Goal: Task Accomplishment & Management: Use online tool/utility

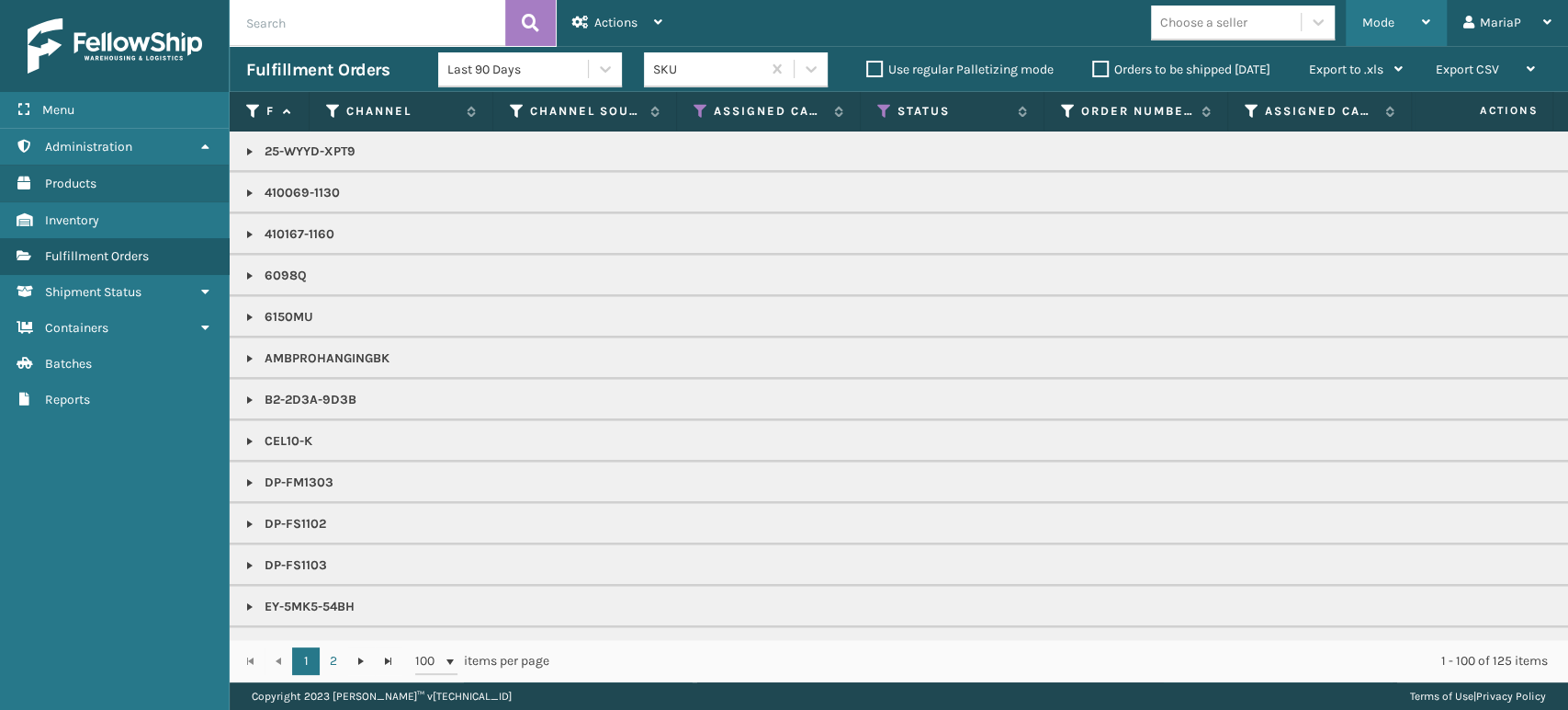
click at [1387, 22] on span "Mode" at bounding box center [1379, 23] width 32 height 15
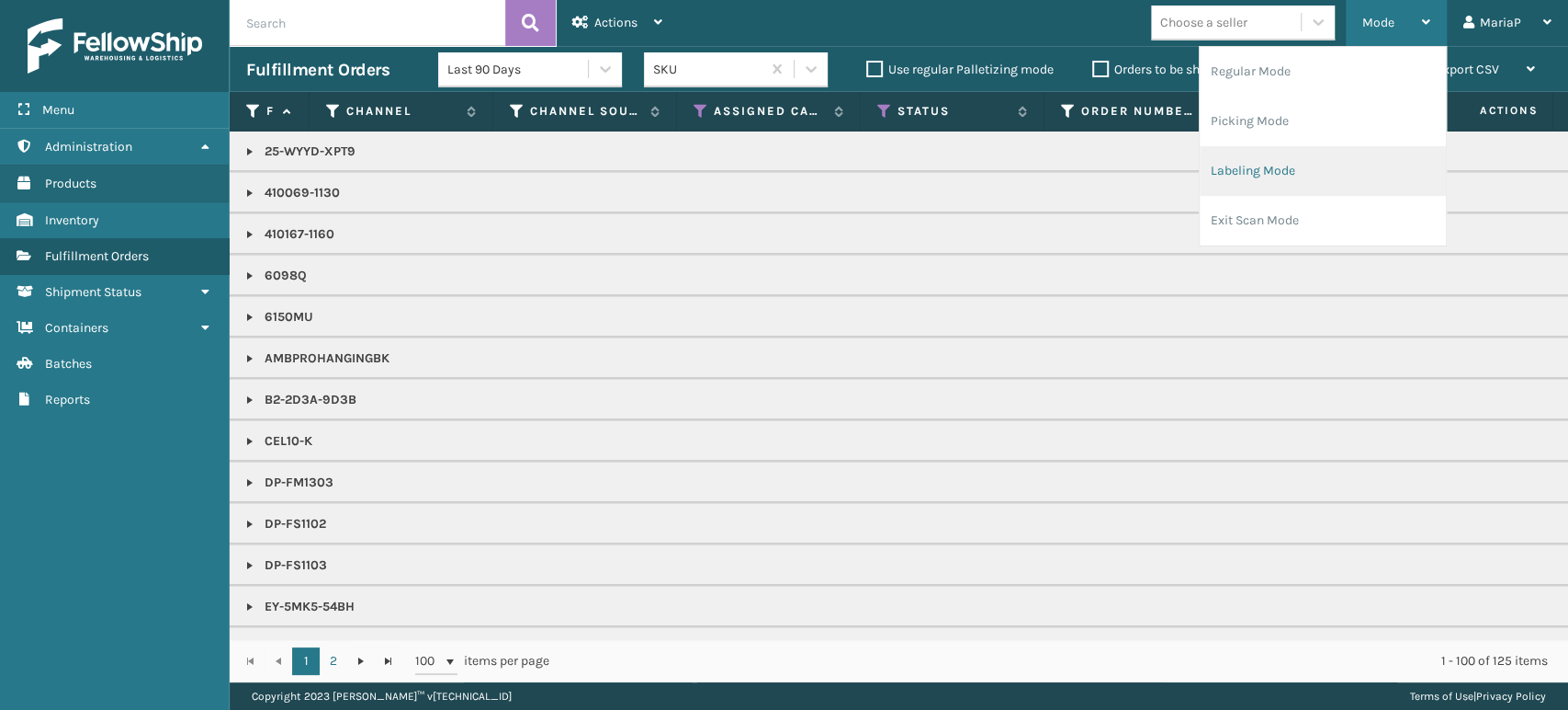
click at [1336, 178] on li "Labeling Mode" at bounding box center [1323, 171] width 246 height 49
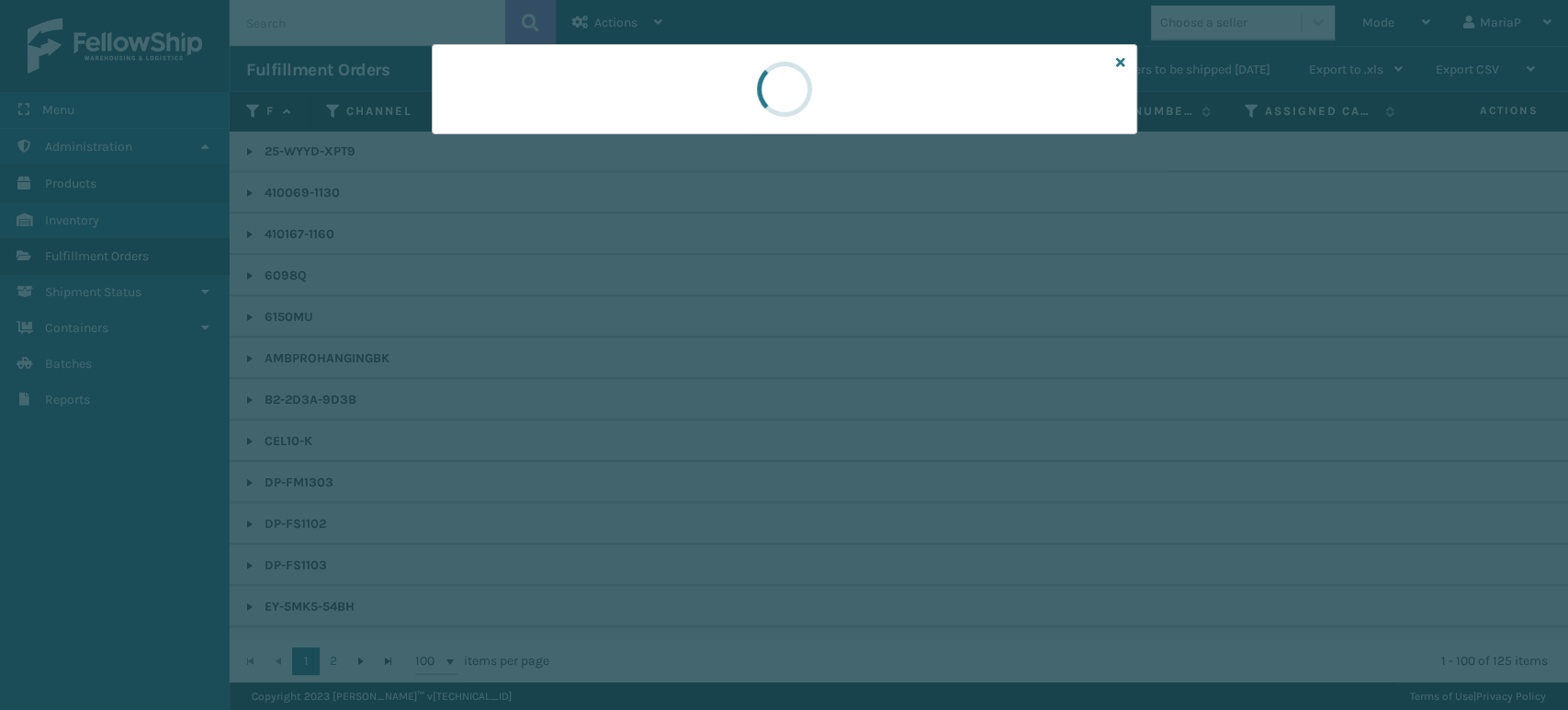
click at [573, 140] on div at bounding box center [784, 355] width 1568 height 710
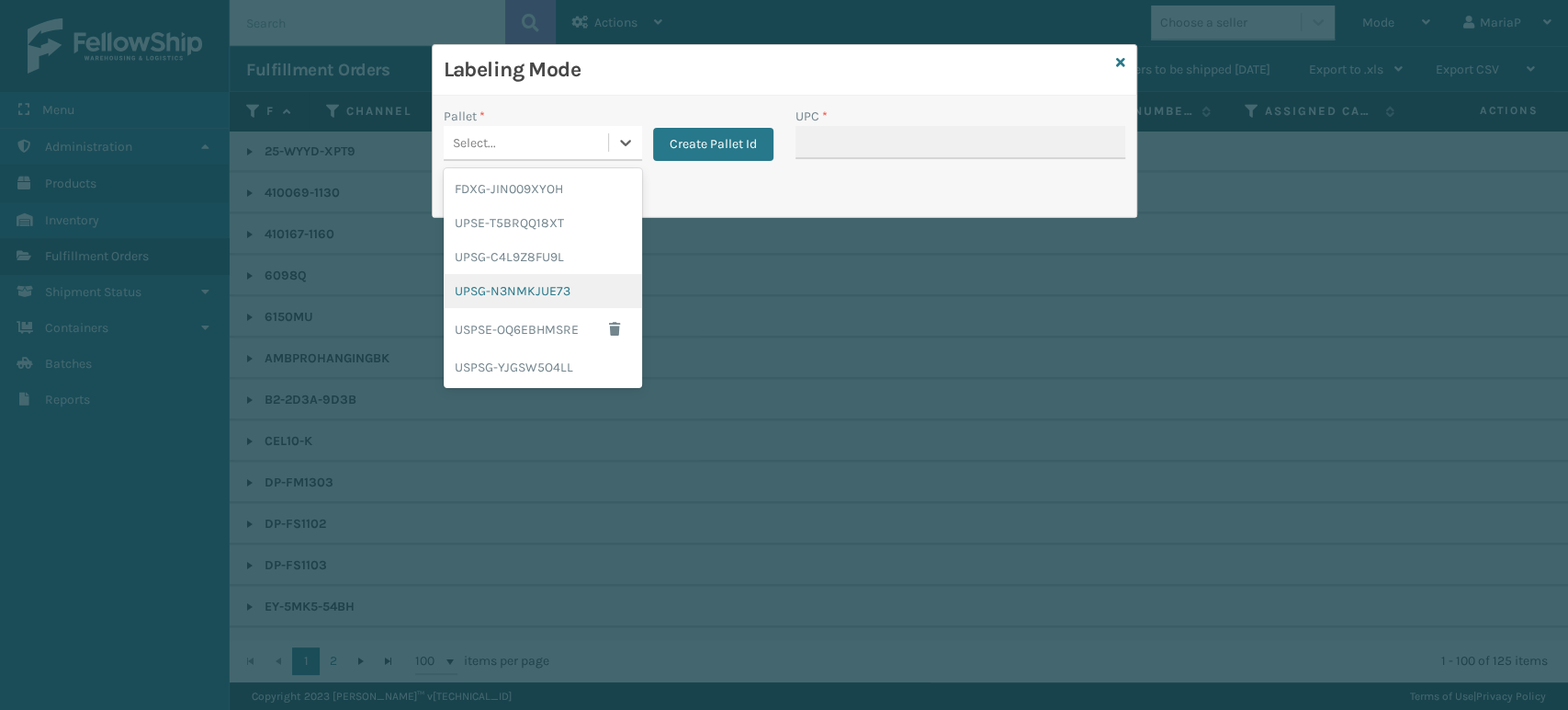
click at [557, 299] on div "UPSG-N3NMKJUE73" at bounding box center [542, 291] width 198 height 34
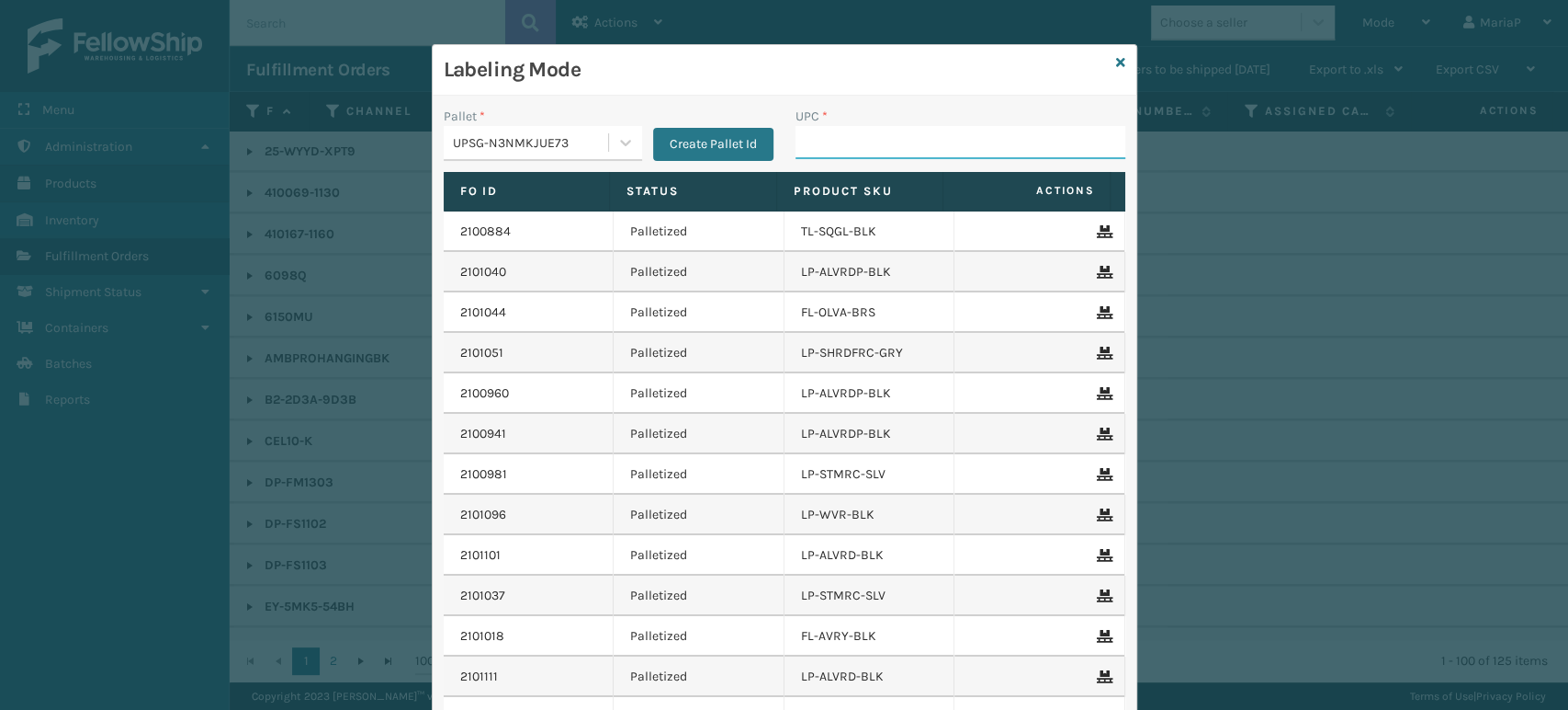
click at [869, 140] on input "UPC *" at bounding box center [961, 142] width 330 height 33
type input "8100909"
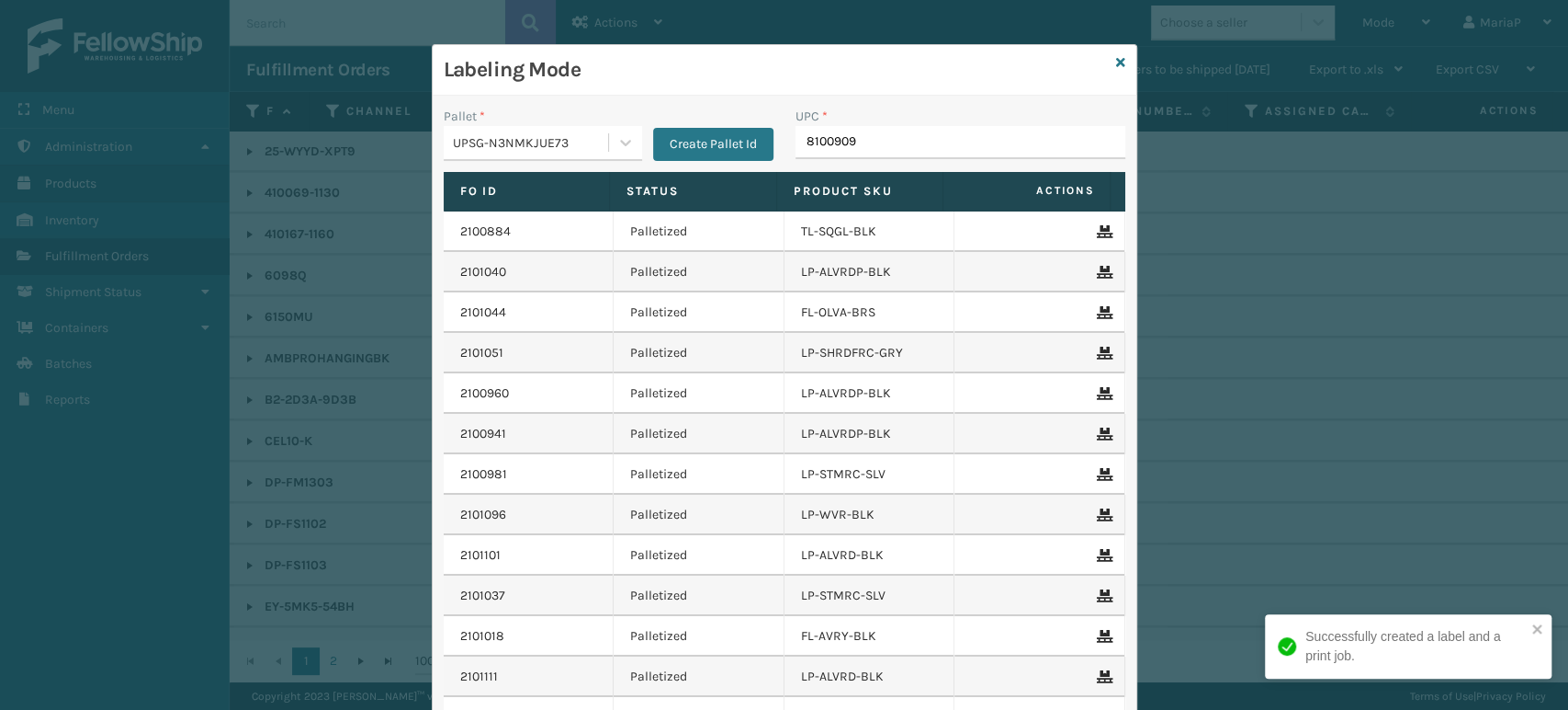
type input "81009093"
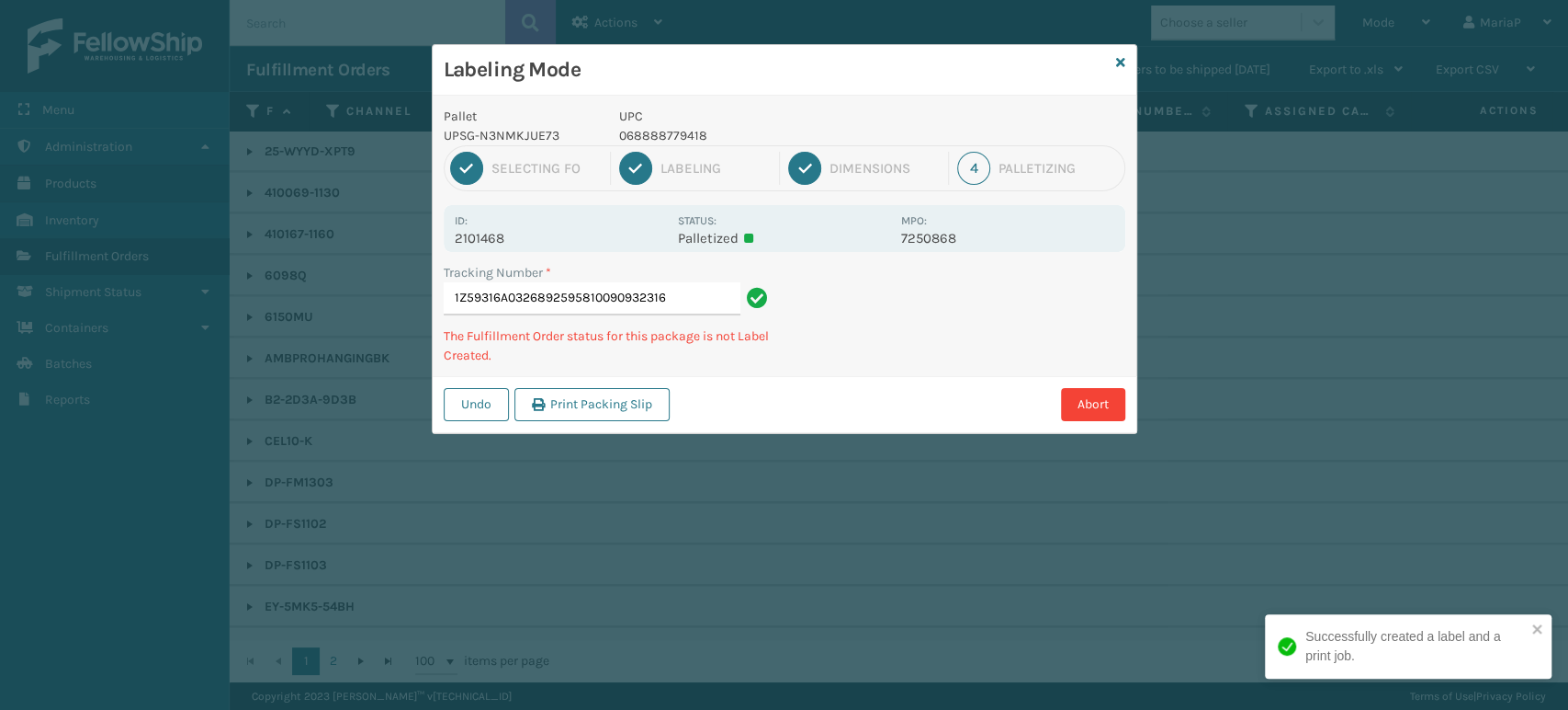
type input "1Z59316A0326892595810090932316"
type input "1Z59316A0336084850810090932316"
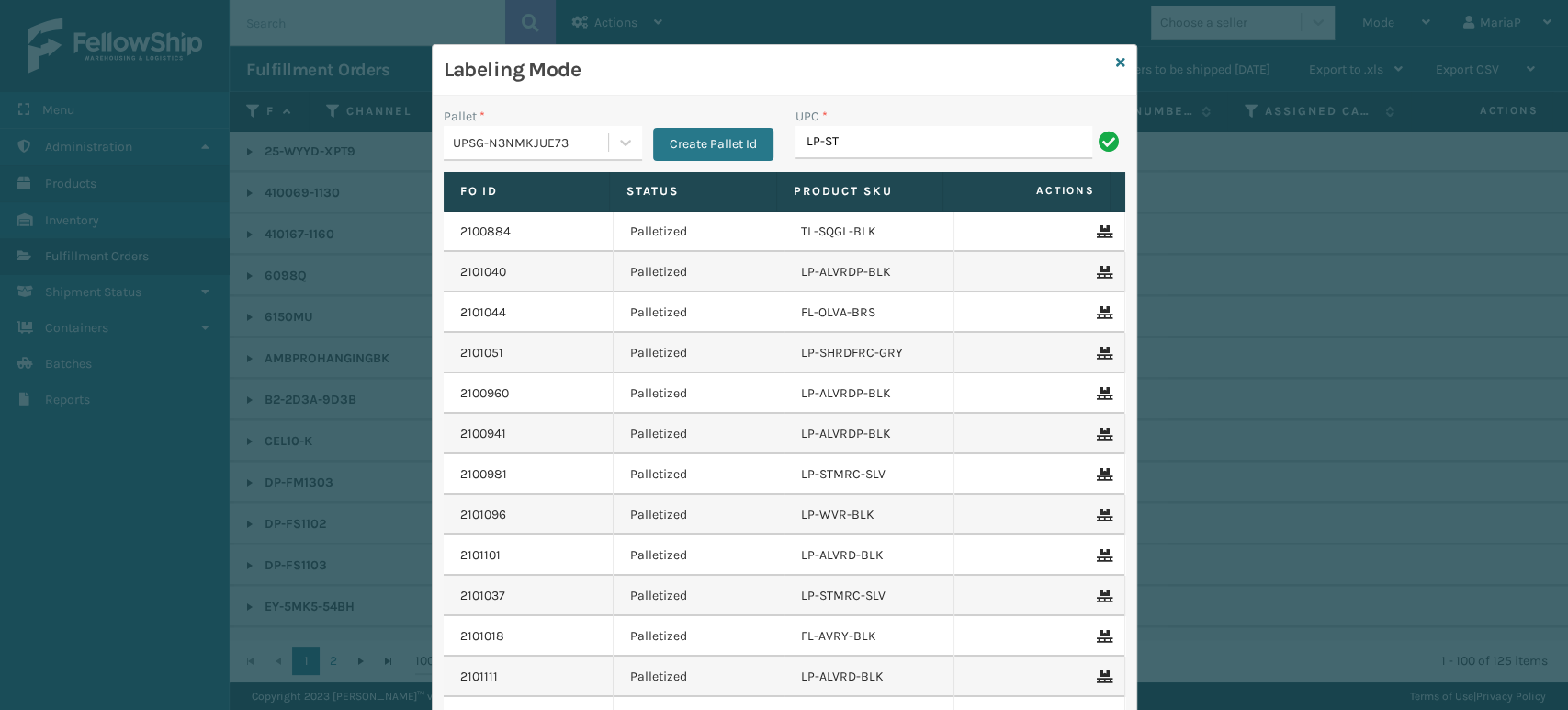
type input "LP-STMRC-SLV"
click at [998, 152] on input "LP-STMRC-SLV" at bounding box center [944, 142] width 297 height 33
type input "LP-GLTBLST-BLK"
click at [923, 165] on div "UPC * LP-FLXSTRED" at bounding box center [960, 138] width 351 height 65
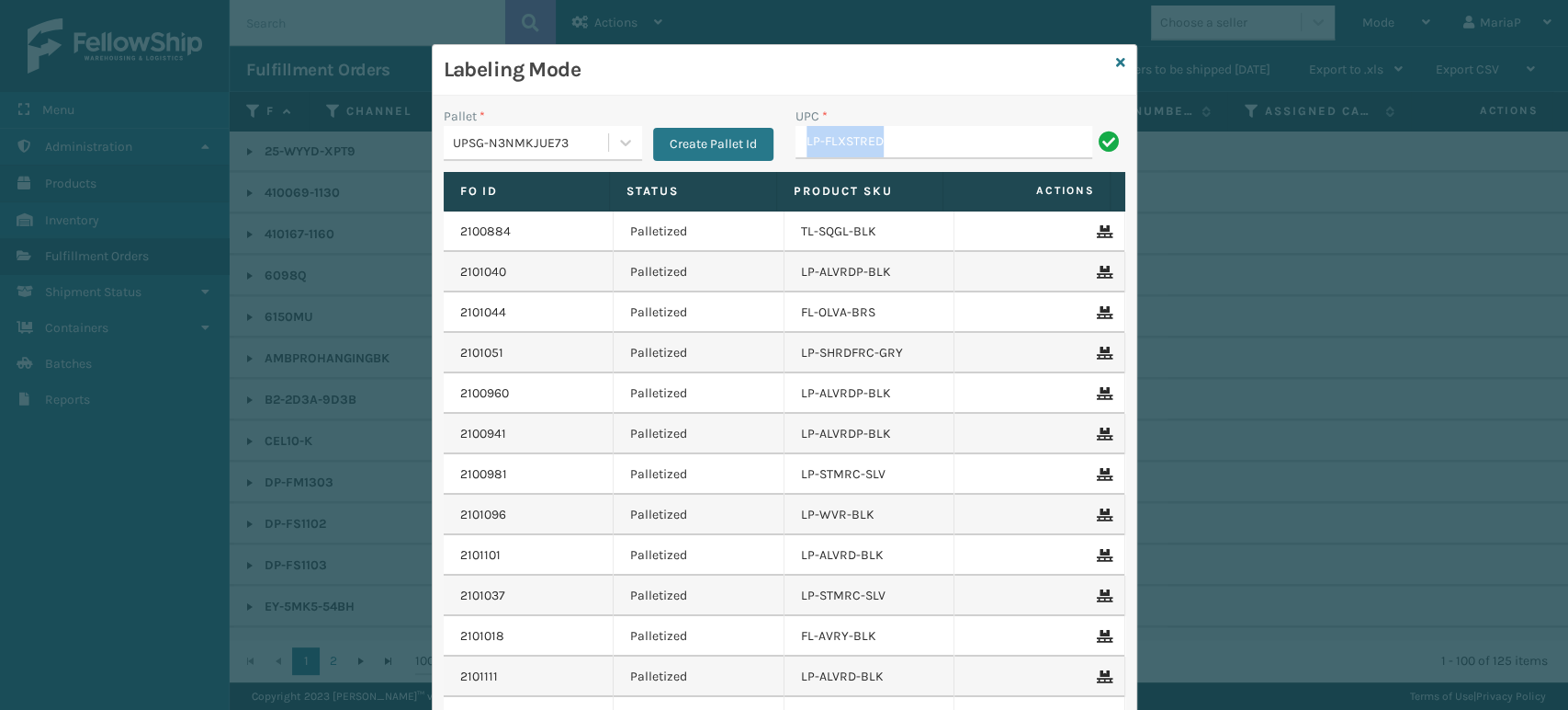
click at [937, 142] on input "LP-FLXSTRED" at bounding box center [944, 142] width 297 height 33
click at [928, 140] on input "LP-FLXSTRED" at bounding box center [944, 142] width 297 height 33
click at [924, 138] on input "LP-FLXSTRED" at bounding box center [944, 142] width 297 height 33
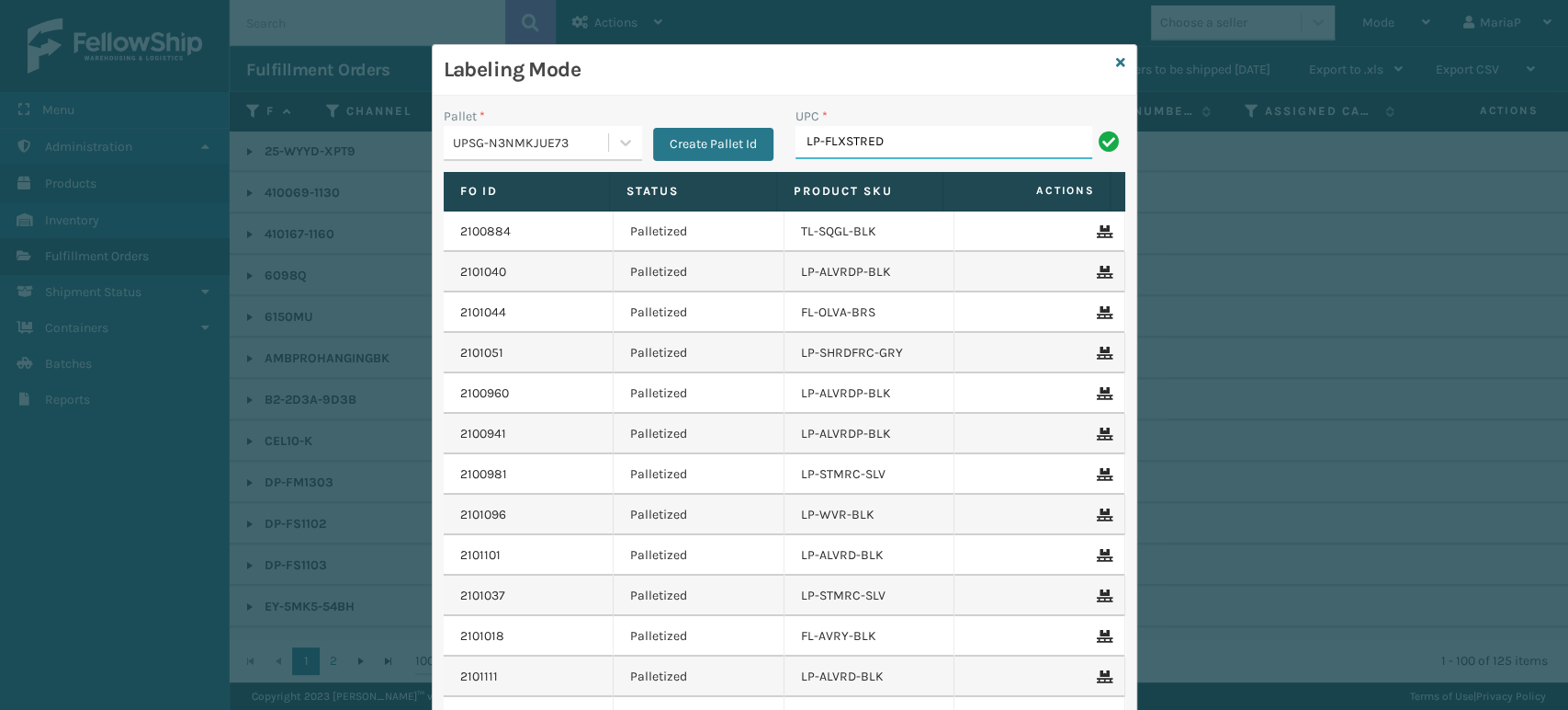
click at [923, 138] on input "LP-FLXSTRED" at bounding box center [944, 142] width 297 height 33
click at [893, 132] on input "LP-FLXSTRED" at bounding box center [944, 142] width 297 height 33
type input "8101"
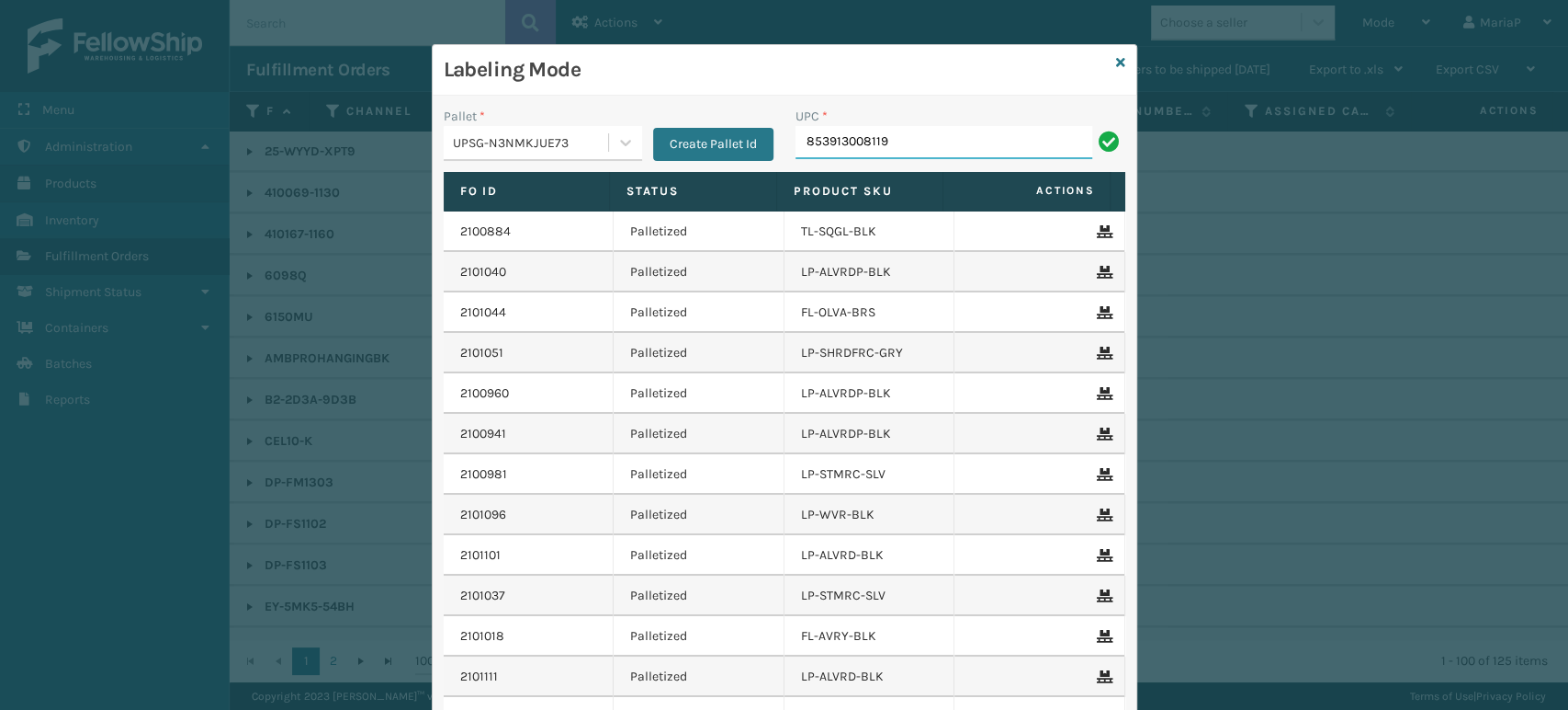
type input "853913008119"
type input "8578990"
type input "850012486718"
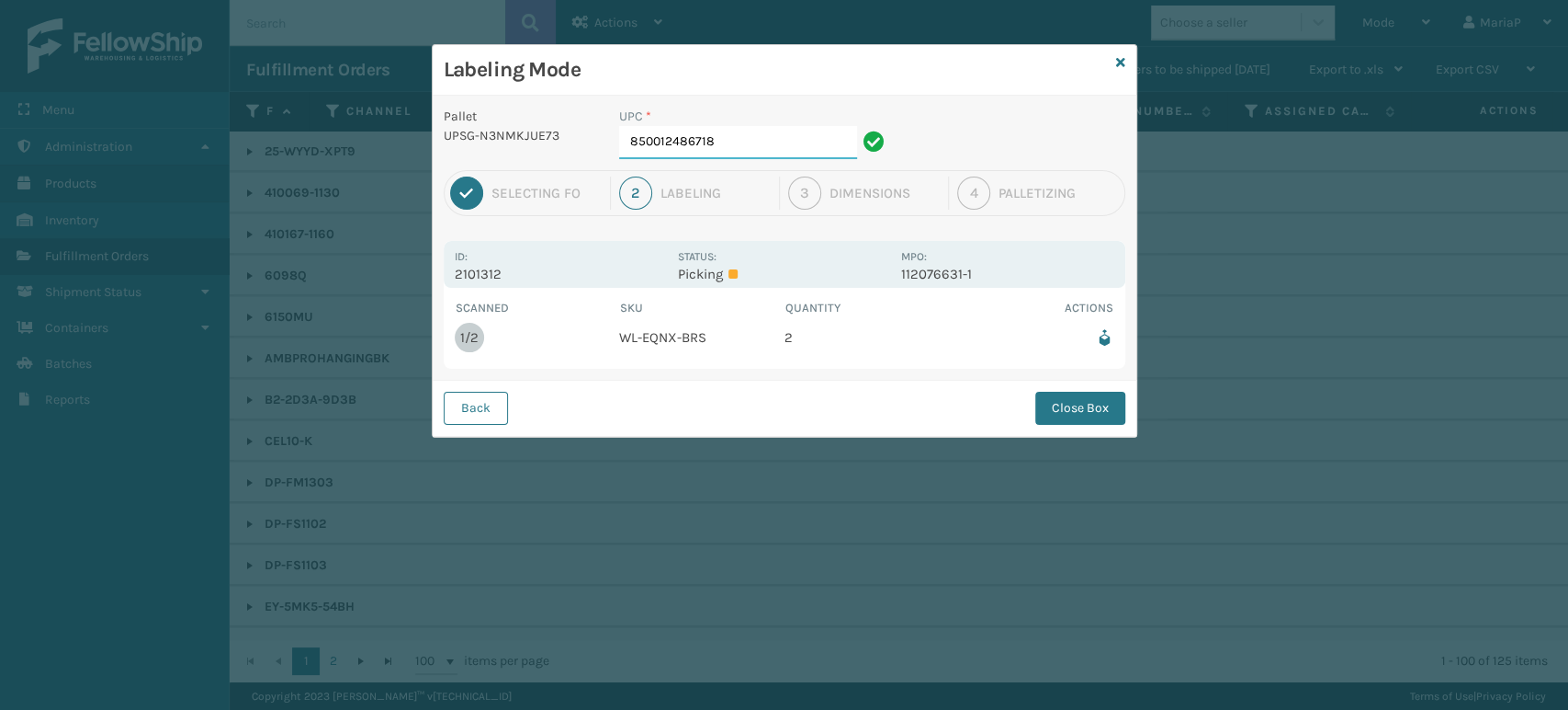
click at [722, 155] on input "850012486718" at bounding box center [738, 142] width 238 height 33
click at [1074, 418] on button "Close Box" at bounding box center [1080, 408] width 90 height 33
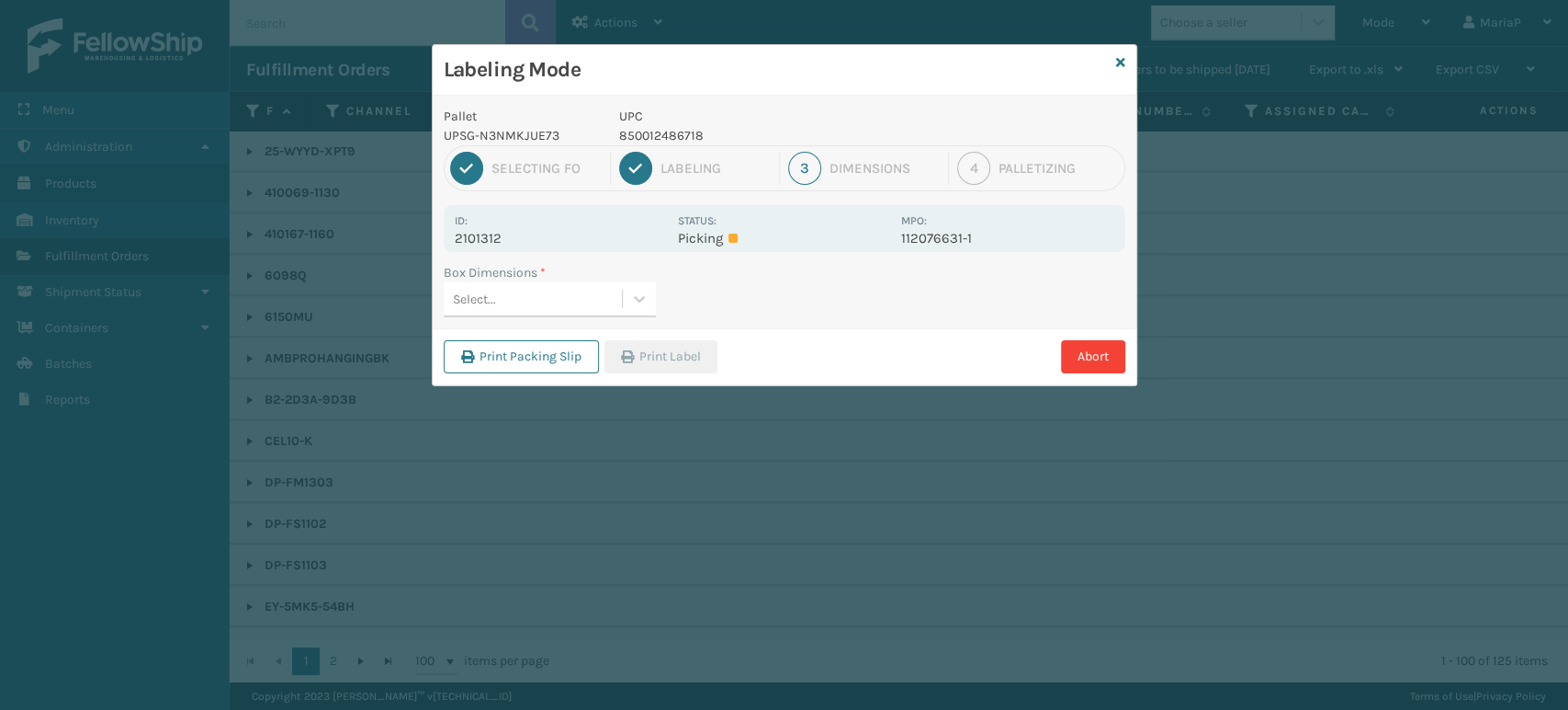
click at [508, 297] on div "Select..." at bounding box center [532, 300] width 178 height 30
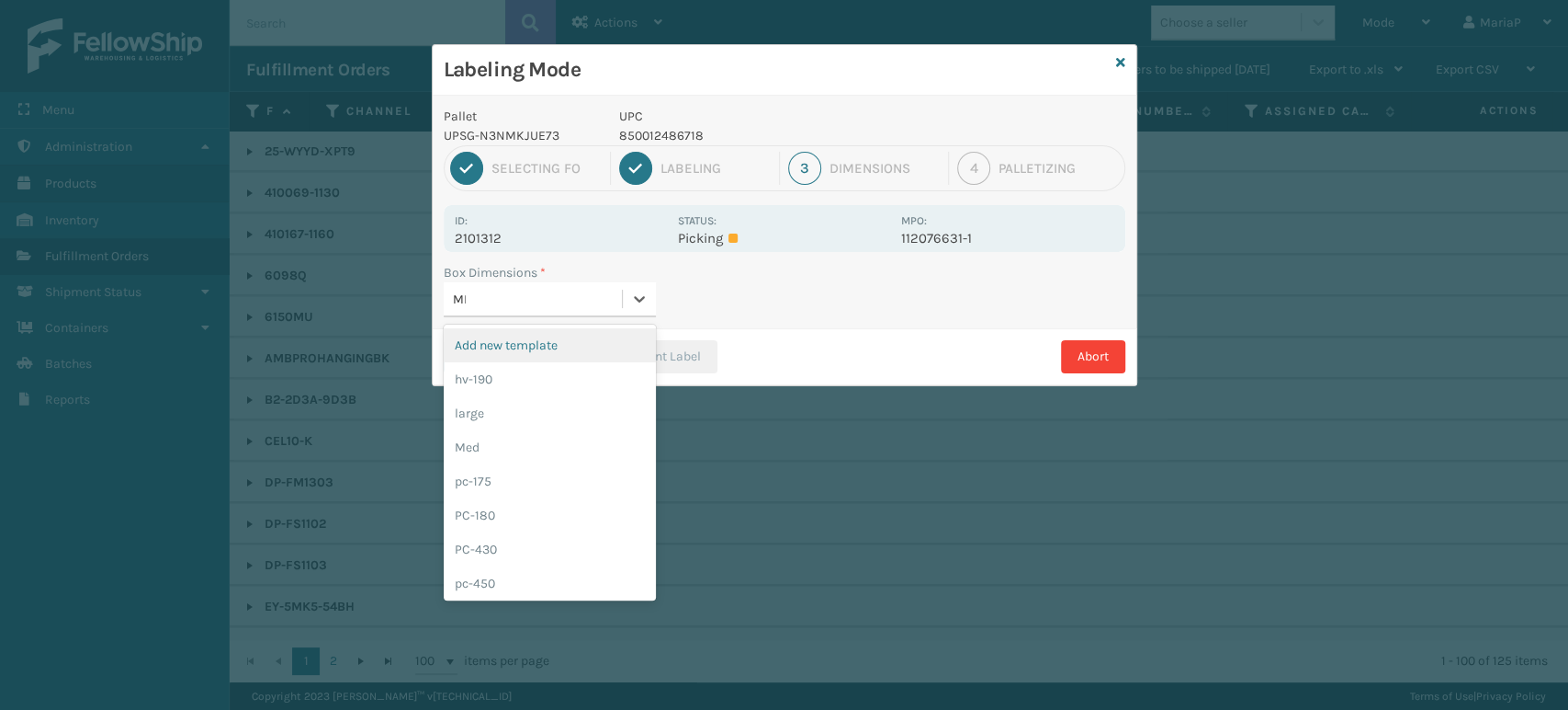
type input "MED"
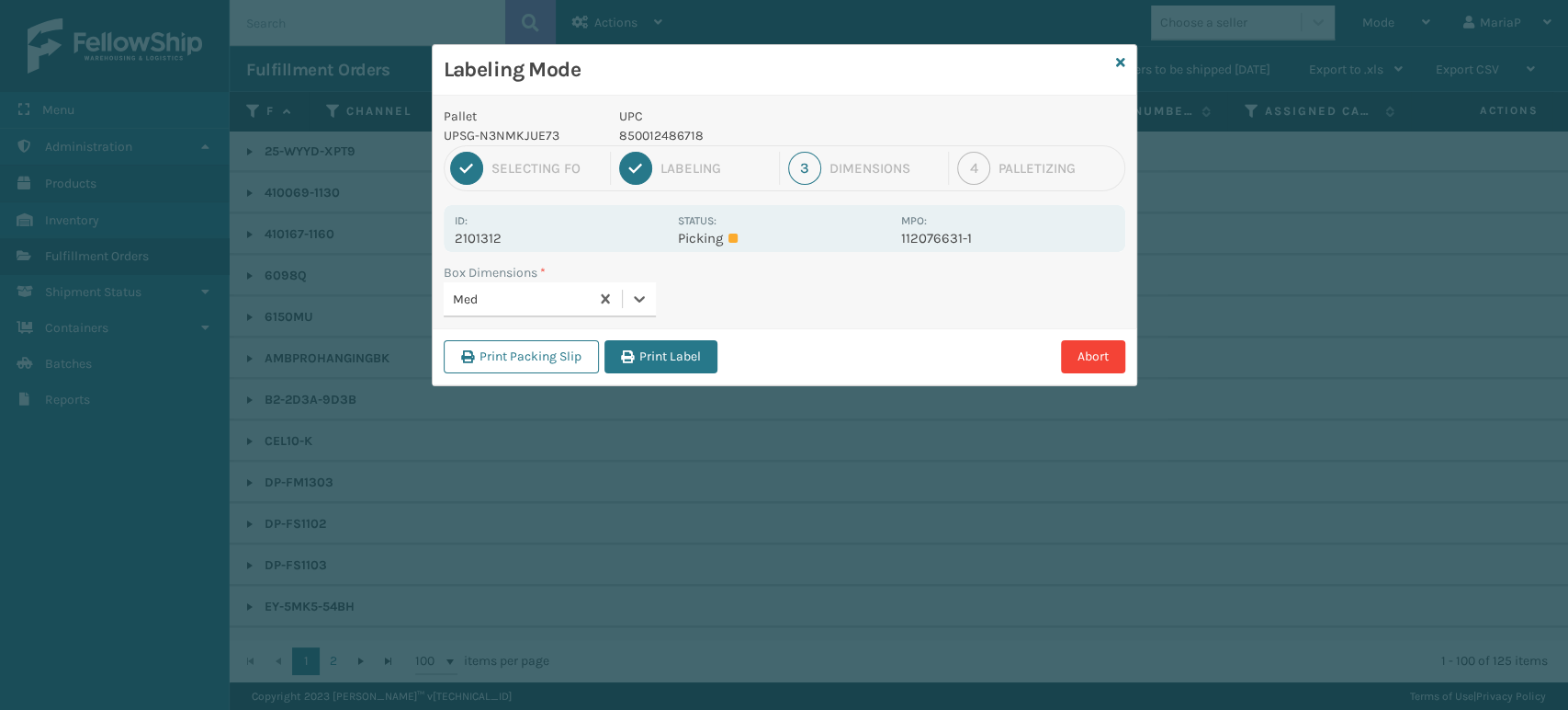
click at [632, 344] on button "Print Label" at bounding box center [660, 356] width 113 height 33
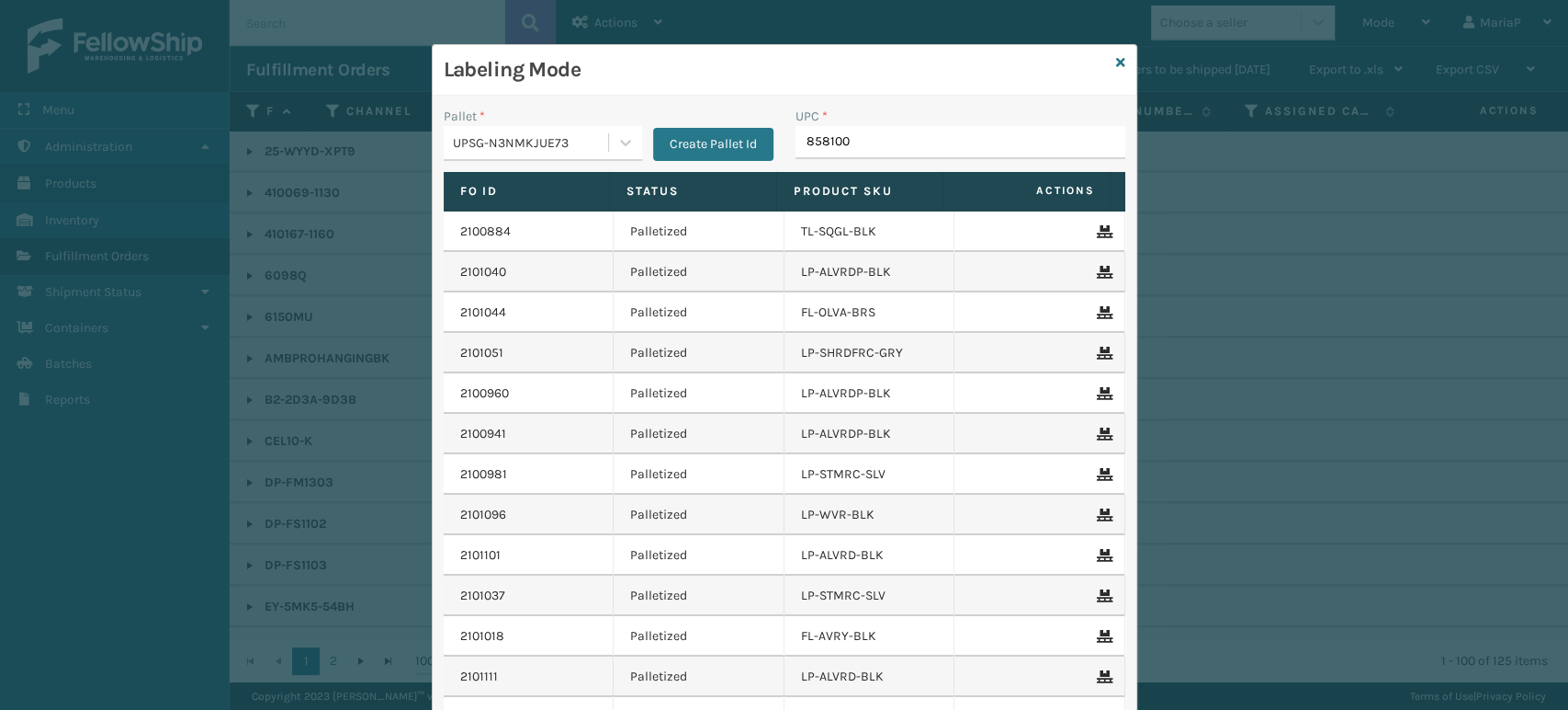
type input "8581000"
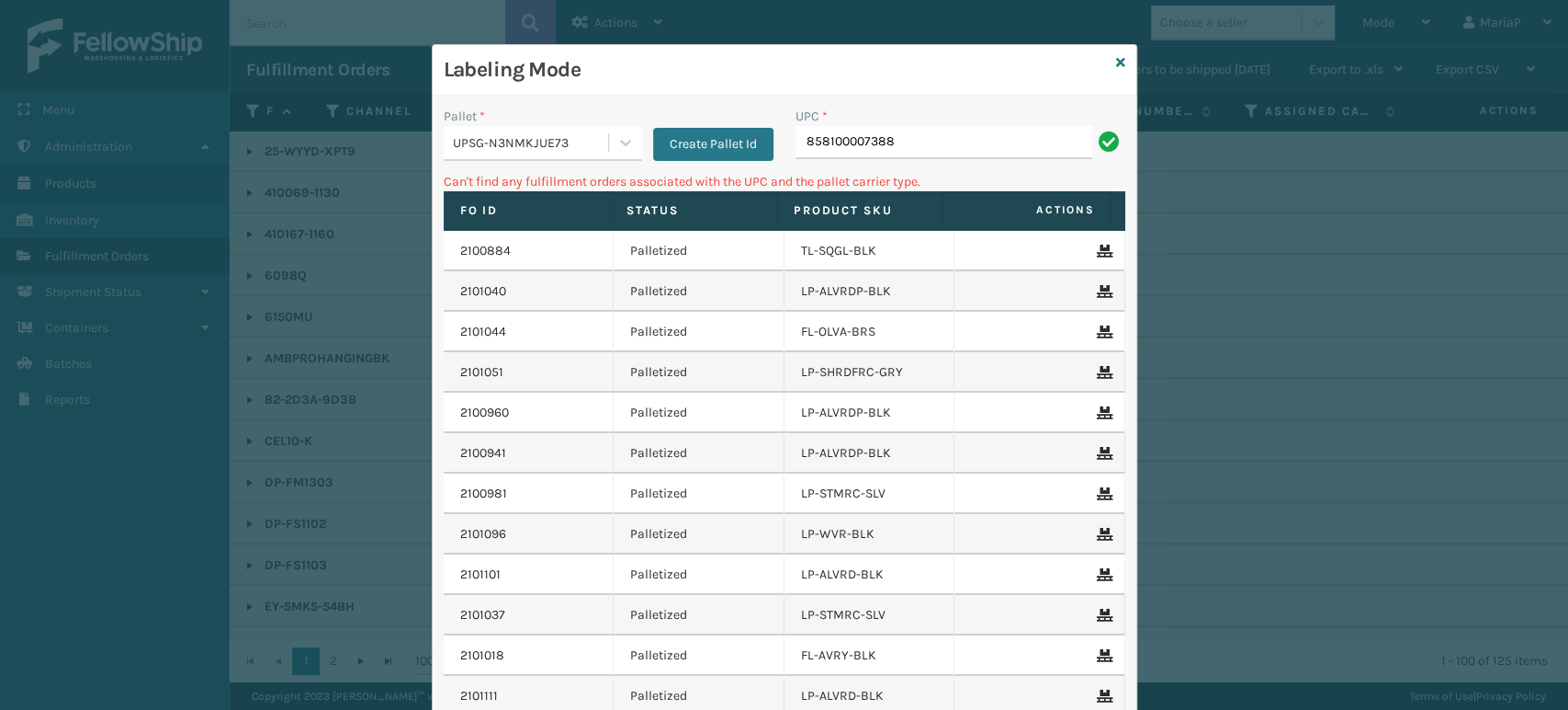
click at [941, 145] on input "858100007388" at bounding box center [944, 142] width 297 height 33
type input "85810000"
click at [1015, 154] on input "858100007388" at bounding box center [944, 142] width 297 height 33
click at [1015, 153] on input "858100007388" at bounding box center [944, 142] width 297 height 33
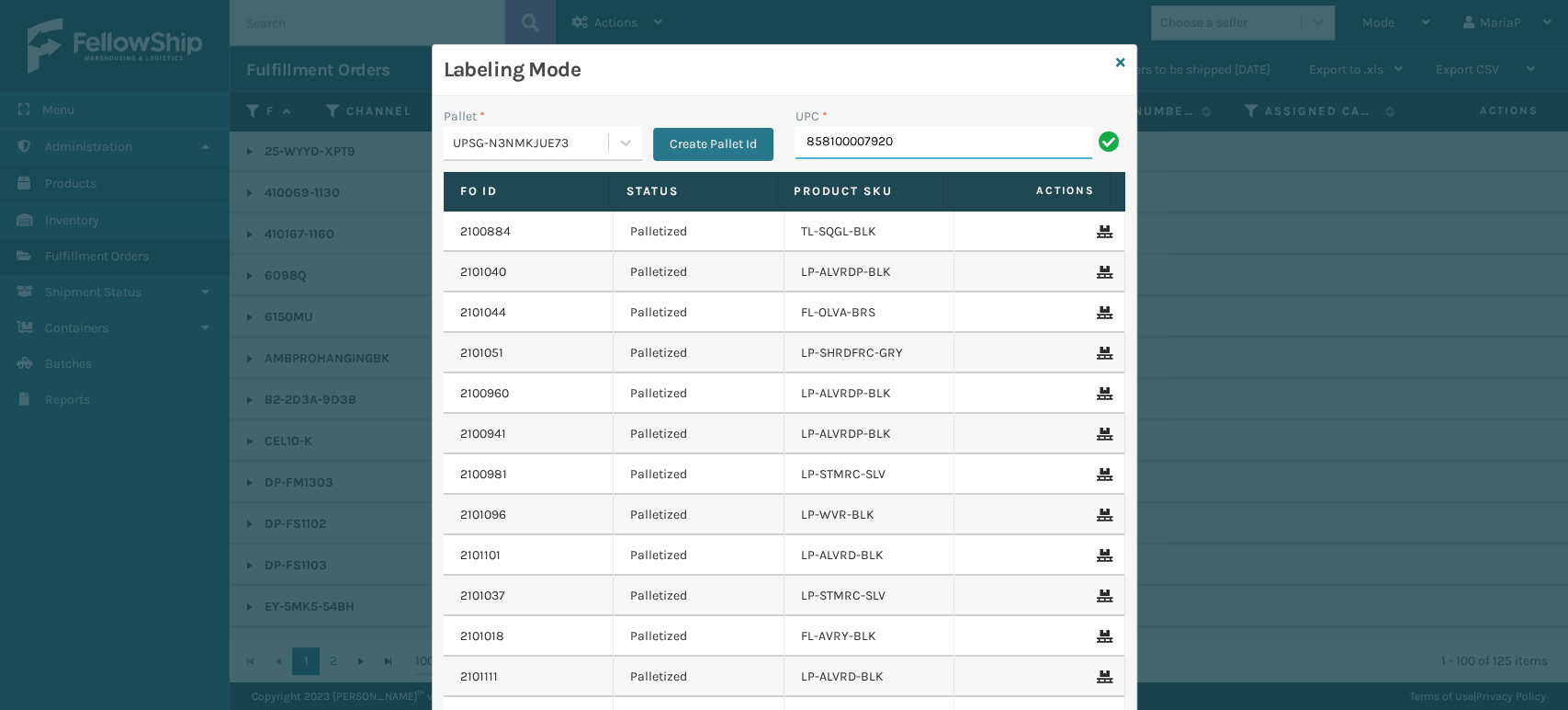
type input "858100007920"
type input "8500406"
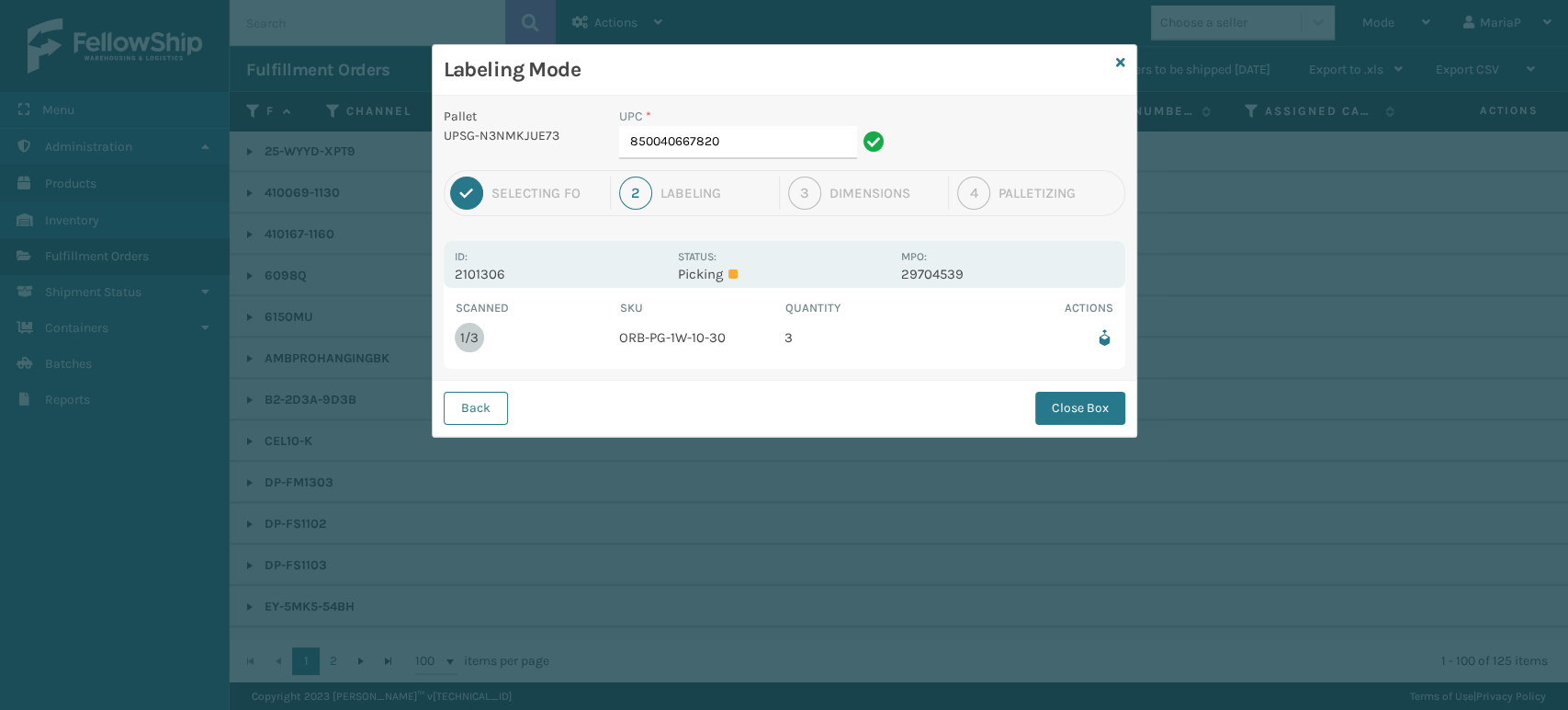
click at [764, 162] on div "UPC * 850040667820" at bounding box center [754, 137] width 293 height 64
click at [766, 159] on div "UPC * 850040667820" at bounding box center [754, 137] width 293 height 64
click at [758, 153] on input "850040667820" at bounding box center [738, 142] width 238 height 33
click at [1066, 410] on button "Close Box" at bounding box center [1080, 408] width 90 height 33
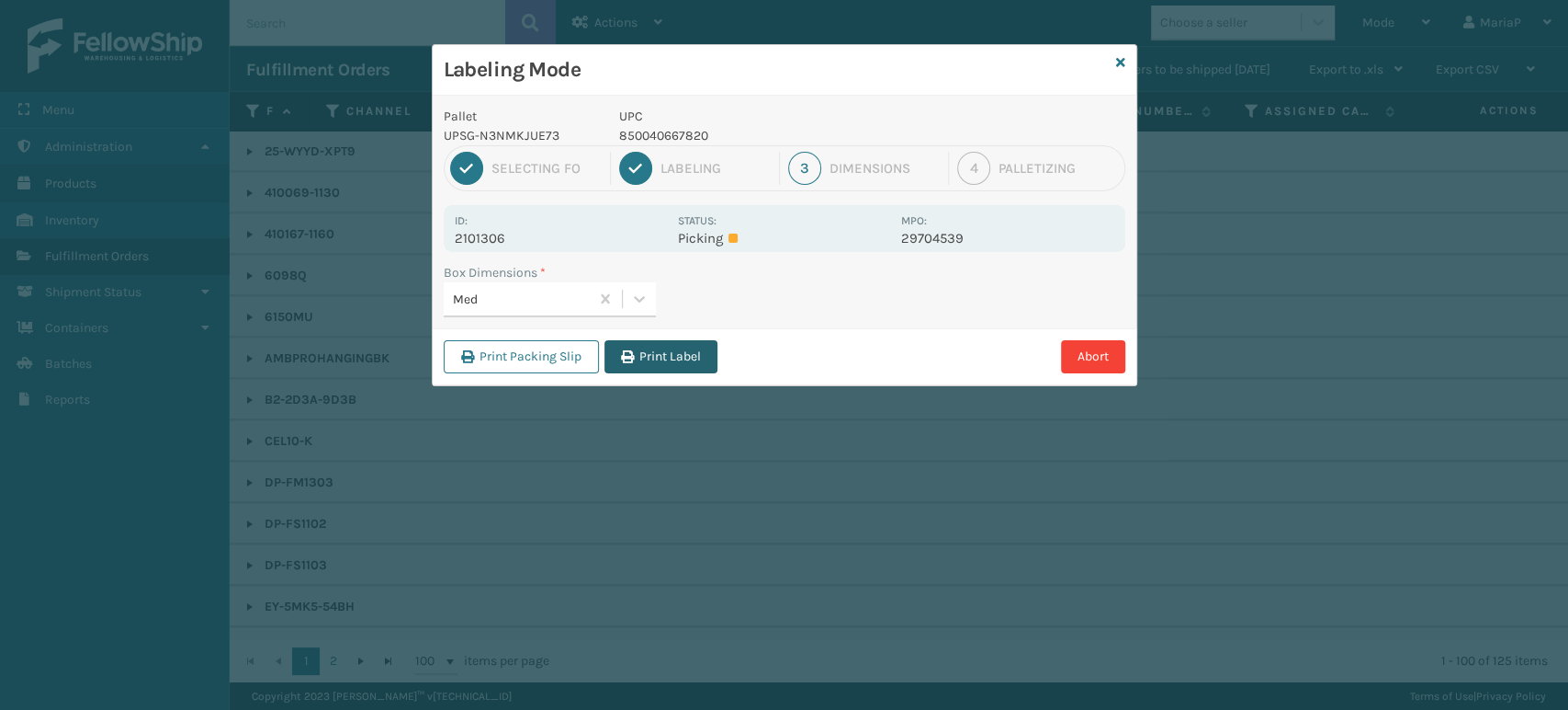
click at [637, 357] on button "Print Label" at bounding box center [660, 356] width 113 height 33
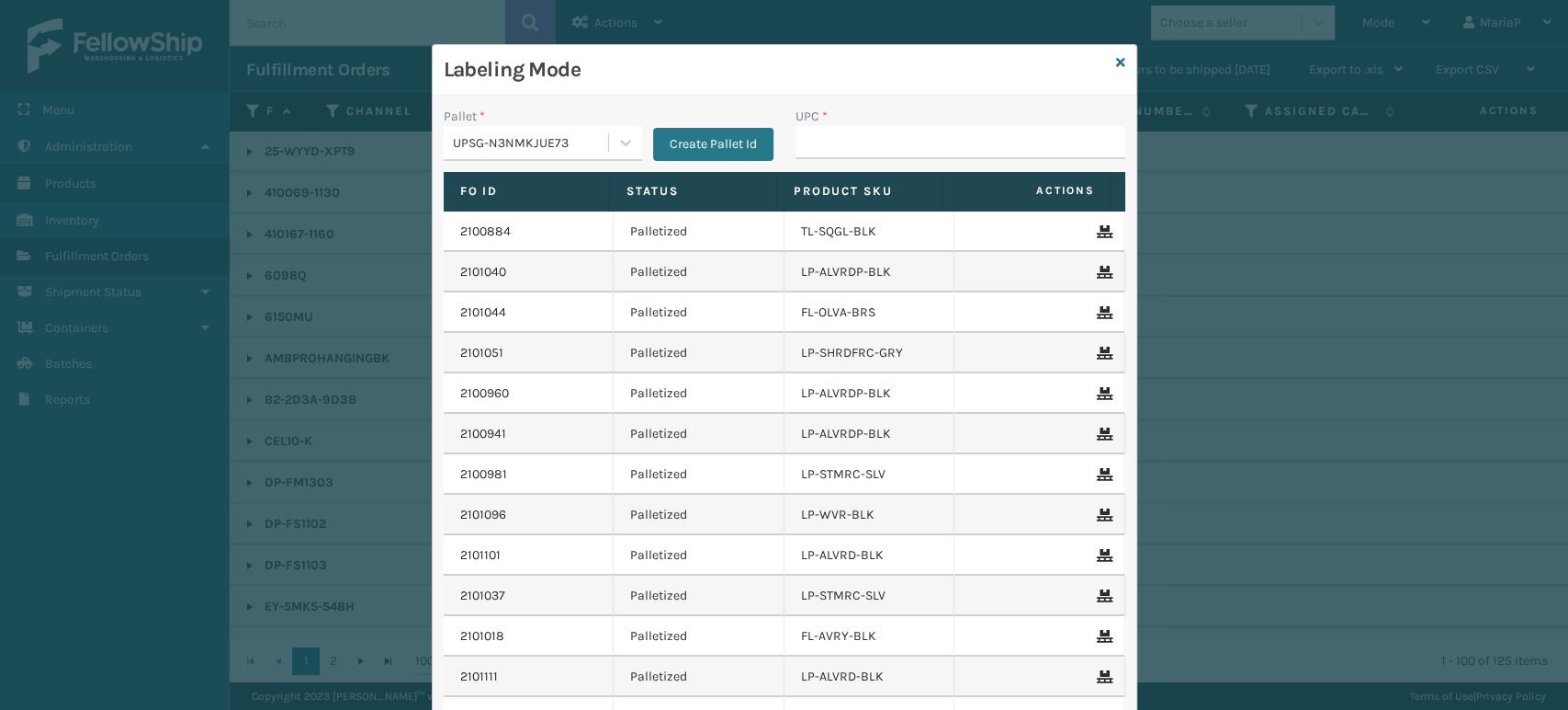
click at [1107, 57] on div "Labeling Mode" at bounding box center [784, 70] width 704 height 50
click at [1107, 64] on div "Labeling Mode" at bounding box center [784, 70] width 704 height 50
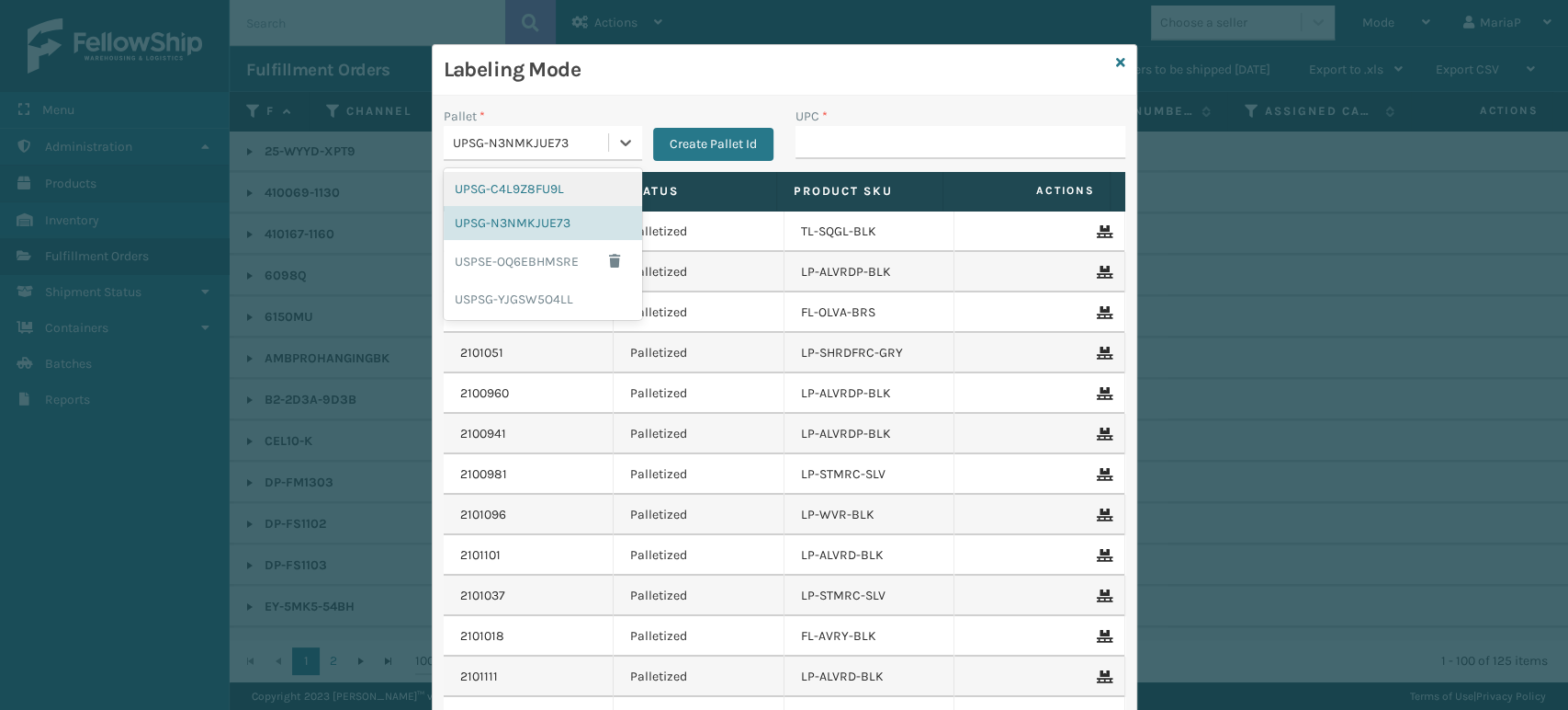
click at [546, 150] on div "UPSG-N3NMKJUE73" at bounding box center [532, 143] width 157 height 19
click at [565, 177] on div "UPSG-C4L9Z8FU9L" at bounding box center [542, 189] width 198 height 34
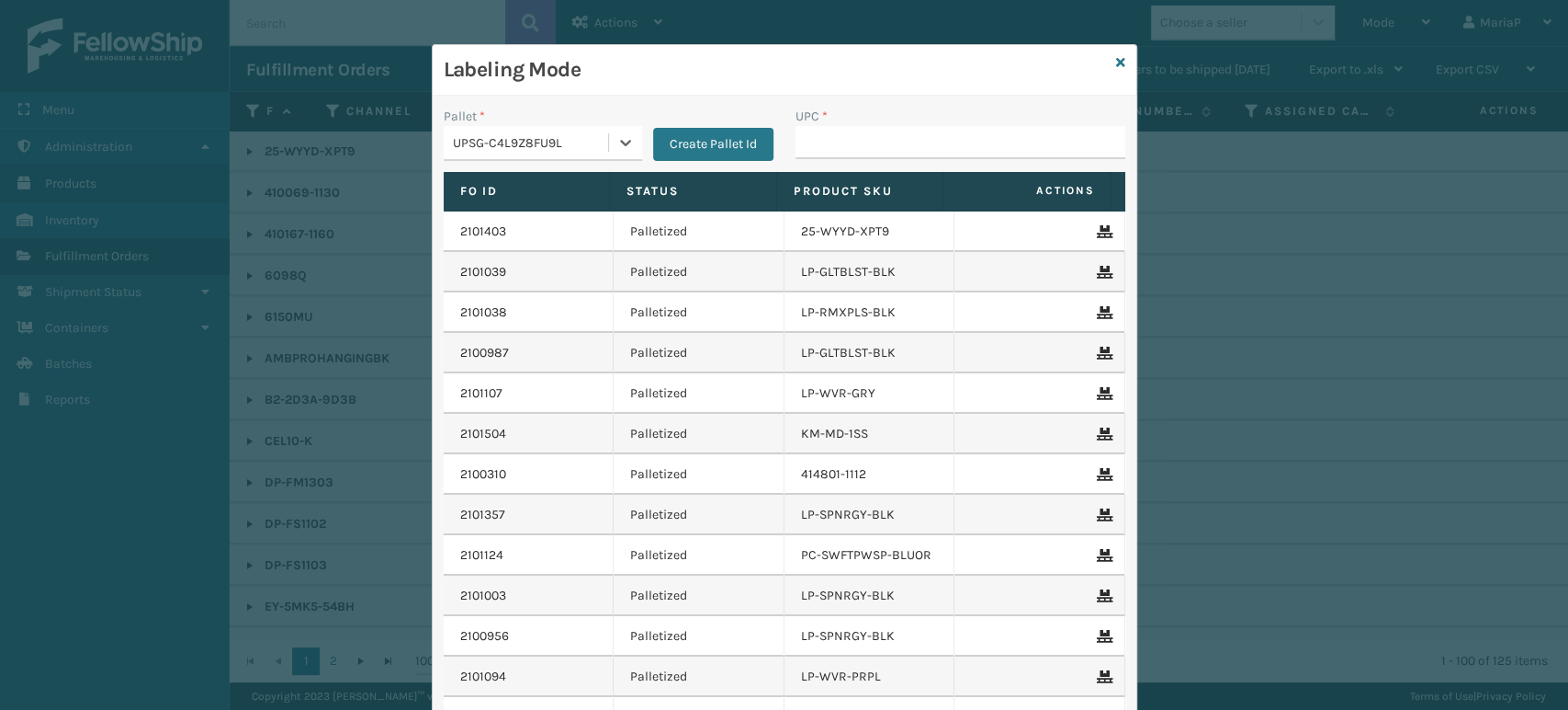
click at [578, 152] on div "UPSG-C4L9Z8FU9L" at bounding box center [532, 143] width 157 height 19
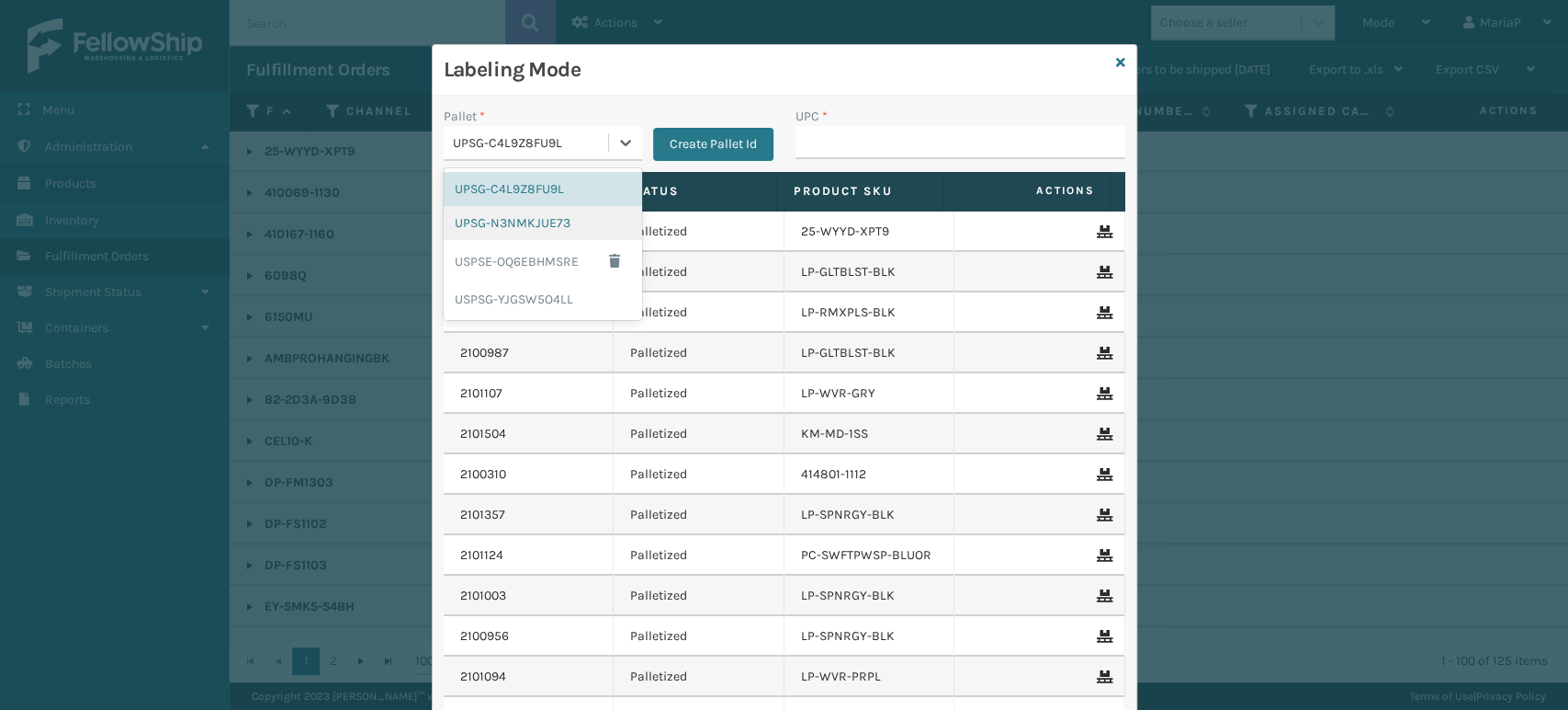
click at [605, 227] on div "UPSG-N3NMKJUE73" at bounding box center [542, 223] width 198 height 34
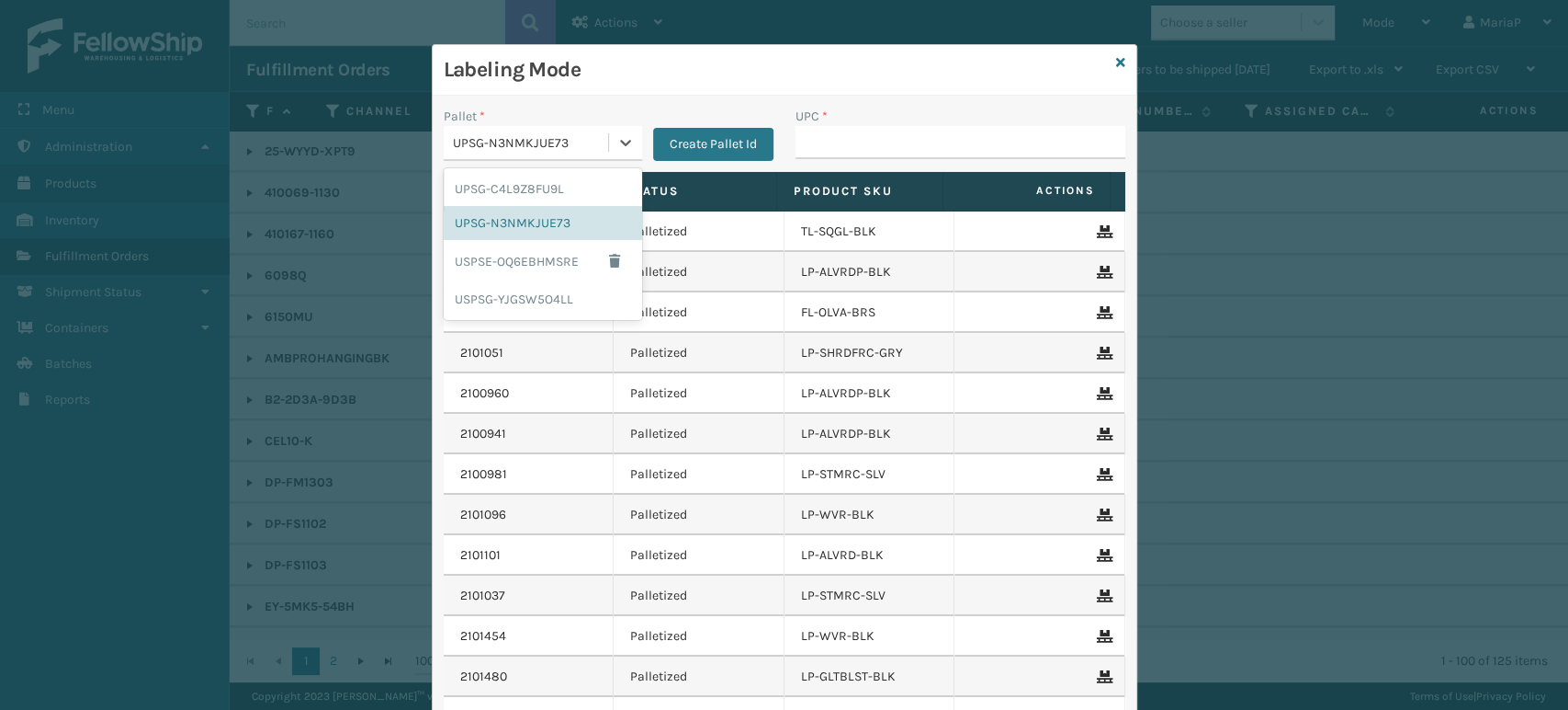
click at [571, 144] on div "UPSG-N3NMKJUE73" at bounding box center [532, 143] width 157 height 19
click at [682, 146] on button "Create Pallet Id" at bounding box center [712, 144] width 120 height 33
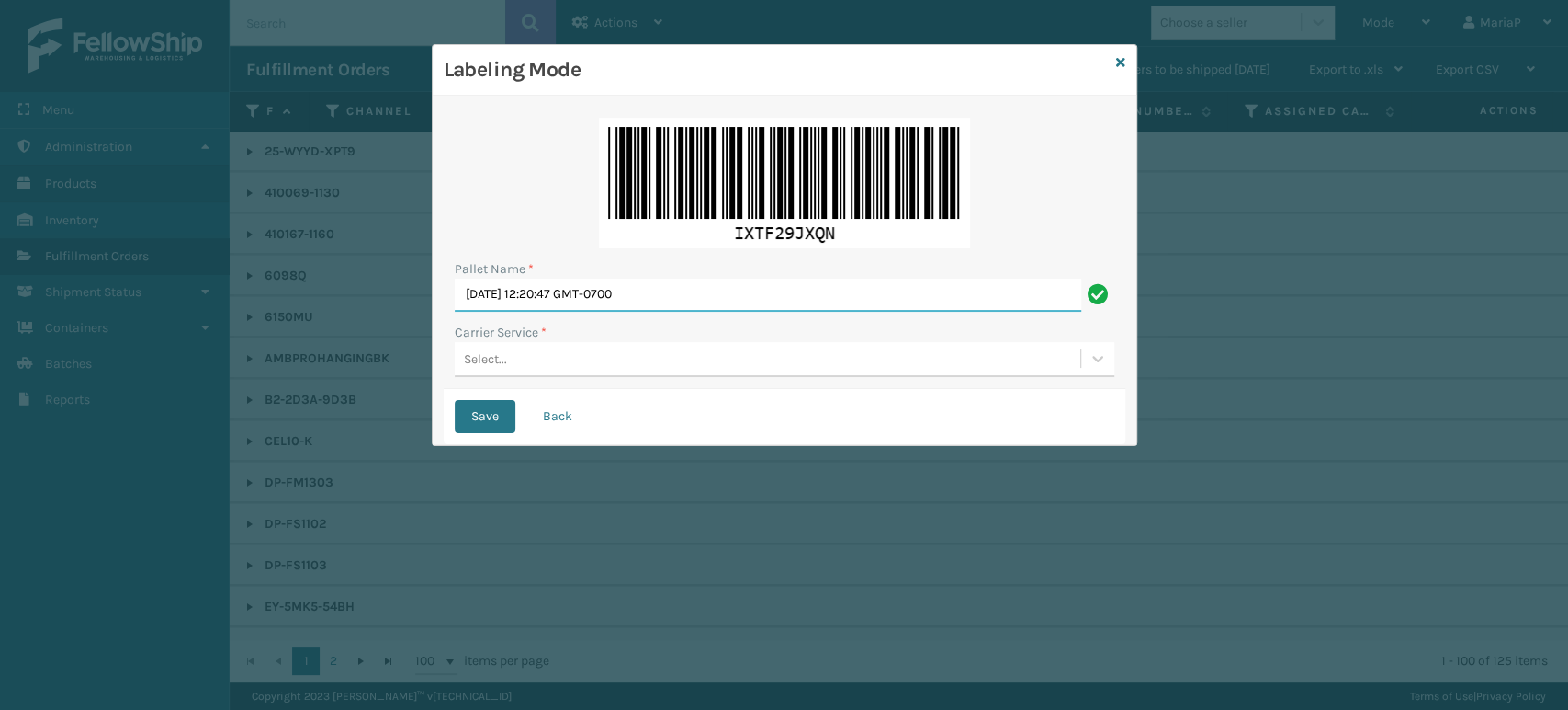
click at [704, 285] on input "[DATE] 12:20:47 GMT-0700" at bounding box center [767, 295] width 626 height 33
click at [573, 301] on input "FEDZ563716" at bounding box center [767, 295] width 626 height 33
click at [572, 301] on input "FEDZ563716" at bounding box center [767, 295] width 626 height 33
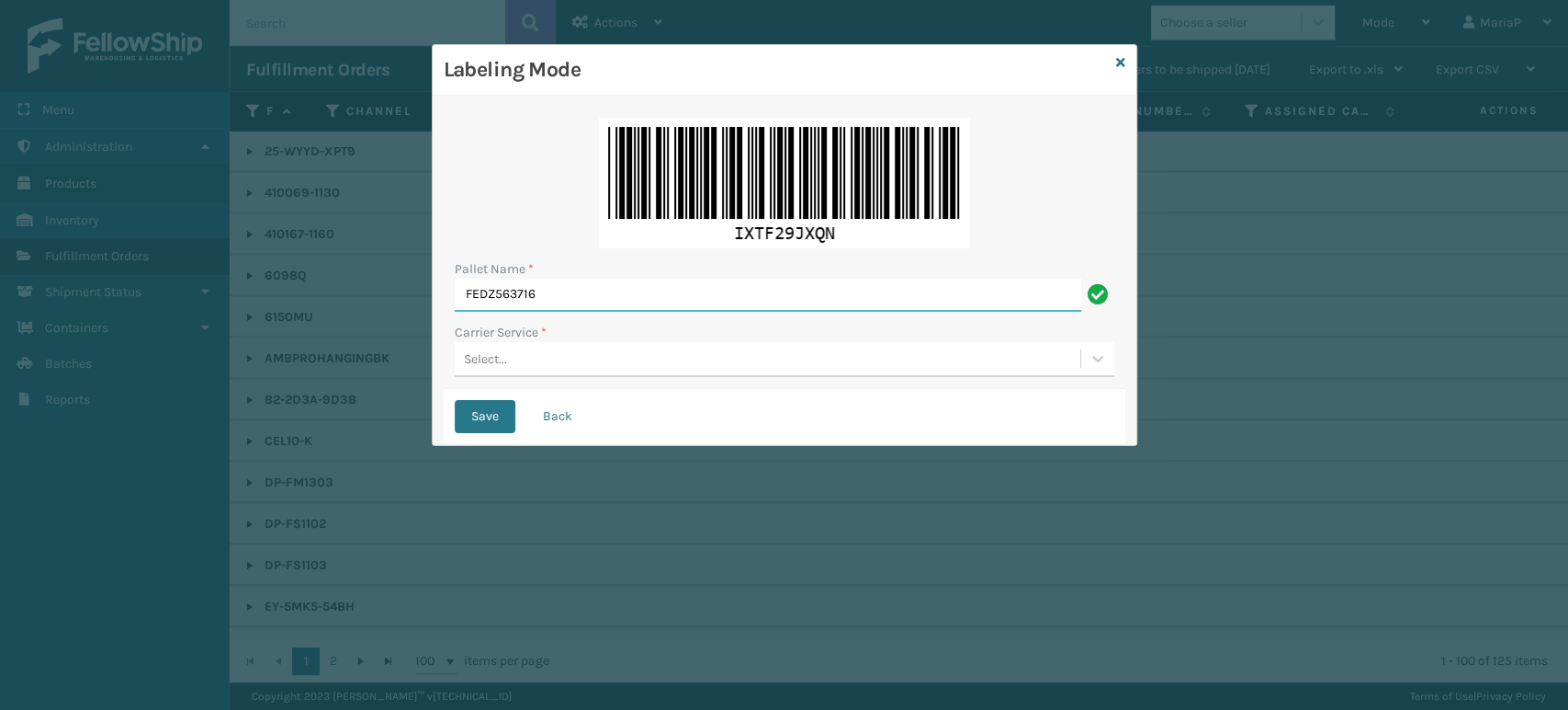
click at [572, 301] on input "FEDZ563716" at bounding box center [767, 295] width 626 height 33
type input "FEDZ563716"
click at [514, 353] on div "Select..." at bounding box center [767, 359] width 625 height 30
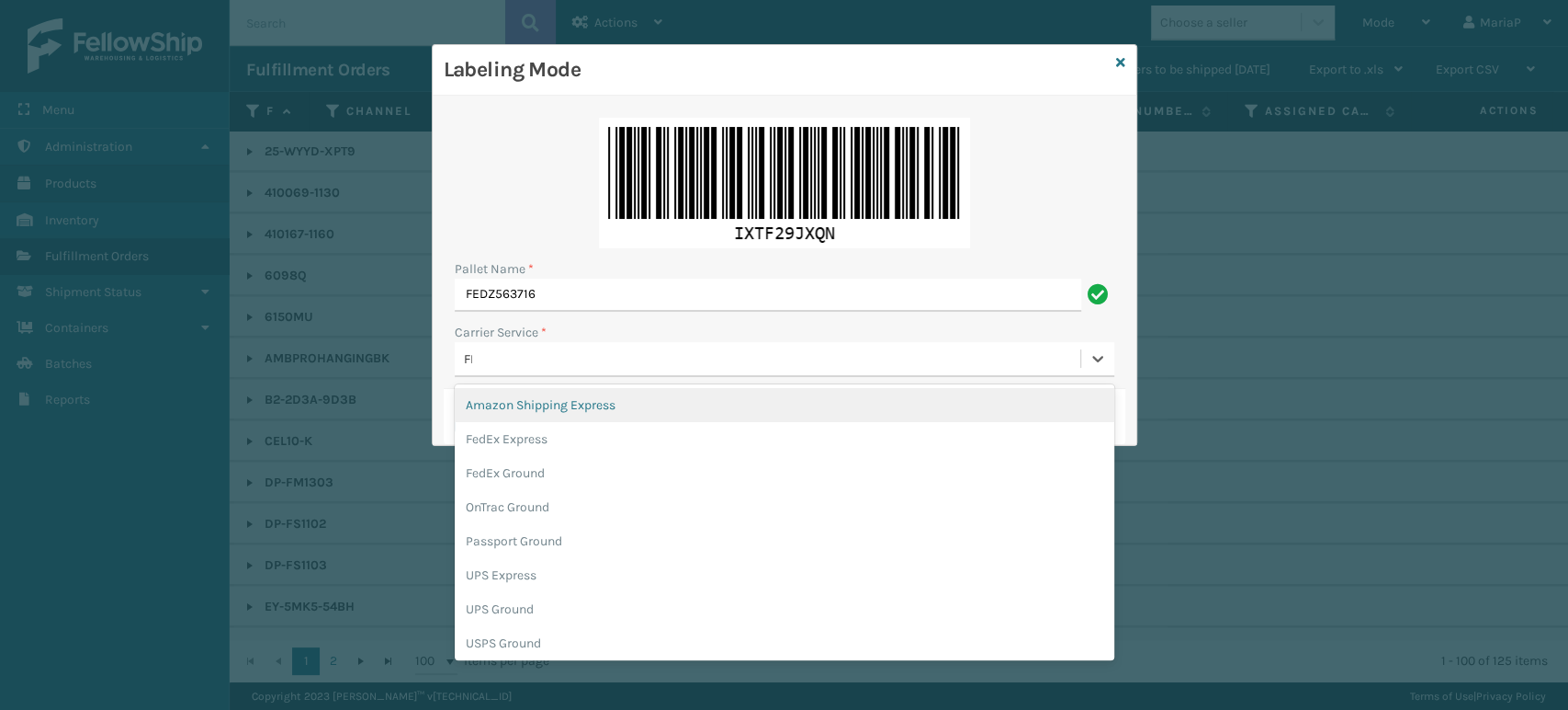
type input "FED"
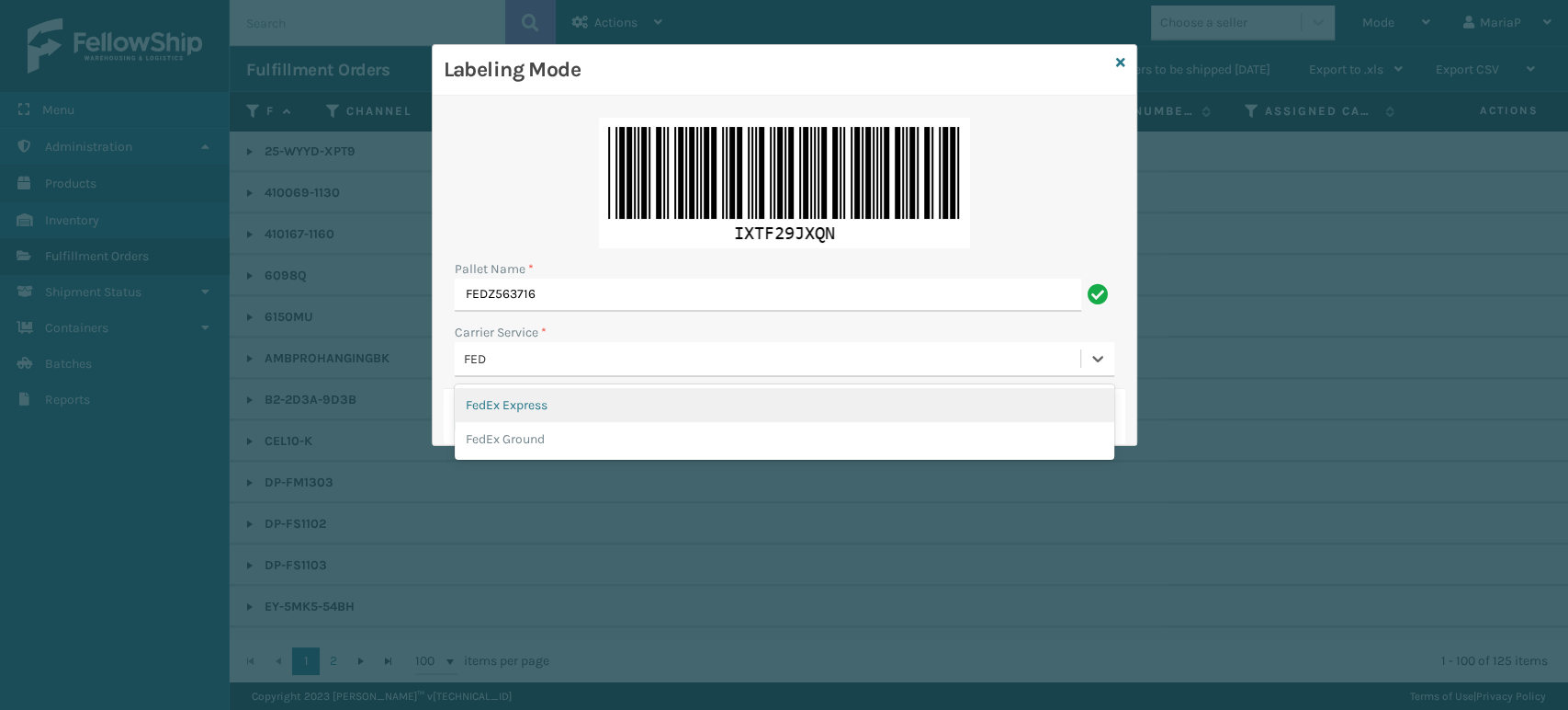
click at [513, 411] on div "FedEx Express" at bounding box center [784, 405] width 659 height 34
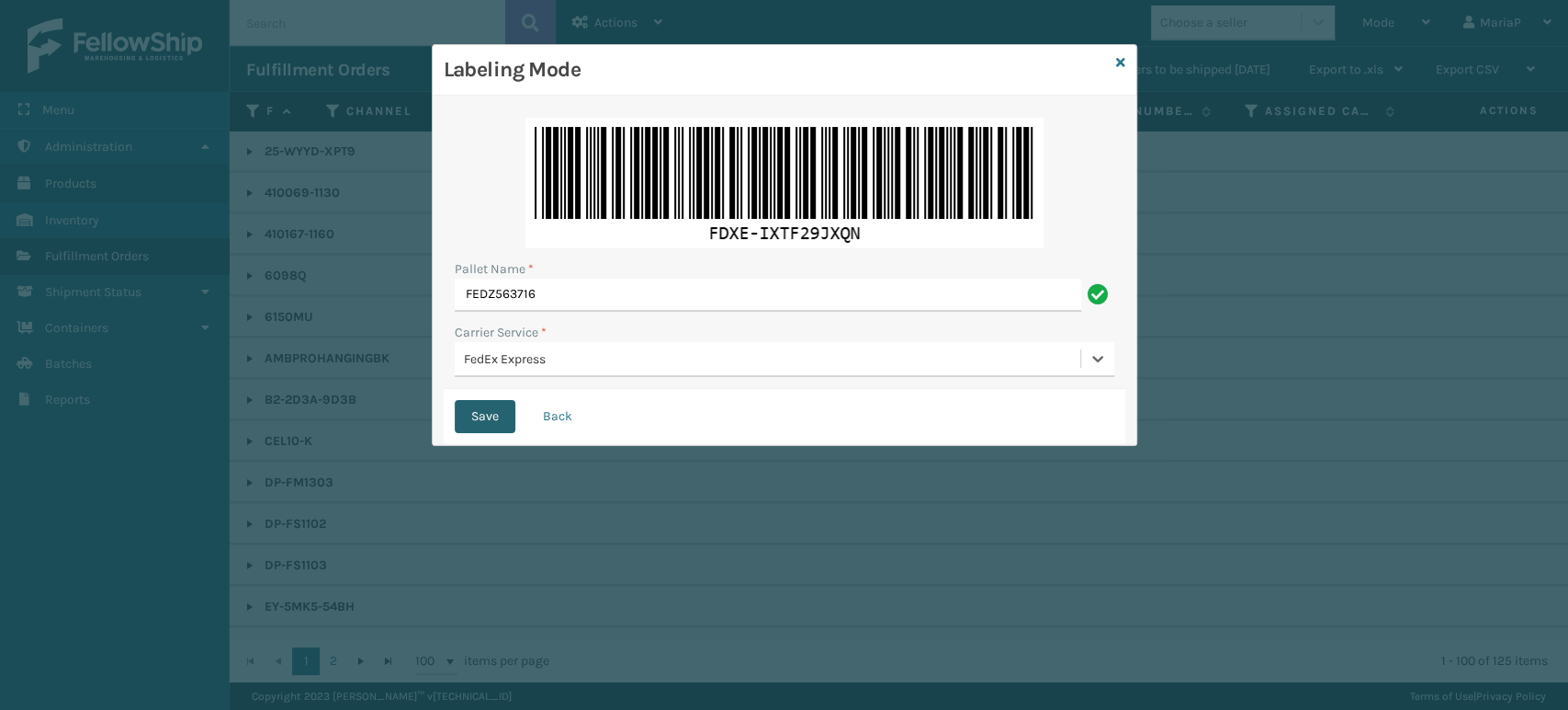
click at [493, 405] on button "Save" at bounding box center [485, 416] width 61 height 33
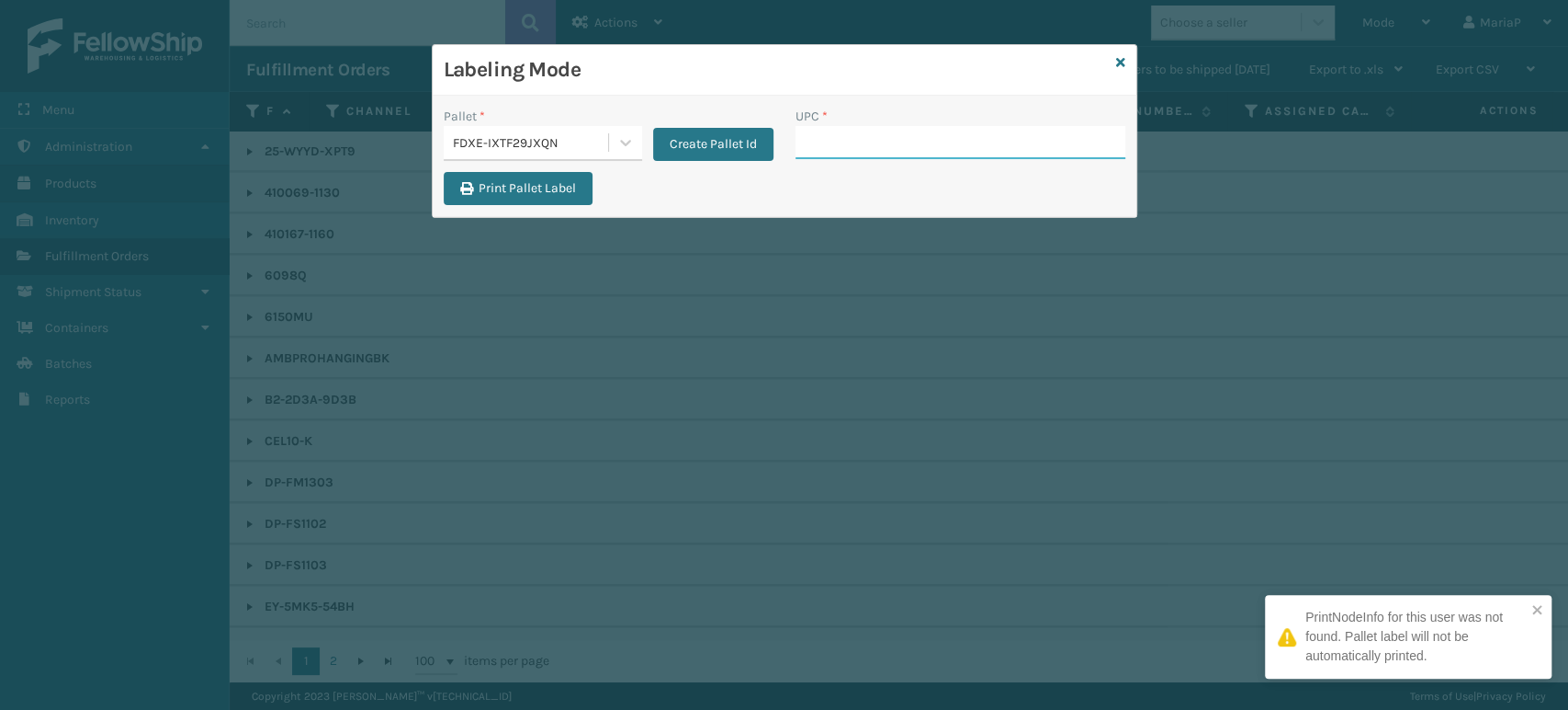
click at [834, 126] on input "UPC *" at bounding box center [961, 142] width 330 height 33
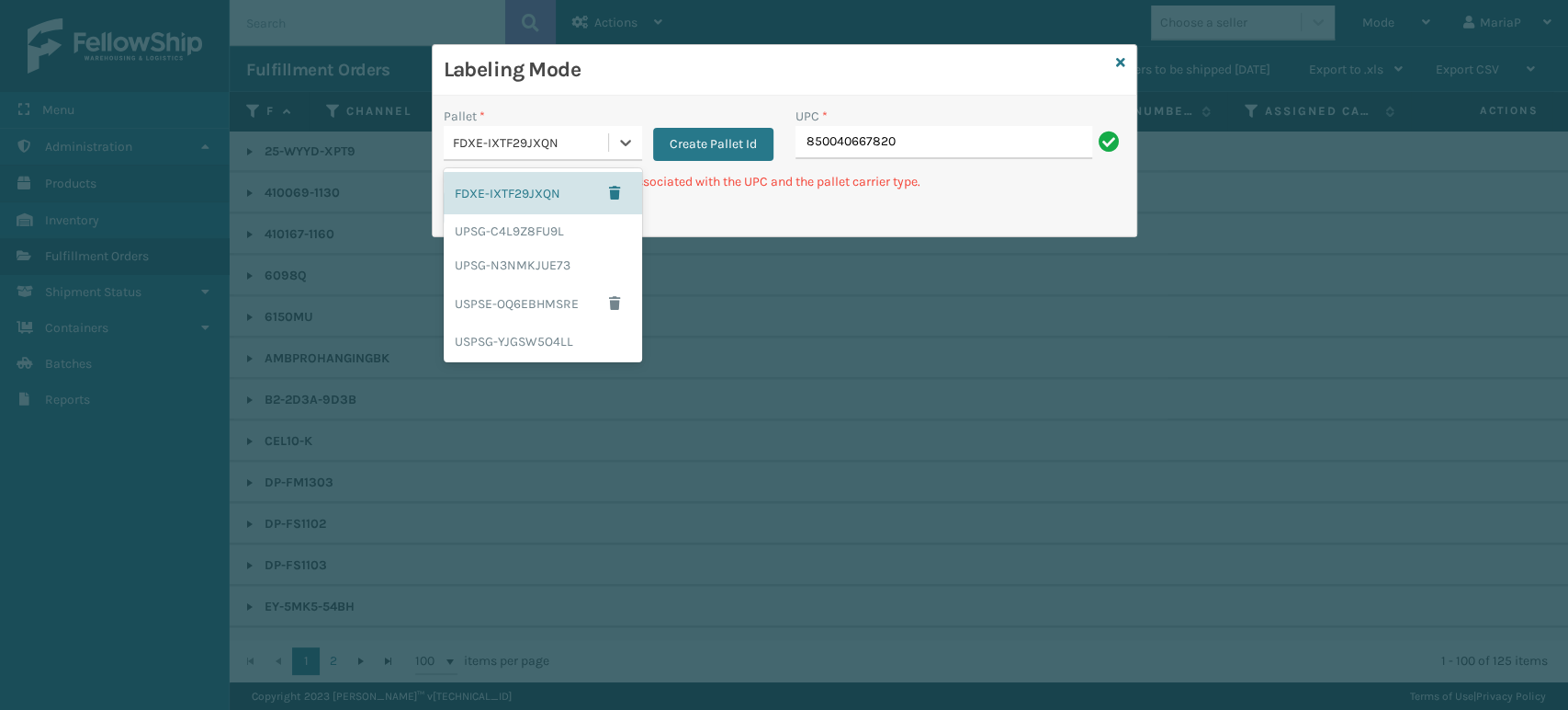
click at [586, 147] on div "FDXE-IXTF29JXQN" at bounding box center [532, 143] width 157 height 19
click at [714, 128] on button "Create Pallet Id" at bounding box center [712, 144] width 120 height 33
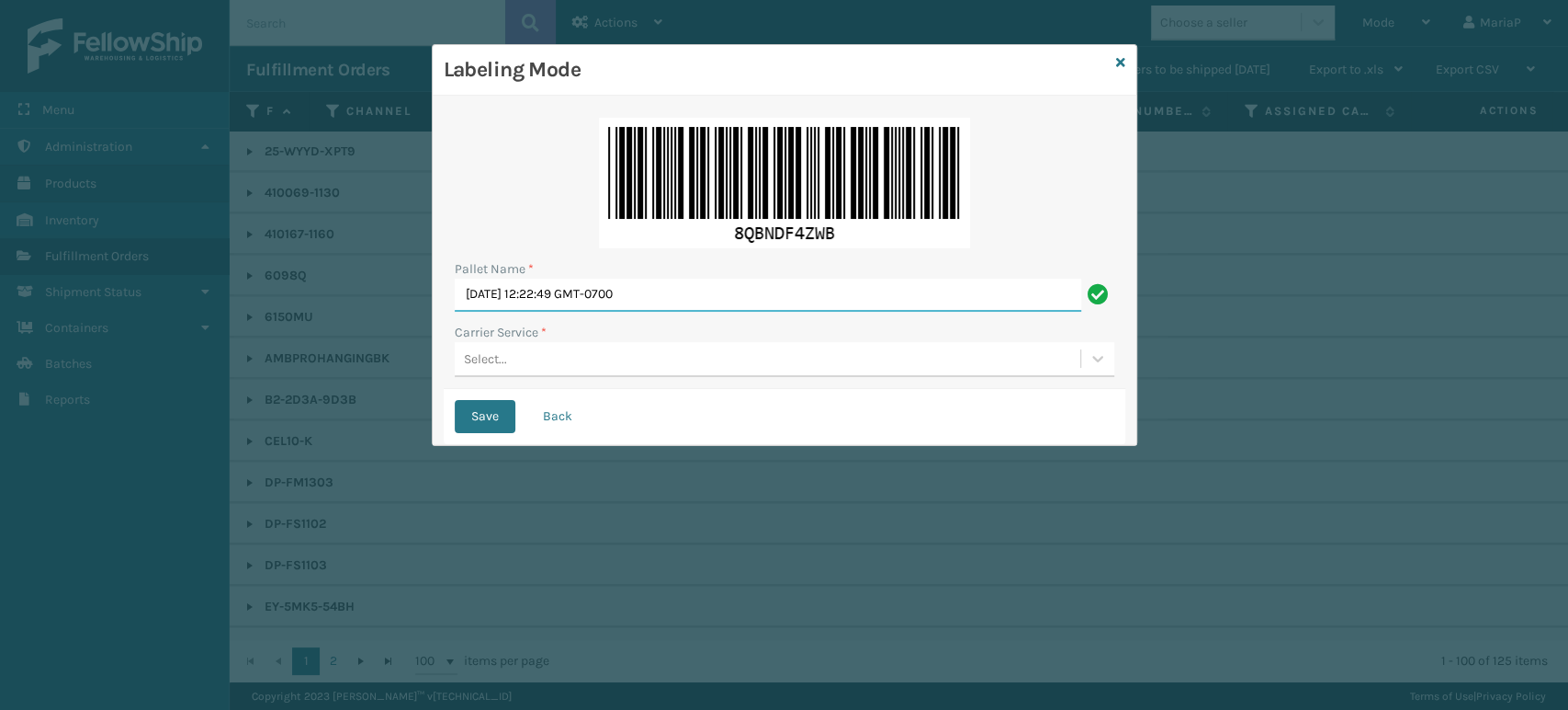
click at [730, 294] on input "[DATE] 12:22:49 GMT-0700" at bounding box center [767, 295] width 626 height 33
paste input "EDZ563716"
type input "FEDZ563716"
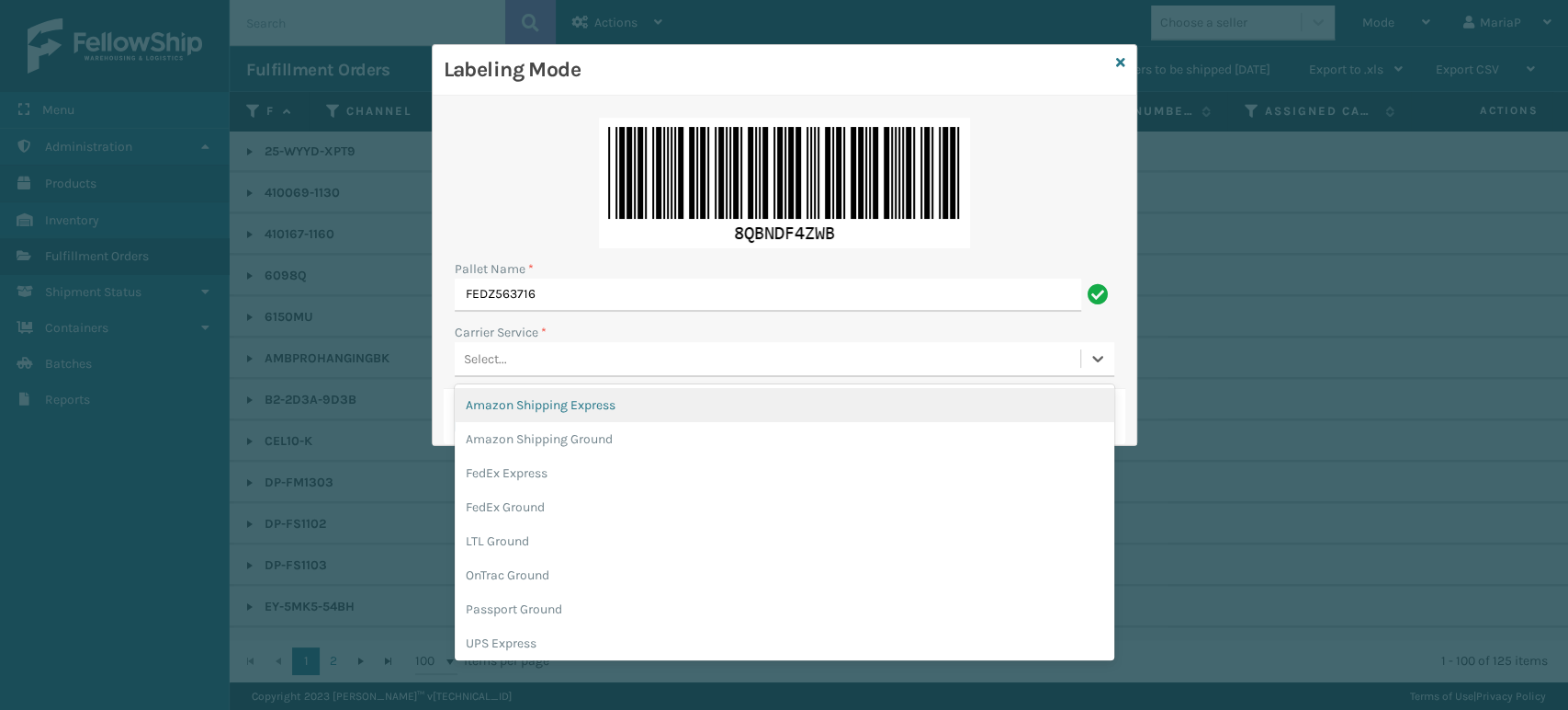
drag, startPoint x: 735, startPoint y: 358, endPoint x: 727, endPoint y: 397, distance: 39.8
click at [735, 359] on div "Select..." at bounding box center [767, 359] width 625 height 30
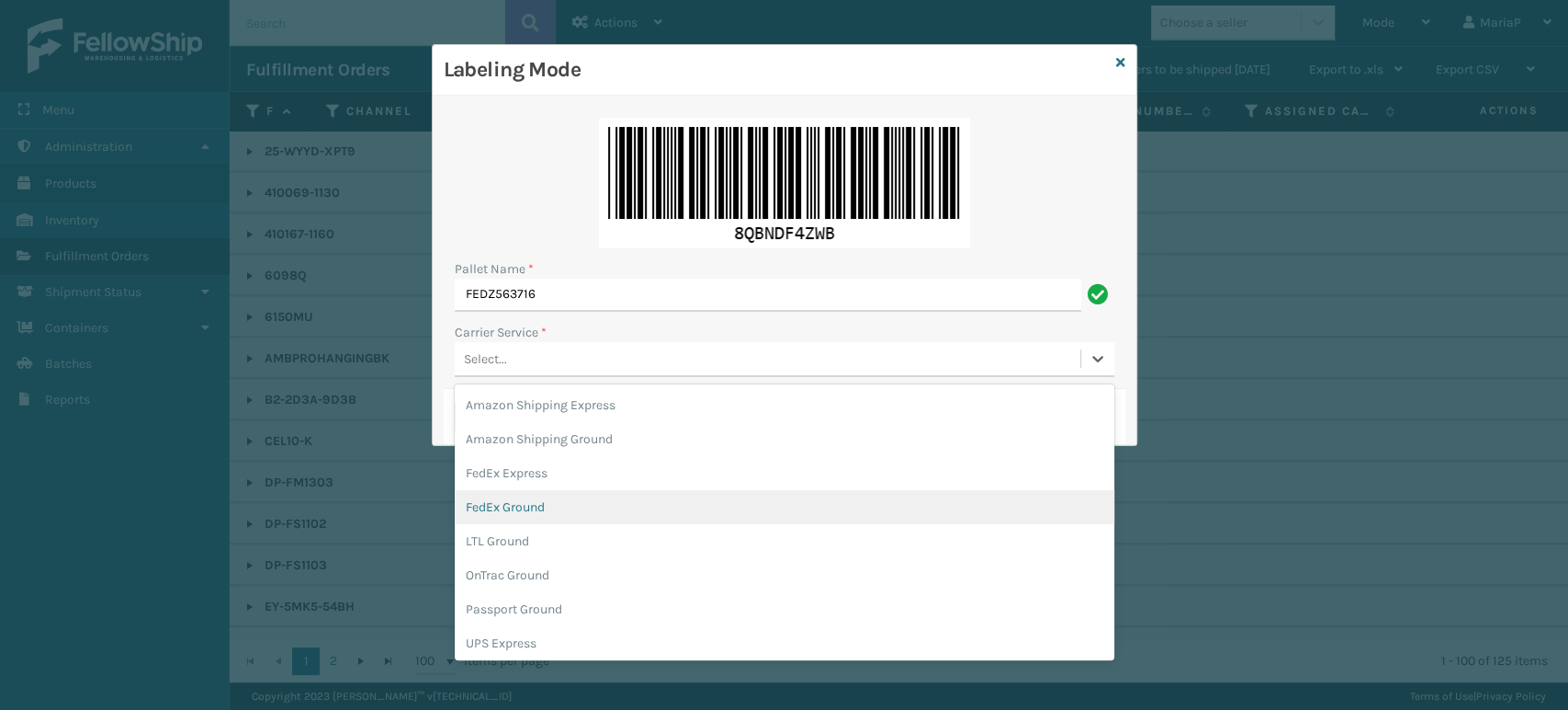
click at [560, 509] on div "FedEx Ground" at bounding box center [784, 507] width 659 height 34
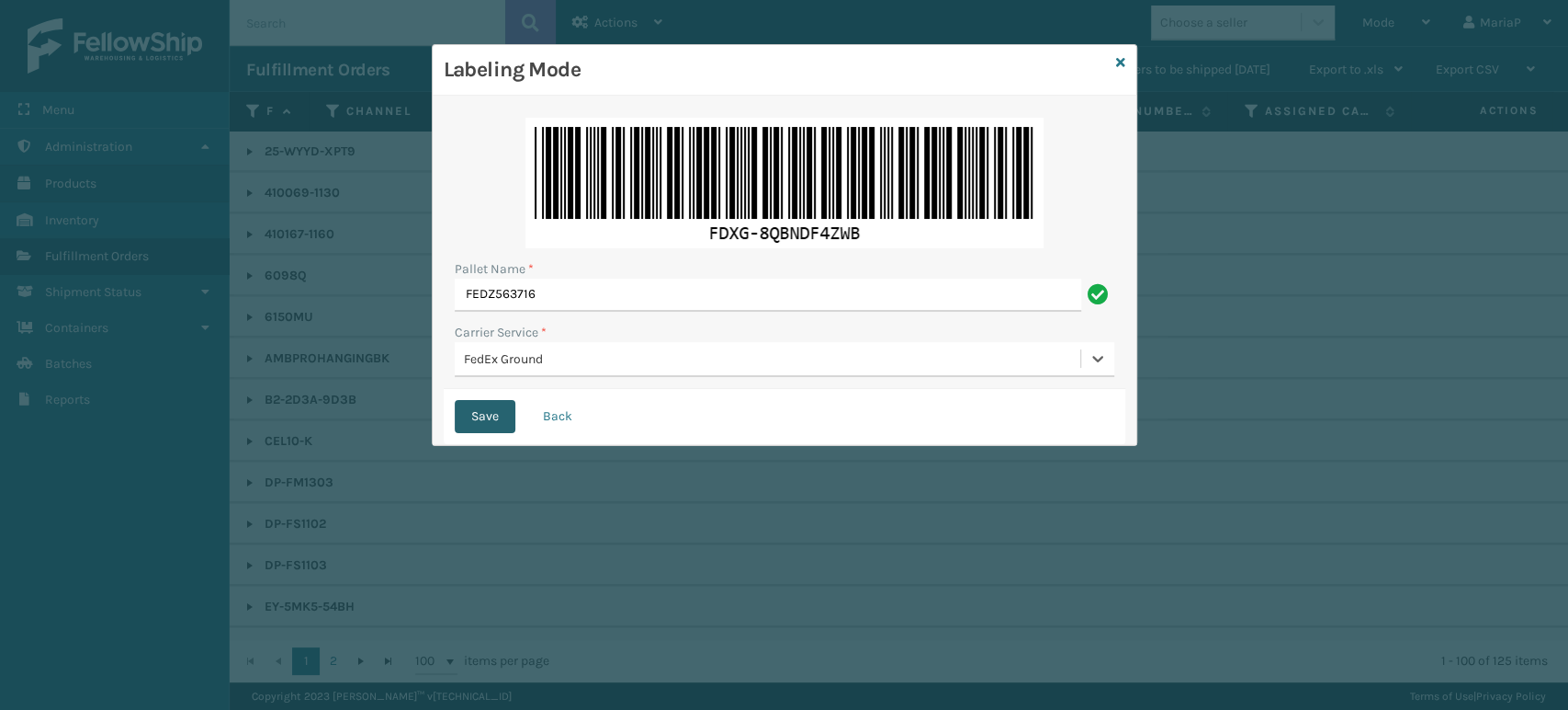
click at [501, 403] on button "Save" at bounding box center [485, 416] width 61 height 33
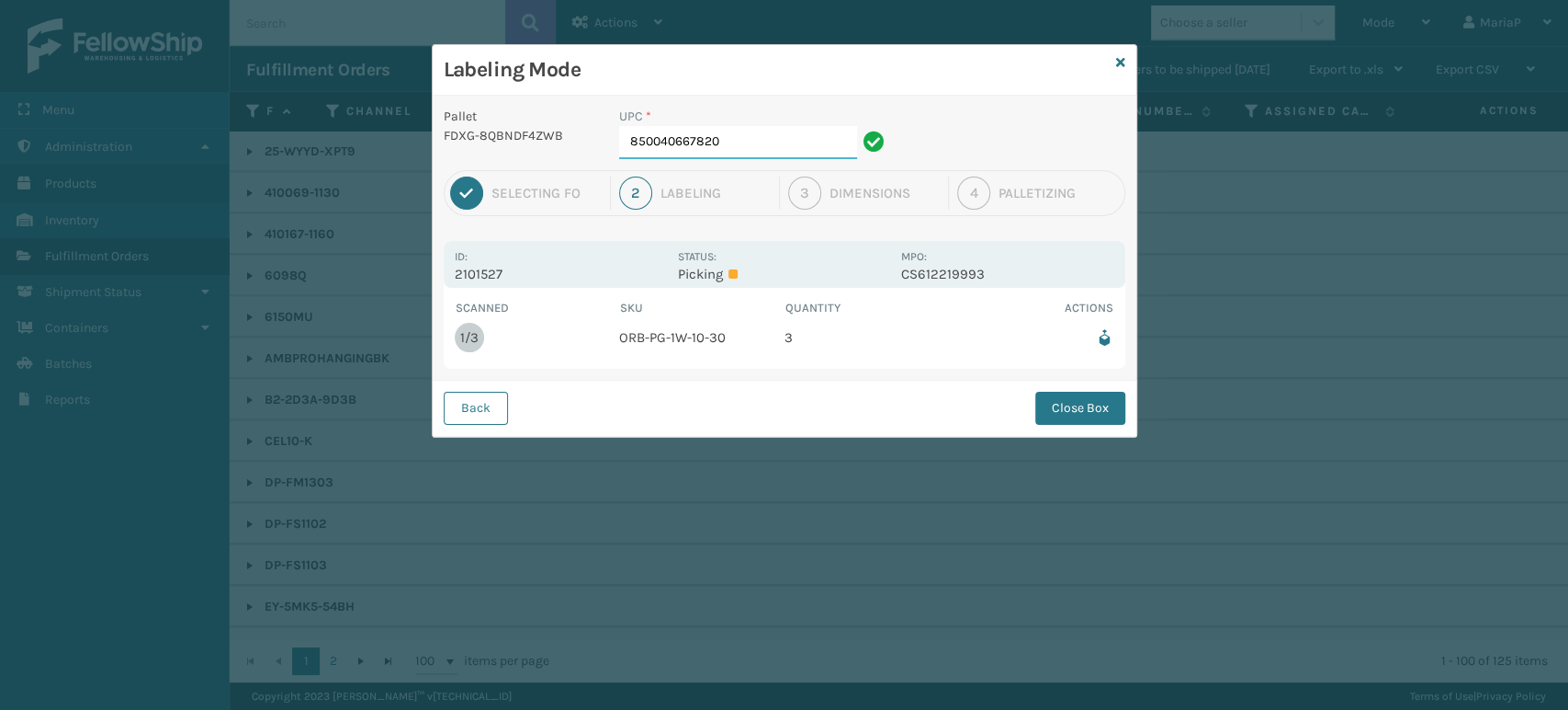
click at [766, 137] on input "850040667820" at bounding box center [738, 142] width 238 height 33
click at [1078, 410] on button "Close Box" at bounding box center [1080, 408] width 90 height 33
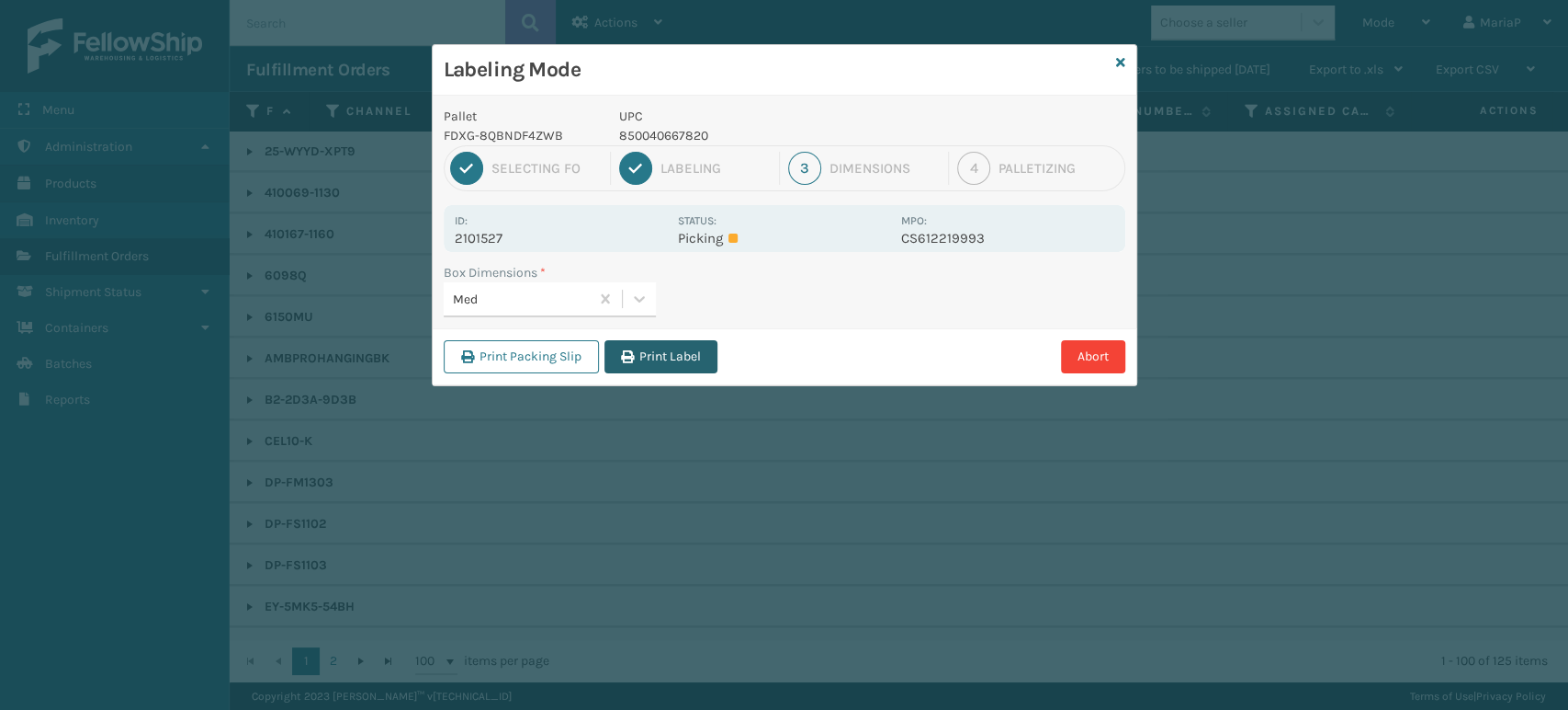
click at [639, 362] on button "Print Label" at bounding box center [660, 356] width 113 height 33
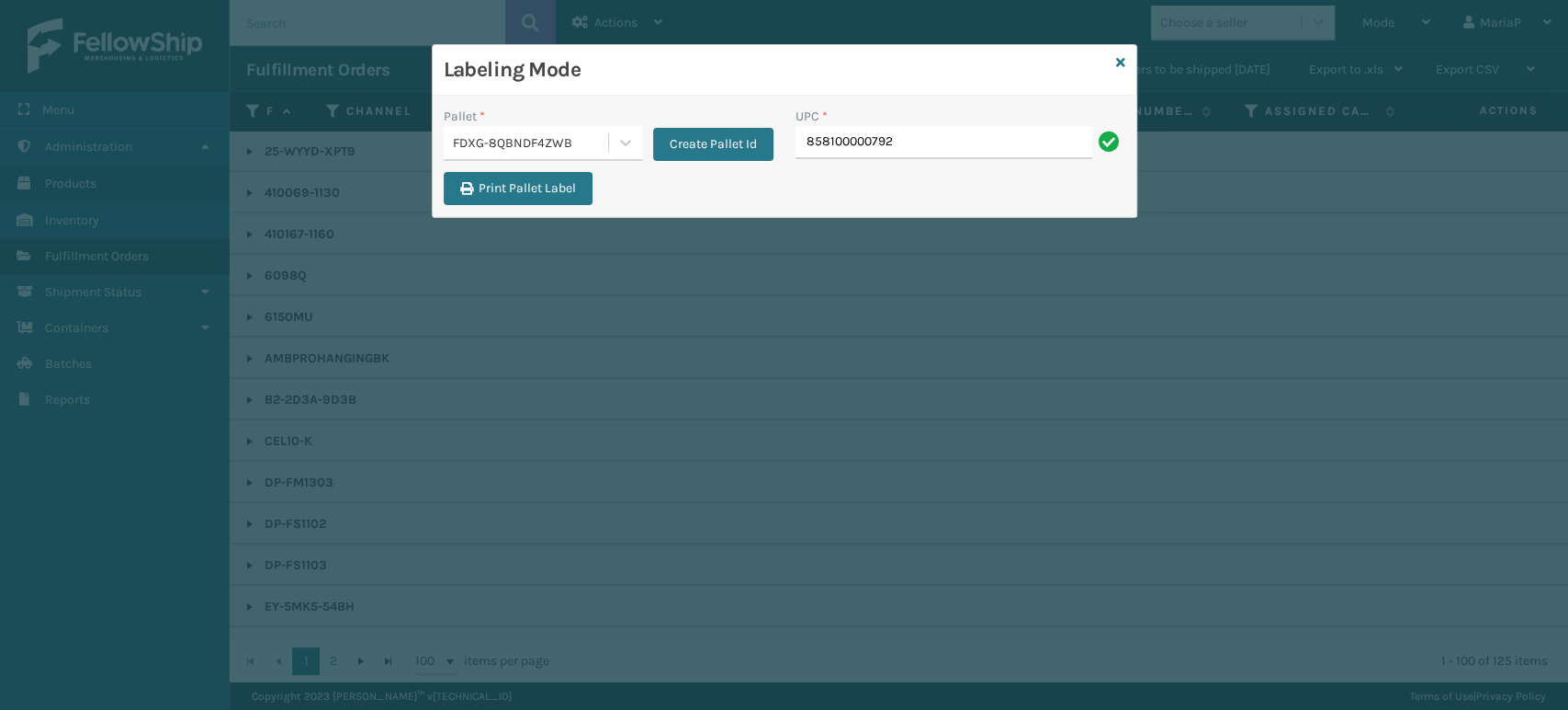
type input "858100000792"
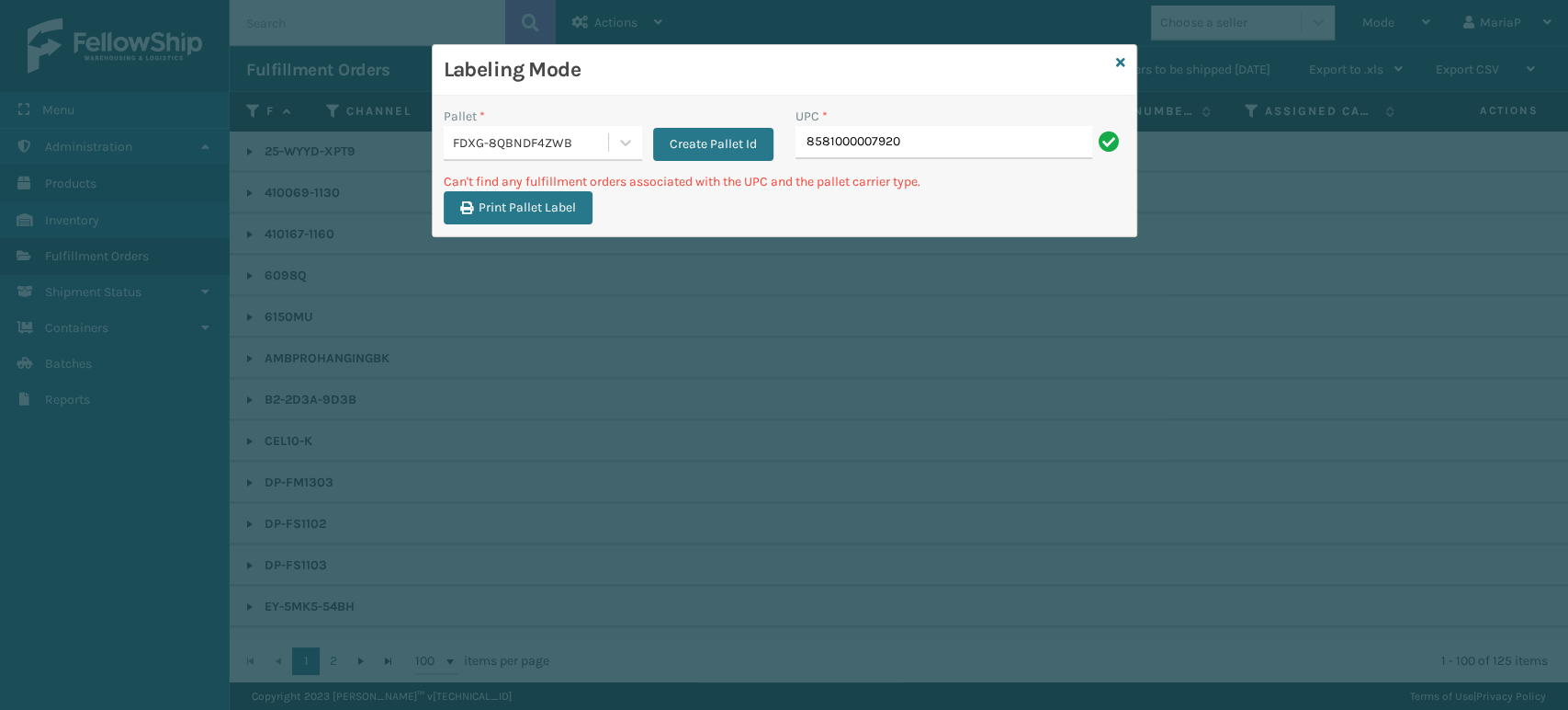
type input "8581000007920"
click at [860, 144] on input "8581000007920" at bounding box center [944, 142] width 297 height 33
type input "858100007920"
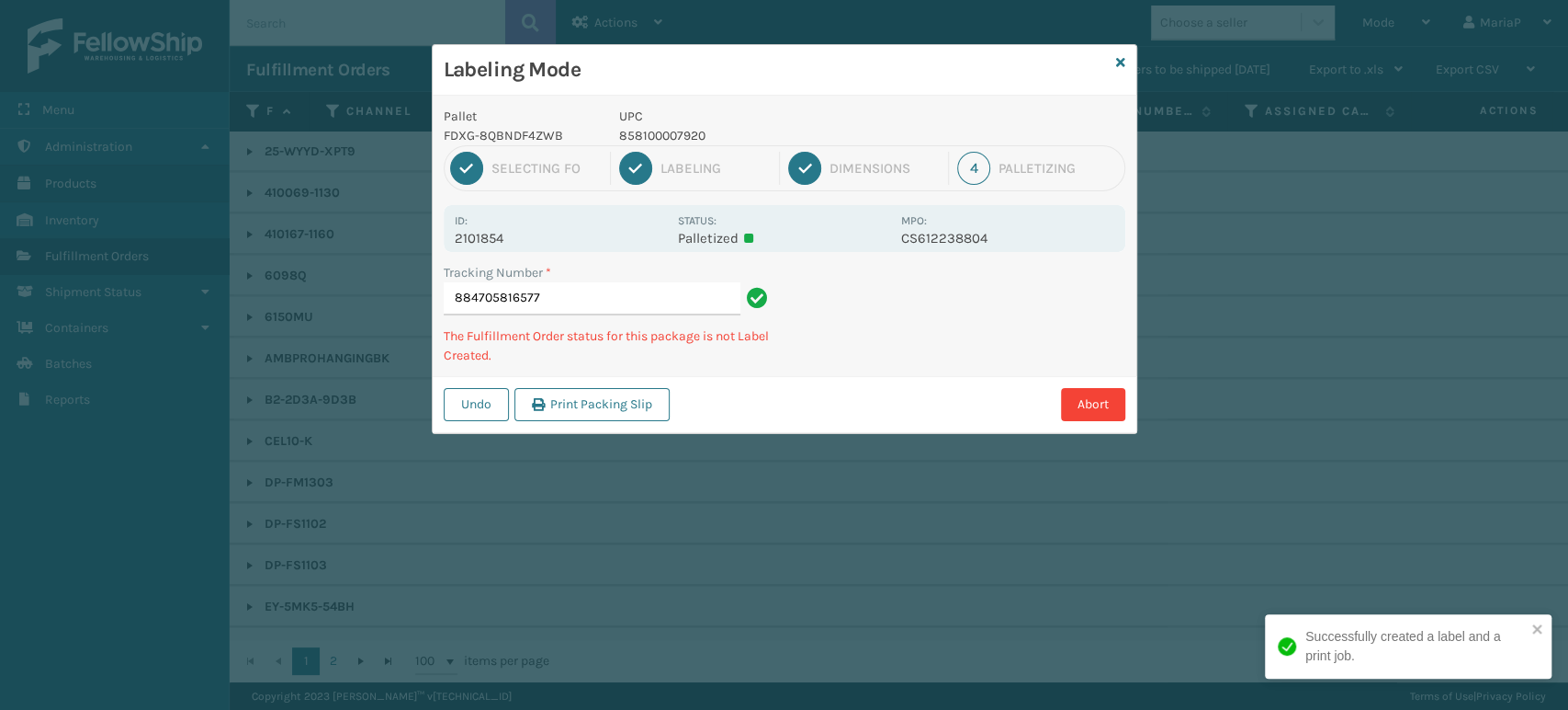
click at [671, 143] on p "858100007920" at bounding box center [755, 136] width 271 height 19
click at [671, 141] on p "858100007920" at bounding box center [755, 136] width 271 height 19
copy p "858100007920"
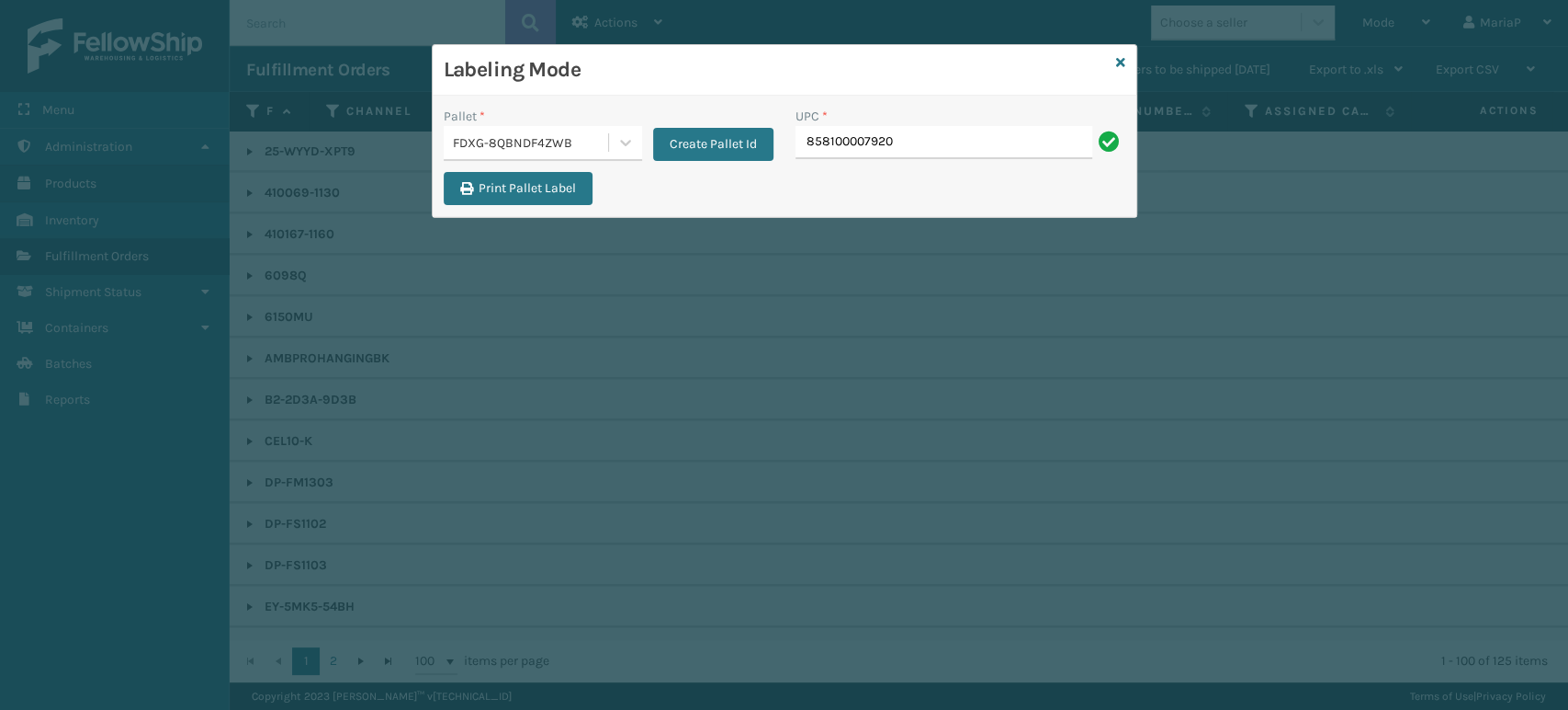
type input "858100007920"
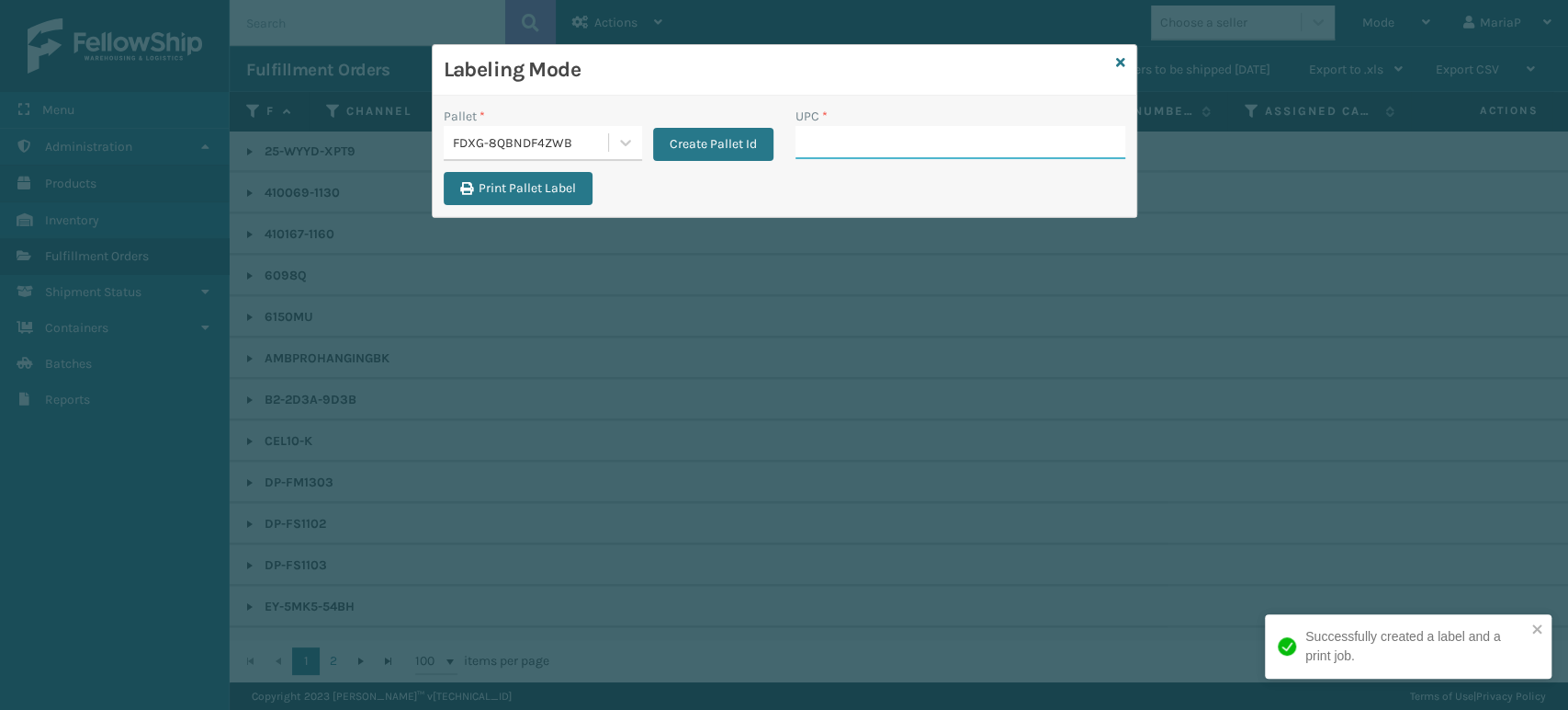
paste input "858100007920"
type input "858100007920"
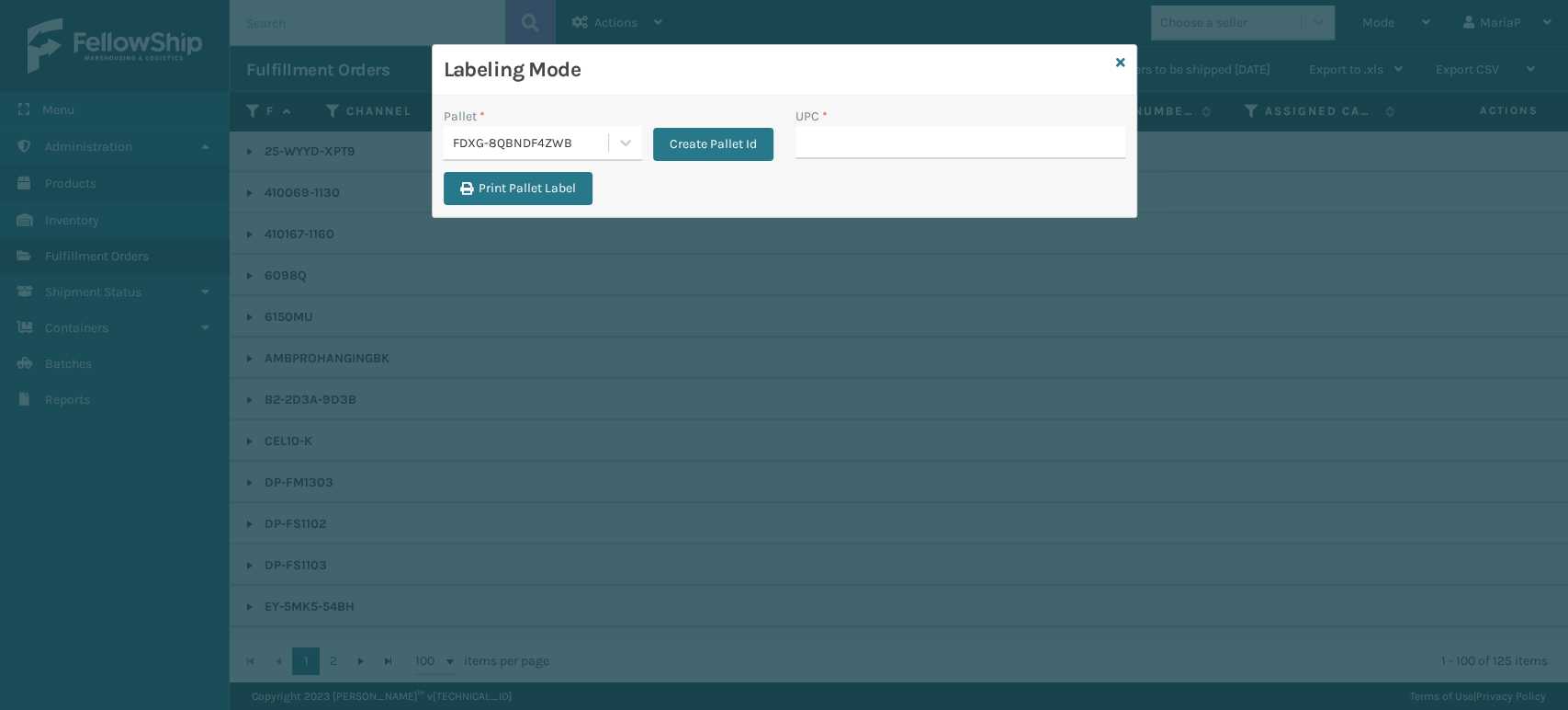
click at [599, 145] on div "FDXG-8QBNDF4ZWB" at bounding box center [532, 143] width 157 height 19
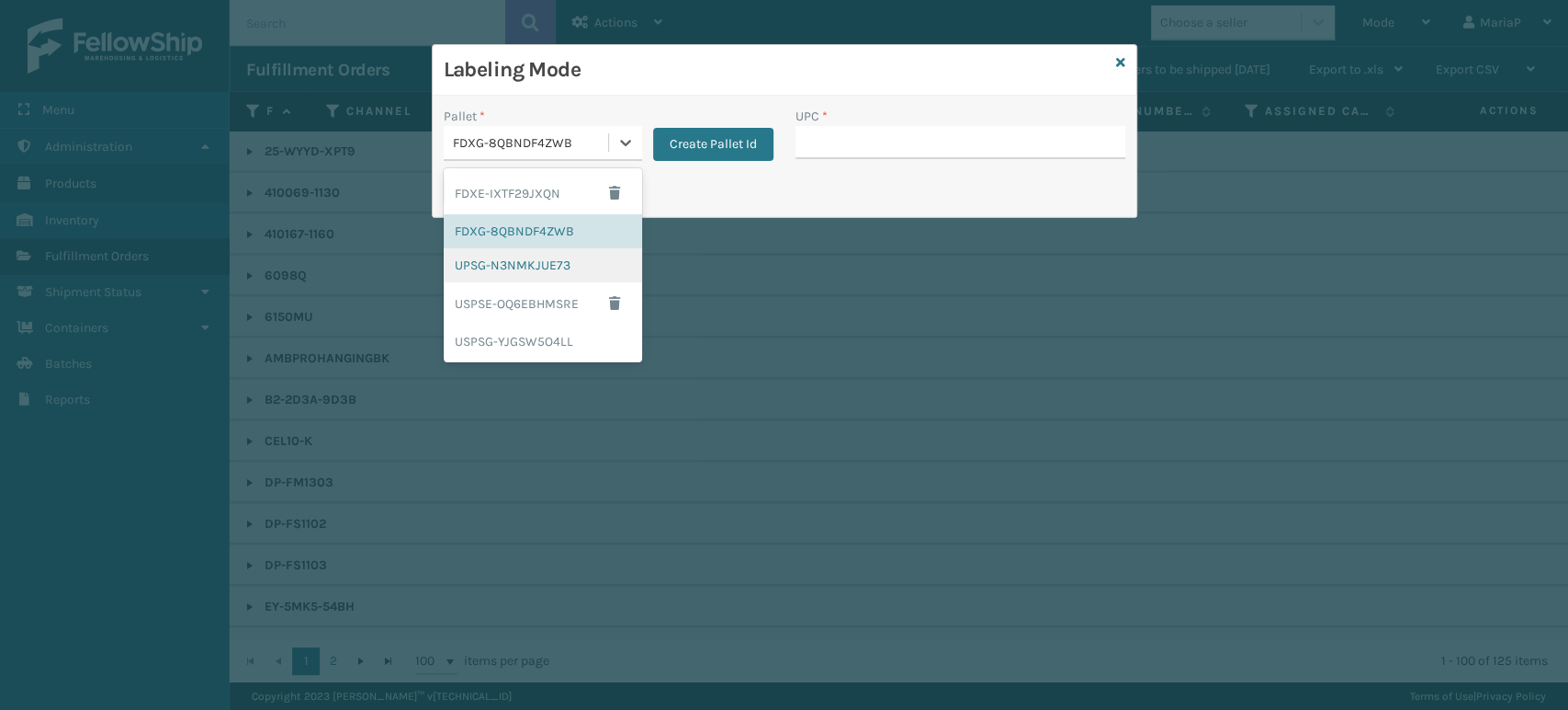
click at [510, 267] on div "UPSG-N3NMKJUE73" at bounding box center [542, 265] width 198 height 34
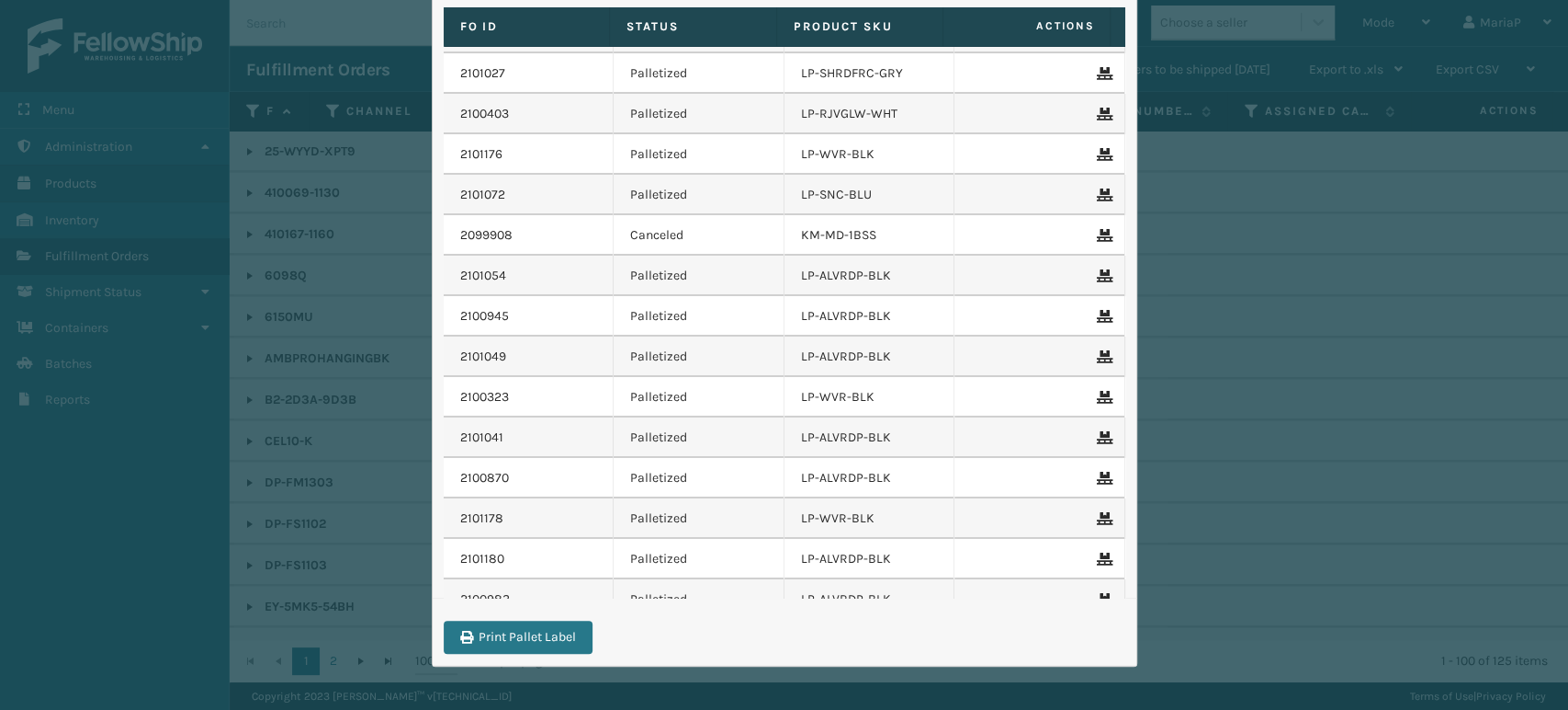
scroll to position [4601, 0]
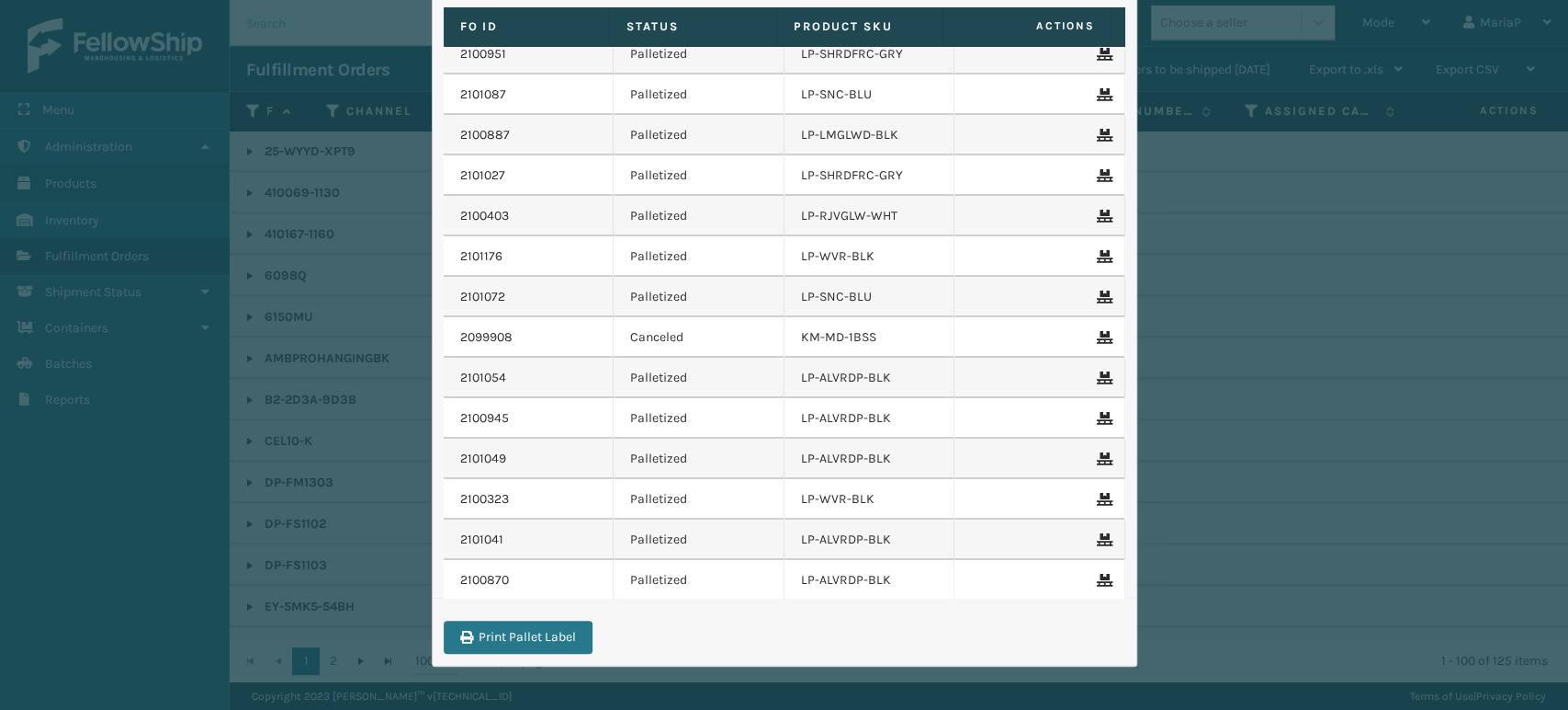
click at [1085, 324] on td at bounding box center [1039, 337] width 171 height 41
click at [1097, 331] on icon at bounding box center [1103, 337] width 11 height 13
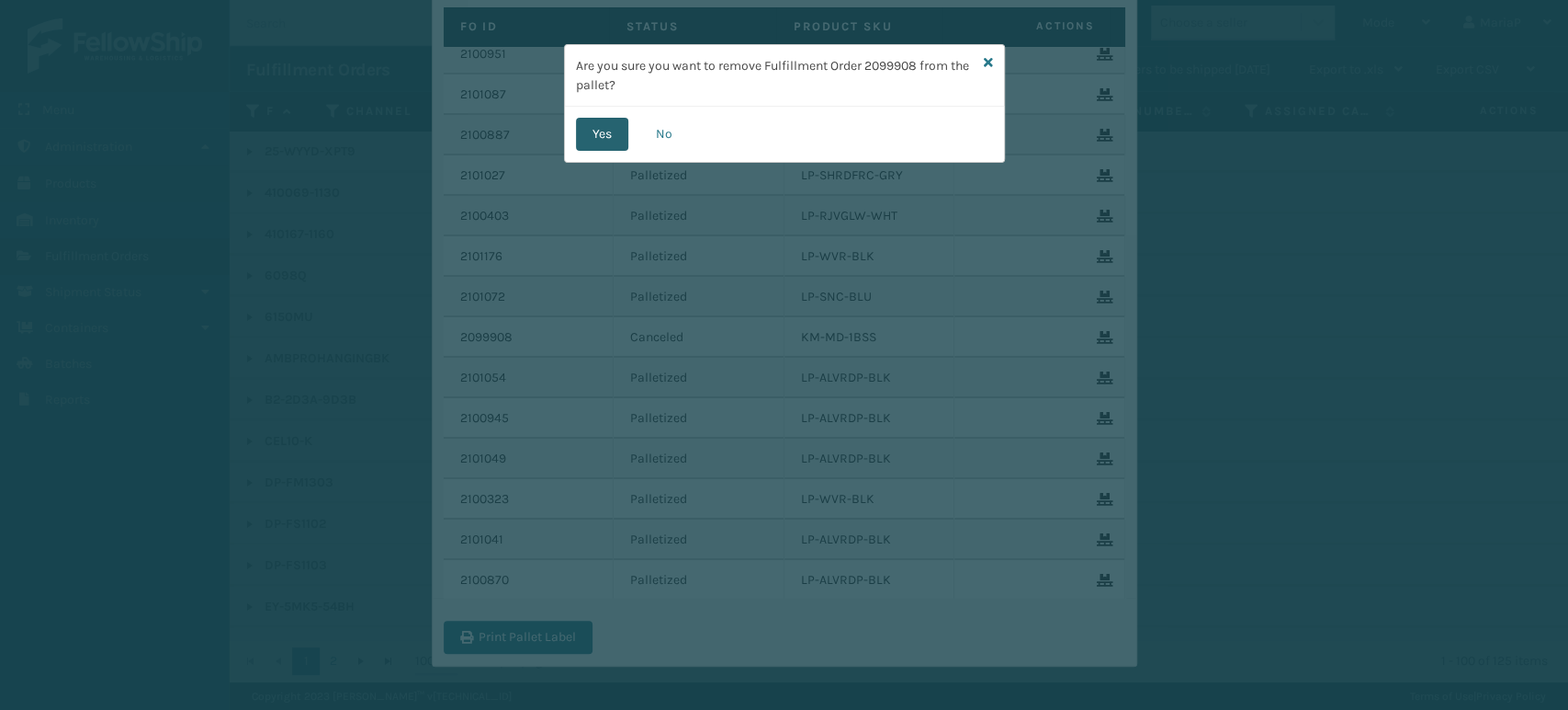
click at [595, 129] on button "Yes" at bounding box center [602, 134] width 52 height 33
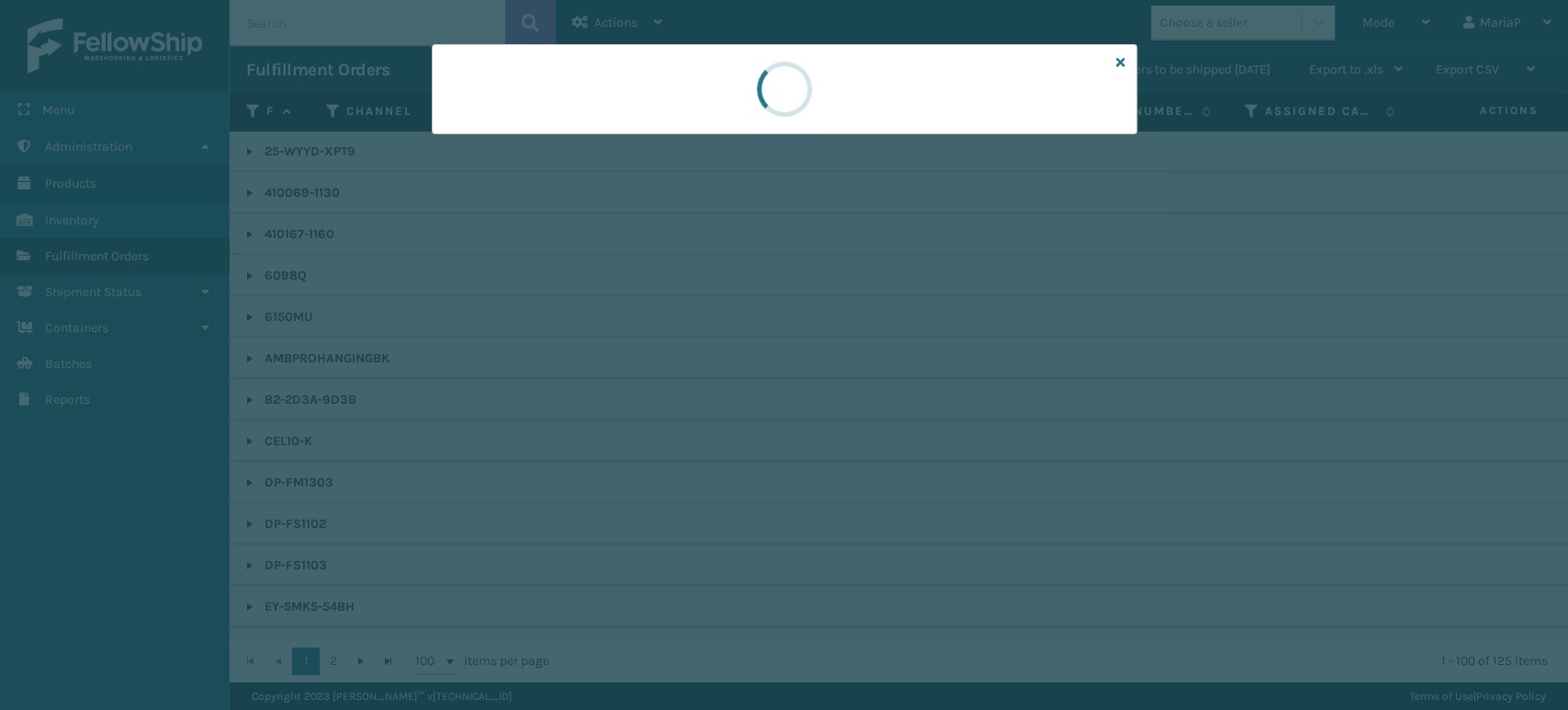
scroll to position [0, 0]
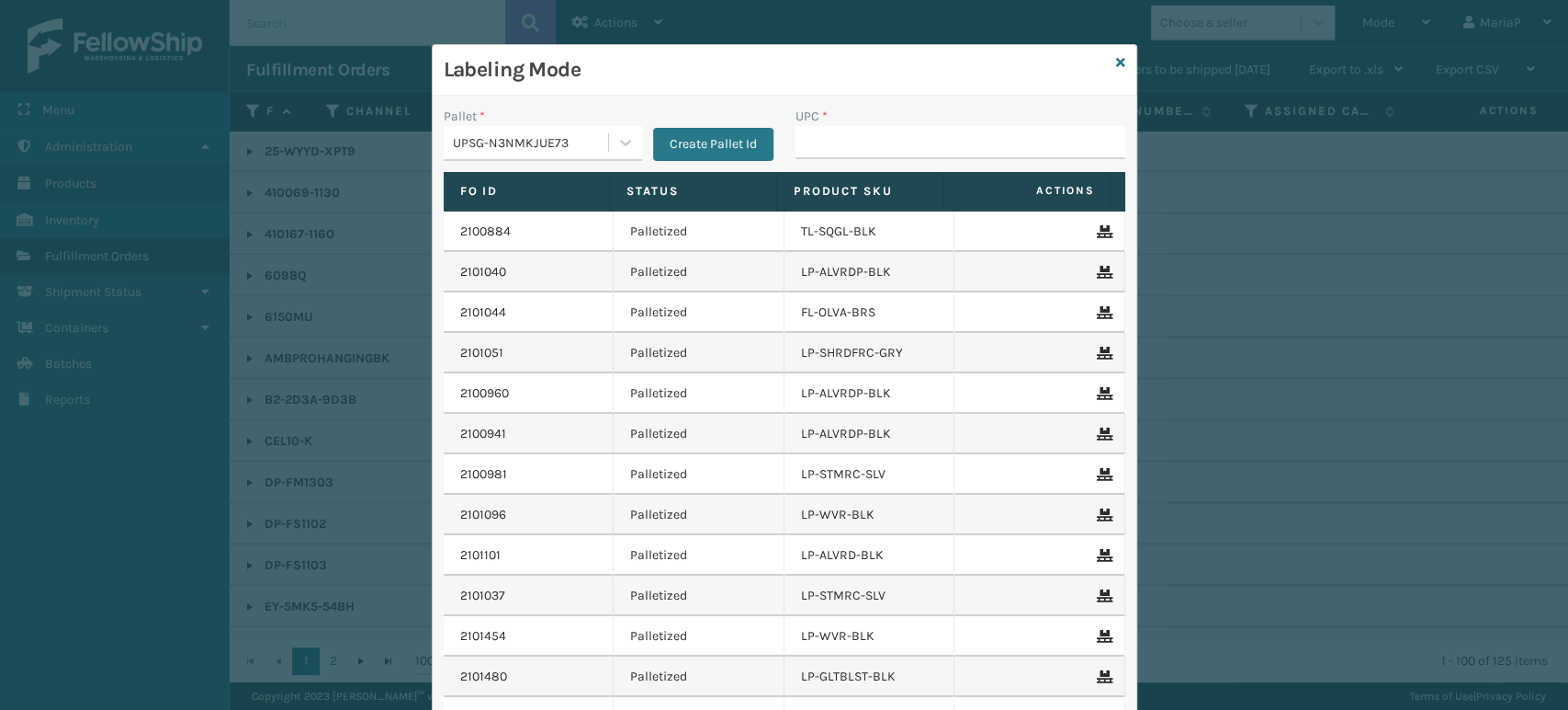
click at [829, 131] on input "UPC *" at bounding box center [961, 142] width 330 height 33
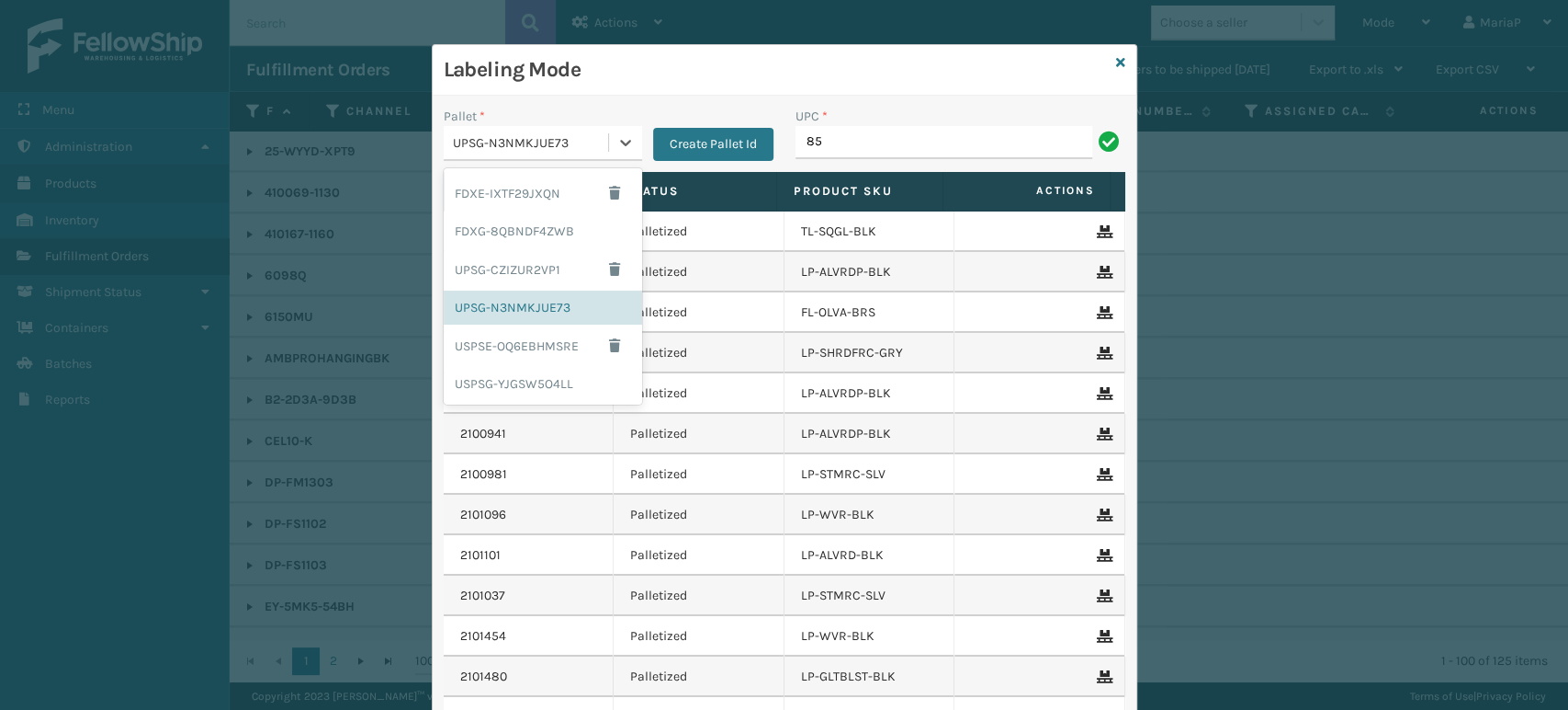
click at [566, 130] on div "UPSG-N3NMKJUE73" at bounding box center [526, 143] width 165 height 30
click at [549, 225] on div "FDXG-8QBNDF4ZWB" at bounding box center [542, 231] width 198 height 34
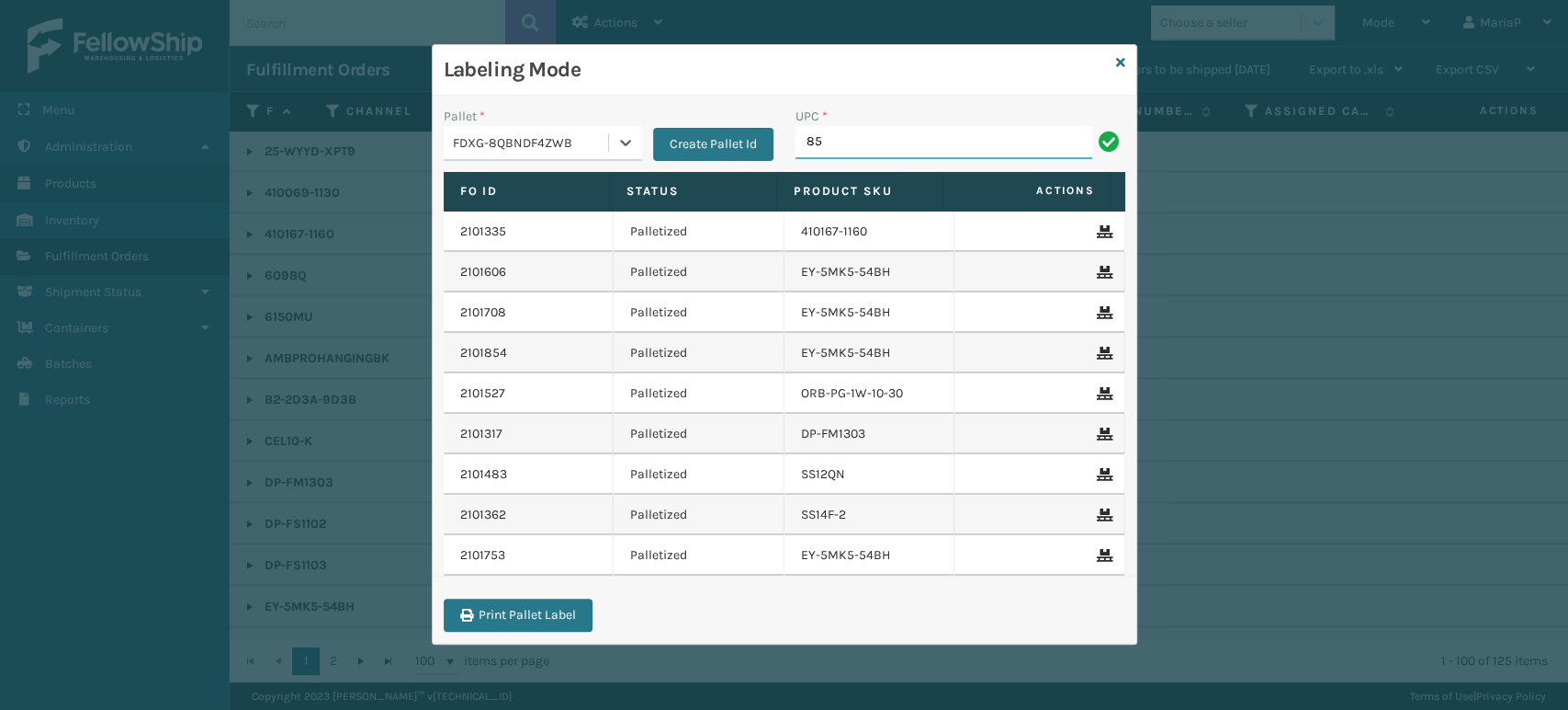
click at [838, 140] on input "85" at bounding box center [944, 142] width 297 height 33
type input "850004456927"
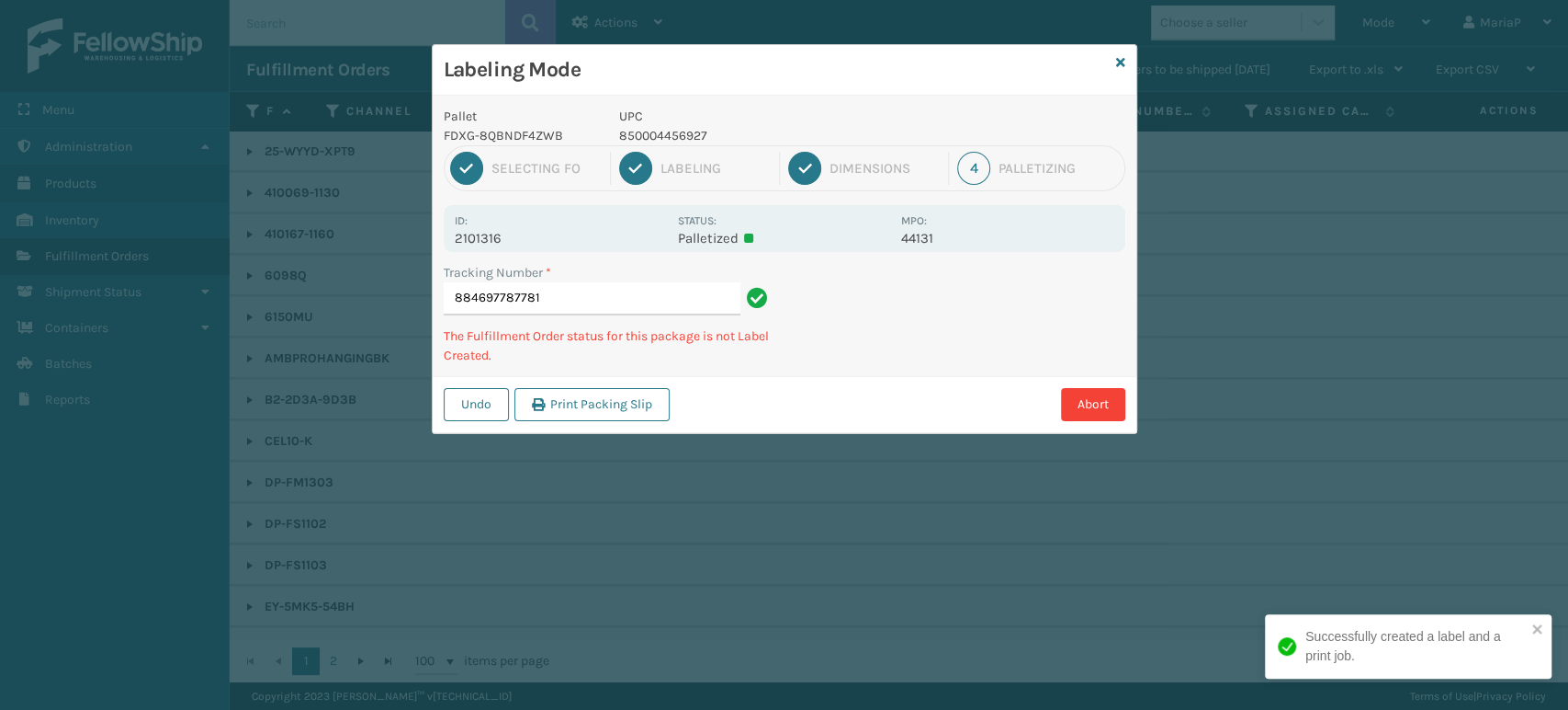
click at [677, 137] on p "850004456927" at bounding box center [755, 136] width 271 height 19
click at [676, 138] on p "850004456927" at bounding box center [755, 136] width 271 height 19
copy p "850004456927"
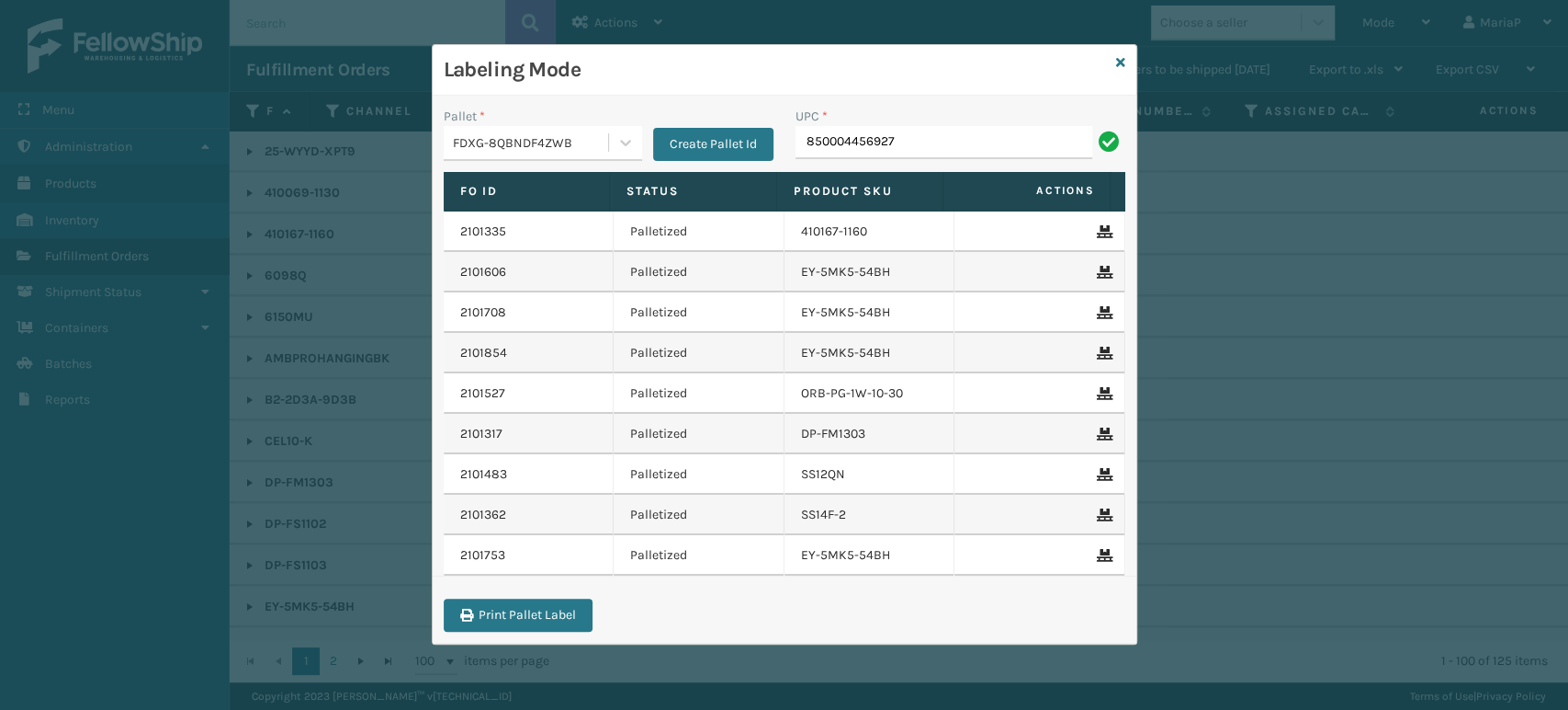
type input "850004456927"
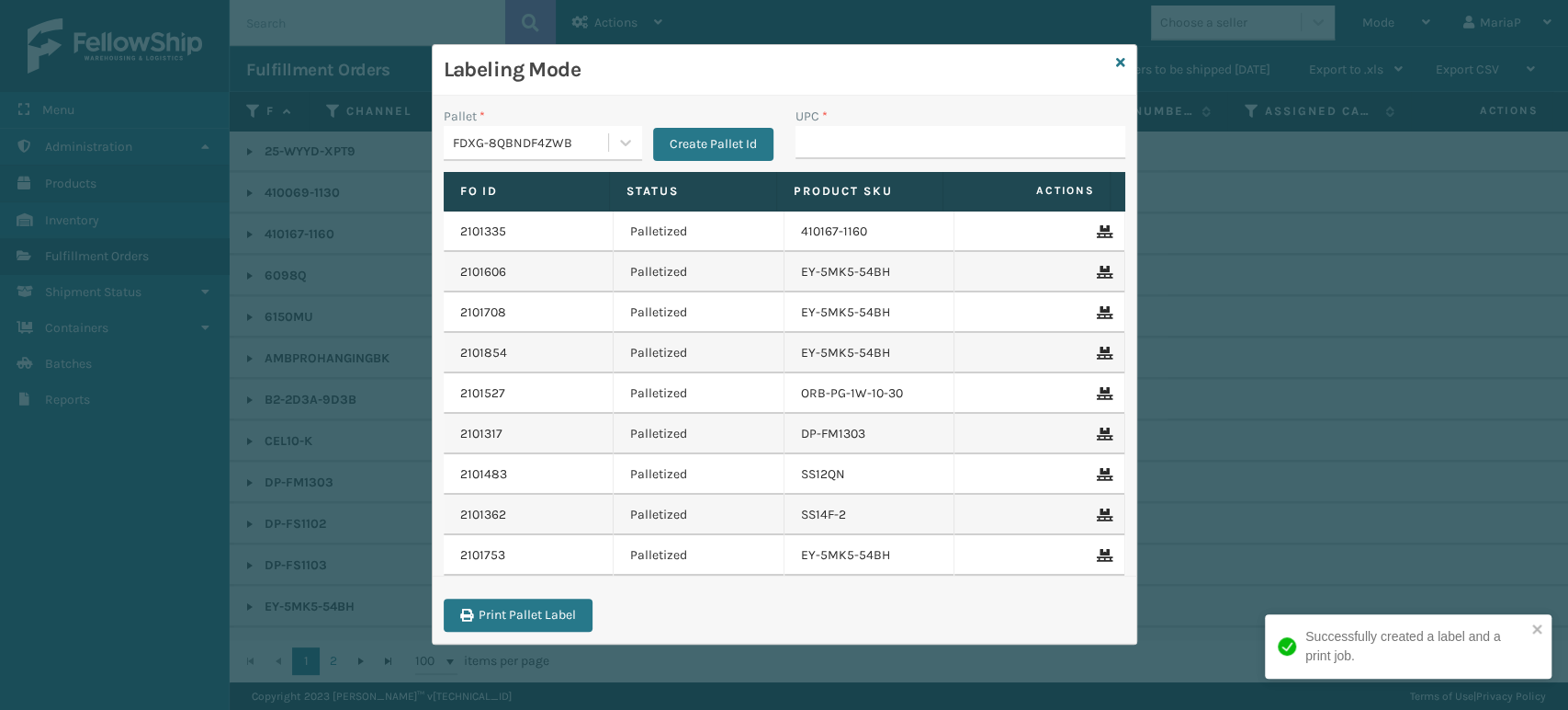
click at [898, 124] on div "UPC *" at bounding box center [961, 116] width 330 height 19
click at [874, 108] on div "UPC *" at bounding box center [961, 116] width 330 height 19
click at [860, 127] on div "UPC *" at bounding box center [961, 132] width 330 height 52
click at [860, 128] on input "UPC *" at bounding box center [961, 142] width 330 height 33
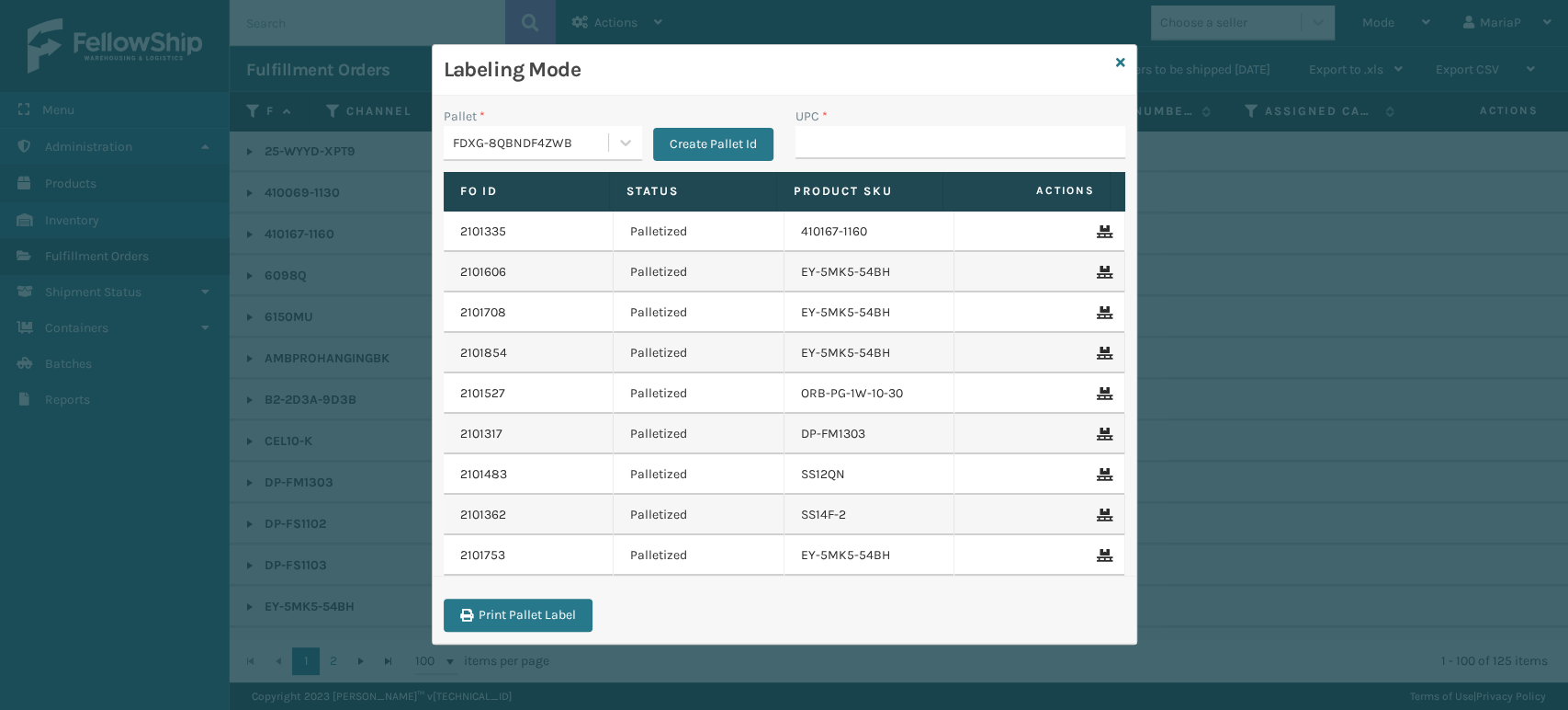
click at [1566, 251] on div "Labeling Mode Pallet * FDXG-8QBNDF4ZWB Create Pallet Id UPC * Fo Id Status Prod…" at bounding box center [784, 355] width 1568 height 710
type input "8581000"
type input "85001"
type input "85810000"
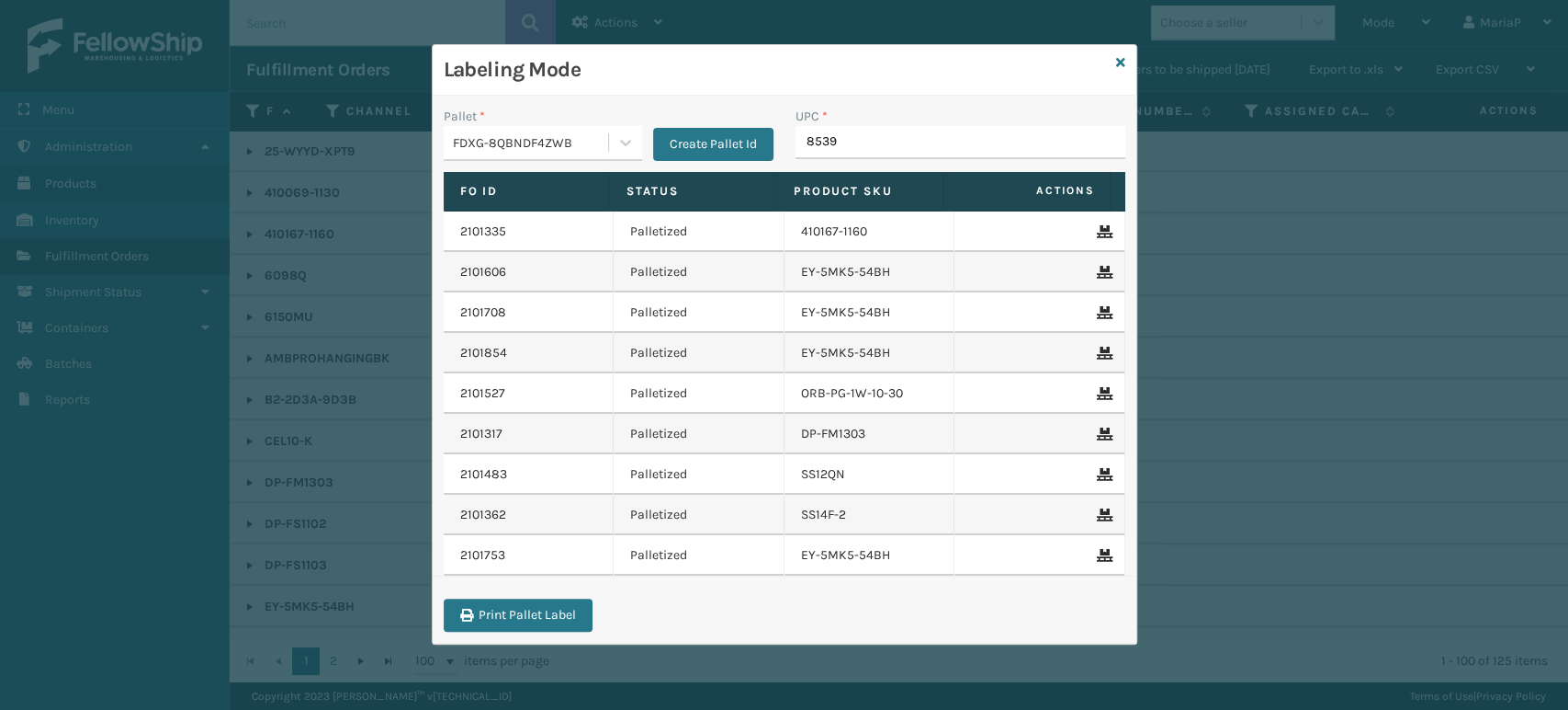
type input "85391"
type input "850040667"
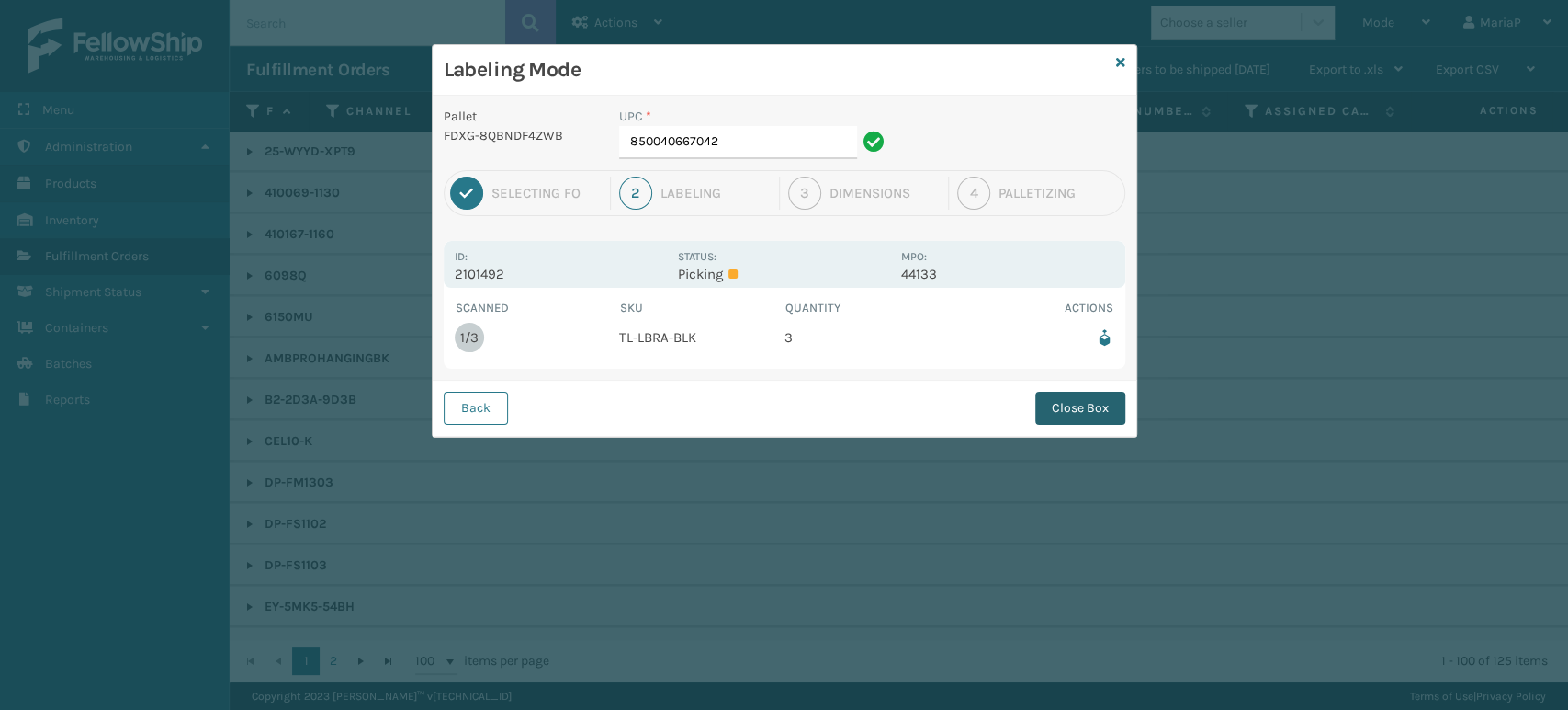
click at [1090, 394] on button "Close Box" at bounding box center [1080, 408] width 90 height 33
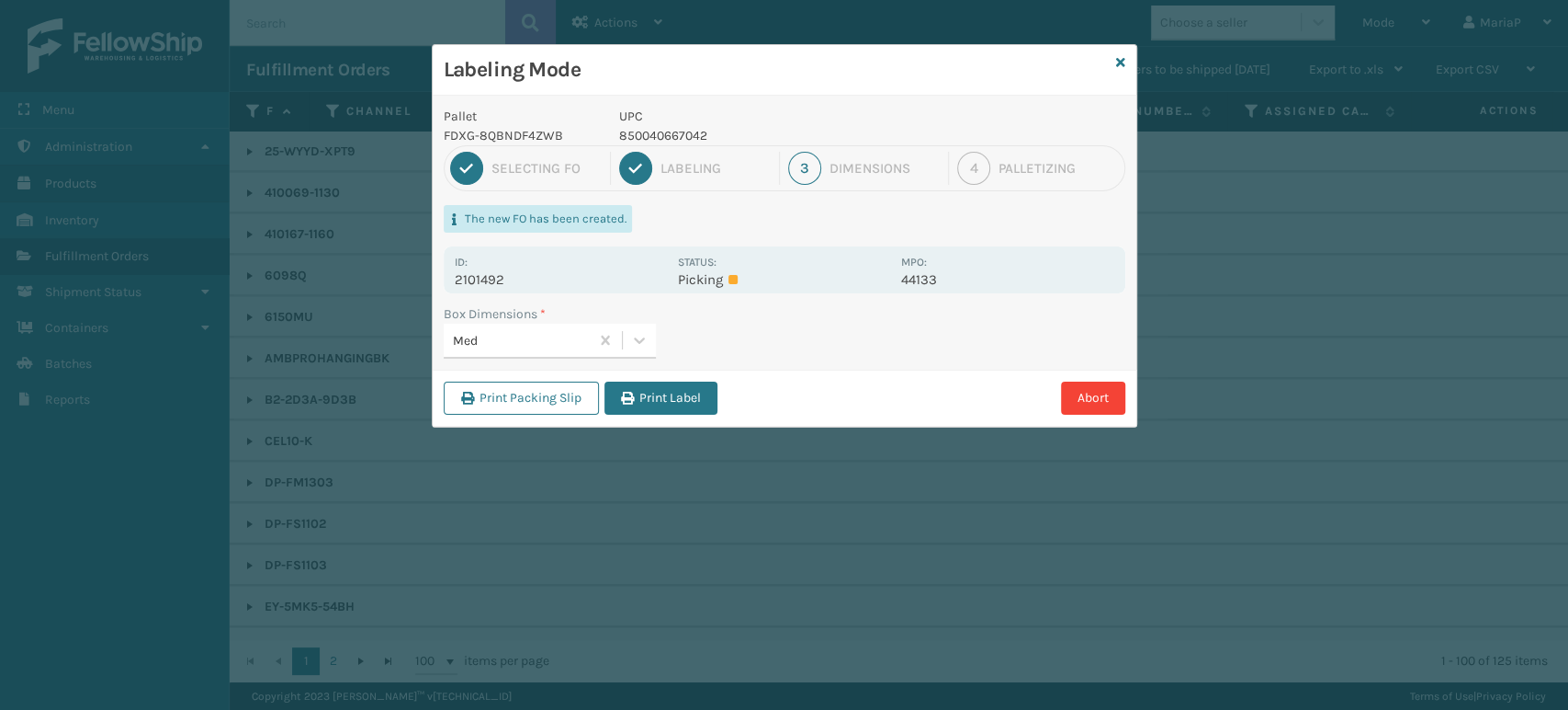
drag, startPoint x: 697, startPoint y: 405, endPoint x: 708, endPoint y: 405, distance: 11.0
click at [707, 405] on button "Print Label" at bounding box center [660, 397] width 113 height 33
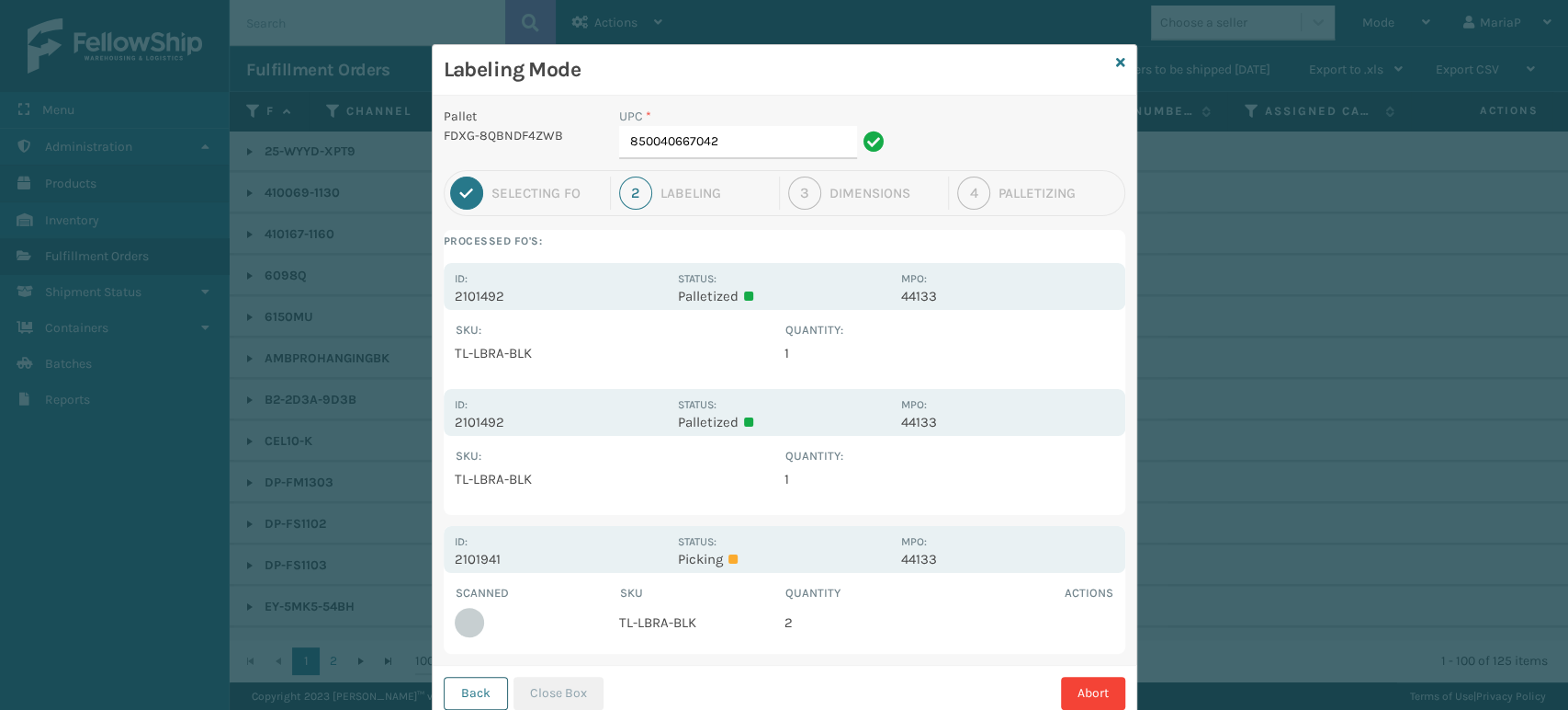
click at [462, 692] on button "Back" at bounding box center [476, 693] width 64 height 33
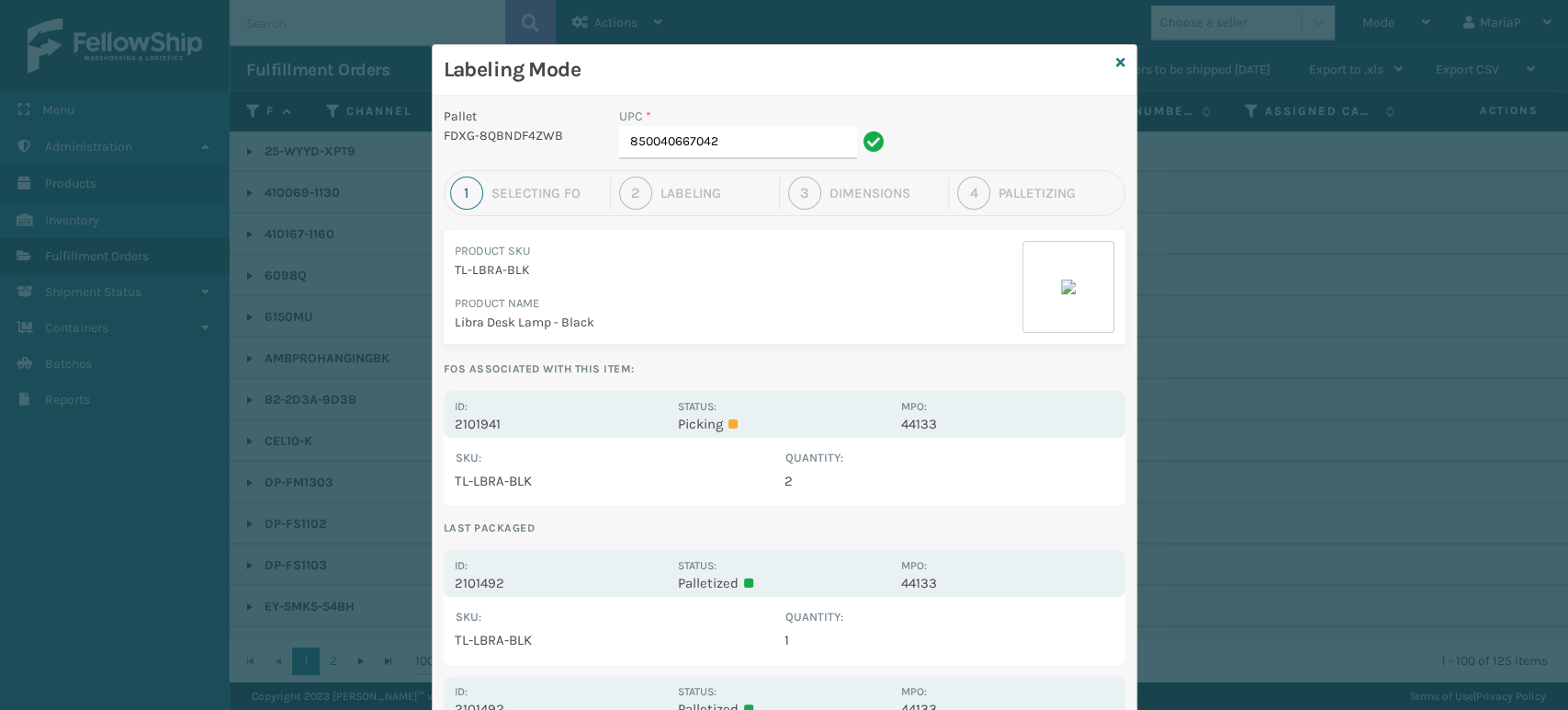
click at [1119, 58] on div "Labeling Mode" at bounding box center [784, 70] width 704 height 50
click at [1119, 64] on div "Labeling Mode" at bounding box center [784, 70] width 704 height 50
click at [1116, 63] on icon at bounding box center [1121, 63] width 9 height 13
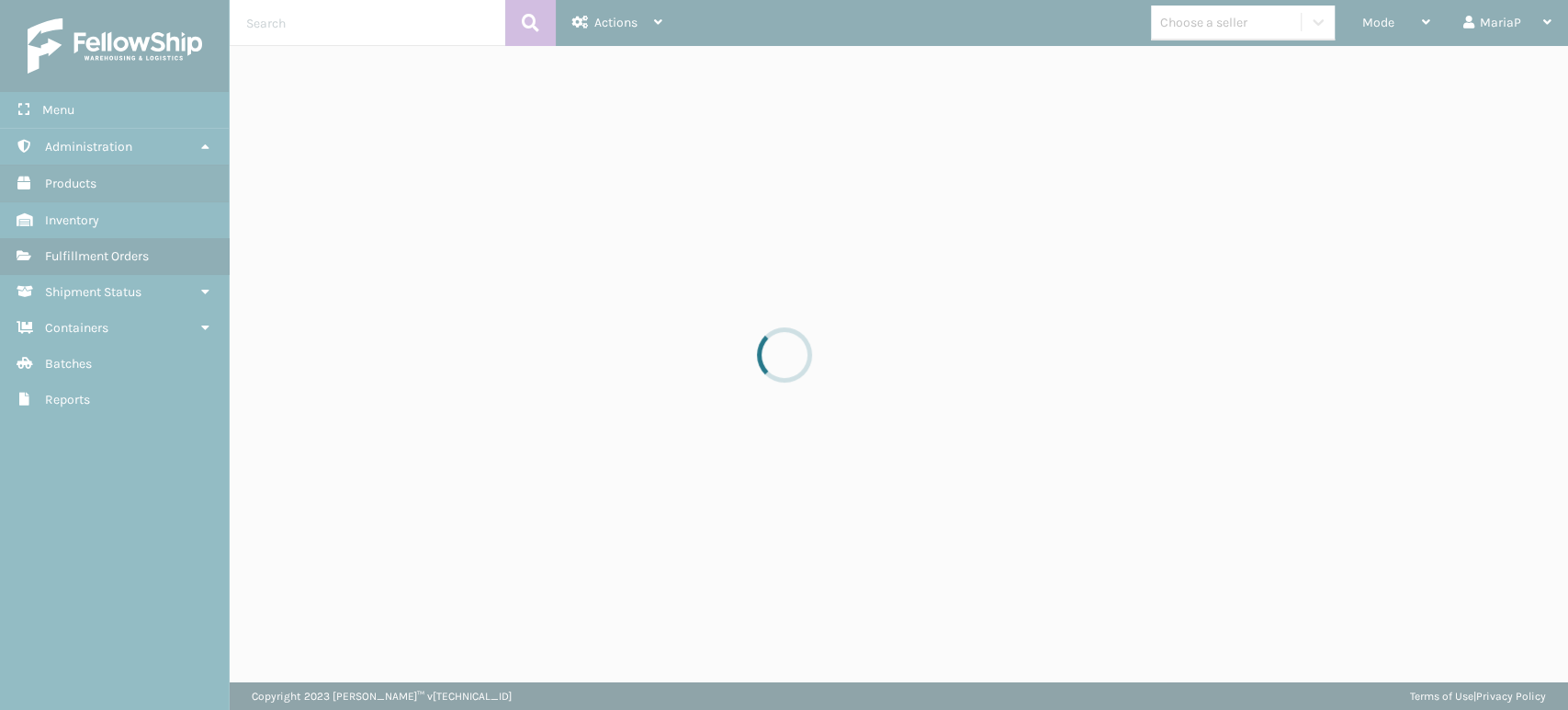
click at [1406, 11] on div at bounding box center [784, 355] width 1568 height 710
click at [1406, 20] on div at bounding box center [784, 355] width 1568 height 710
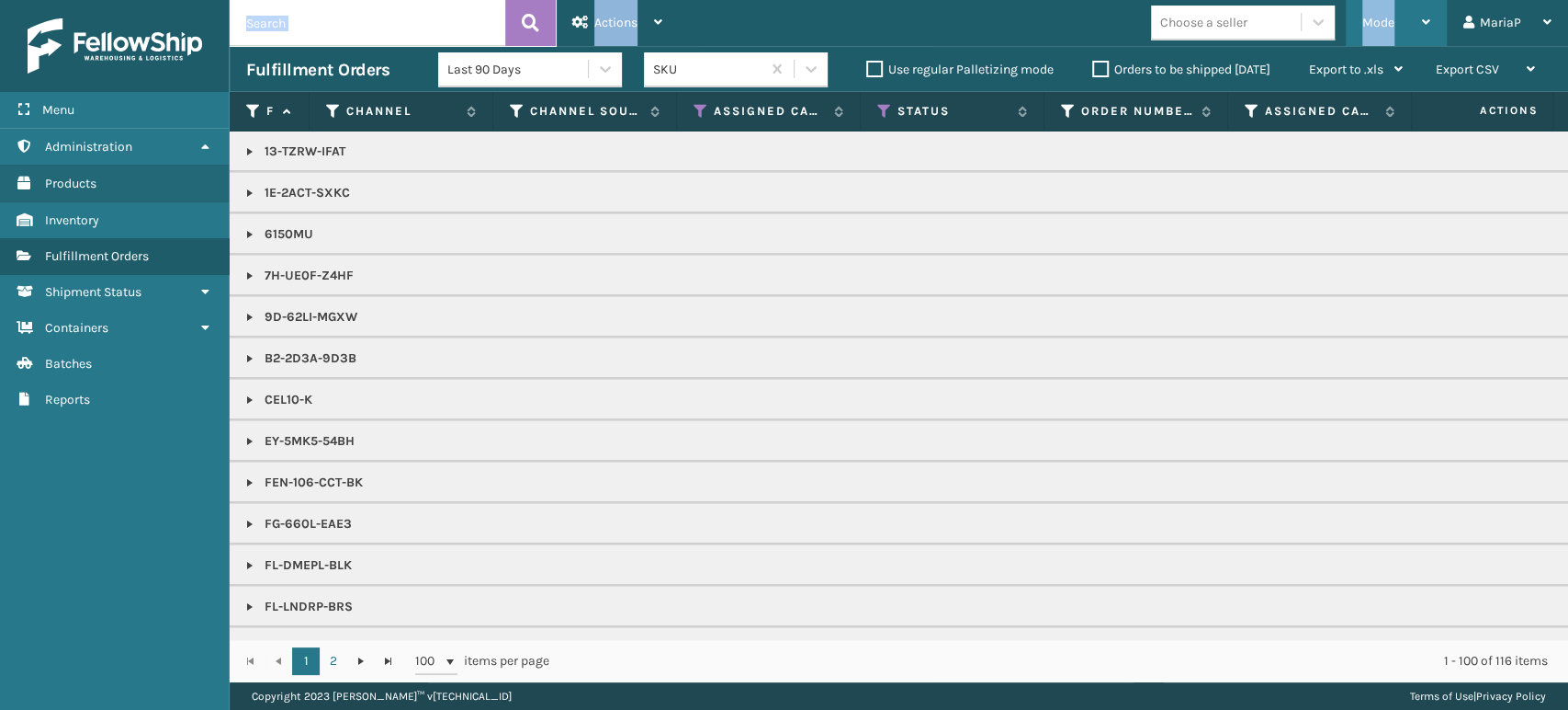
click at [1408, 20] on div "Mode" at bounding box center [1397, 23] width 68 height 46
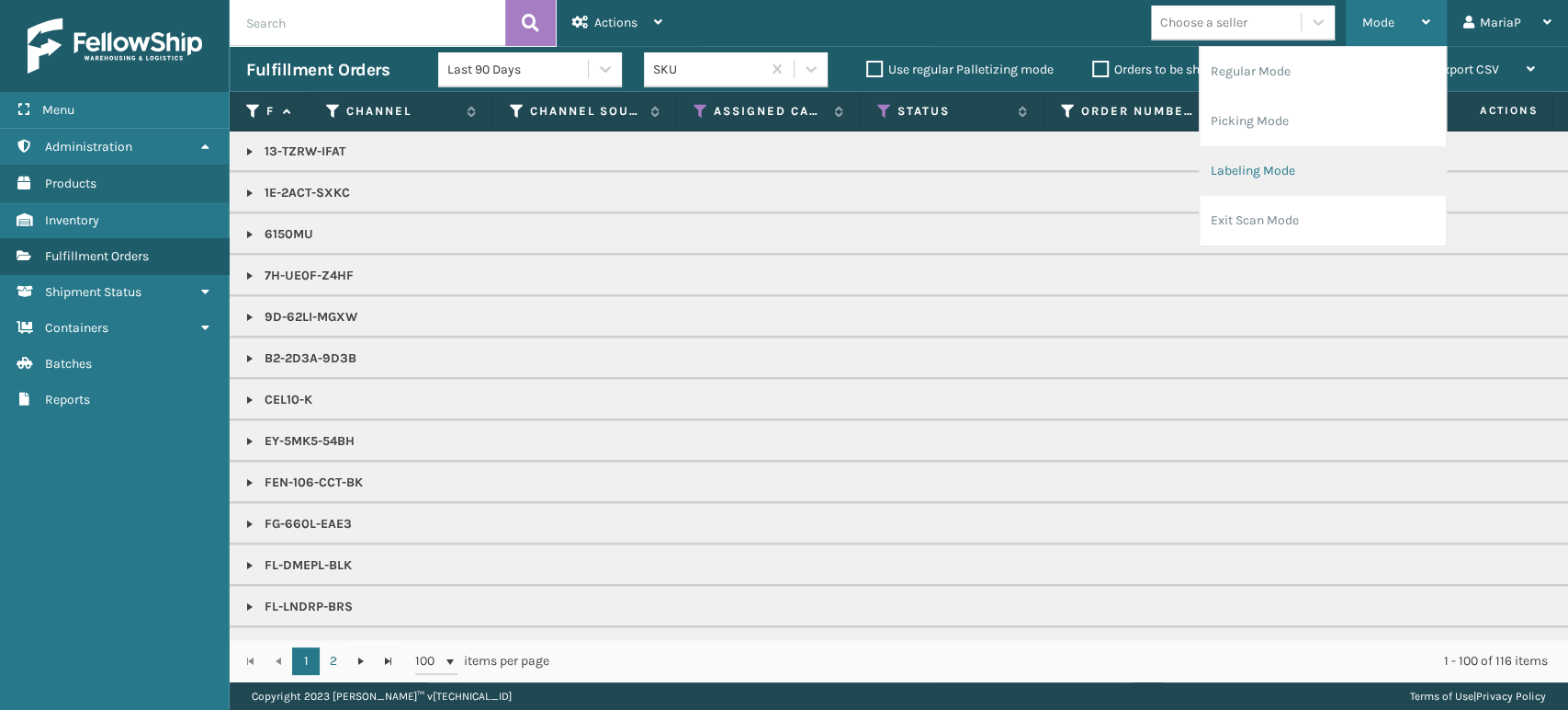
click at [1290, 186] on li "Labeling Mode" at bounding box center [1323, 171] width 246 height 49
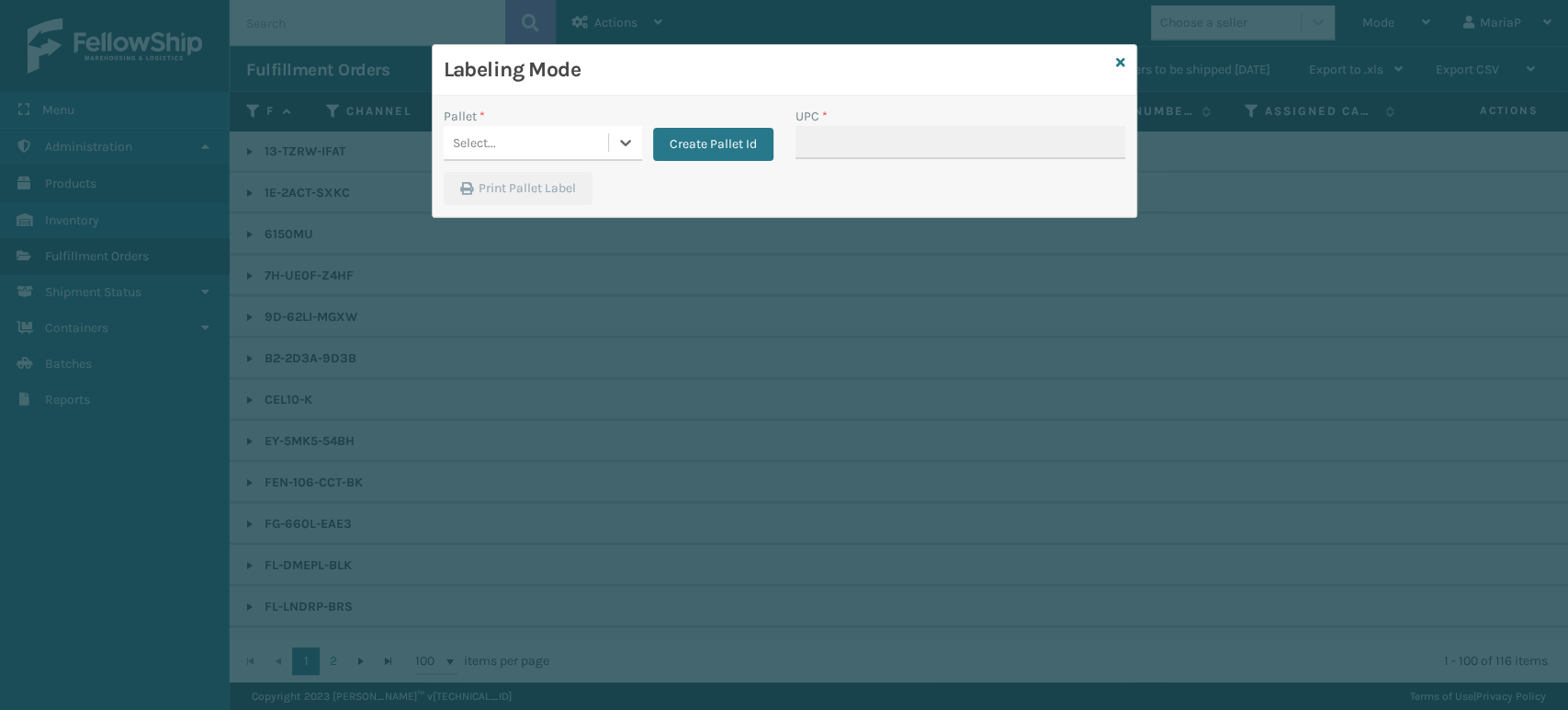
click at [546, 137] on div "Select..." at bounding box center [526, 143] width 165 height 30
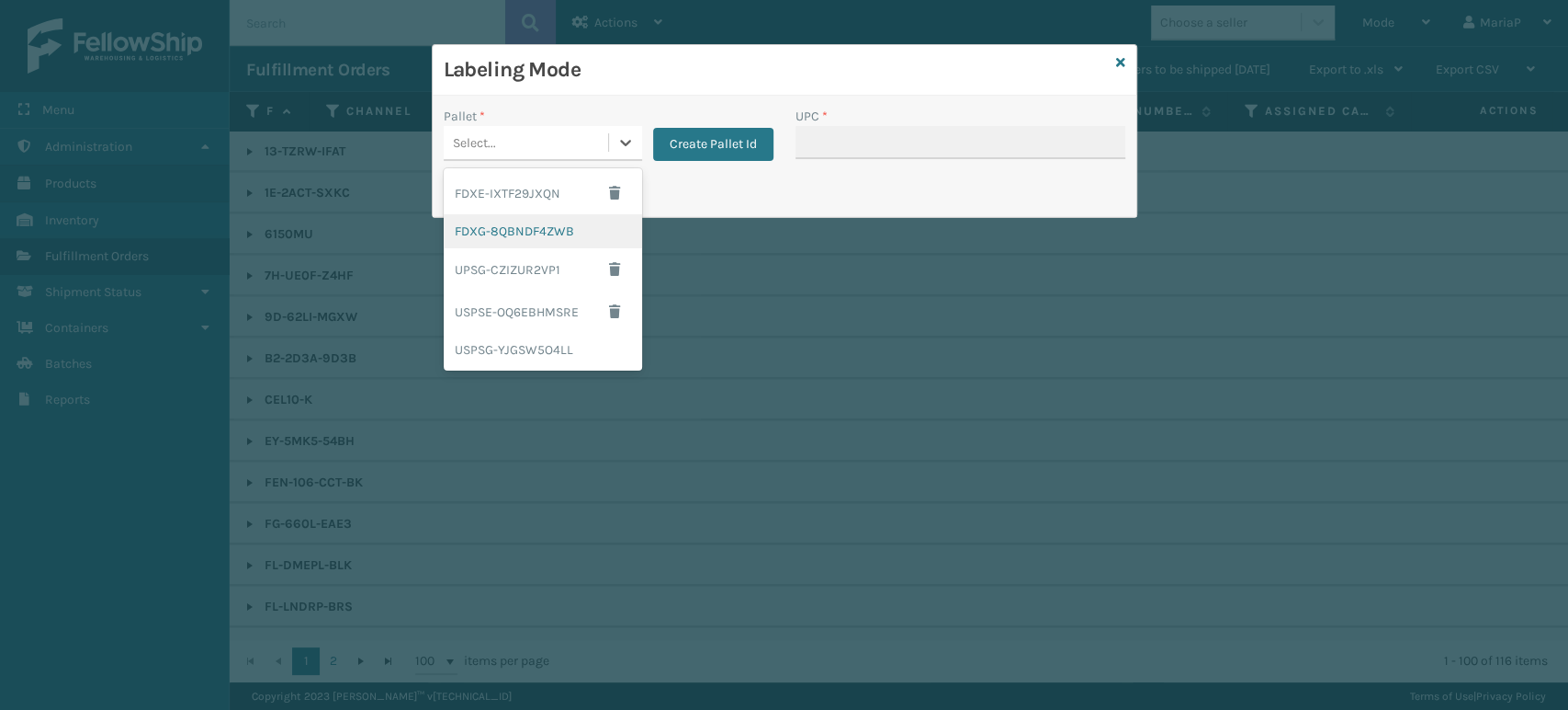
click at [547, 234] on div "FDXG-8QBNDF4ZWB" at bounding box center [542, 231] width 198 height 34
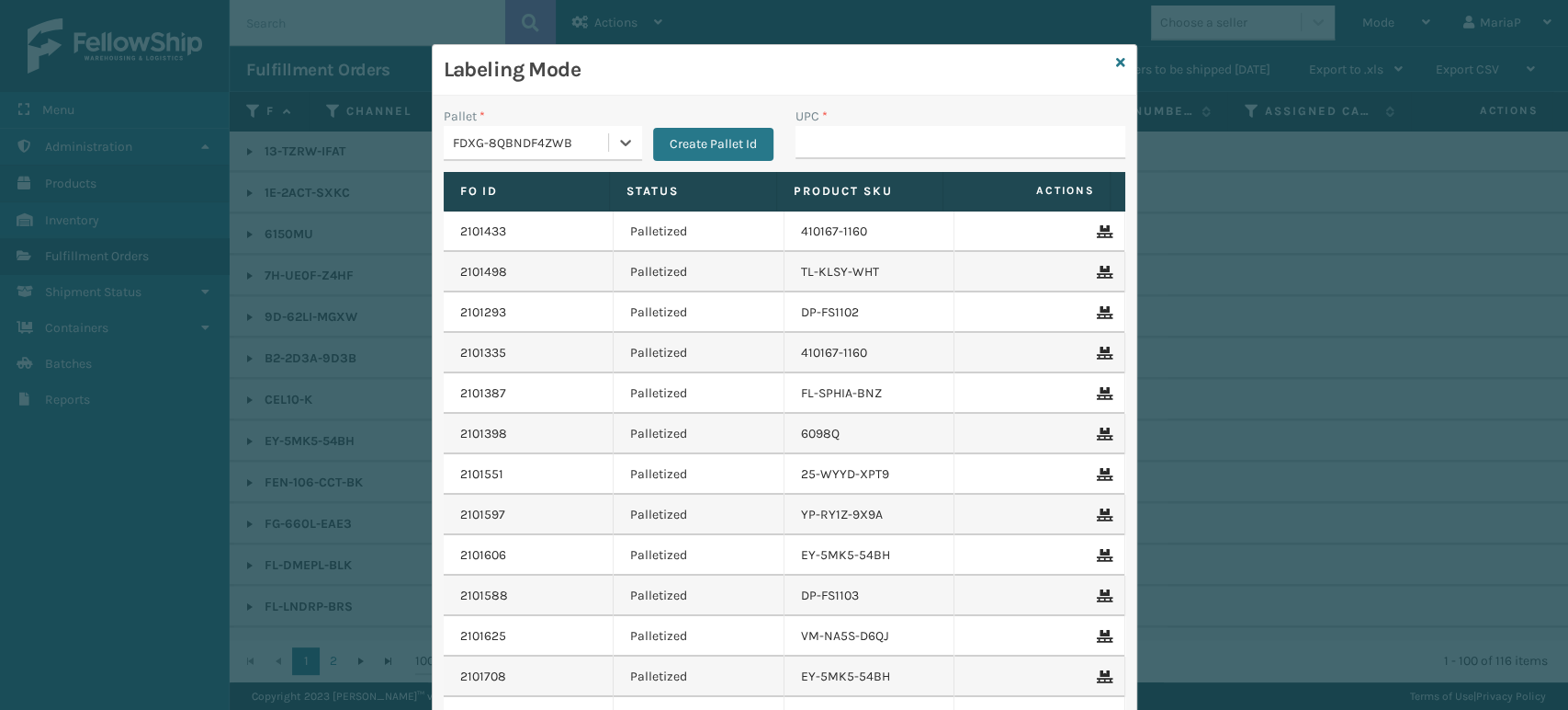
click at [848, 161] on div "UPC *" at bounding box center [960, 138] width 351 height 65
click at [853, 148] on input "UPC *" at bounding box center [961, 142] width 330 height 33
type input "8581"
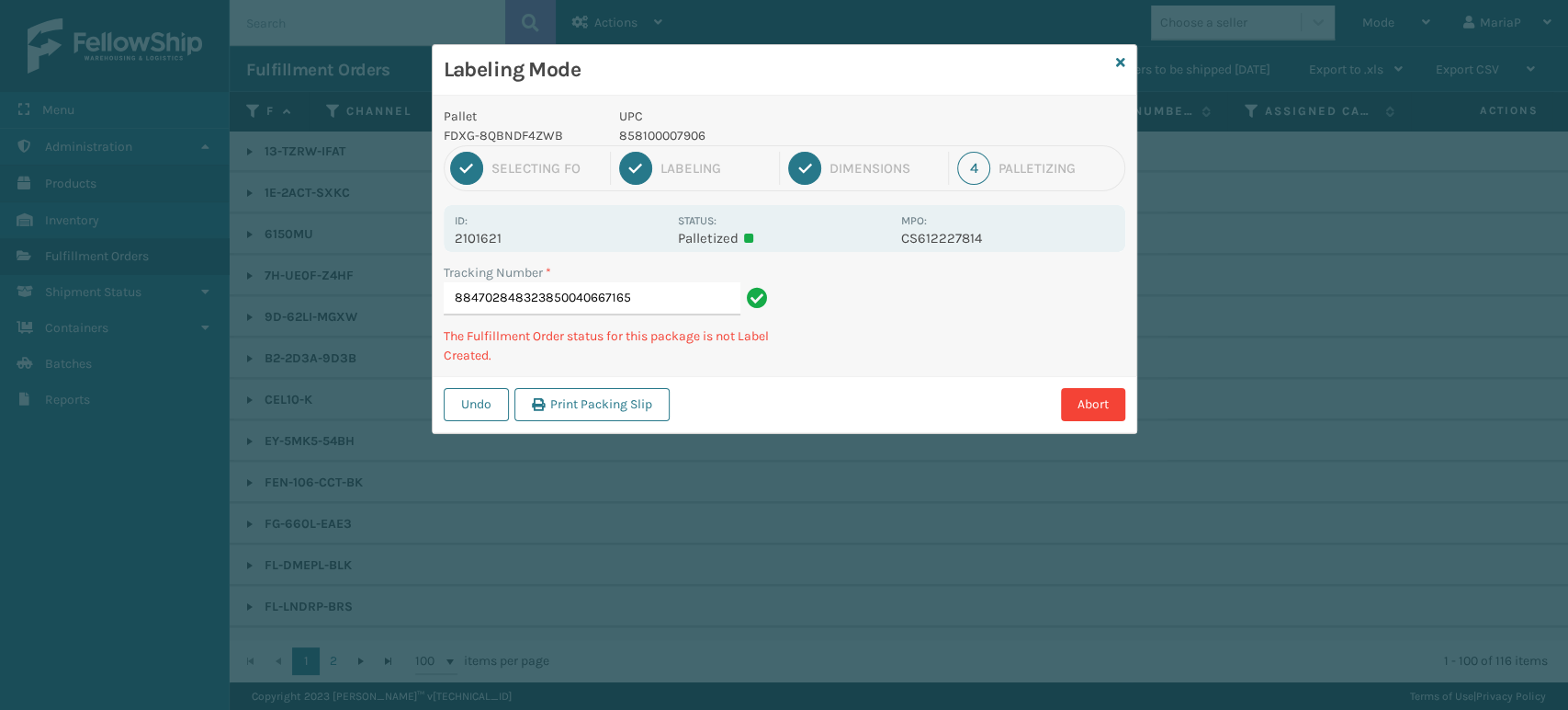
type input "884702848323850040667165"
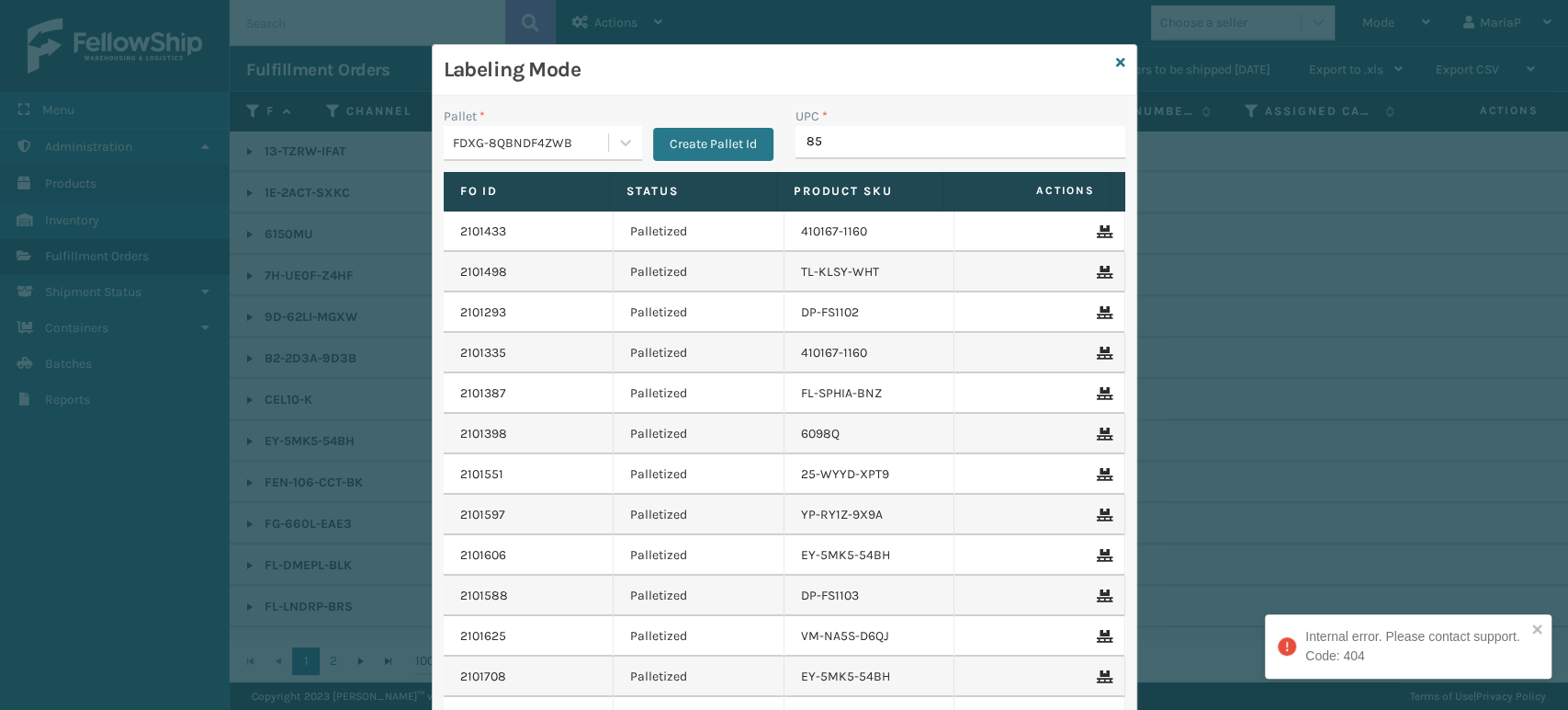
type input "850"
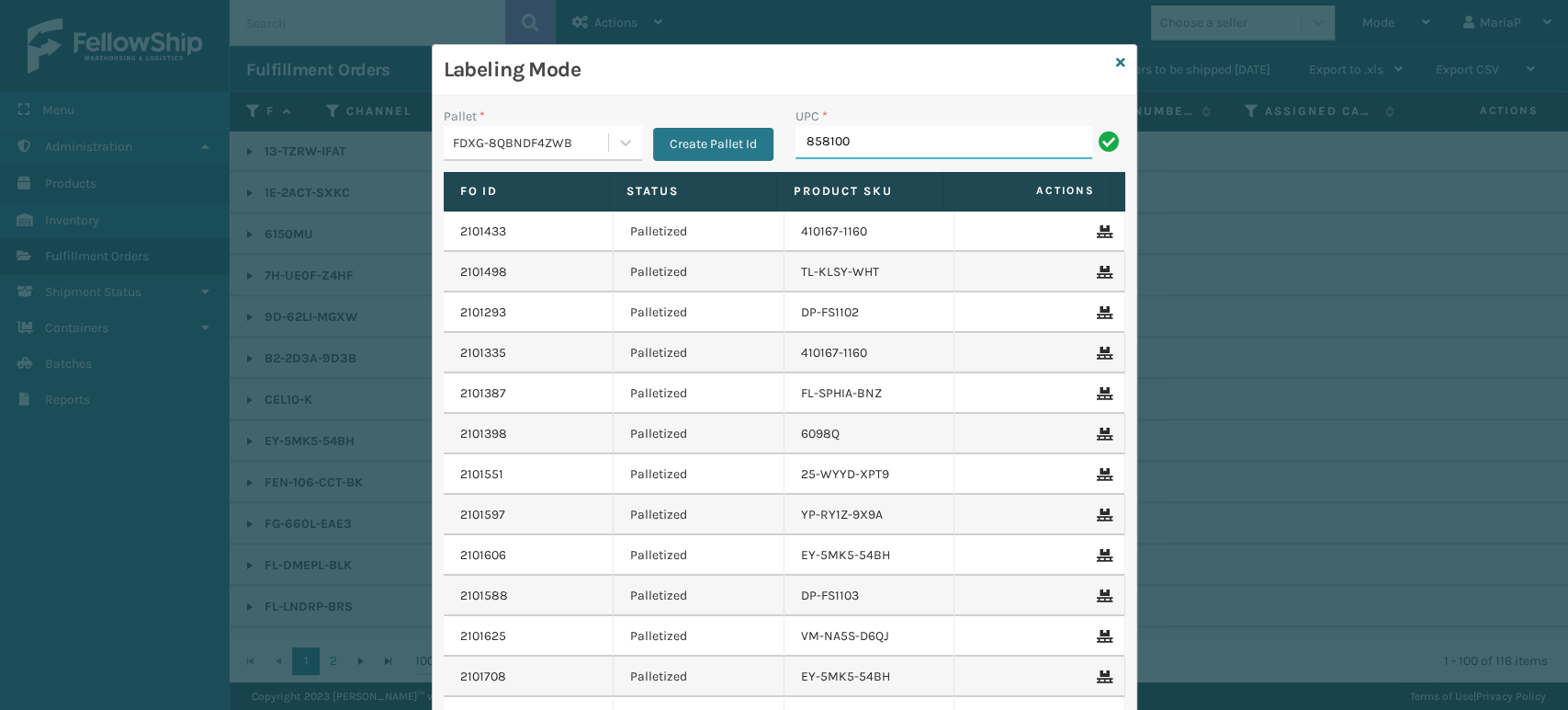
type input "8581000"
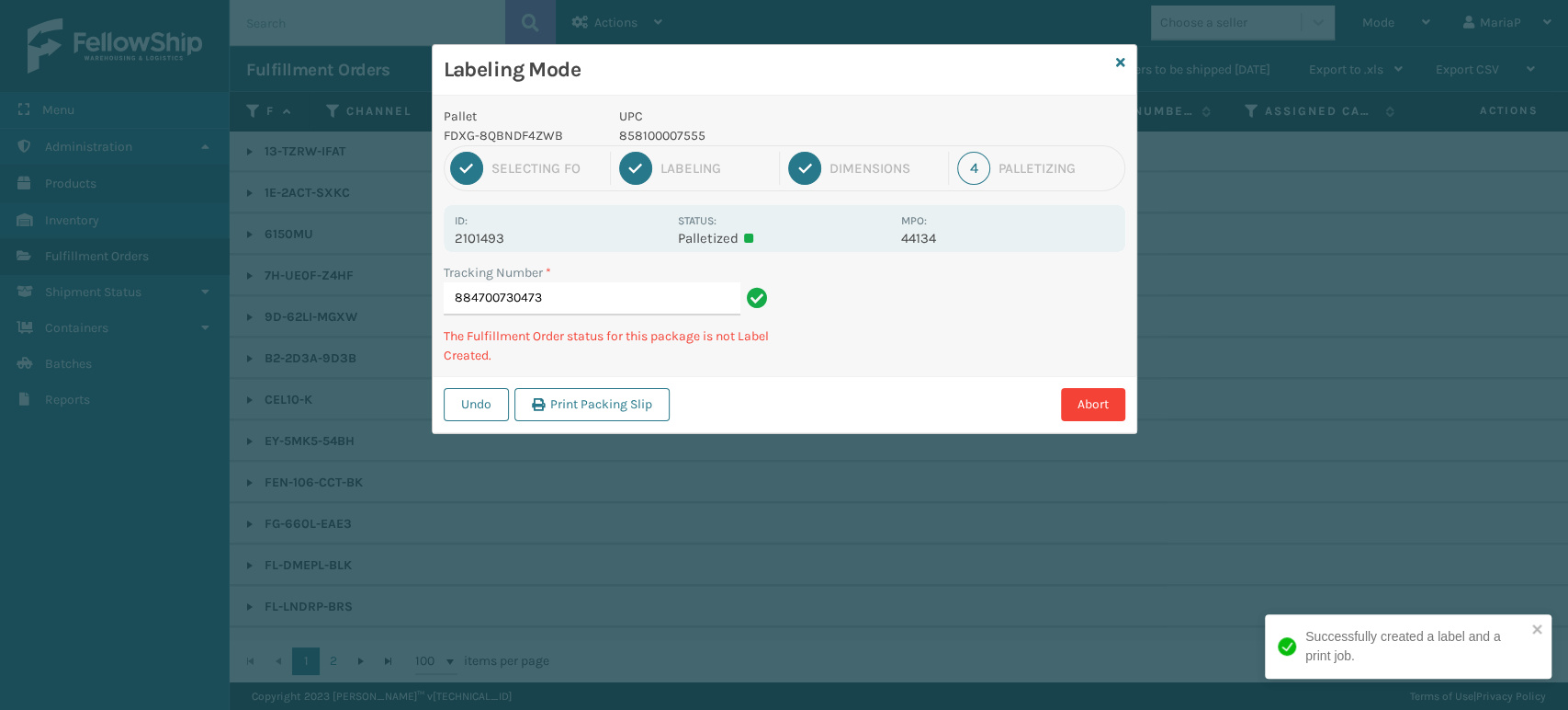
click at [662, 133] on p "858100007555" at bounding box center [755, 136] width 271 height 19
click at [663, 132] on p "858100007555" at bounding box center [755, 136] width 271 height 19
copy p "858100007555"
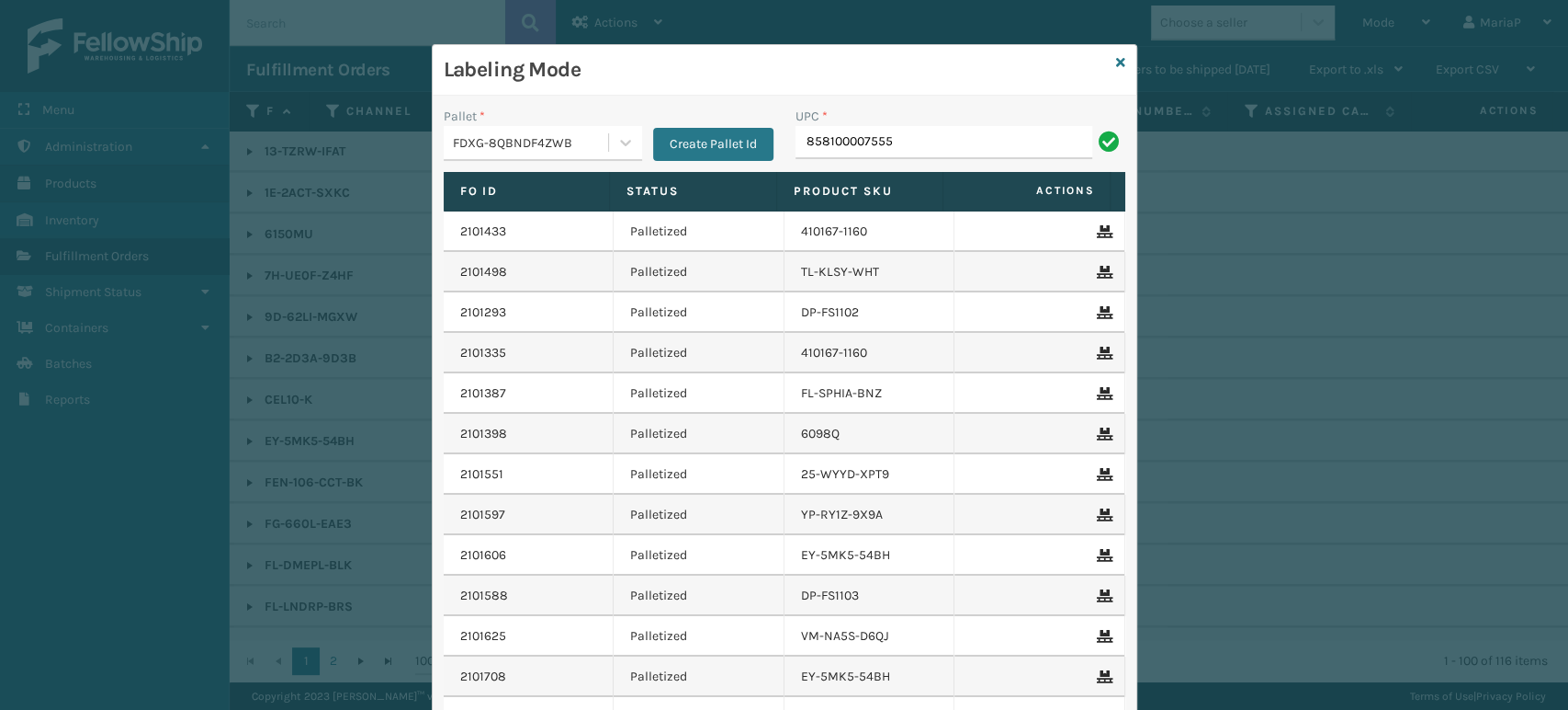
type input "858100007555"
type input "8500124"
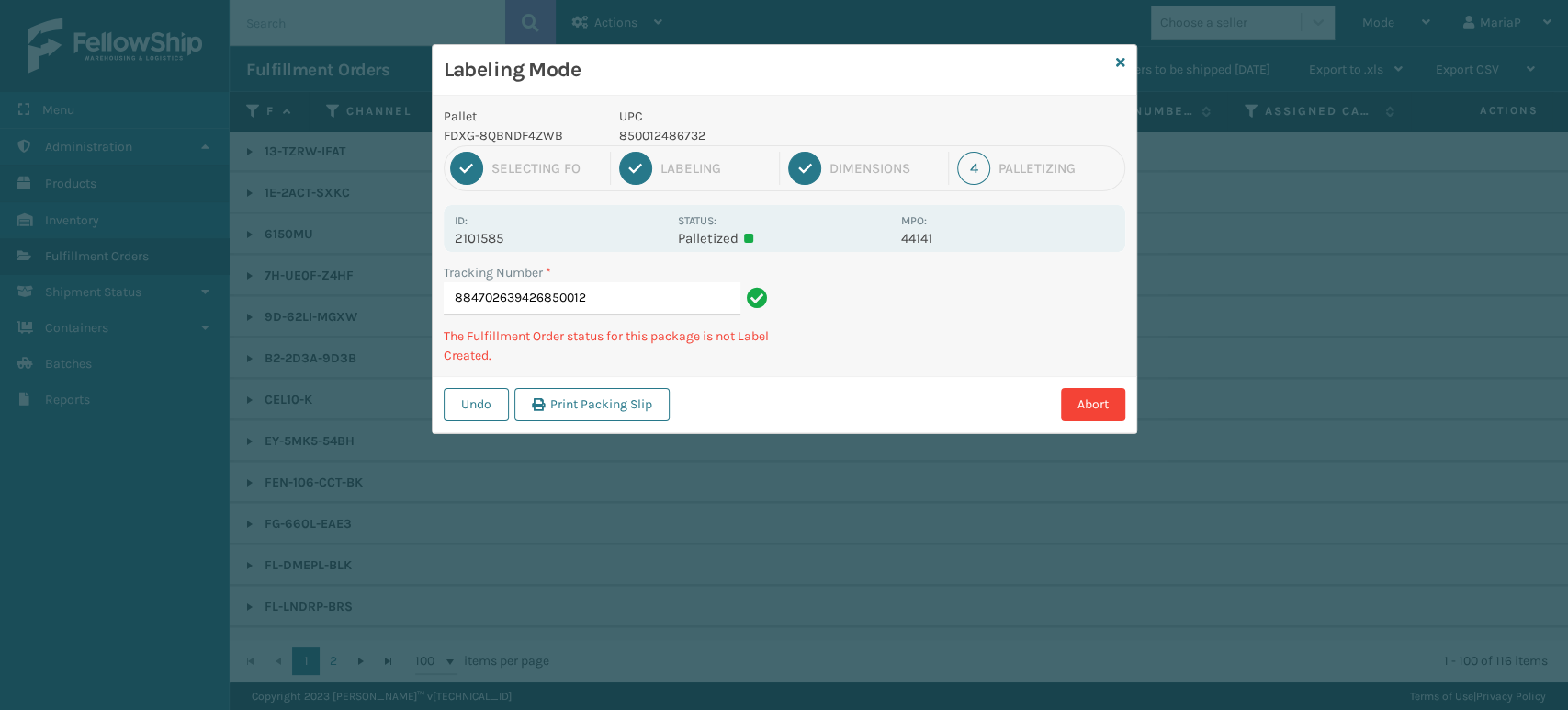
type input "8847026394268500124"
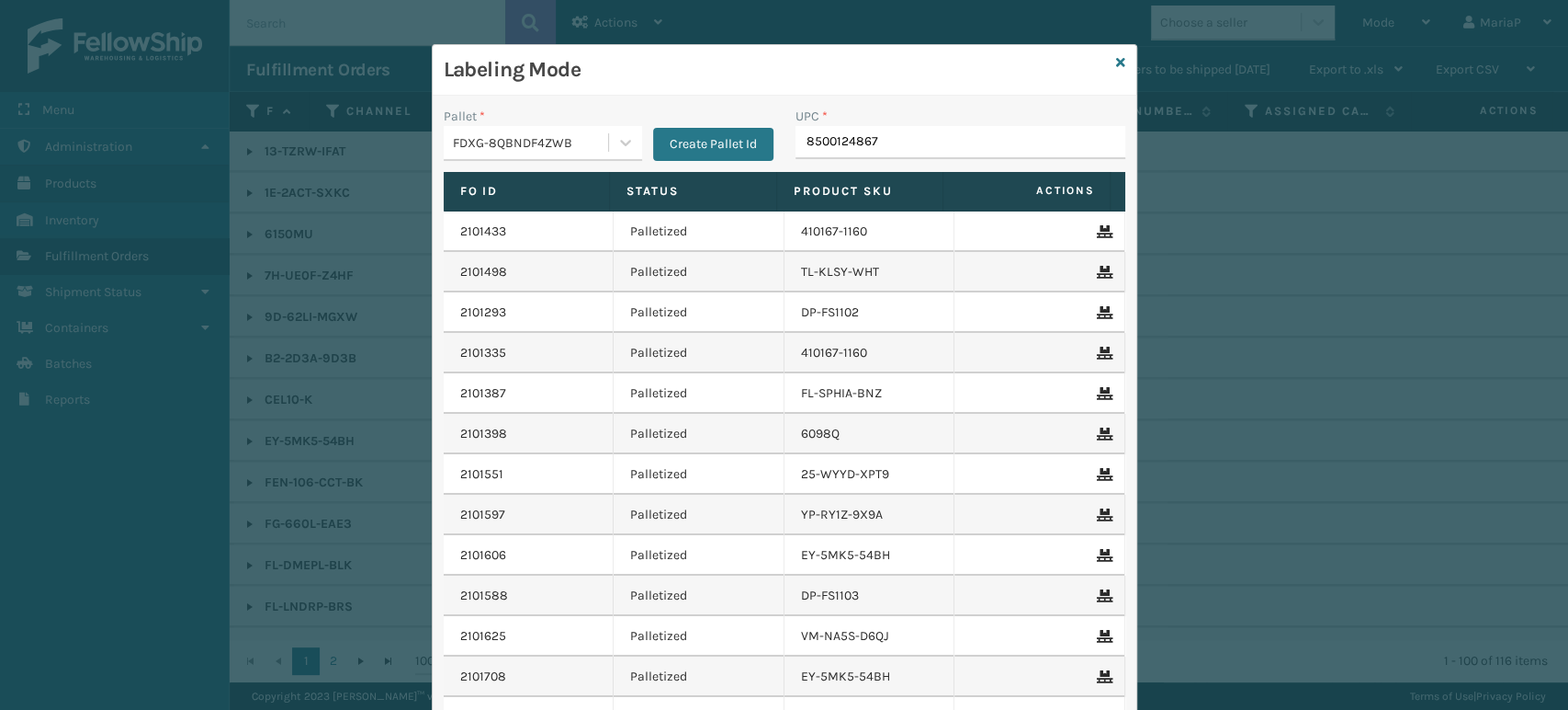
type input "85001248675"
type input "850040"
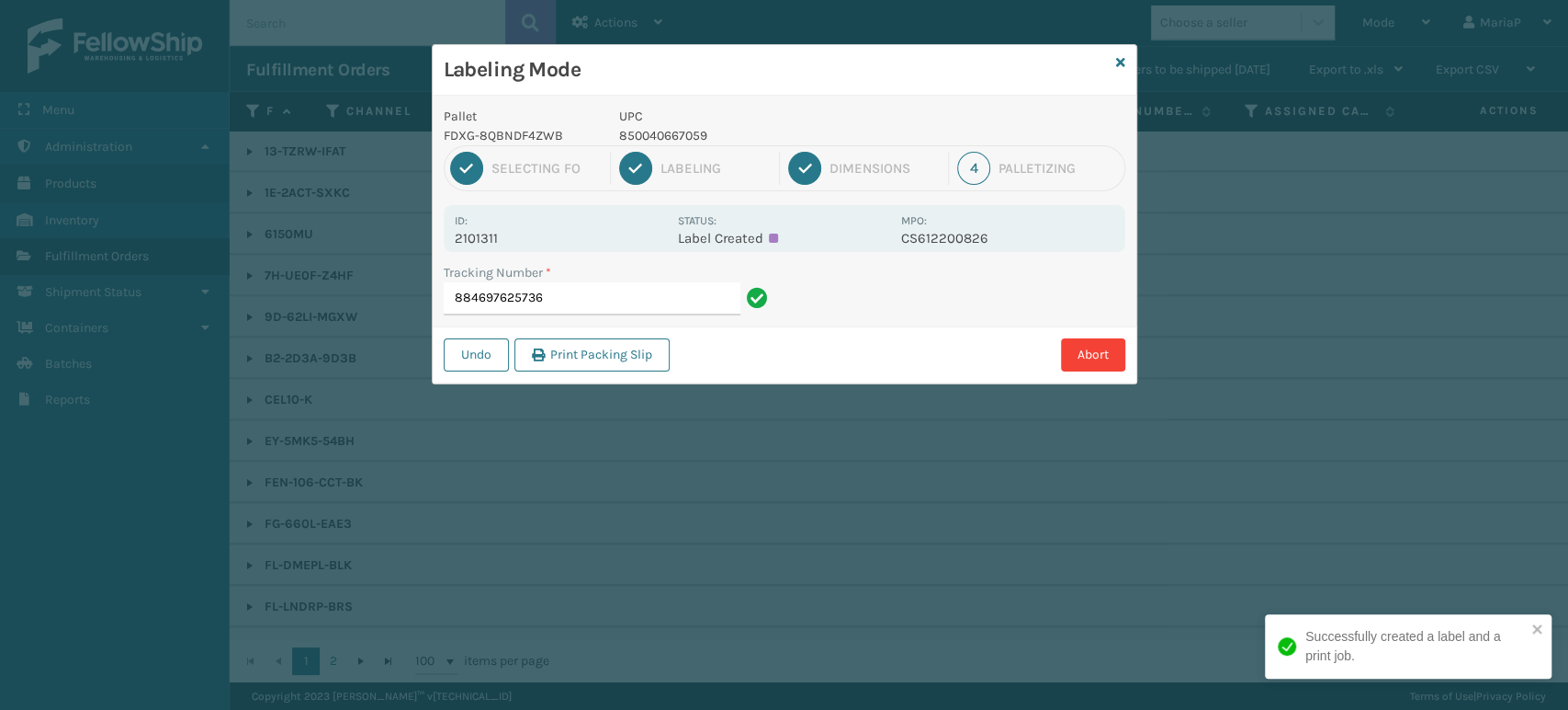
drag, startPoint x: 641, startPoint y: 257, endPoint x: 640, endPoint y: 268, distance: 11.0
click at [640, 256] on div "Pallet FDXG-8QBNDF4ZWB UPC 850040667059 1 Selecting FO 2 Labeling 3 Dimensions …" at bounding box center [784, 239] width 704 height 287
click at [636, 288] on input "884697625736" at bounding box center [591, 299] width 297 height 33
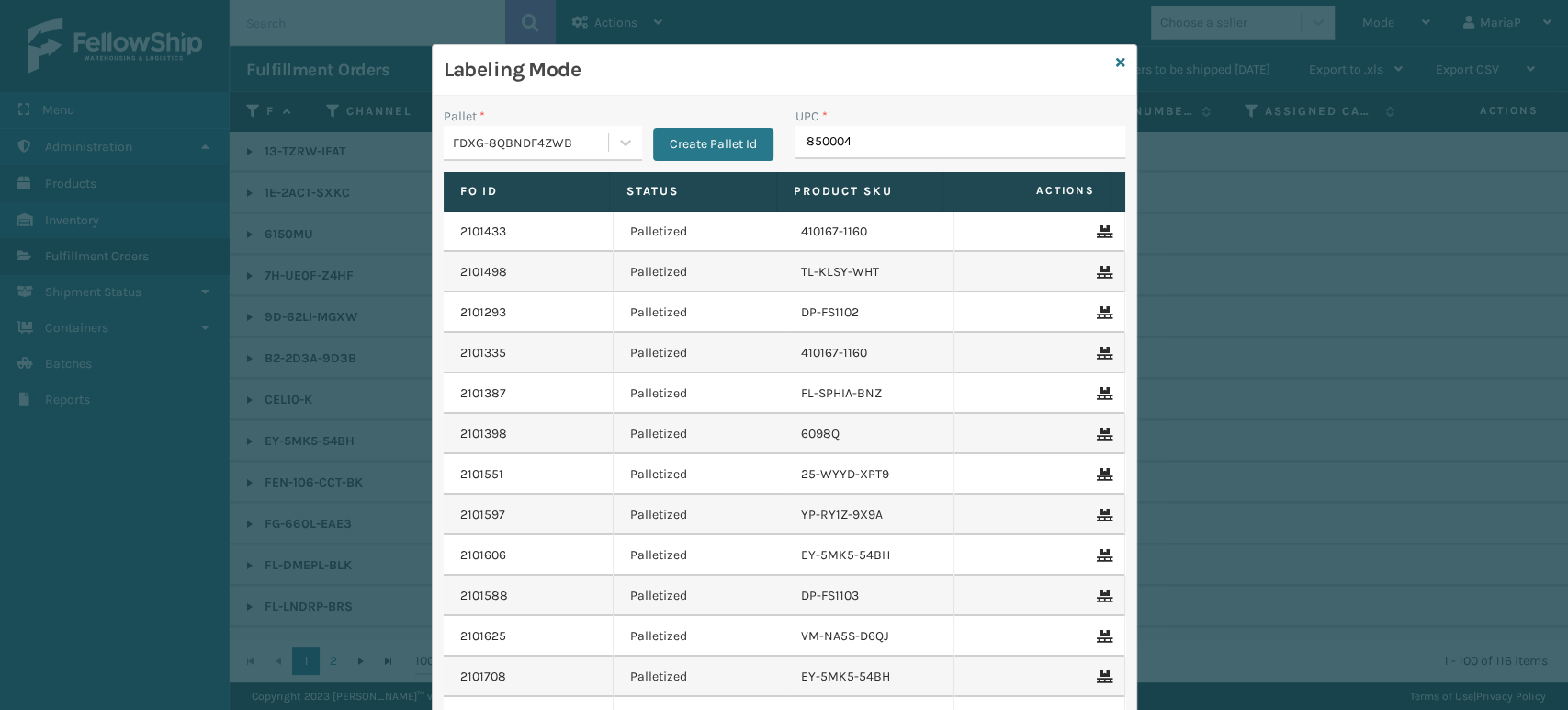
type input "8500044"
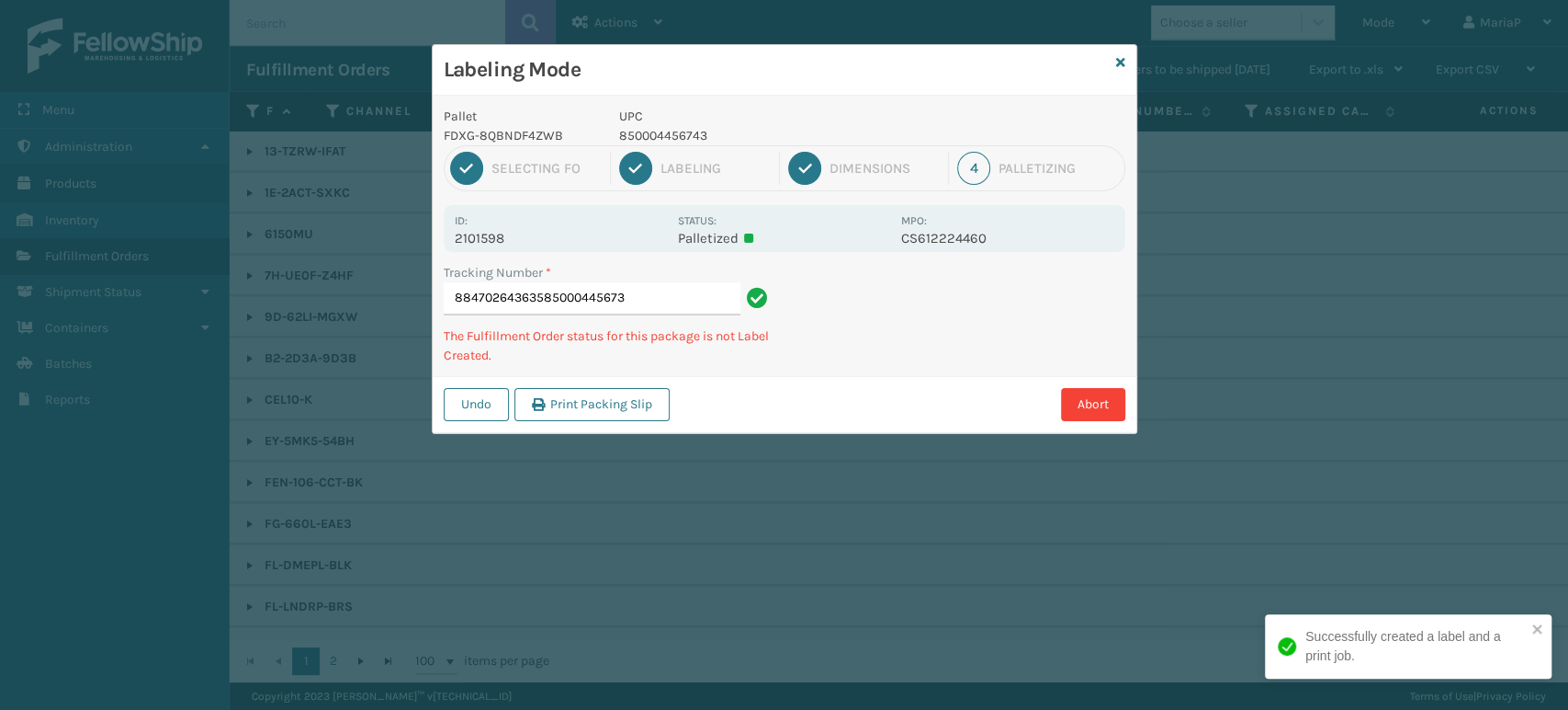
type input "884702643635850004456736"
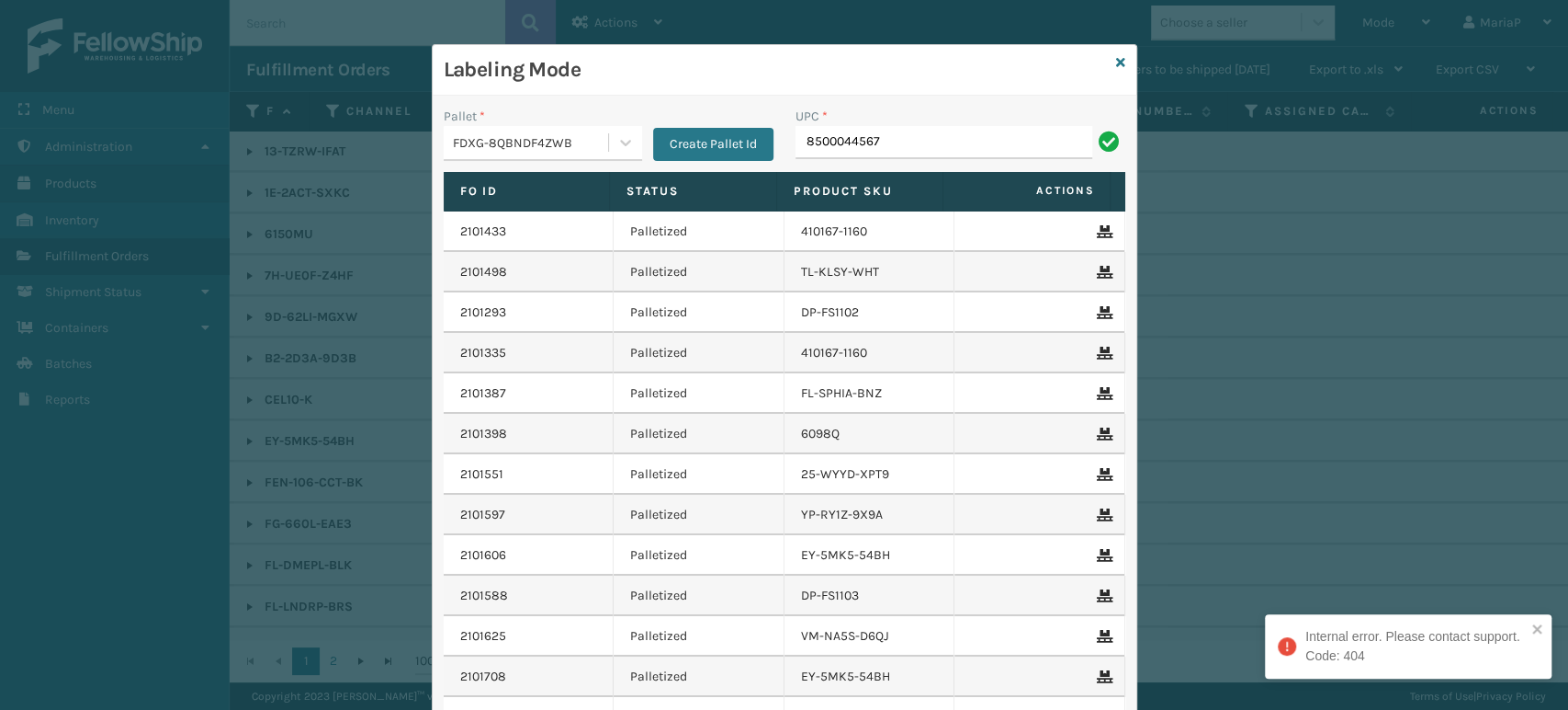
type input "85000445673"
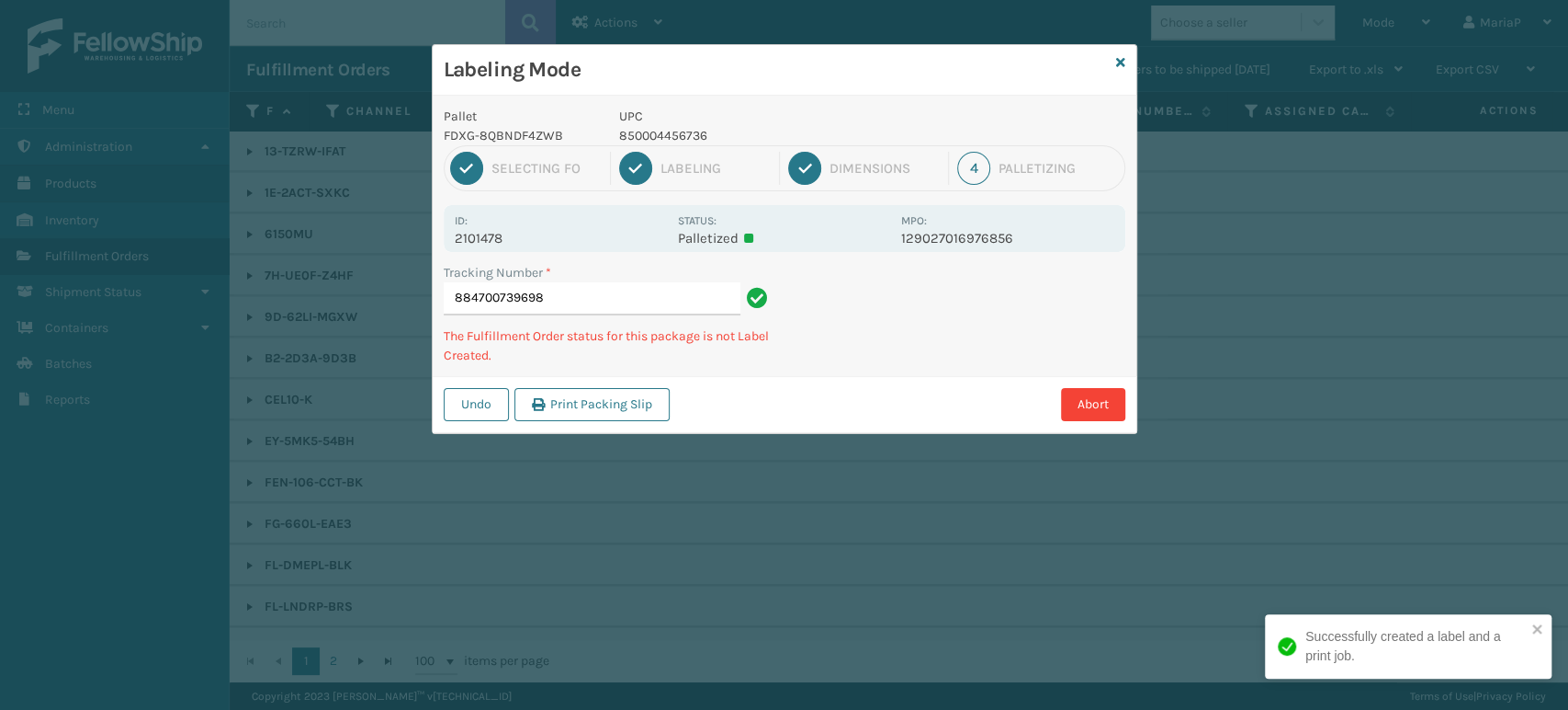
drag, startPoint x: 629, startPoint y: 287, endPoint x: 614, endPoint y: 281, distance: 16.2
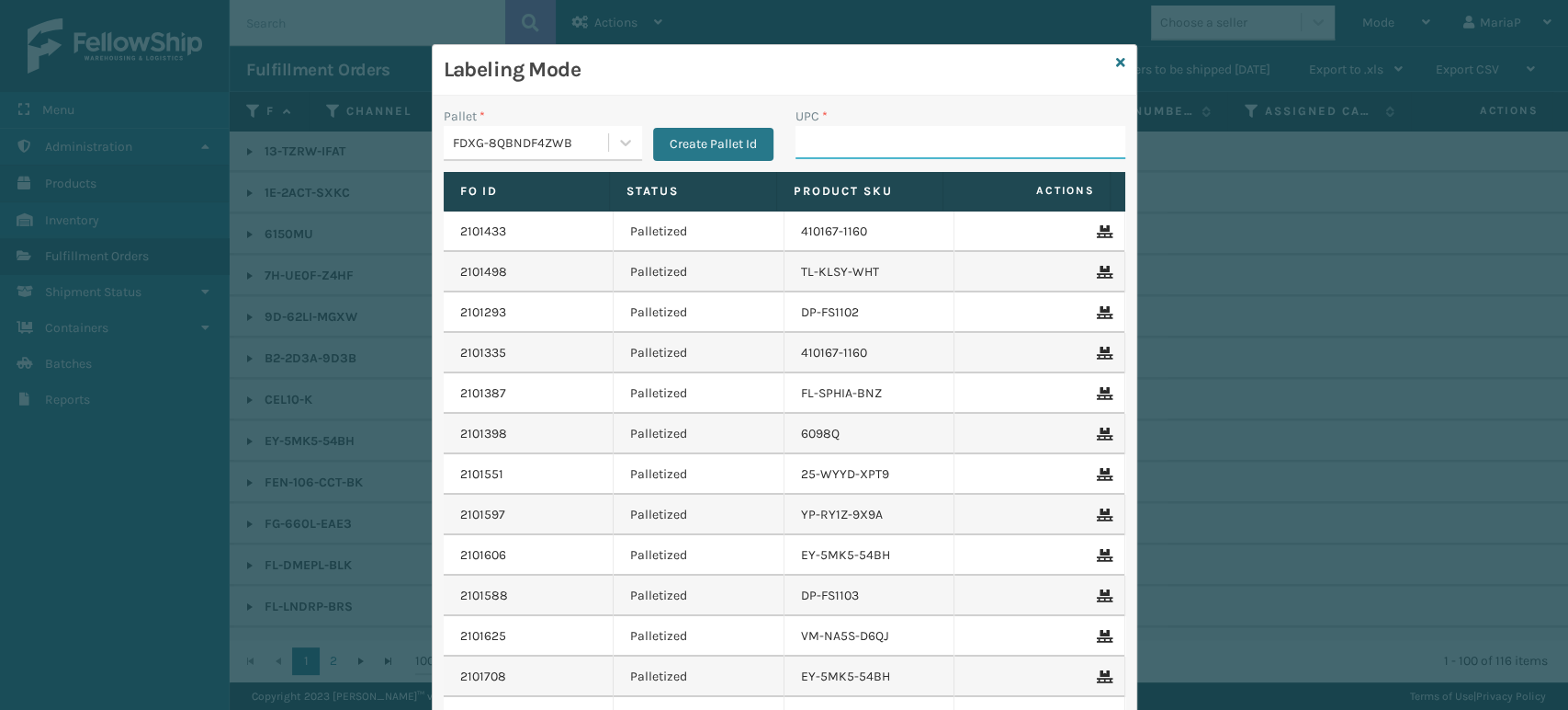
drag, startPoint x: 438, startPoint y: 14, endPoint x: 417, endPoint y: 7, distance: 22.1
click at [422, 10] on div "Labeling Mode Pallet * FDXG-8QBNDF4ZWB Create Pallet Id UPC * Fo Id Status Prod…" at bounding box center [784, 355] width 1568 height 710
drag, startPoint x: 417, startPoint y: 7, endPoint x: 856, endPoint y: 138, distance: 458.1
click at [856, 138] on input "UPC *" at bounding box center [961, 142] width 330 height 33
type input "850040667738"
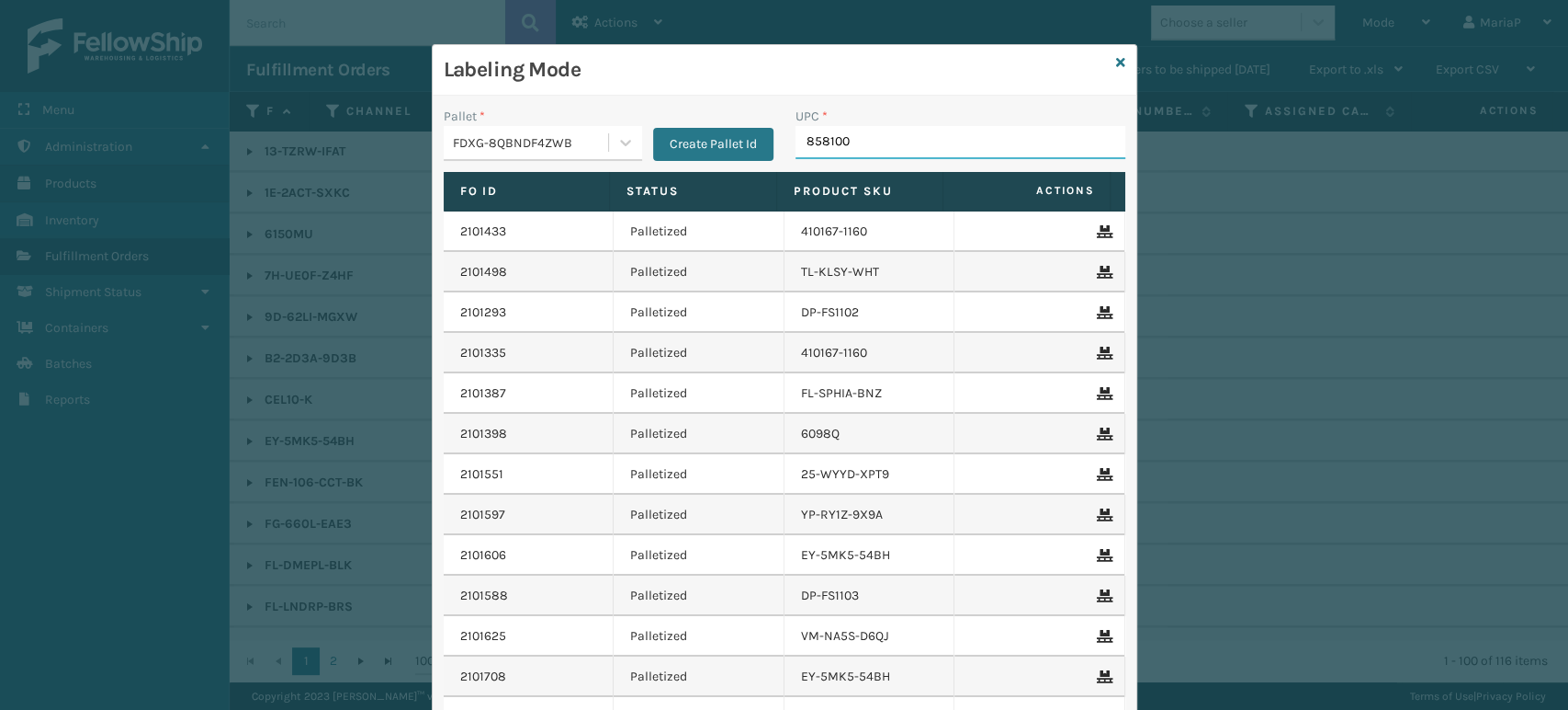
type input "8581000"
type input "8500044"
type input "850012486589"
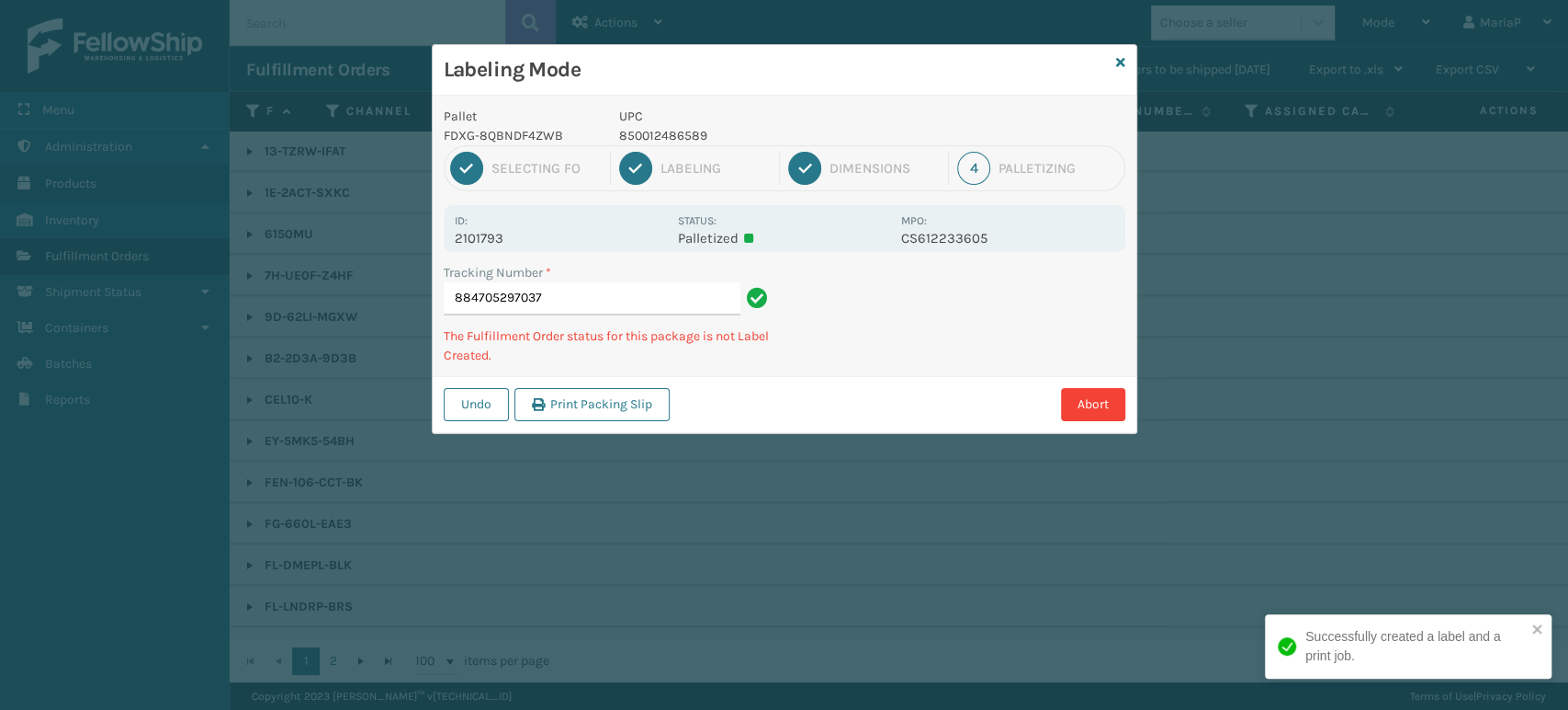
click at [669, 139] on p "850012486589" at bounding box center [755, 136] width 271 height 19
copy p "850012486589"
click at [581, 305] on input "884705297037" at bounding box center [591, 299] width 297 height 33
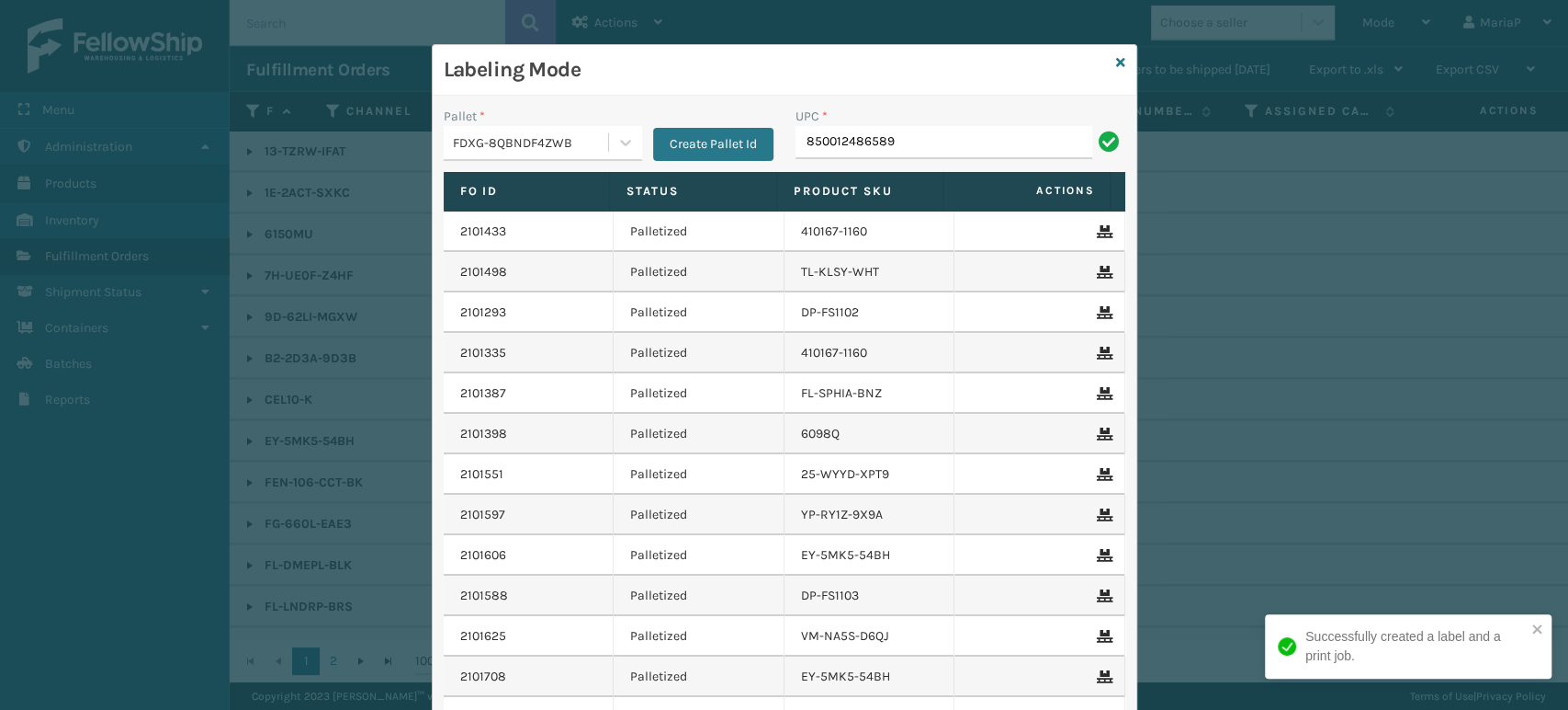
type input "850012486589"
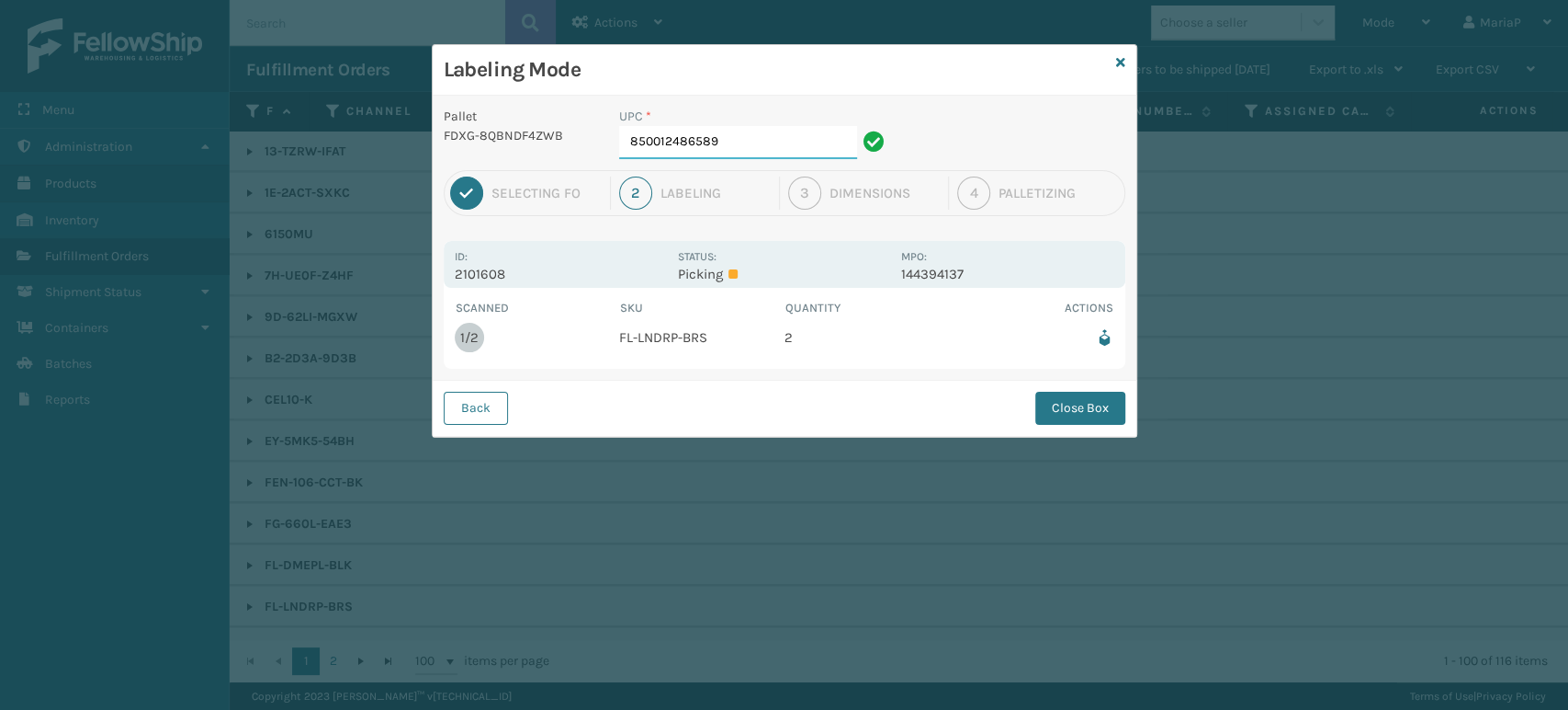
click at [725, 135] on input "850012486589" at bounding box center [738, 142] width 238 height 33
click at [1091, 413] on button "Close Box" at bounding box center [1080, 408] width 90 height 33
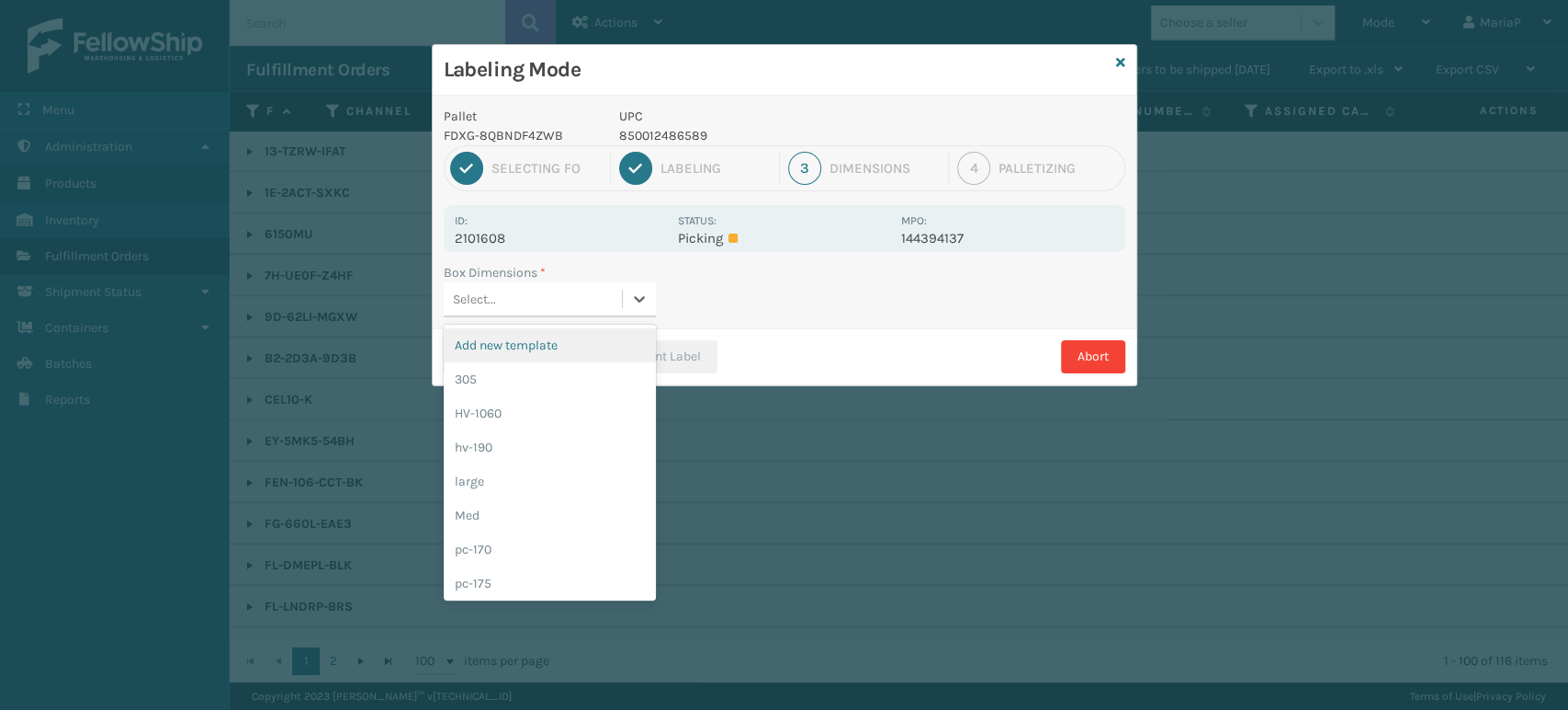
click at [574, 306] on div "Select..." at bounding box center [532, 300] width 178 height 30
type input "MED"
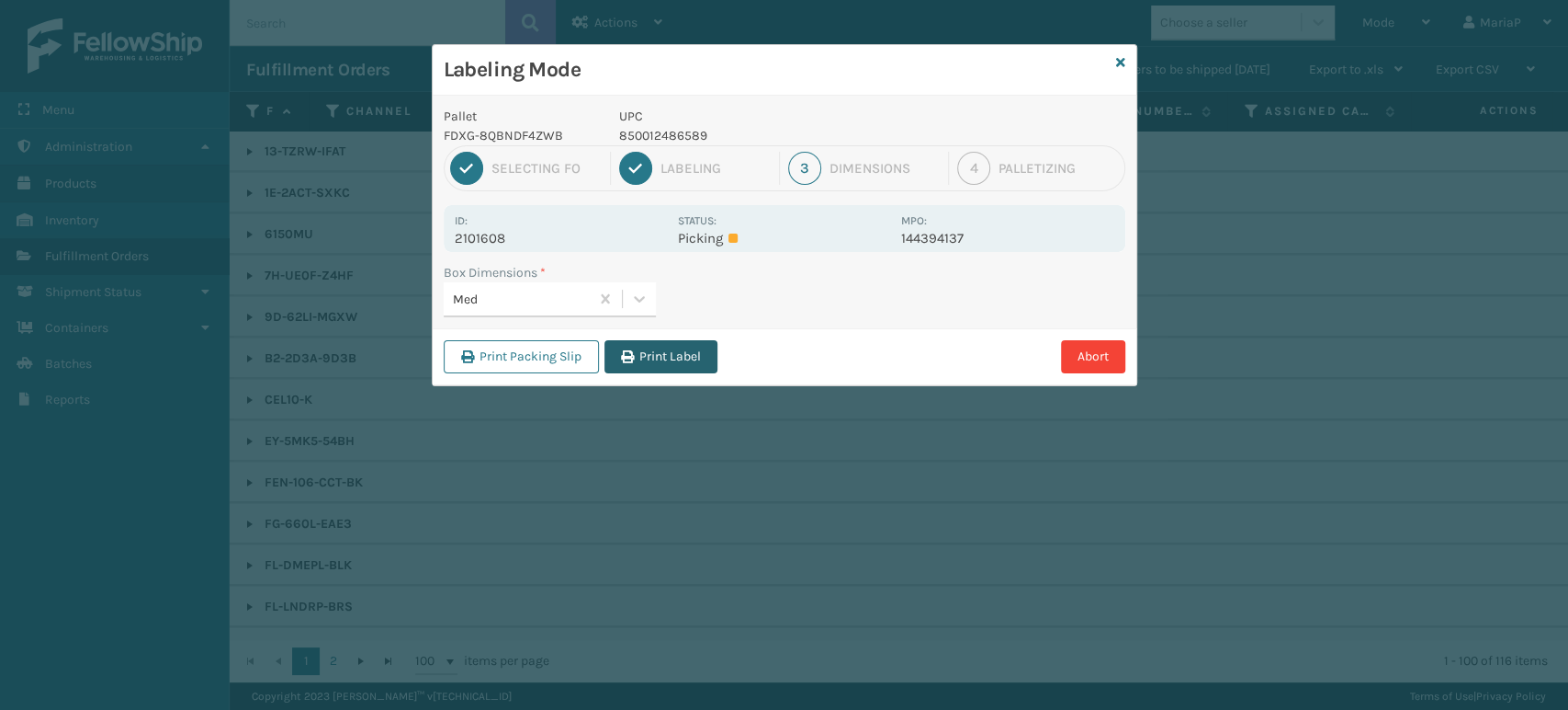
click at [640, 345] on button "Print Label" at bounding box center [660, 356] width 113 height 33
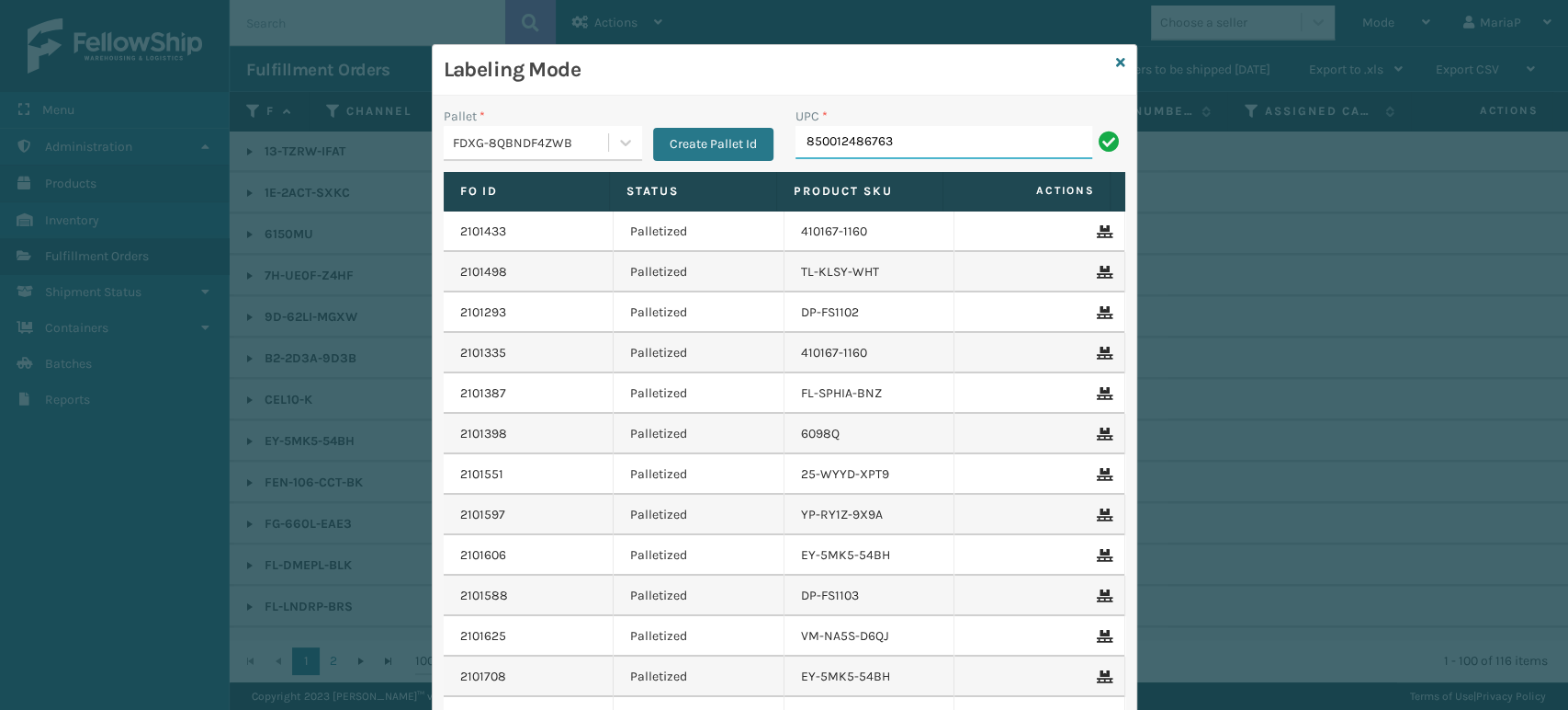
type input "850012486763"
type input "850012486800"
type input "853913008119"
type input "8500683"
click at [839, 145] on input "UPC *" at bounding box center [961, 142] width 330 height 33
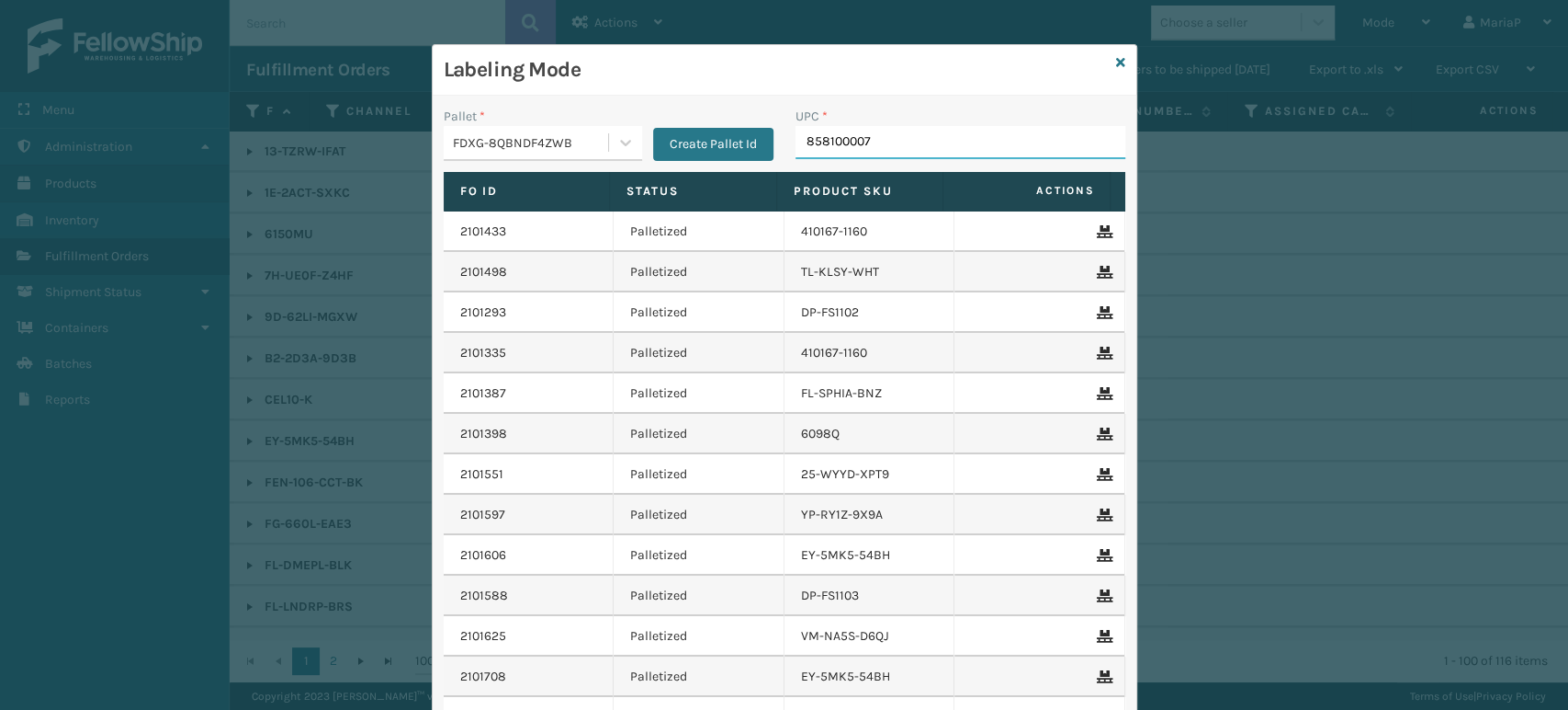
type input "8581000078"
type input "858100"
type input "858100007555"
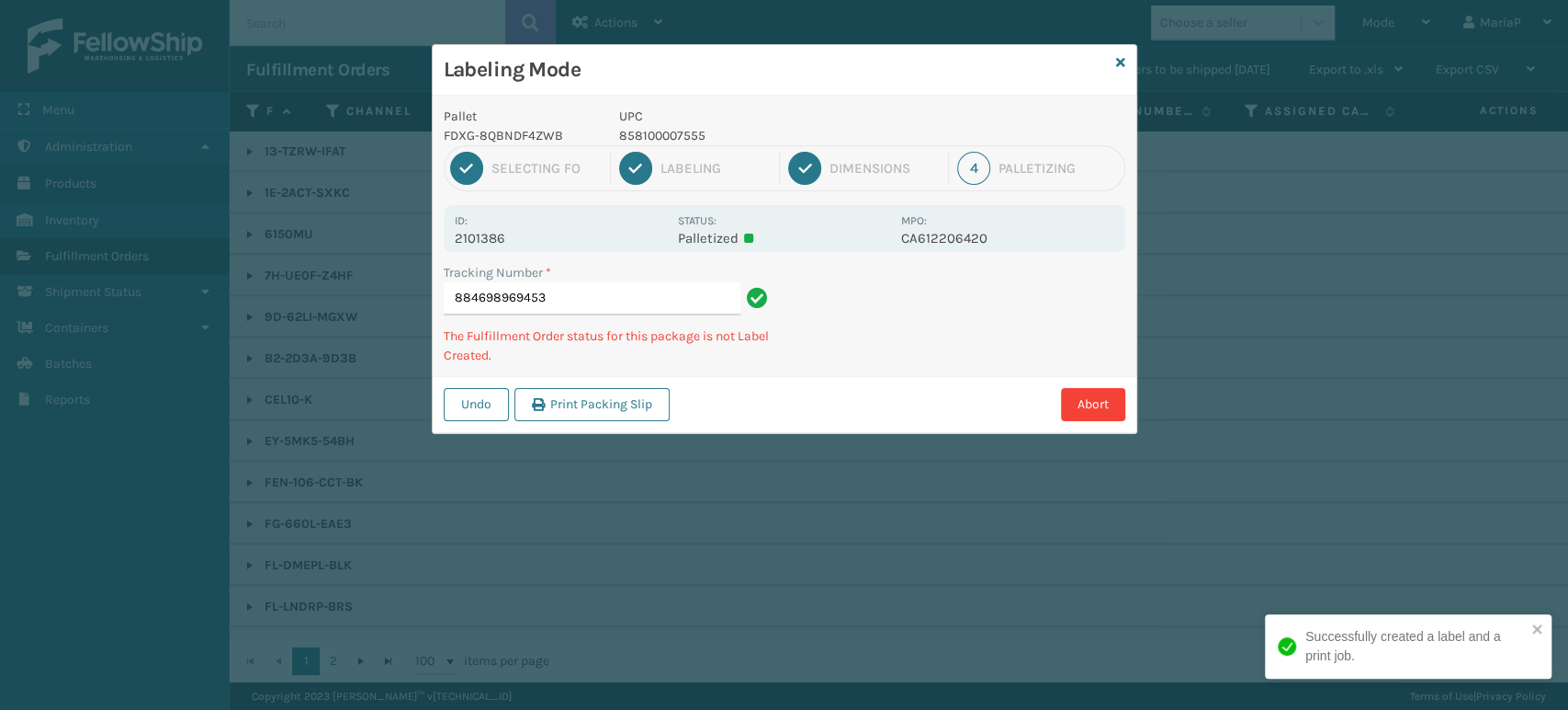
click at [627, 130] on p "858100007555" at bounding box center [755, 136] width 271 height 19
click at [628, 130] on p "858100007555" at bounding box center [755, 136] width 271 height 19
copy p "858100007555"
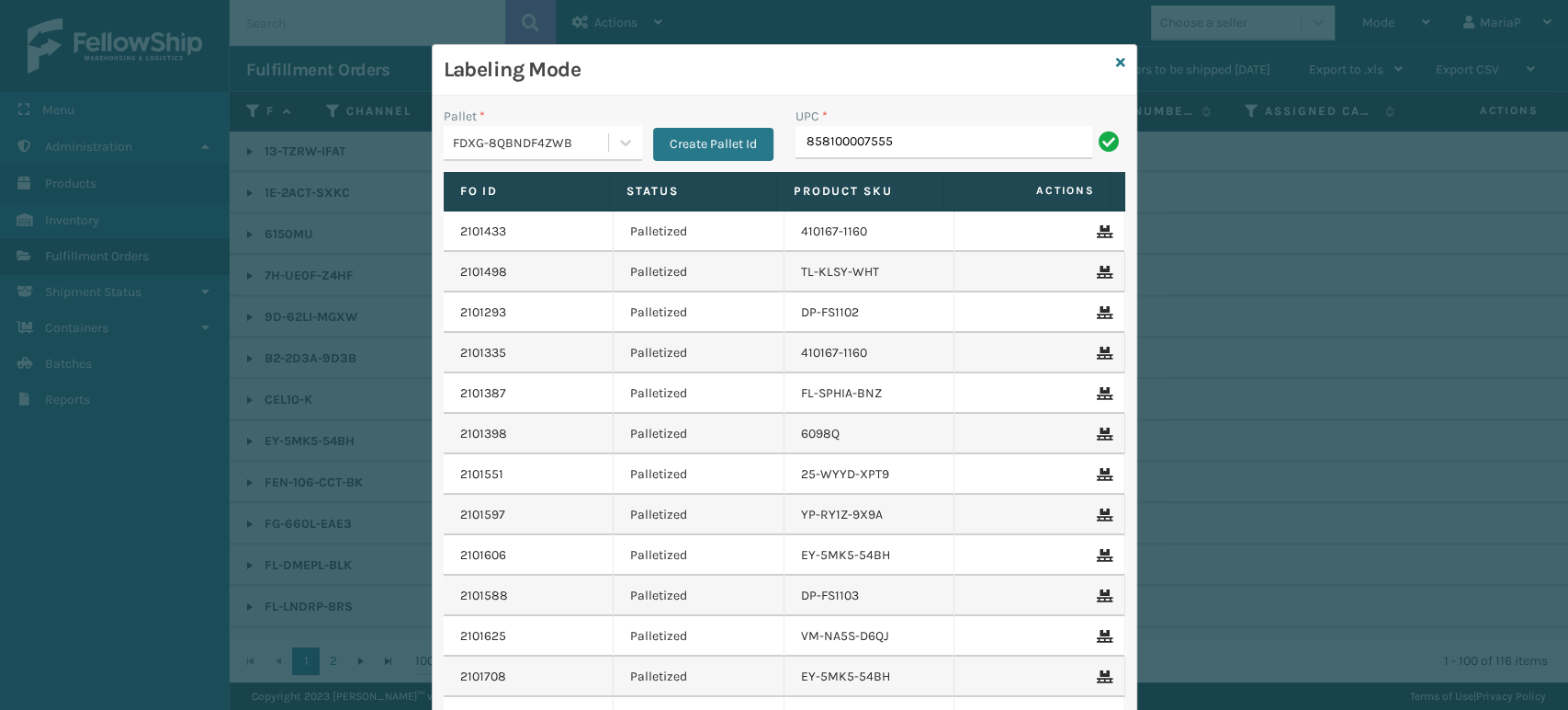
type input "858100007555"
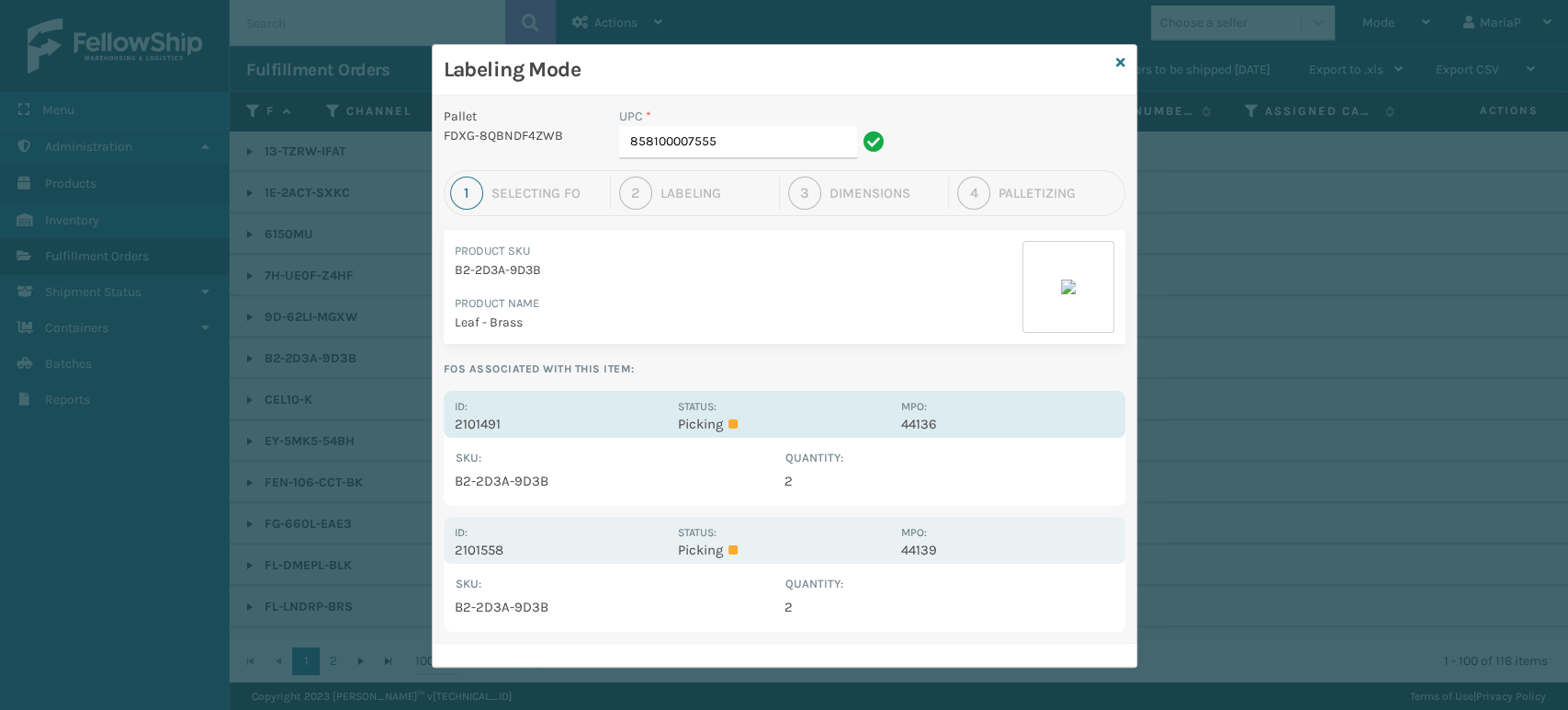
click at [459, 433] on div "Id: 2101491 Status: Picking MPO: 44136" at bounding box center [784, 413] width 681 height 46
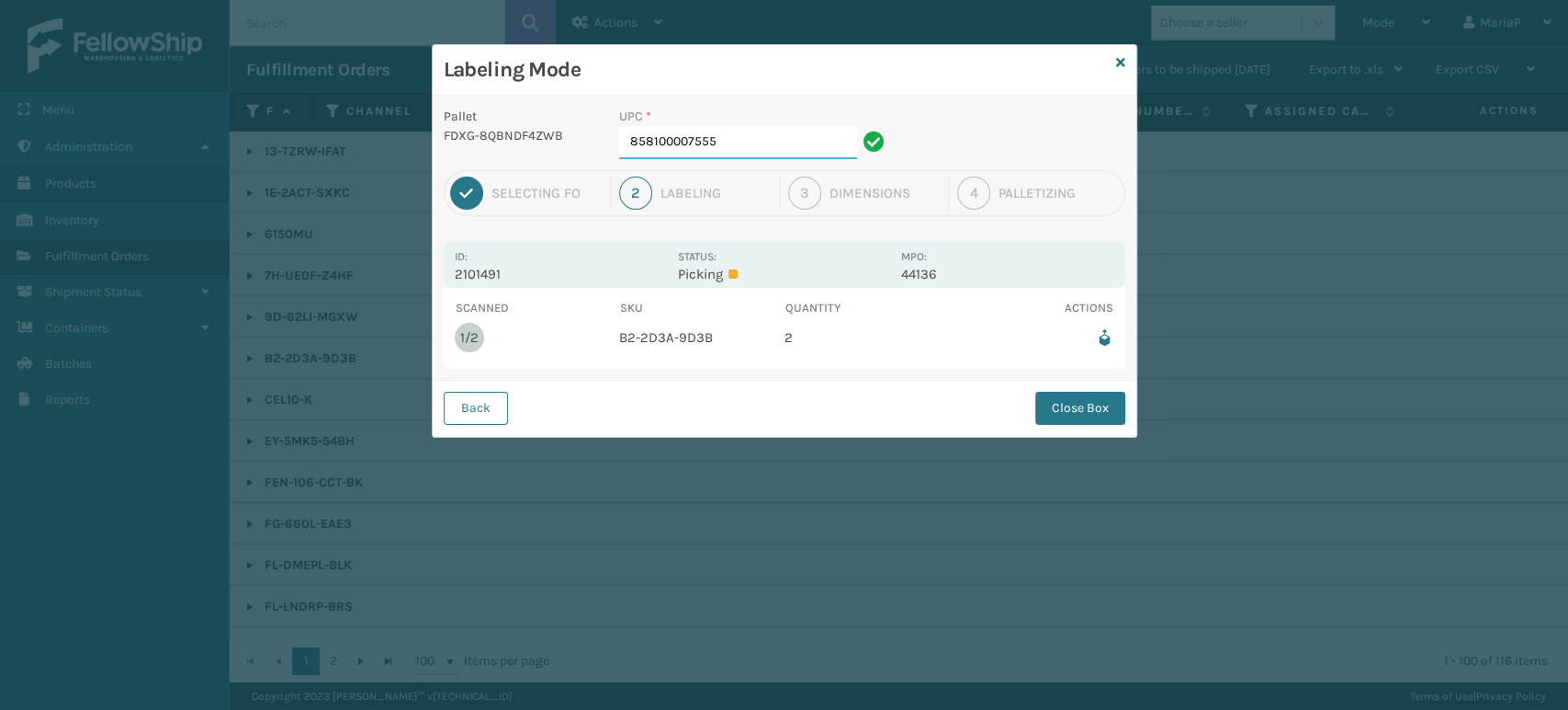
click at [706, 131] on input "858100007555" at bounding box center [738, 142] width 238 height 33
click at [1095, 405] on button "Close Box" at bounding box center [1080, 408] width 90 height 33
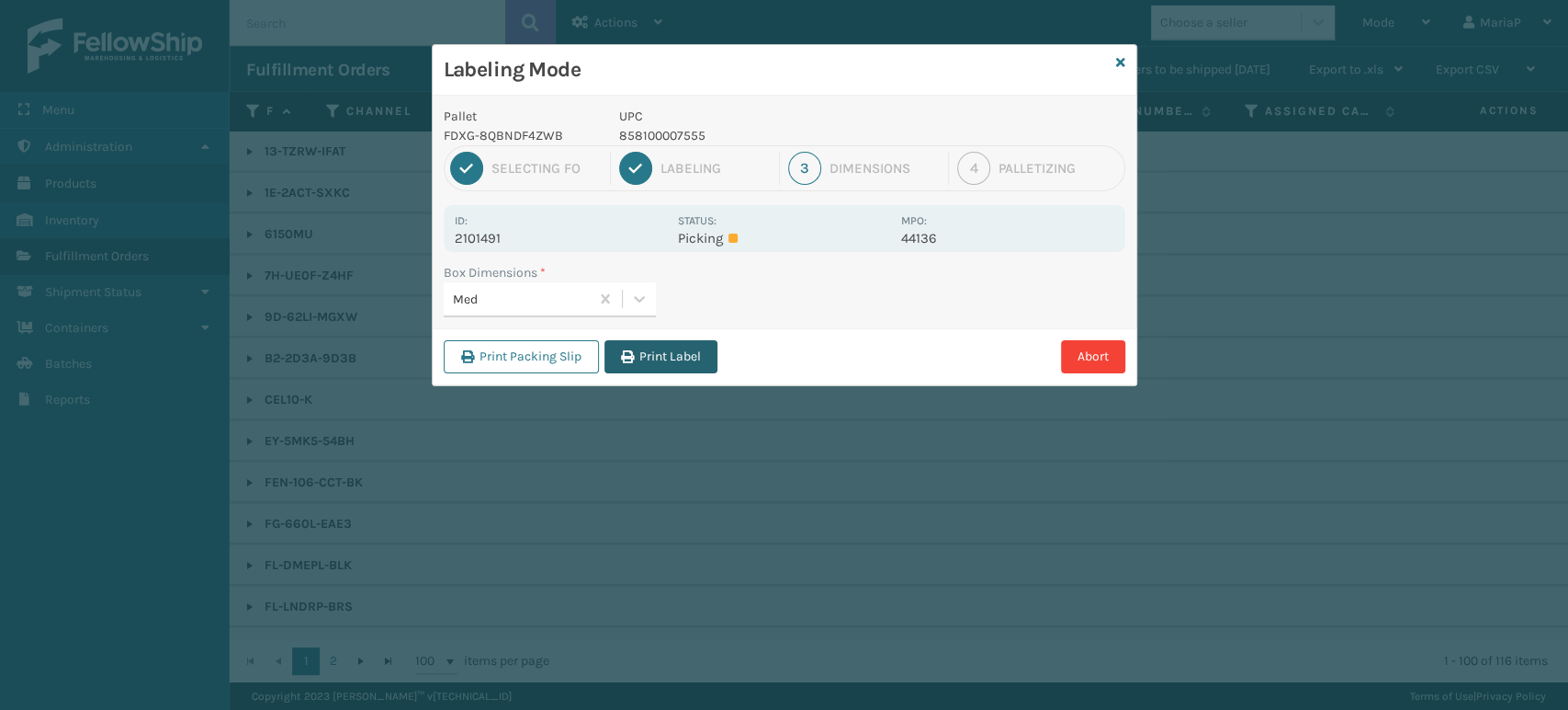
click at [676, 352] on button "Print Label" at bounding box center [660, 356] width 113 height 33
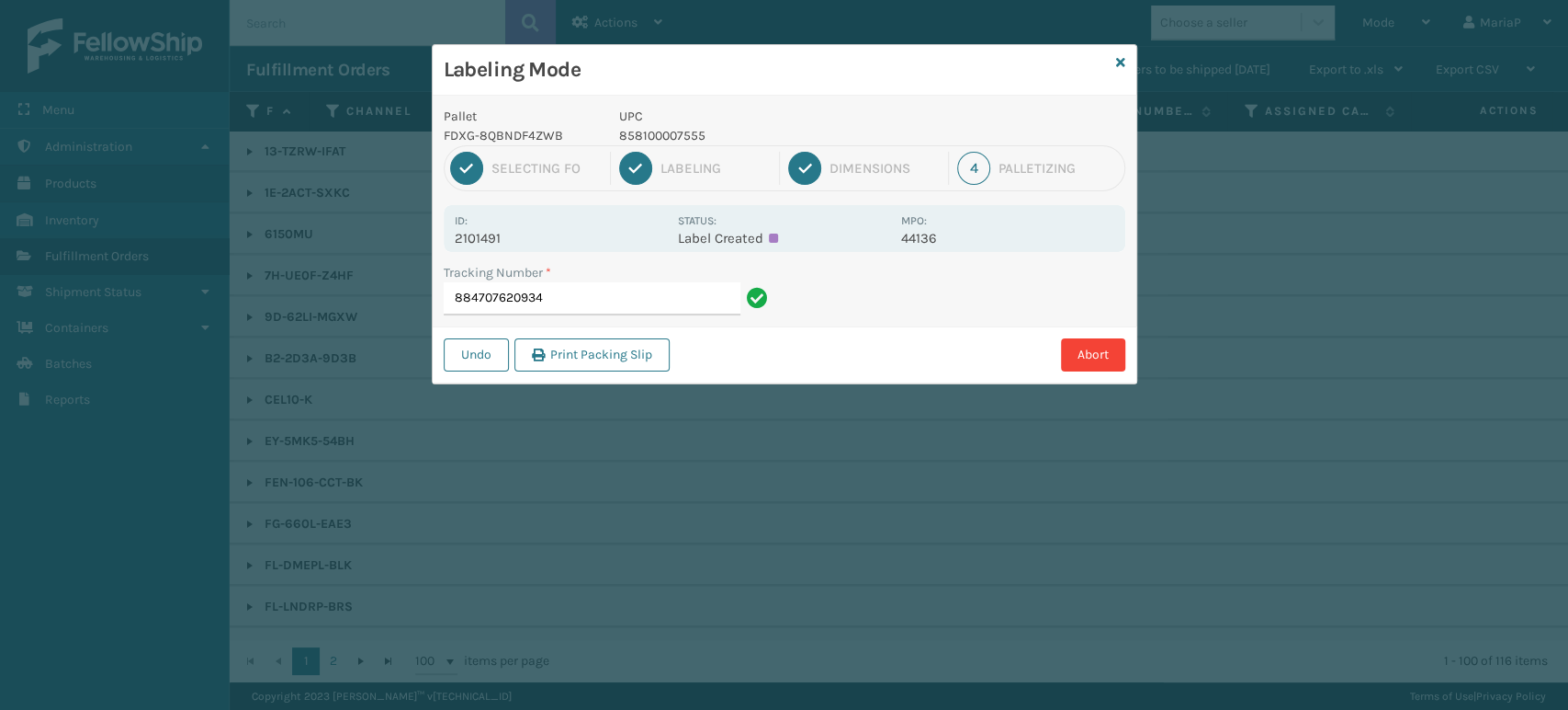
click at [1566, 709] on html "Menu Administration Products Inventory Fulfillment Orders Shipment Status Conta…" at bounding box center [784, 355] width 1568 height 710
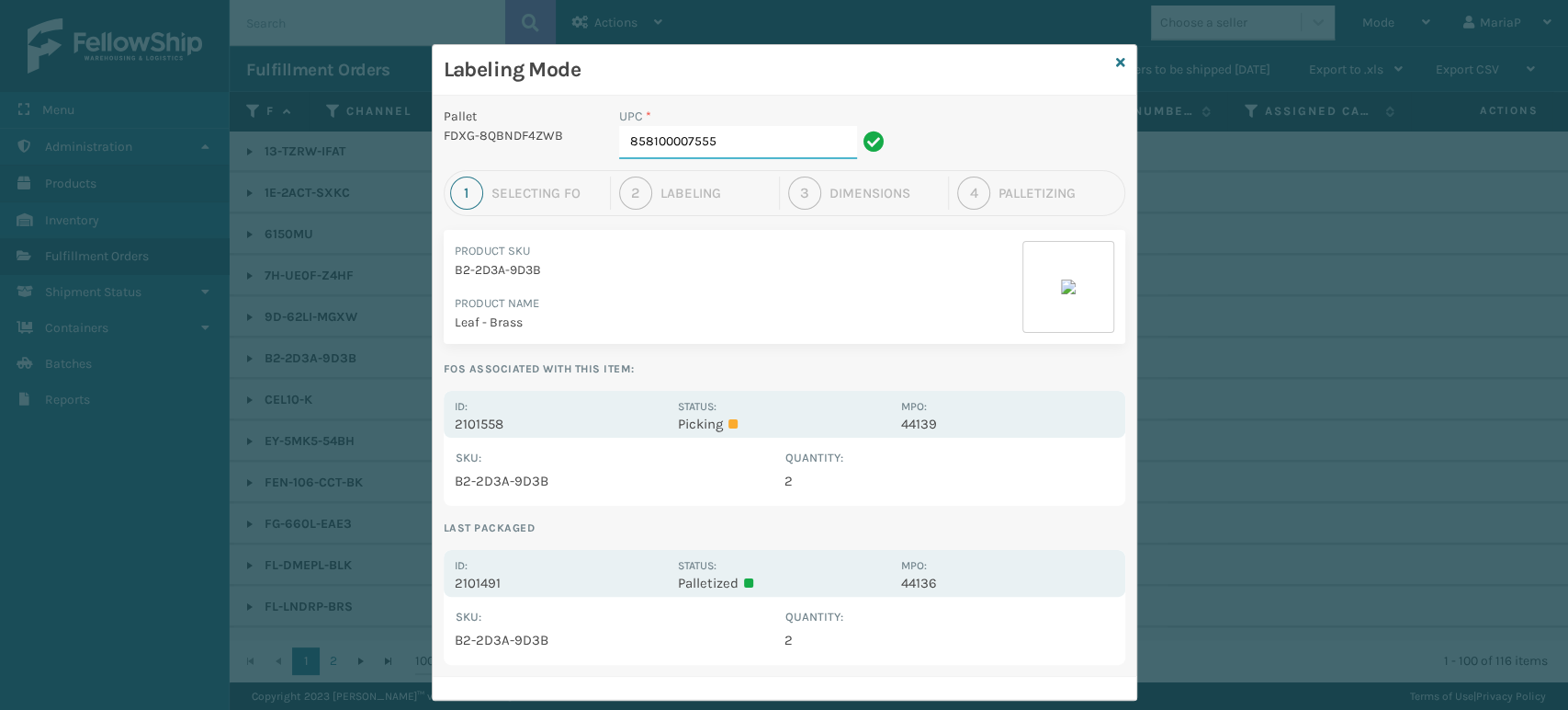
click at [786, 135] on input "858100007555" at bounding box center [738, 142] width 238 height 33
click at [786, 135] on input "85001248" at bounding box center [738, 142] width 238 height 33
type input "850012486718"
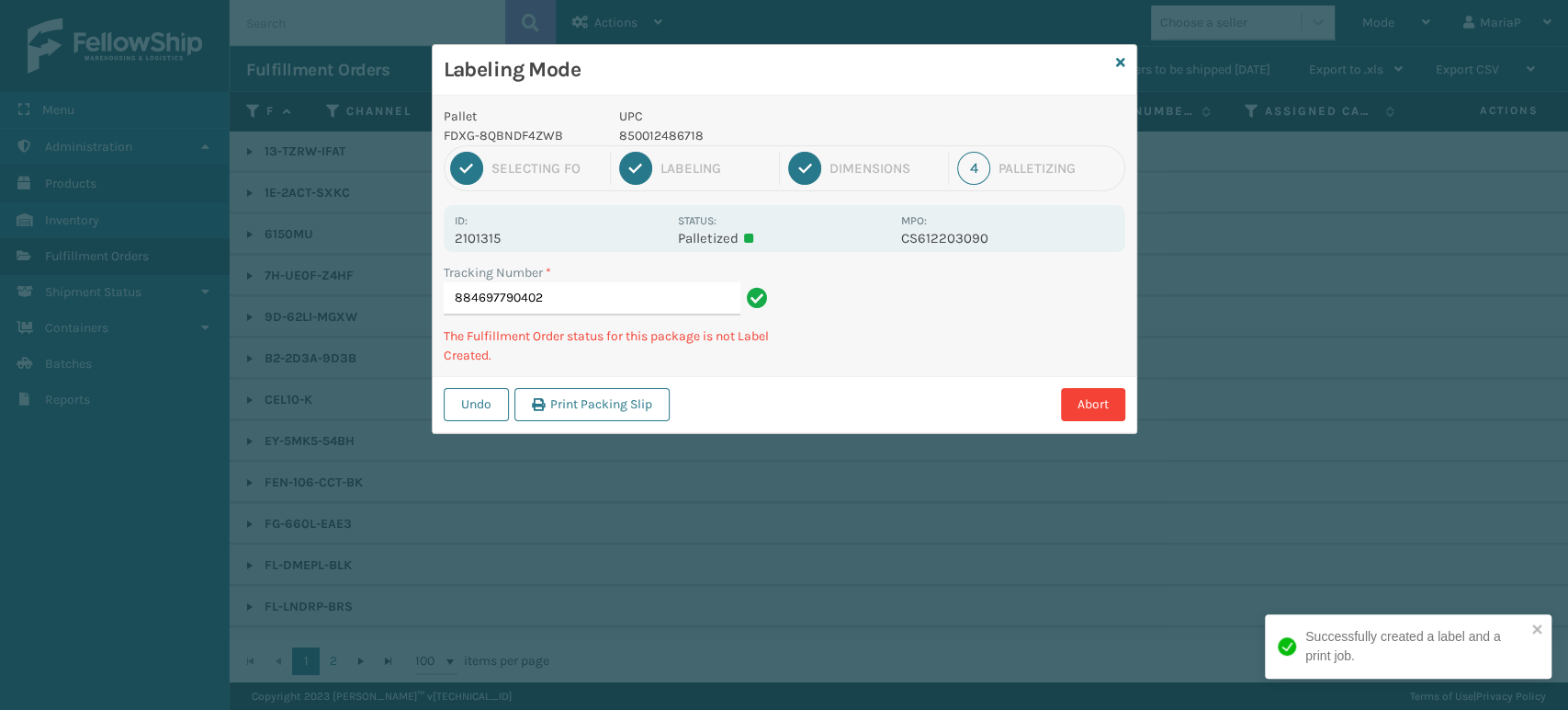
click at [644, 136] on p "850012486718" at bounding box center [755, 136] width 271 height 19
copy p "850012486718"
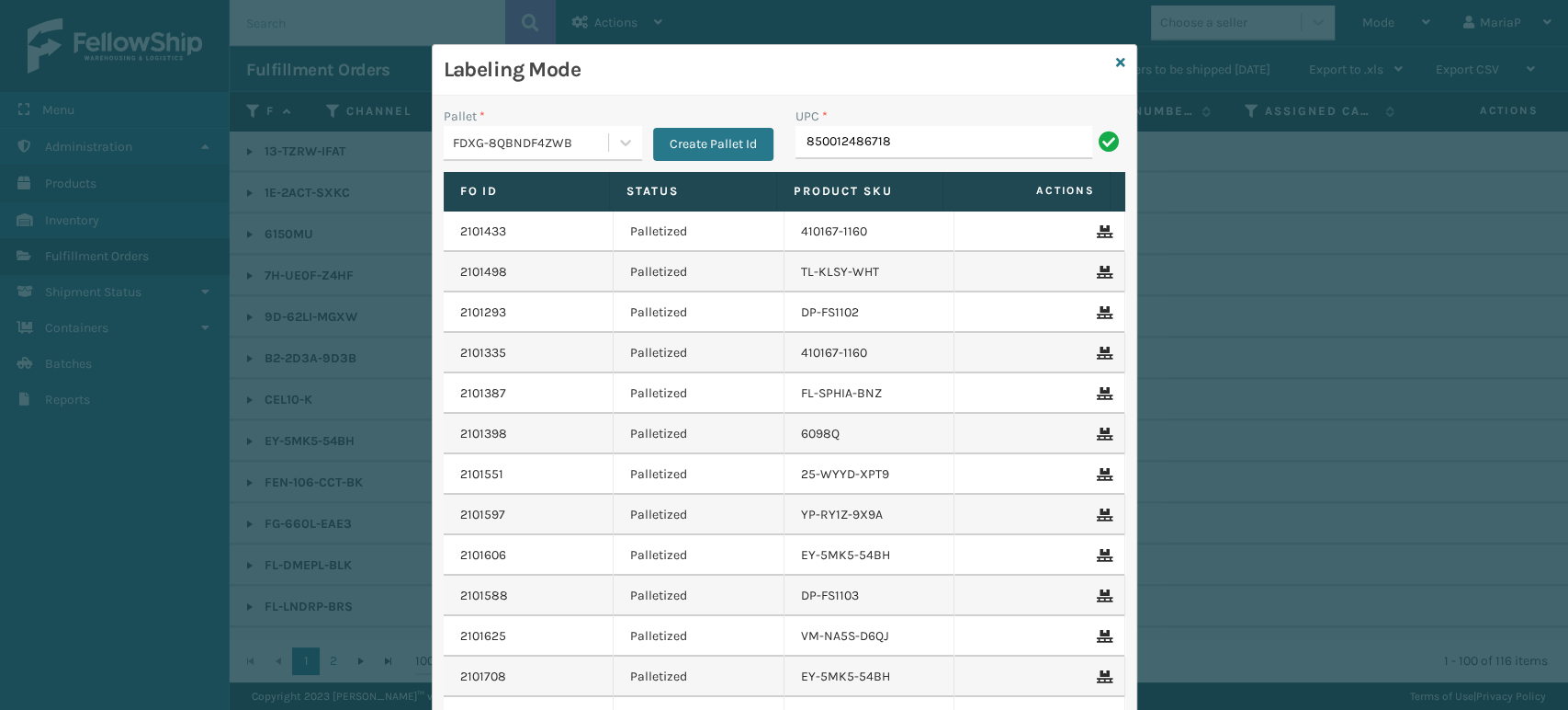
type input "850012486718"
type input "850040667042"
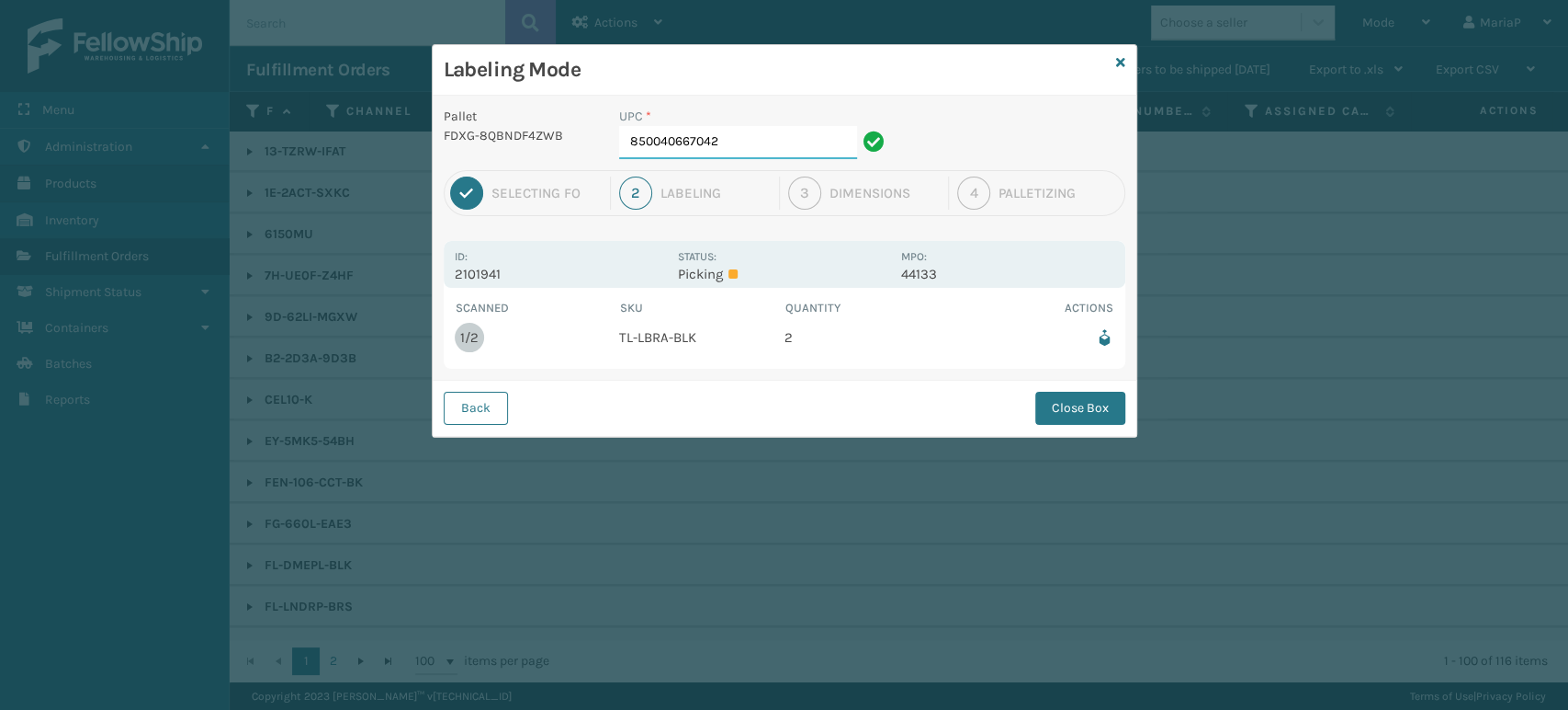
click at [712, 134] on input "850040667042" at bounding box center [738, 142] width 238 height 33
click at [1090, 387] on div "Back Close Box" at bounding box center [784, 407] width 704 height 56
click at [1078, 405] on button "Close Box" at bounding box center [1080, 408] width 90 height 33
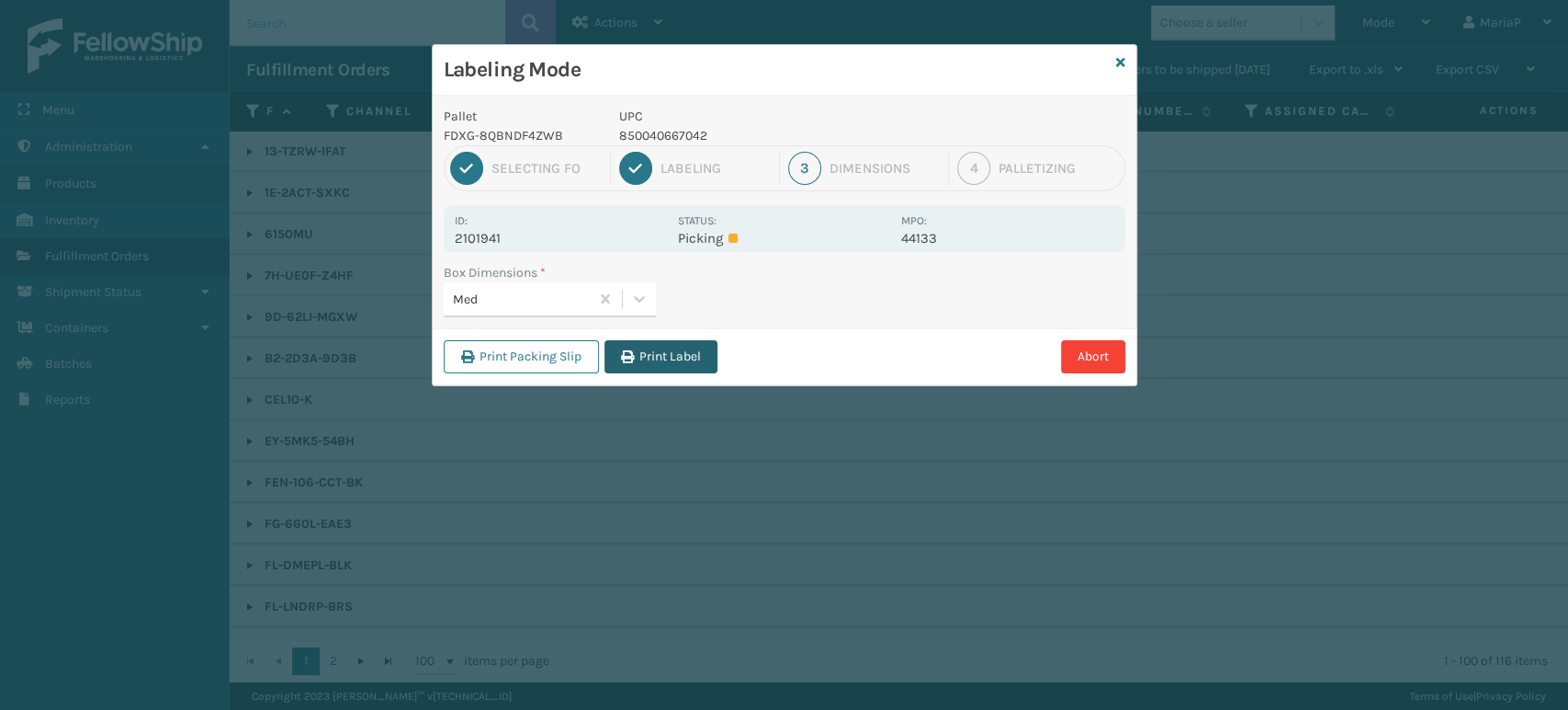
click at [649, 359] on button "Print Label" at bounding box center [660, 356] width 113 height 33
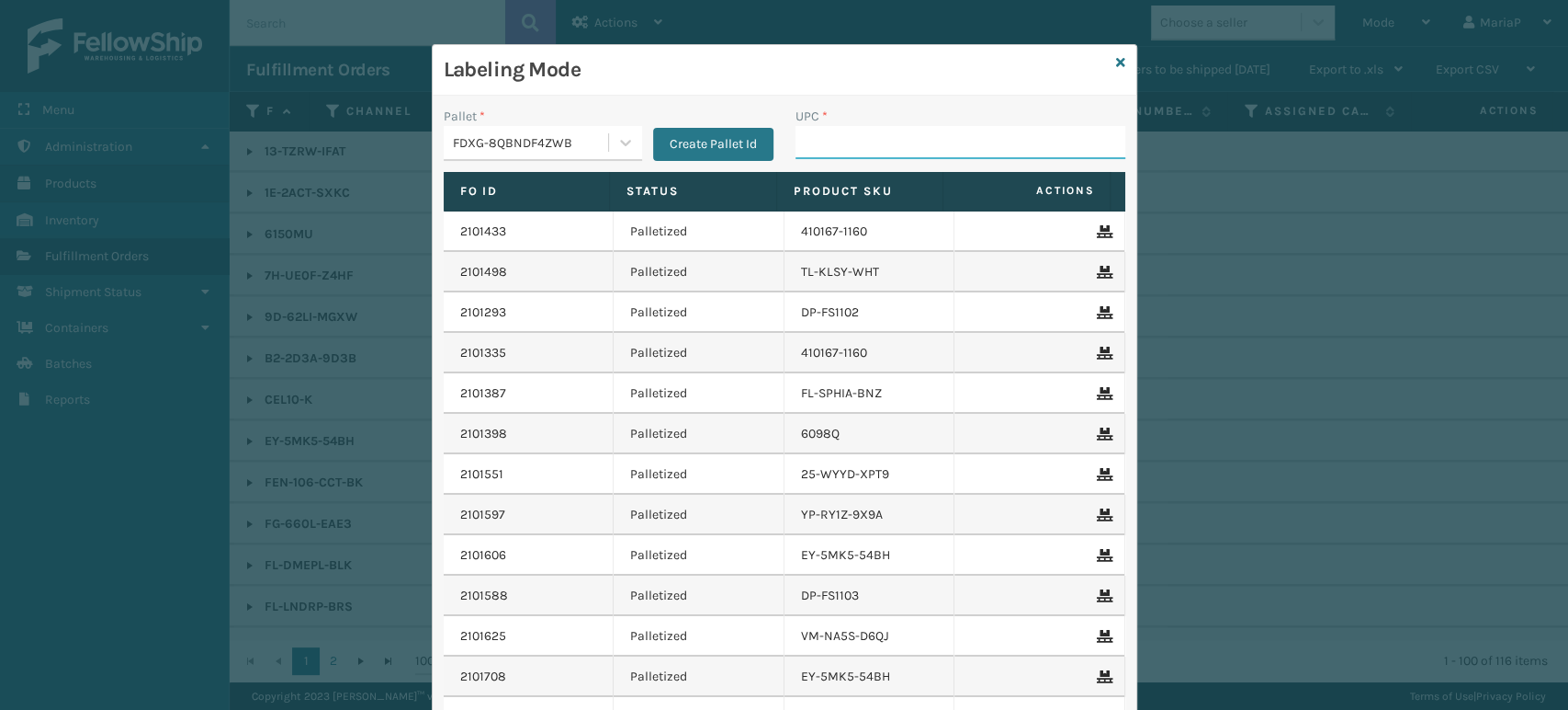
paste input "858100007388"
type input "858100007388"
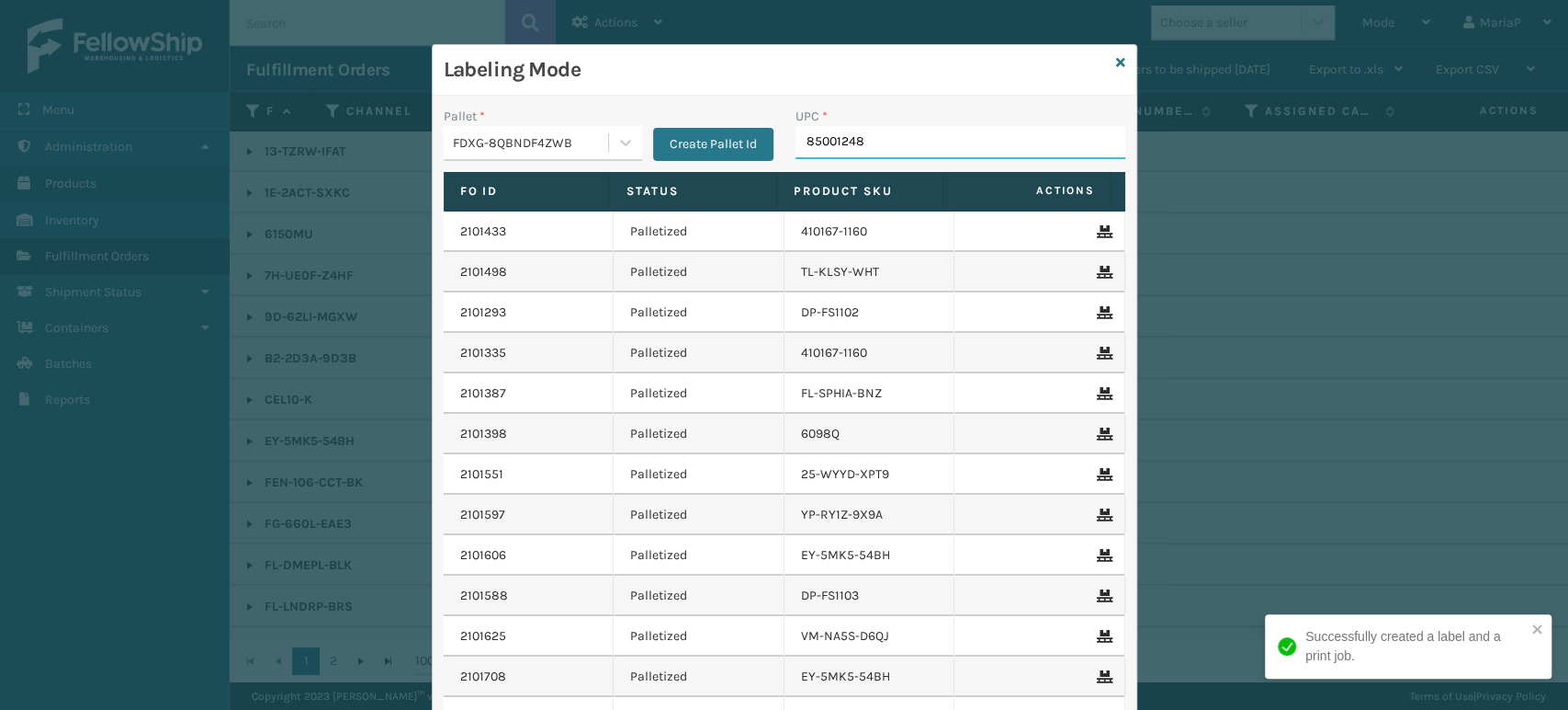
type input "850012486"
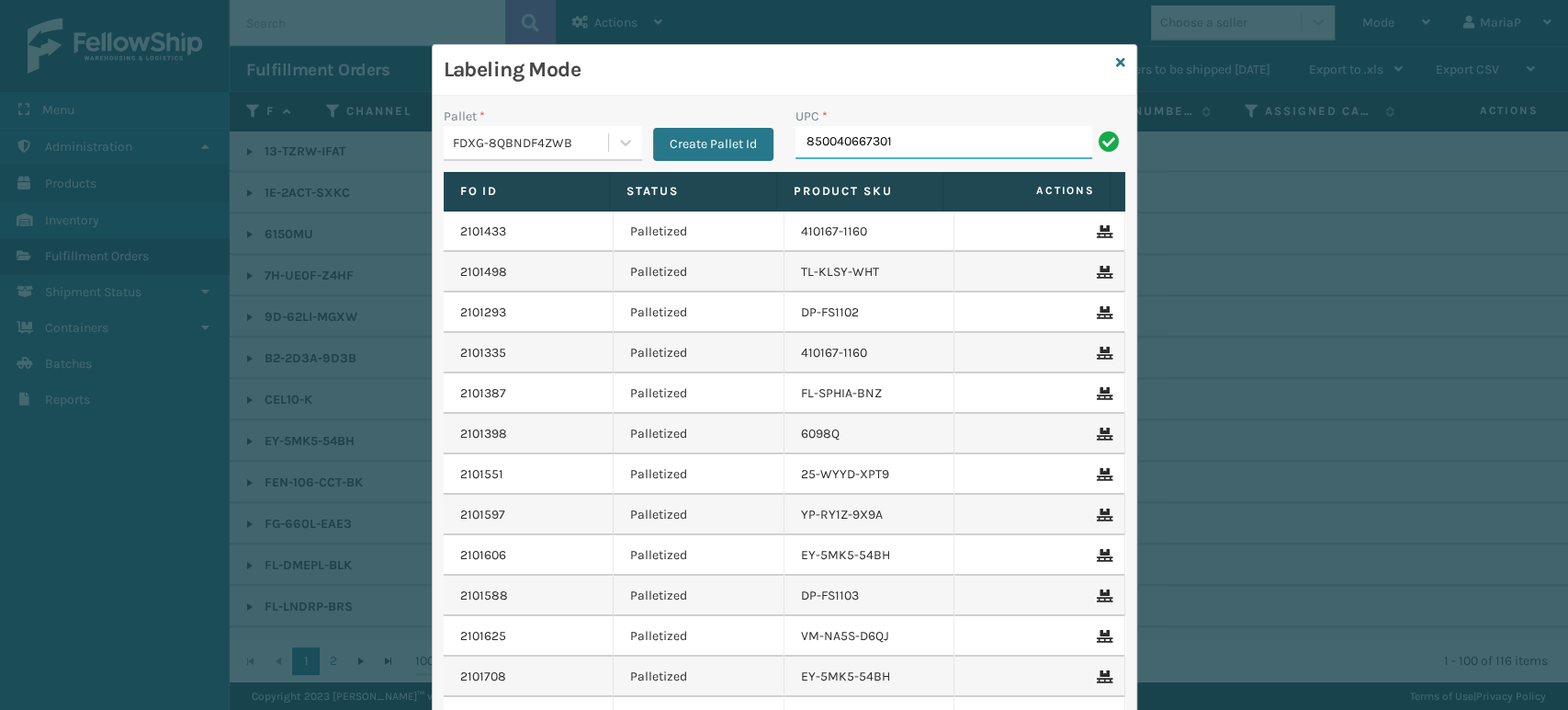
type input "850040667301"
type input "853913008"
type input "8581000"
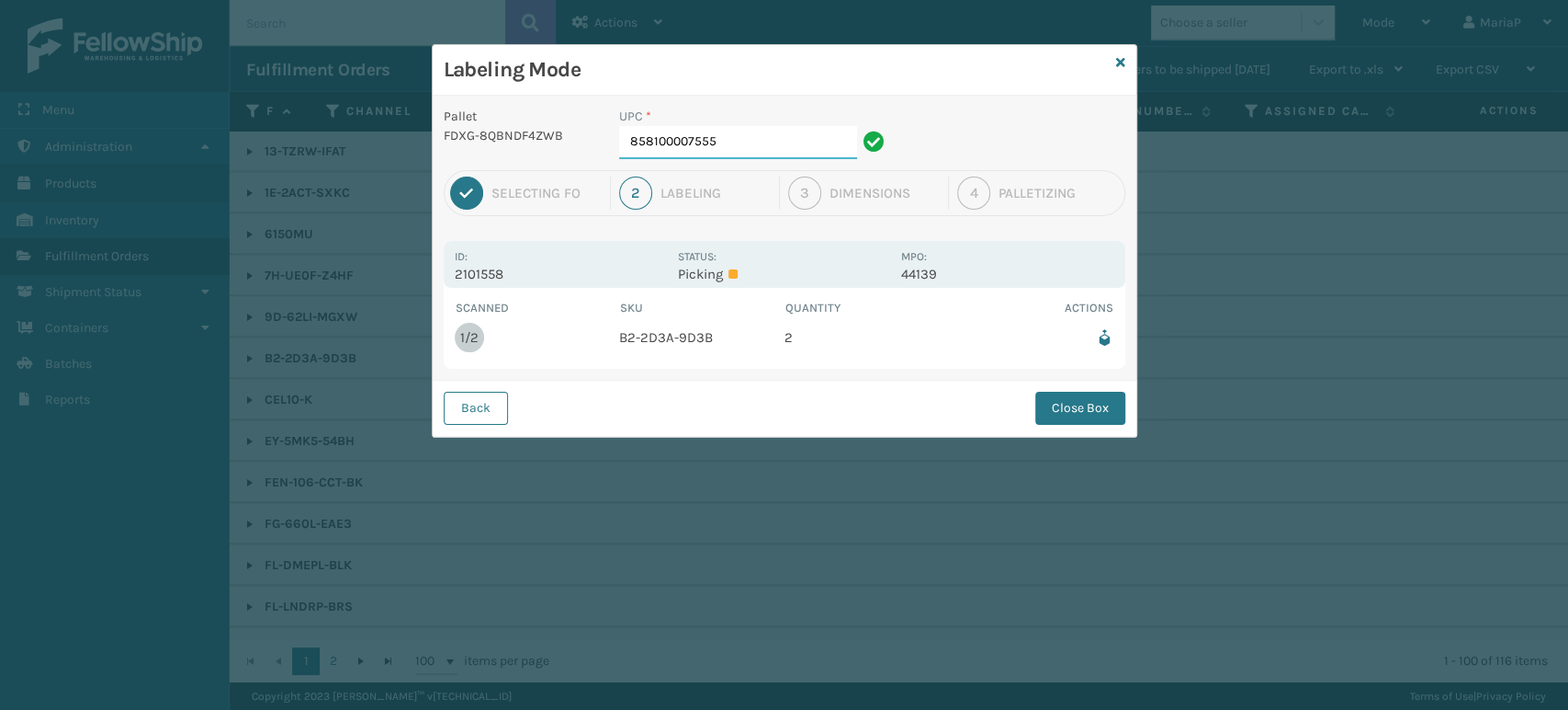
click at [809, 137] on input "858100007555" at bounding box center [738, 142] width 238 height 33
click at [1117, 422] on button "Close Box" at bounding box center [1080, 408] width 90 height 33
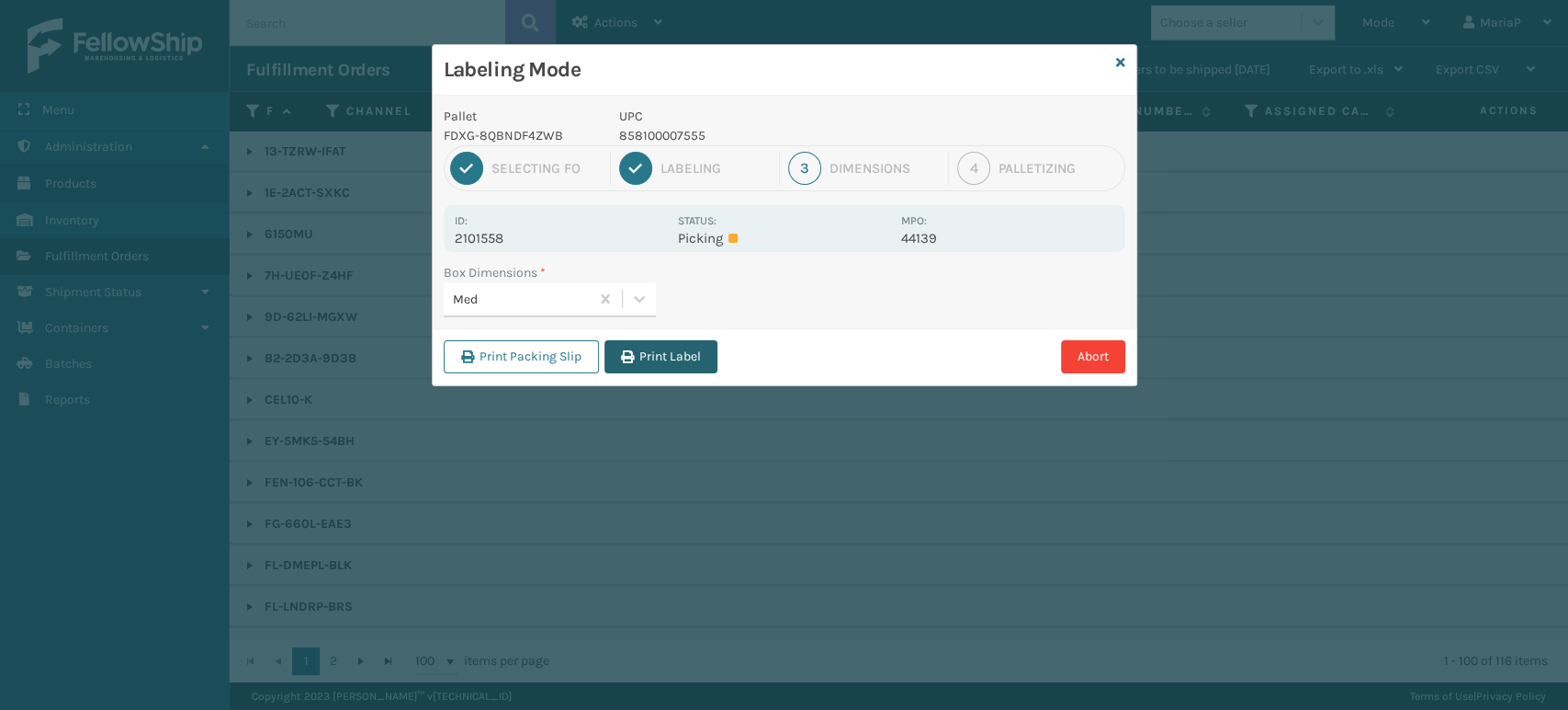
click at [651, 352] on button "Print Label" at bounding box center [660, 356] width 113 height 33
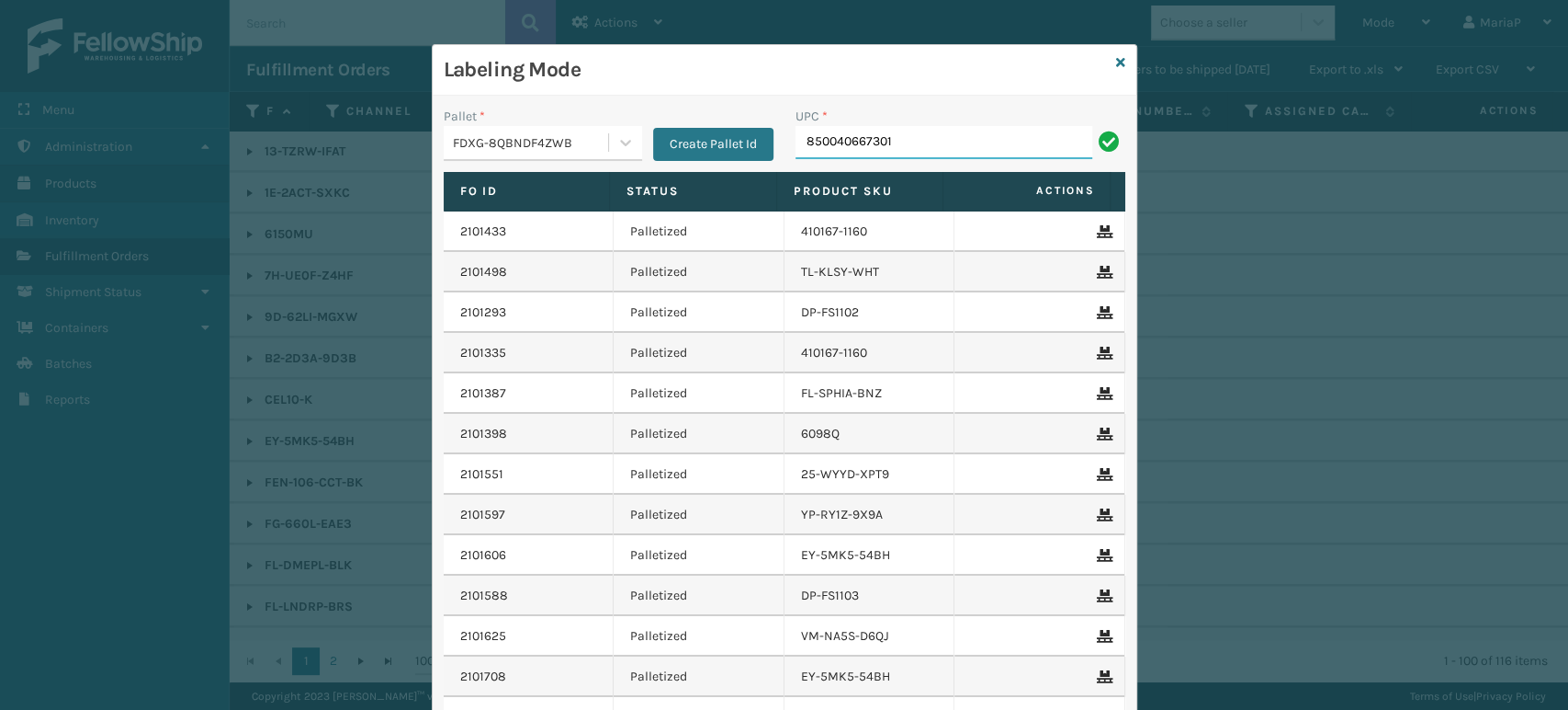
type input "850040667301"
type input "8500124"
type input "850040"
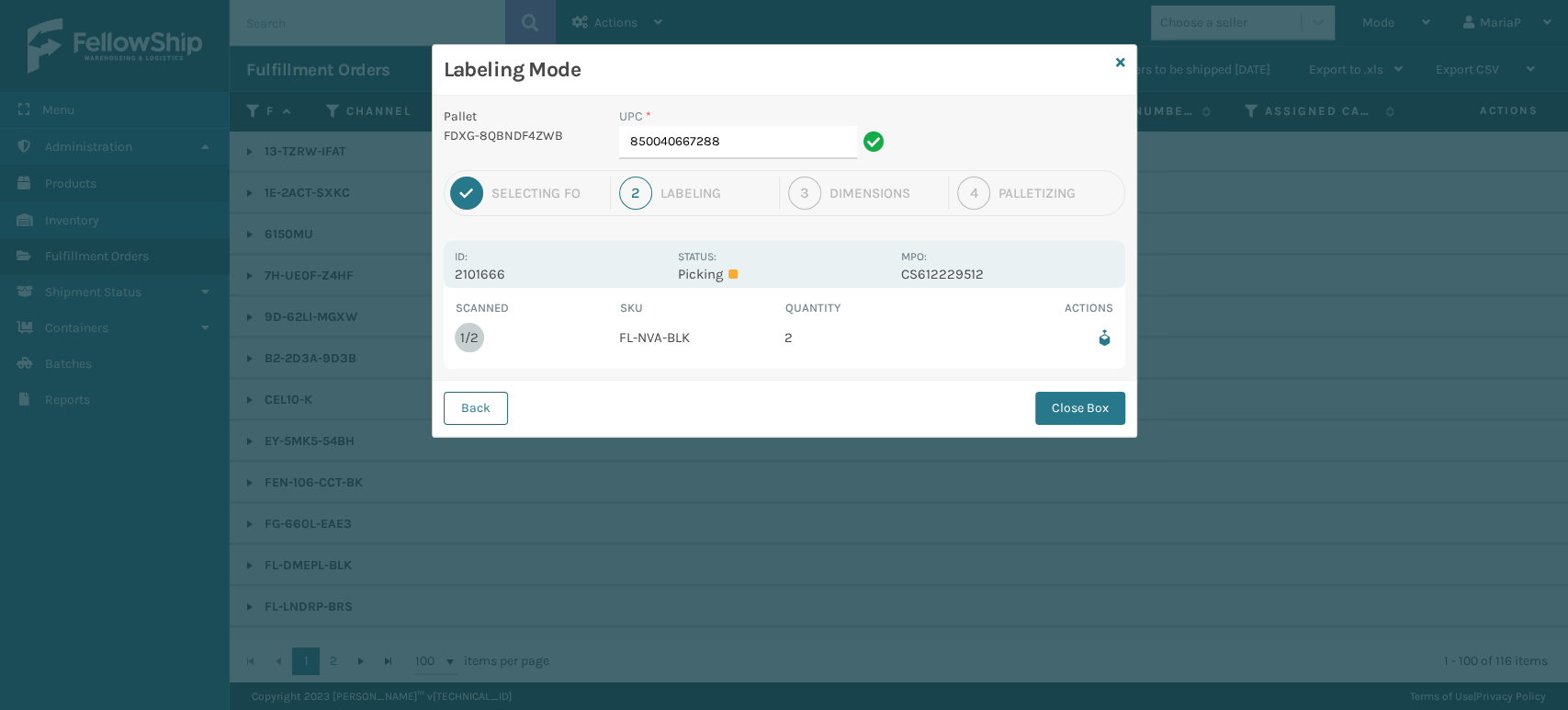
click at [447, 404] on button "Back" at bounding box center [476, 408] width 64 height 33
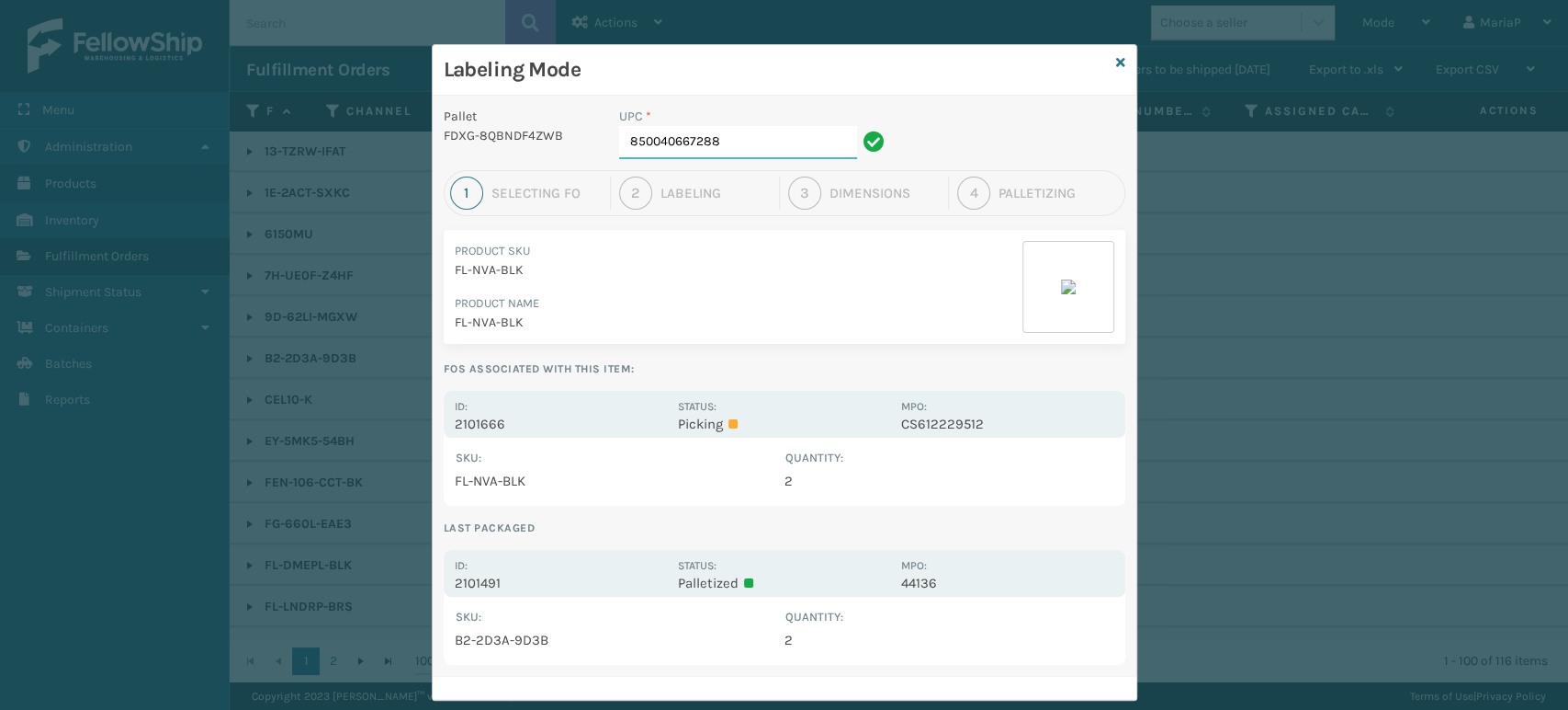
click at [735, 144] on input "850040667288" at bounding box center [738, 142] width 238 height 33
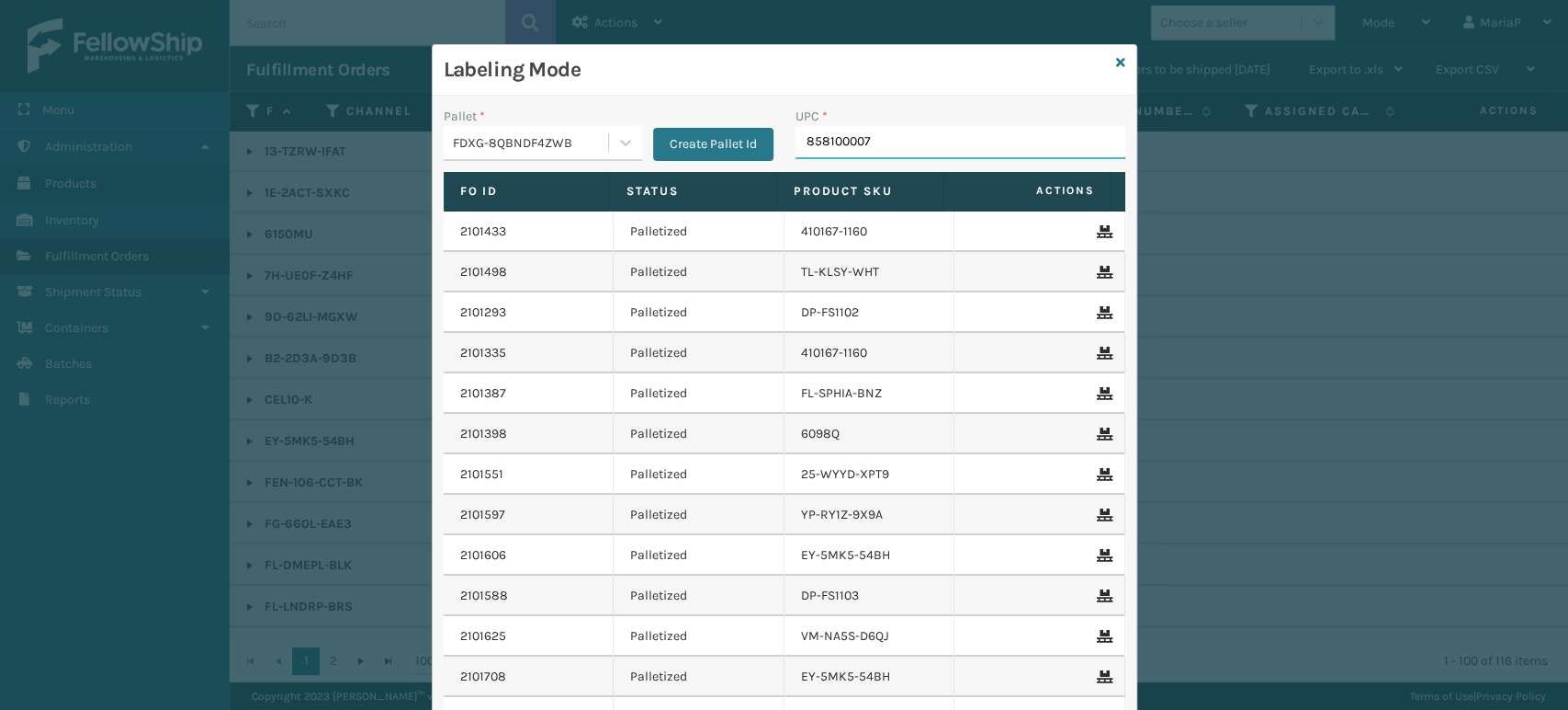
type input "8581000079"
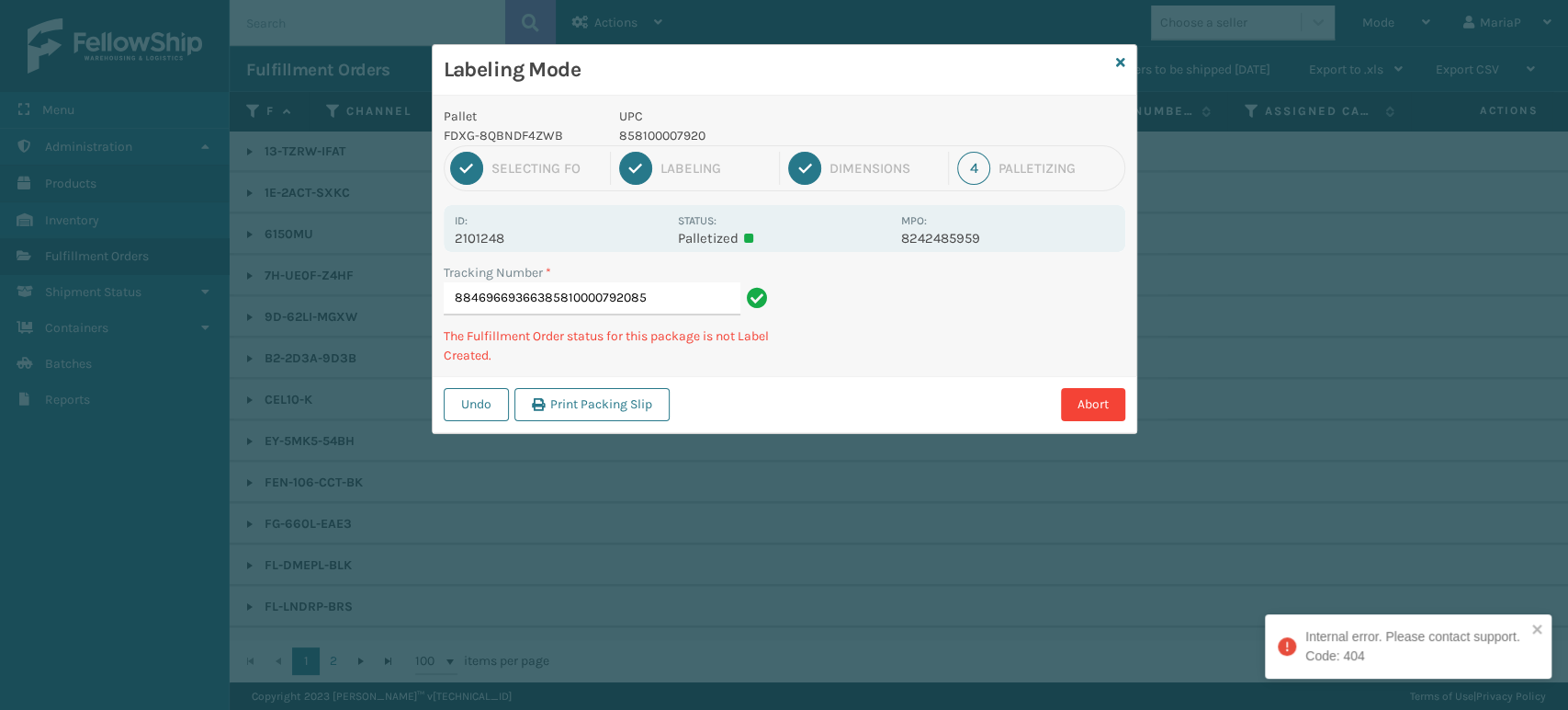
type input "884696693663858100007920858"
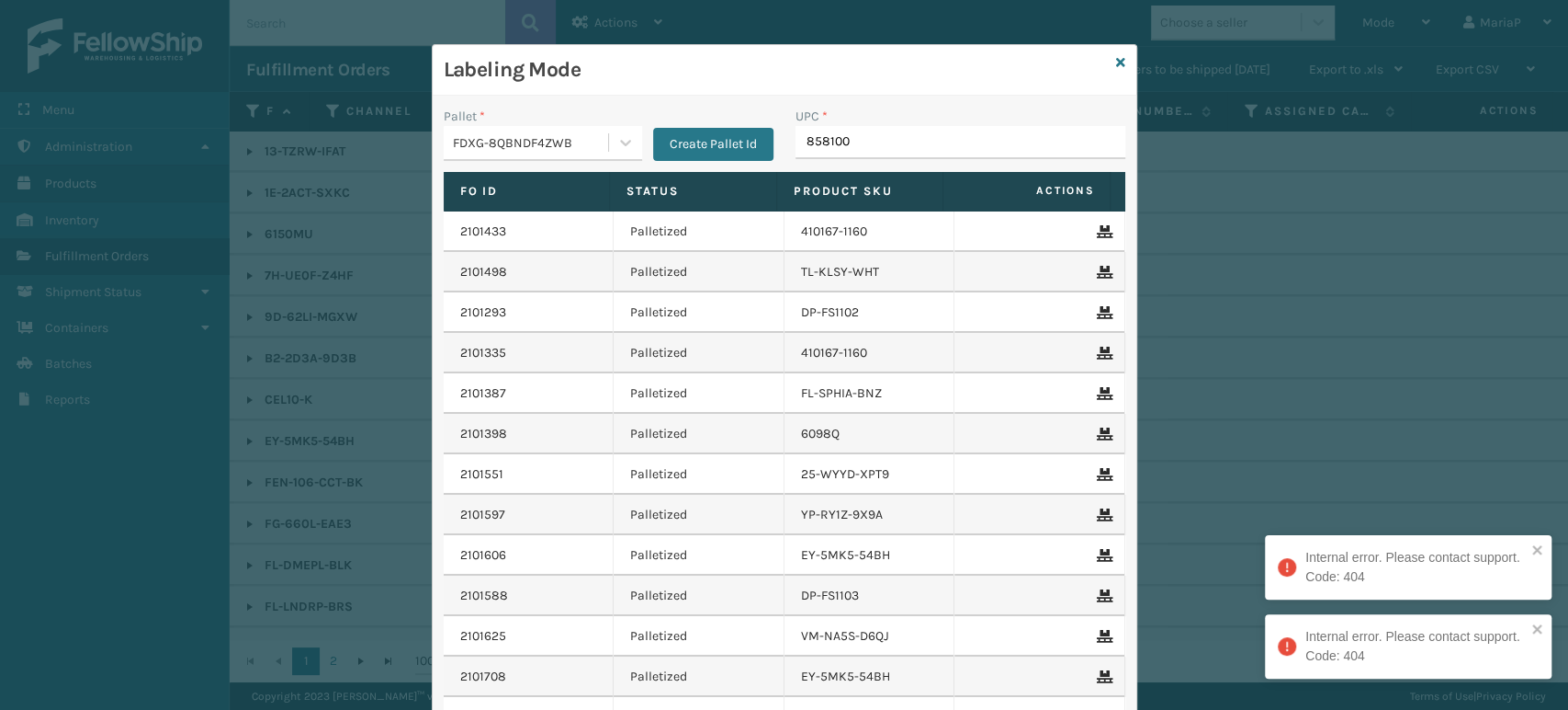
type input "8581000"
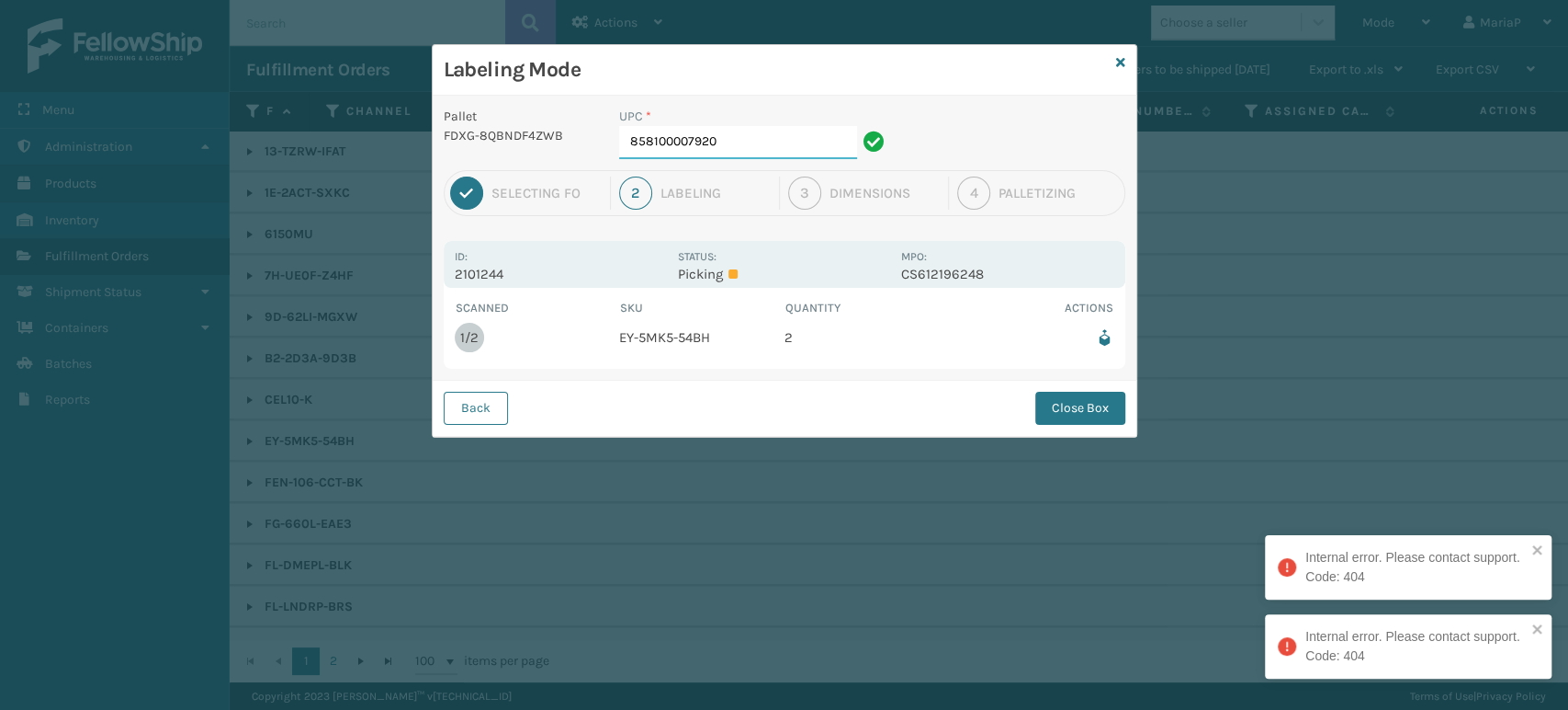
click at [730, 135] on input "858100007920" at bounding box center [738, 142] width 238 height 33
click at [730, 125] on div "UPC * 858100007920" at bounding box center [755, 132] width 271 height 52
click at [730, 139] on input "858100007920" at bounding box center [738, 142] width 238 height 33
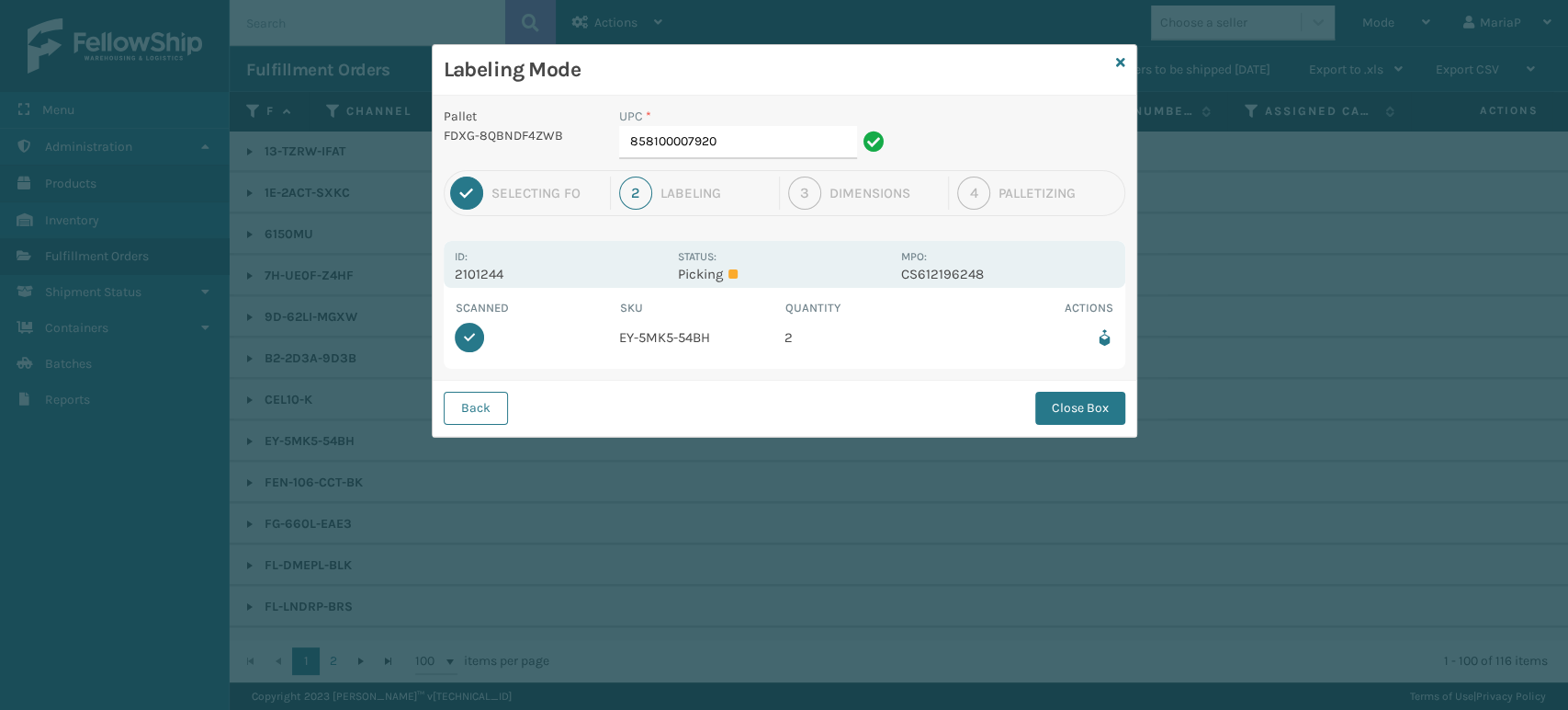
drag, startPoint x: 1048, startPoint y: 425, endPoint x: 1048, endPoint y: 410, distance: 15.0
click at [1048, 421] on button "Close Box" at bounding box center [1080, 408] width 90 height 33
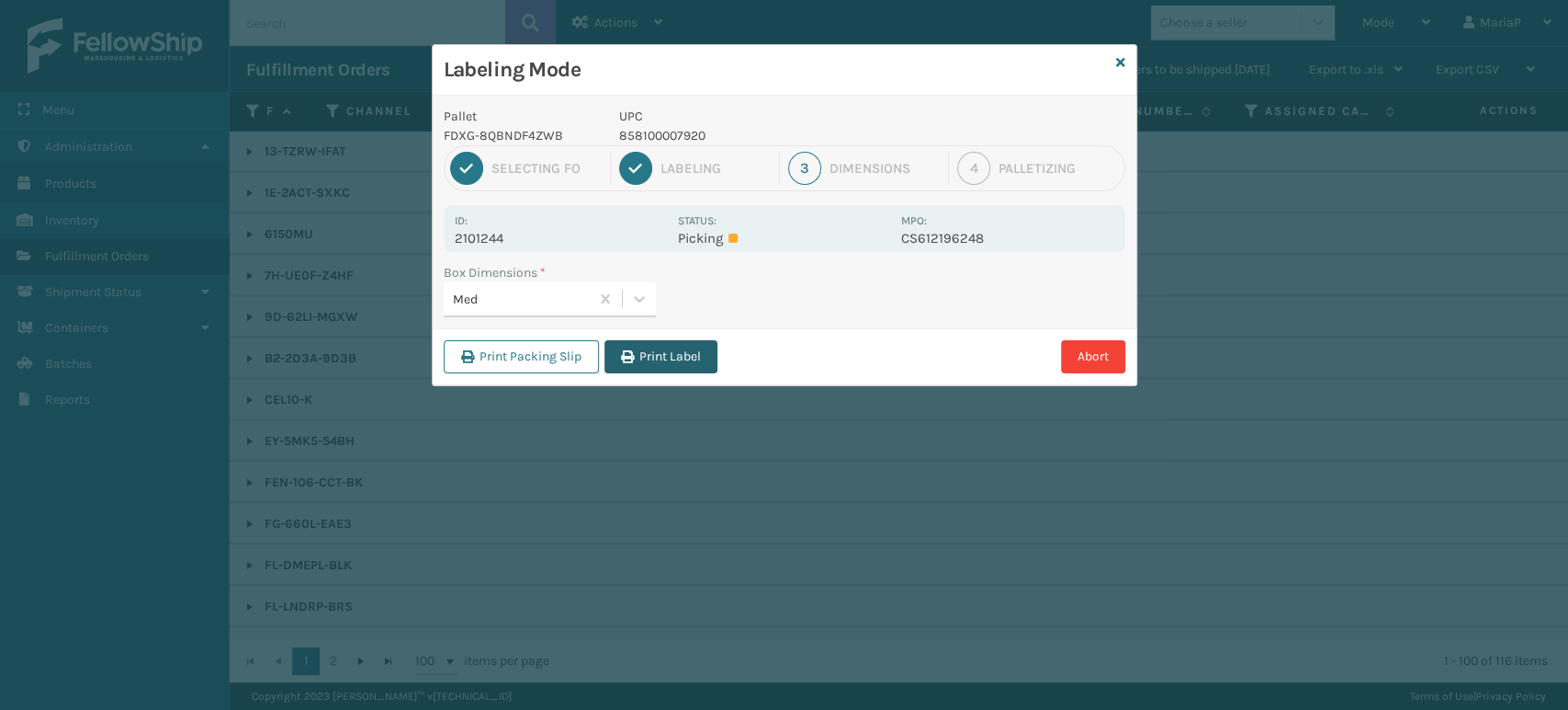
click at [685, 366] on button "Print Label" at bounding box center [660, 356] width 113 height 33
click at [683, 365] on div "Labeling Mode Pallet FDXG-8QBNDF4ZWB UPC 858100007920 1 Selecting FO 2 Labeling…" at bounding box center [784, 355] width 1568 height 710
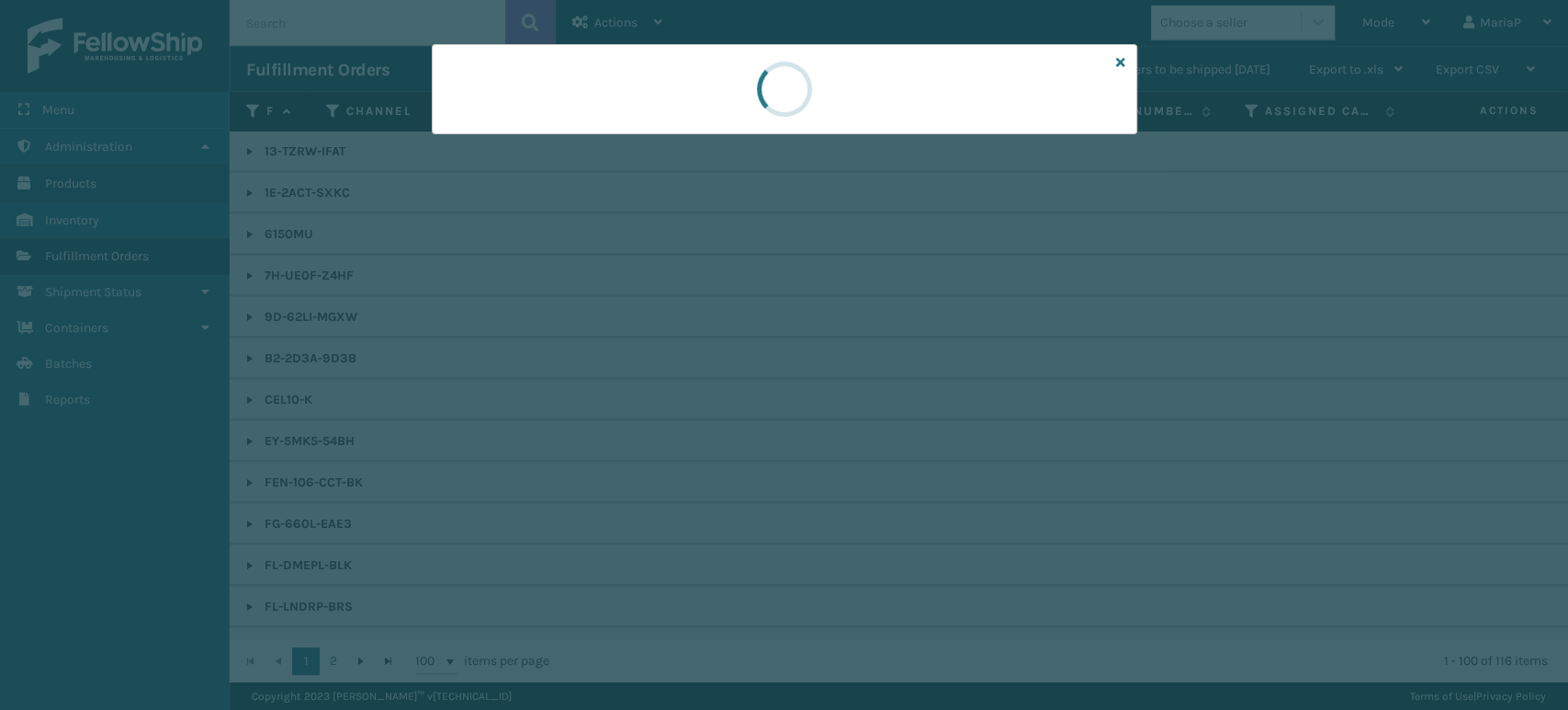
click at [683, 365] on div at bounding box center [784, 355] width 1568 height 710
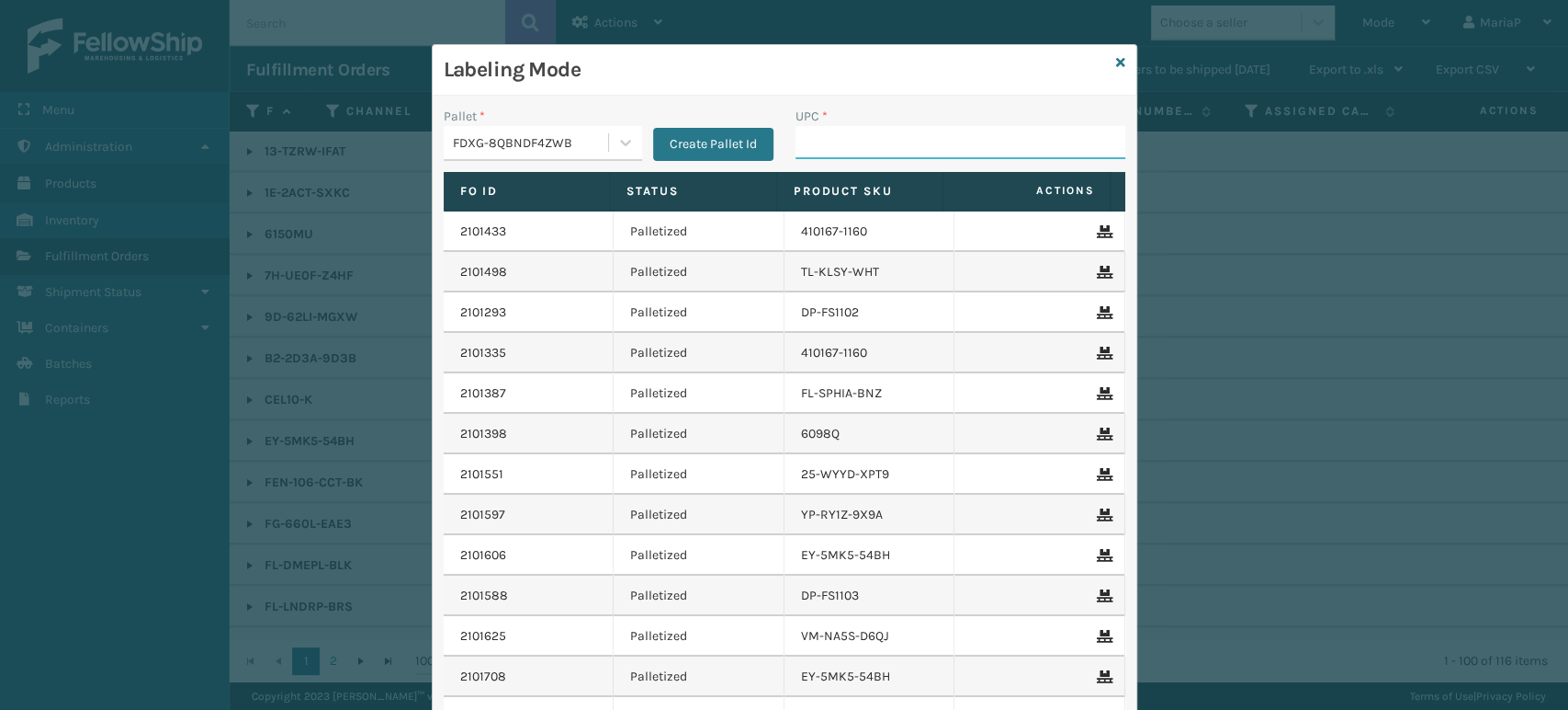
drag, startPoint x: 868, startPoint y: 143, endPoint x: 838, endPoint y: 106, distance: 47.6
click at [867, 141] on input "UPC *" at bounding box center [961, 142] width 330 height 33
type input "858100007906"
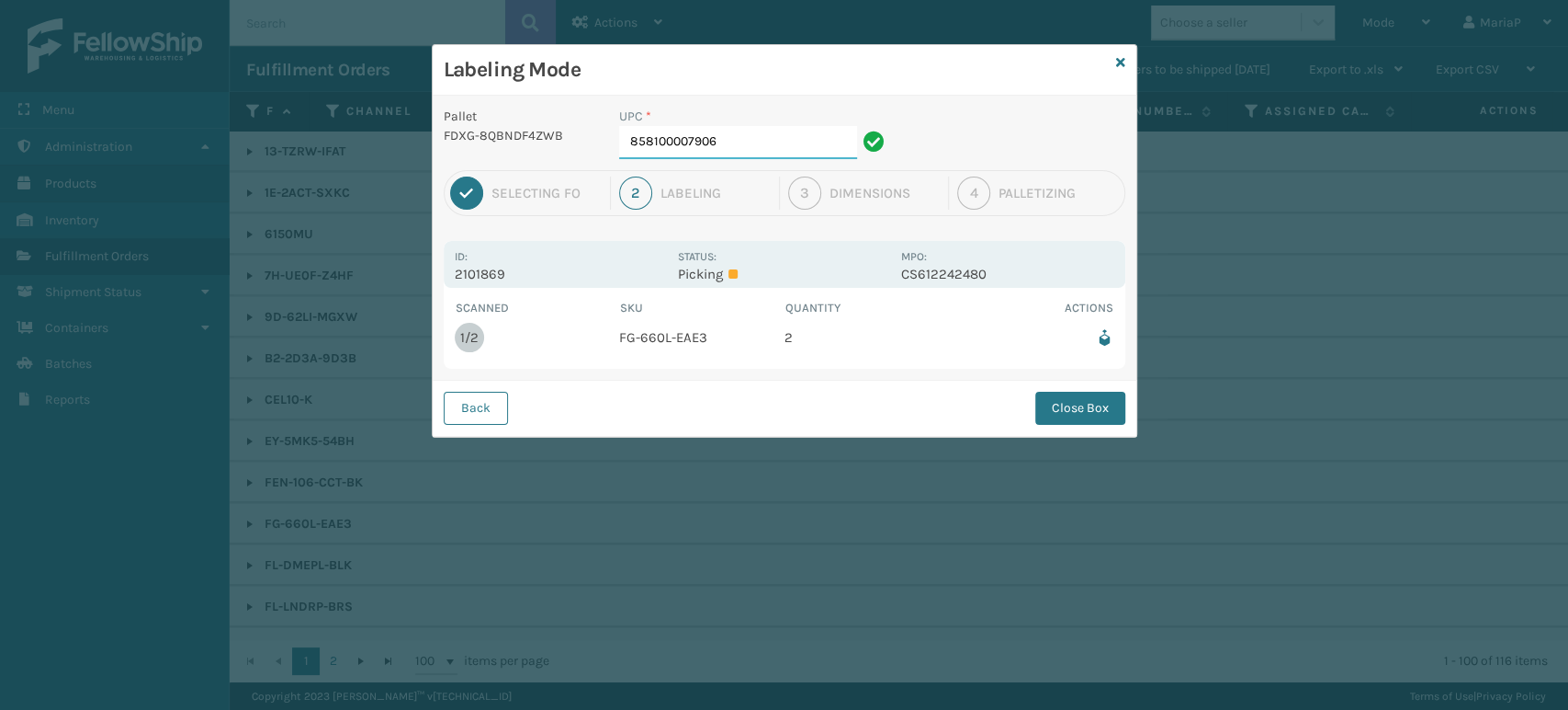
click at [747, 151] on input "858100007906" at bounding box center [738, 142] width 238 height 33
click at [1082, 402] on button "Close Box" at bounding box center [1080, 408] width 90 height 33
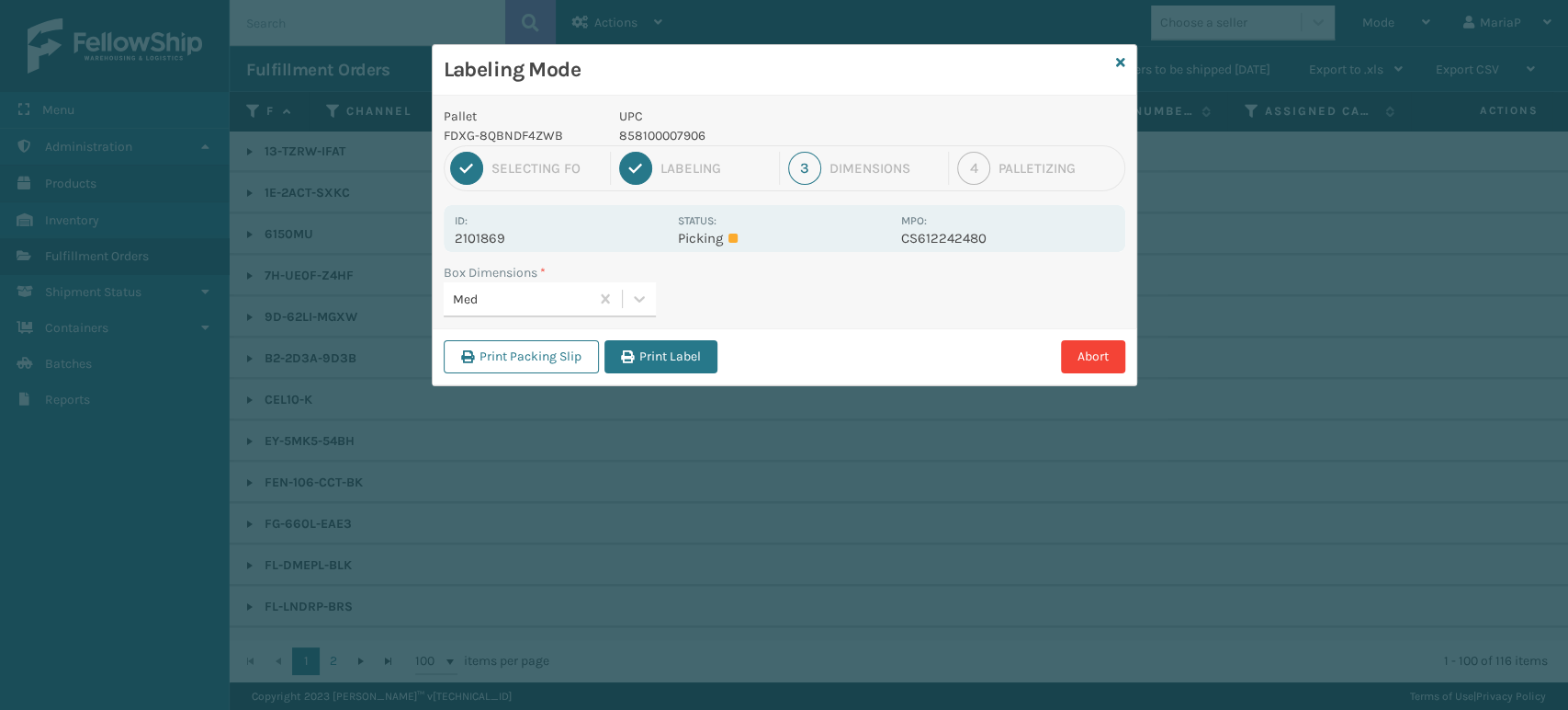
click at [730, 351] on div "Abort" at bounding box center [924, 356] width 403 height 33
click at [695, 361] on button "Print Label" at bounding box center [660, 356] width 113 height 33
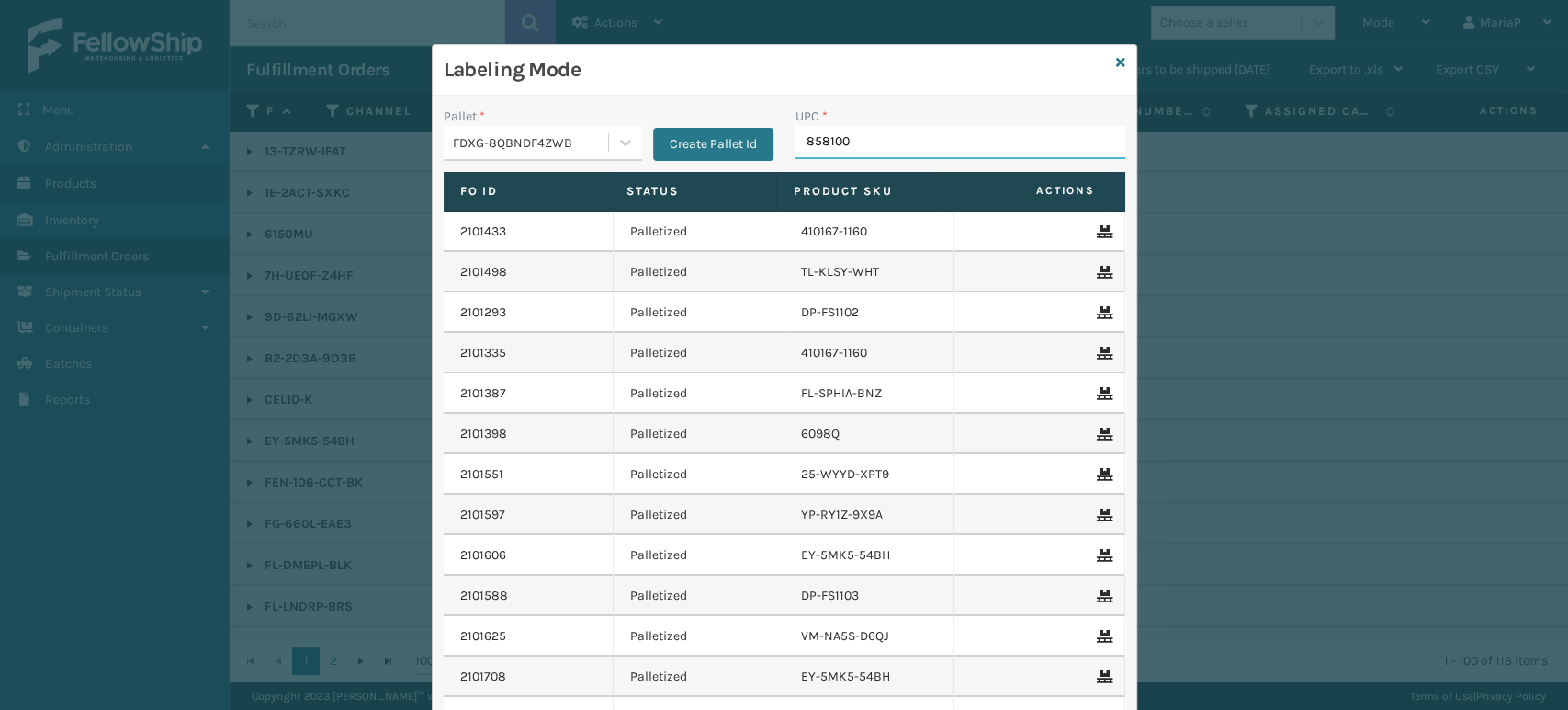
type input "8581000"
click at [823, 154] on input "UPC *" at bounding box center [961, 142] width 330 height 33
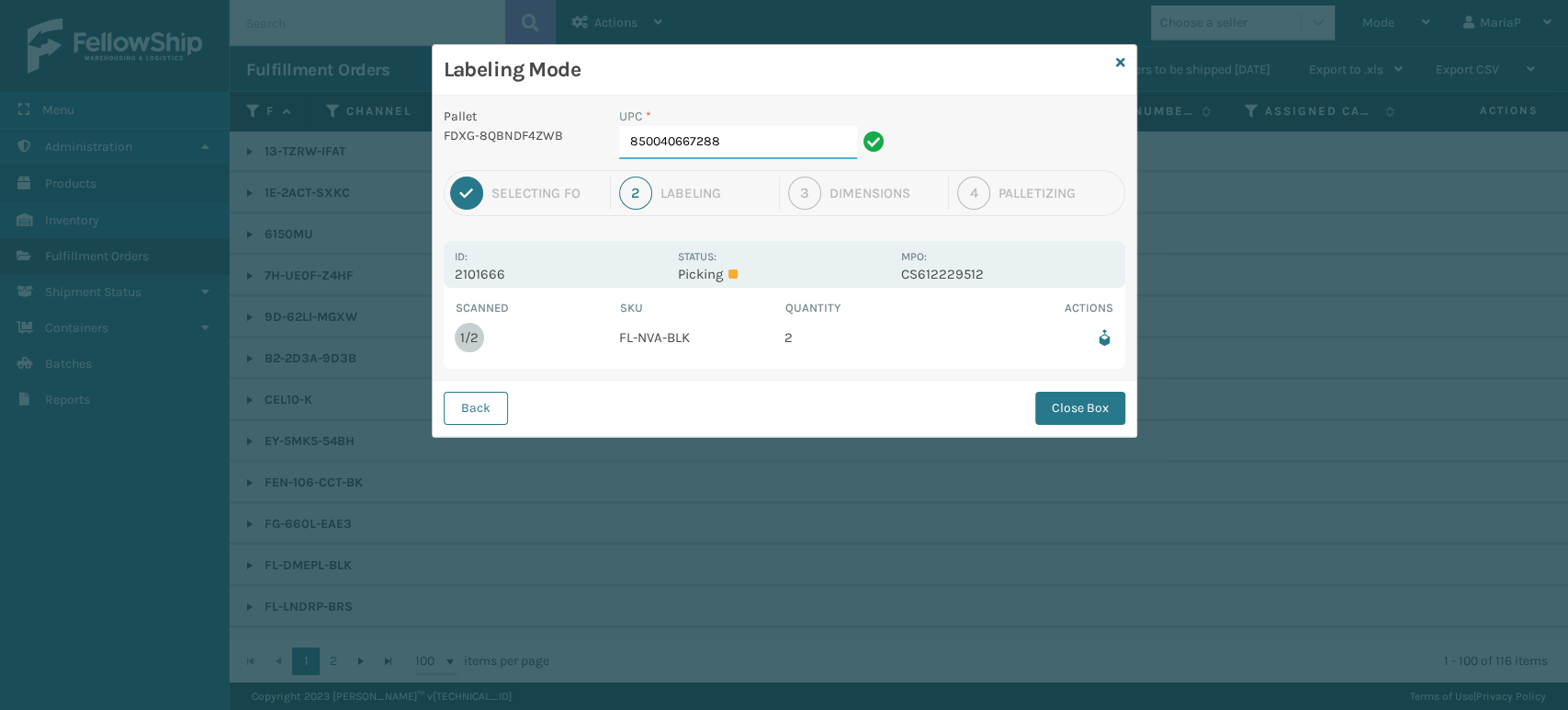
click at [820, 150] on input "850040667288" at bounding box center [738, 142] width 238 height 33
click at [1103, 397] on button "Close Box" at bounding box center [1080, 408] width 90 height 33
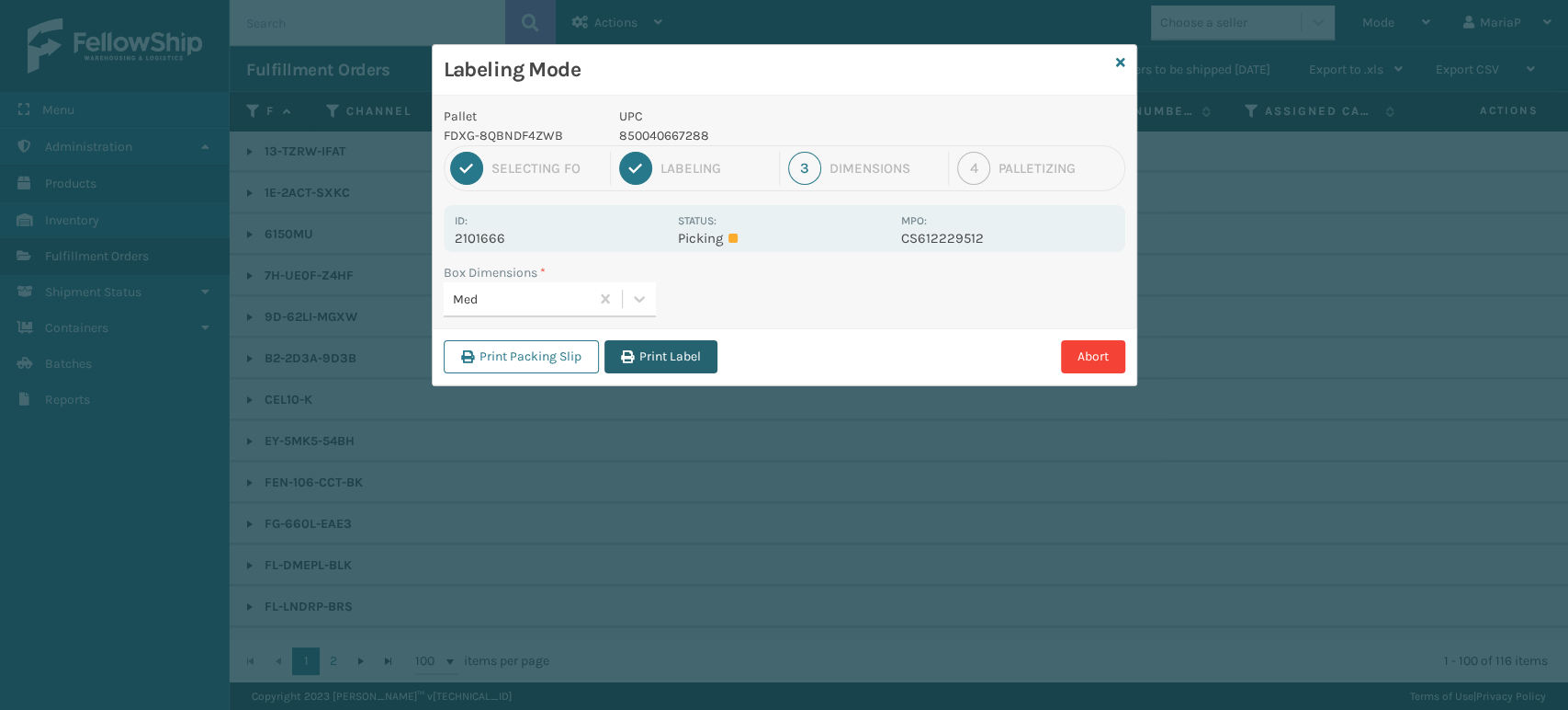
click at [659, 371] on button "Print Label" at bounding box center [660, 356] width 113 height 33
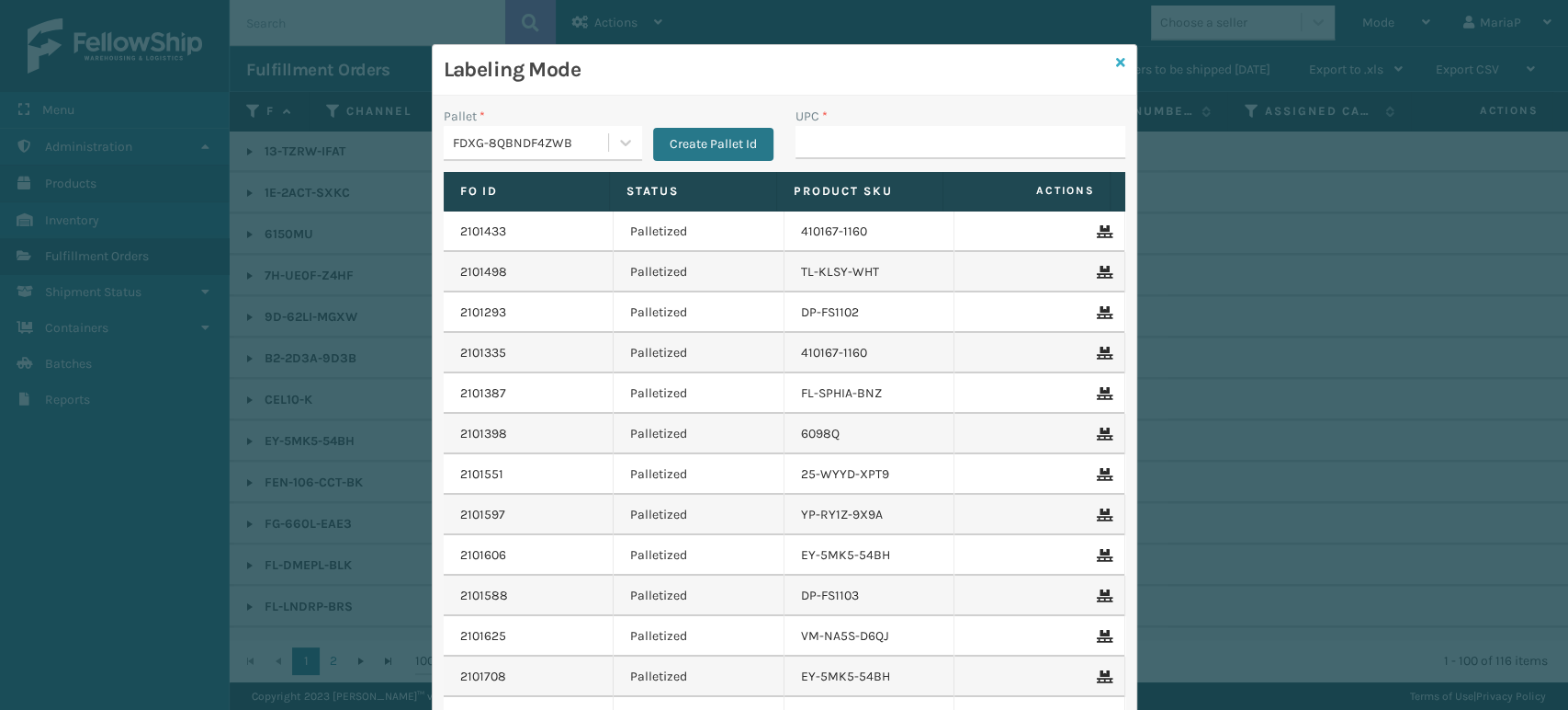
click at [1116, 61] on icon at bounding box center [1121, 63] width 9 height 13
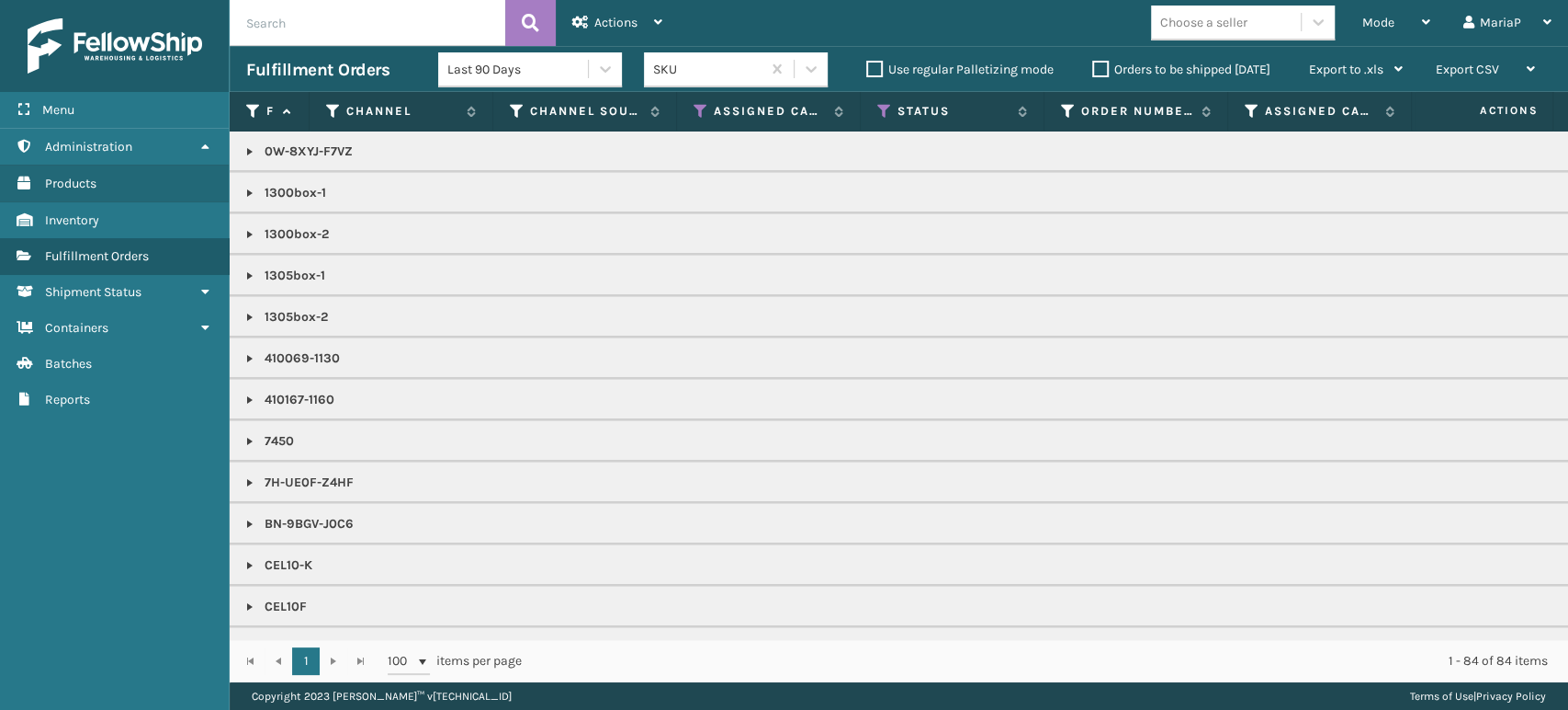
click at [1242, 15] on div "Choose a seller" at bounding box center [1204, 23] width 87 height 19
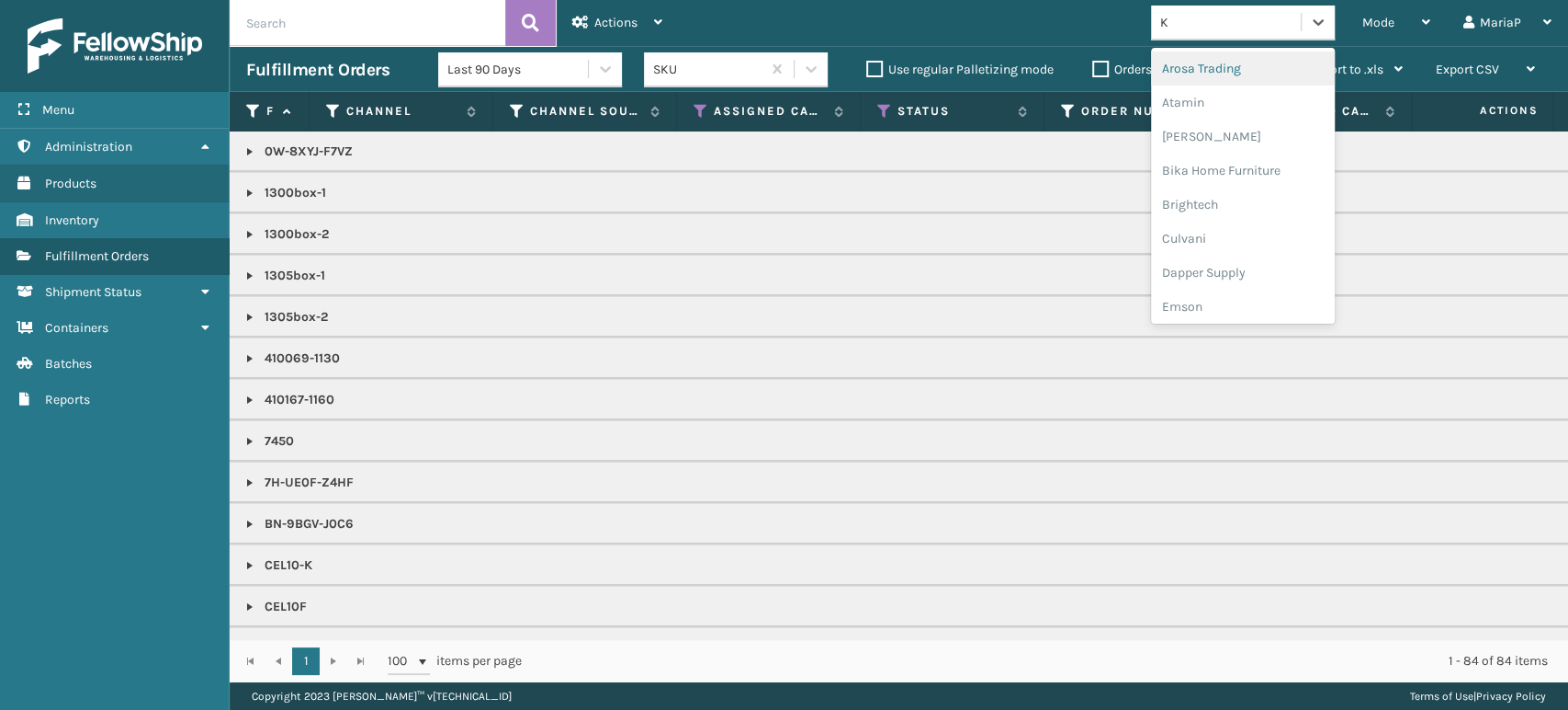
type input "KO"
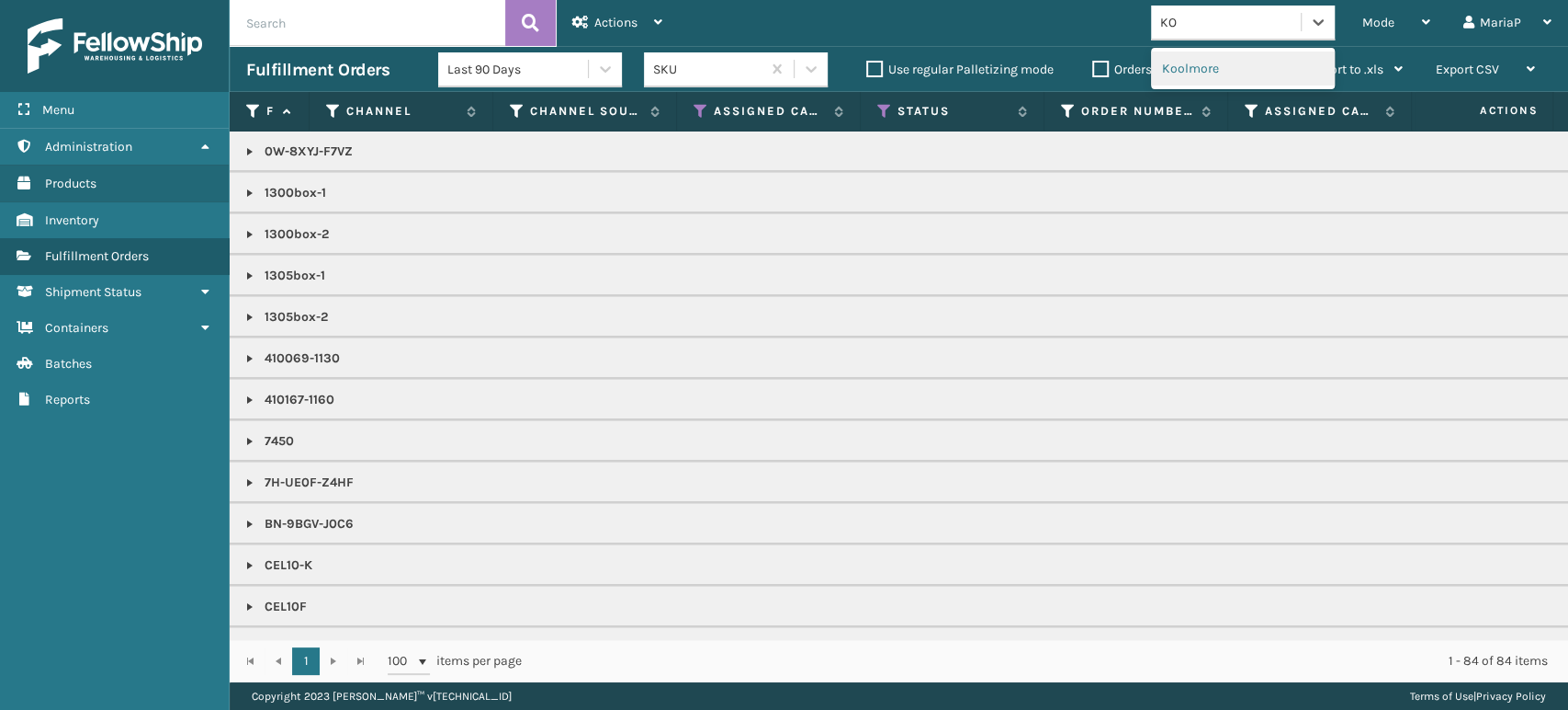
click at [1170, 72] on div "Koolmore" at bounding box center [1243, 68] width 184 height 34
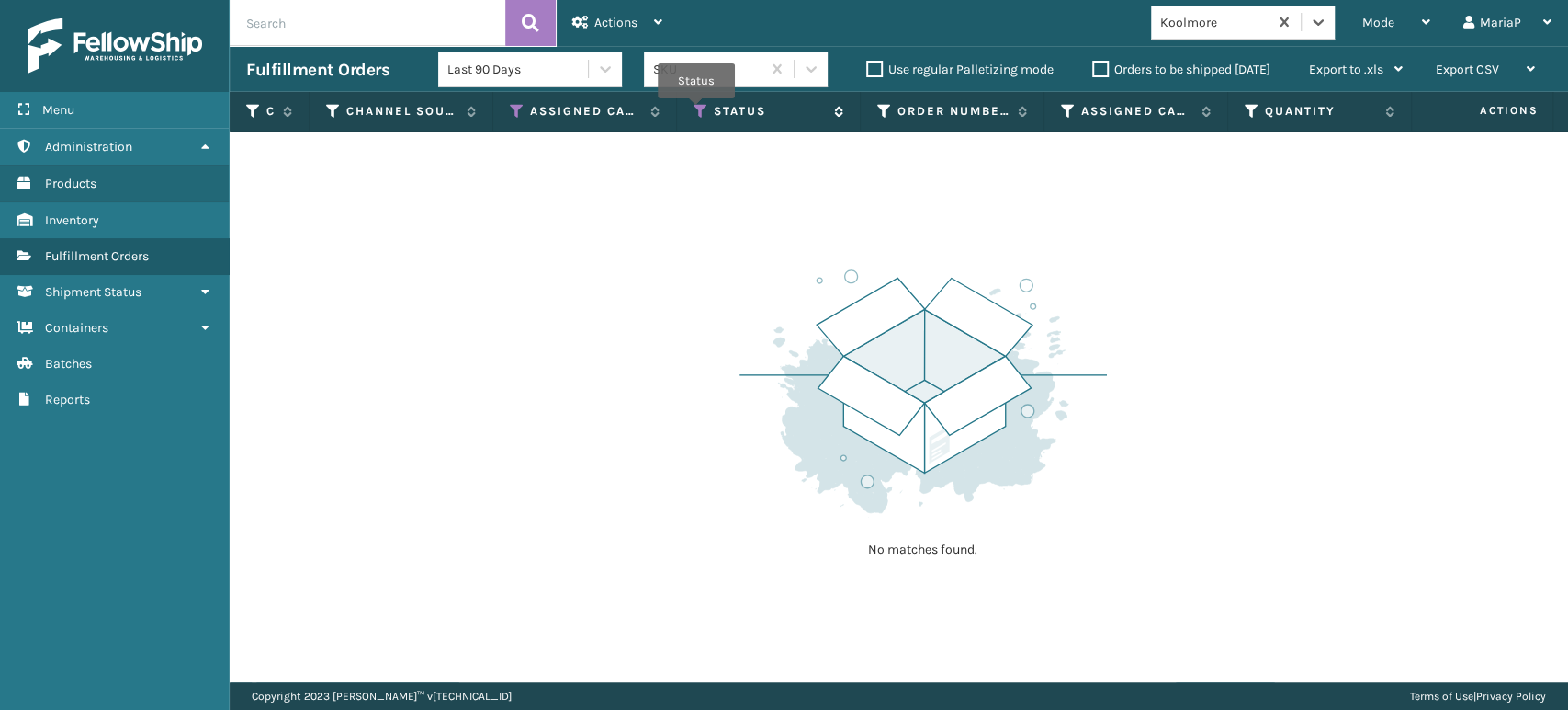
click at [696, 111] on icon at bounding box center [701, 111] width 15 height 16
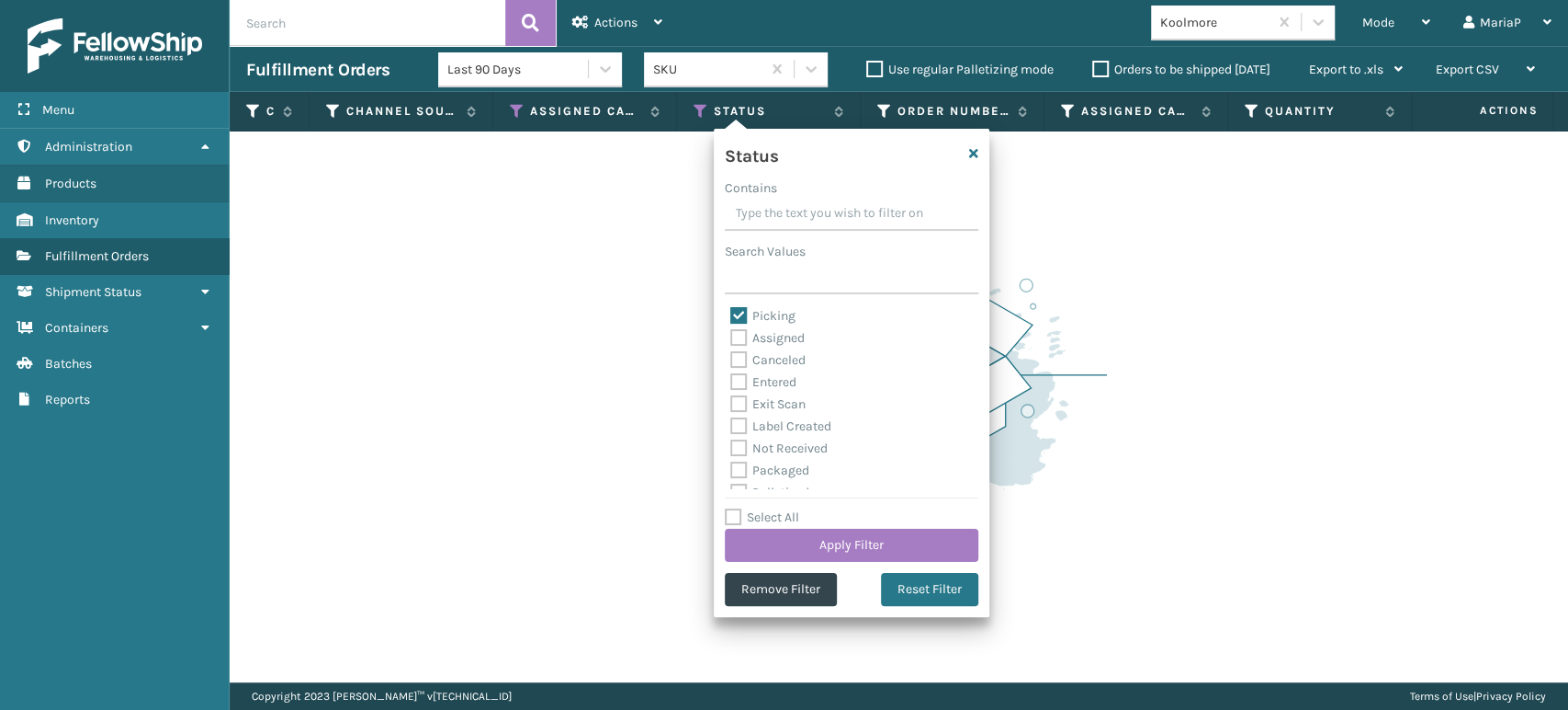
click at [742, 315] on label "Picking" at bounding box center [763, 316] width 65 height 15
click at [731, 315] on input "Picking" at bounding box center [730, 311] width 1 height 12
checkbox input "false"
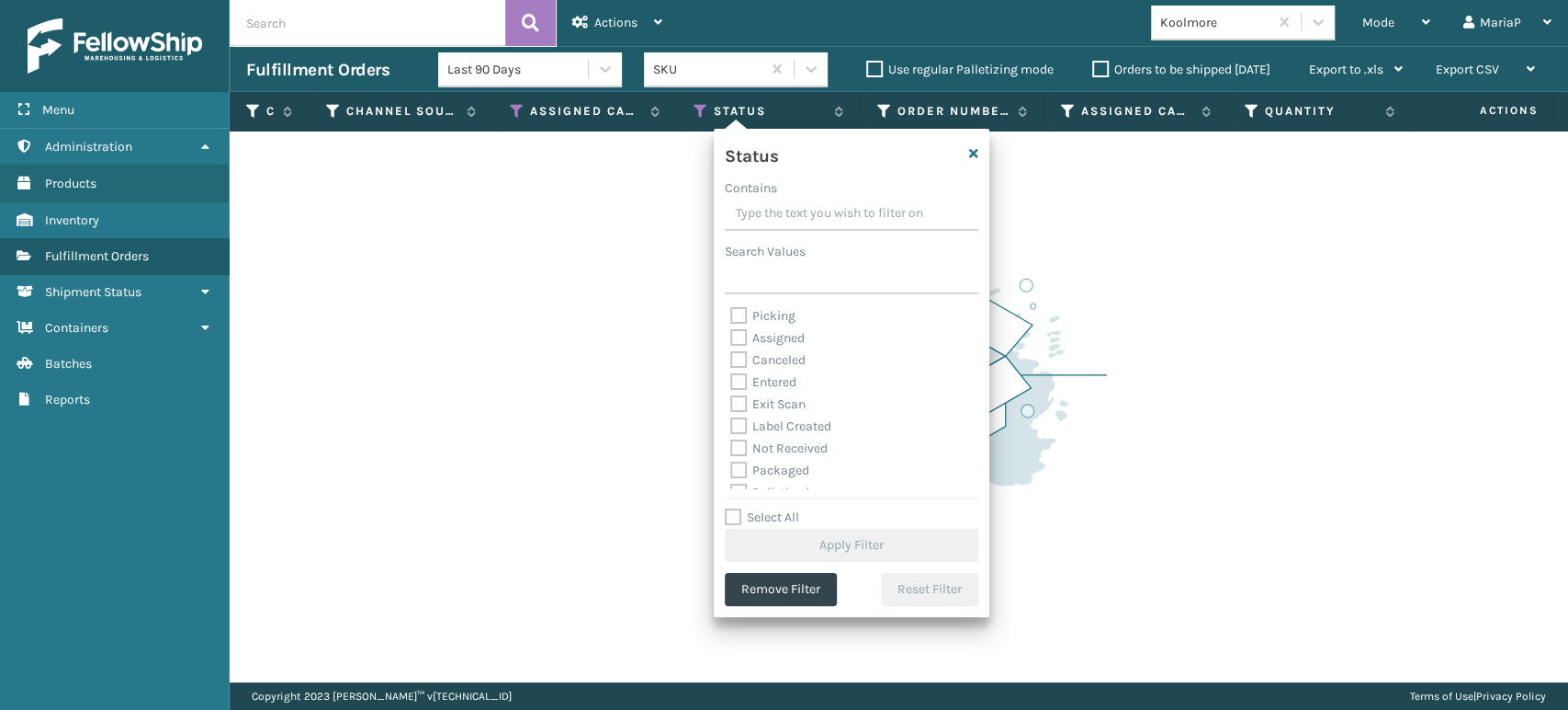
click at [735, 404] on label "Exit Scan" at bounding box center [768, 404] width 76 height 15
click at [731, 404] on input "Exit Scan" at bounding box center [730, 399] width 1 height 12
checkbox input "true"
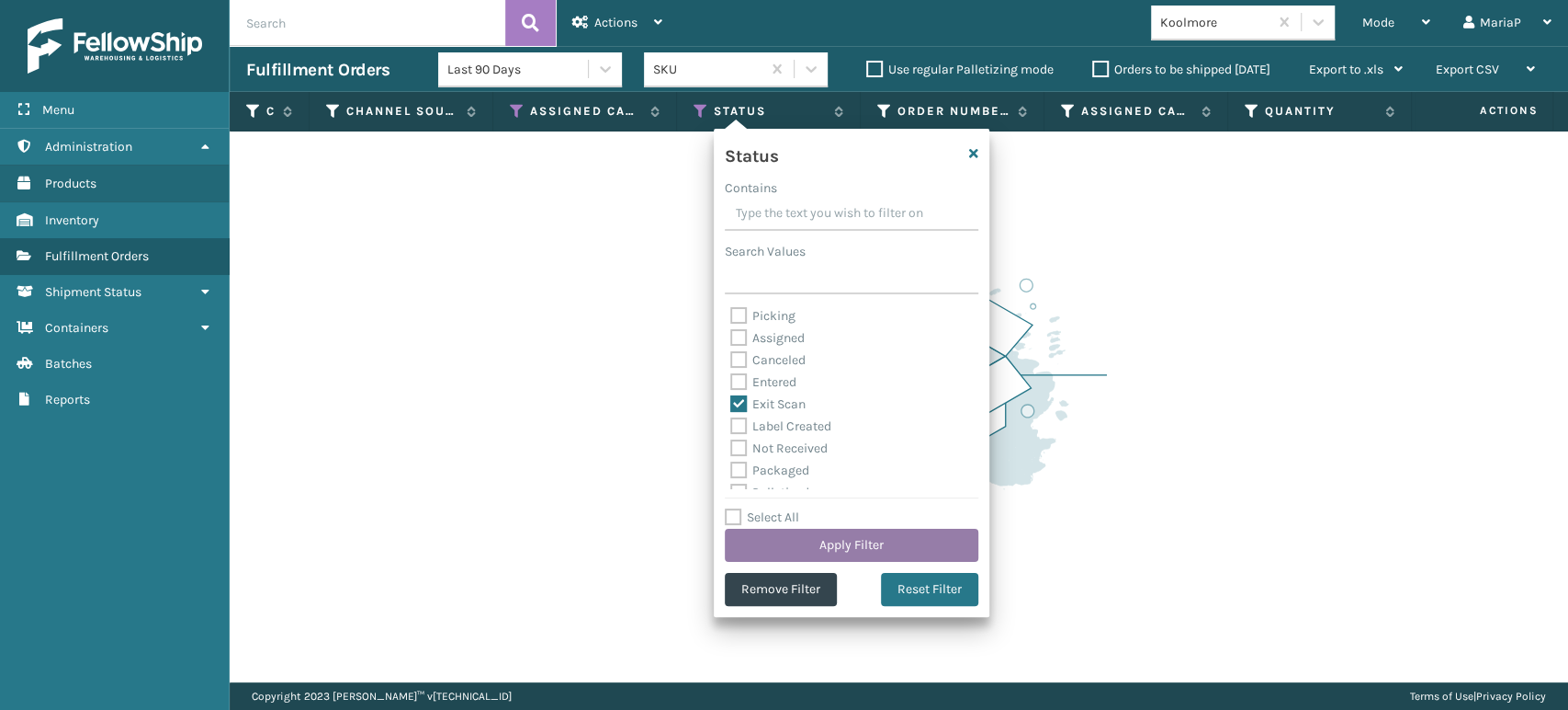
click at [875, 537] on button "Apply Filter" at bounding box center [852, 545] width 254 height 33
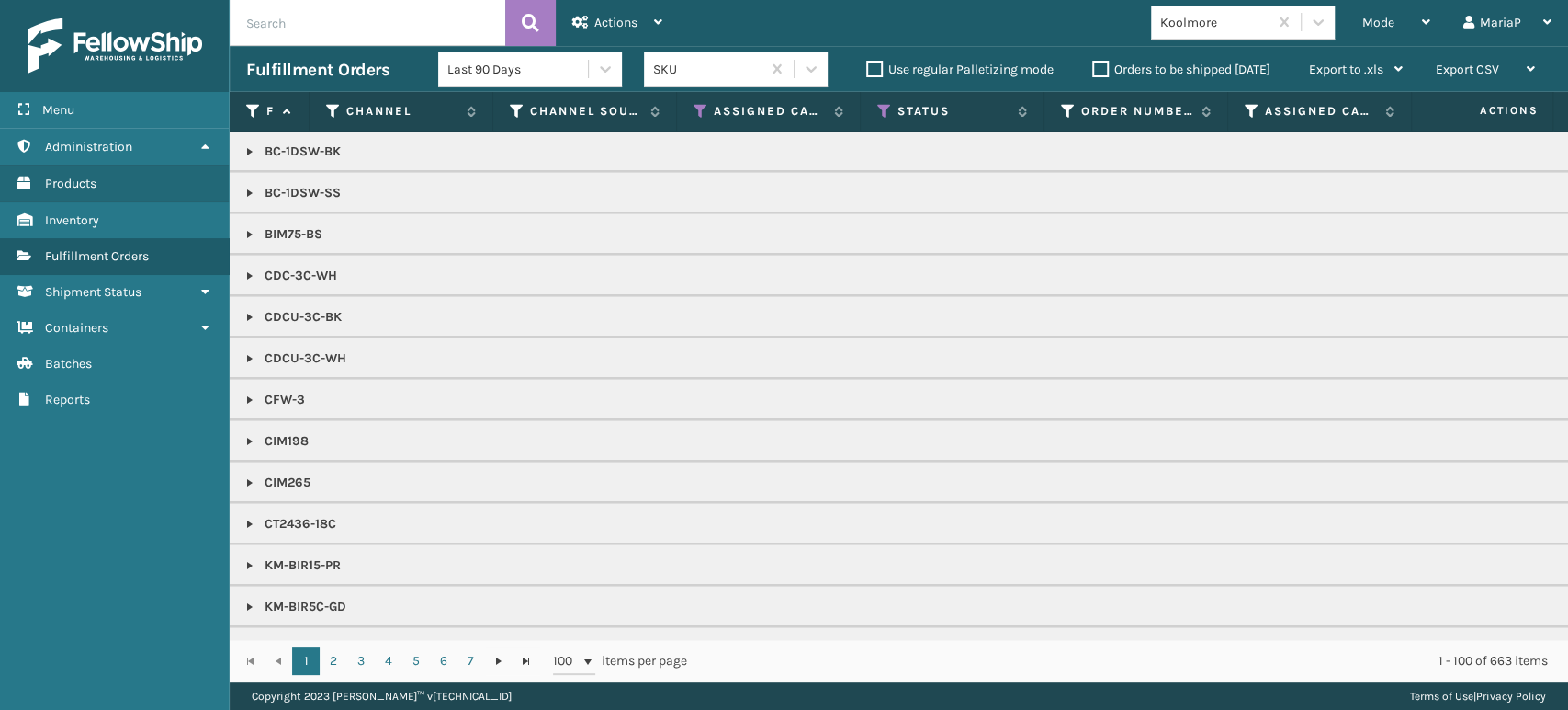
click at [512, 79] on div "Last 90 Days" at bounding box center [531, 69] width 184 height 35
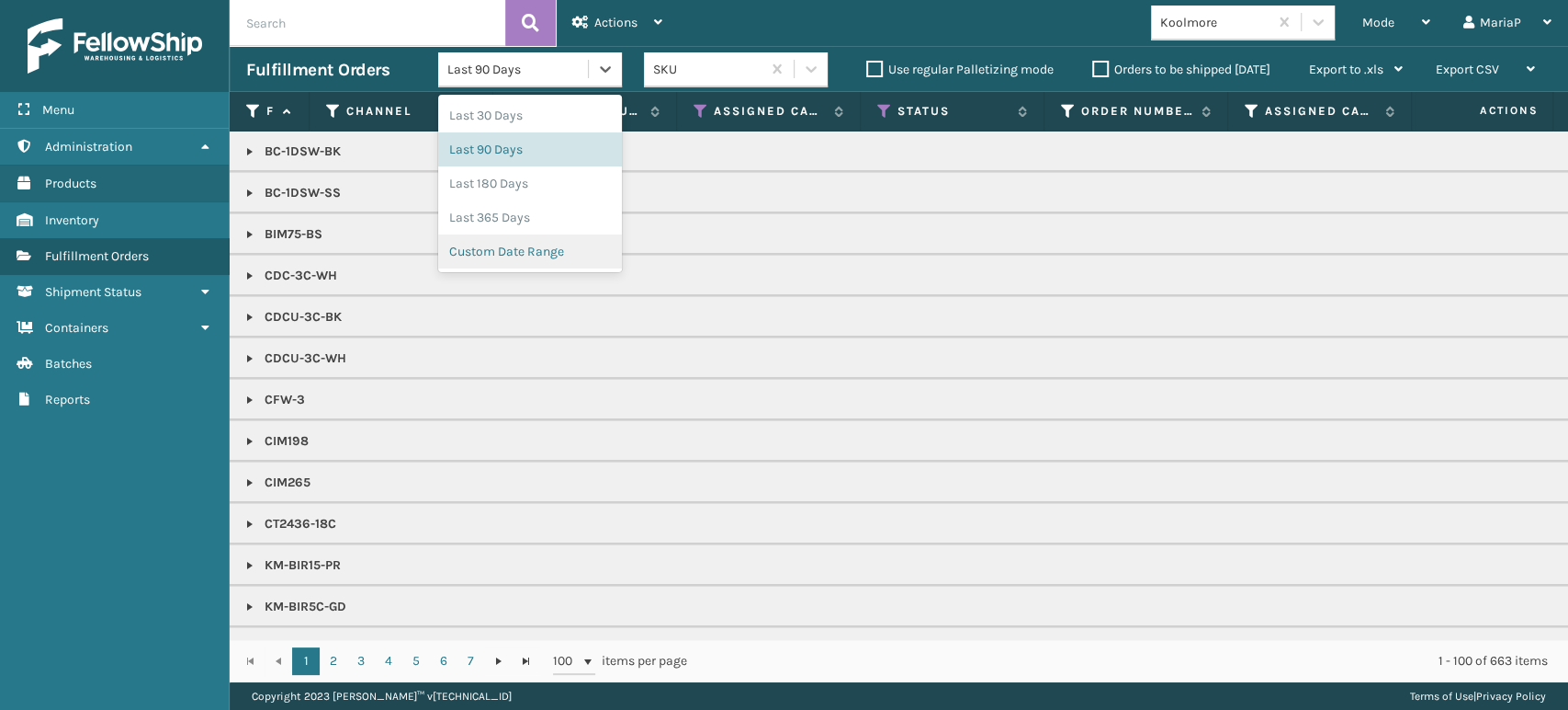
click at [561, 259] on div "Custom Date Range" at bounding box center [531, 251] width 184 height 34
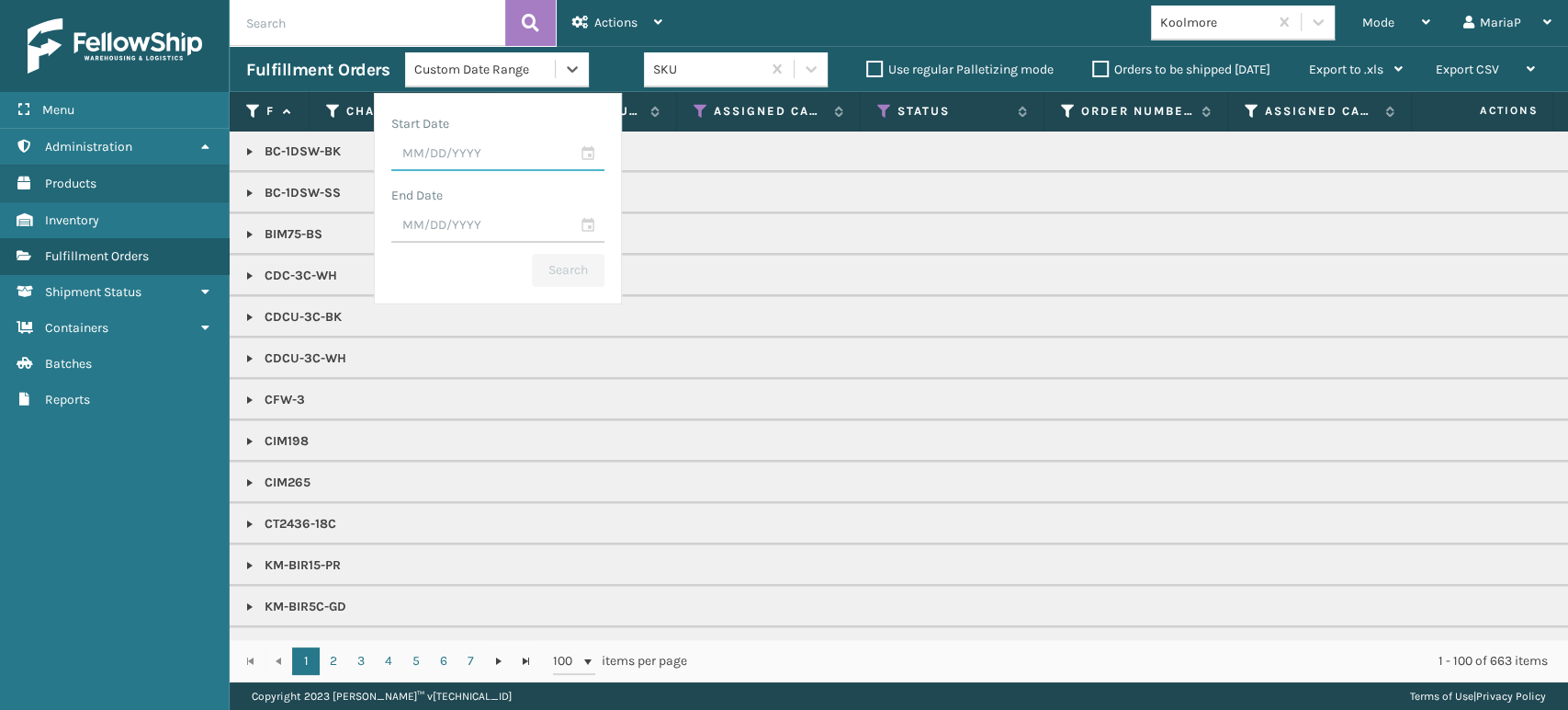
click at [498, 143] on input "text" at bounding box center [497, 154] width 213 height 33
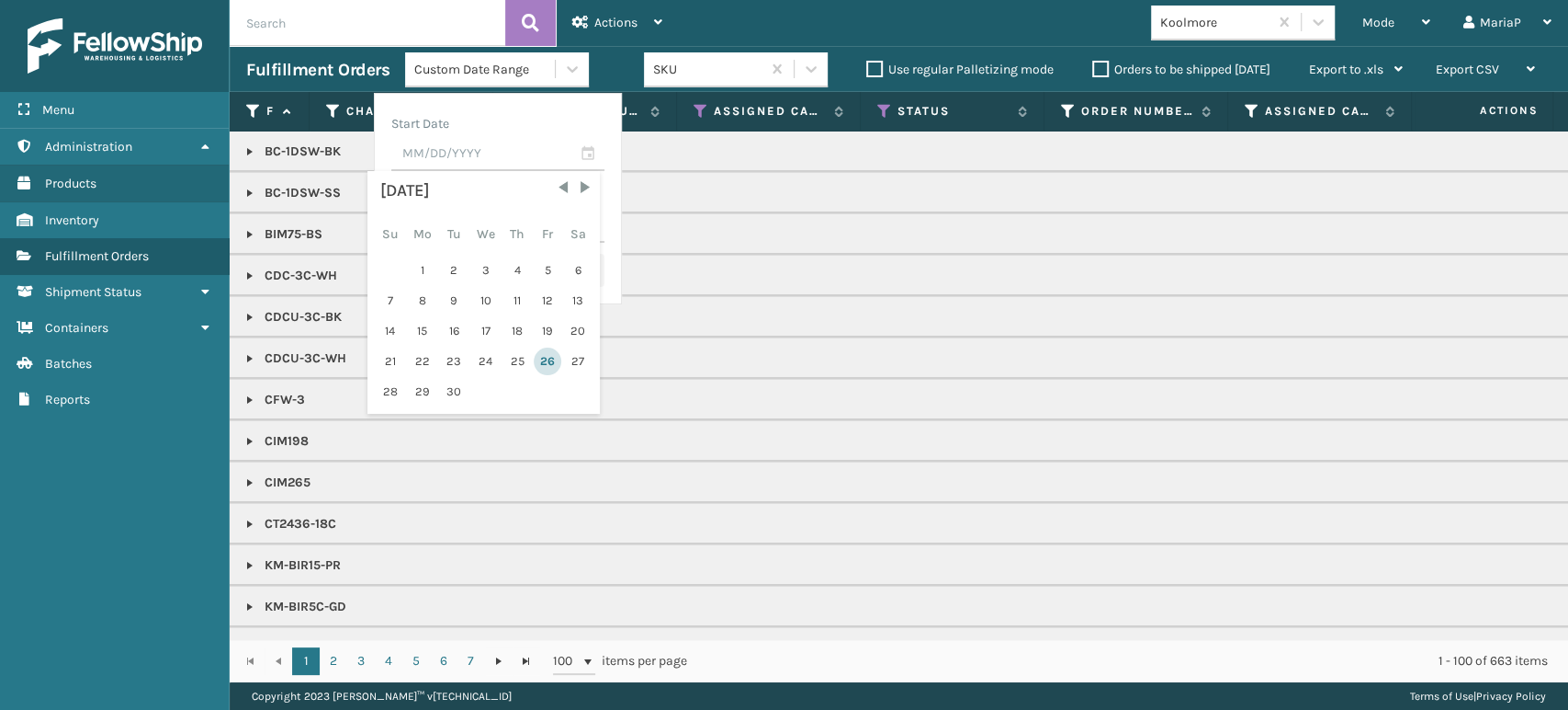
click at [533, 357] on div "26" at bounding box center [547, 361] width 27 height 27
type input "[DATE]"
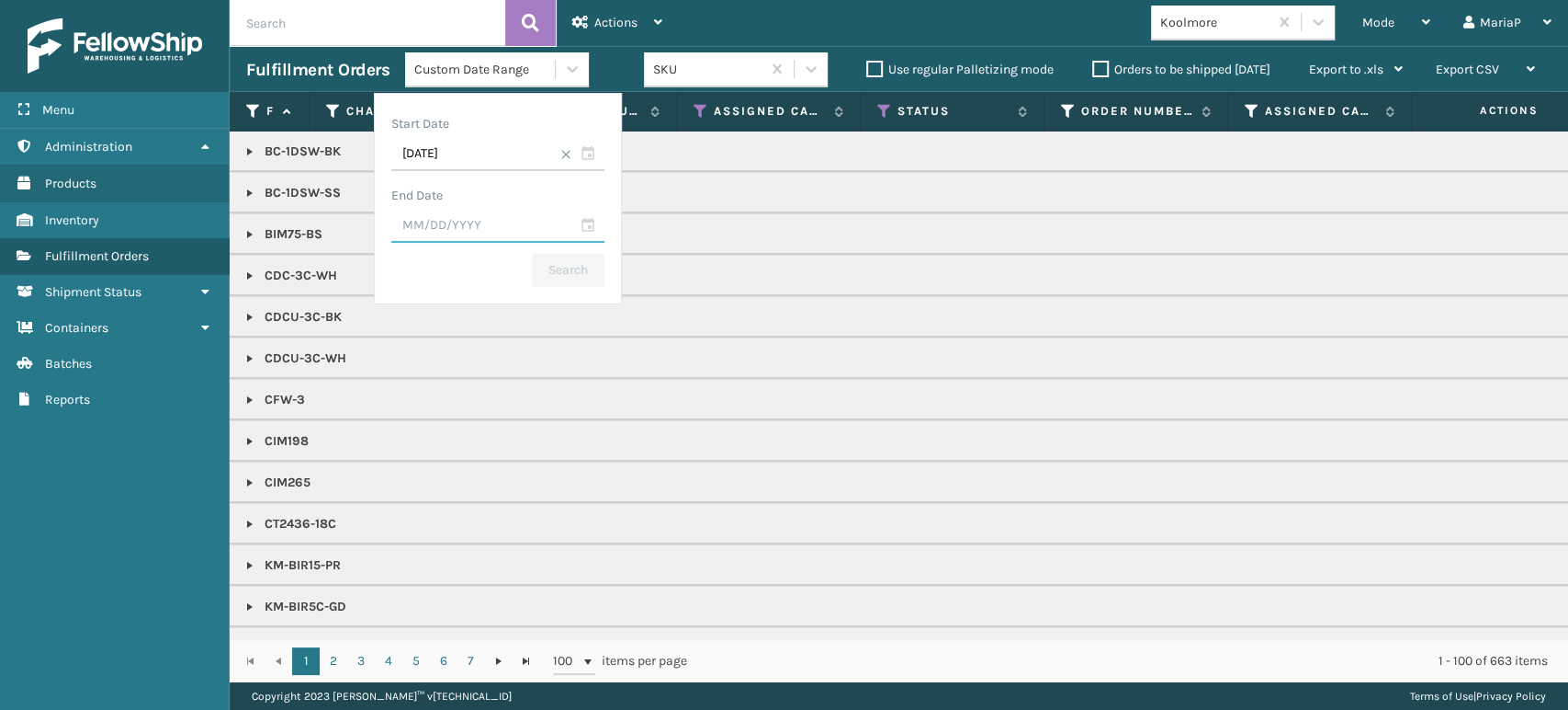
click at [484, 236] on input "text" at bounding box center [497, 226] width 213 height 33
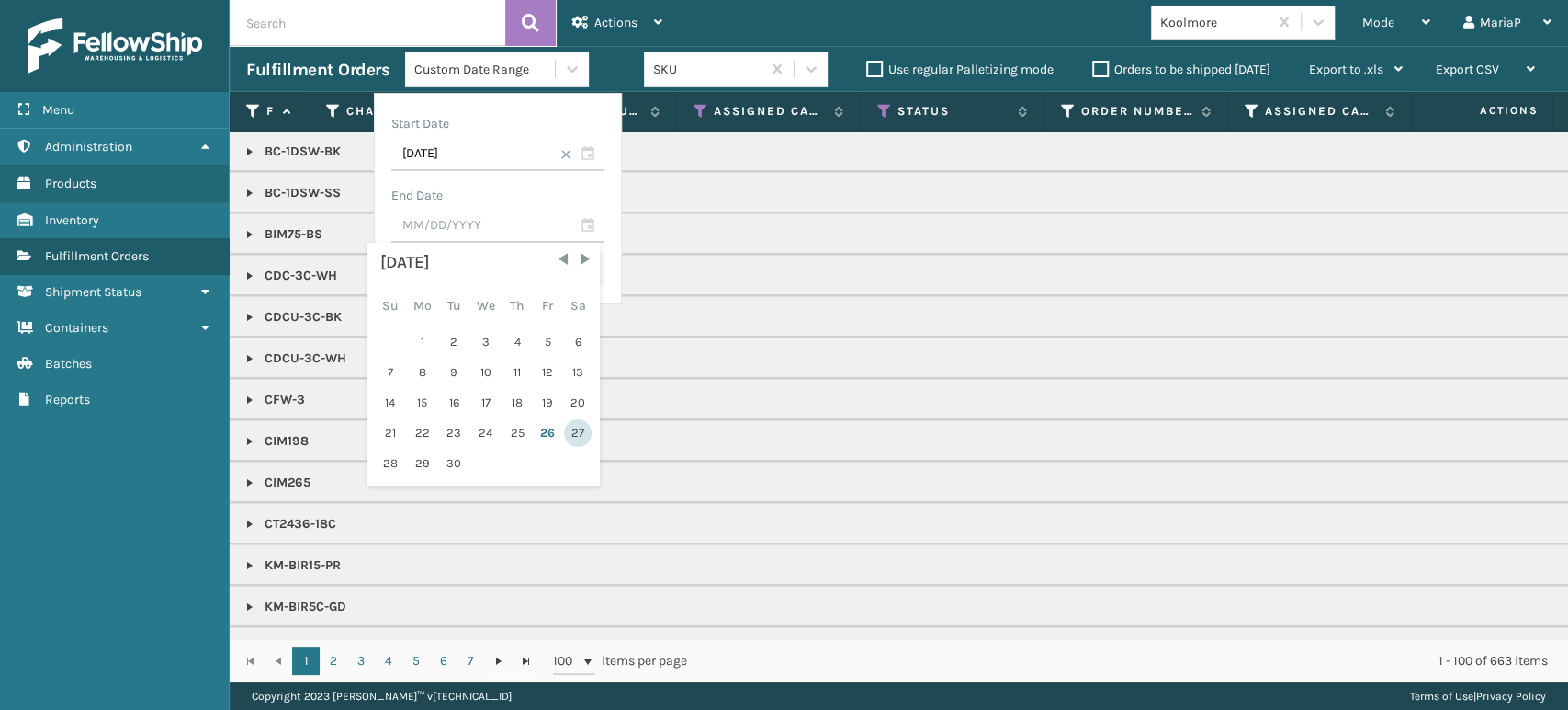
click at [570, 437] on div "27" at bounding box center [577, 432] width 27 height 27
type input "[DATE]"
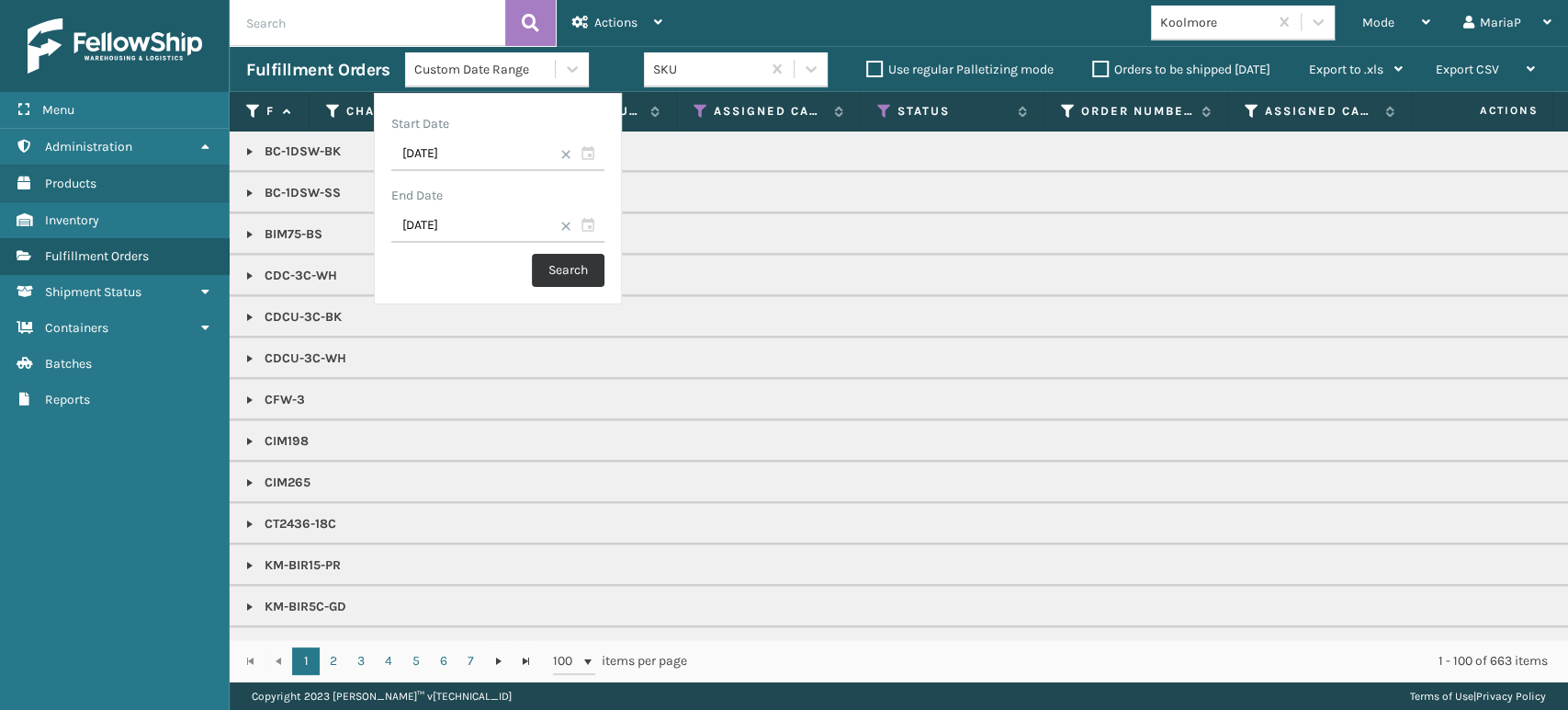
click at [571, 267] on button "Search" at bounding box center [568, 270] width 73 height 33
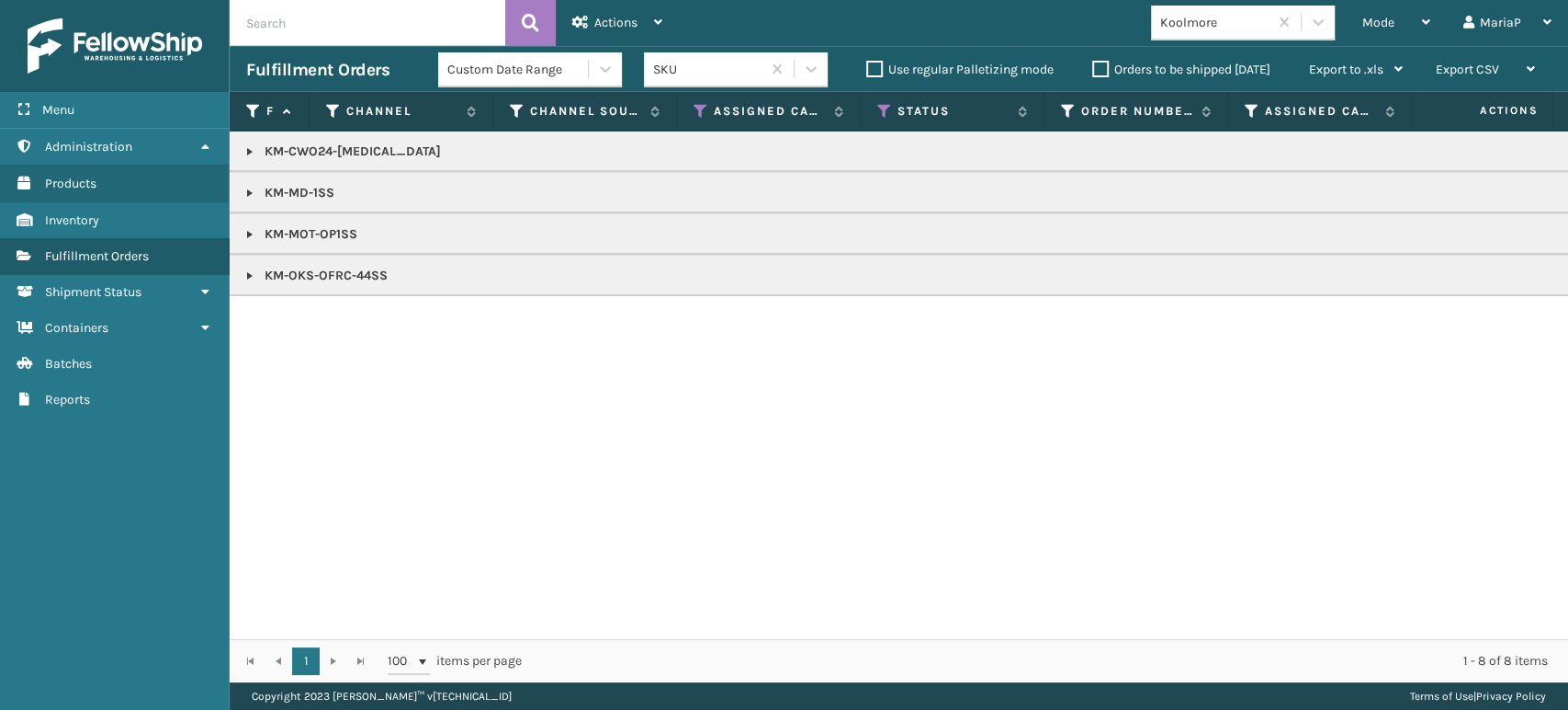
click at [571, 72] on div "Custom Date Range" at bounding box center [518, 69] width 142 height 19
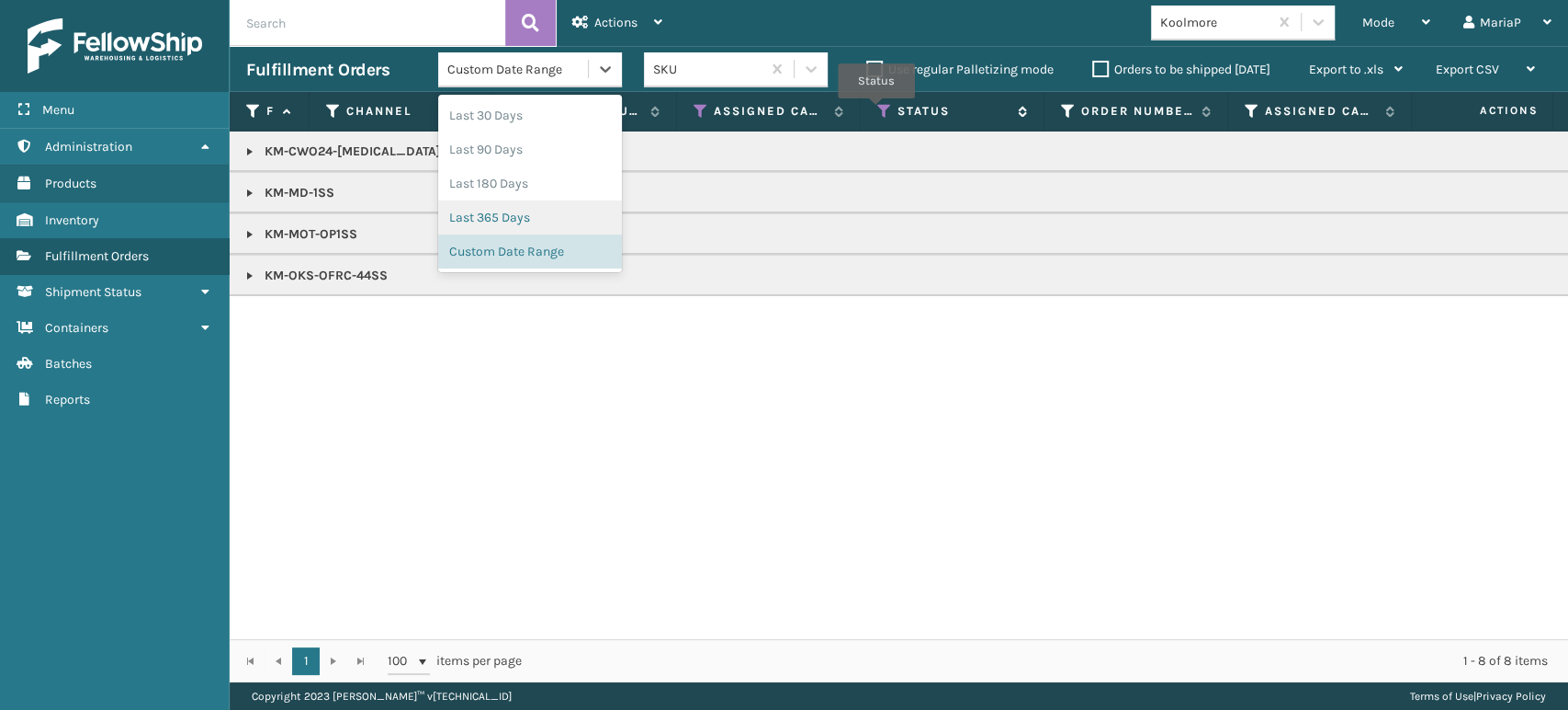
click at [877, 111] on icon at bounding box center [885, 111] width 15 height 16
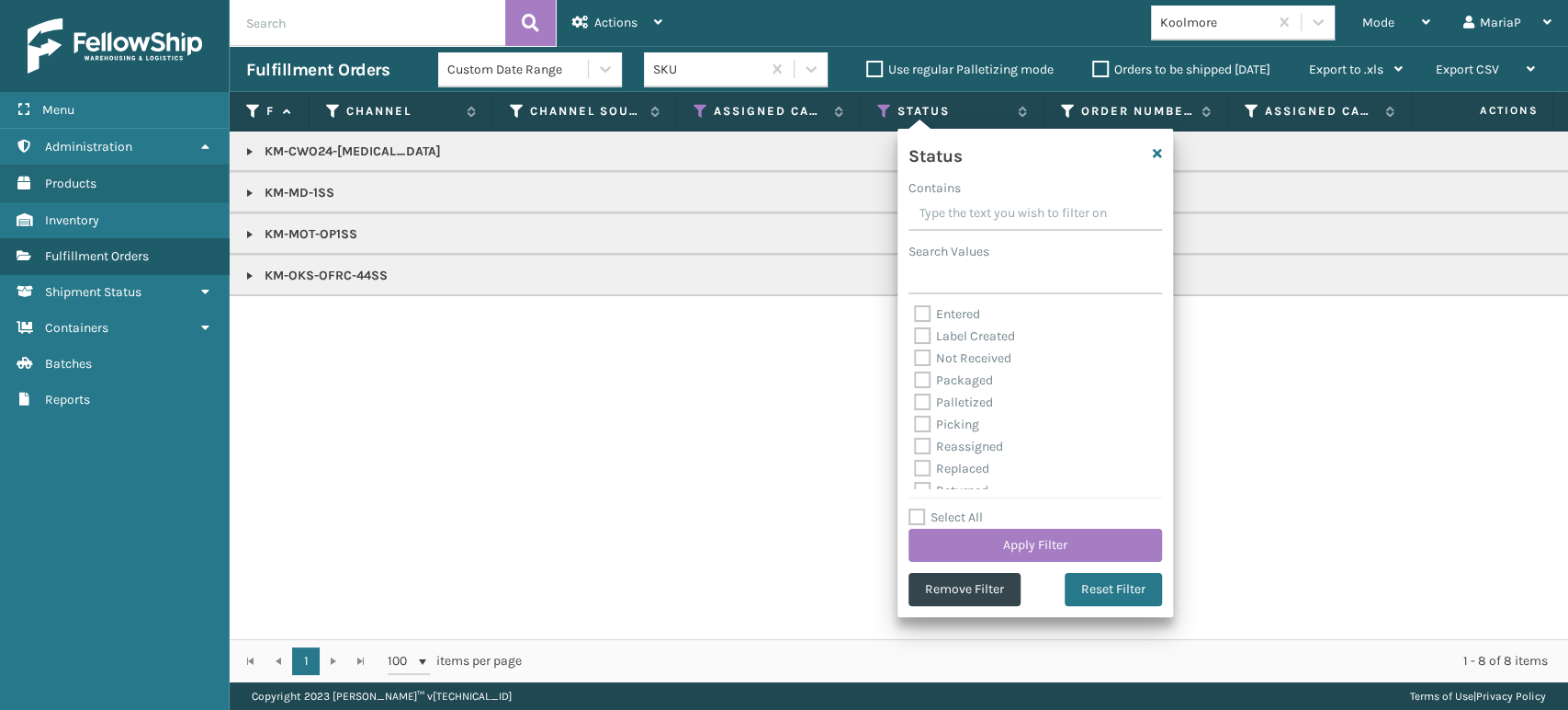
scroll to position [102, 0]
click at [924, 369] on label "Palletized" at bounding box center [953, 368] width 79 height 15
click at [915, 369] on input "Palletized" at bounding box center [914, 363] width 1 height 12
checkbox input "true"
click at [930, 543] on button "Apply Filter" at bounding box center [1036, 545] width 254 height 33
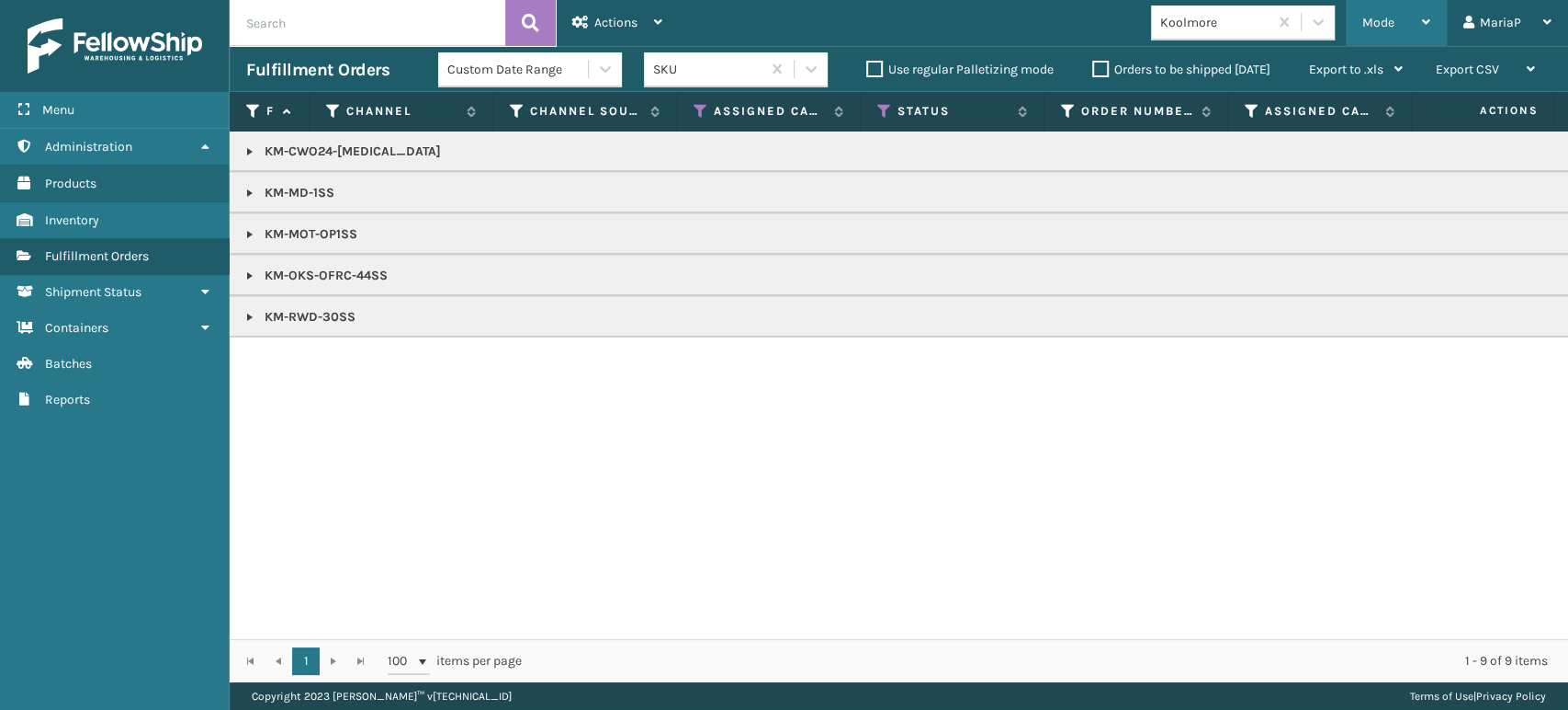
click at [1388, 18] on span "Mode" at bounding box center [1379, 23] width 32 height 15
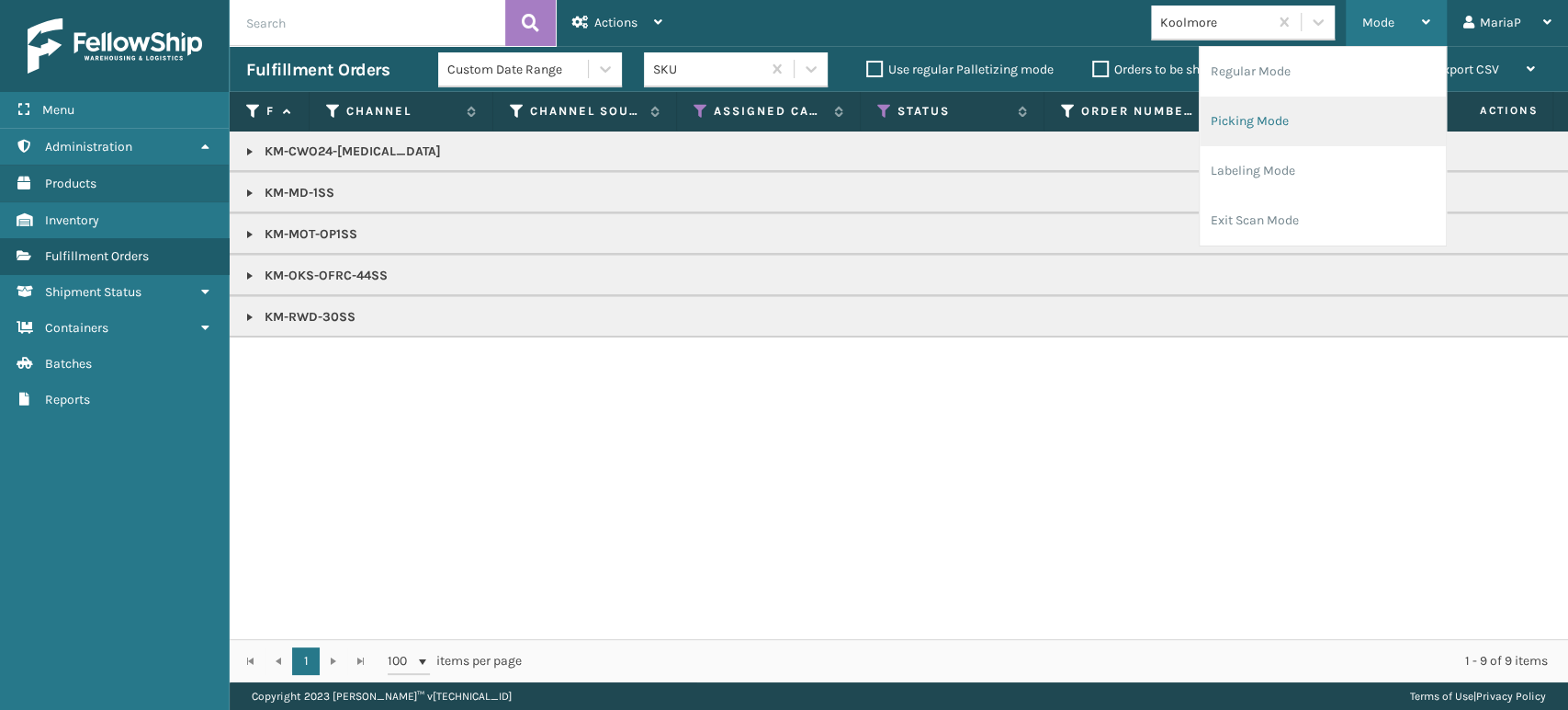
click at [1287, 131] on li "Picking Mode" at bounding box center [1323, 121] width 246 height 49
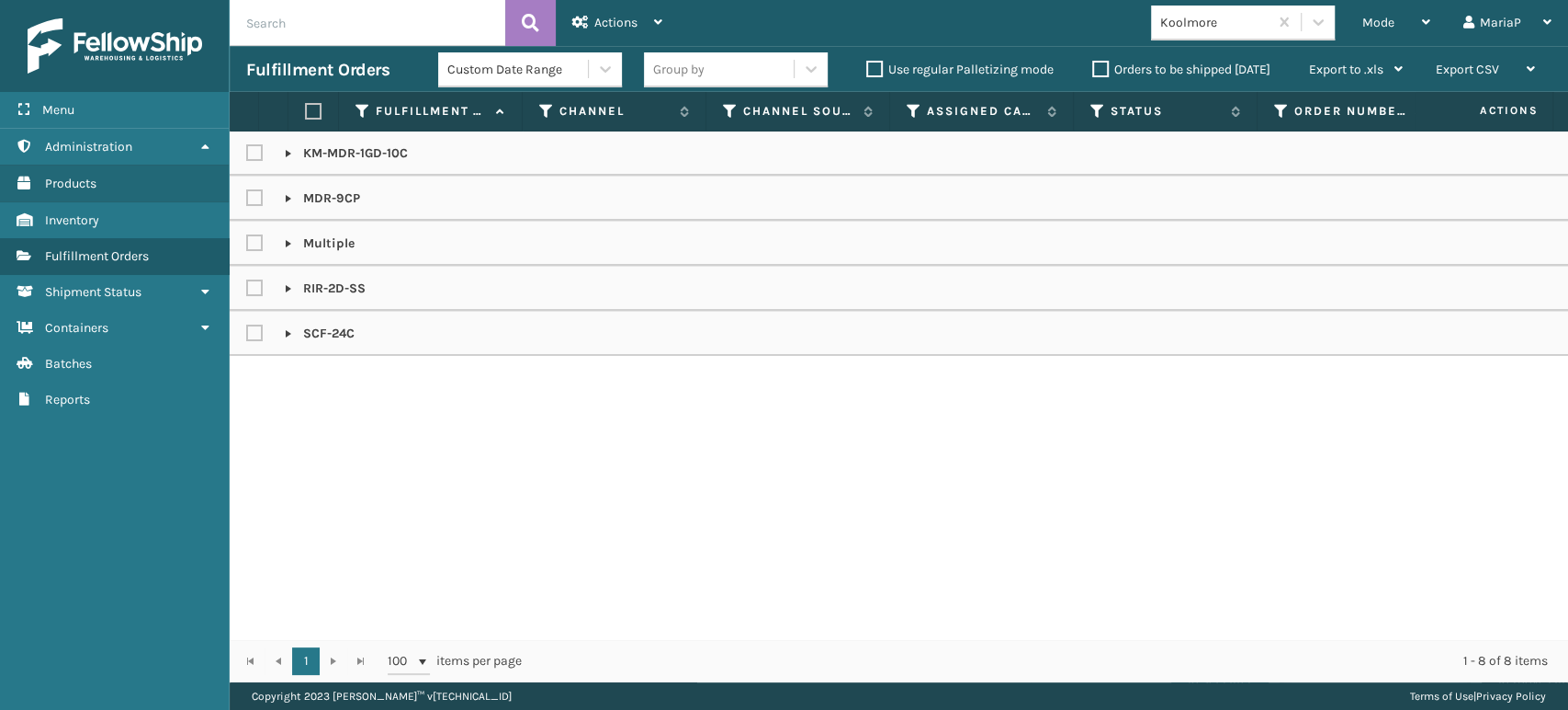
click at [287, 242] on link at bounding box center [289, 244] width 15 height 15
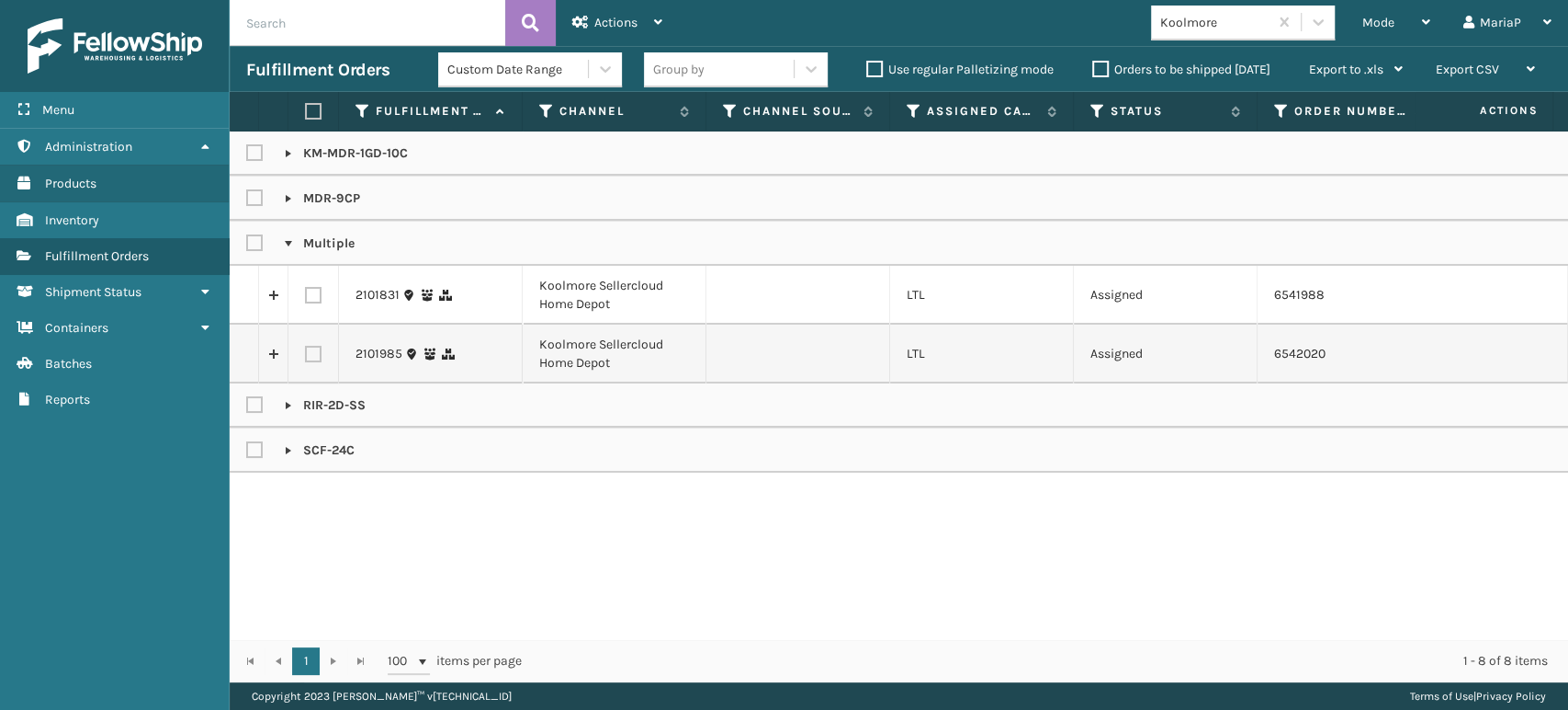
click at [287, 242] on link at bounding box center [289, 244] width 15 height 15
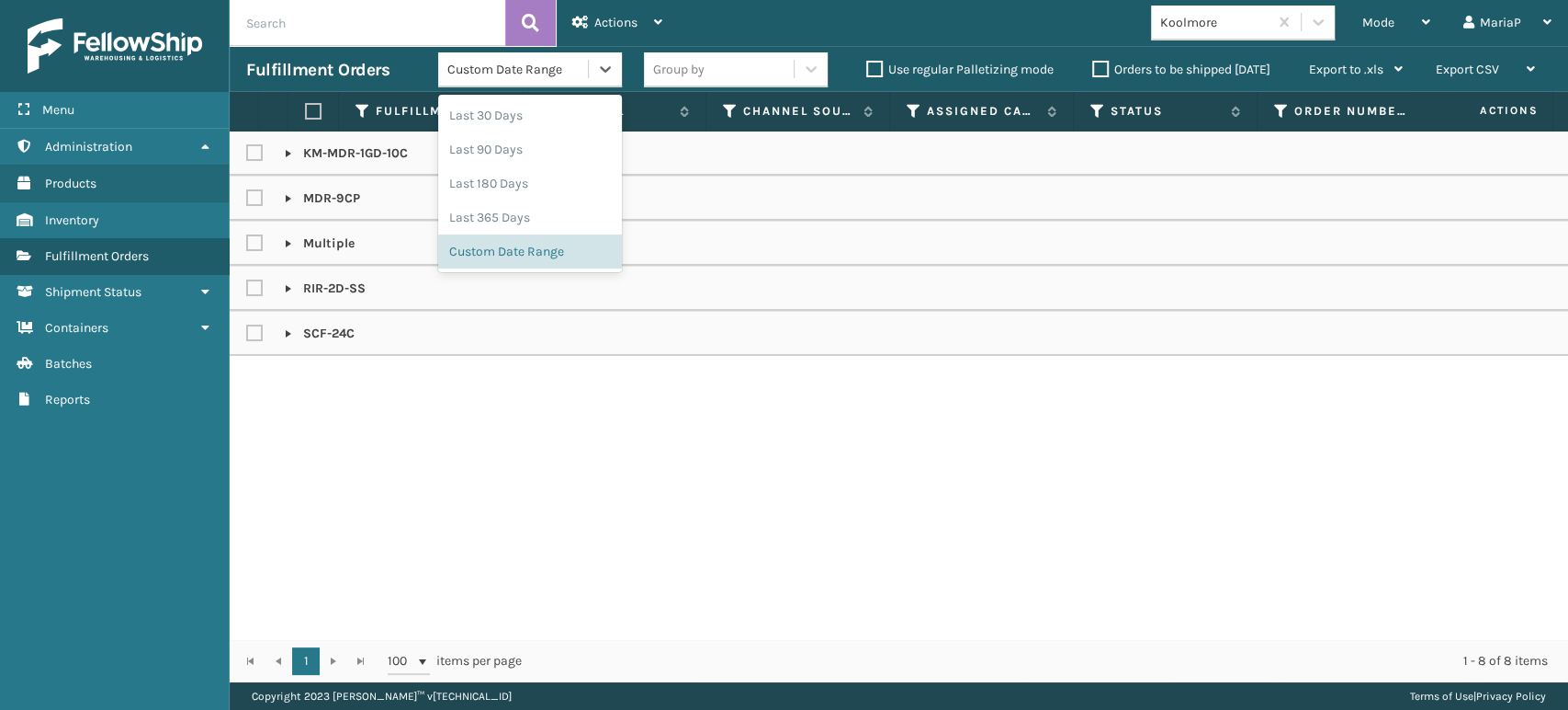
click at [554, 75] on div "Custom Date Range" at bounding box center [518, 69] width 142 height 19
click at [1366, 27] on span "Mode" at bounding box center [1379, 23] width 32 height 15
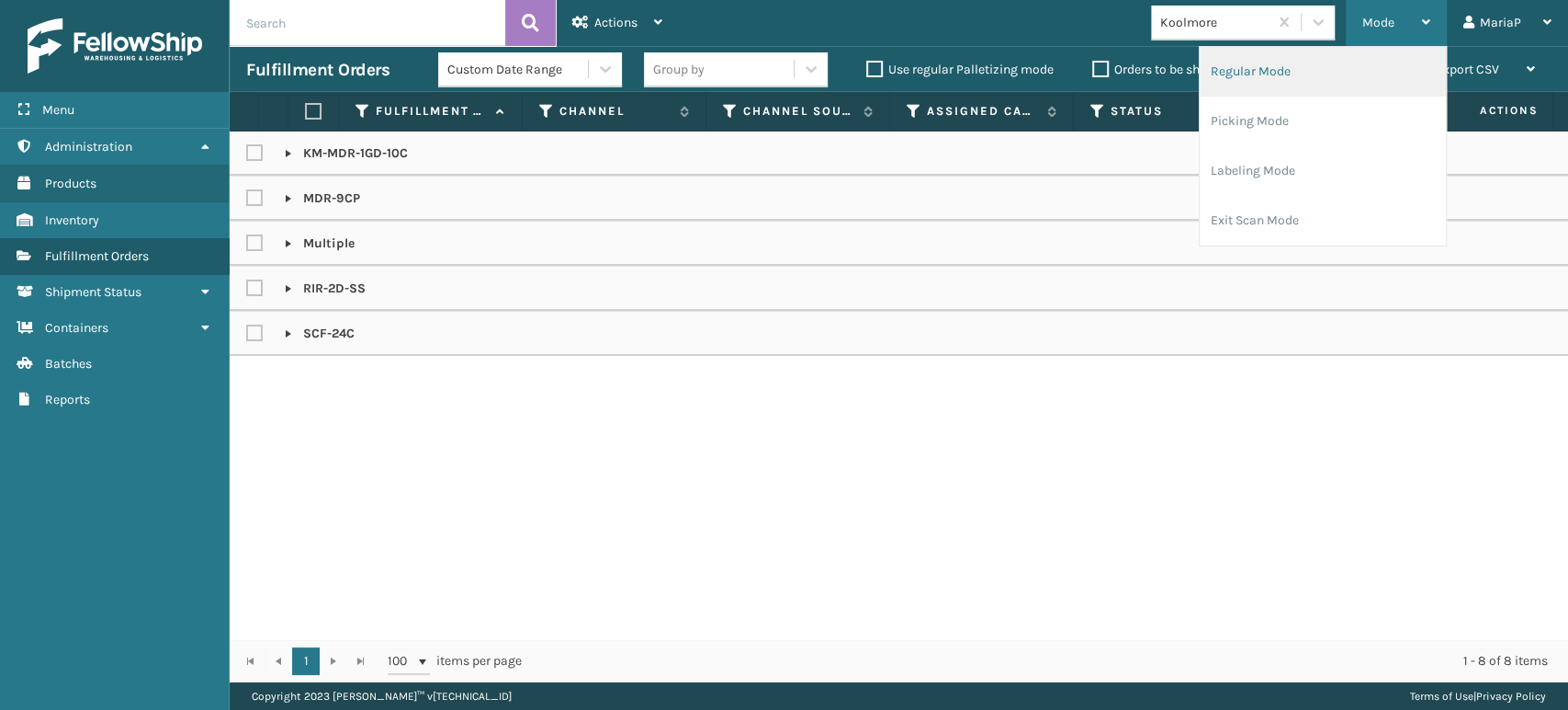
click at [1287, 73] on li "Regular Mode" at bounding box center [1323, 71] width 246 height 49
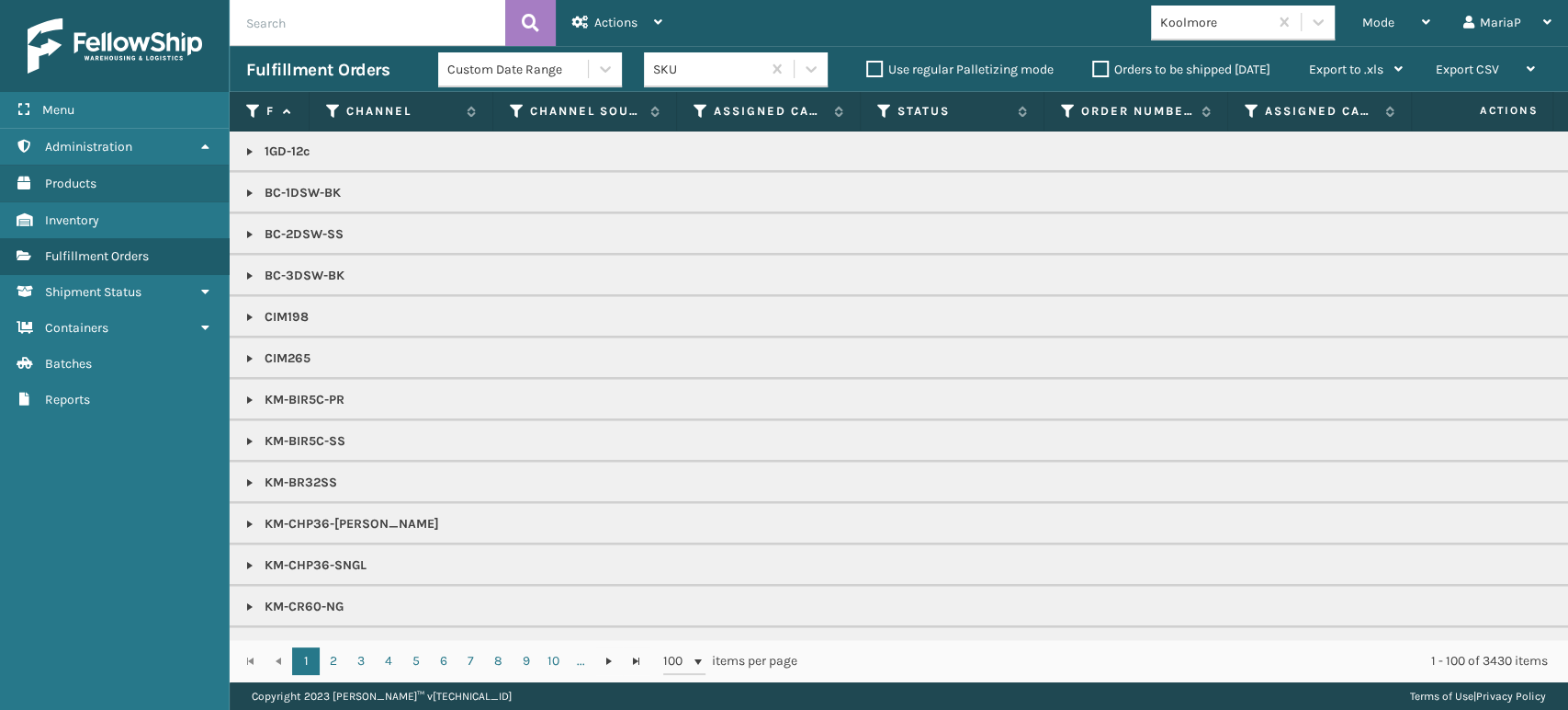
click at [712, 71] on div "SKU" at bounding box center [707, 69] width 109 height 19
click at [874, 106] on th "Status" at bounding box center [953, 112] width 184 height 40
click at [884, 113] on icon at bounding box center [885, 111] width 15 height 16
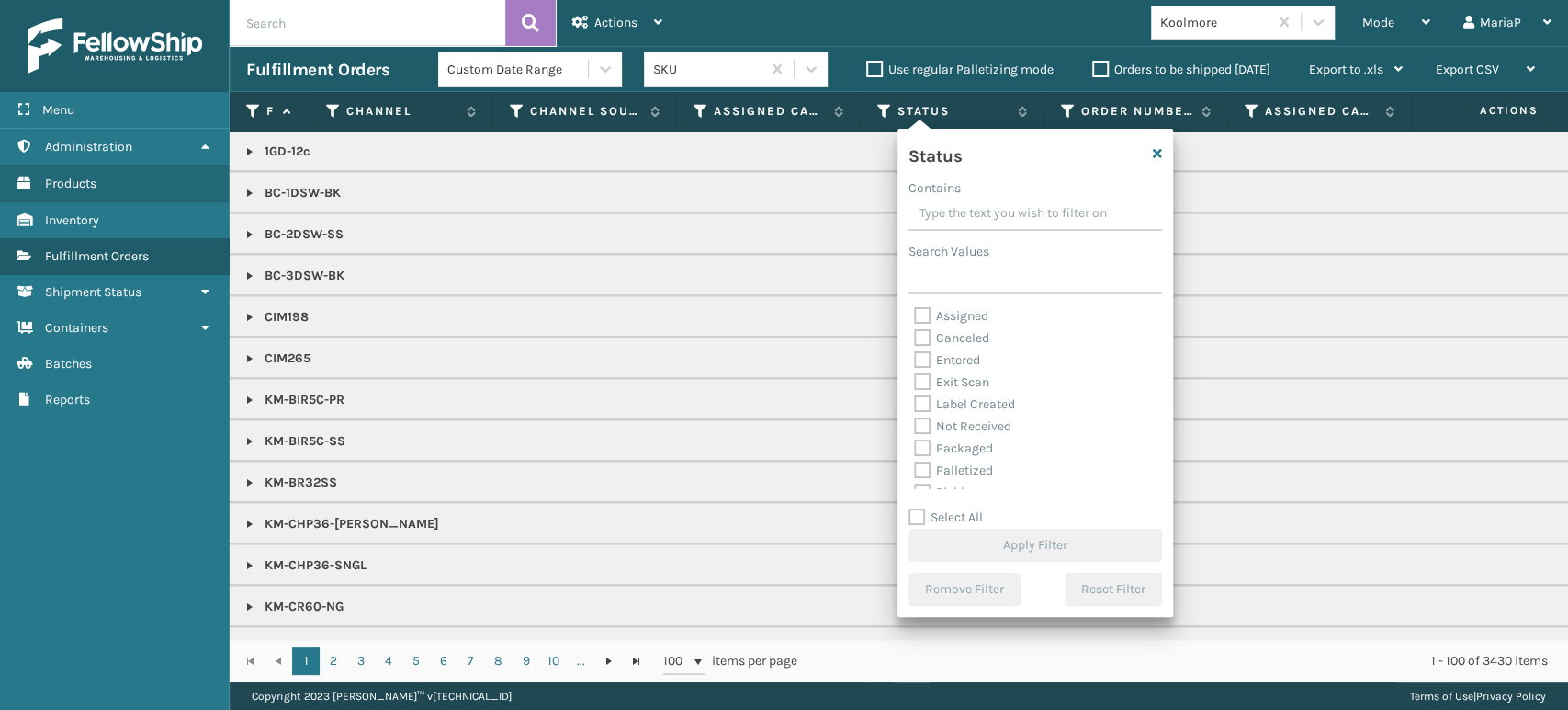
scroll to position [103, 0]
click at [925, 387] on label "Picking" at bounding box center [946, 389] width 65 height 15
click at [915, 387] on input "Picking" at bounding box center [914, 384] width 1 height 12
checkbox input "true"
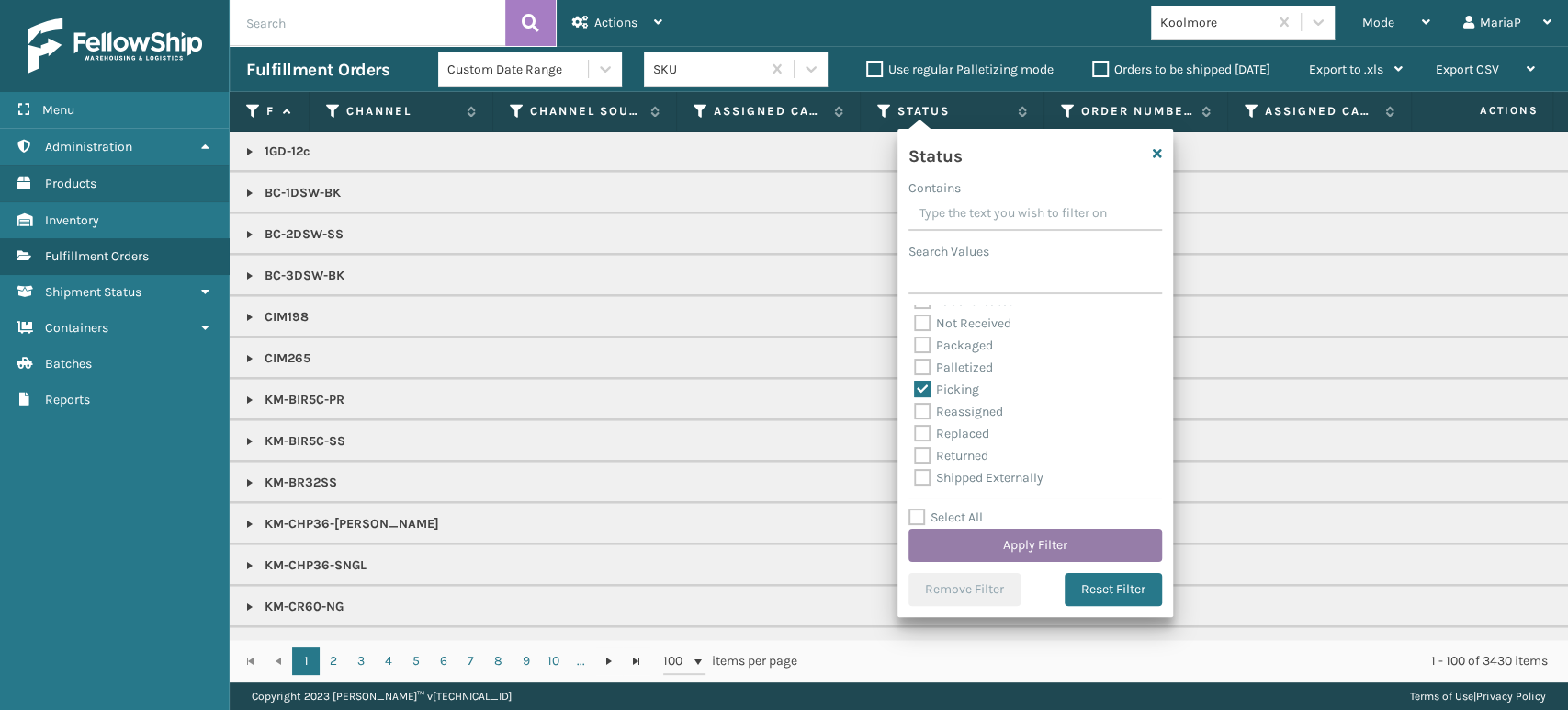
click at [952, 550] on button "Apply Filter" at bounding box center [1036, 545] width 254 height 33
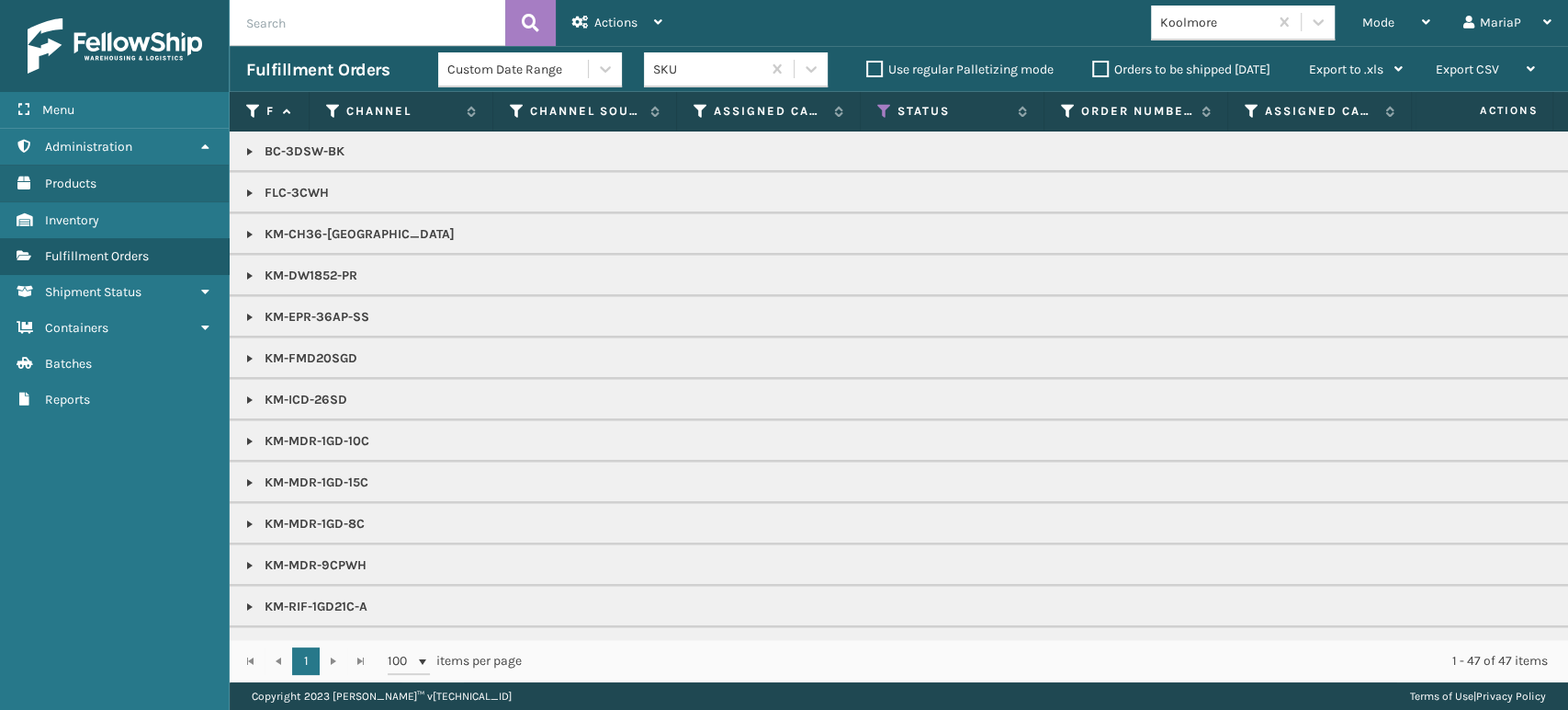
click at [692, 109] on th "Assigned Carrier Service" at bounding box center [769, 112] width 184 height 40
click at [694, 114] on icon at bounding box center [701, 111] width 15 height 16
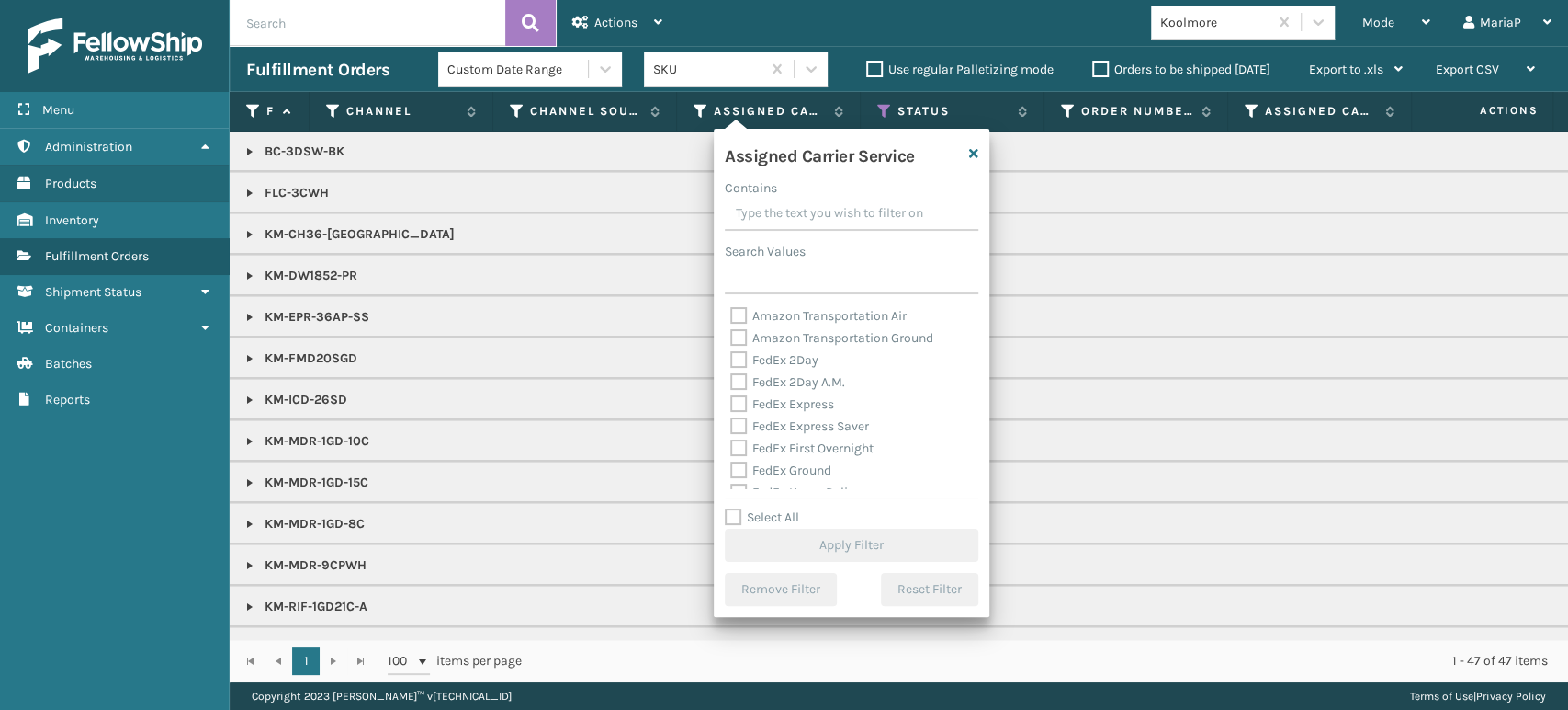
click at [735, 519] on label "Select All" at bounding box center [762, 517] width 75 height 15
click at [735, 508] on input "Select All" at bounding box center [862, 507] width 276 height 2
checkbox input "true"
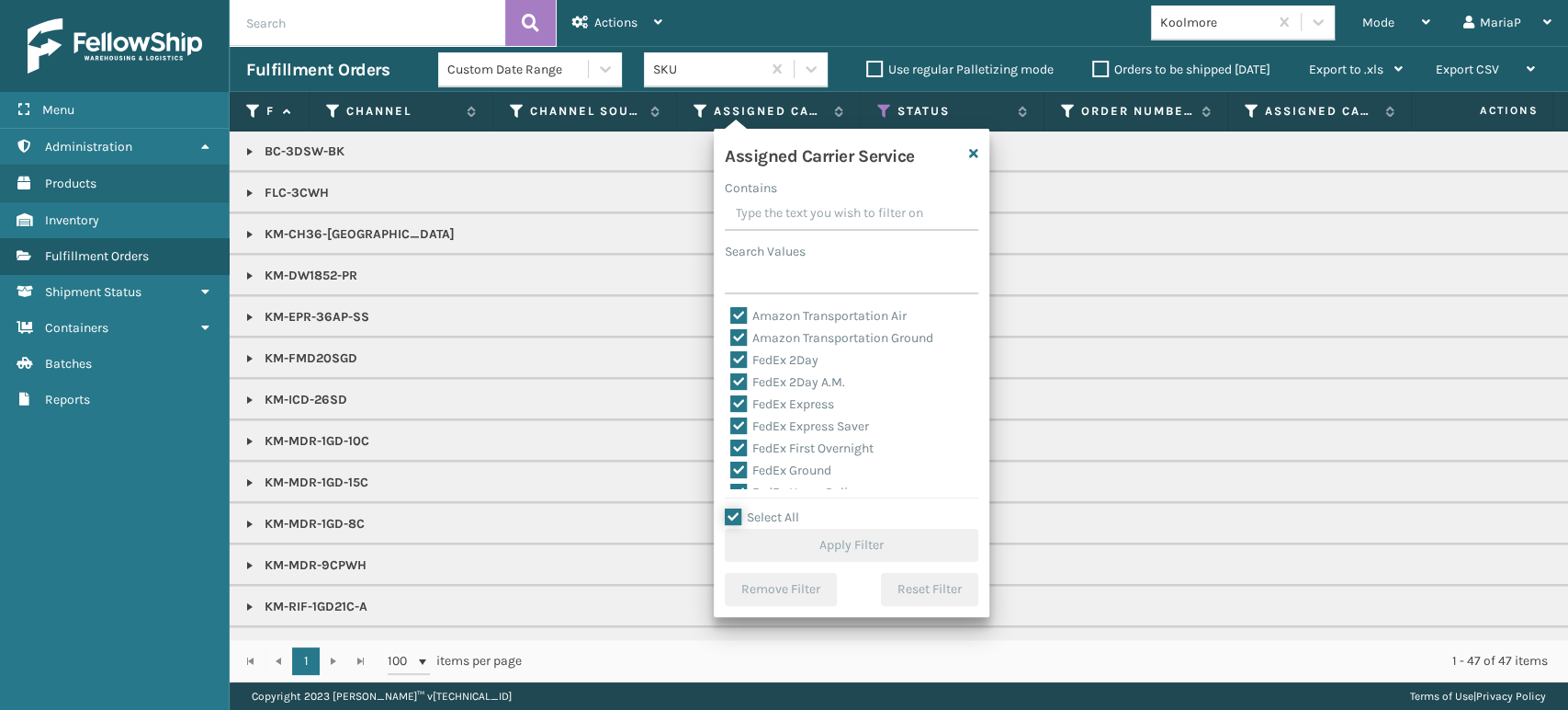
checkbox input "true"
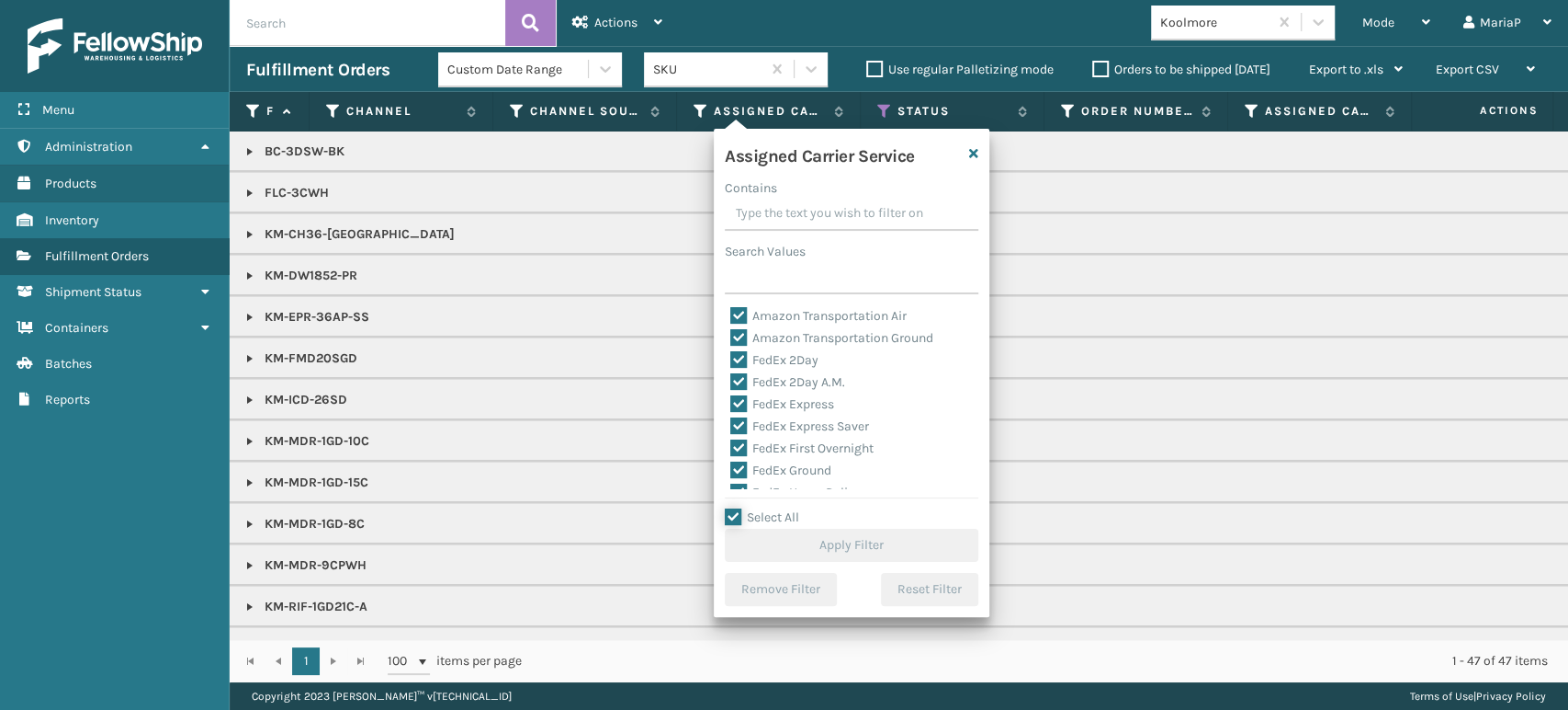
checkbox input "true"
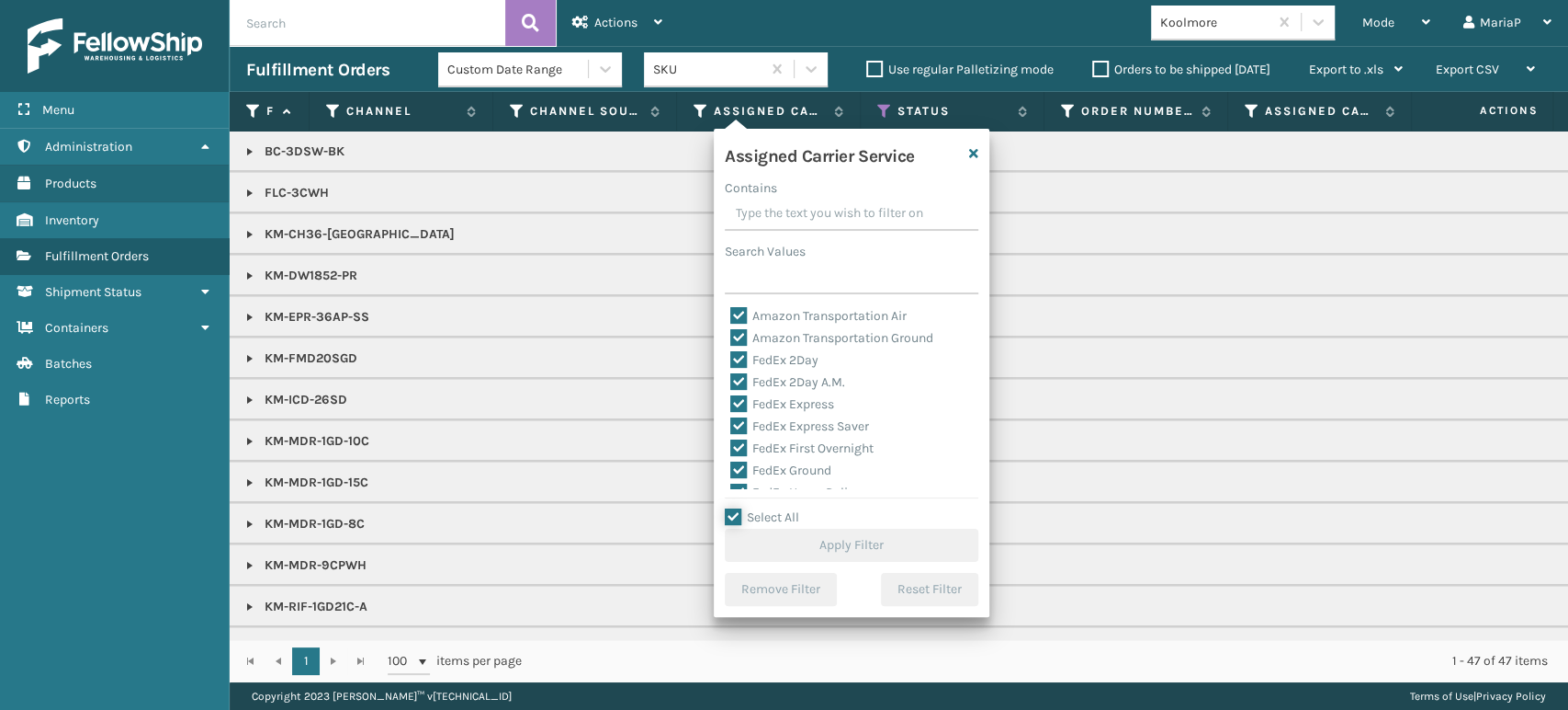
checkbox input "true"
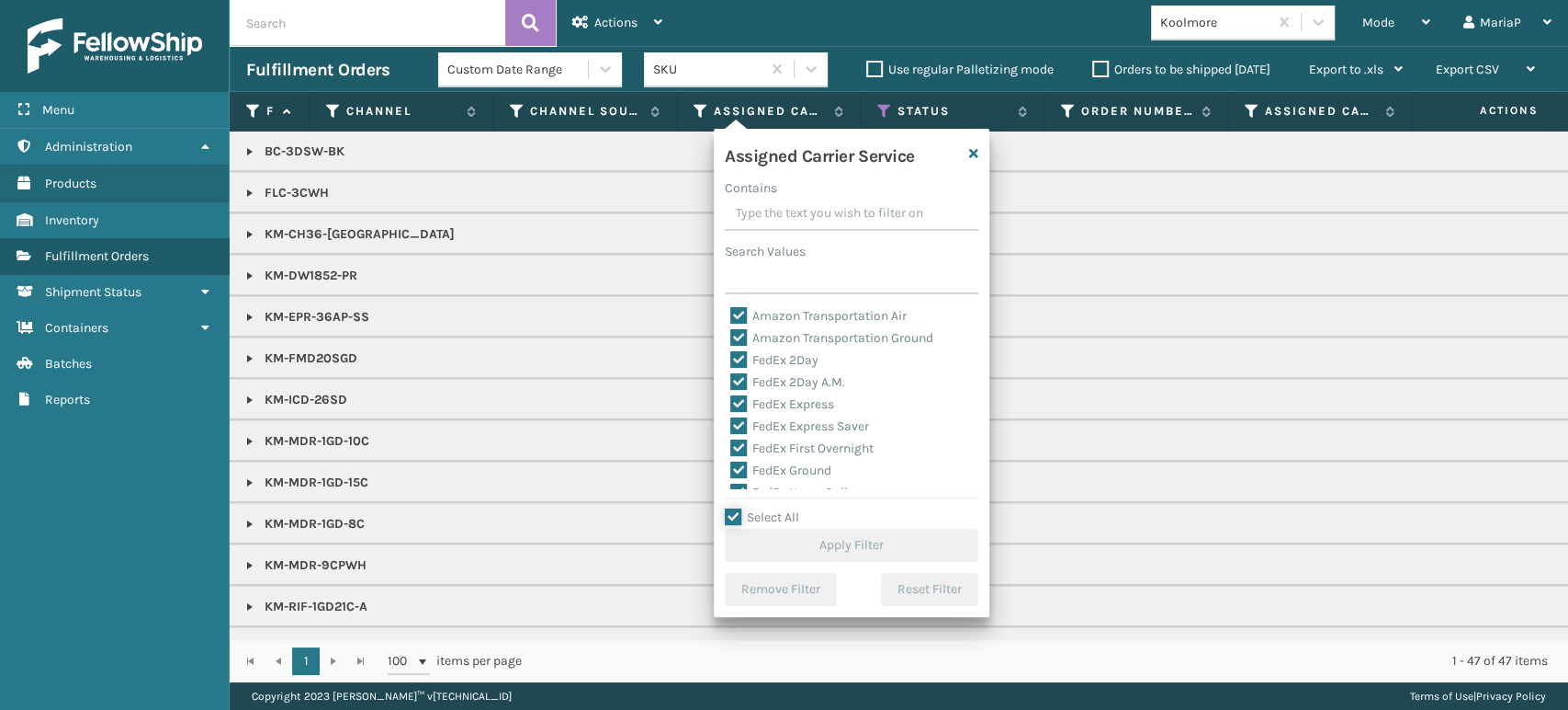
checkbox input "true"
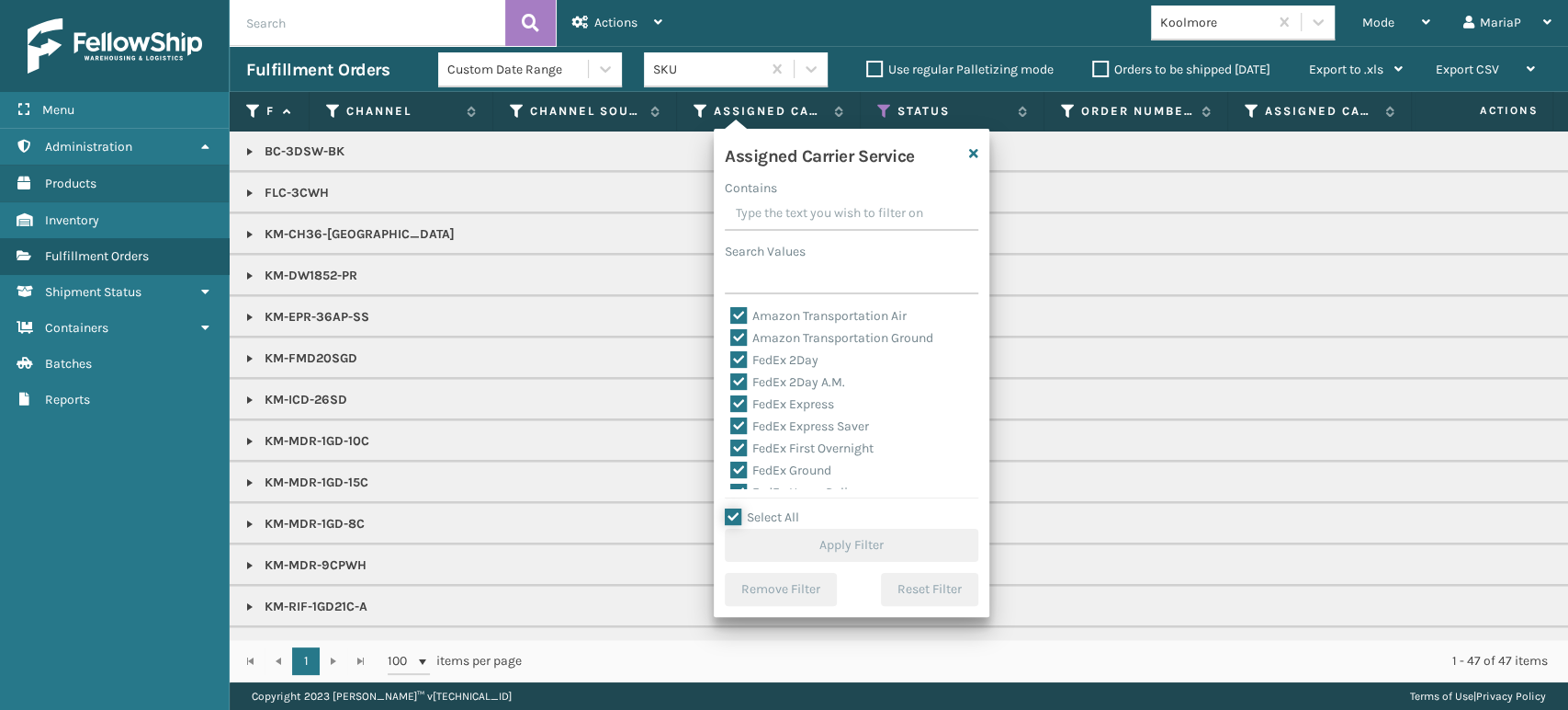
checkbox input "true"
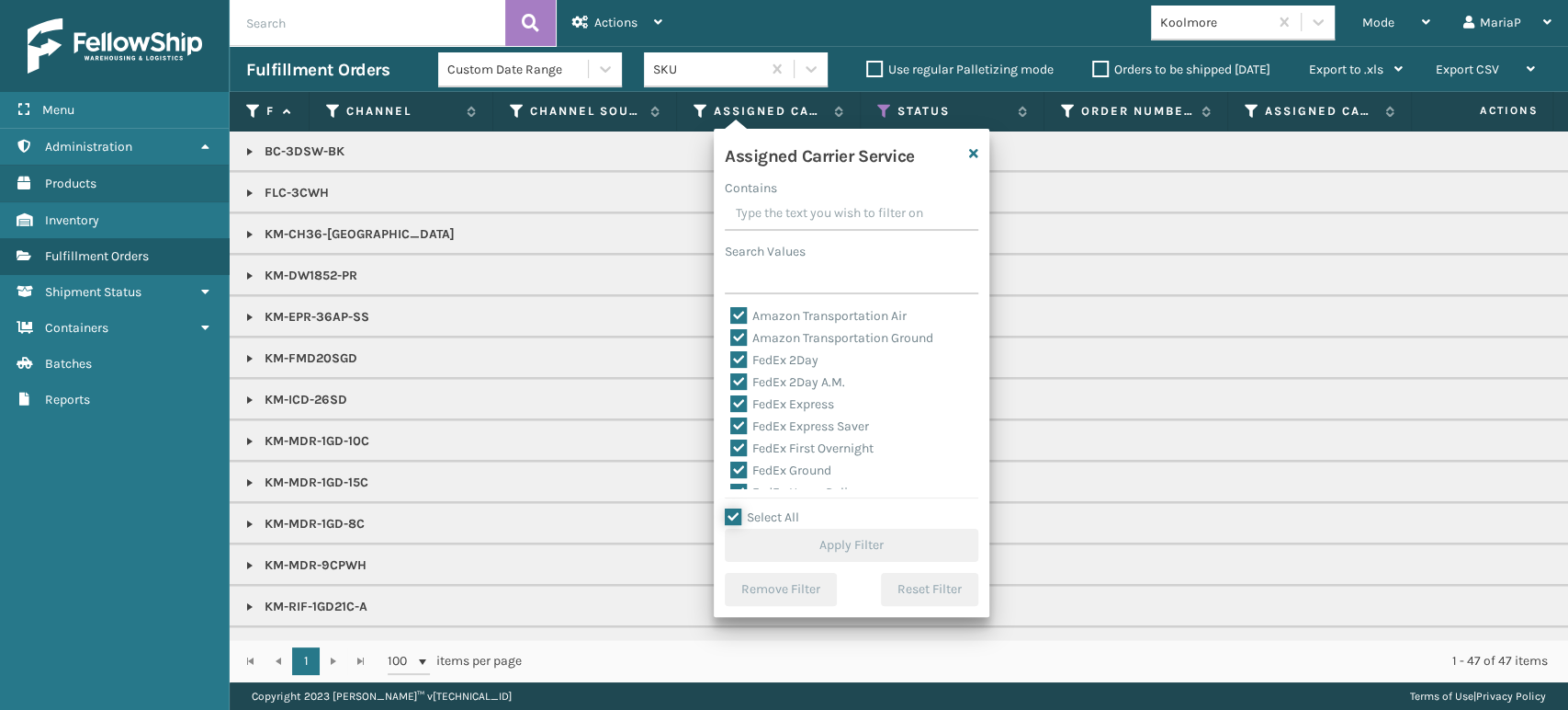
checkbox input "true"
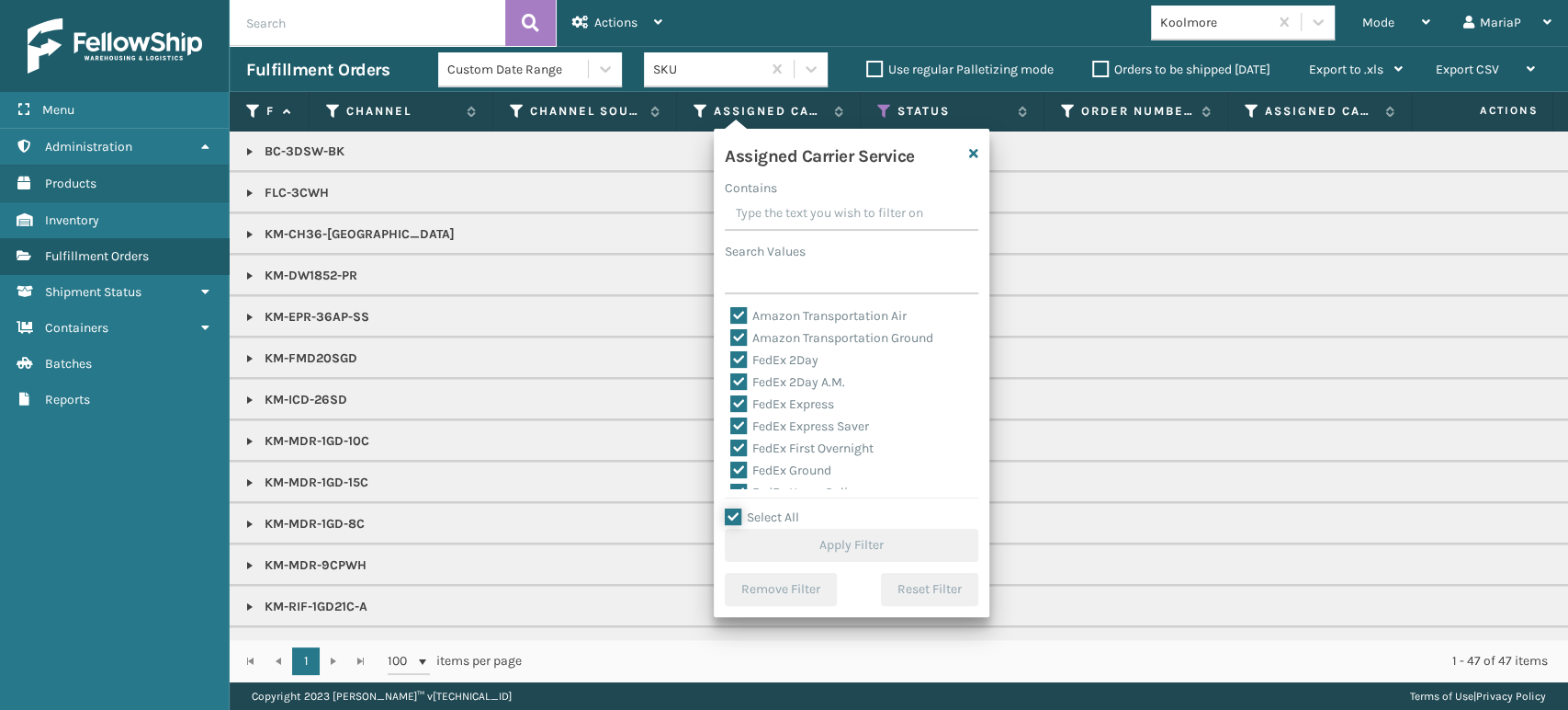
checkbox input "true"
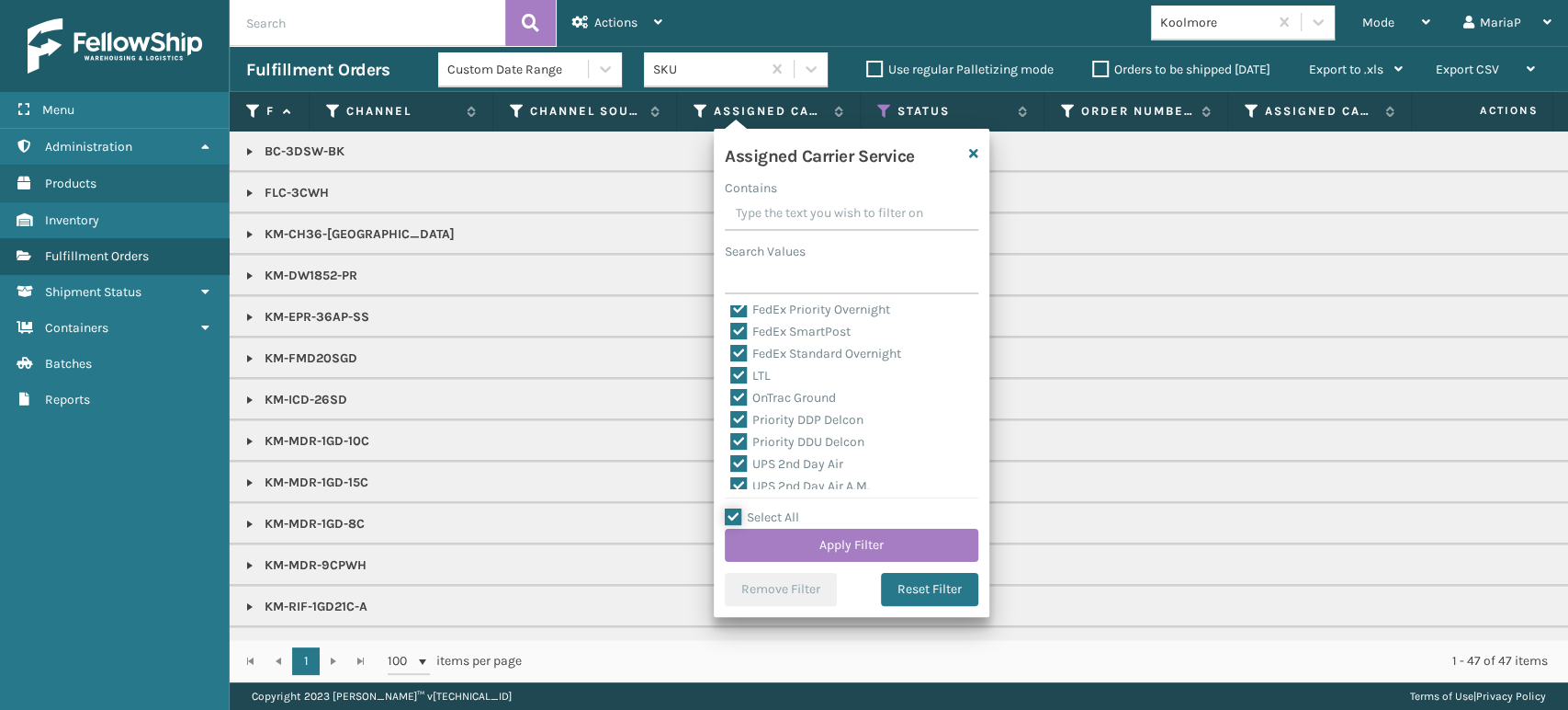
scroll to position [204, 0]
click at [739, 372] on label "LTL" at bounding box center [750, 376] width 41 height 15
click at [731, 372] on input "LTL" at bounding box center [730, 372] width 1 height 12
checkbox input "false"
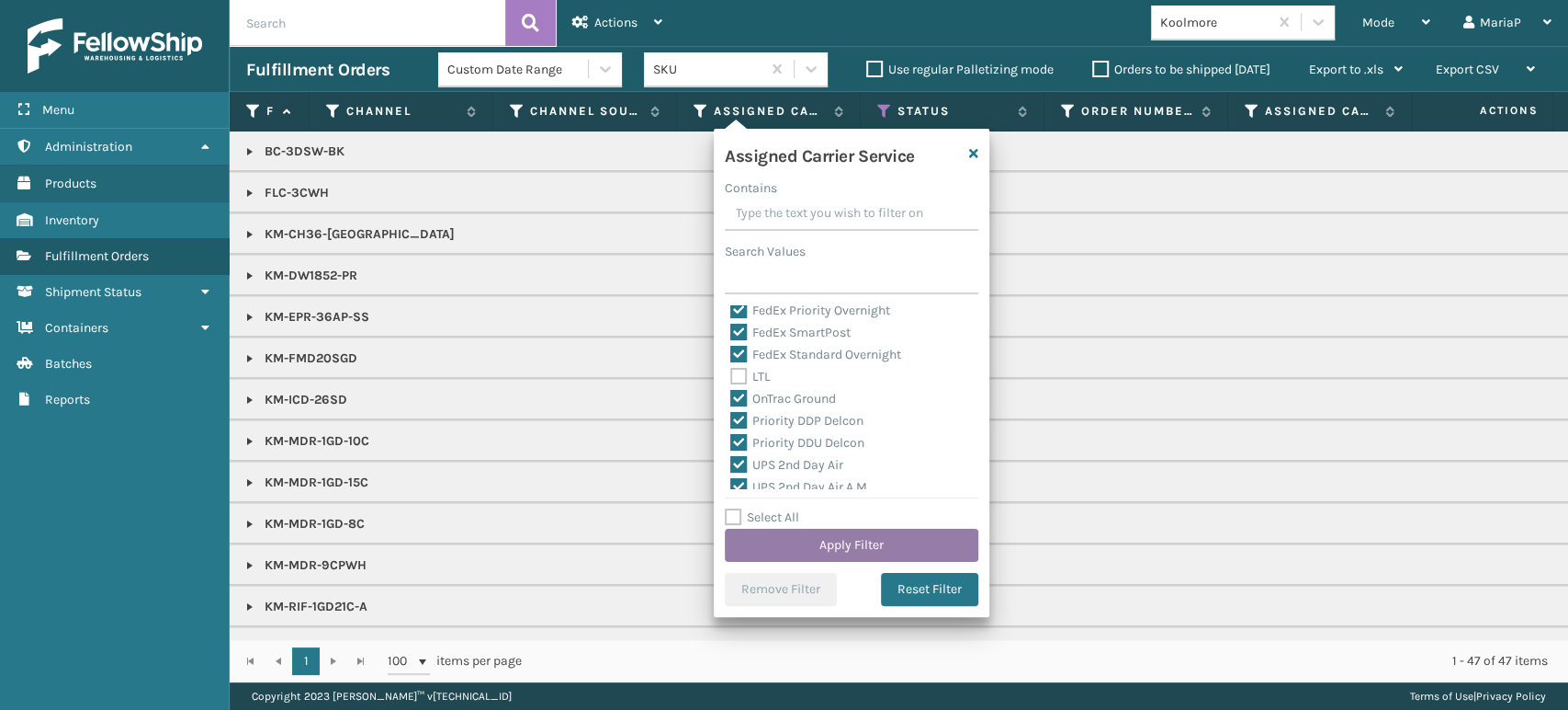
click at [813, 532] on button "Apply Filter" at bounding box center [852, 545] width 254 height 33
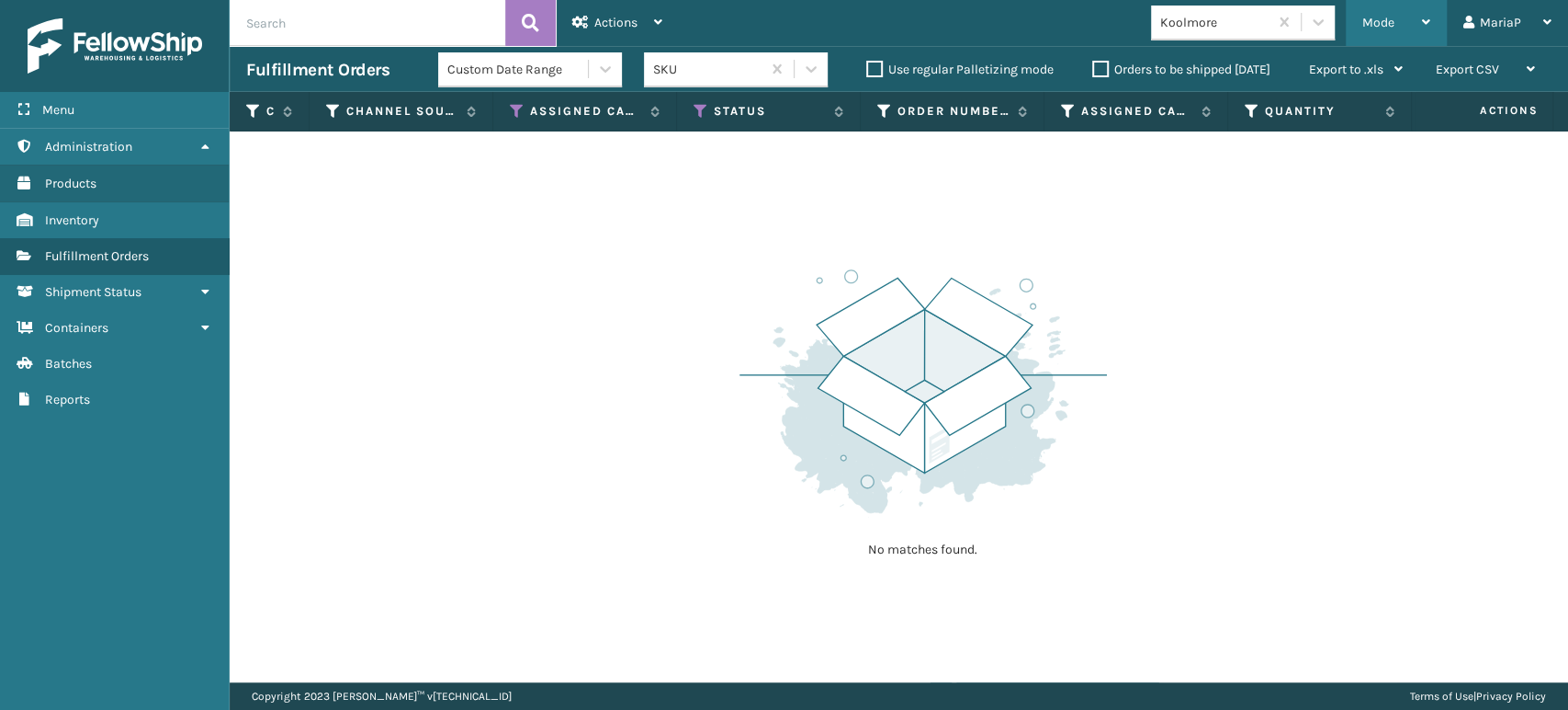
click at [1357, 17] on div "Mode Regular Mode Picking Mode Labeling Mode Exit Scan Mode" at bounding box center [1397, 23] width 101 height 46
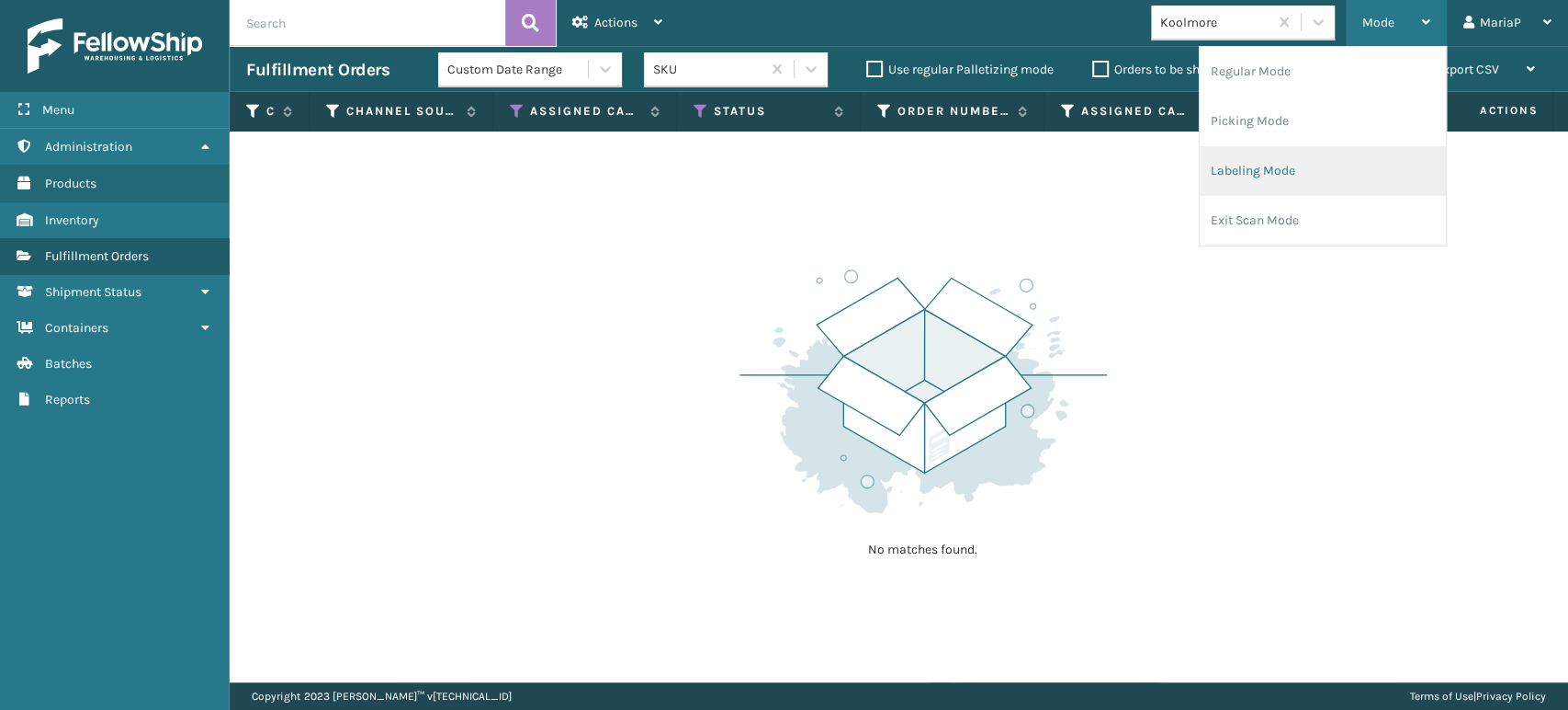
click at [1313, 171] on li "Labeling Mode" at bounding box center [1323, 171] width 246 height 49
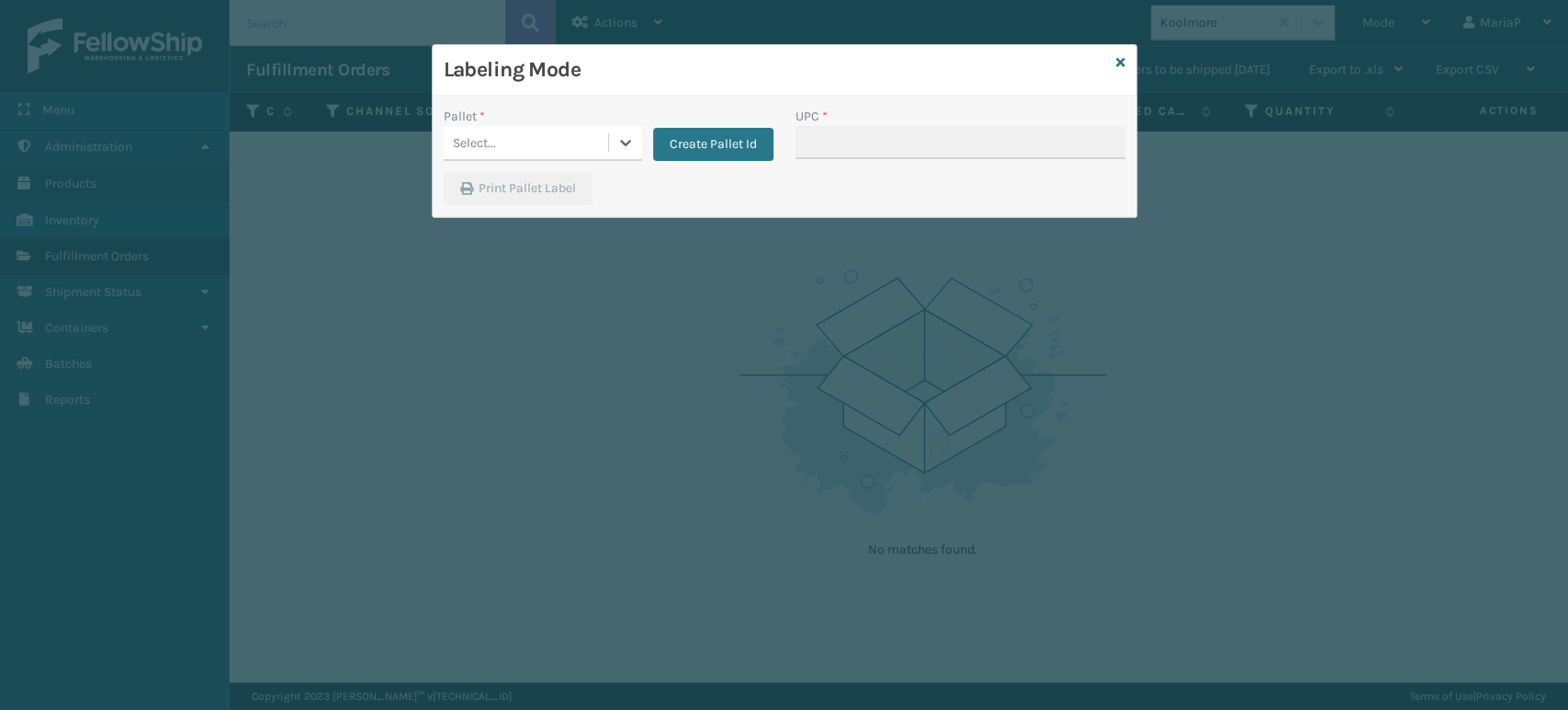
click at [550, 137] on div "Select..." at bounding box center [526, 143] width 165 height 30
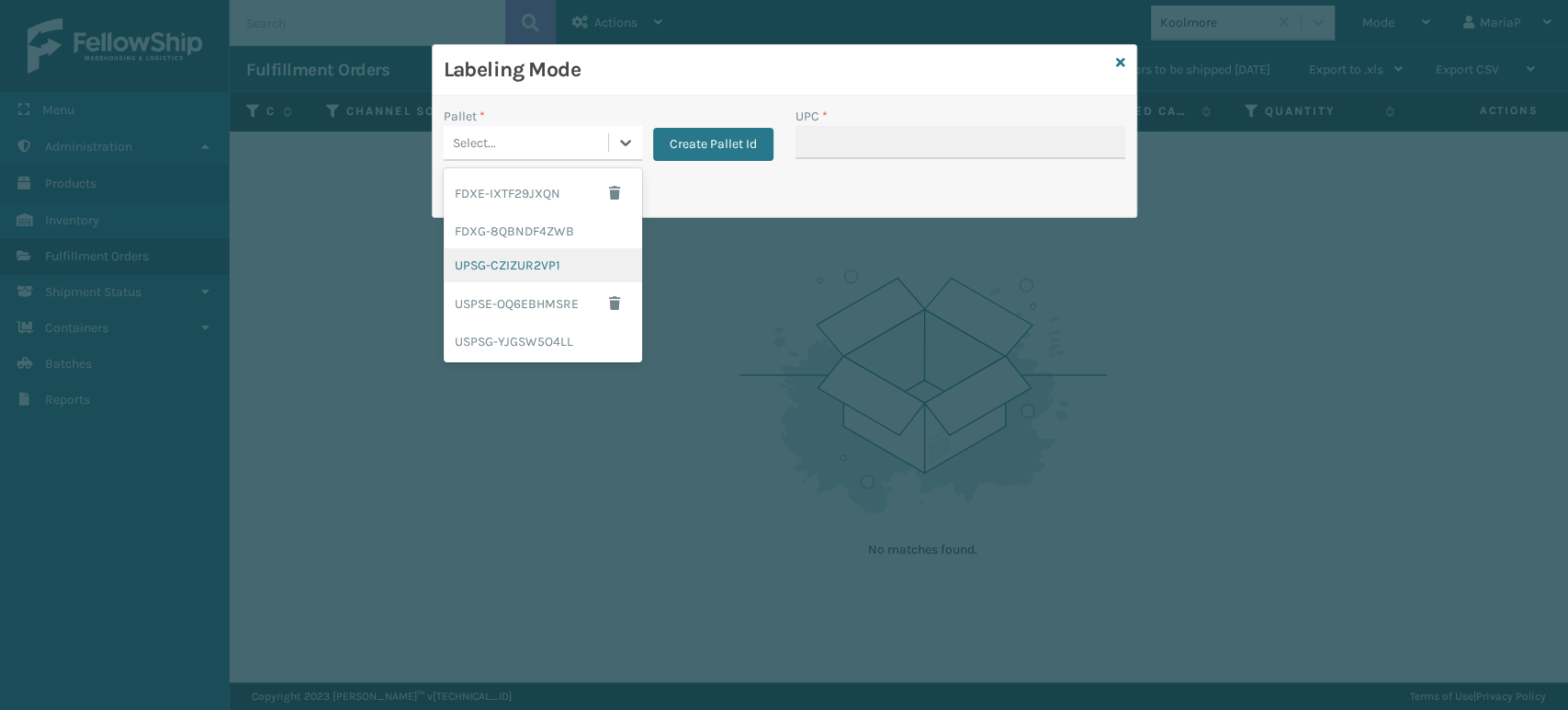
click at [532, 269] on div "UPSG-CZIZUR2VP1" at bounding box center [542, 265] width 198 height 34
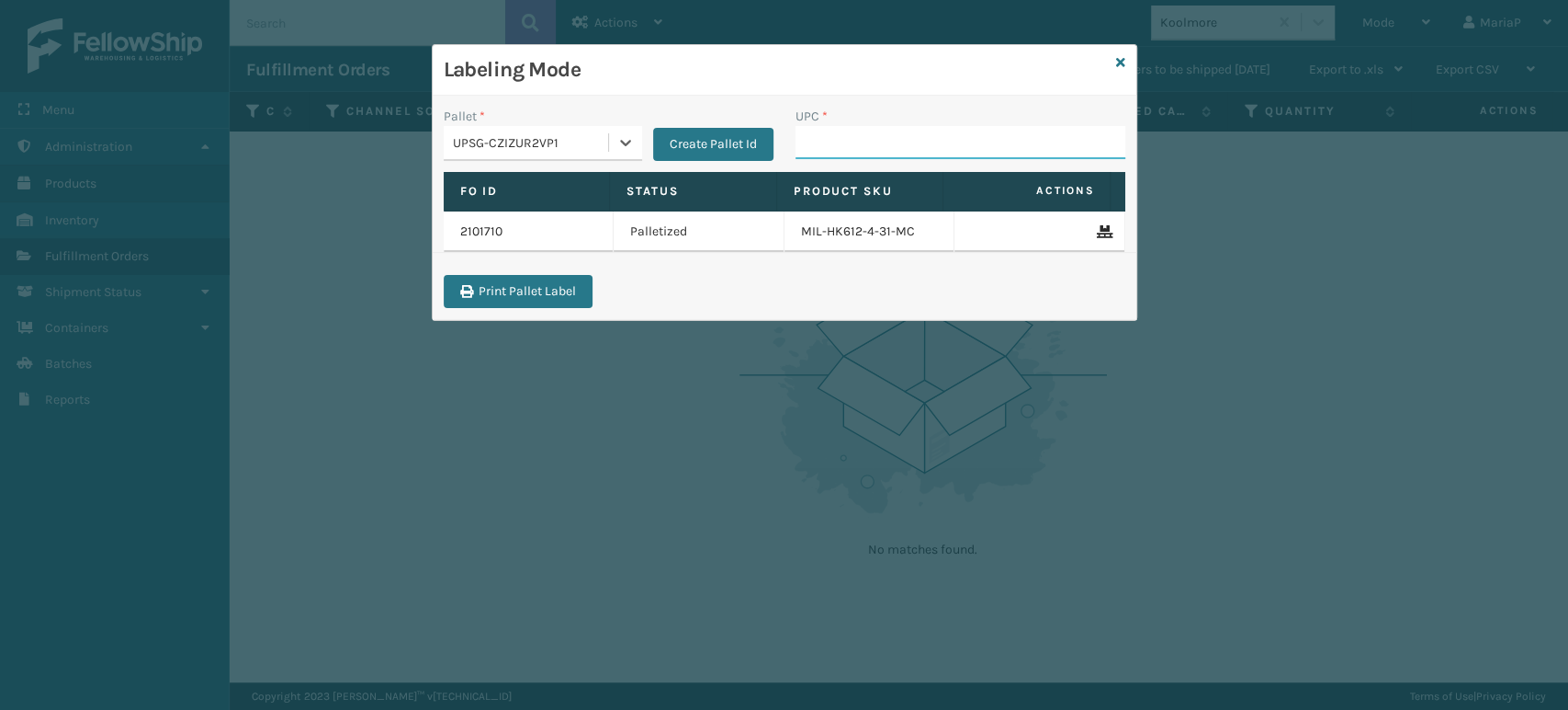
click at [802, 139] on input "UPC *" at bounding box center [961, 142] width 330 height 33
click at [808, 141] on input "UPC *" at bounding box center [961, 142] width 330 height 33
type input "8100909"
type input "810090931579"
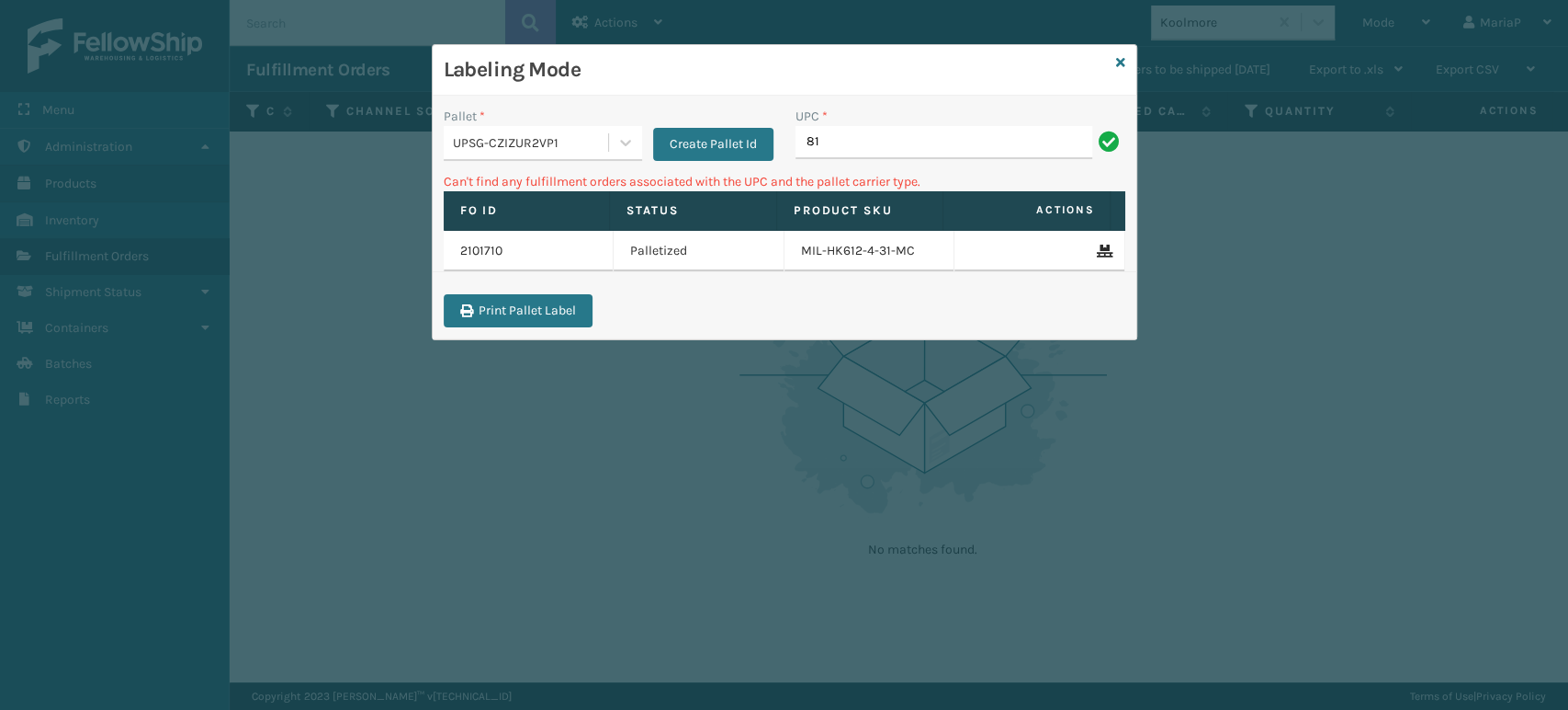
type input "8"
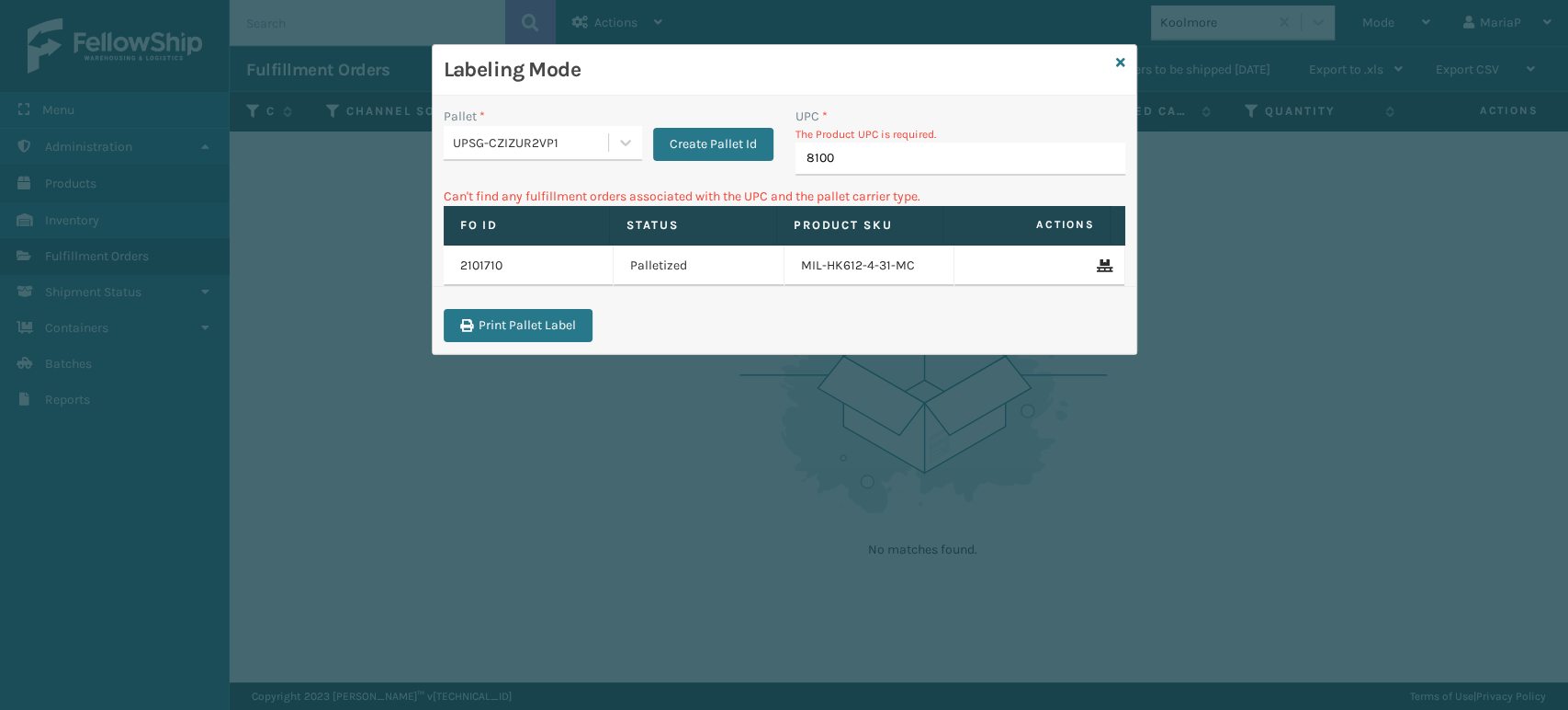
type input "81009"
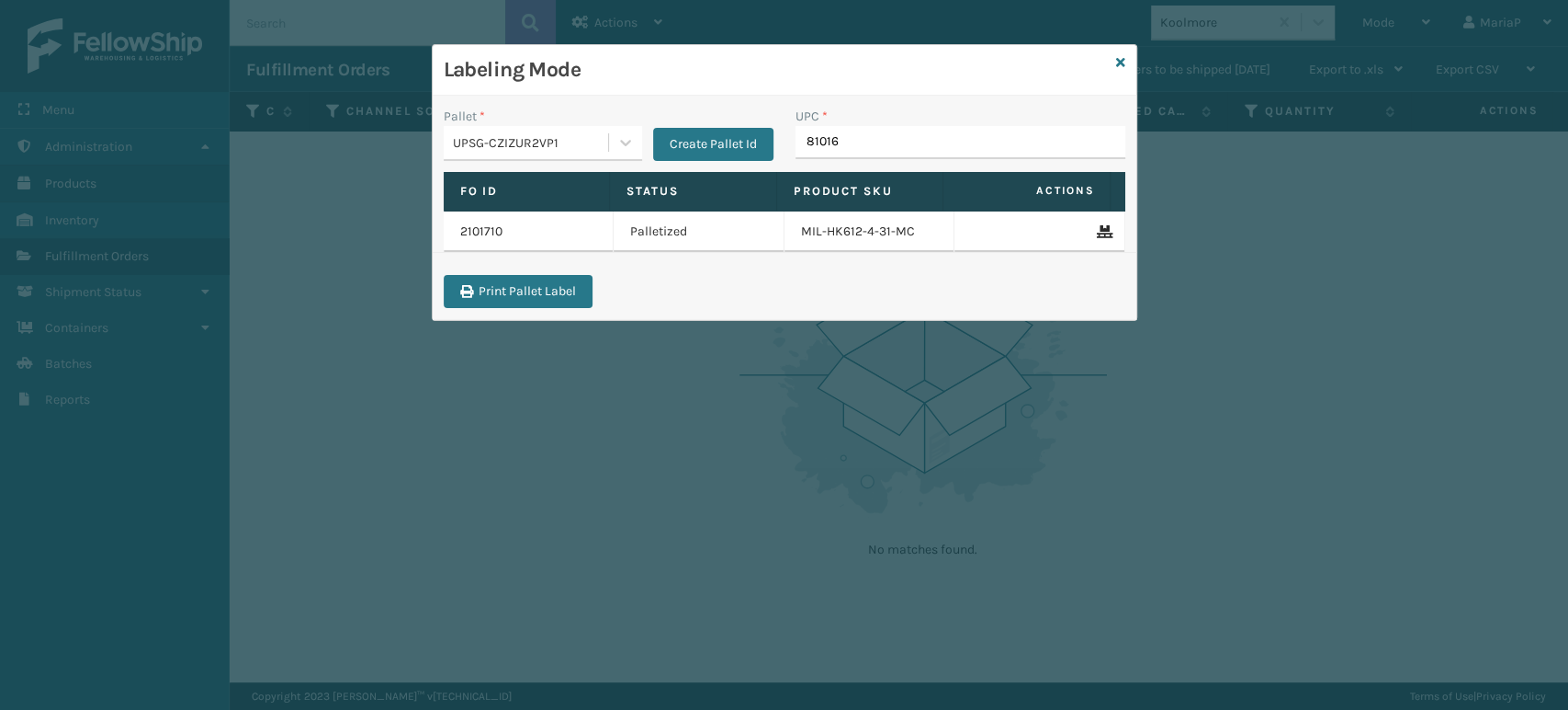
type input "810161"
type input "81016133"
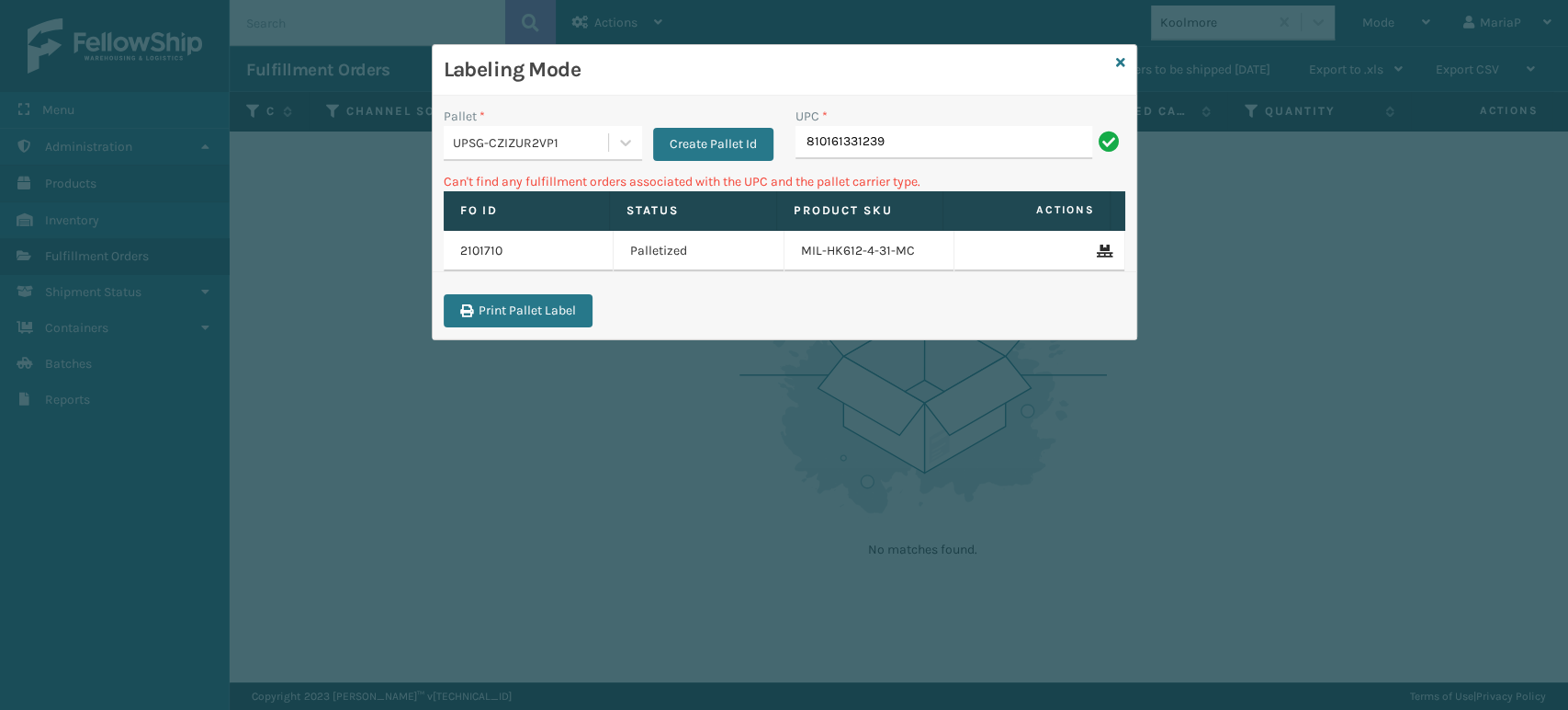
click at [933, 133] on input "810161331239" at bounding box center [944, 142] width 297 height 33
type input "LP-ALVRDPMN-BLK"
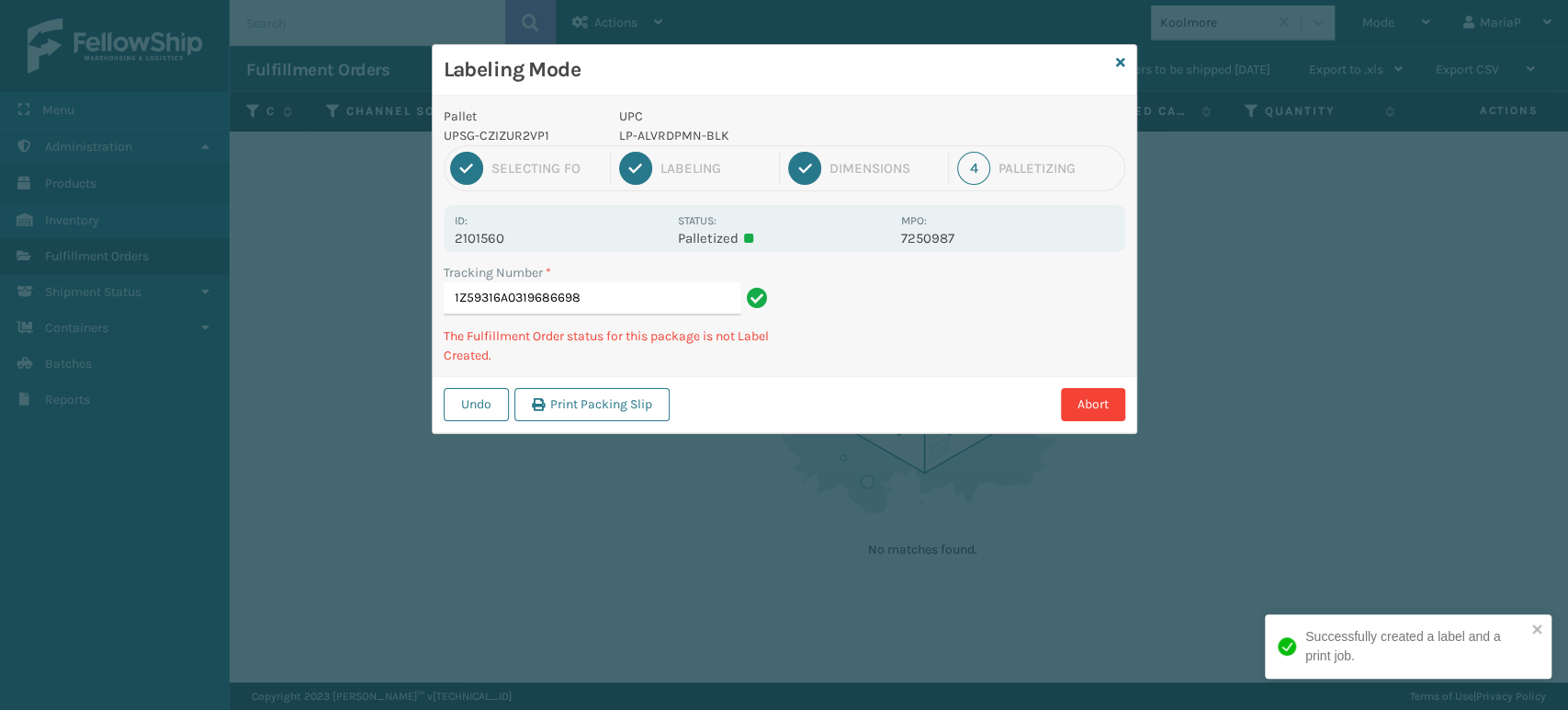
click at [700, 128] on p "LP-ALVRDPMN-BLK" at bounding box center [755, 136] width 271 height 19
copy p "LP-ALVRDPMN-BLK"
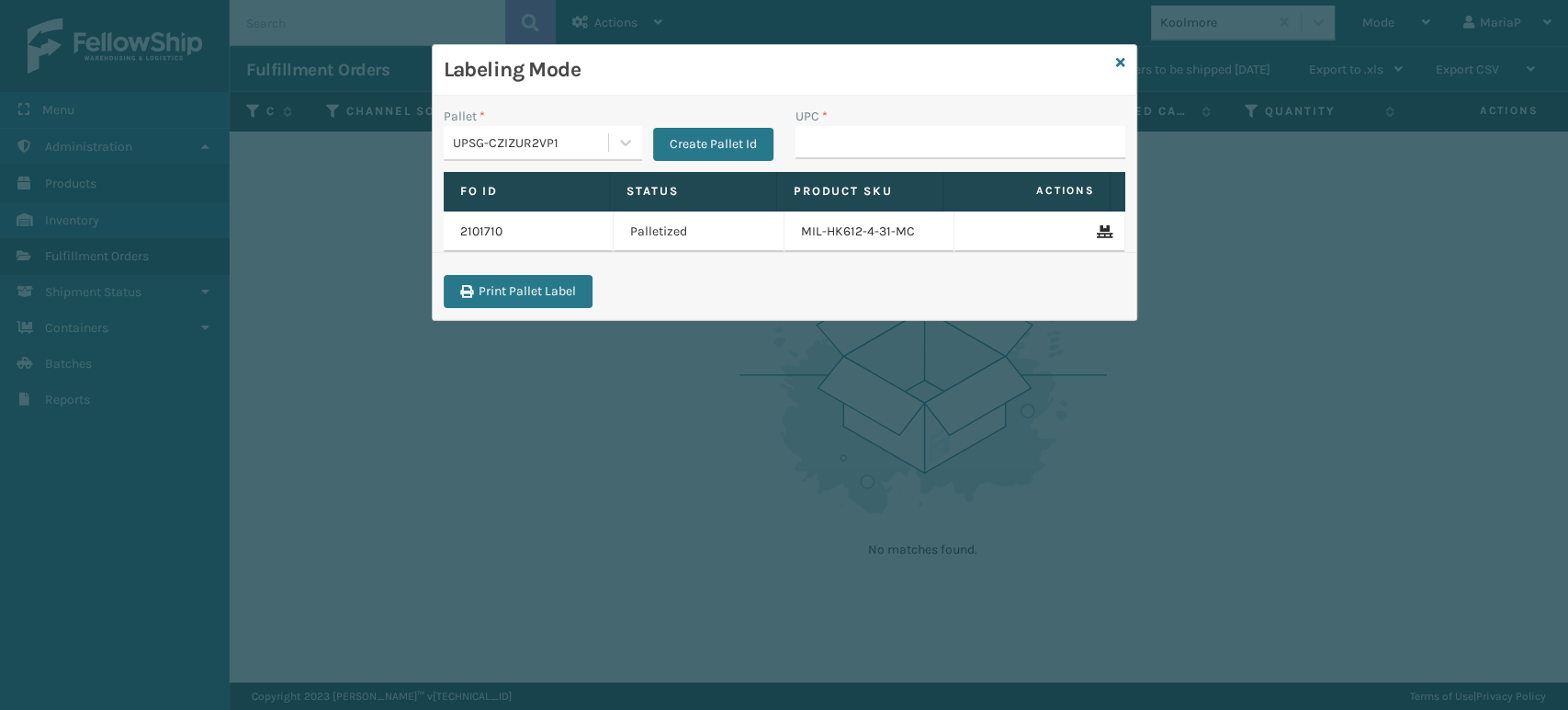
click at [832, 135] on input "UPC *" at bounding box center [961, 142] width 330 height 33
type input "LP-ALVRDPMN-BLK"
type input "8101613325"
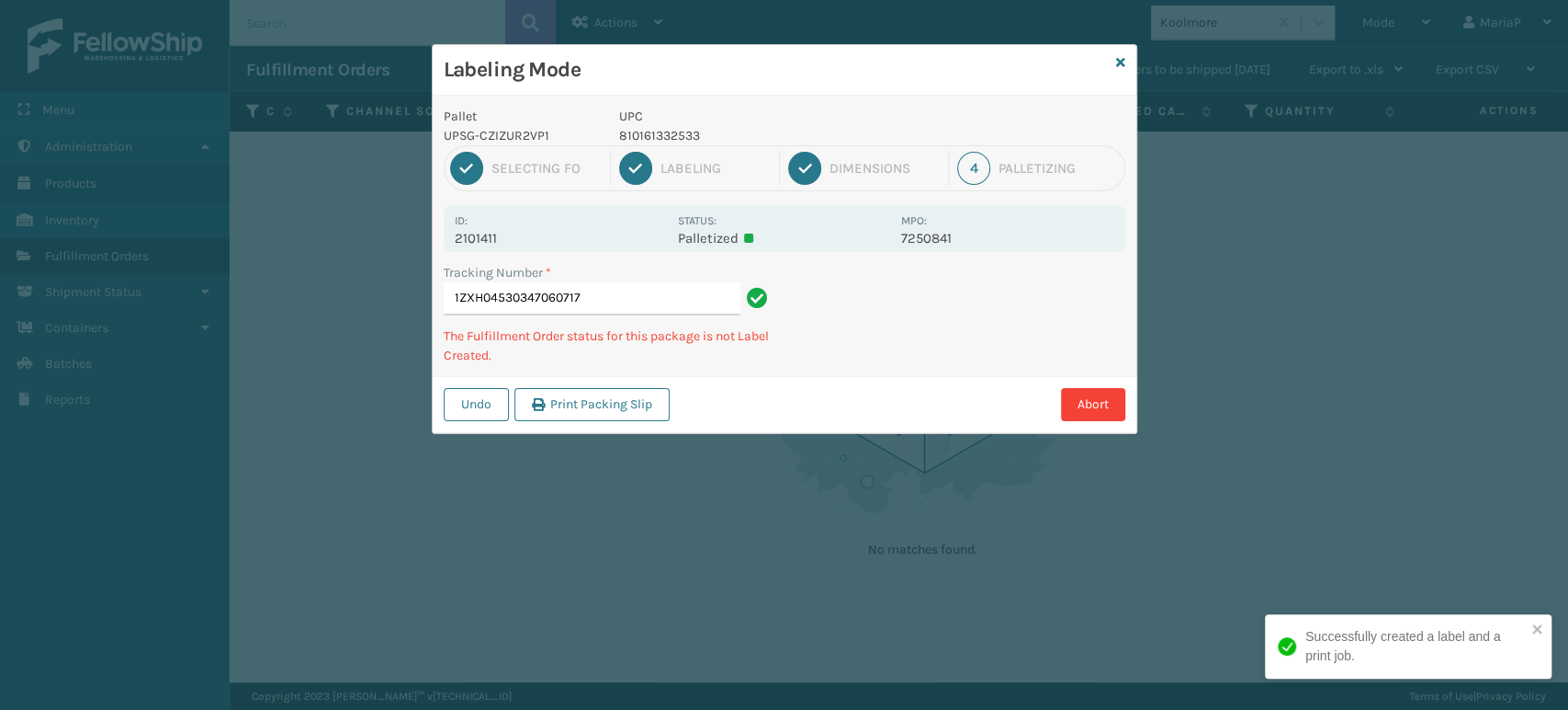
click at [659, 135] on p "810161332533" at bounding box center [755, 136] width 271 height 19
copy p "810161332533"
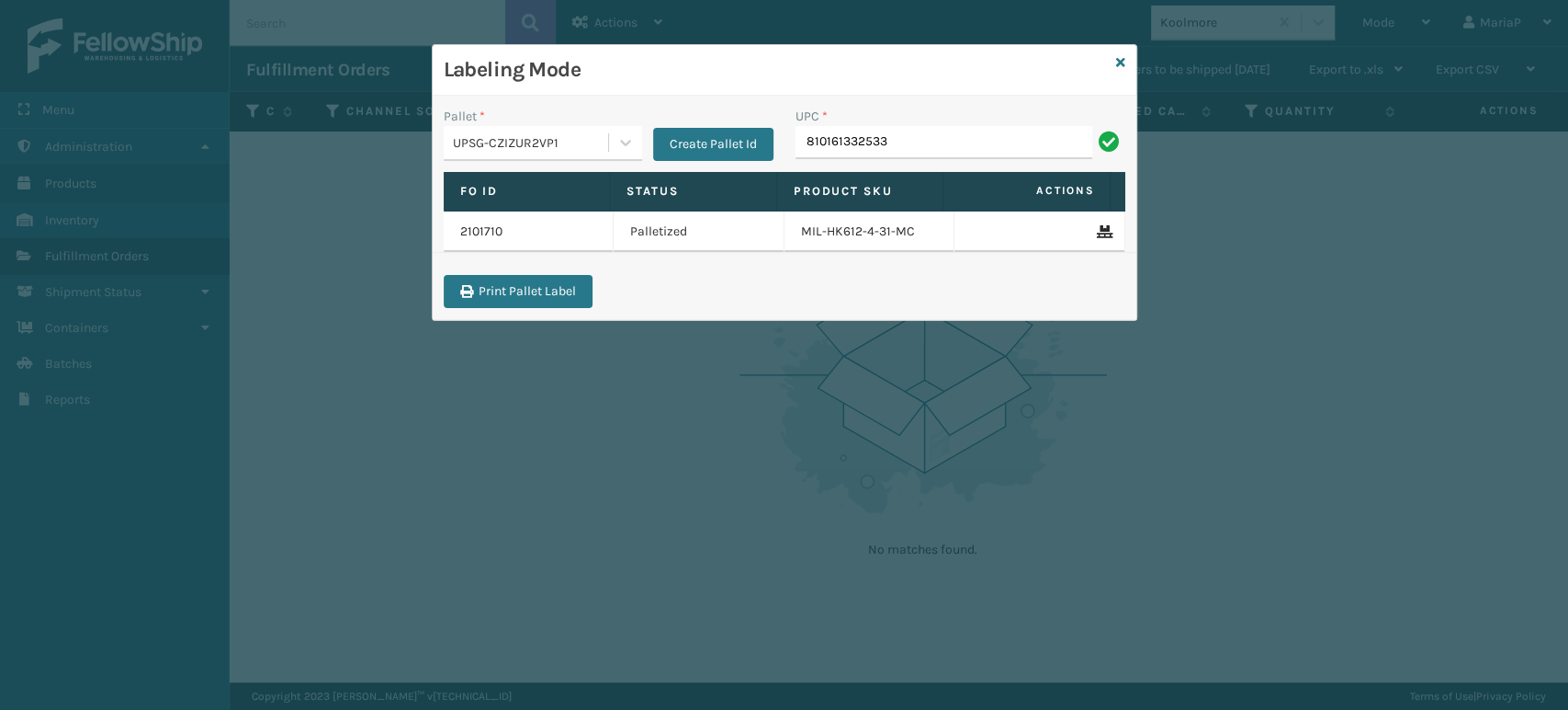
type input "810161332533"
click at [856, 138] on input "UPC *" at bounding box center [961, 142] width 330 height 33
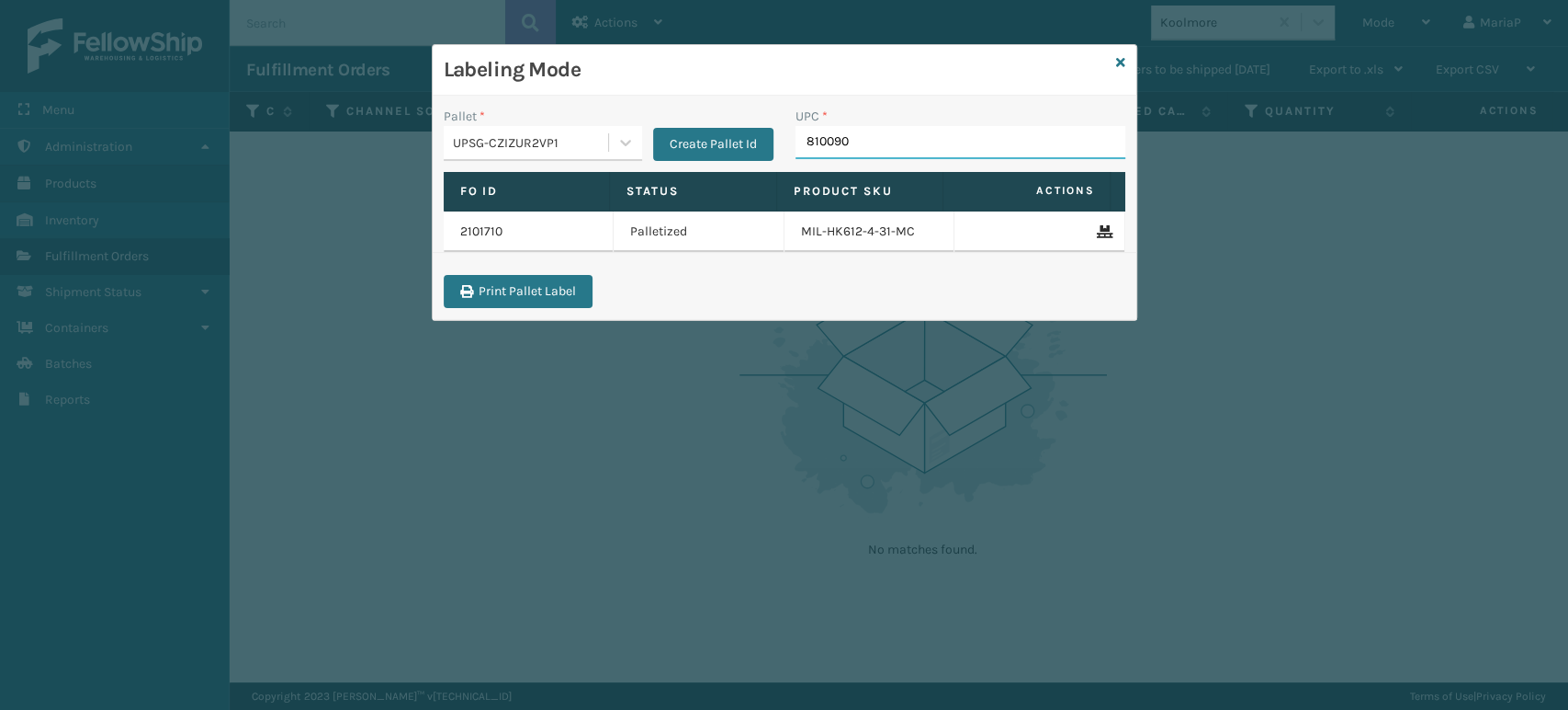
type input "8100909"
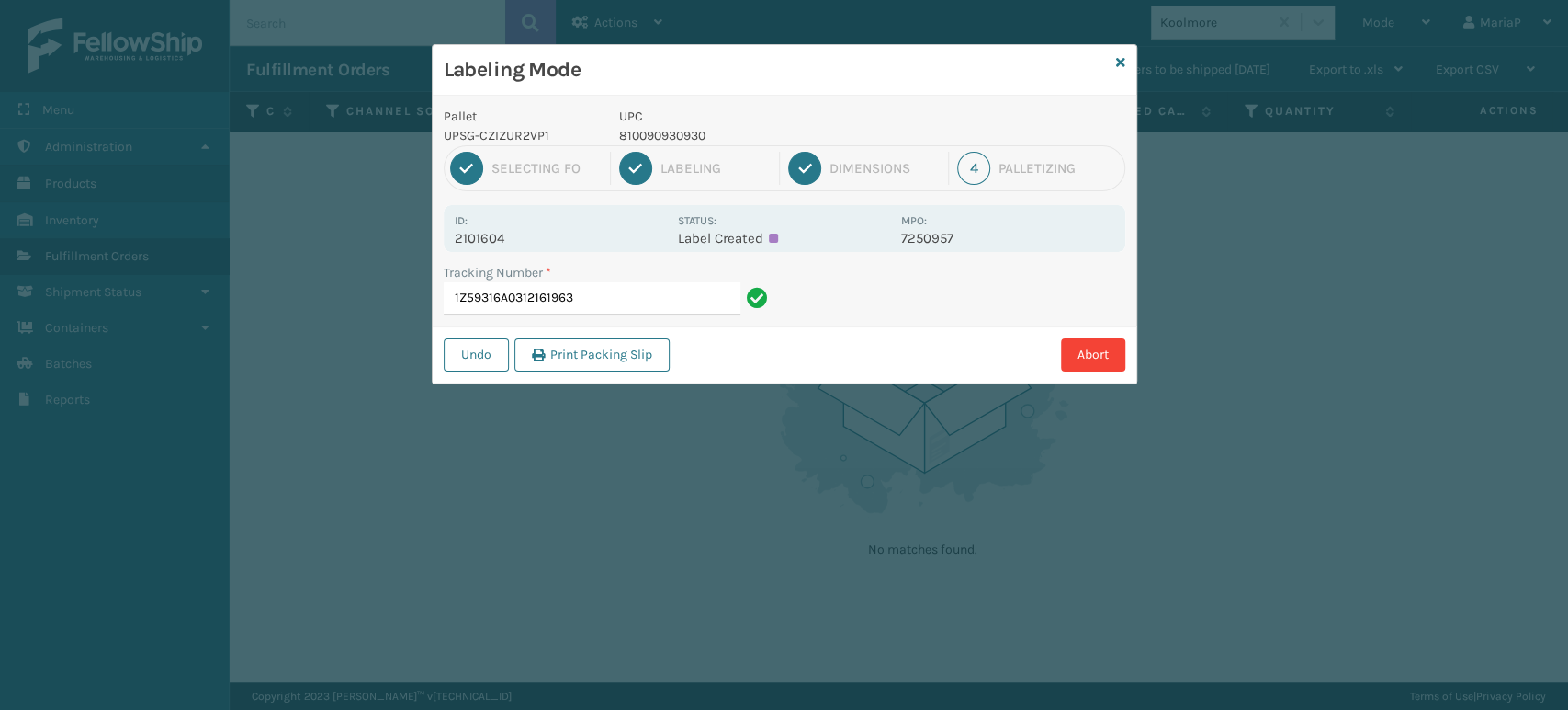
click at [656, 136] on p "810090930930" at bounding box center [755, 136] width 271 height 19
click at [656, 135] on p "810090930930" at bounding box center [755, 136] width 271 height 19
copy p "810090930930"
click at [646, 297] on input "1Z59316A0312161963" at bounding box center [591, 299] width 297 height 33
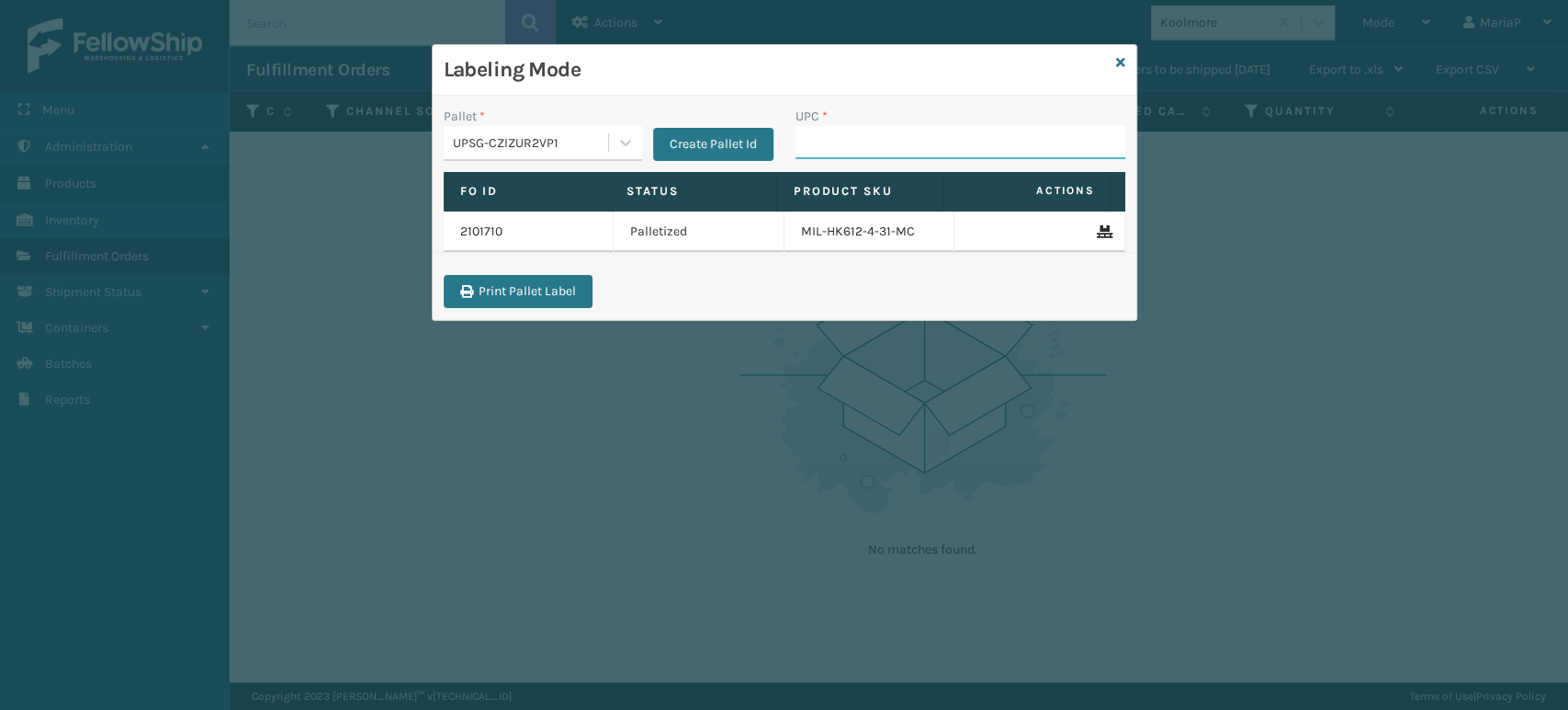
click at [901, 132] on input "UPC *" at bounding box center [961, 142] width 330 height 33
paste input "810090930930"
type input "810090930930"
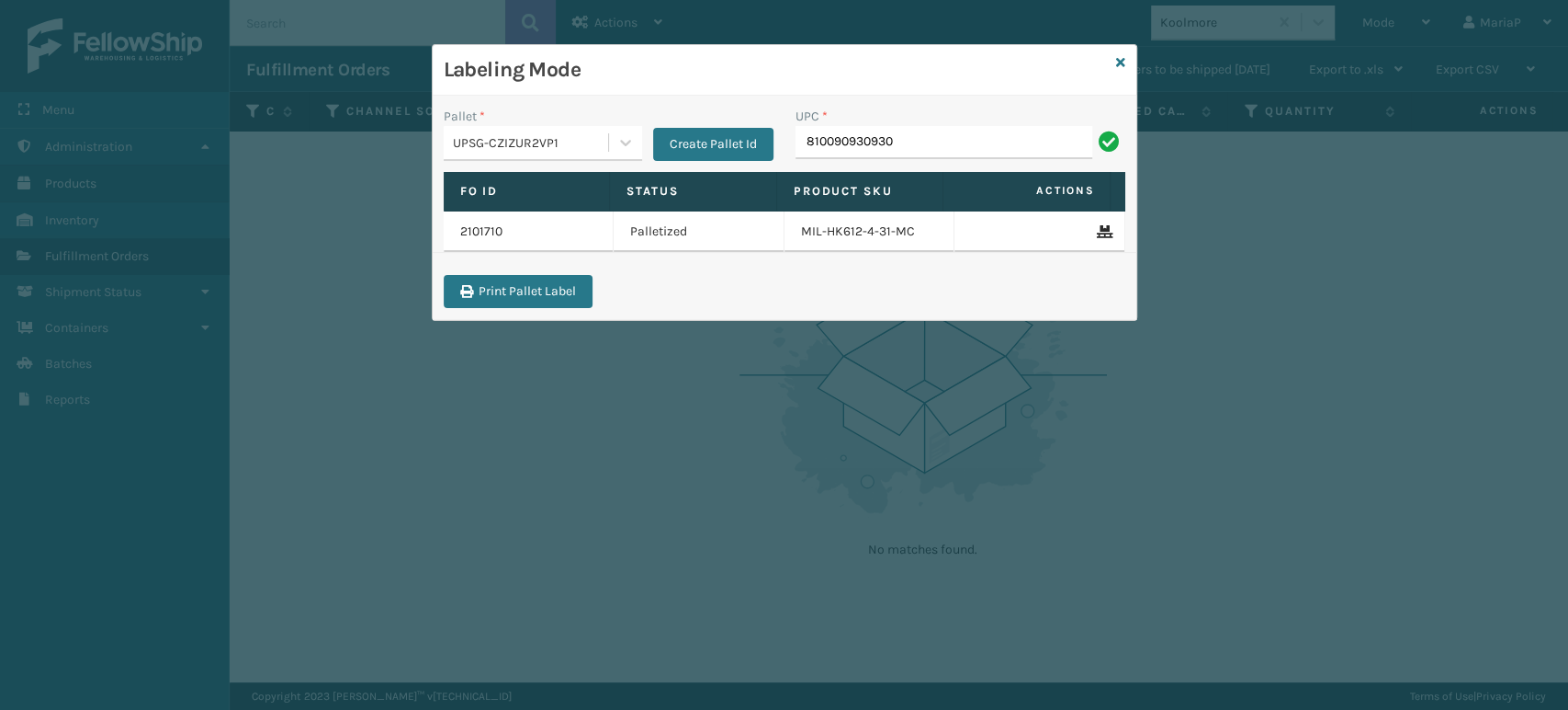
type input "810090930930"
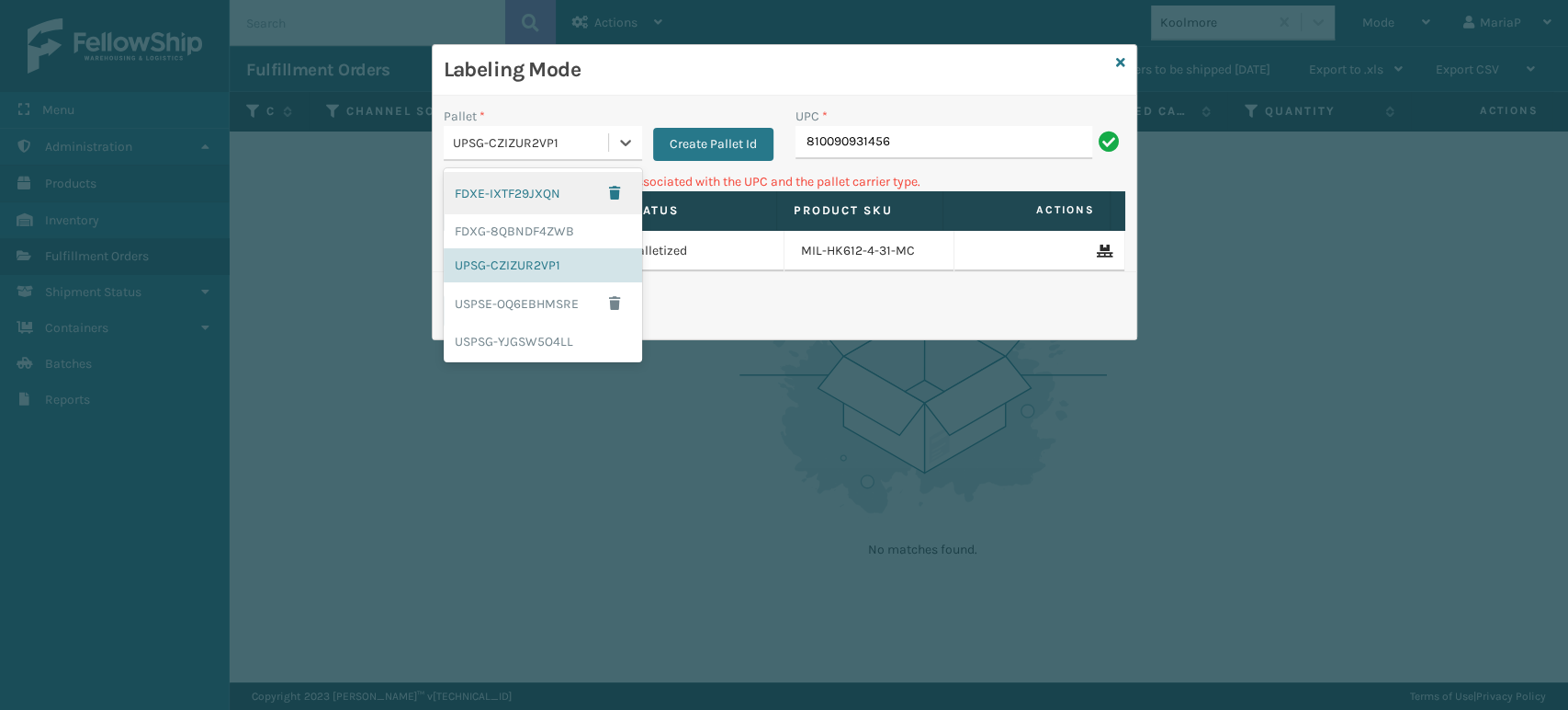
click at [560, 142] on div "UPSG-CZIZUR2VP1" at bounding box center [532, 143] width 157 height 19
click at [1109, 68] on div "Labeling Mode" at bounding box center [784, 70] width 704 height 50
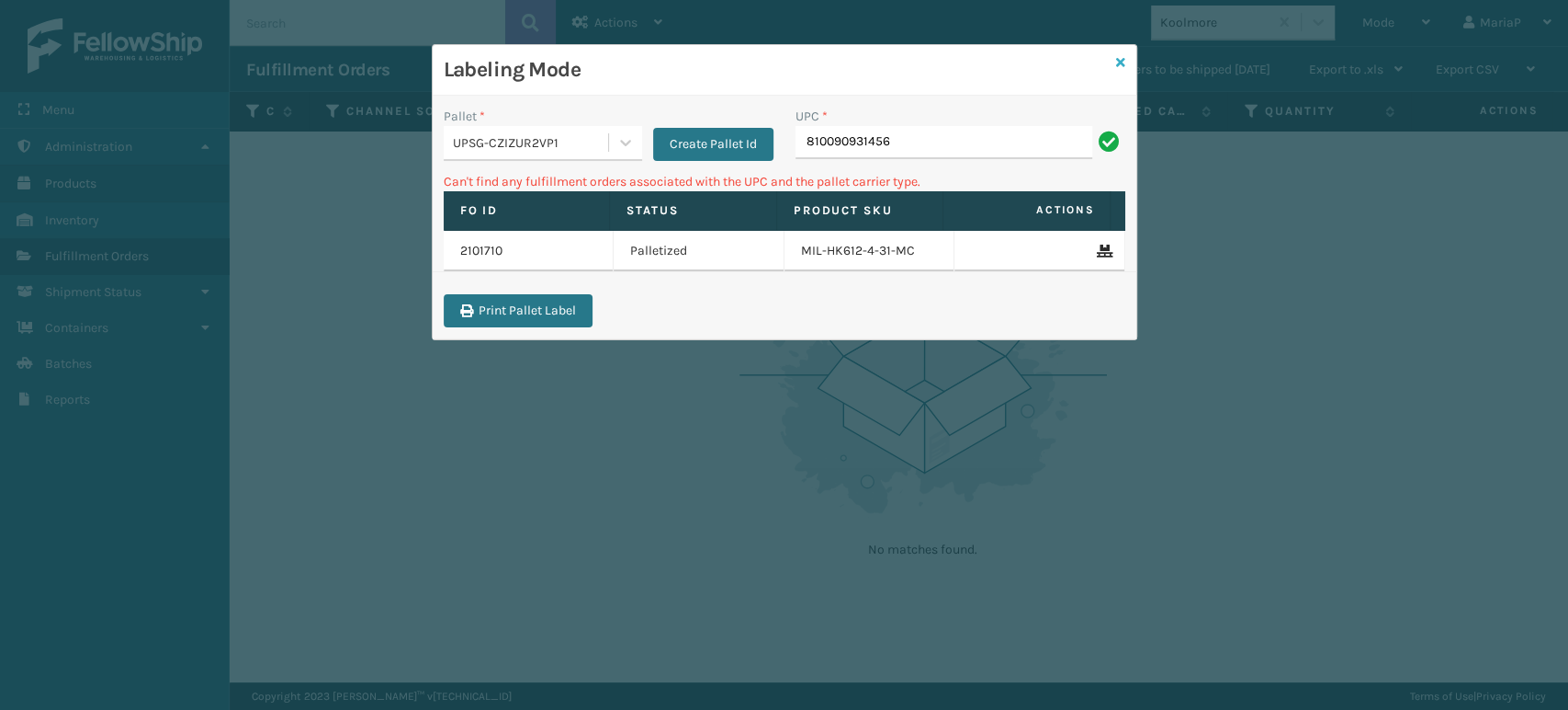
click at [1116, 64] on icon at bounding box center [1121, 63] width 9 height 13
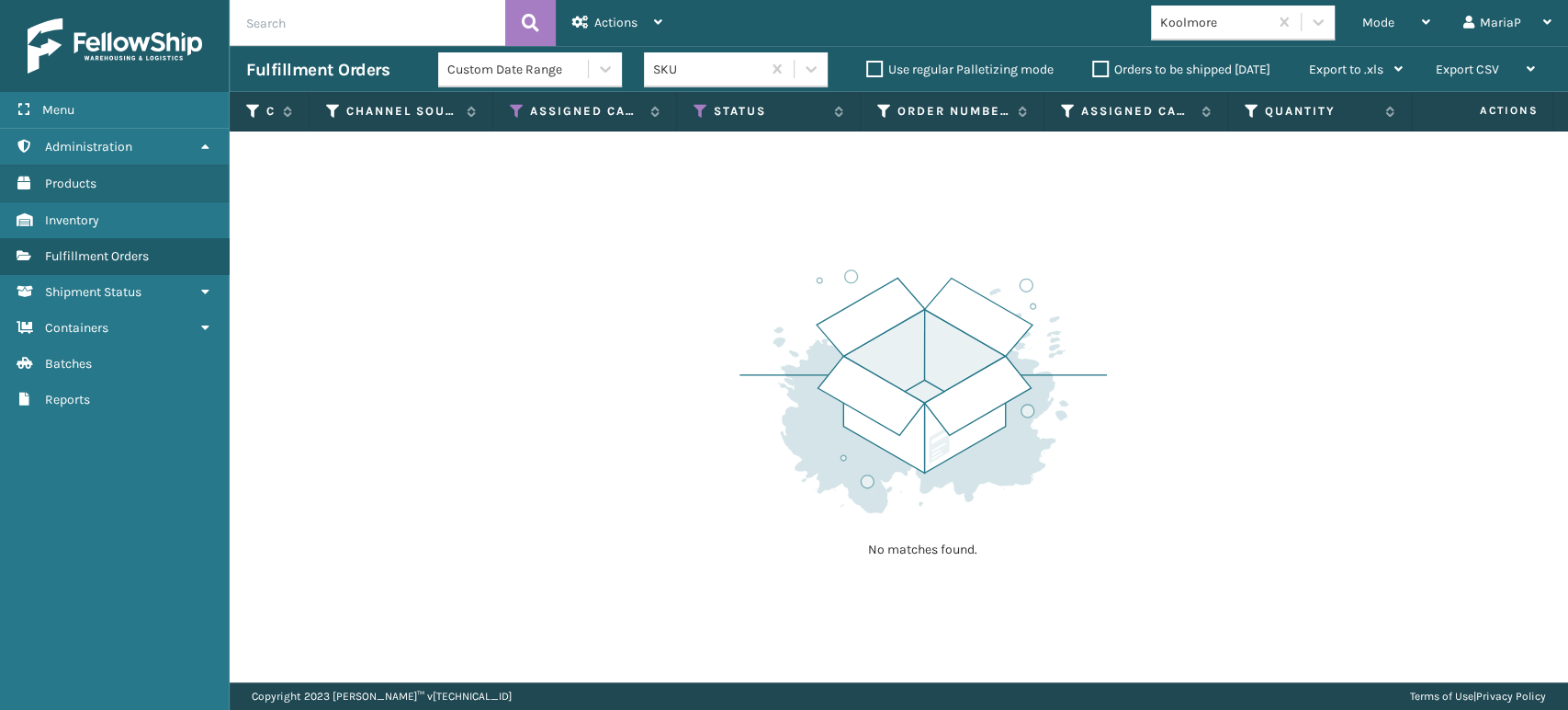
click at [1170, 28] on div "Koolmore" at bounding box center [1215, 23] width 109 height 19
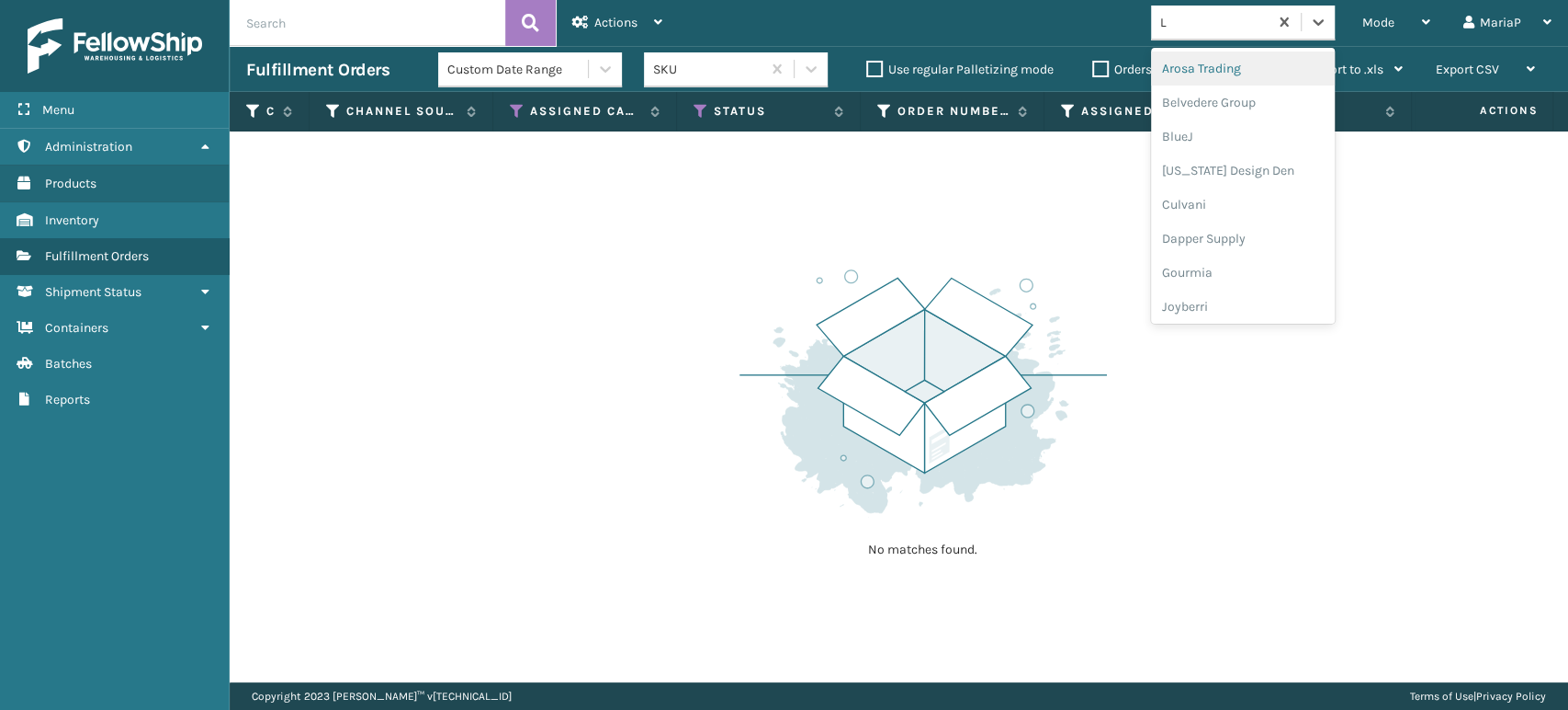
type input "LI"
click at [1198, 108] on div "LifePro Fitness" at bounding box center [1243, 102] width 184 height 34
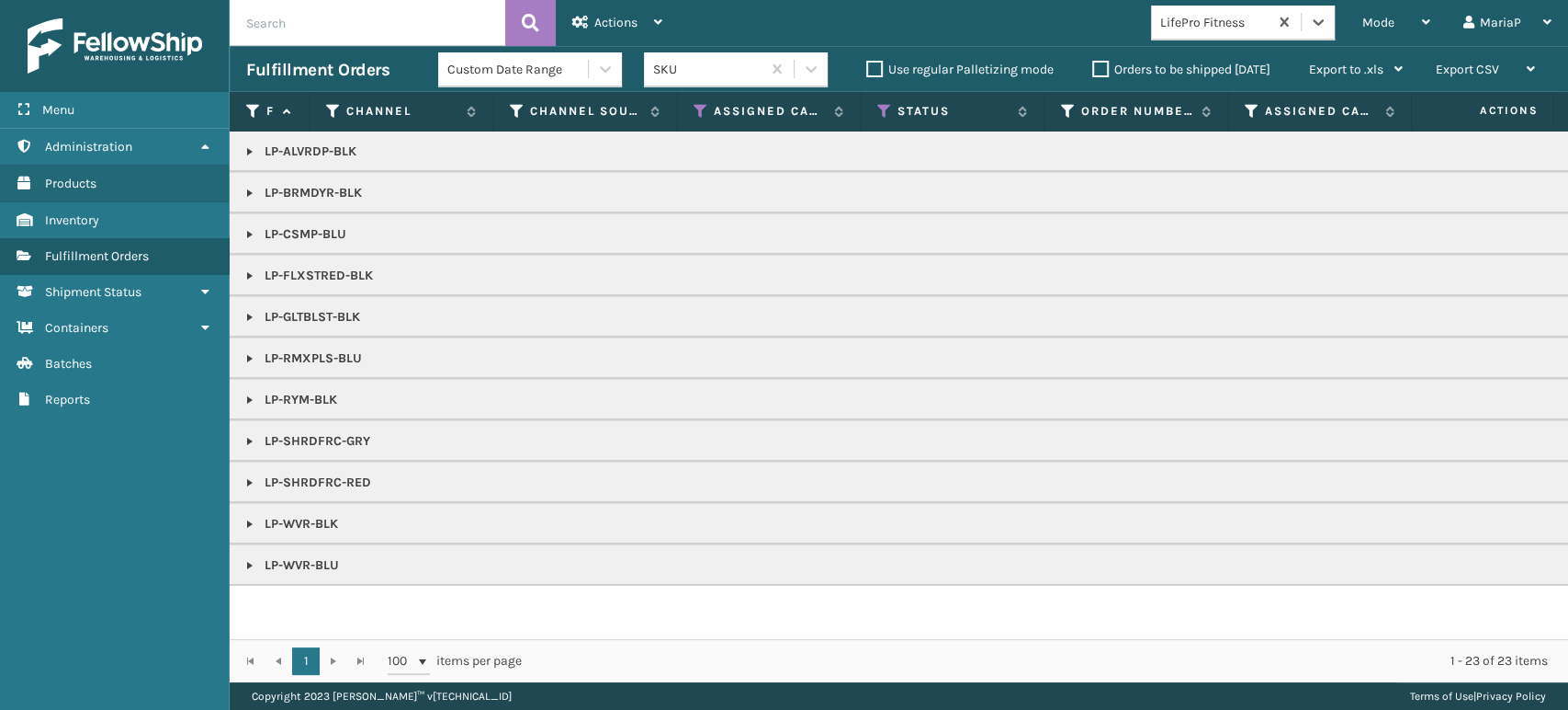
click at [248, 151] on link at bounding box center [250, 152] width 15 height 15
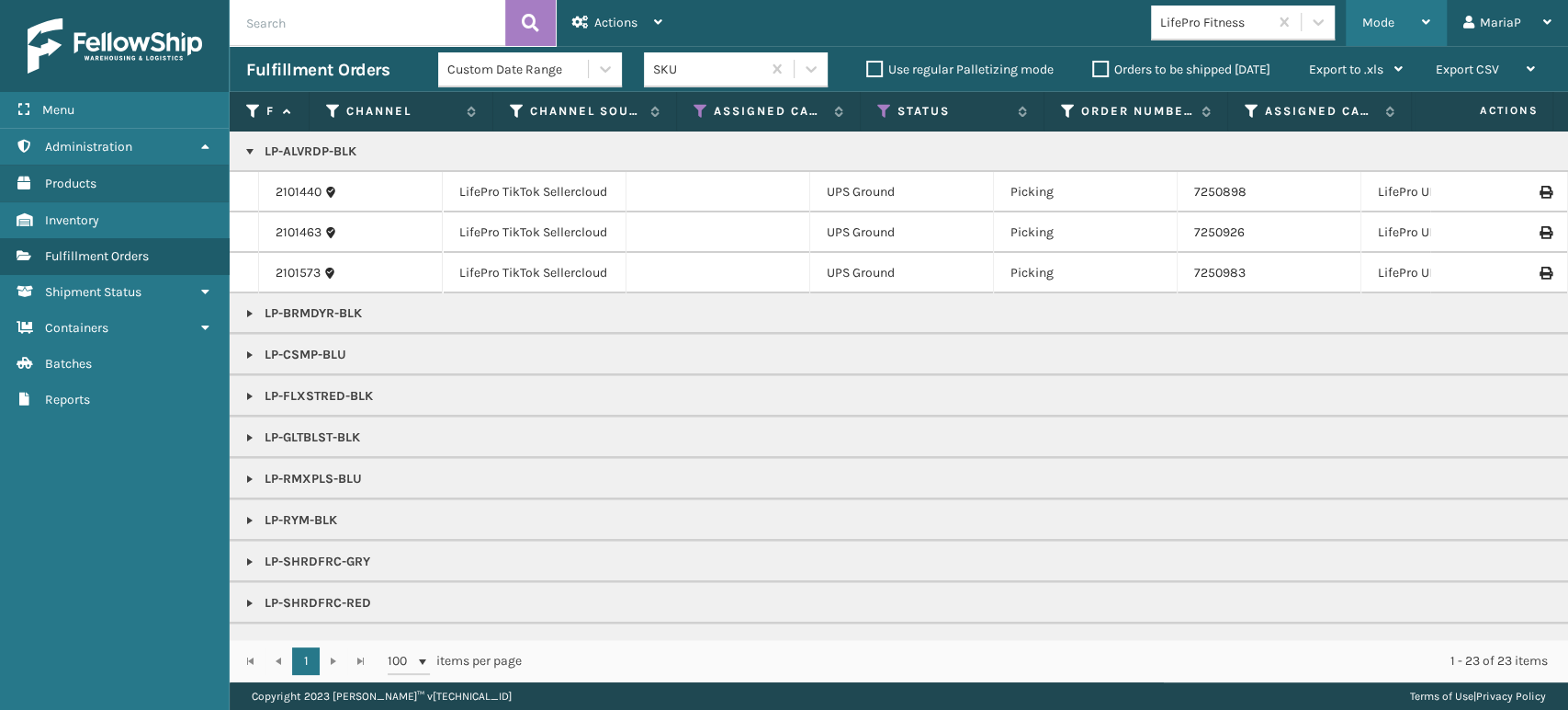
click at [1397, 30] on div "Mode" at bounding box center [1397, 23] width 68 height 46
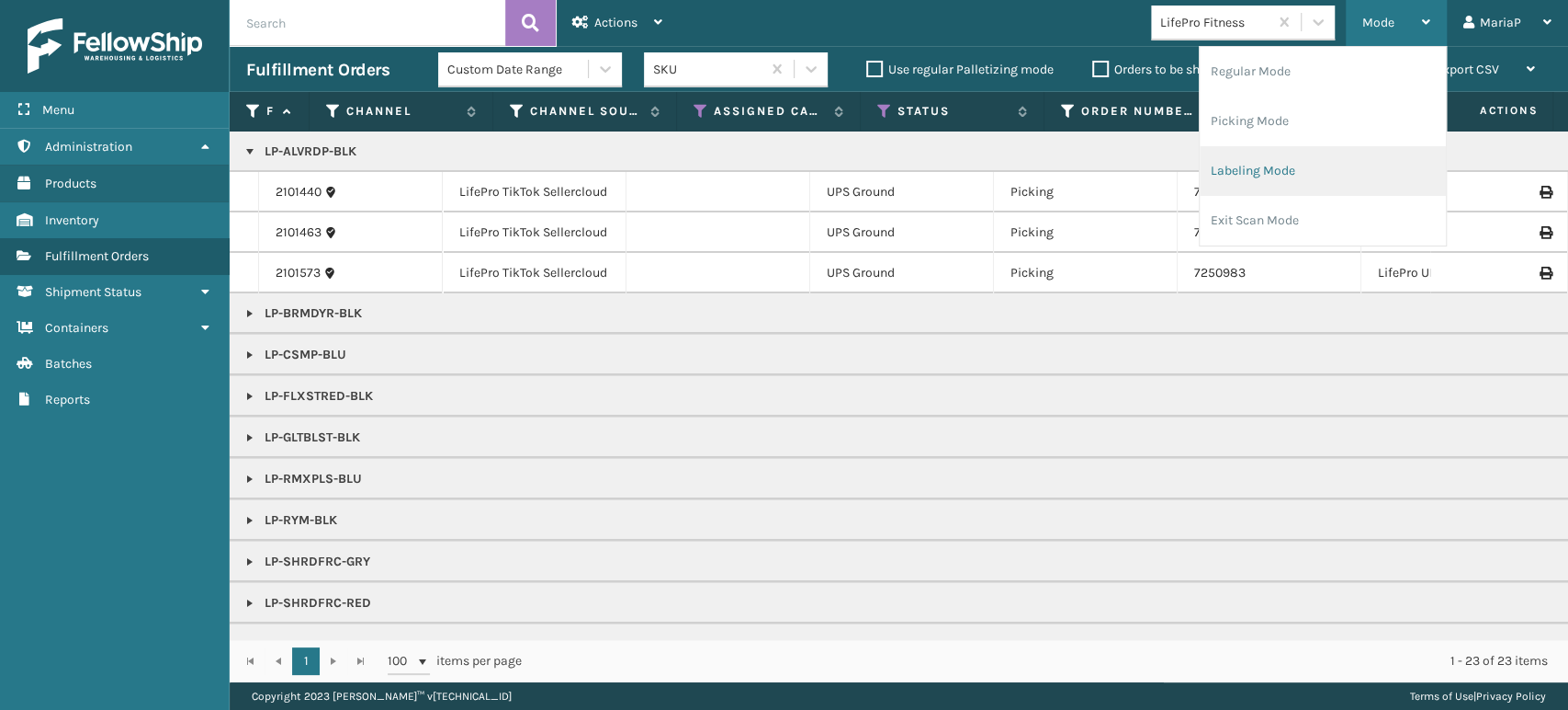
click at [1283, 175] on li "Labeling Mode" at bounding box center [1323, 171] width 246 height 49
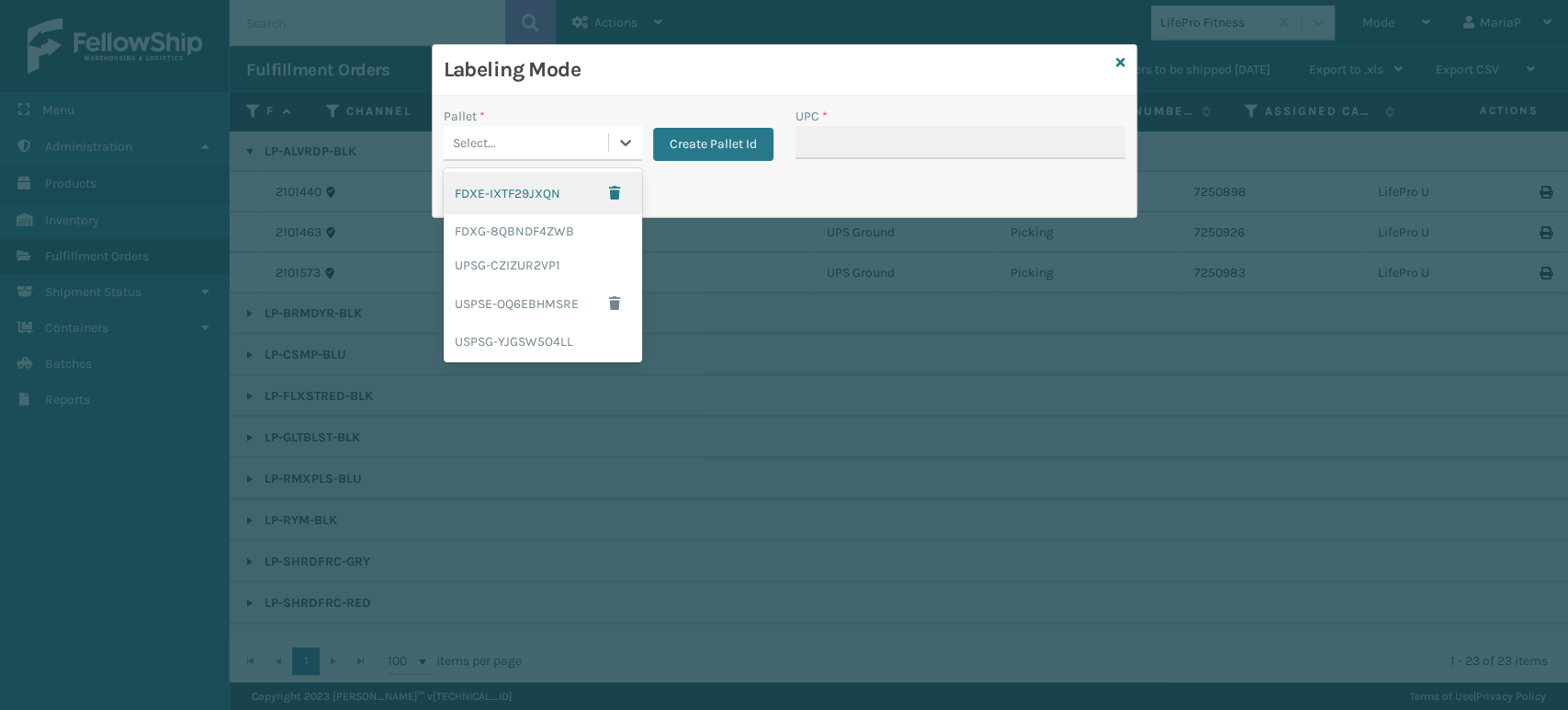
click at [532, 137] on div "Select..." at bounding box center [526, 143] width 165 height 30
click at [519, 260] on div "UPSG-CZIZUR2VP1" at bounding box center [542, 265] width 198 height 34
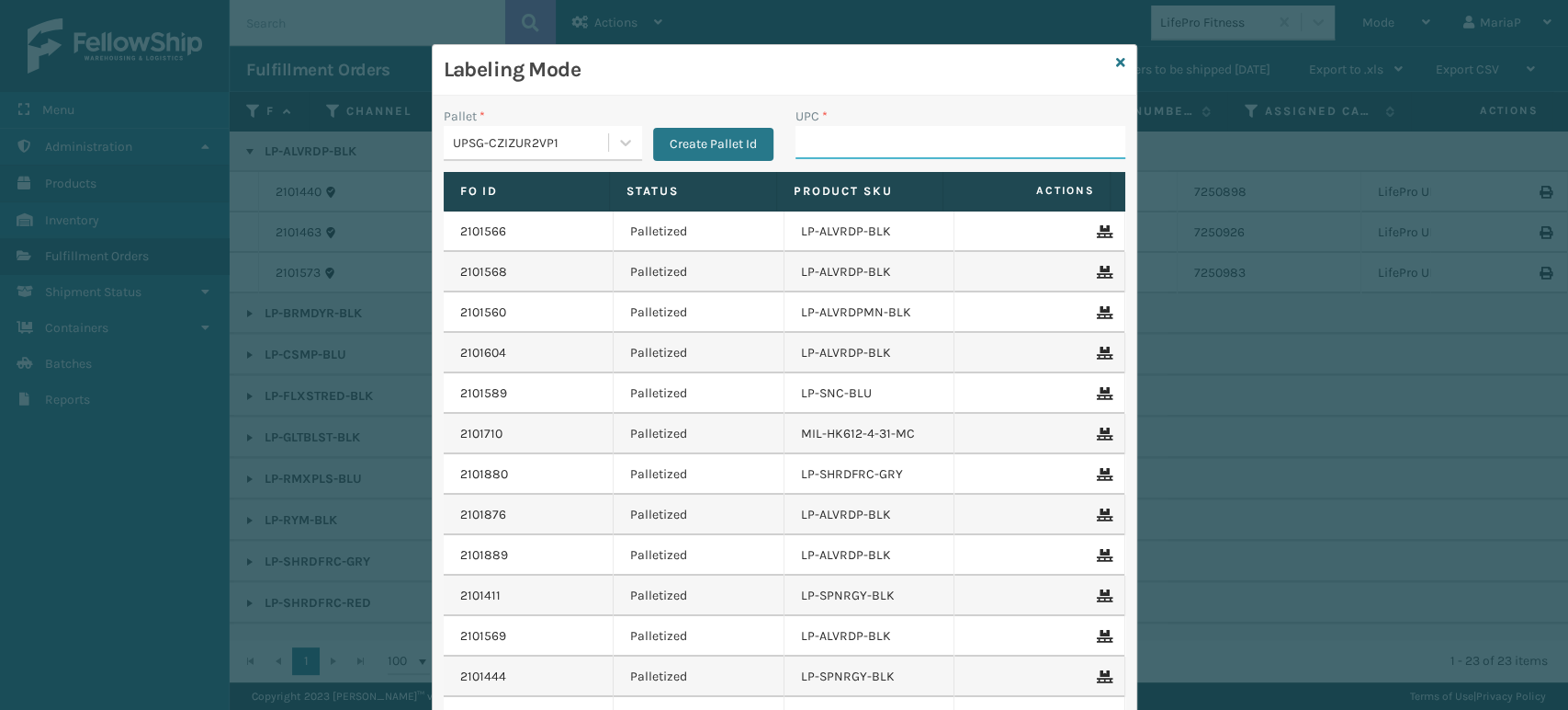
click at [833, 152] on input "UPC *" at bounding box center [961, 142] width 330 height 33
paste input "810090930930"
type input "810090930930"
drag, startPoint x: 851, startPoint y: 150, endPoint x: 862, endPoint y: 145, distance: 12.1
click at [857, 151] on input "810090930930" at bounding box center [944, 142] width 297 height 33
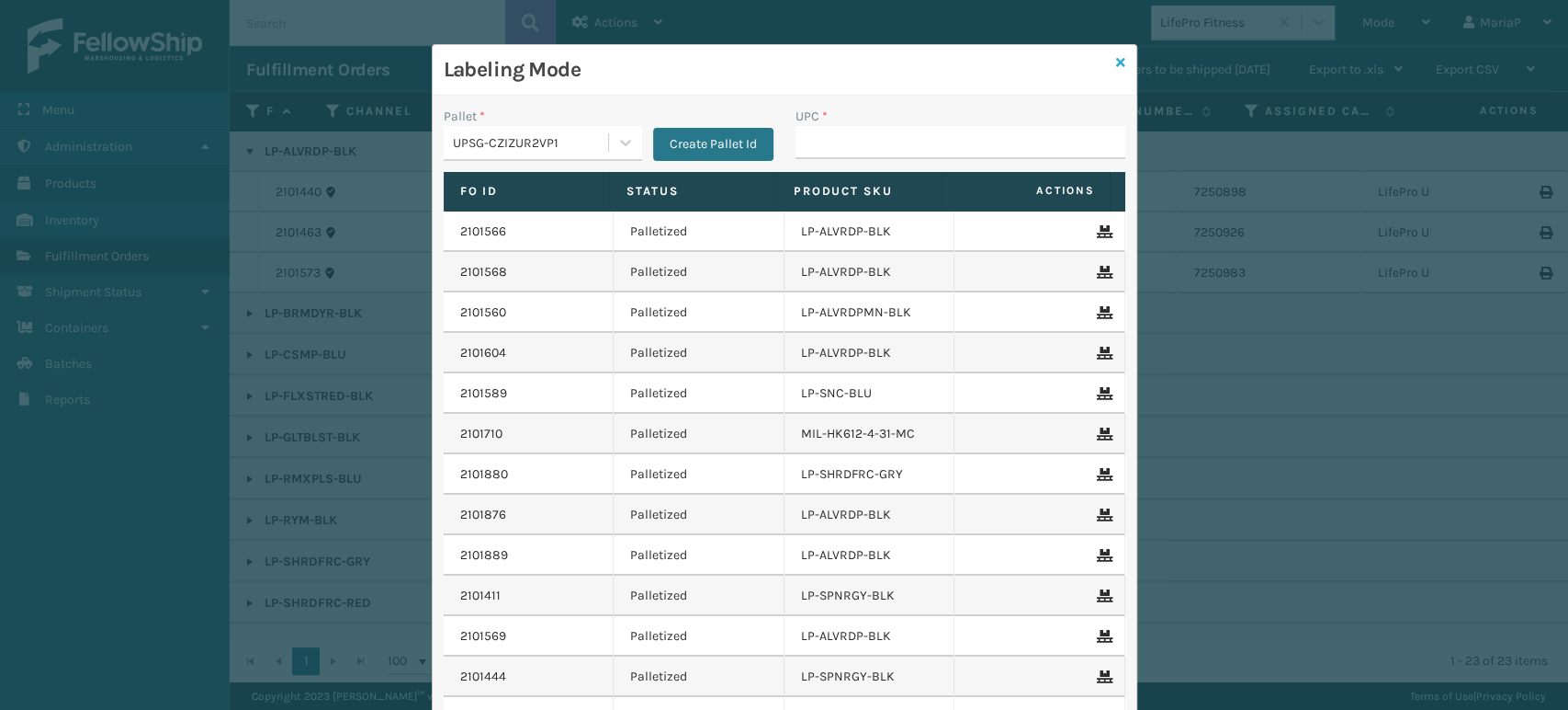
click at [1116, 57] on icon at bounding box center [1121, 63] width 9 height 13
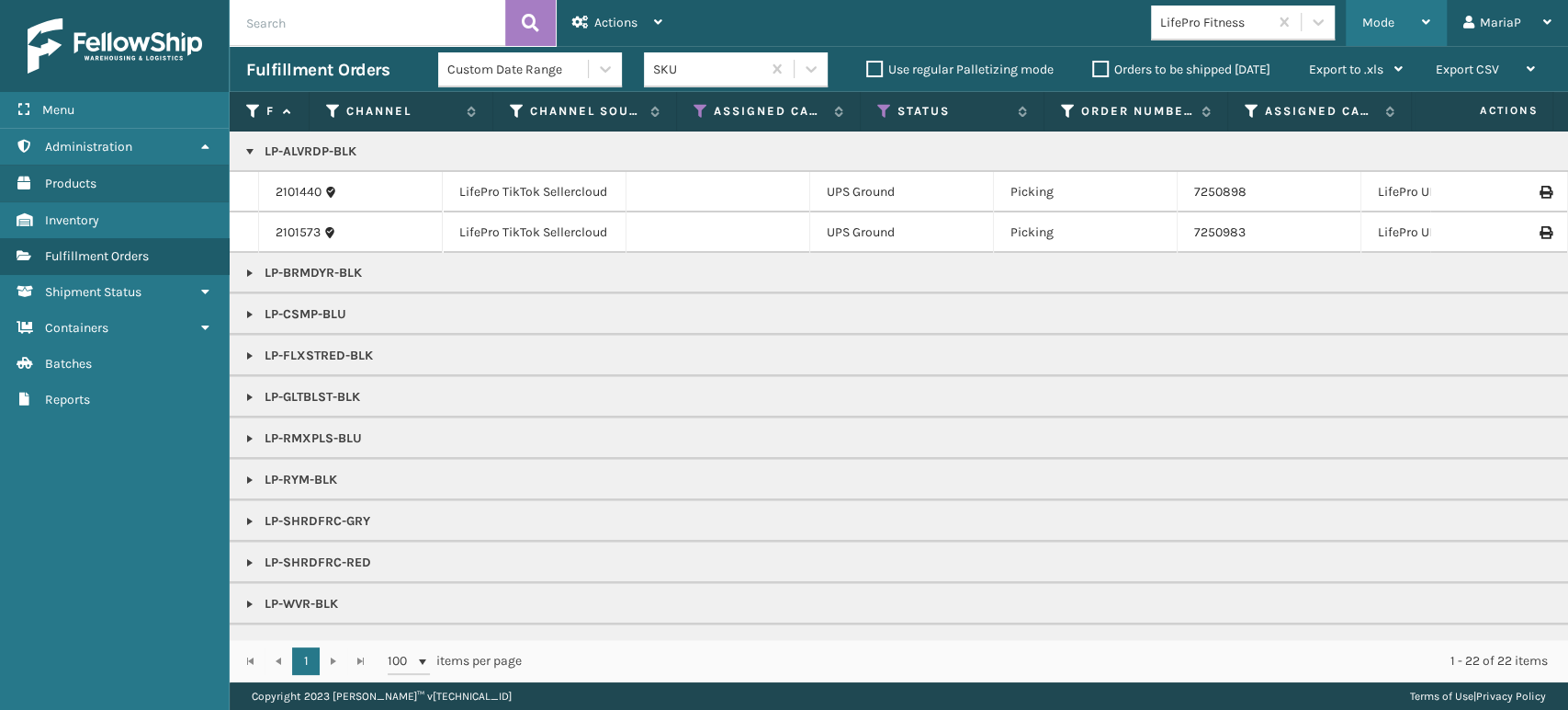
click at [1389, 34] on div "Mode" at bounding box center [1397, 23] width 68 height 46
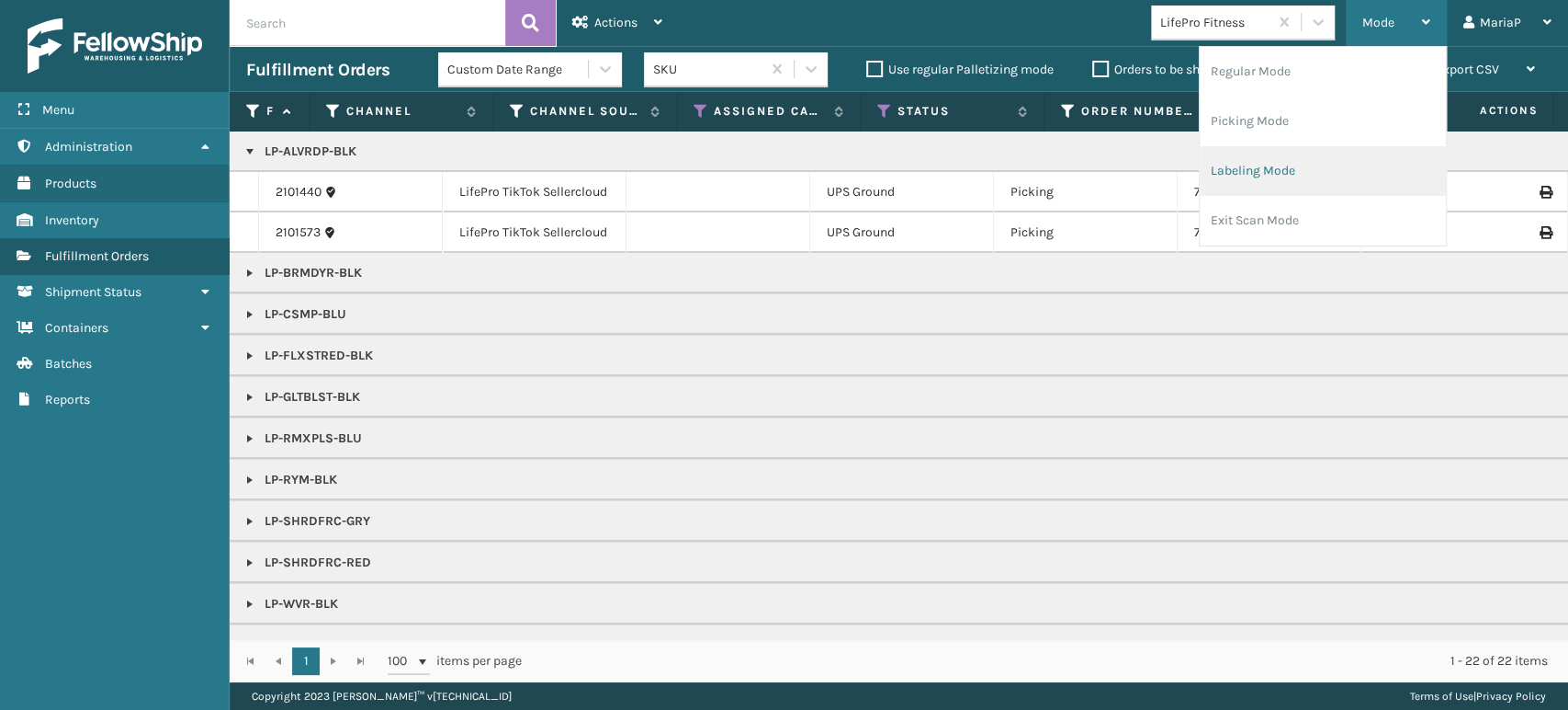
click at [1328, 160] on li "Labeling Mode" at bounding box center [1323, 171] width 246 height 49
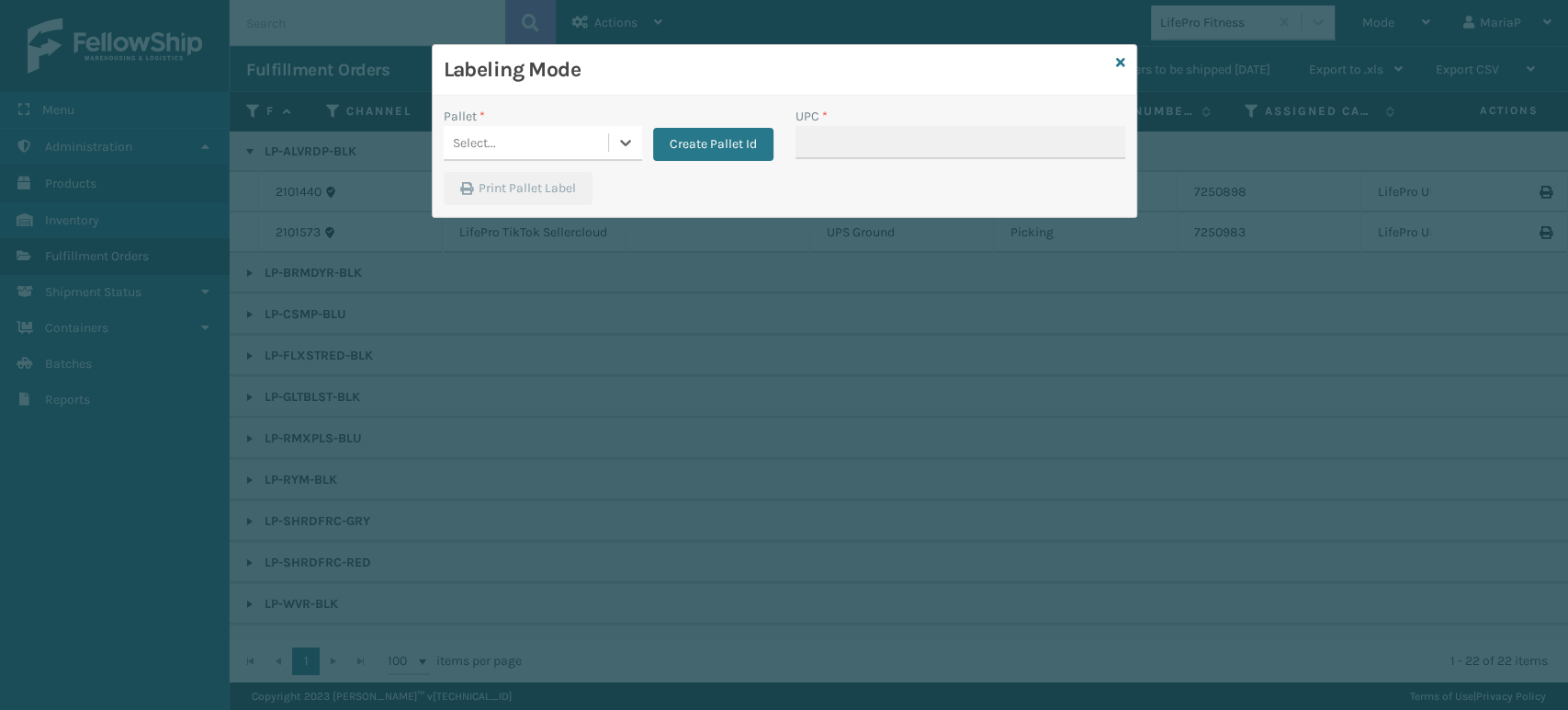
click at [548, 143] on div "Select..." at bounding box center [526, 143] width 165 height 30
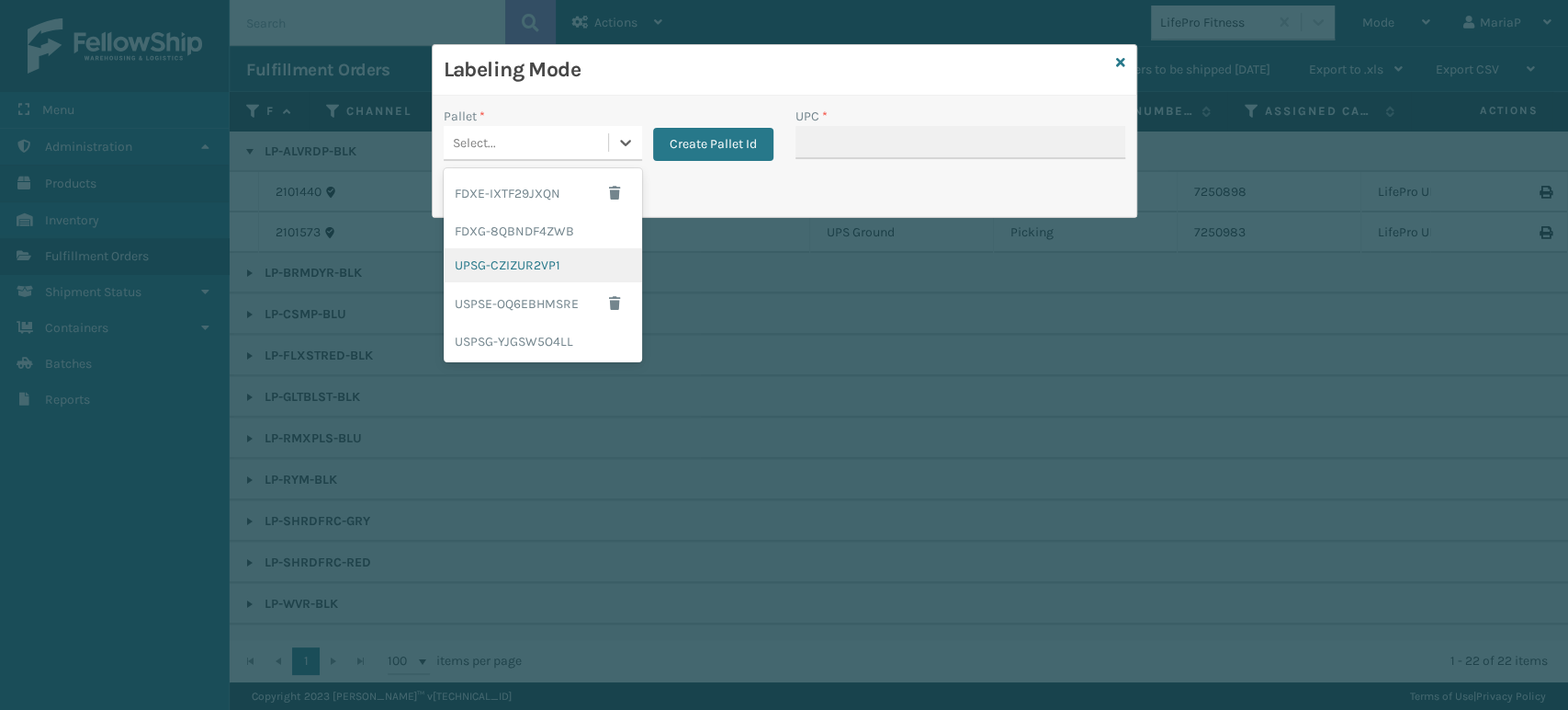
click at [526, 263] on div "UPSG-CZIZUR2VP1" at bounding box center [542, 265] width 198 height 34
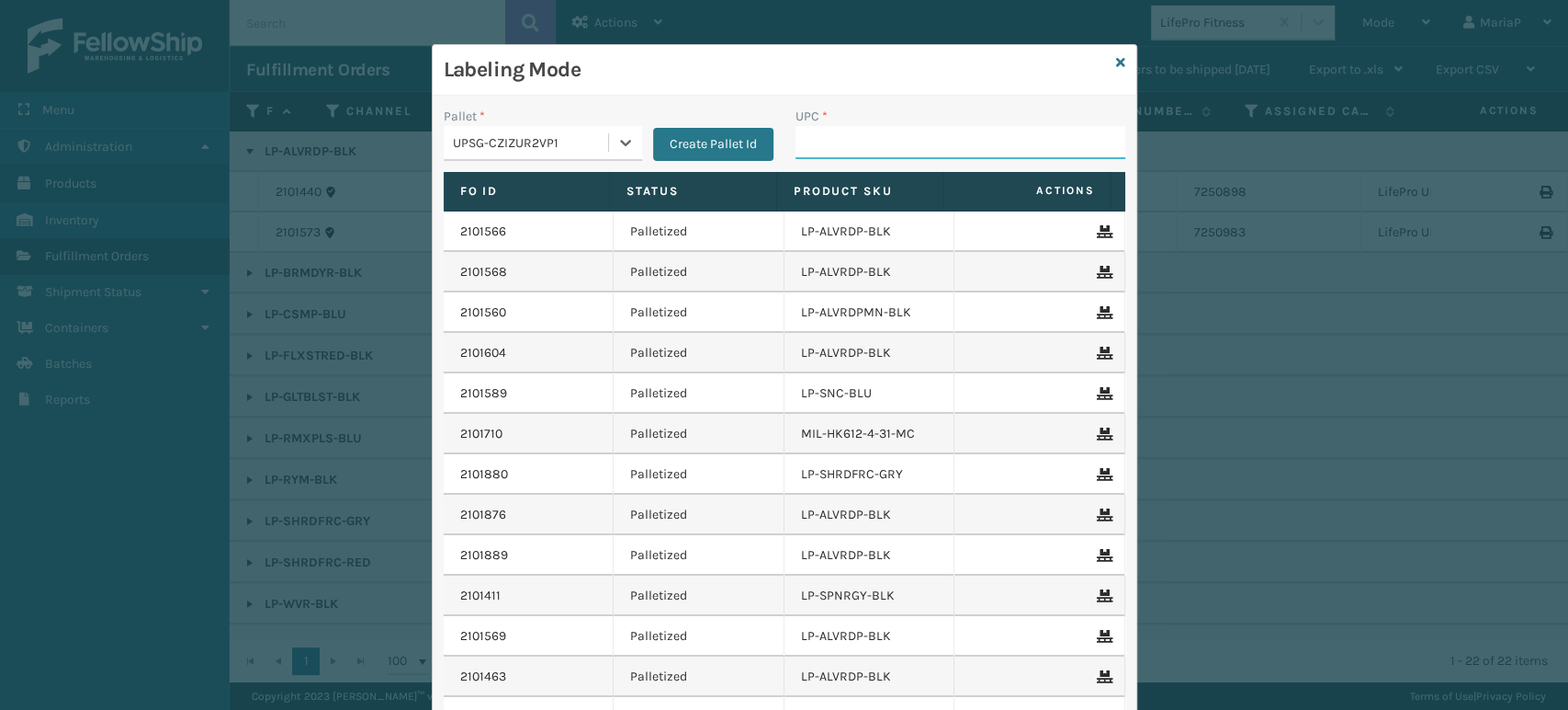
click at [823, 153] on input "UPC *" at bounding box center [961, 142] width 330 height 33
type input "810090930930"
click at [825, 148] on input "UPC *" at bounding box center [961, 142] width 330 height 33
type input "8100909"
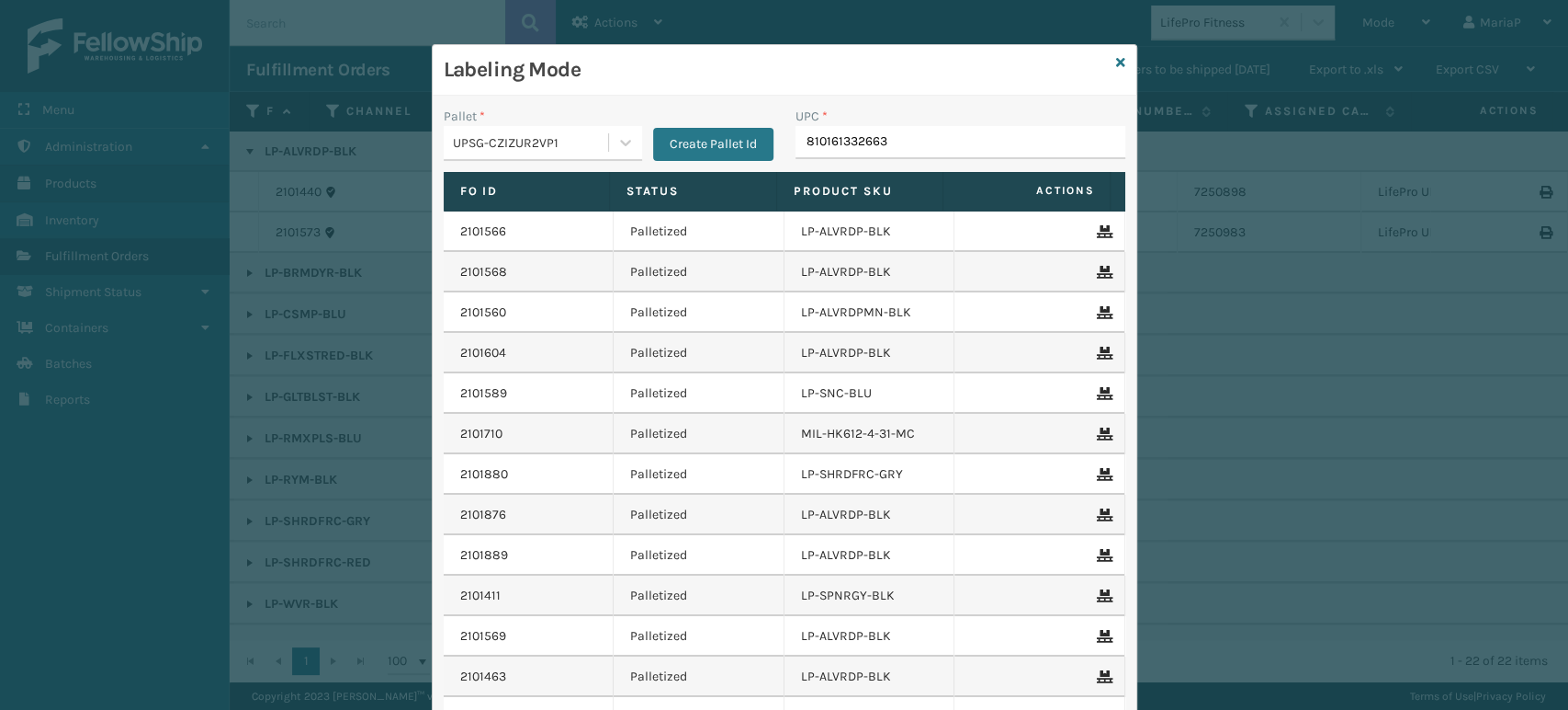
type input "810161332663"
type input "8101613"
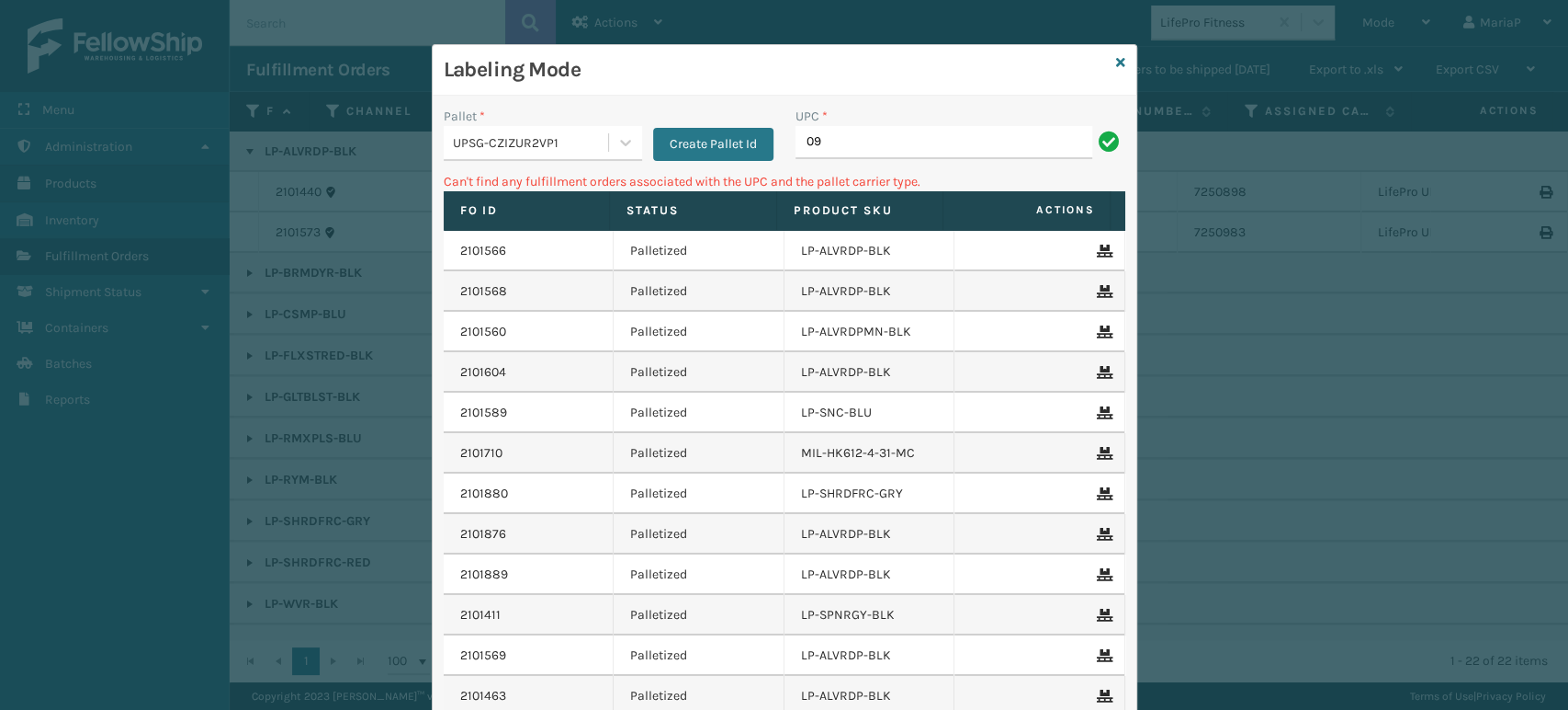
type input "0"
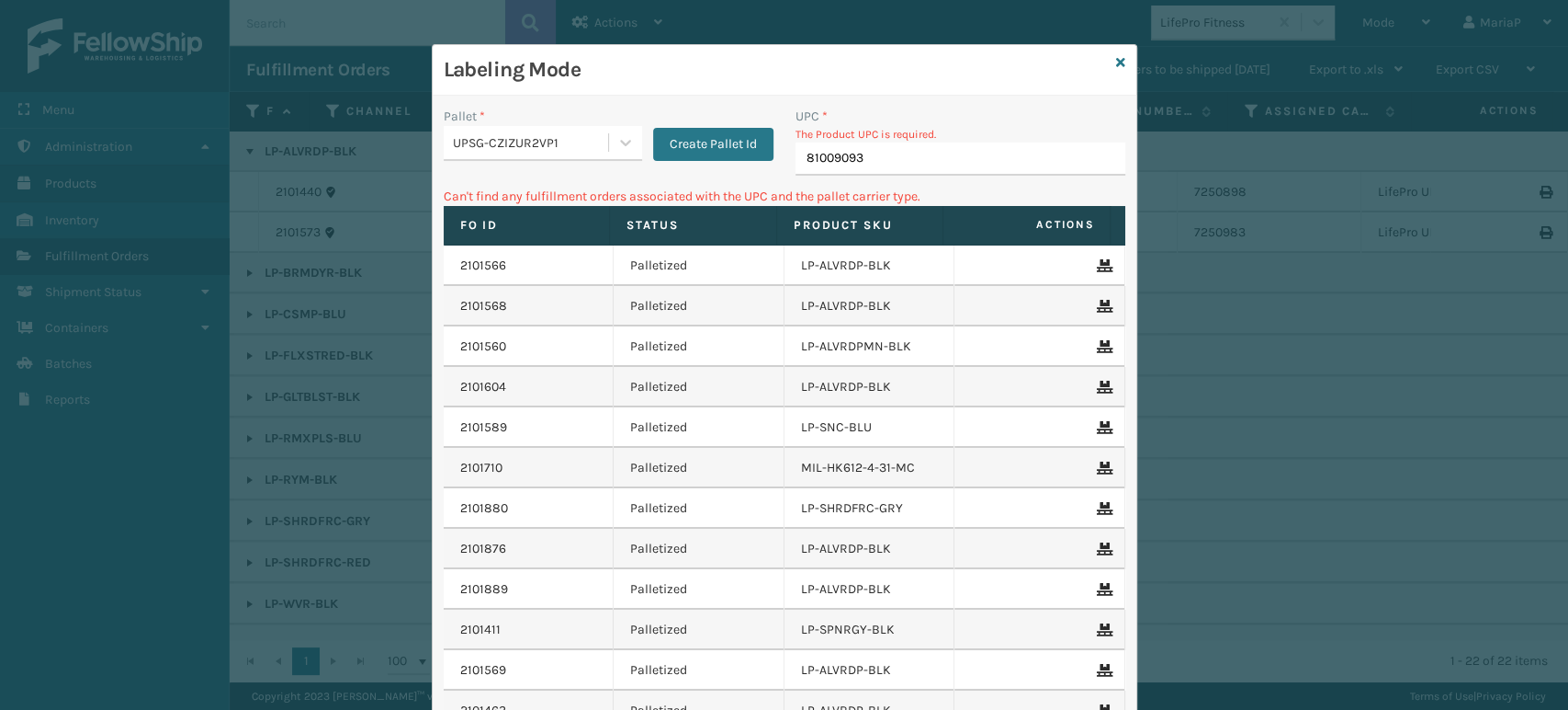
type input "810090930"
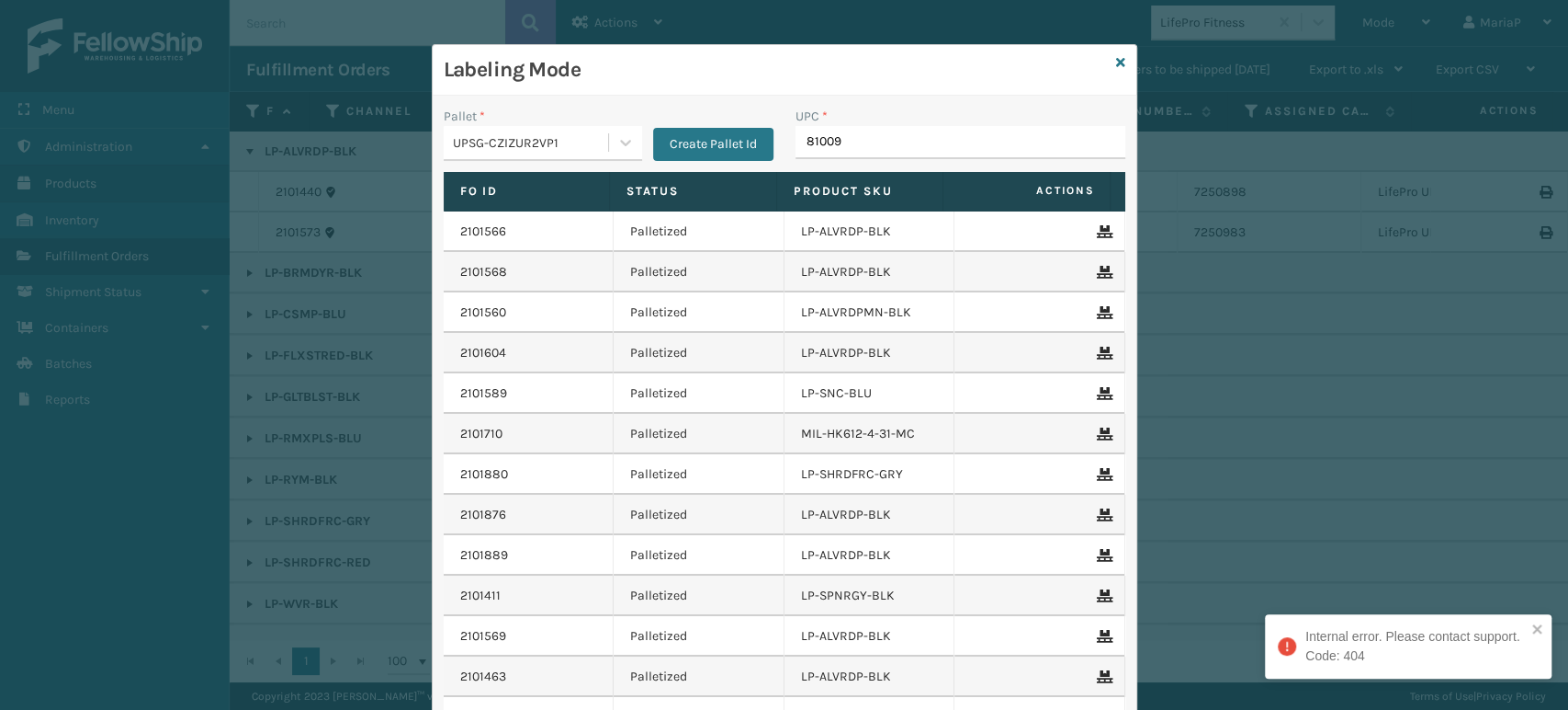
type input "810090"
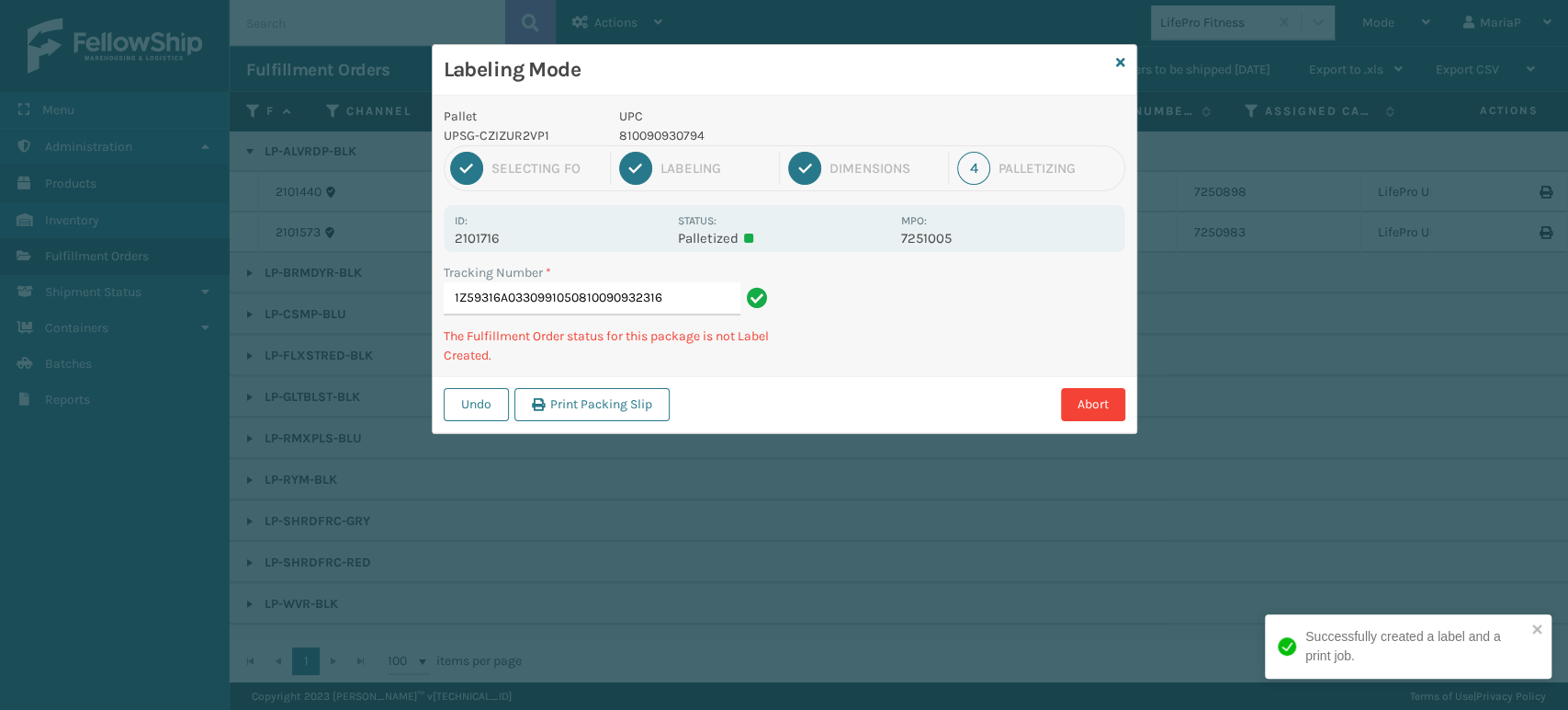
type input "1Z59316A0330991050810090932316"
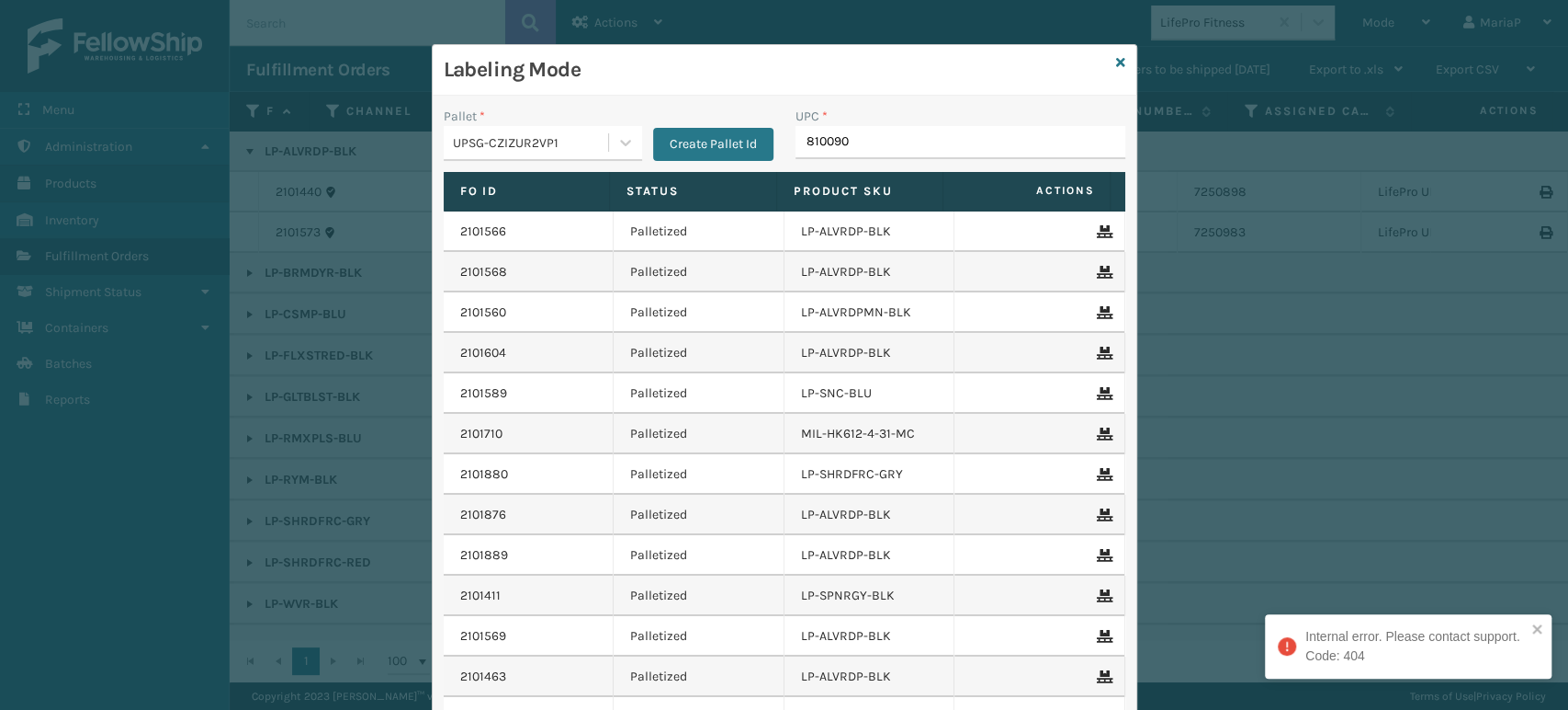
type input "8100909"
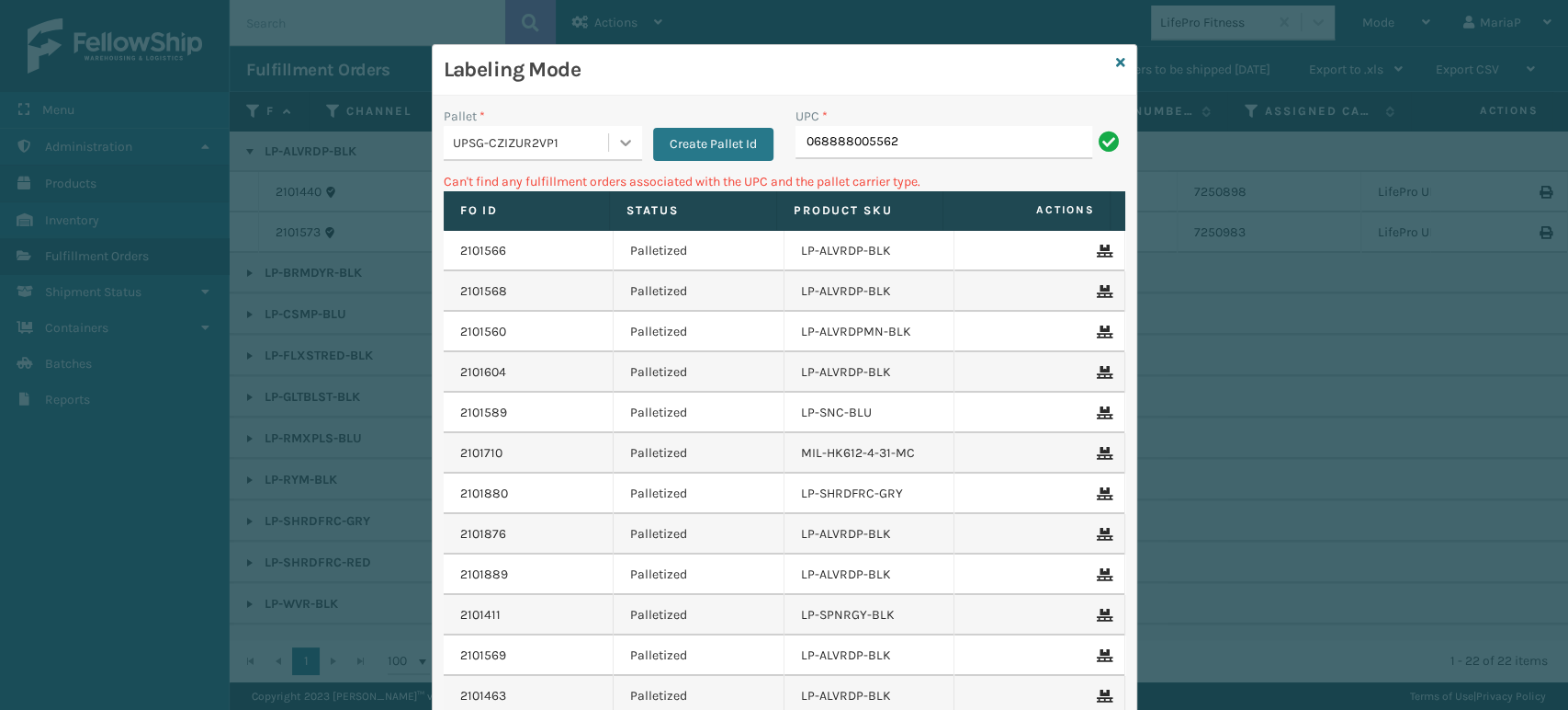
click at [609, 137] on div at bounding box center [625, 142] width 33 height 33
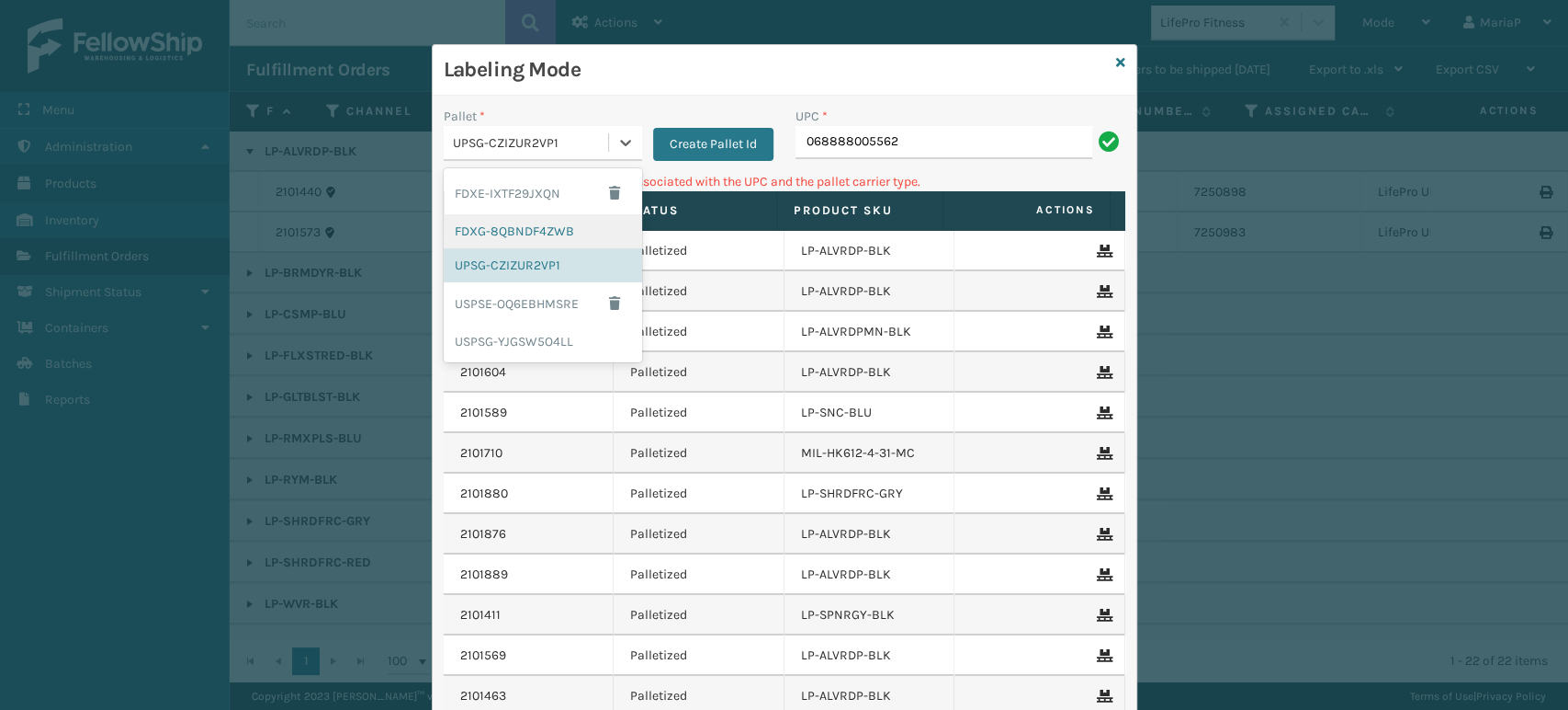
drag, startPoint x: 518, startPoint y: 229, endPoint x: 586, endPoint y: 215, distance: 69.4
click at [518, 228] on div "FDXG-8QBNDF4ZWB" at bounding box center [542, 231] width 198 height 34
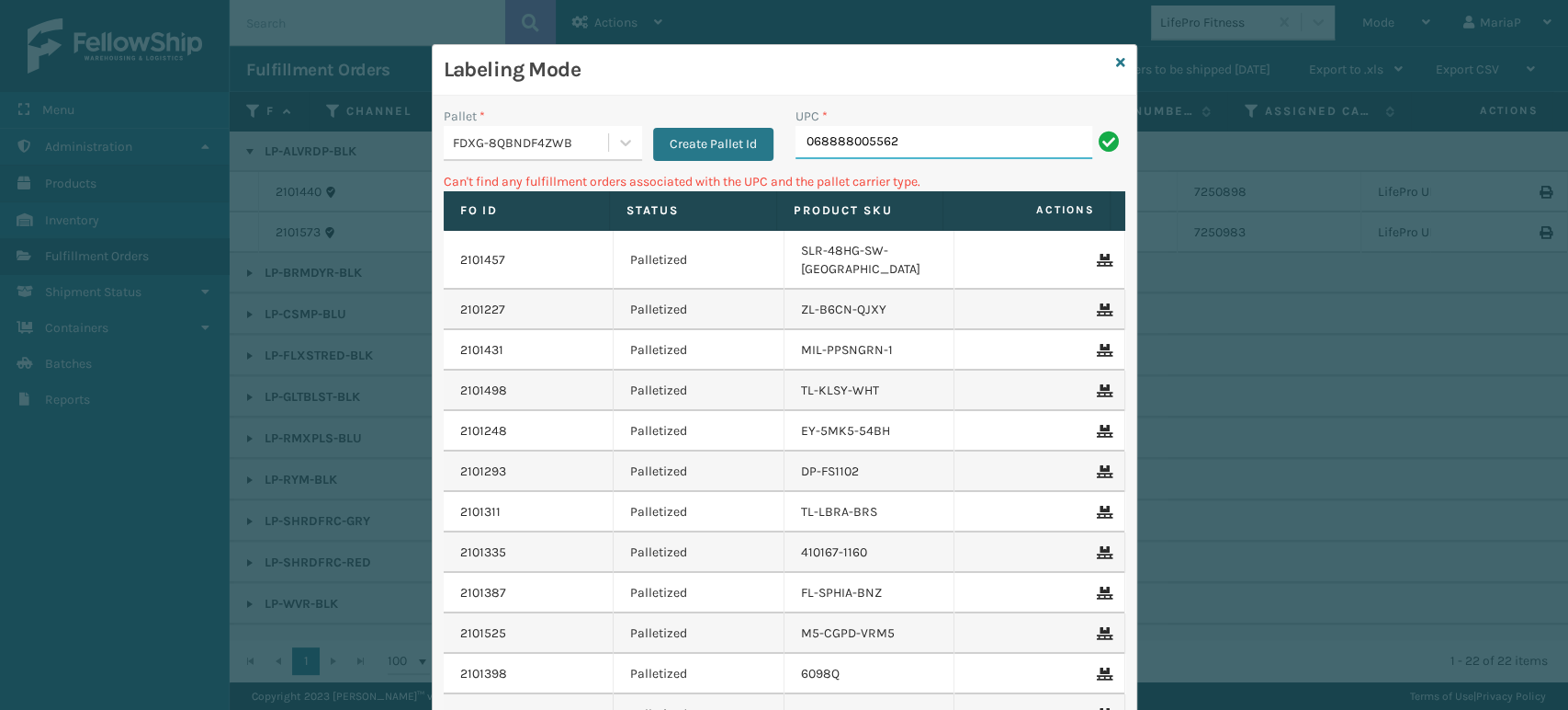
click at [879, 144] on input "068888005562" at bounding box center [944, 142] width 297 height 33
click at [548, 145] on div "FDXG-8QBNDF4ZWB" at bounding box center [532, 143] width 157 height 19
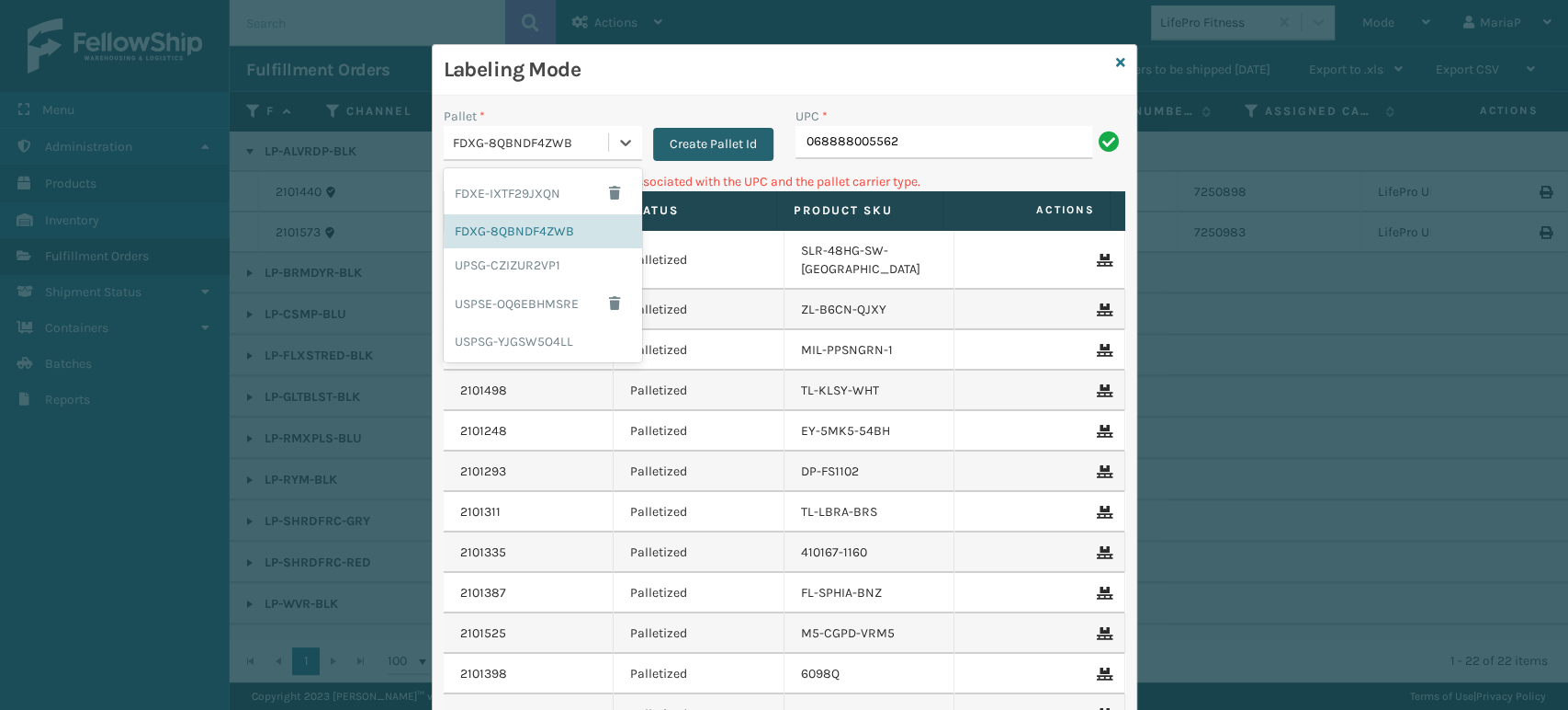
click at [680, 142] on button "Create Pallet Id" at bounding box center [712, 144] width 120 height 33
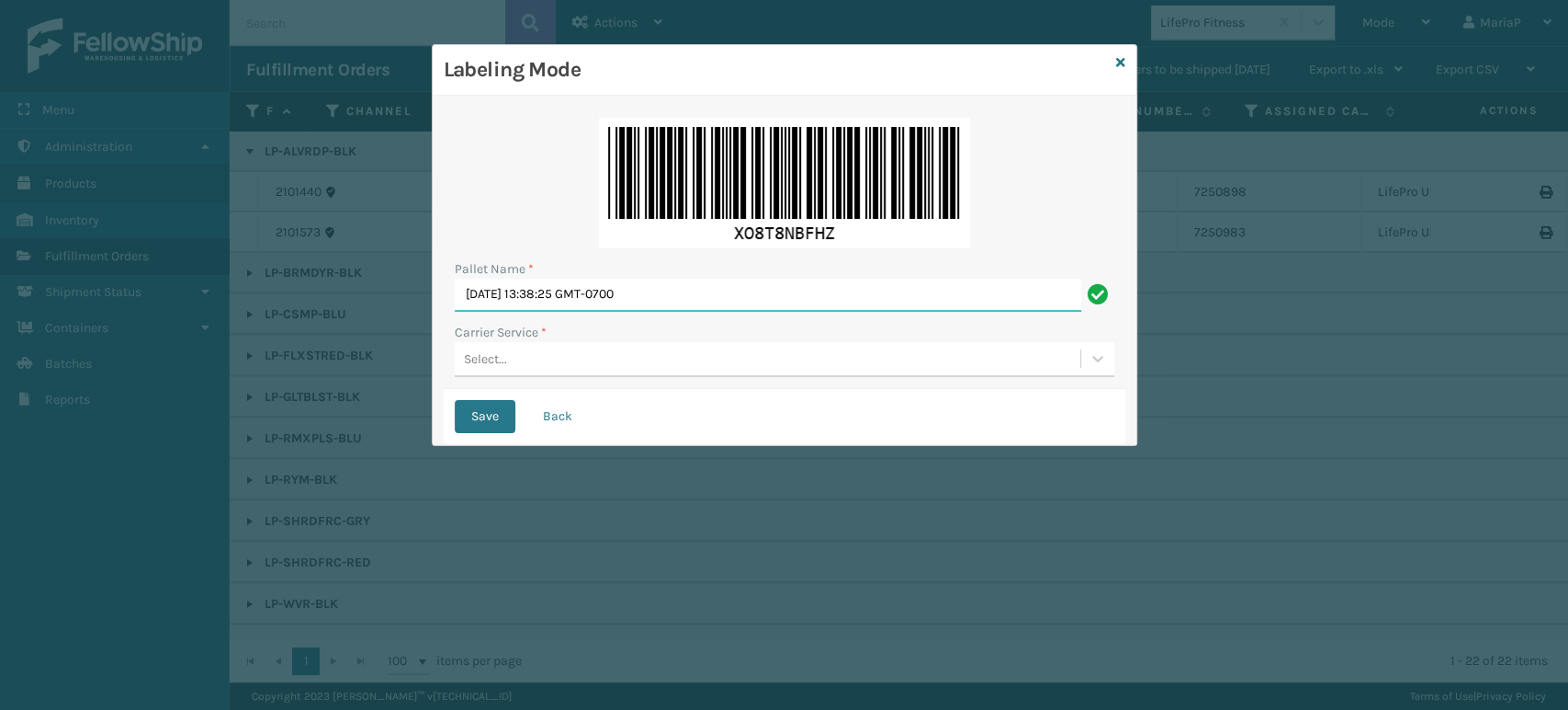
click at [726, 306] on input "[DATE] 13:38:25 GMT-0700" at bounding box center [767, 295] width 626 height 33
type input "BOX TRUCK"
click at [513, 362] on div "Select..." at bounding box center [767, 359] width 625 height 30
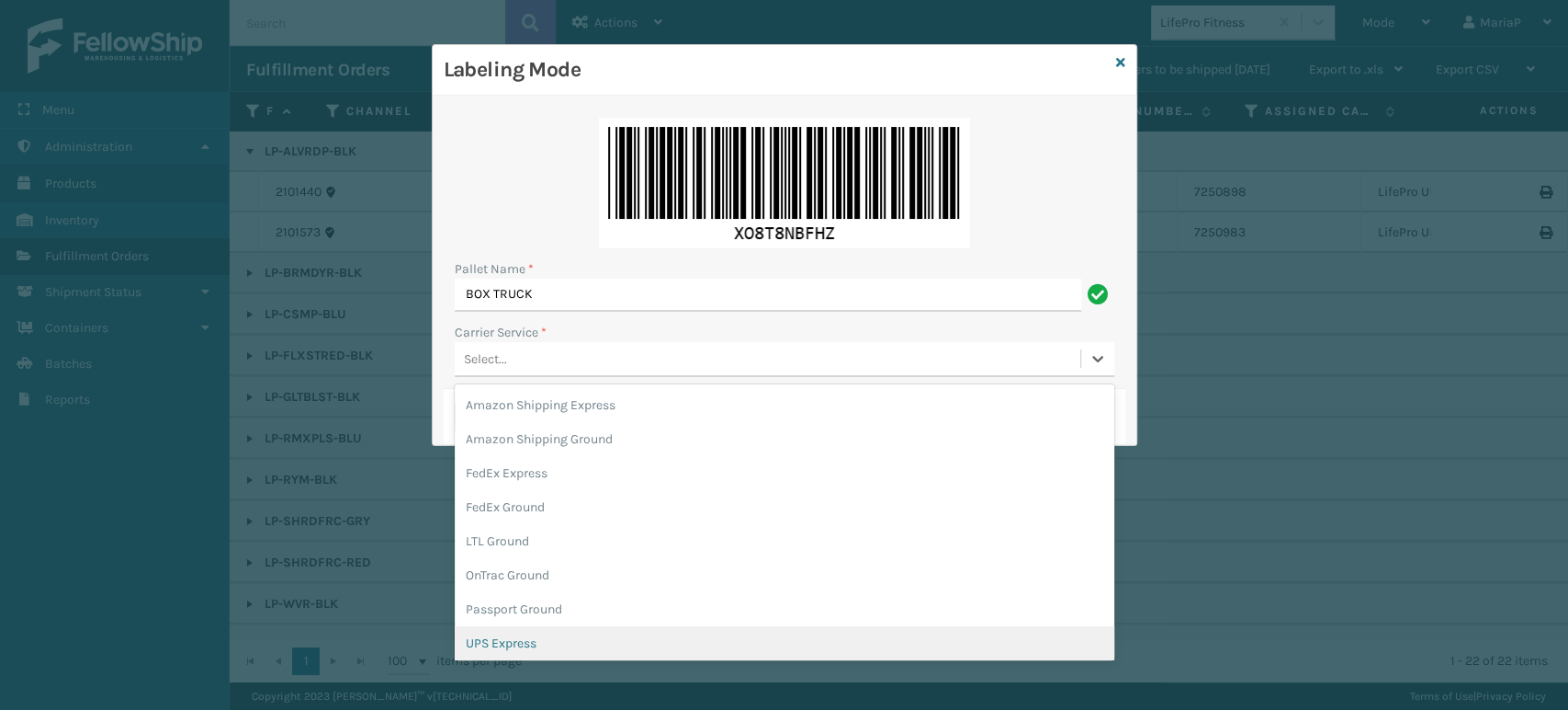
click at [568, 651] on div "UPS Express" at bounding box center [784, 643] width 659 height 34
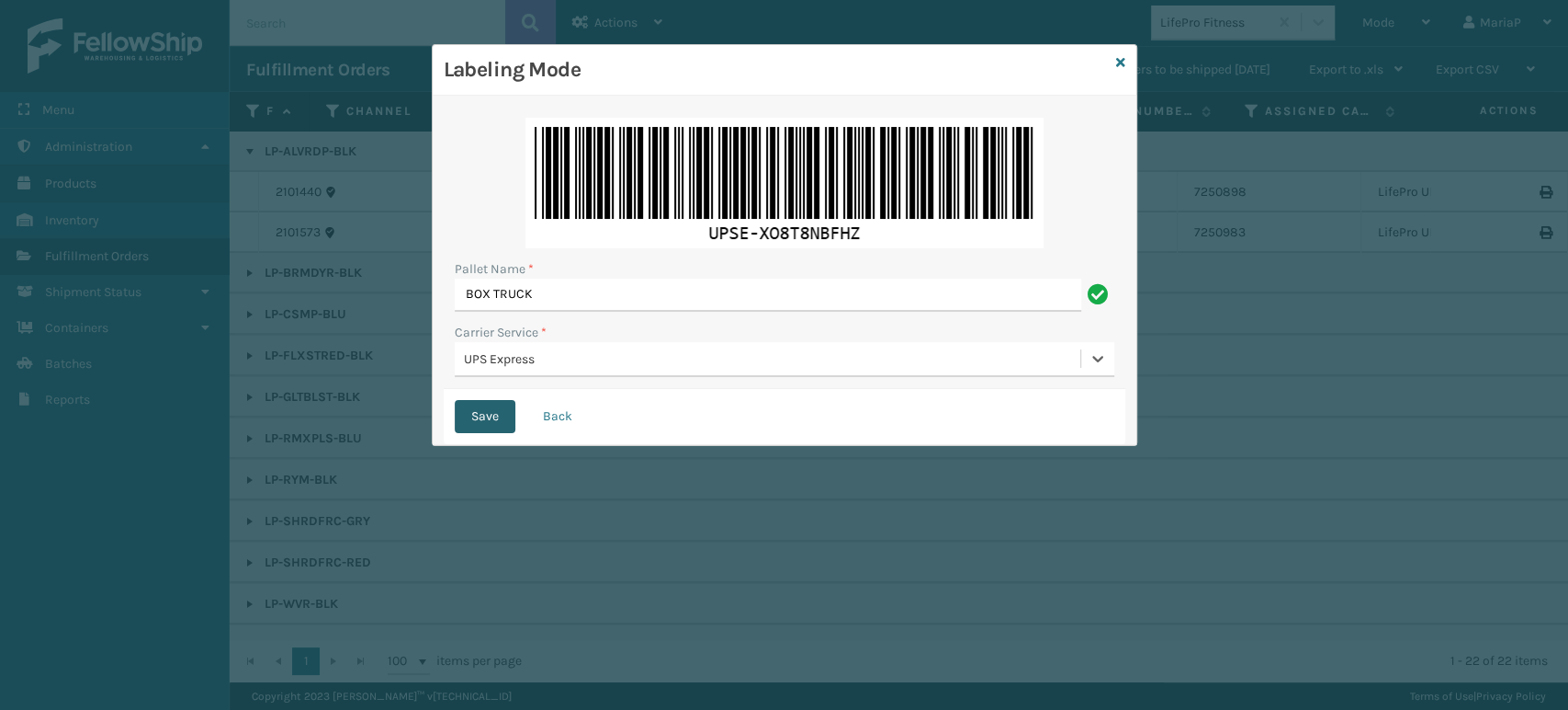
click at [501, 414] on button "Save" at bounding box center [485, 416] width 61 height 33
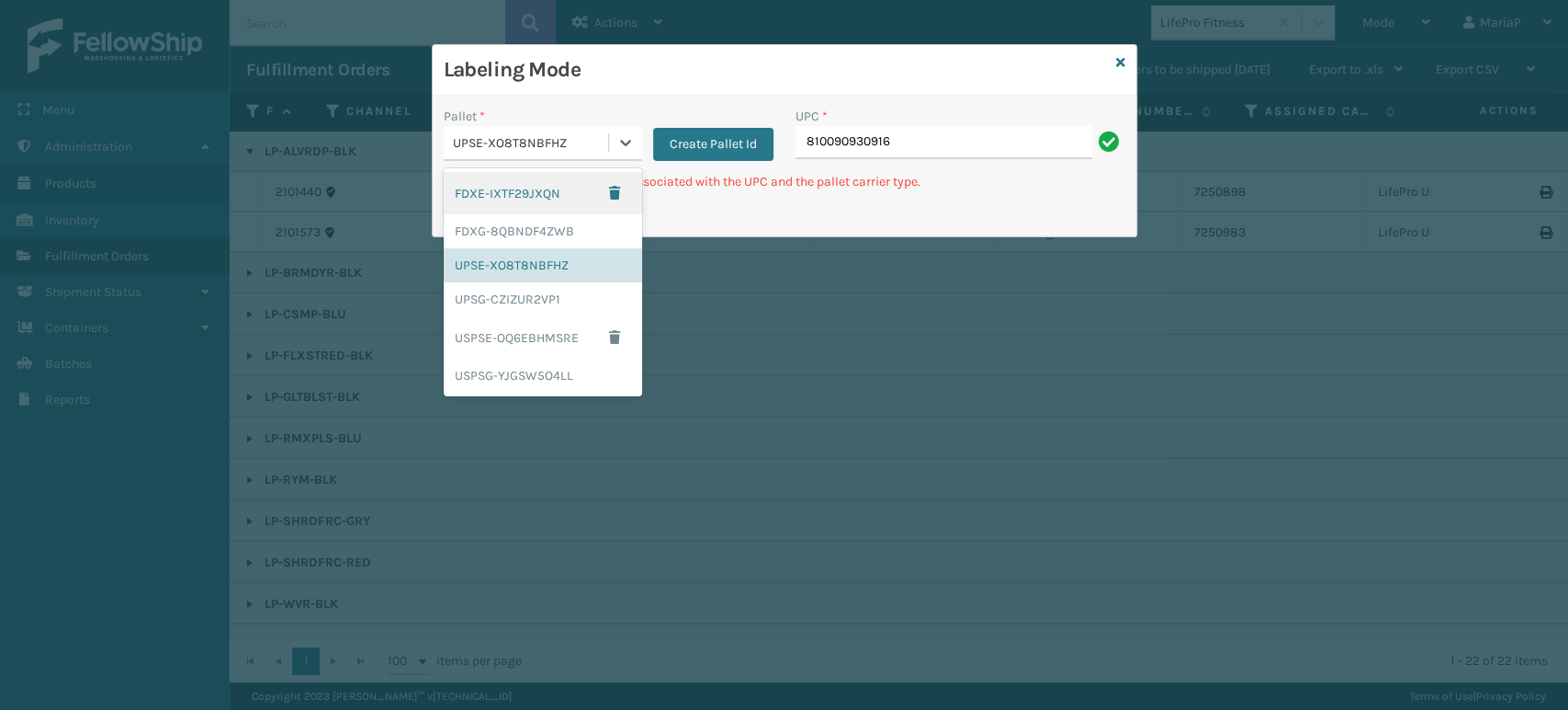
click at [574, 131] on div "UPSE-XO8T8NBFHZ" at bounding box center [526, 143] width 165 height 30
click at [504, 295] on div "UPSG-CZIZUR2VP1" at bounding box center [542, 300] width 198 height 34
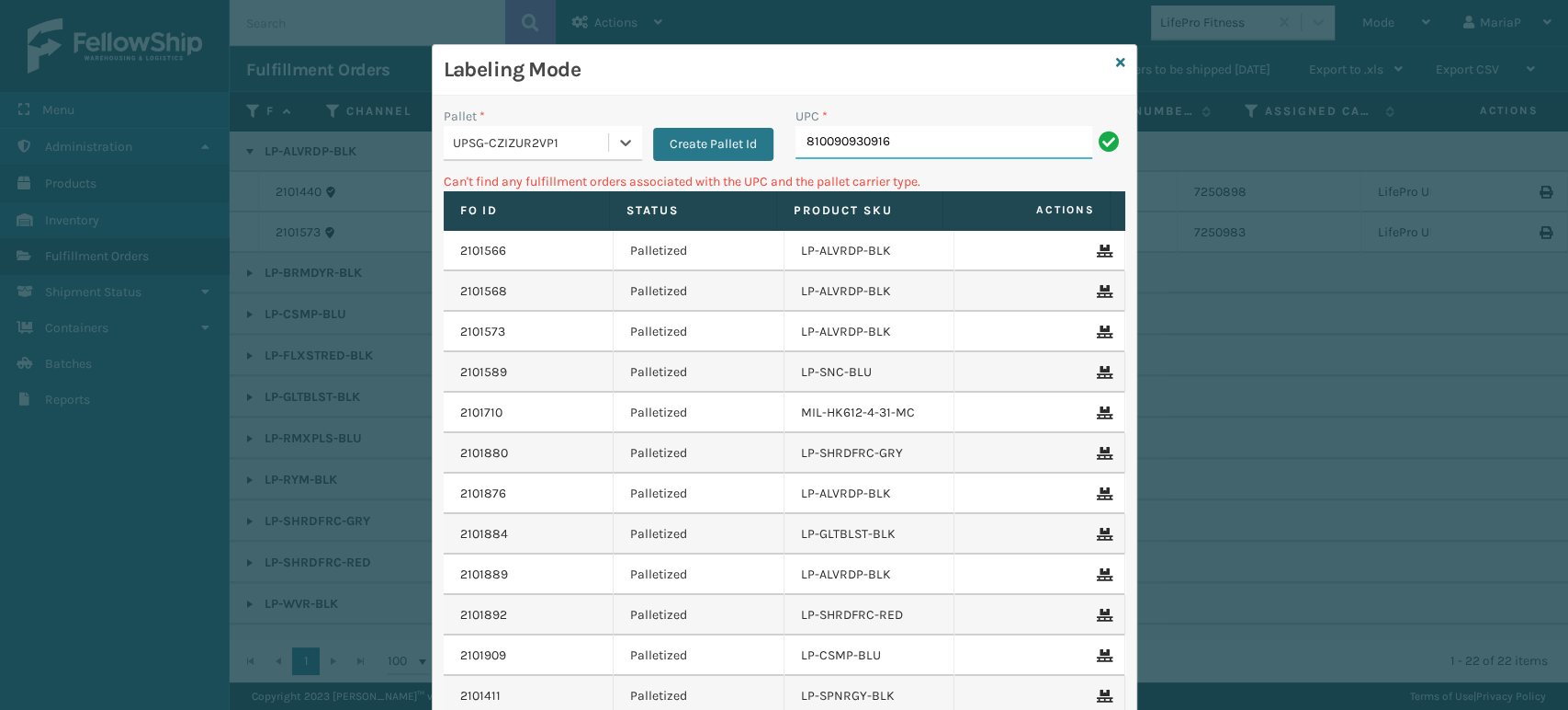
click at [933, 142] on input "810090930916" at bounding box center [944, 142] width 297 height 33
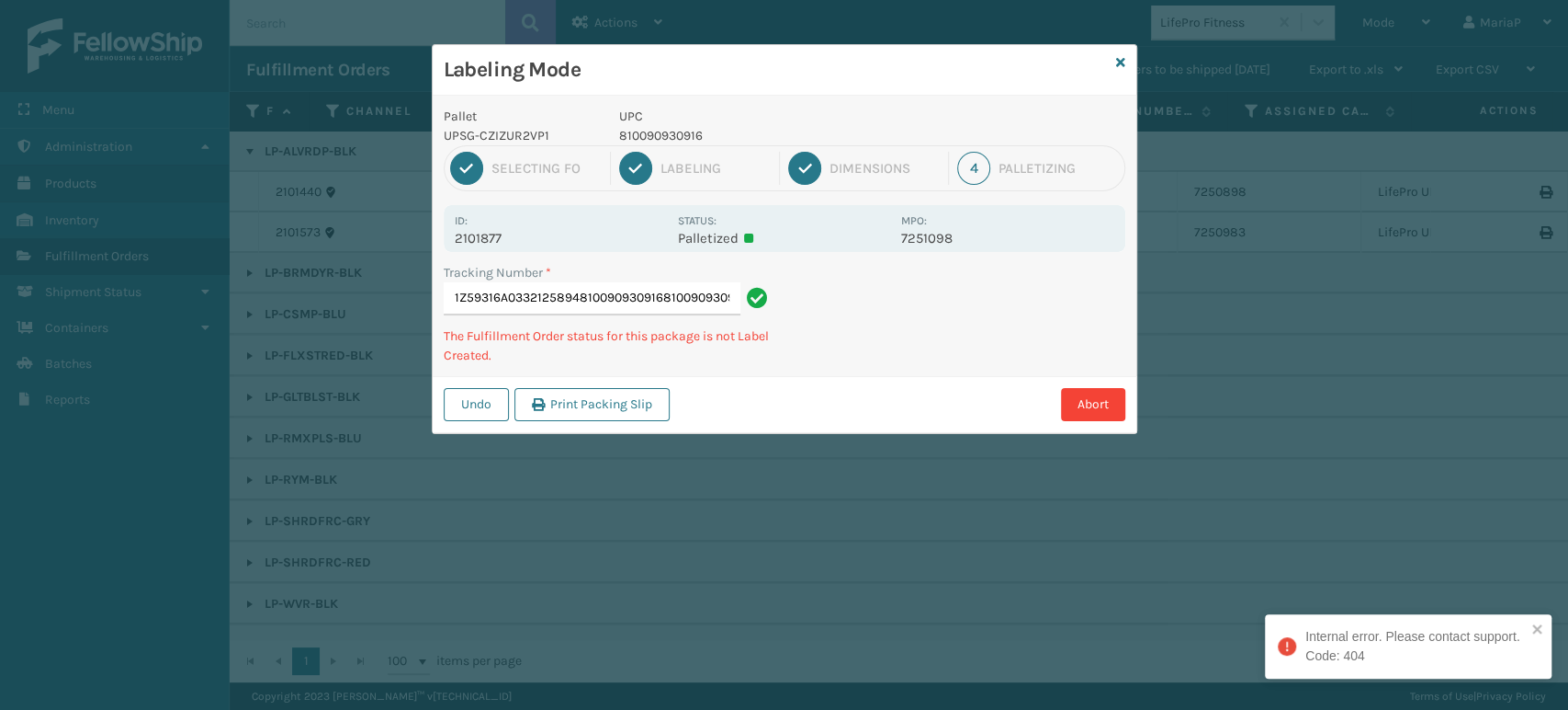
type input "1Z59316A0332125894810090930916810090930916"
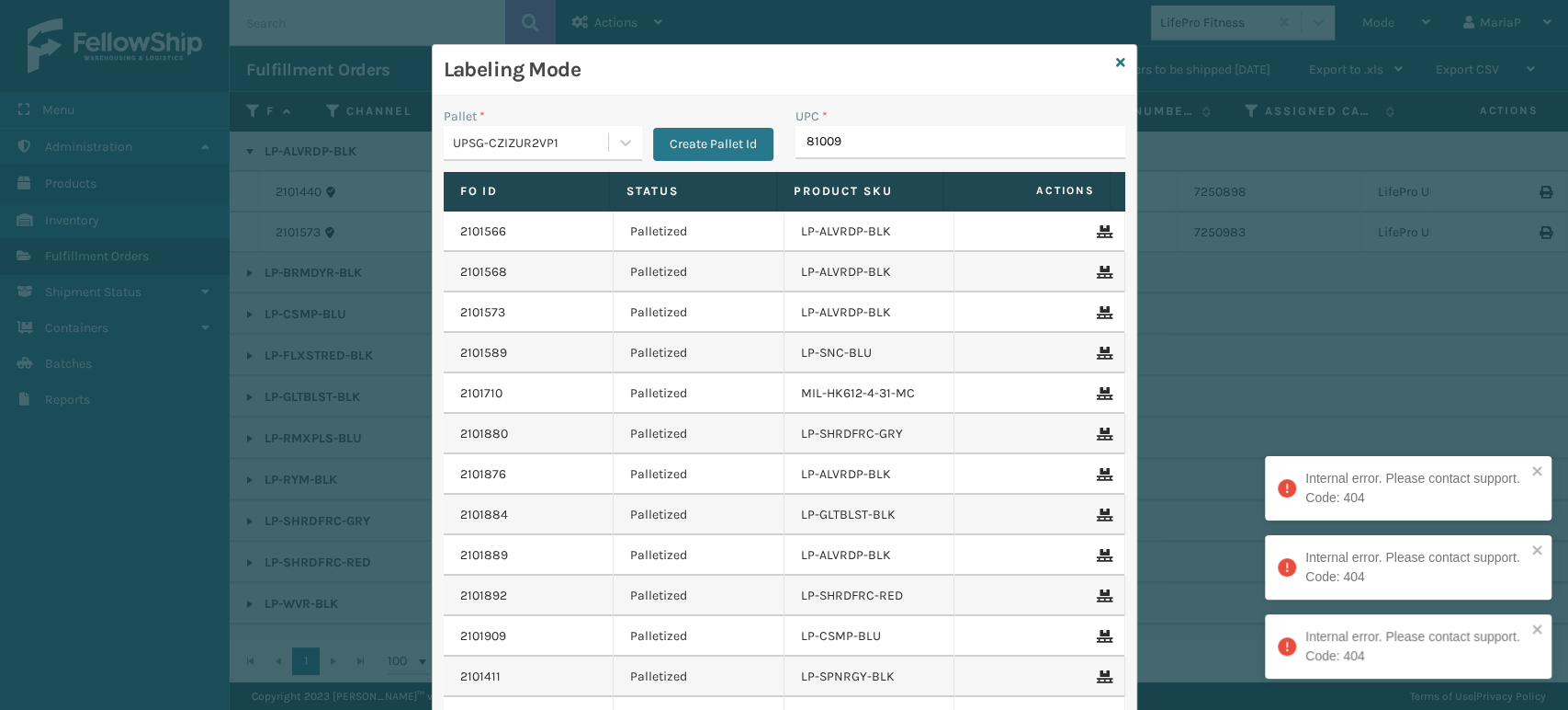
type input "810090"
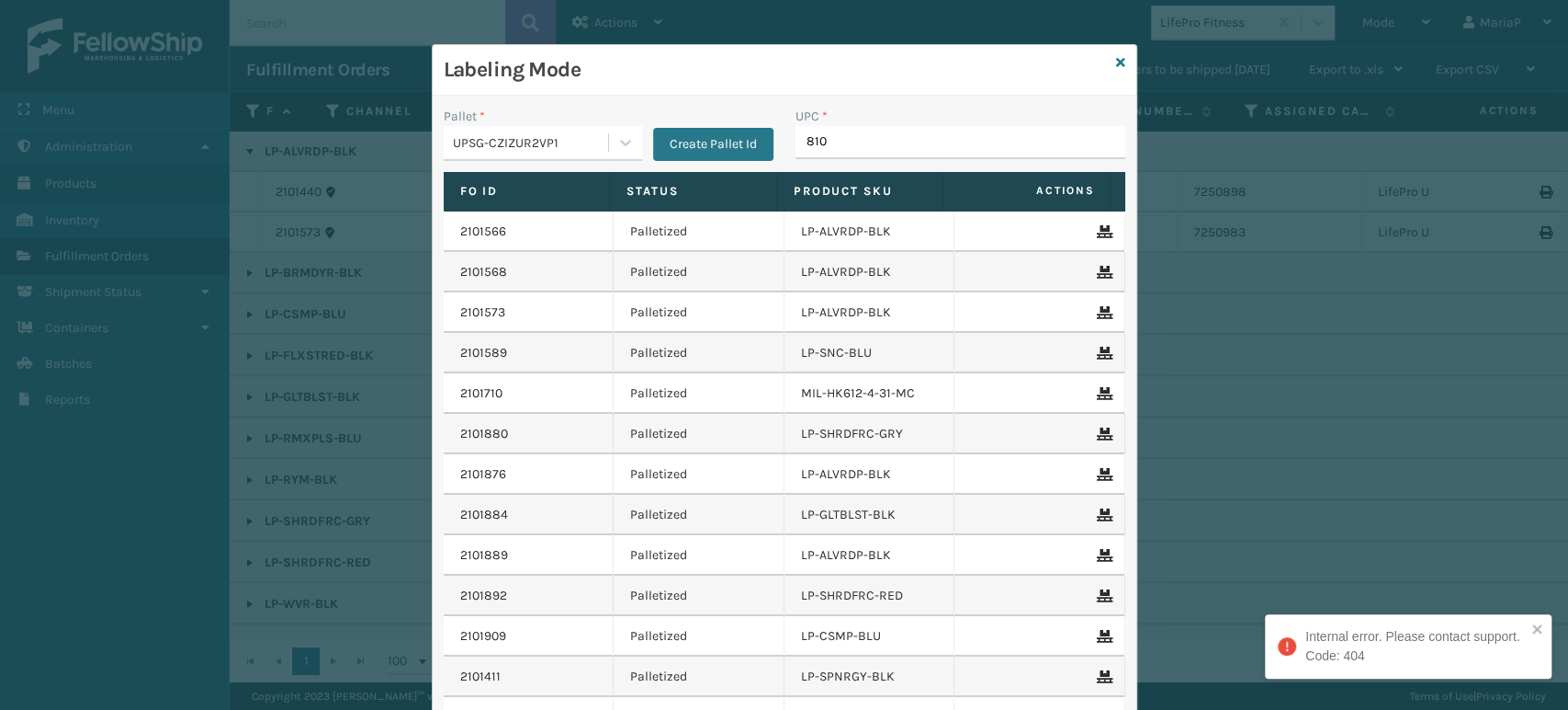
type input "8100"
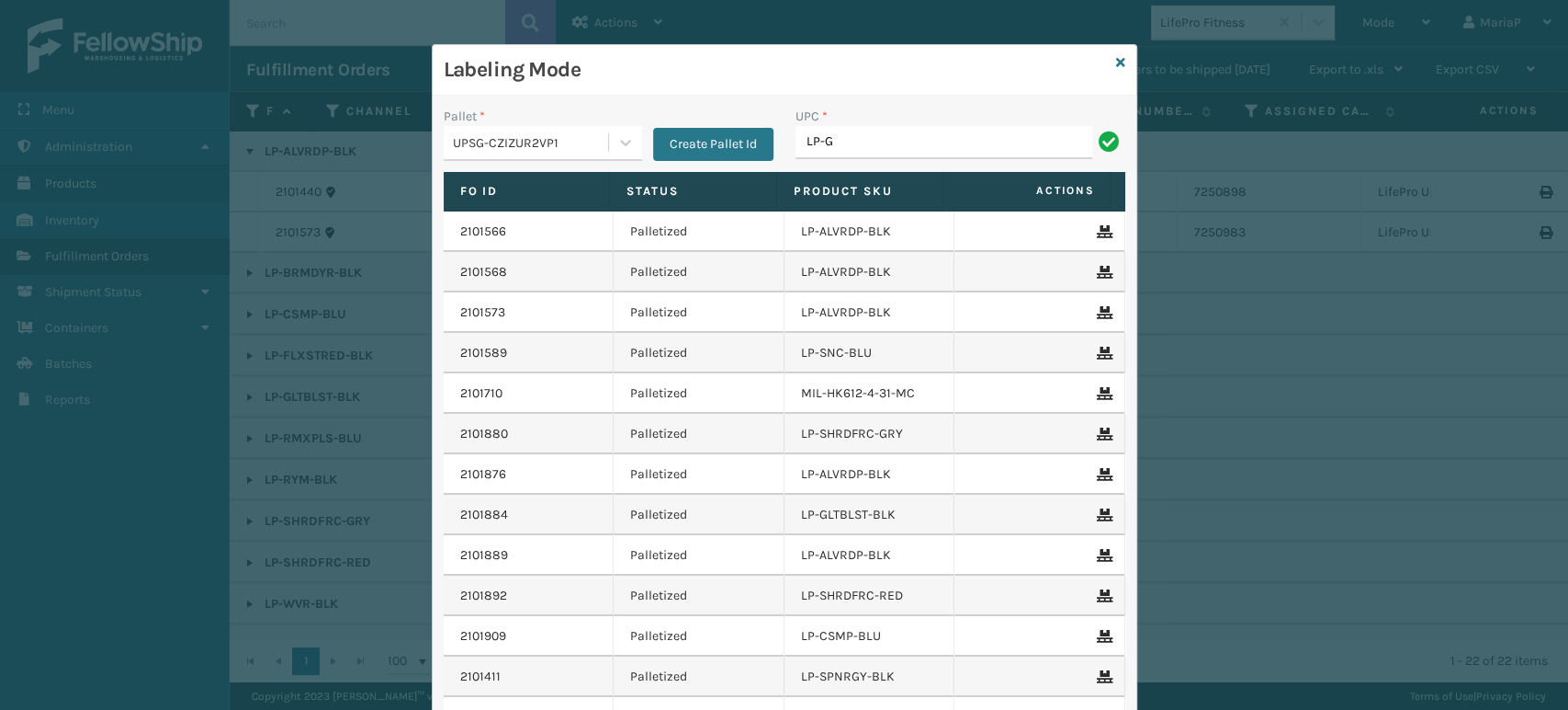
type input "LP-GLTBLST-BLK"
type input "810090930"
type input "81016133"
type input "0688887"
type input "8100909"
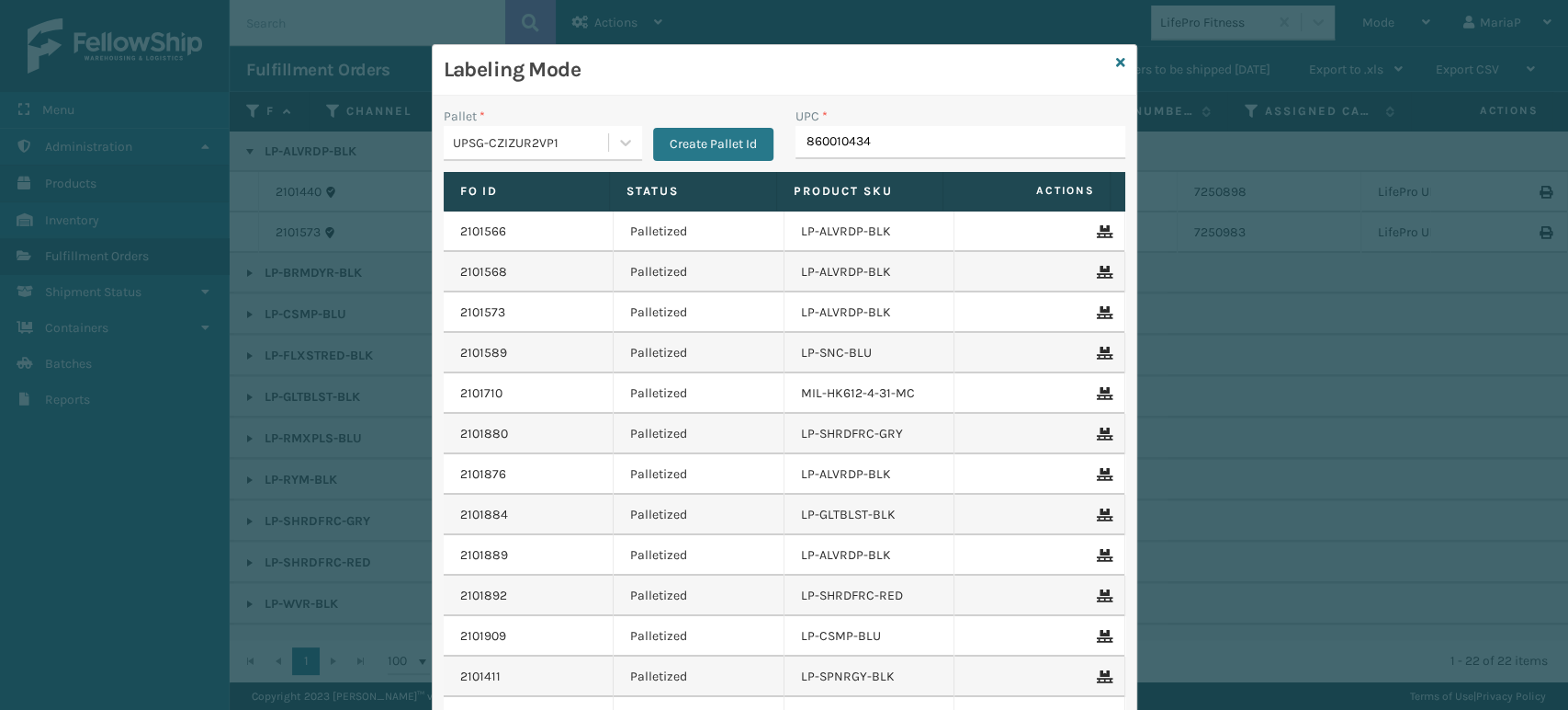
type input "8600104346"
type input "1305Box-2"
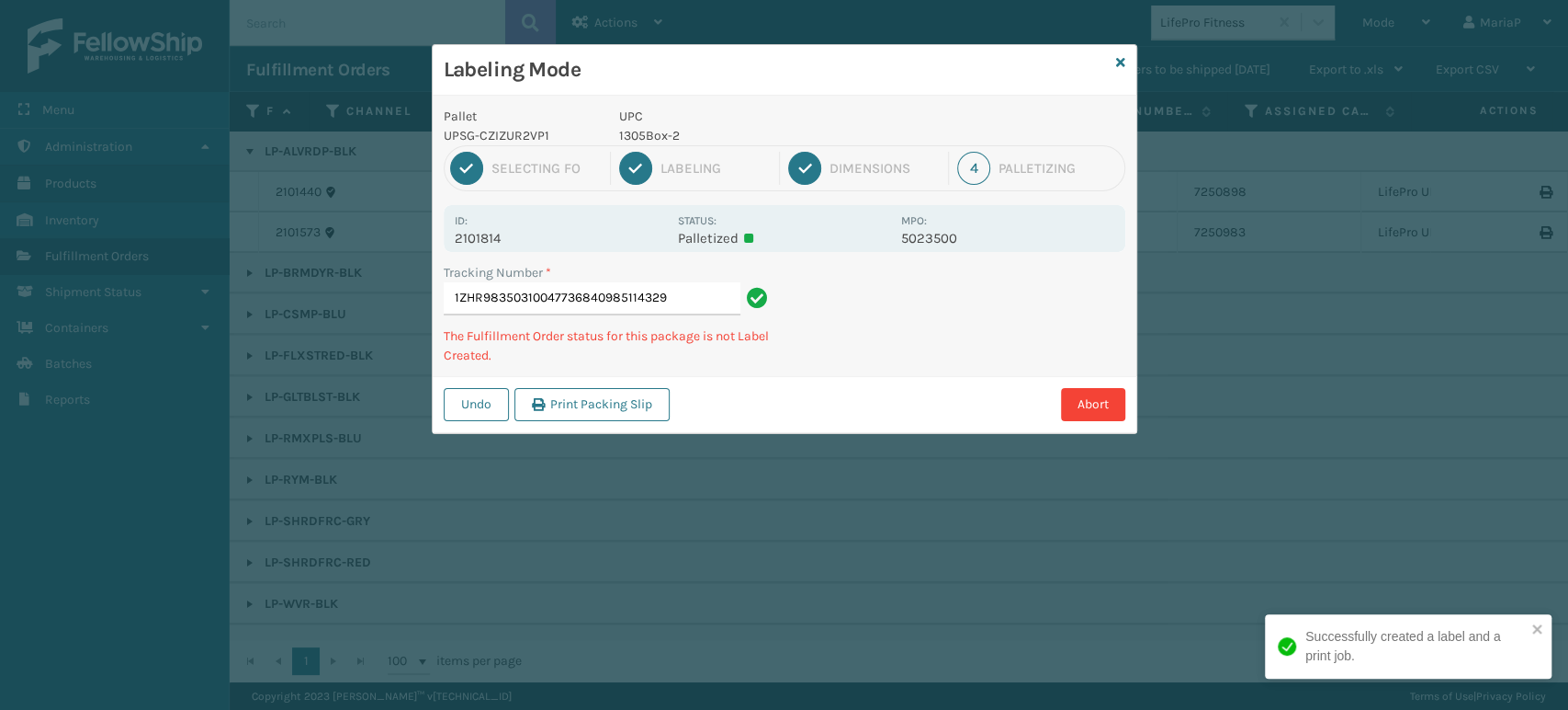
type input "1ZHR98350310047736840985114329"
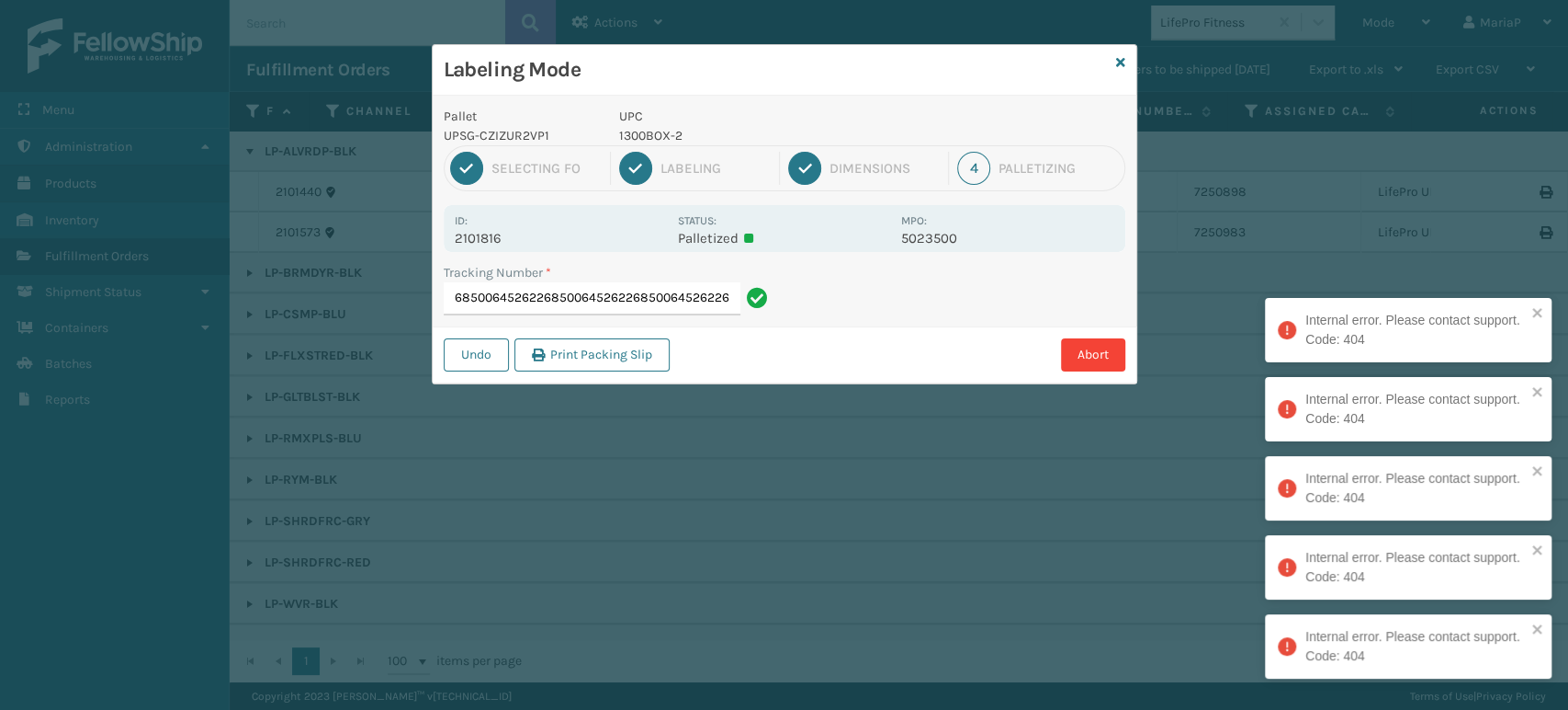
type input "1ZHR983503024615448500645262268500645262268500645262268500645262268500645262268…"
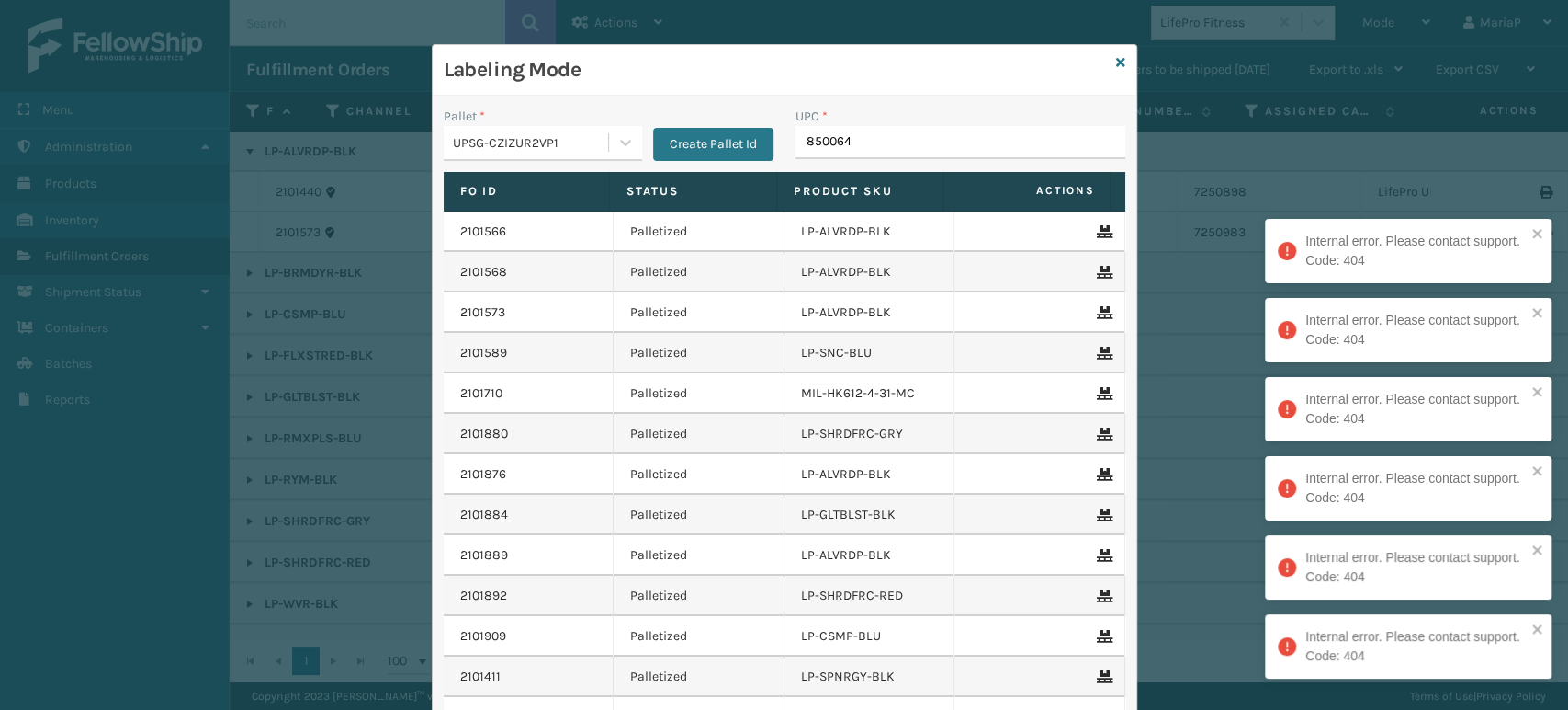
type input "8500645"
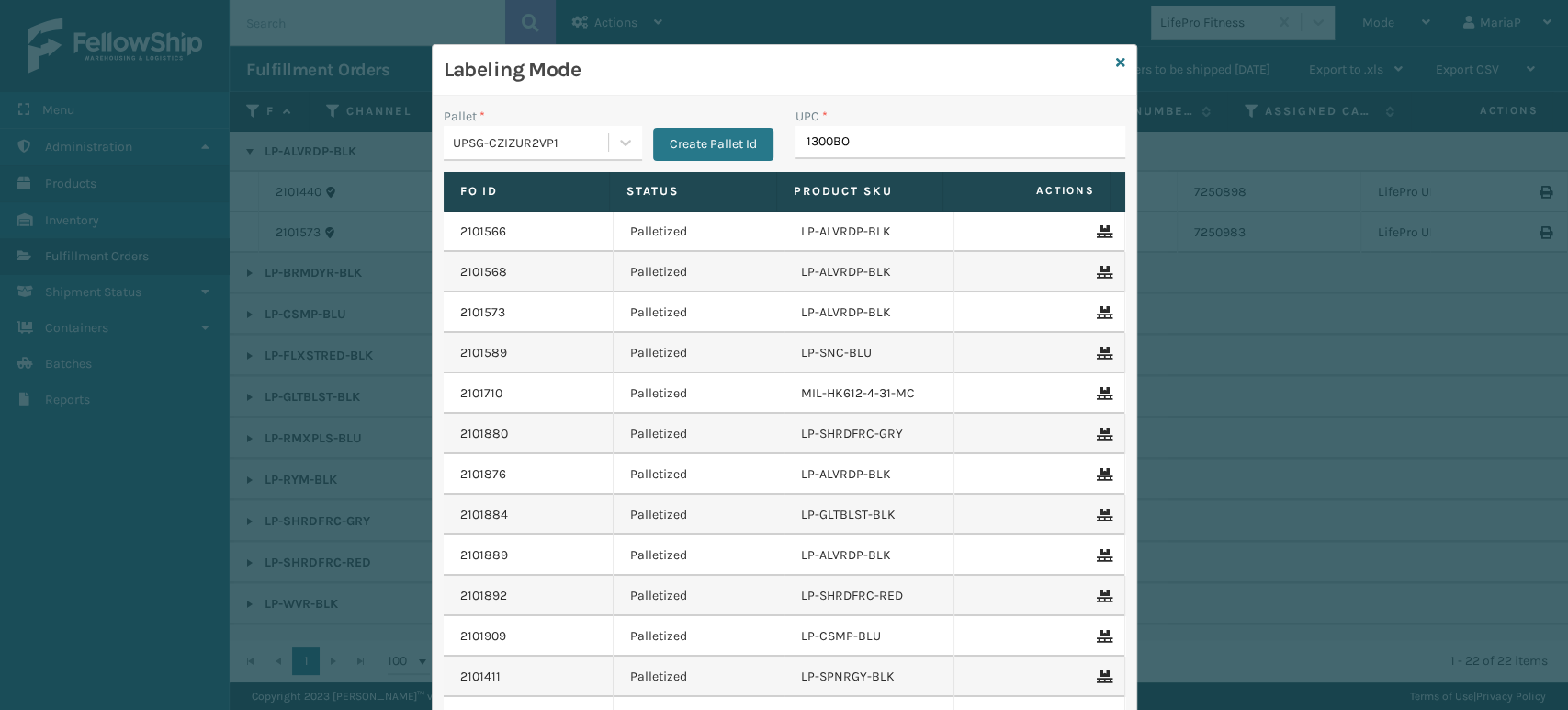
type input "1300BOX"
type input "0803130"
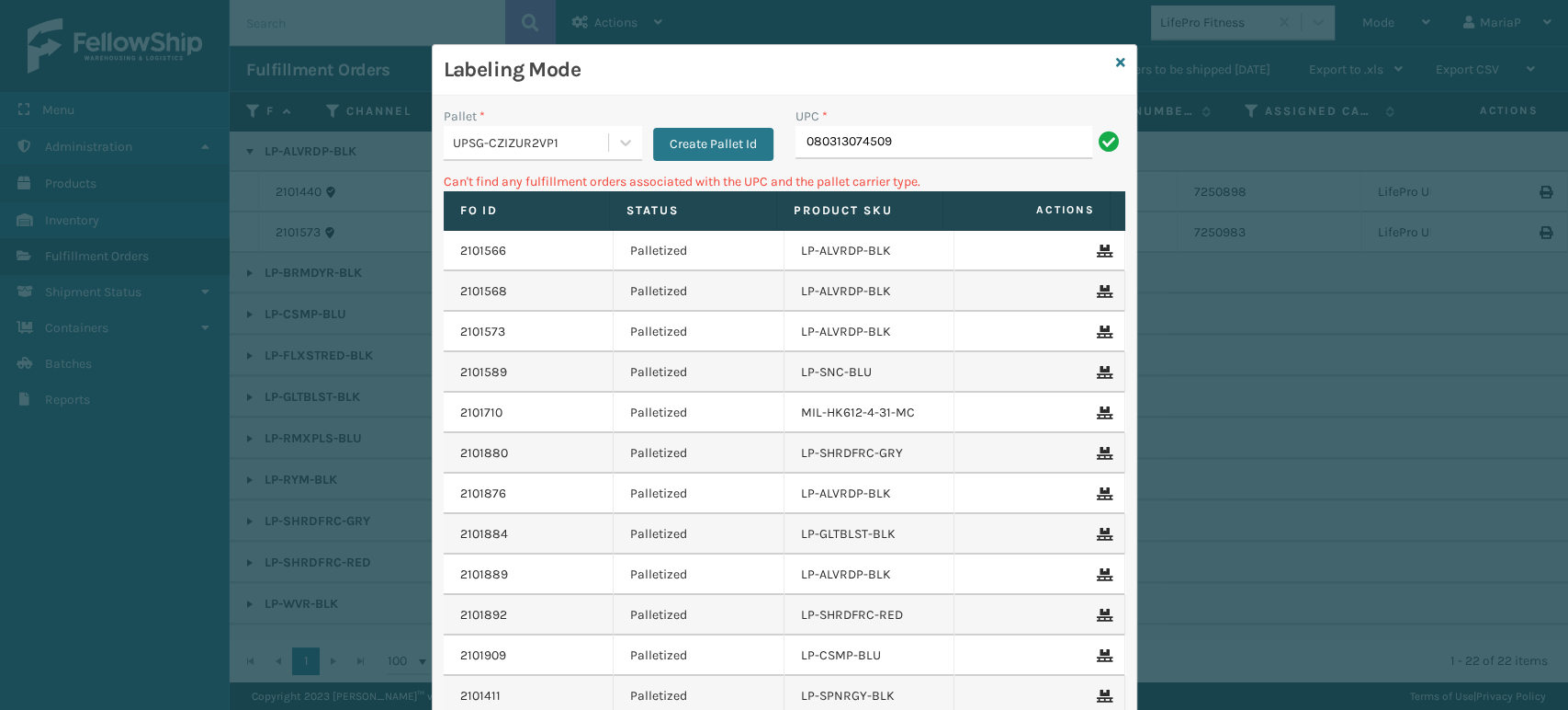
click at [486, 145] on div "UPSG-CZIZUR2VP1" at bounding box center [532, 143] width 157 height 19
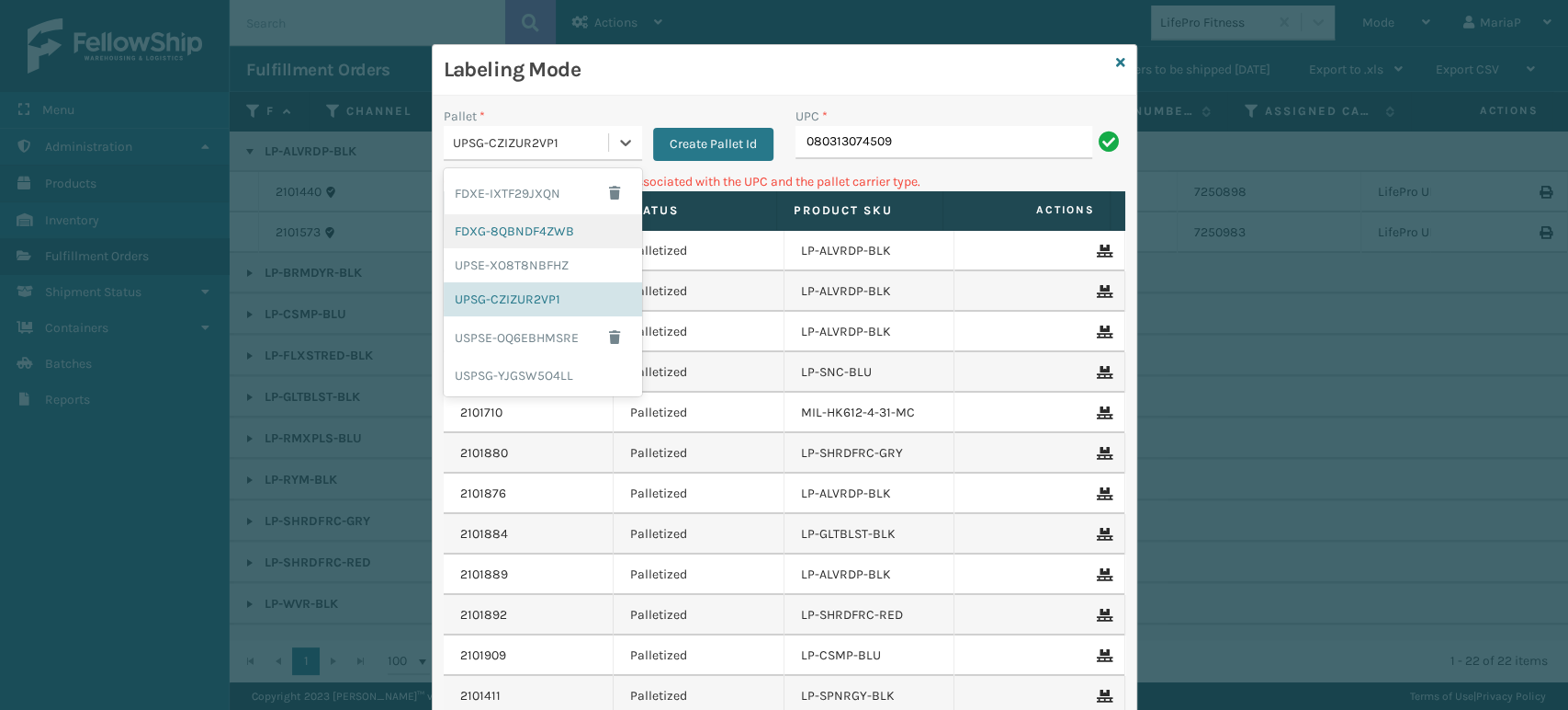
click at [521, 237] on div "FDXG-8QBNDF4ZWB" at bounding box center [542, 231] width 198 height 34
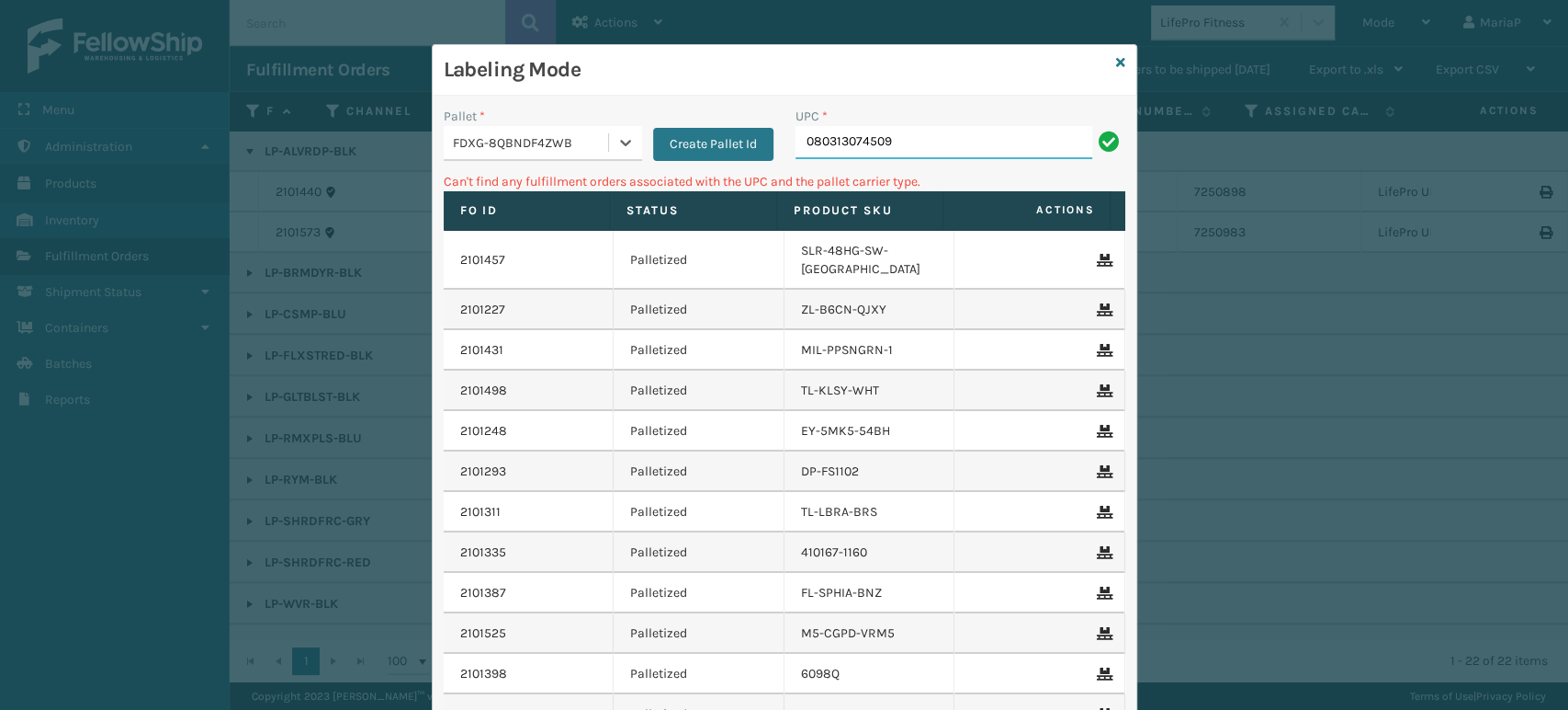
click at [882, 154] on input "080313074509" at bounding box center [944, 142] width 297 height 33
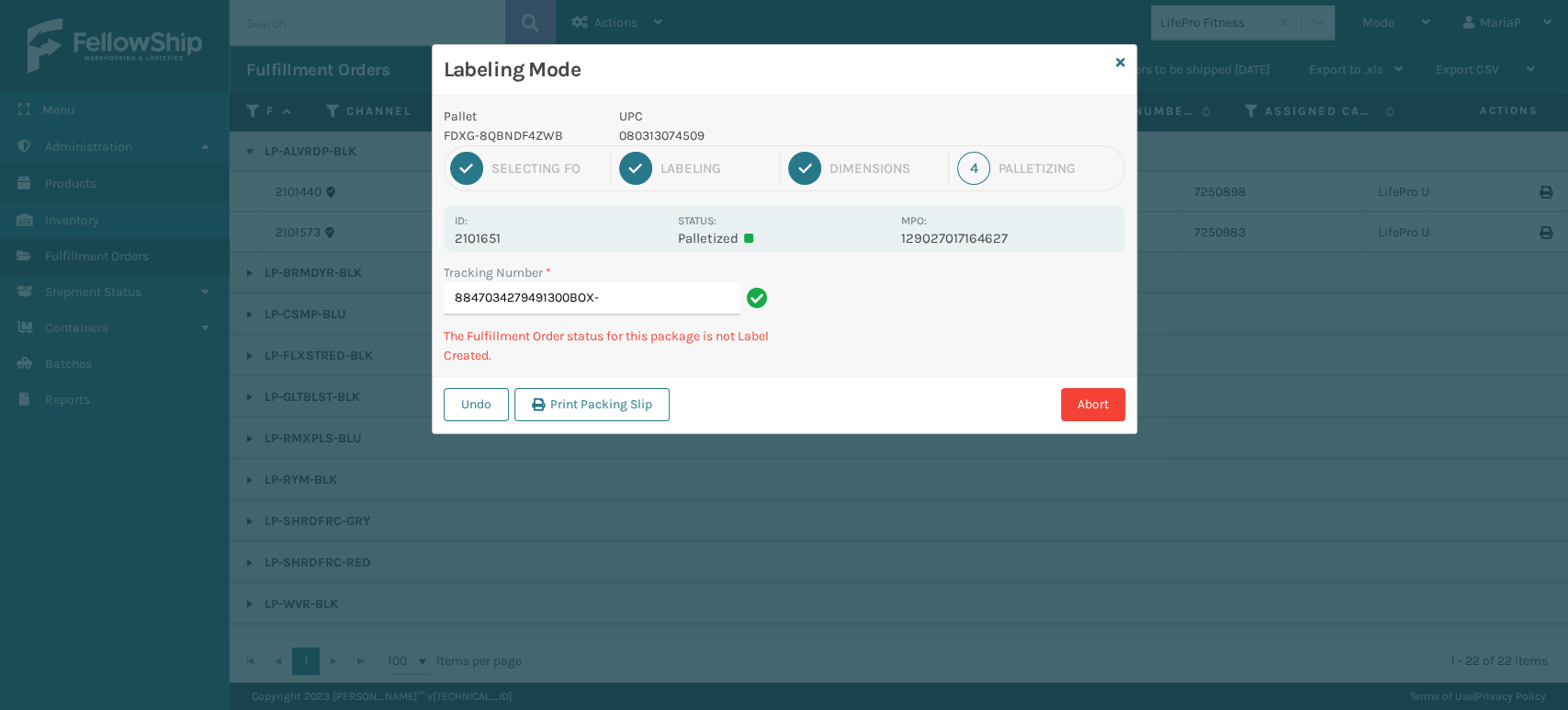
type input "8847034279491300BOX-2"
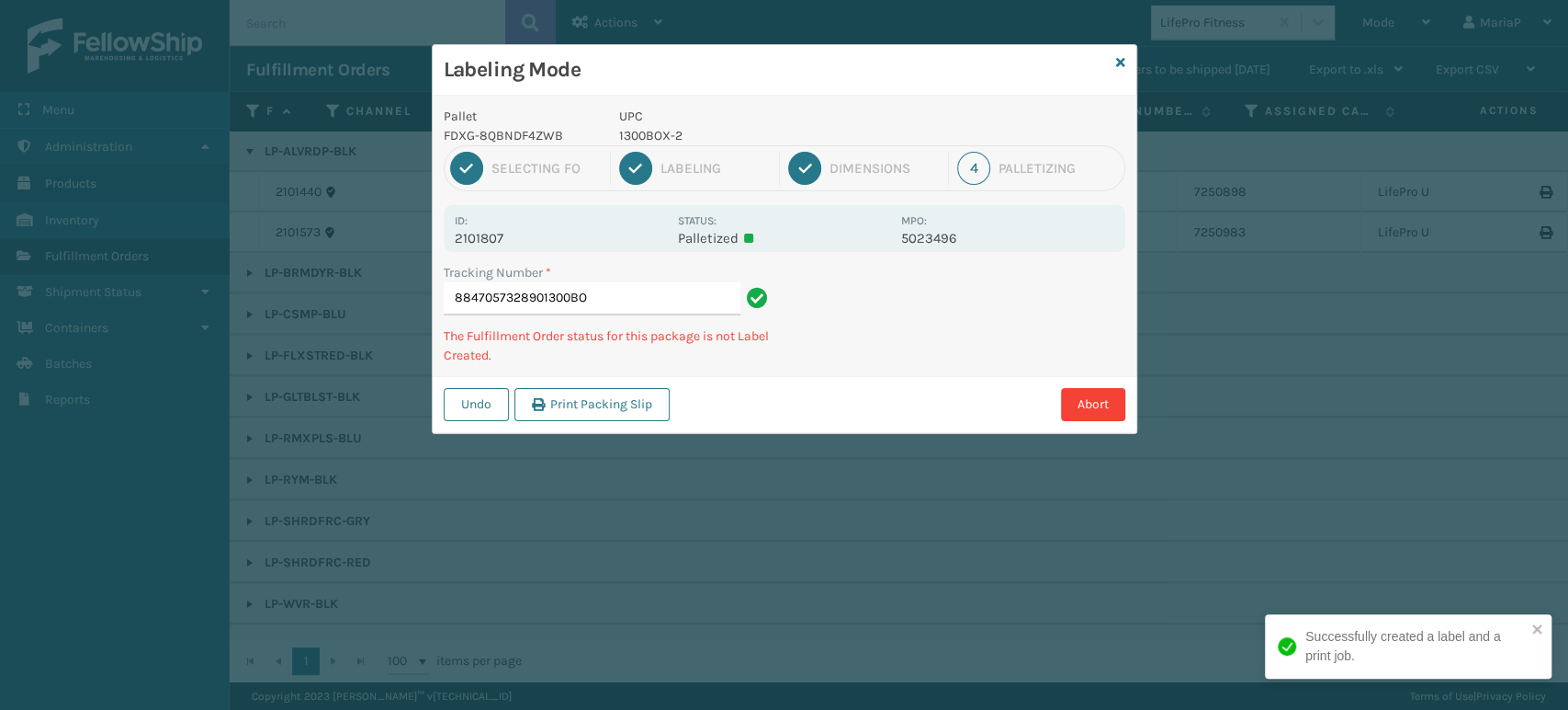
type input "8847057328901300BOX"
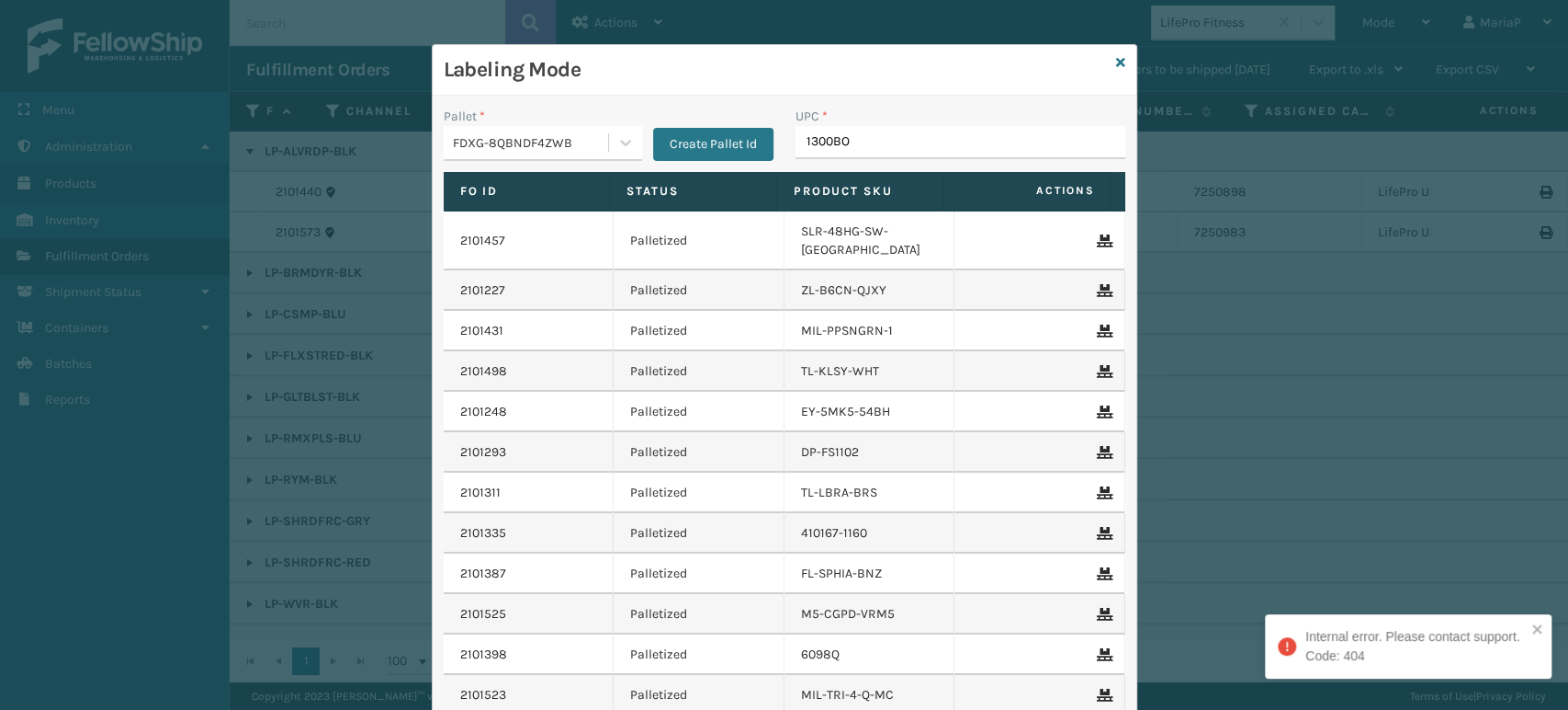
type input "1300BOX"
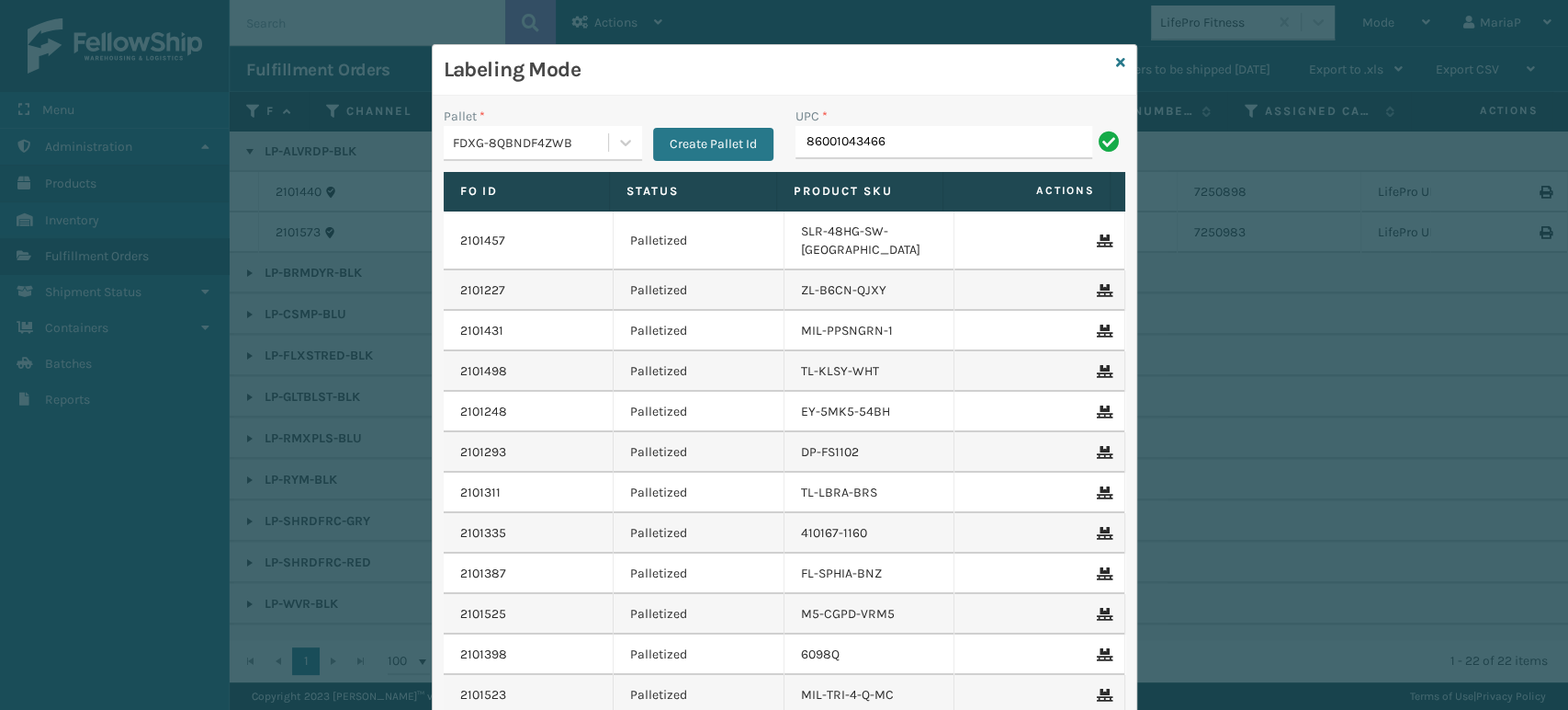
type input "860010434666"
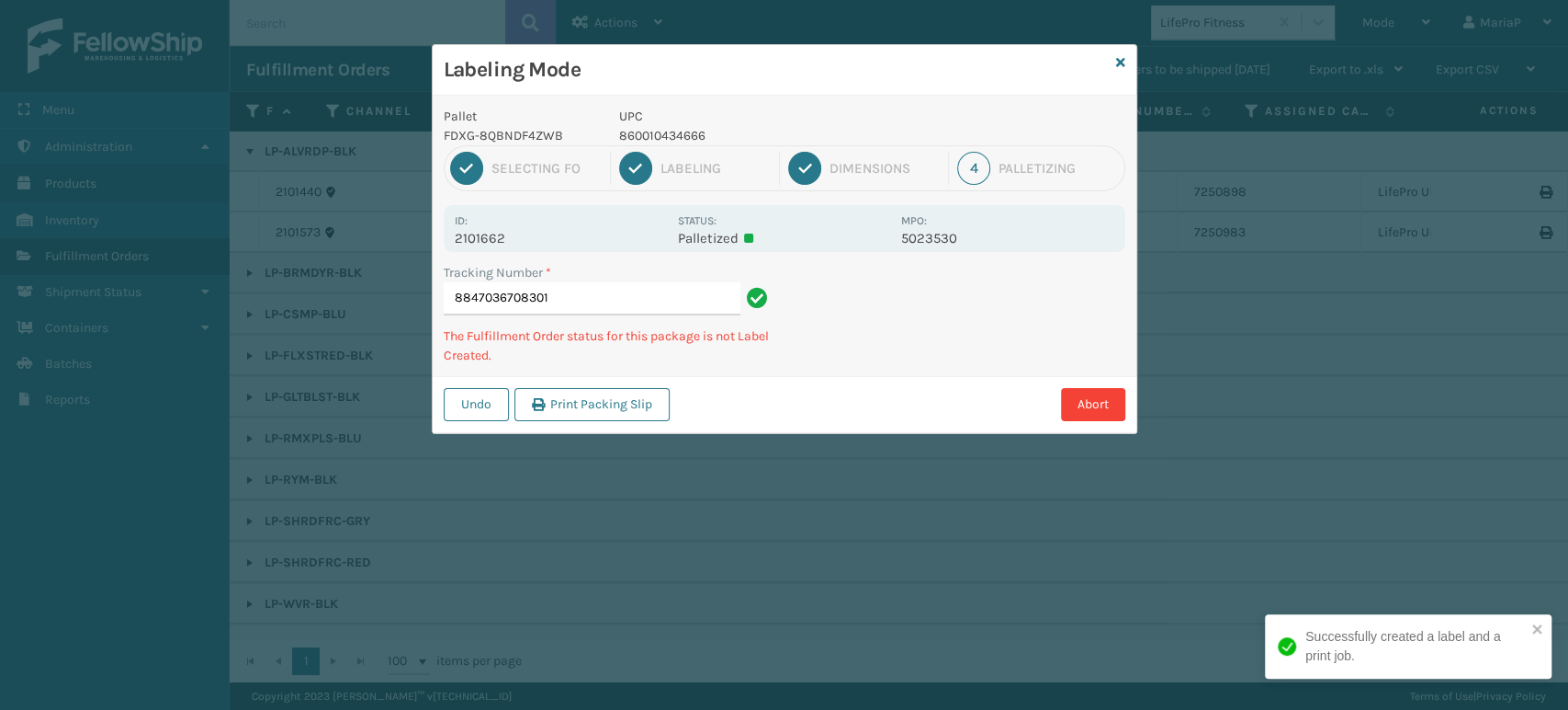
type input "88470367083016"
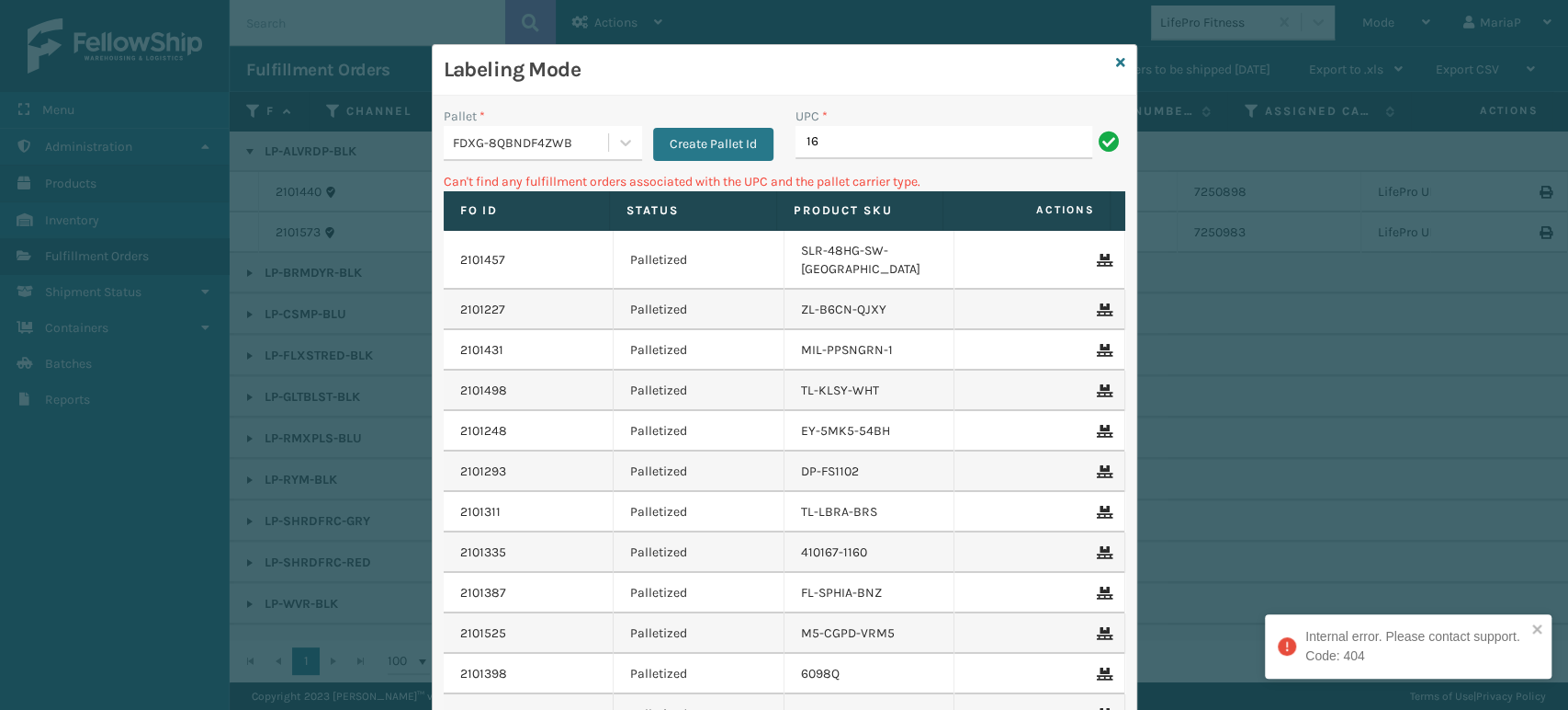
type input "1"
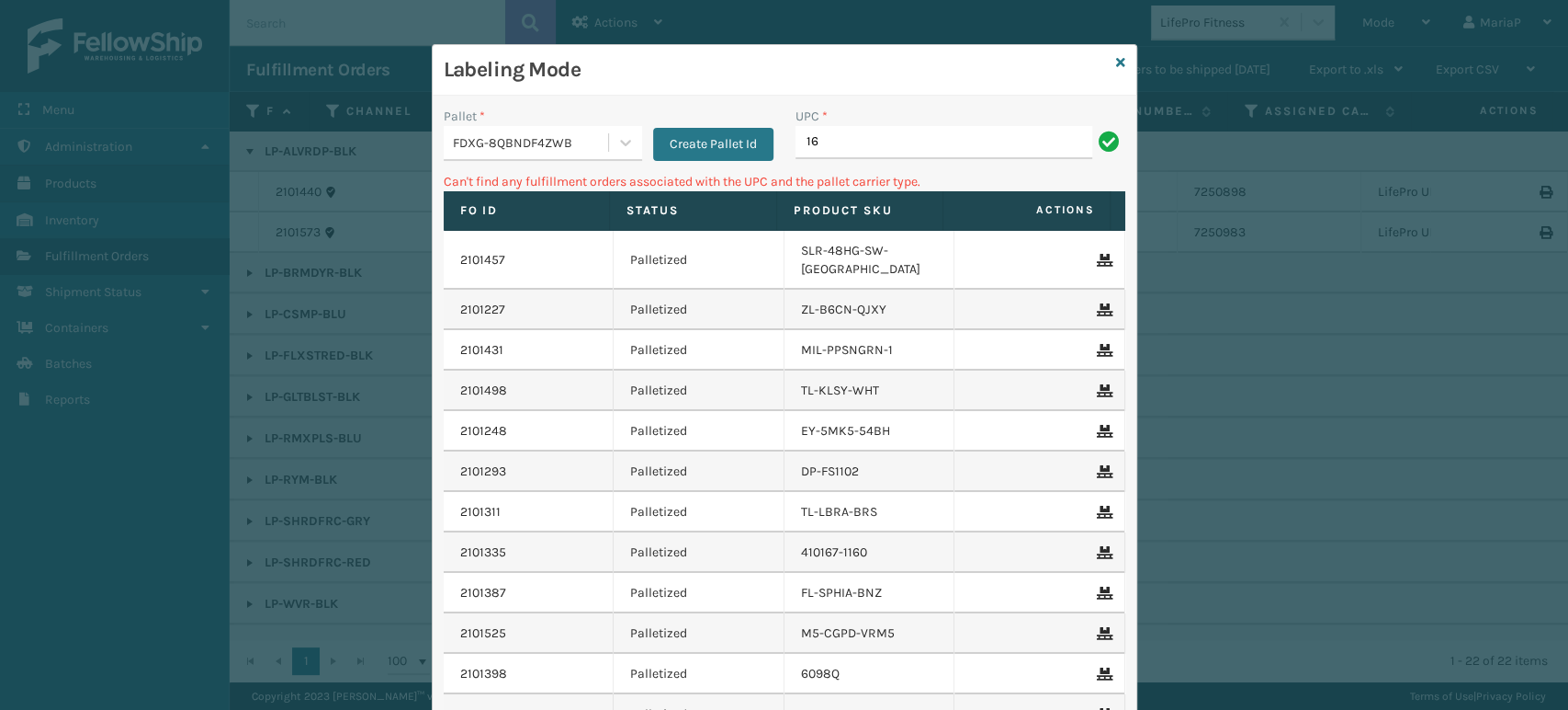
click at [899, 136] on input "16" at bounding box center [944, 142] width 297 height 33
drag, startPoint x: 899, startPoint y: 136, endPoint x: 895, endPoint y: 106, distance: 30.3
click at [902, 137] on input "16" at bounding box center [944, 142] width 297 height 33
type input "1300"
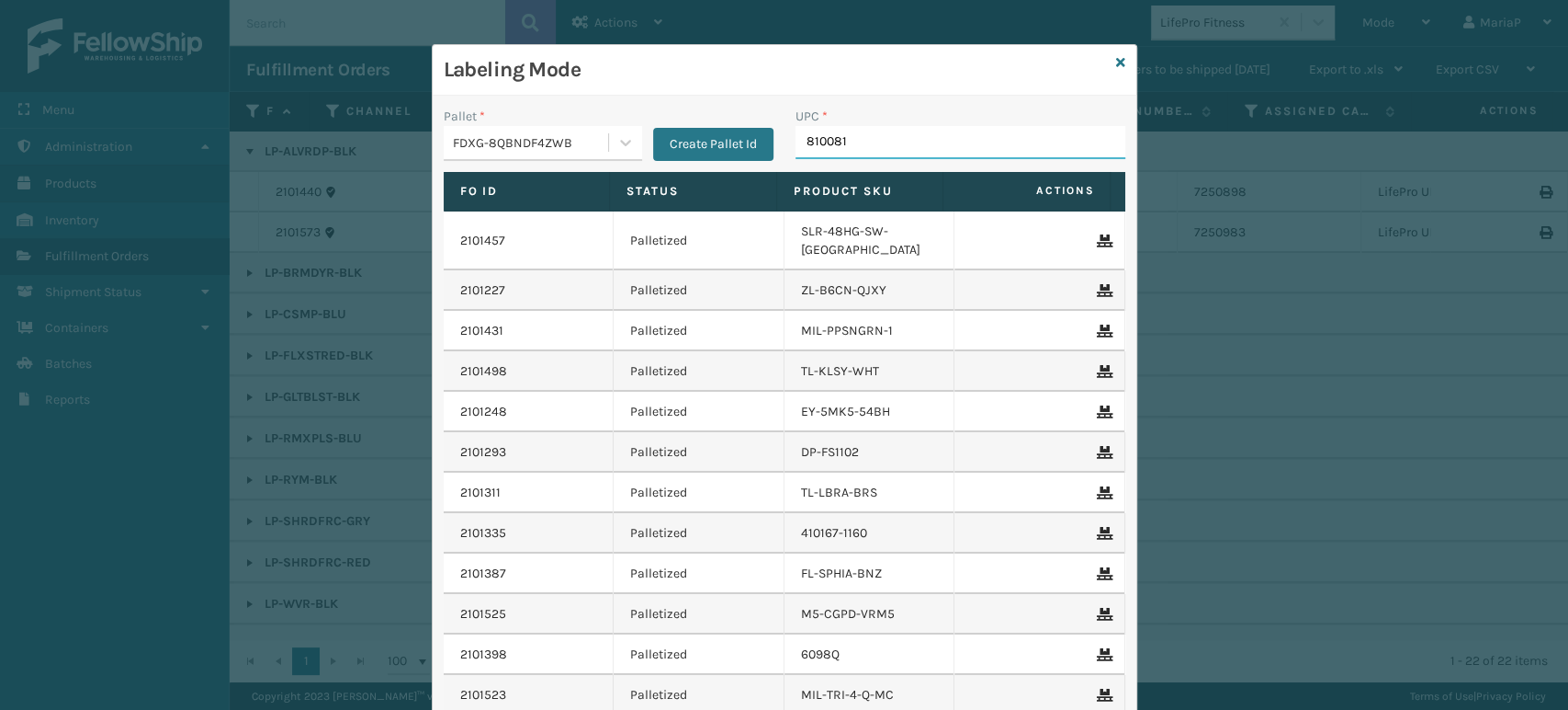
type input "8100819"
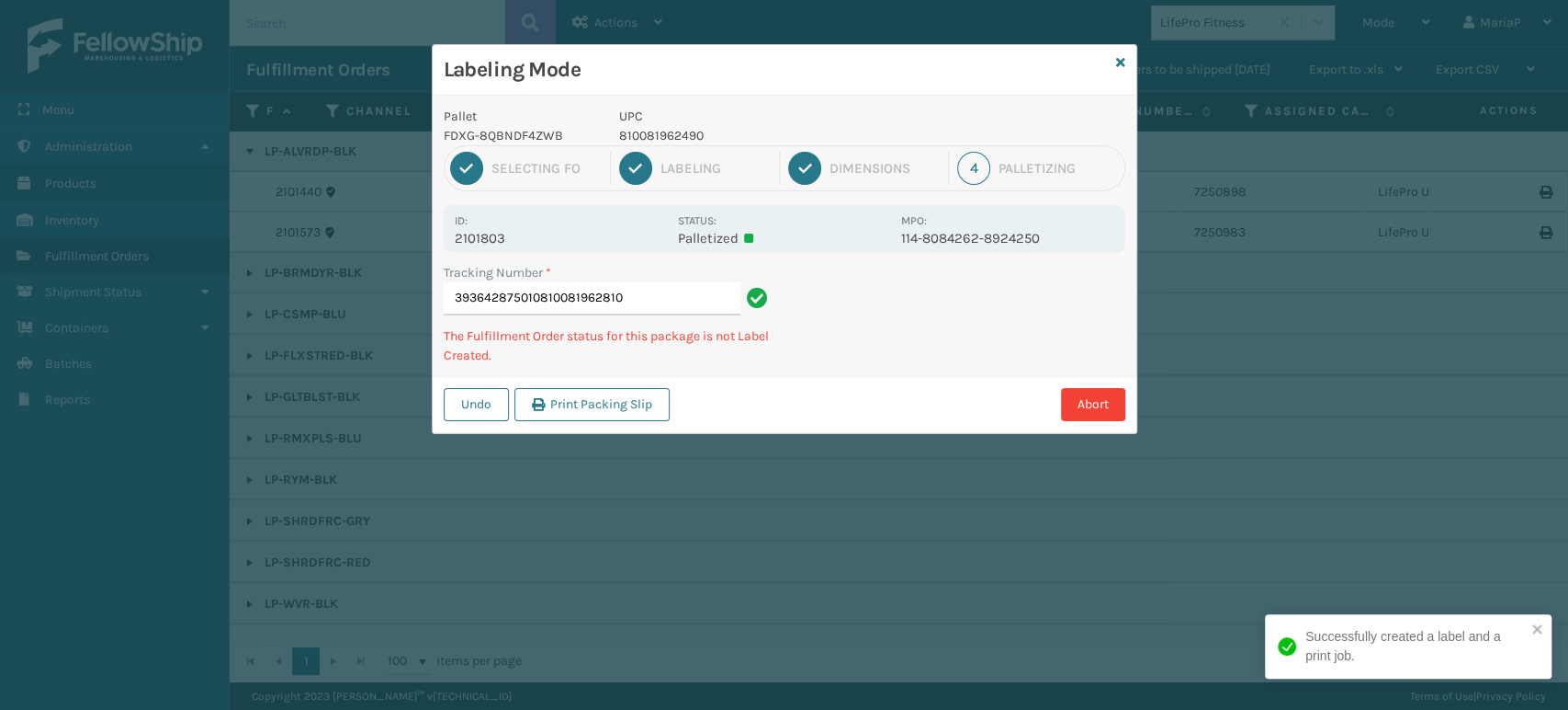
type input "393642875010810081962810"
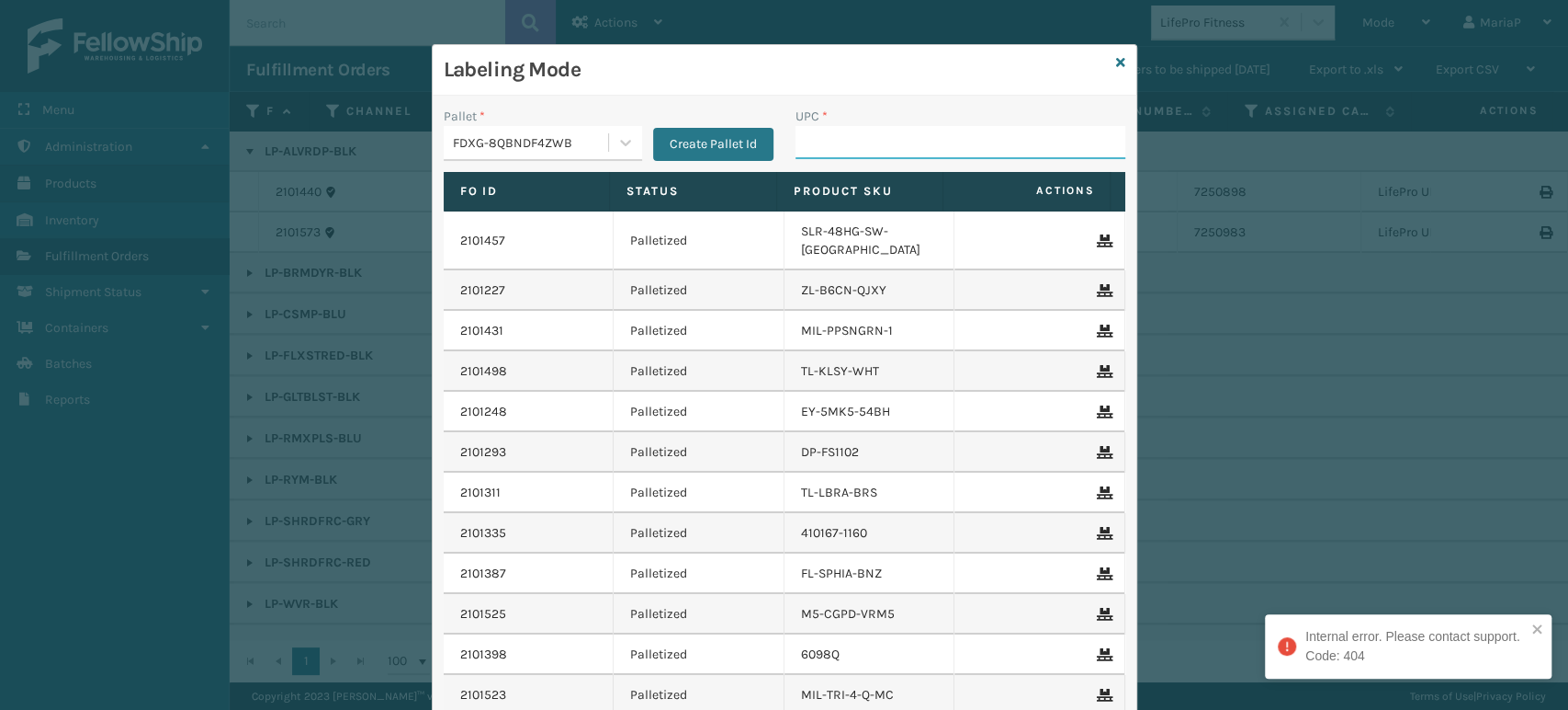
click at [863, 140] on input "UPC *" at bounding box center [961, 142] width 330 height 33
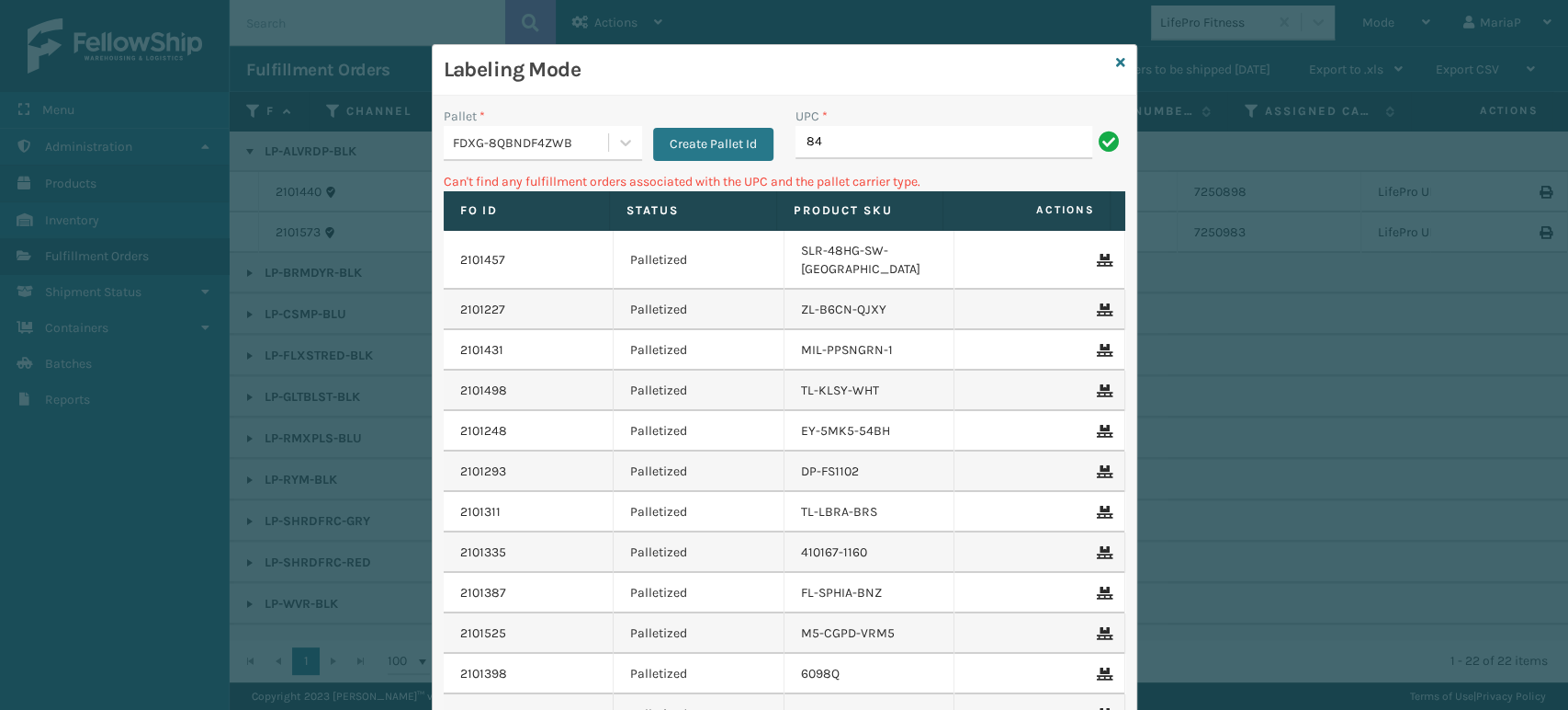
type input "8"
click at [862, 140] on input "410167-1" at bounding box center [944, 142] width 297 height 33
type input "410167-1160"
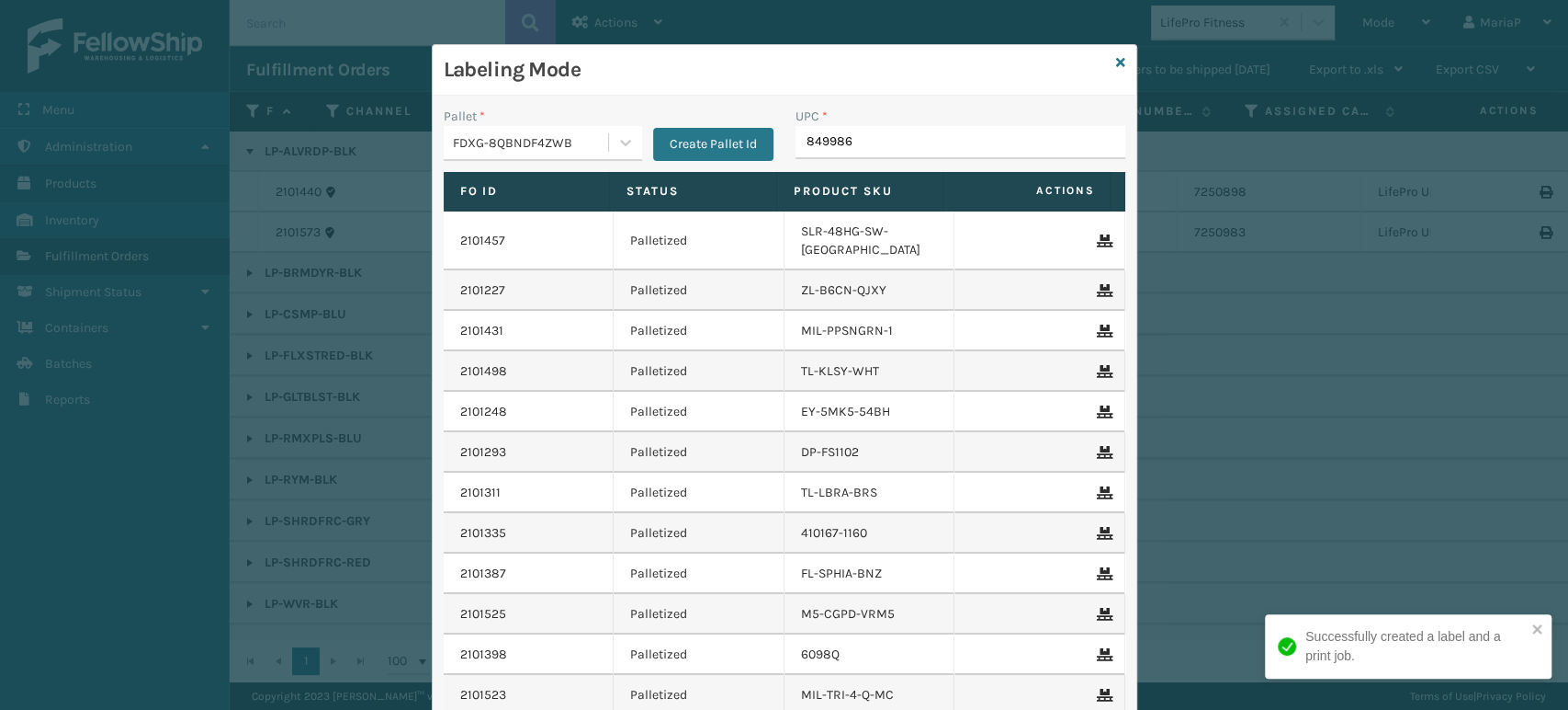
type input "8499860"
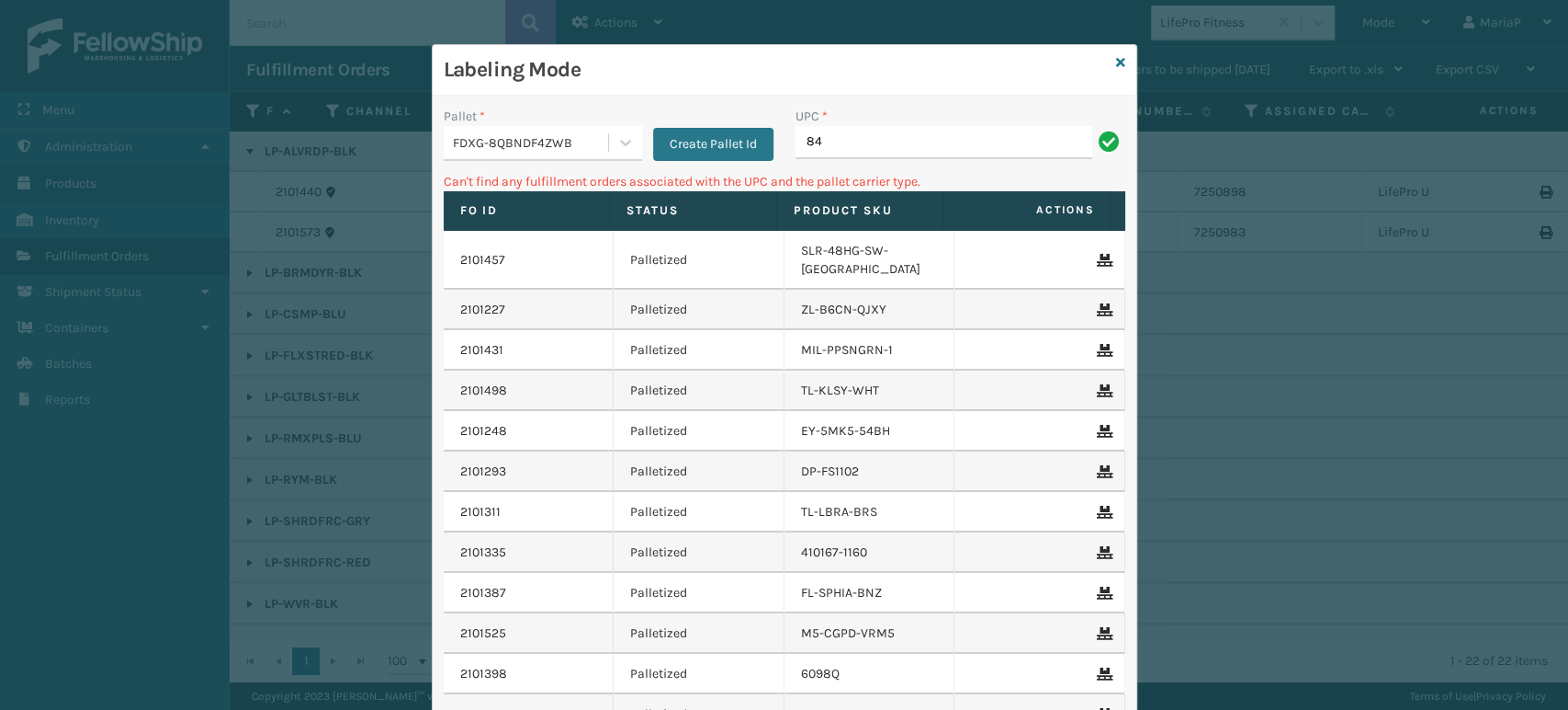
type input "8"
type input "410167-1160"
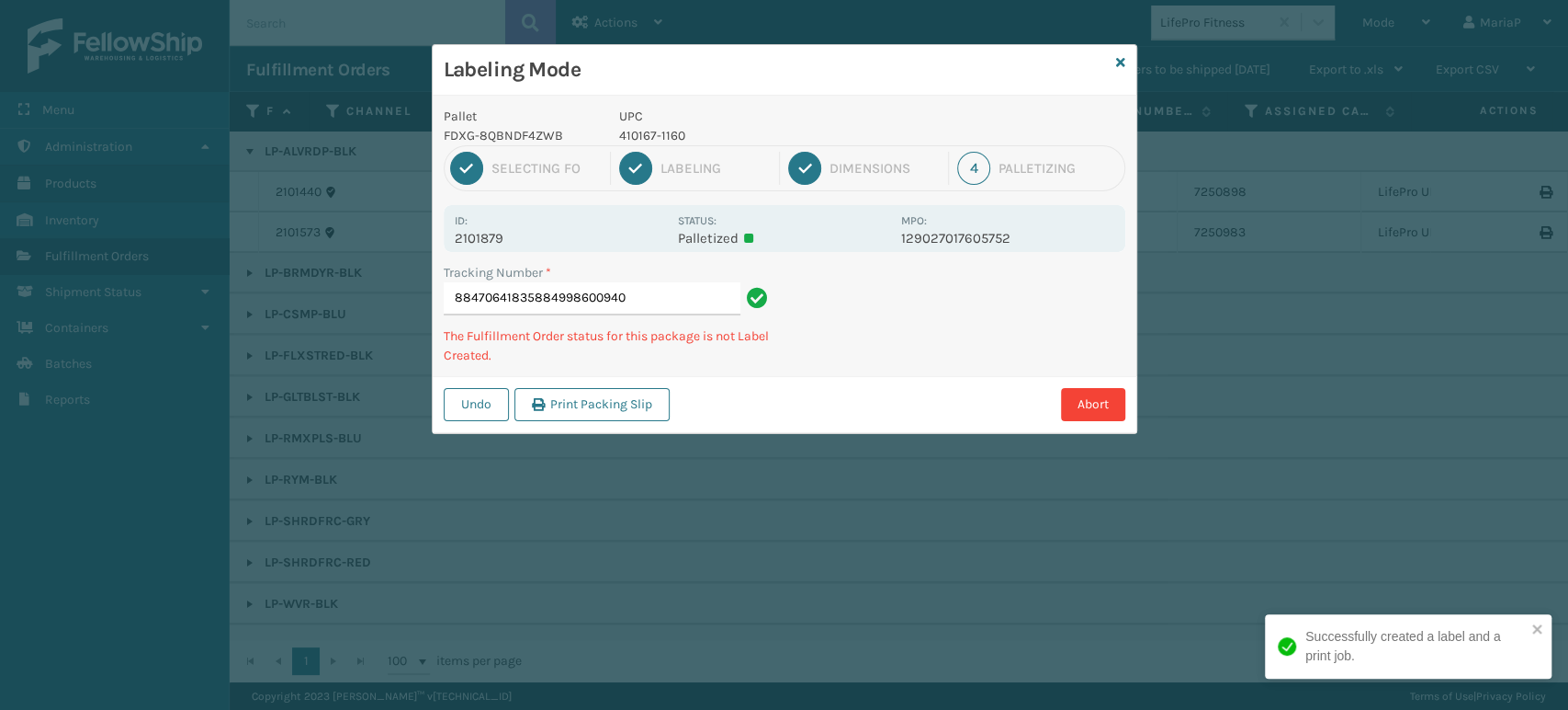
type input "884706418358849986009405"
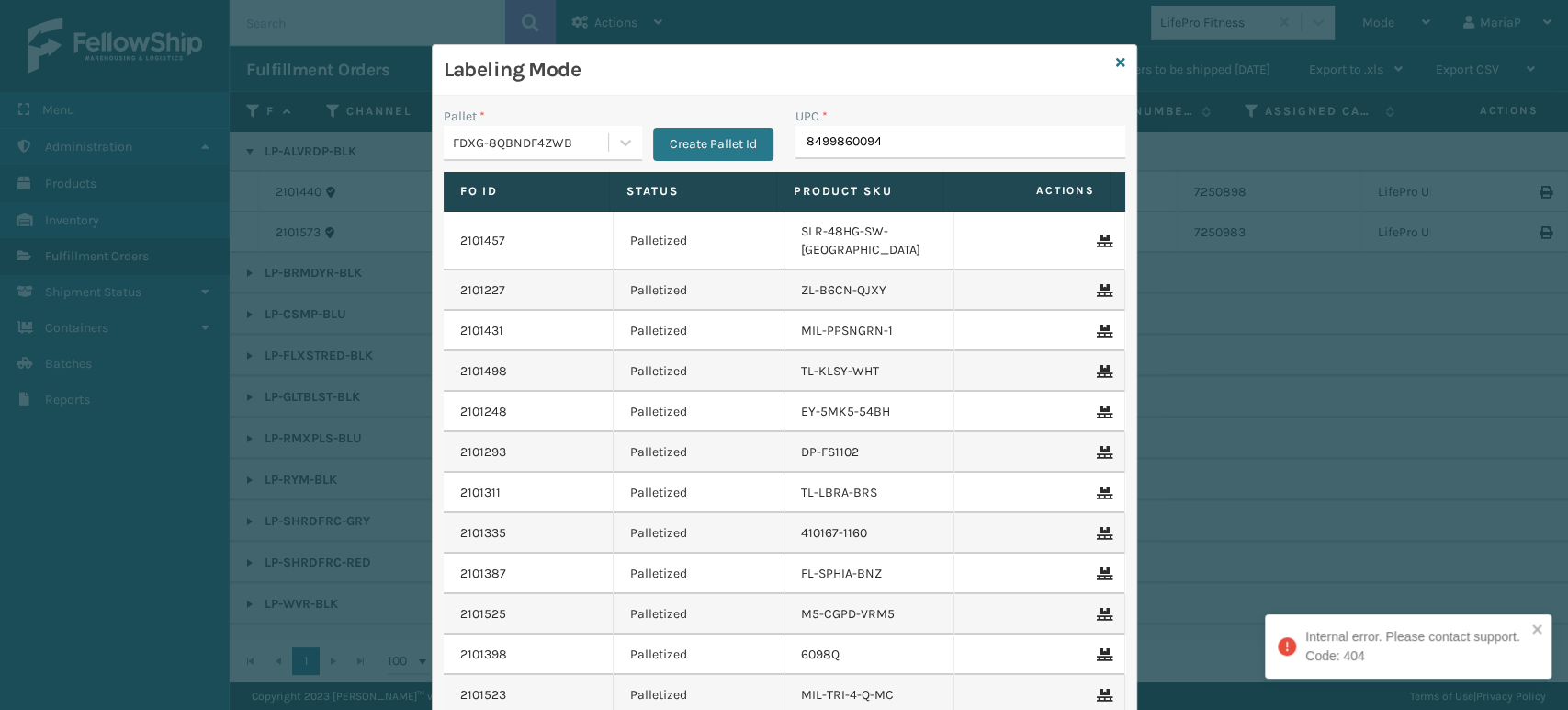
type input "84998600940"
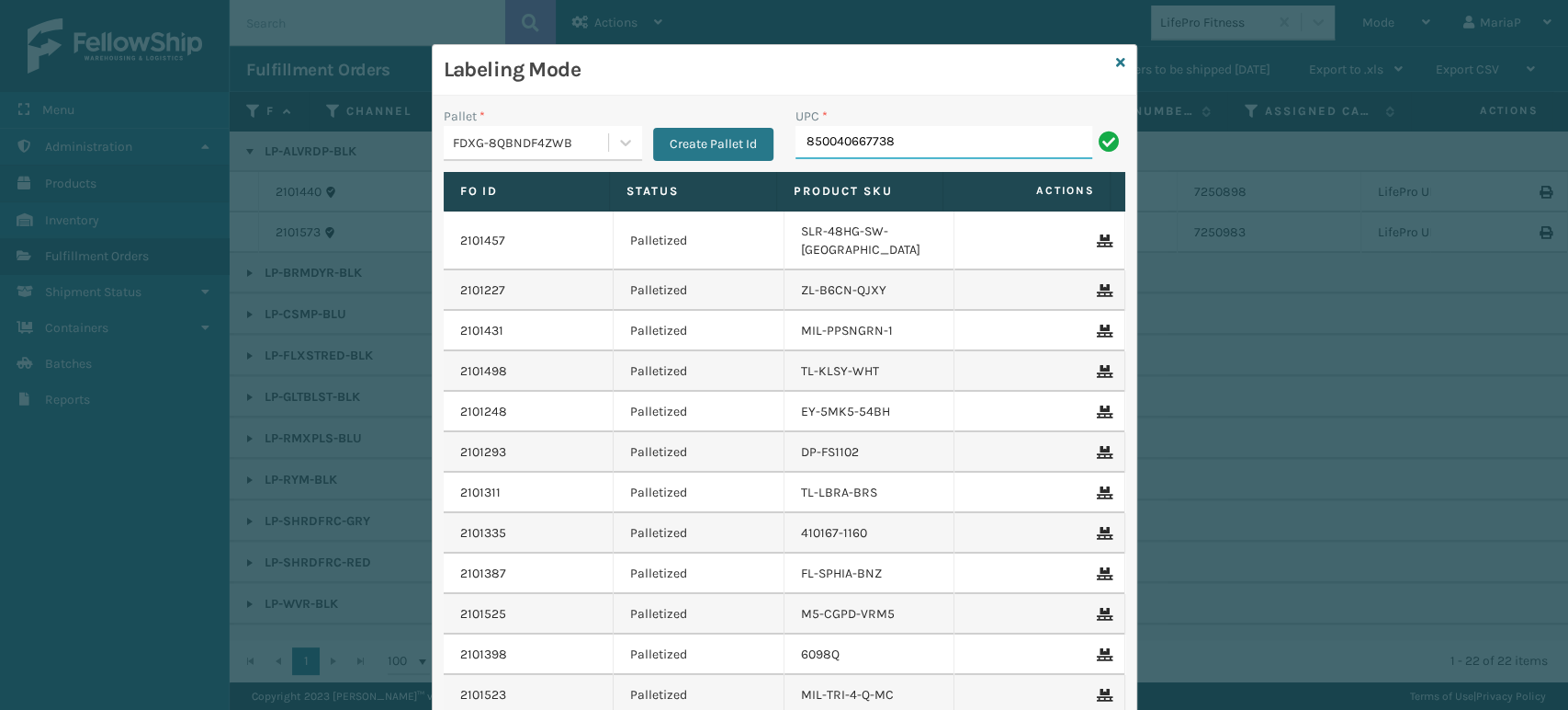
type input "850040667738"
type input "858"
type input "8500530"
type input "8500"
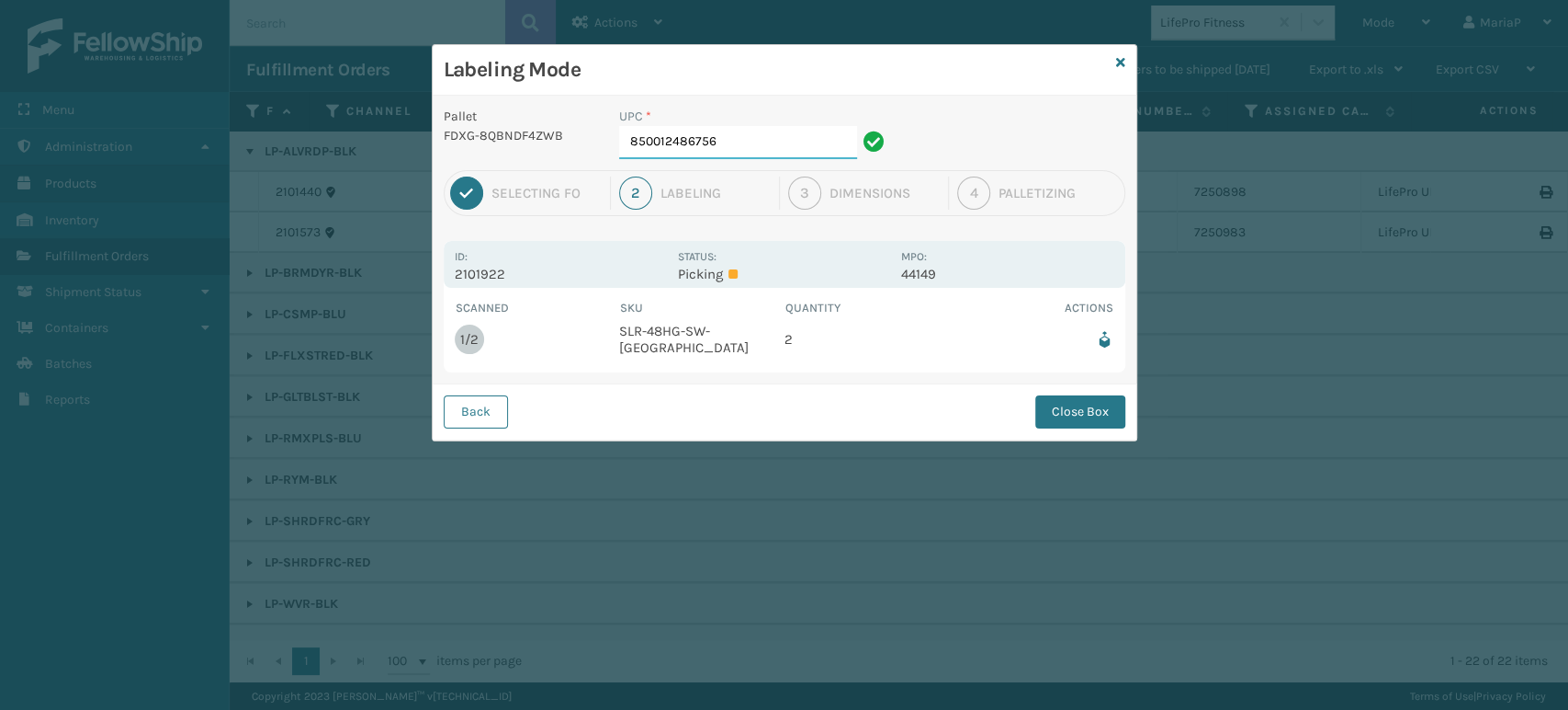
click at [759, 140] on input "850012486756" at bounding box center [738, 142] width 238 height 33
click at [1082, 395] on button "Close Box" at bounding box center [1080, 411] width 90 height 33
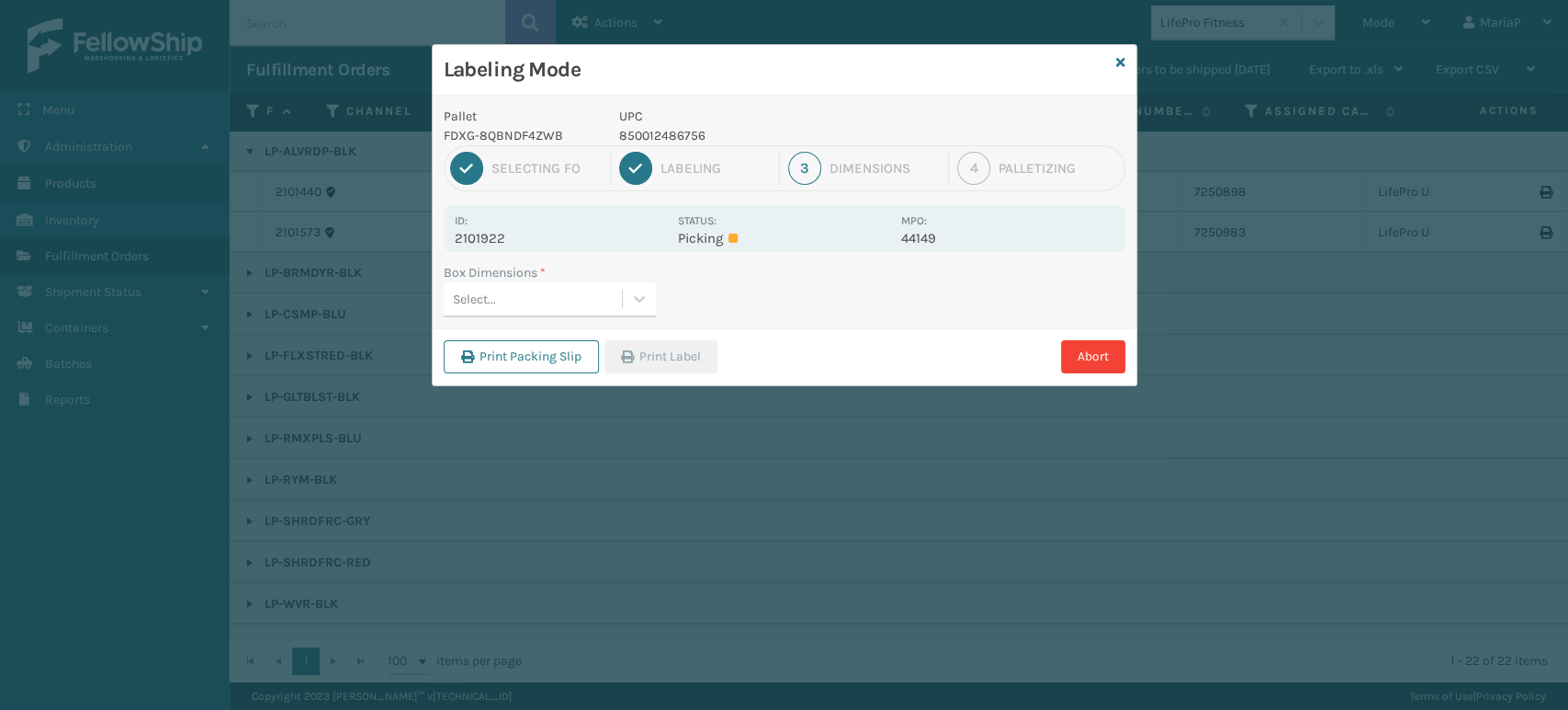
click at [586, 292] on div "Select..." at bounding box center [532, 300] width 178 height 30
type input "MED"
click at [683, 361] on button "Print Label" at bounding box center [660, 356] width 113 height 33
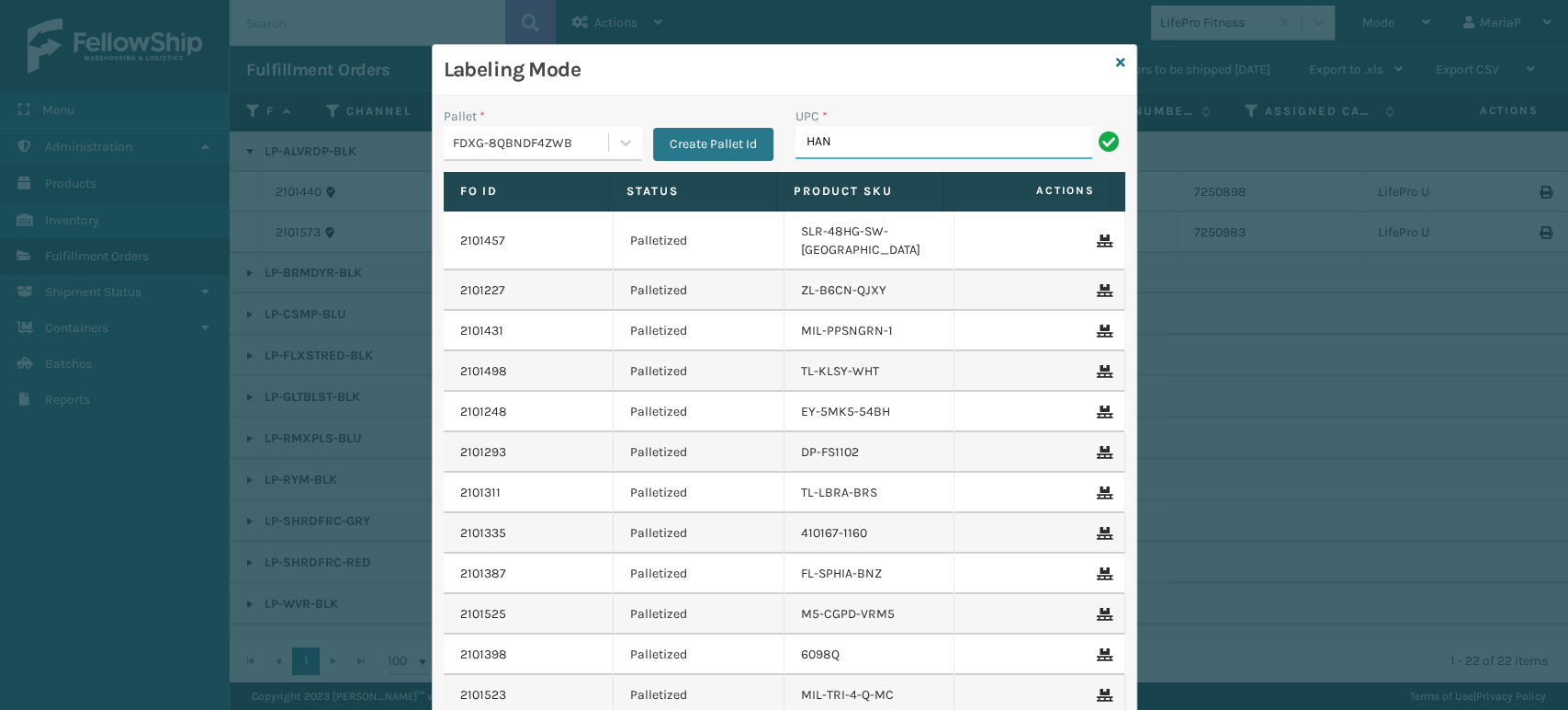
type input "HAN-S-21050-06"
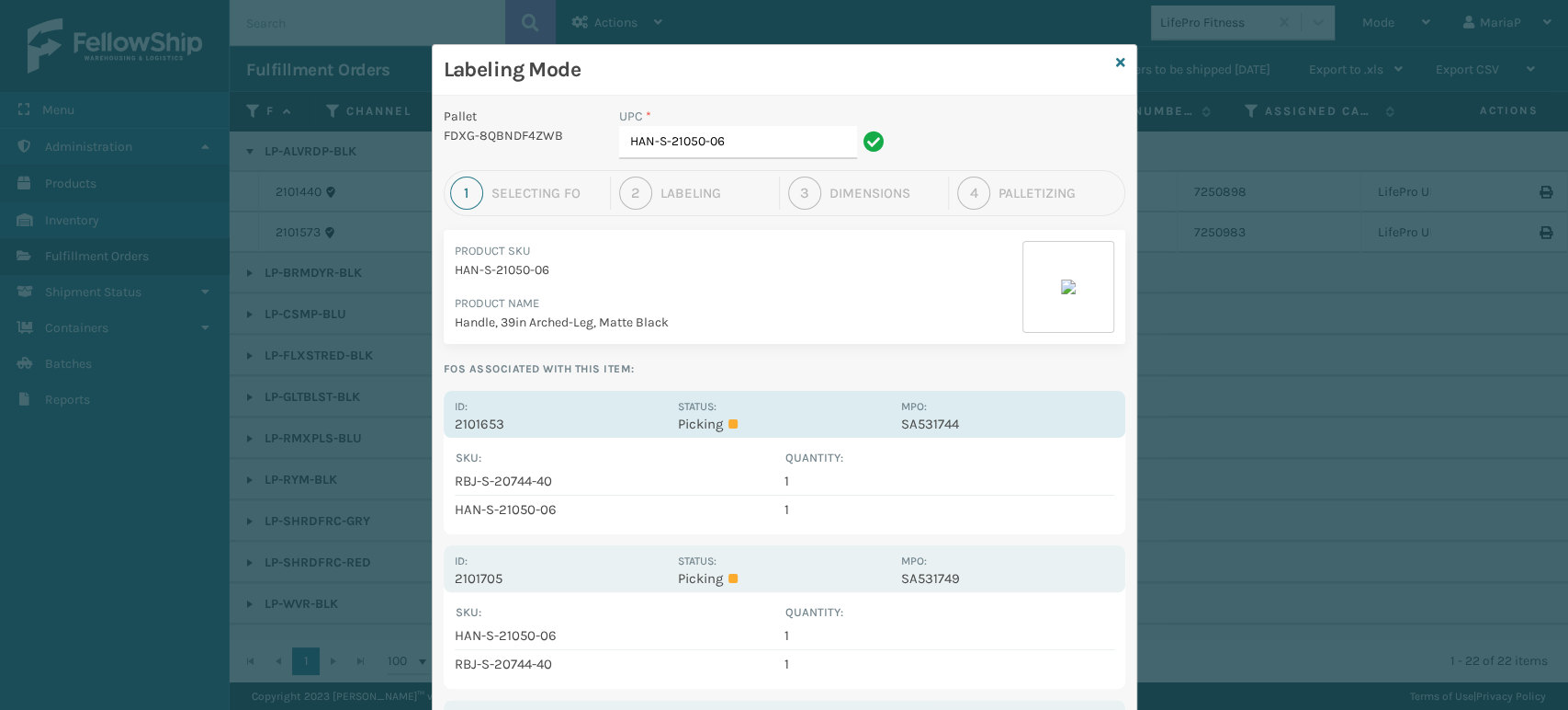
drag, startPoint x: 481, startPoint y: 416, endPoint x: 499, endPoint y: 412, distance: 18.4
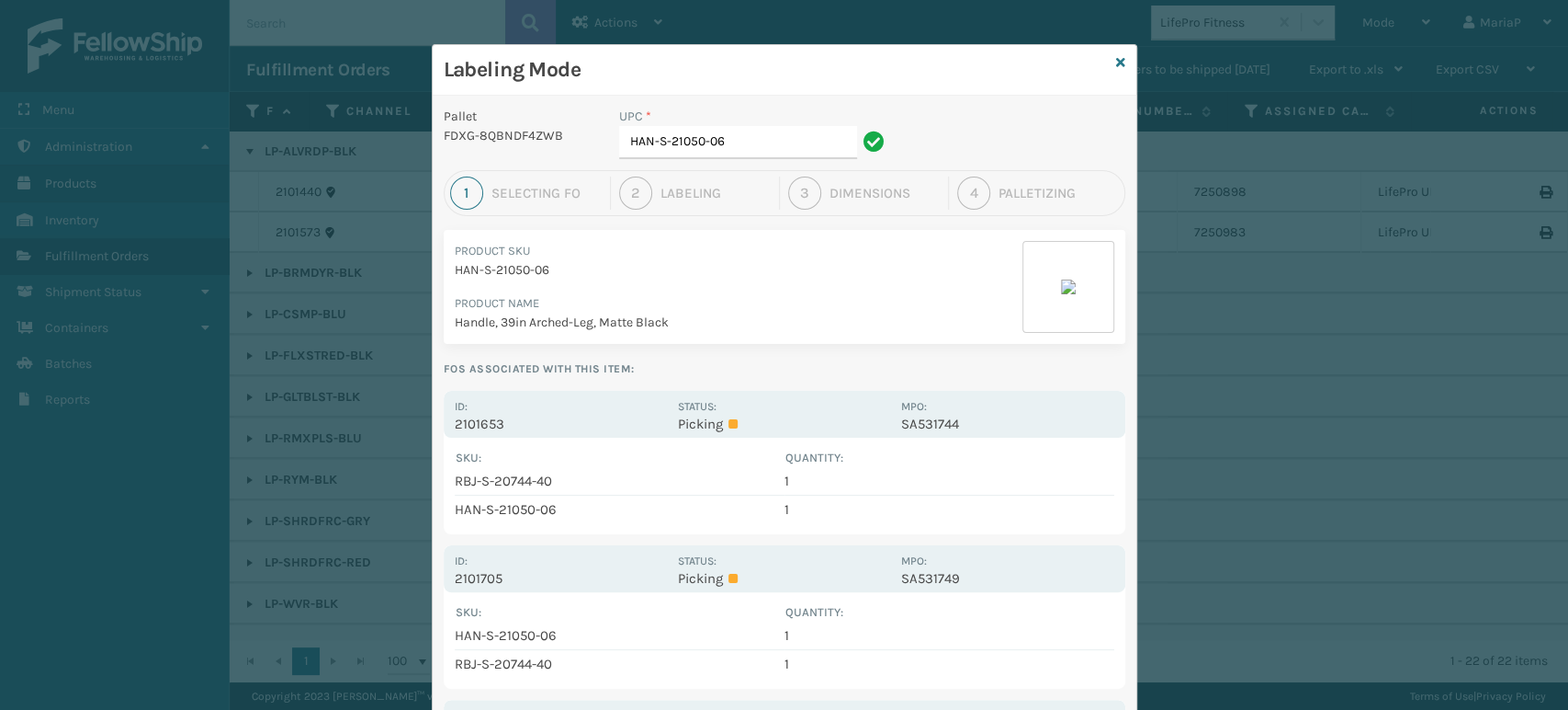
click at [482, 415] on p "2101653" at bounding box center [561, 423] width 212 height 16
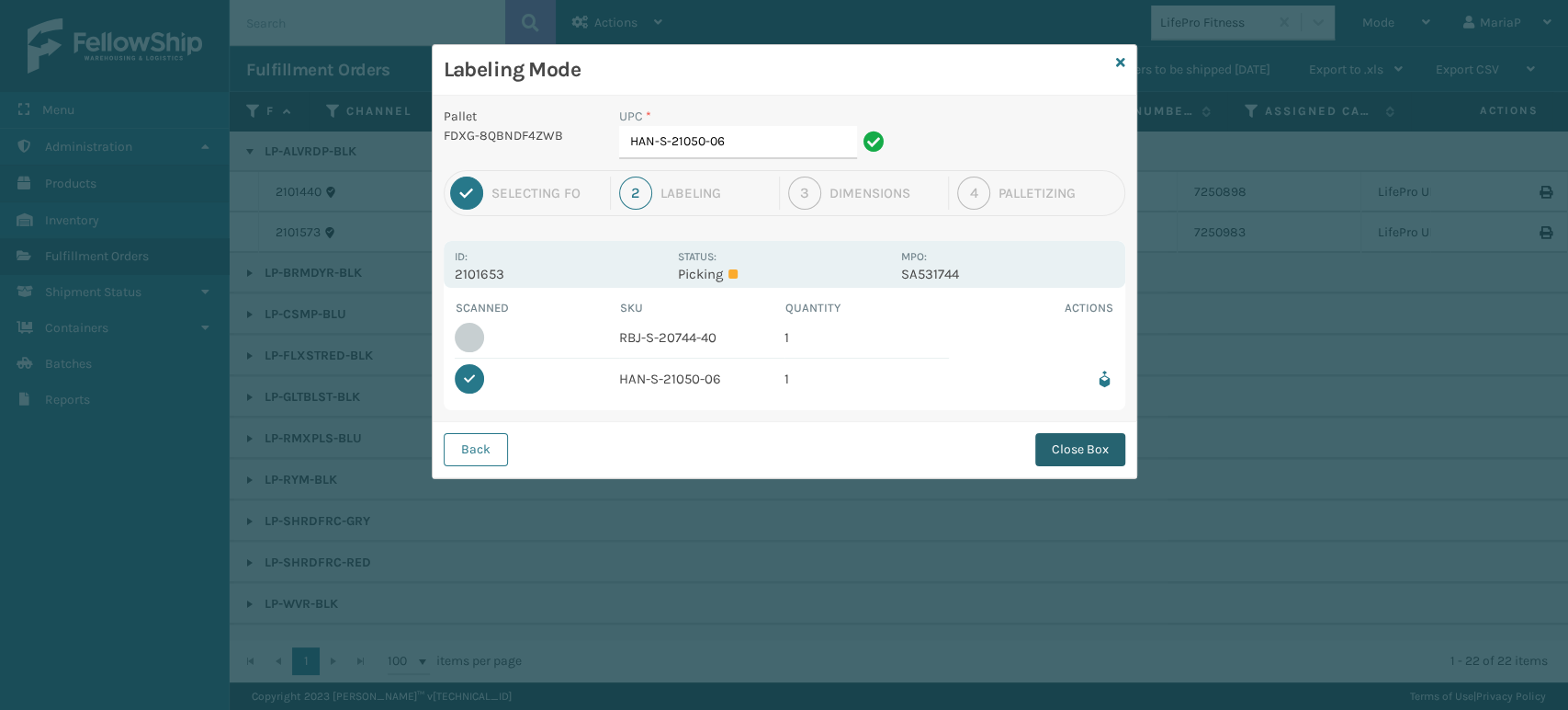
click at [1087, 462] on button "Close Box" at bounding box center [1080, 449] width 90 height 33
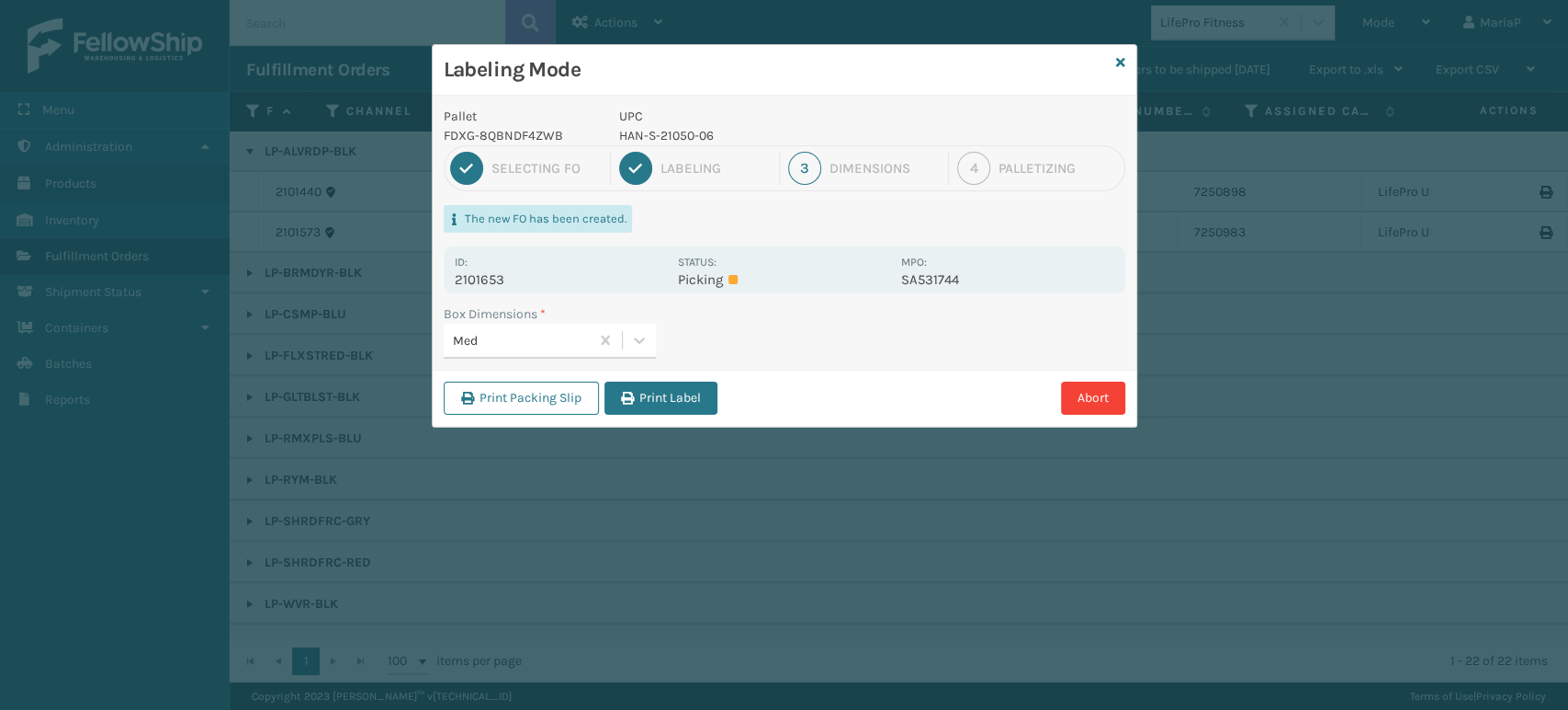
click at [604, 392] on button "Print Label" at bounding box center [660, 397] width 113 height 33
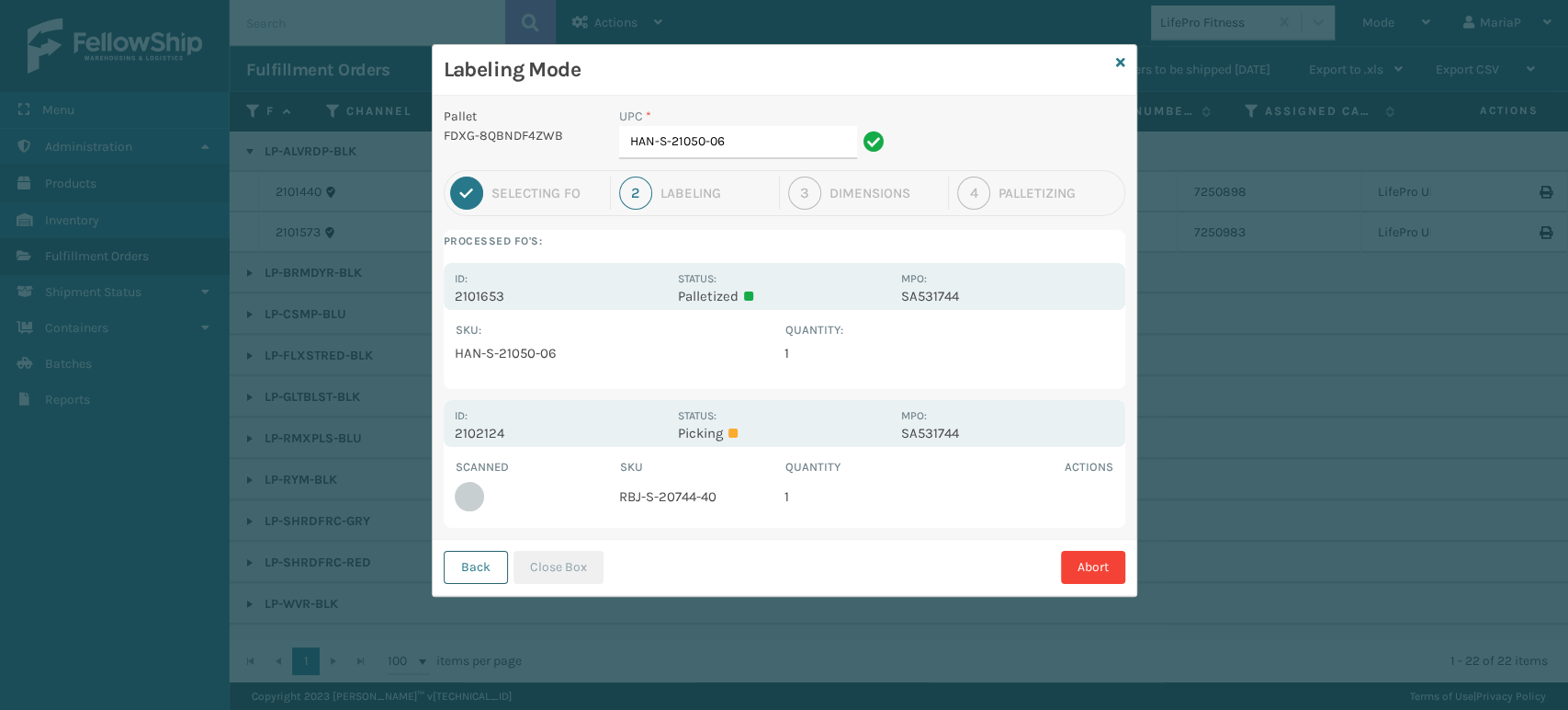
click at [480, 581] on button "Back" at bounding box center [476, 567] width 64 height 33
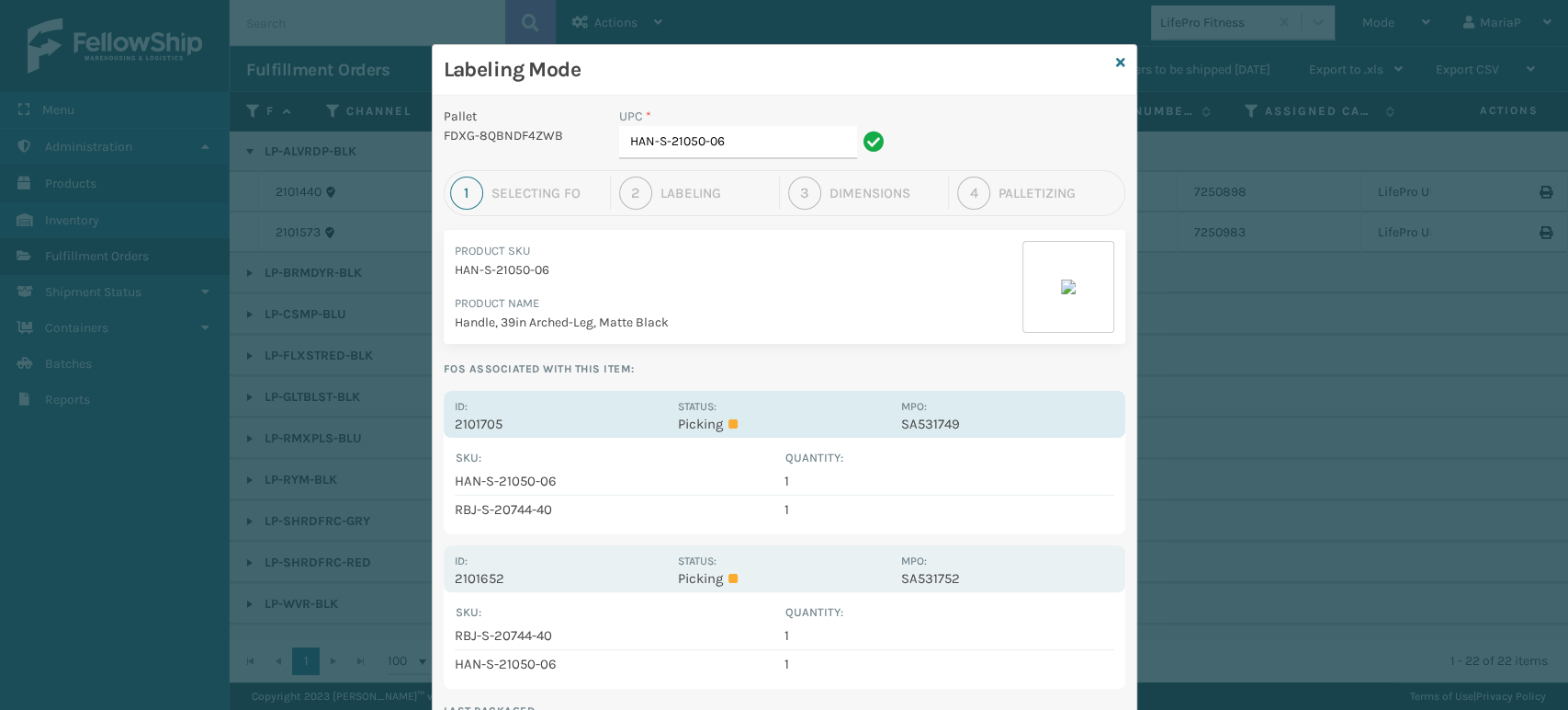
click at [476, 423] on p "2101705" at bounding box center [561, 423] width 212 height 16
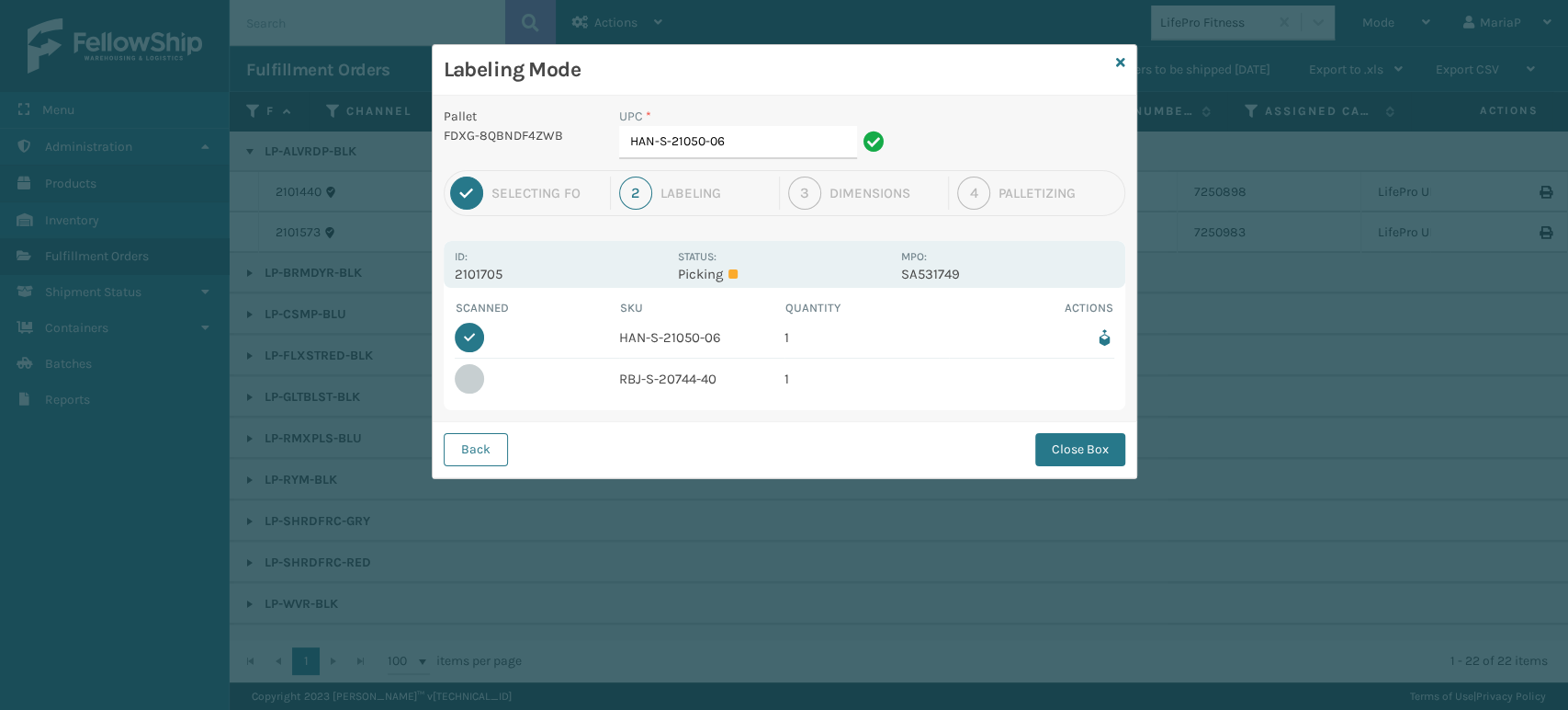
click at [1062, 424] on div "Back Close Box" at bounding box center [784, 448] width 704 height 56
click at [1062, 435] on button "Close Box" at bounding box center [1080, 449] width 90 height 33
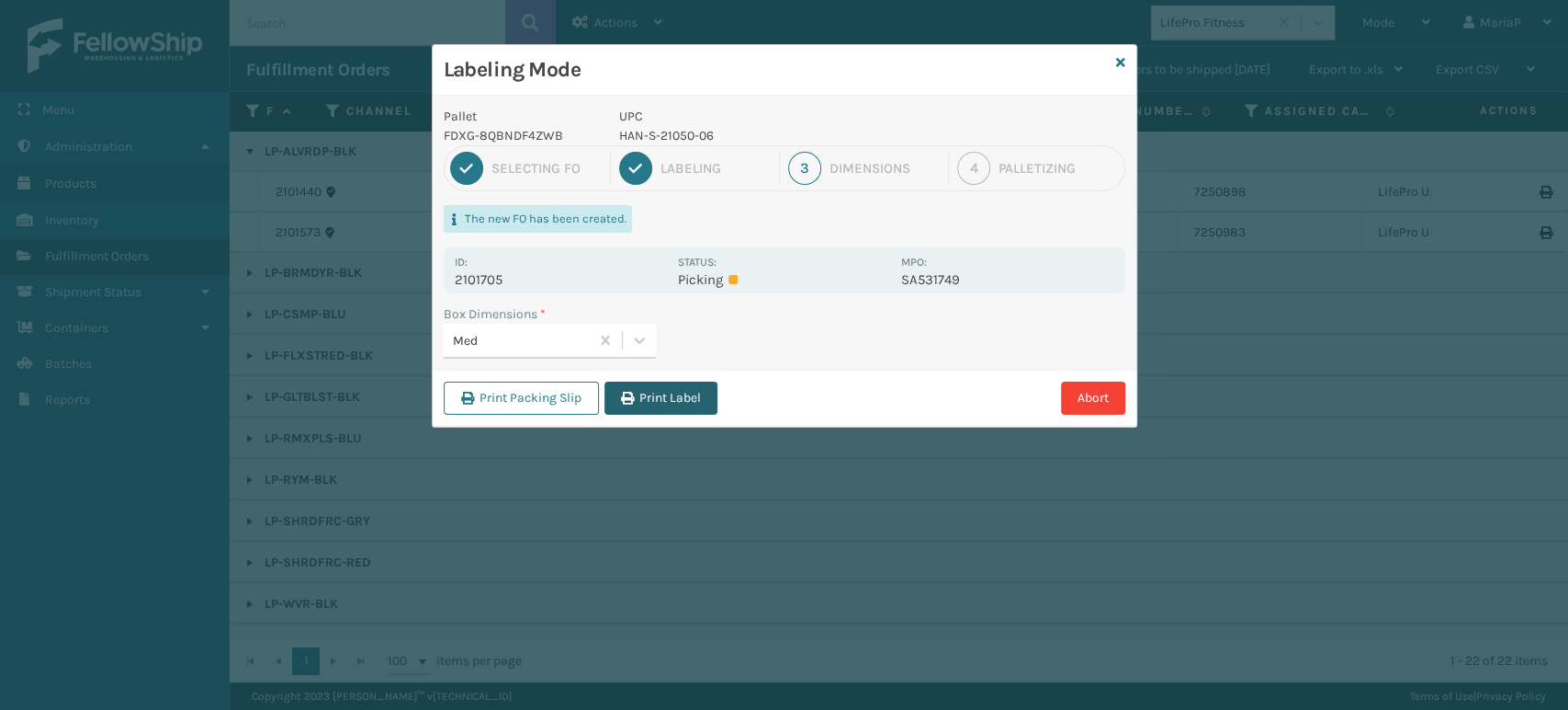
click at [691, 397] on button "Print Label" at bounding box center [660, 397] width 113 height 33
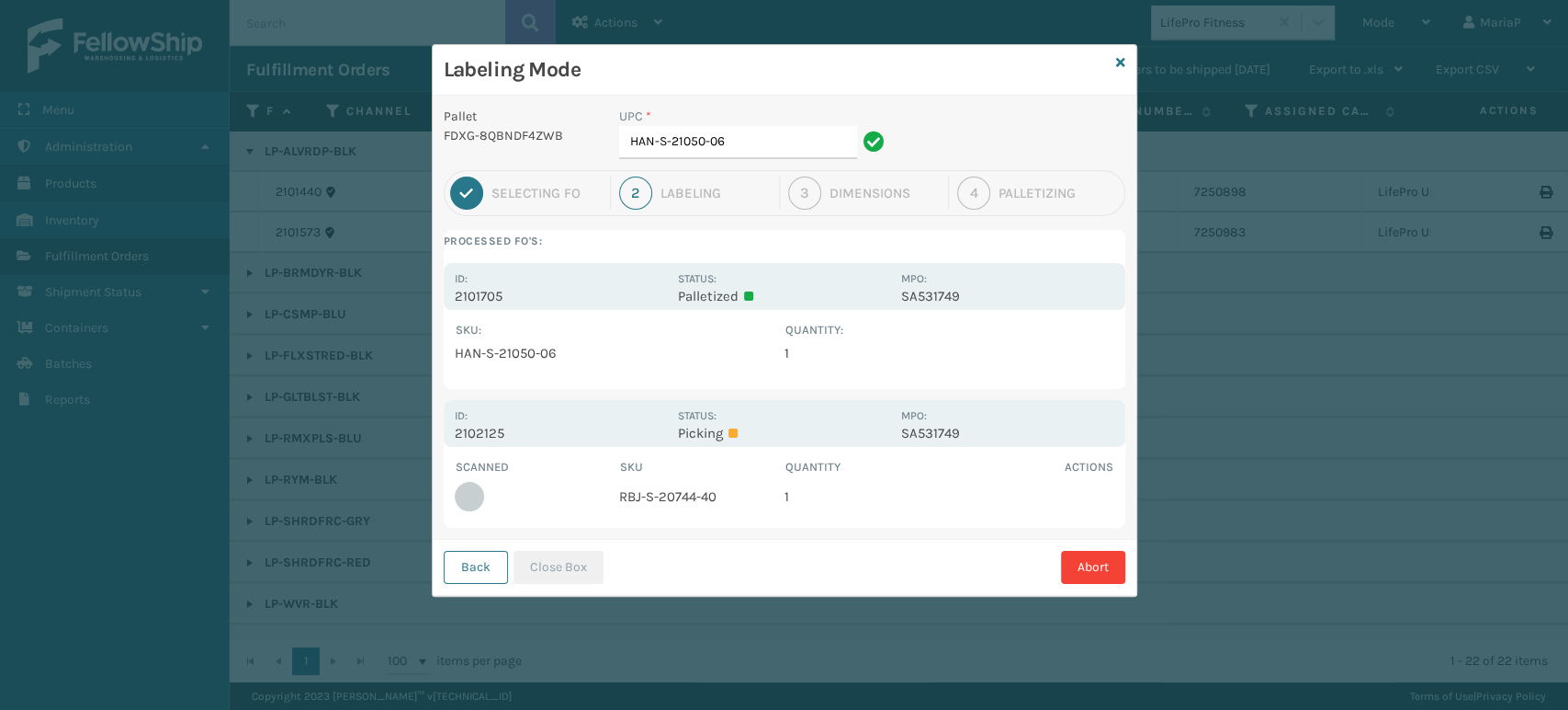
click at [478, 574] on button "Back" at bounding box center [476, 567] width 64 height 33
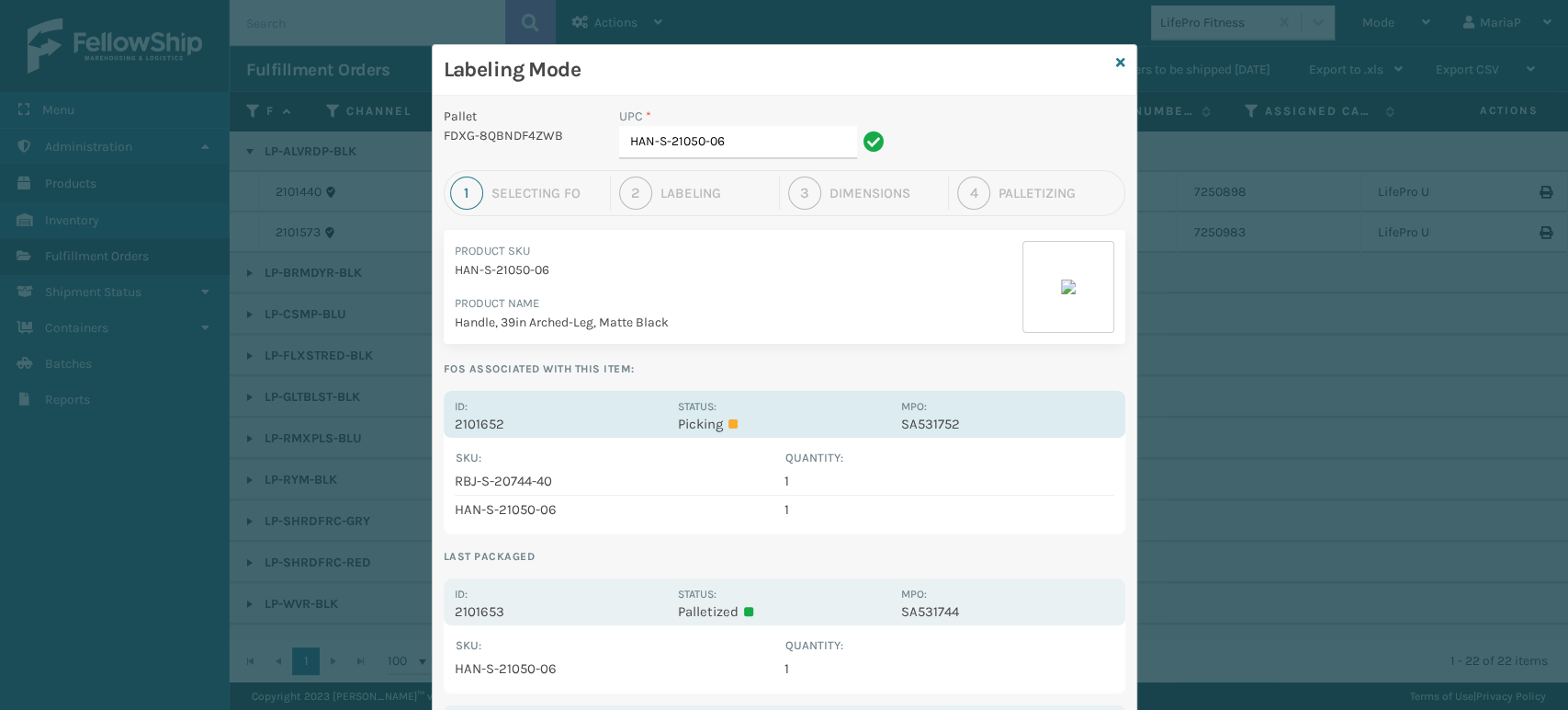
click at [477, 425] on p "2101652" at bounding box center [561, 423] width 212 height 16
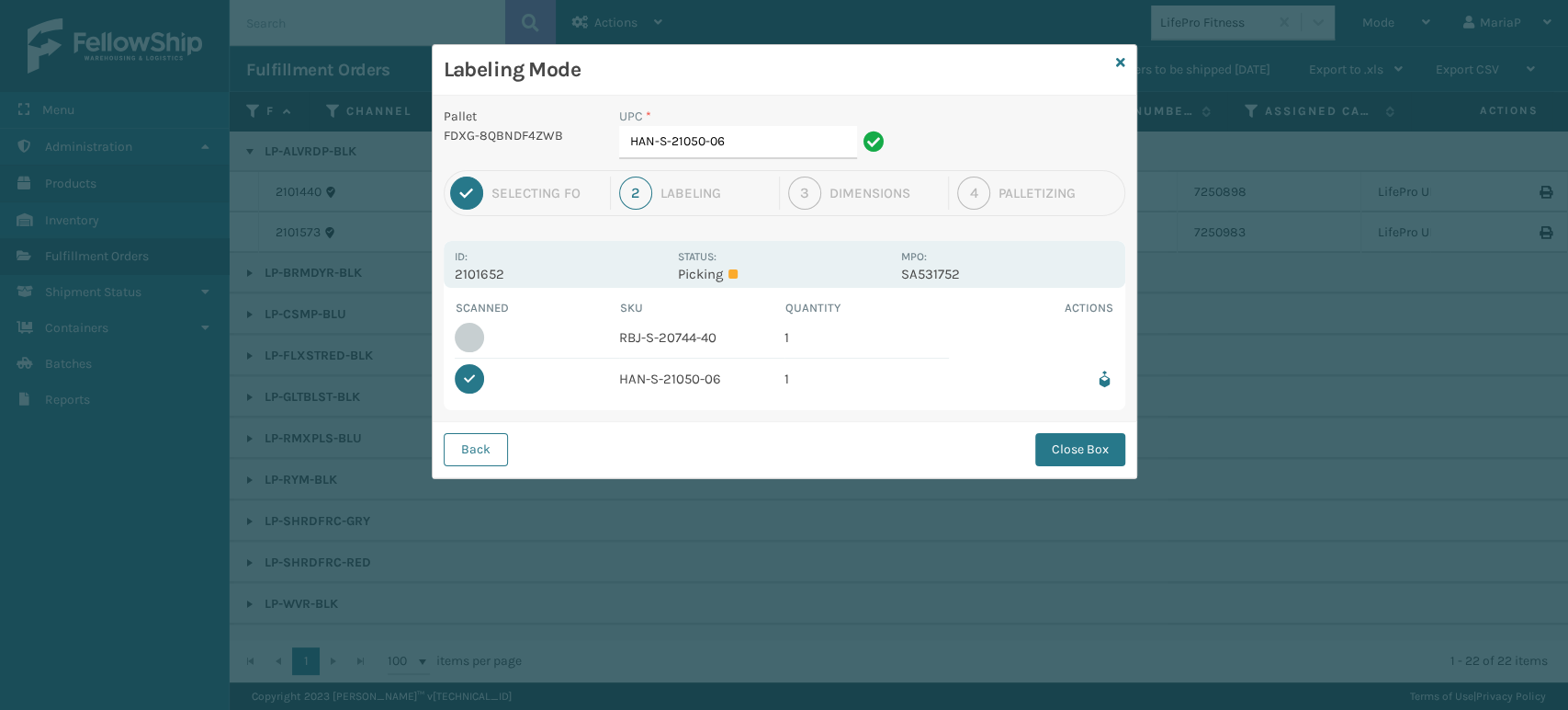
drag, startPoint x: 1051, startPoint y: 447, endPoint x: 1023, endPoint y: 442, distance: 28.4
click at [1052, 447] on button "Close Box" at bounding box center [1080, 449] width 90 height 33
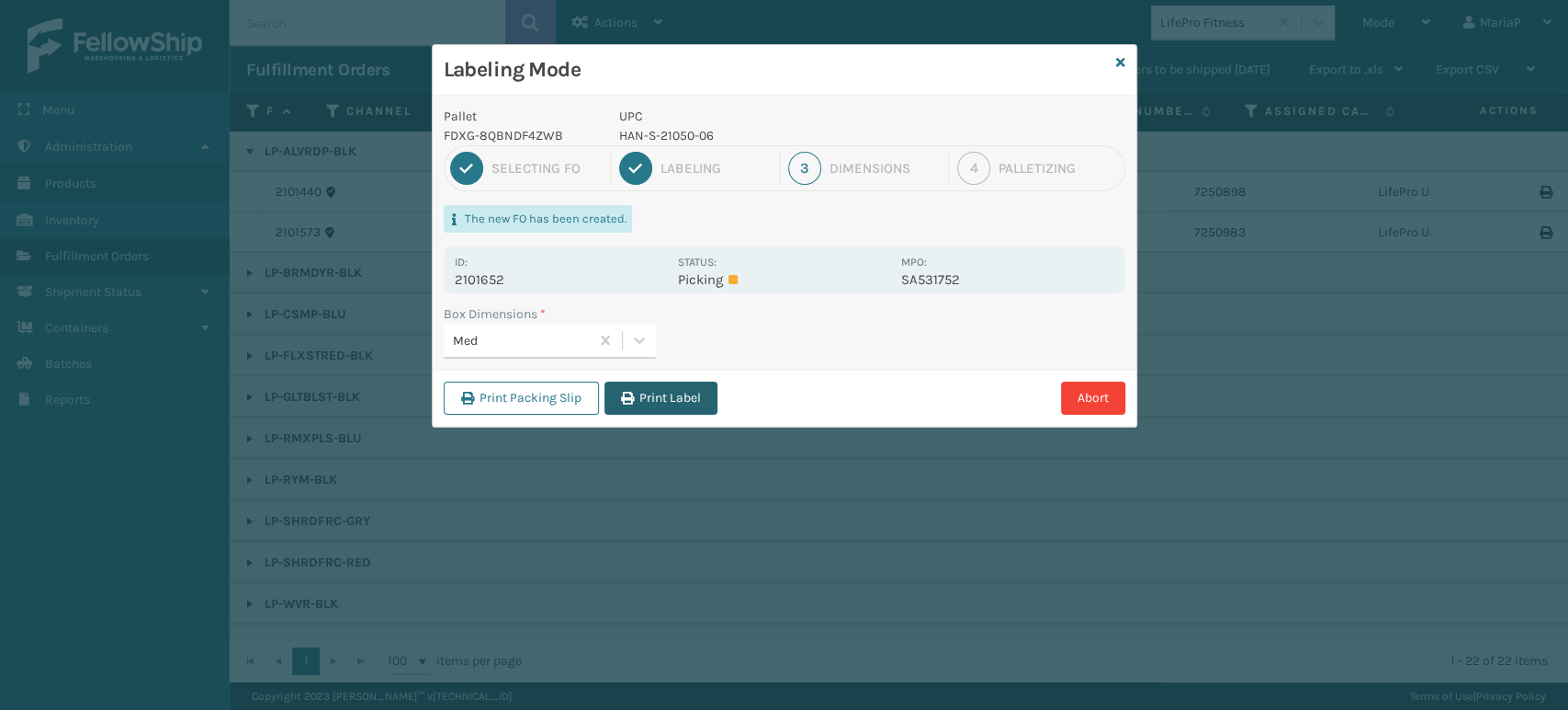
click at [685, 394] on button "Print Label" at bounding box center [660, 397] width 113 height 33
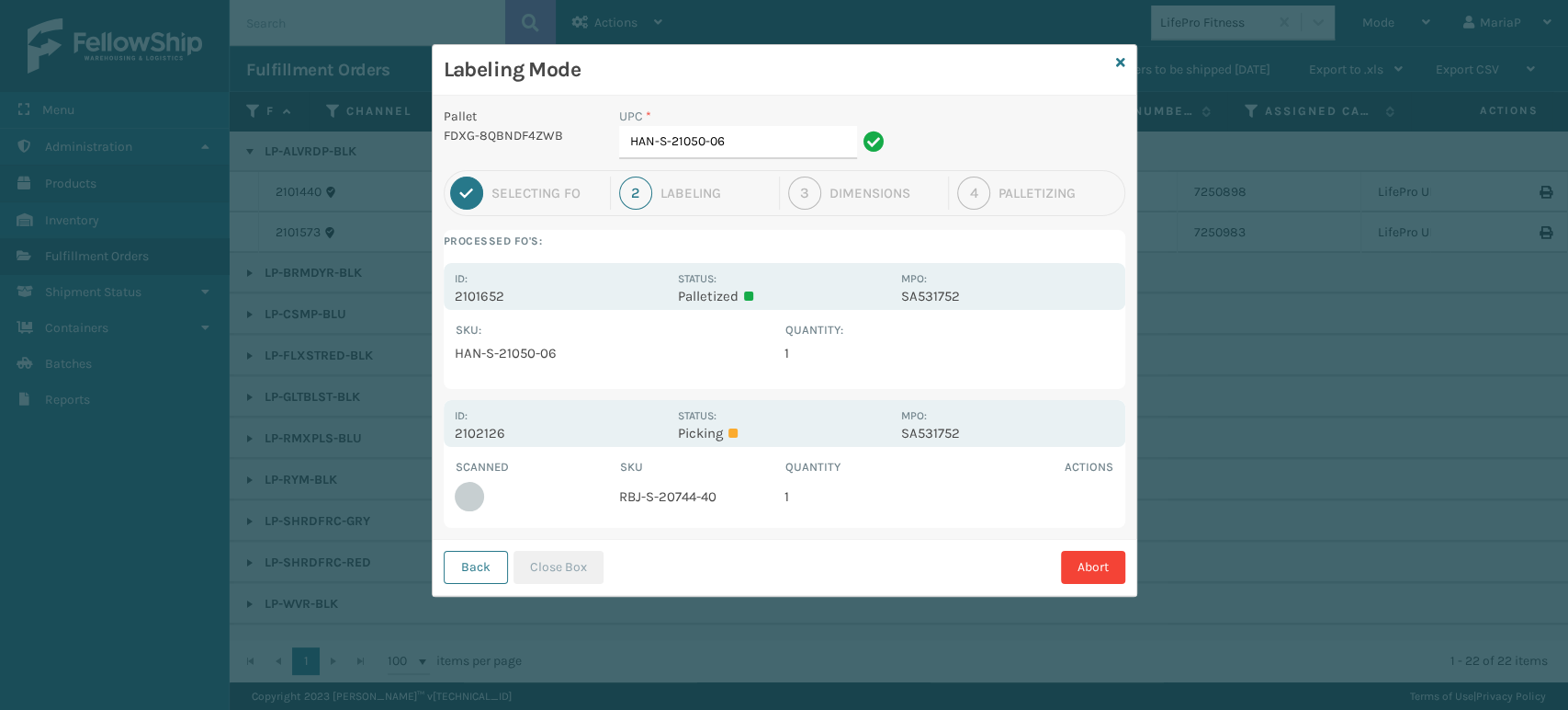
click at [681, 499] on td "RBJ-S-20744-40" at bounding box center [702, 496] width 166 height 41
copy td "RBJ-S-20744-40"
click at [745, 148] on input "HAN-S-21050-06" at bounding box center [738, 142] width 238 height 33
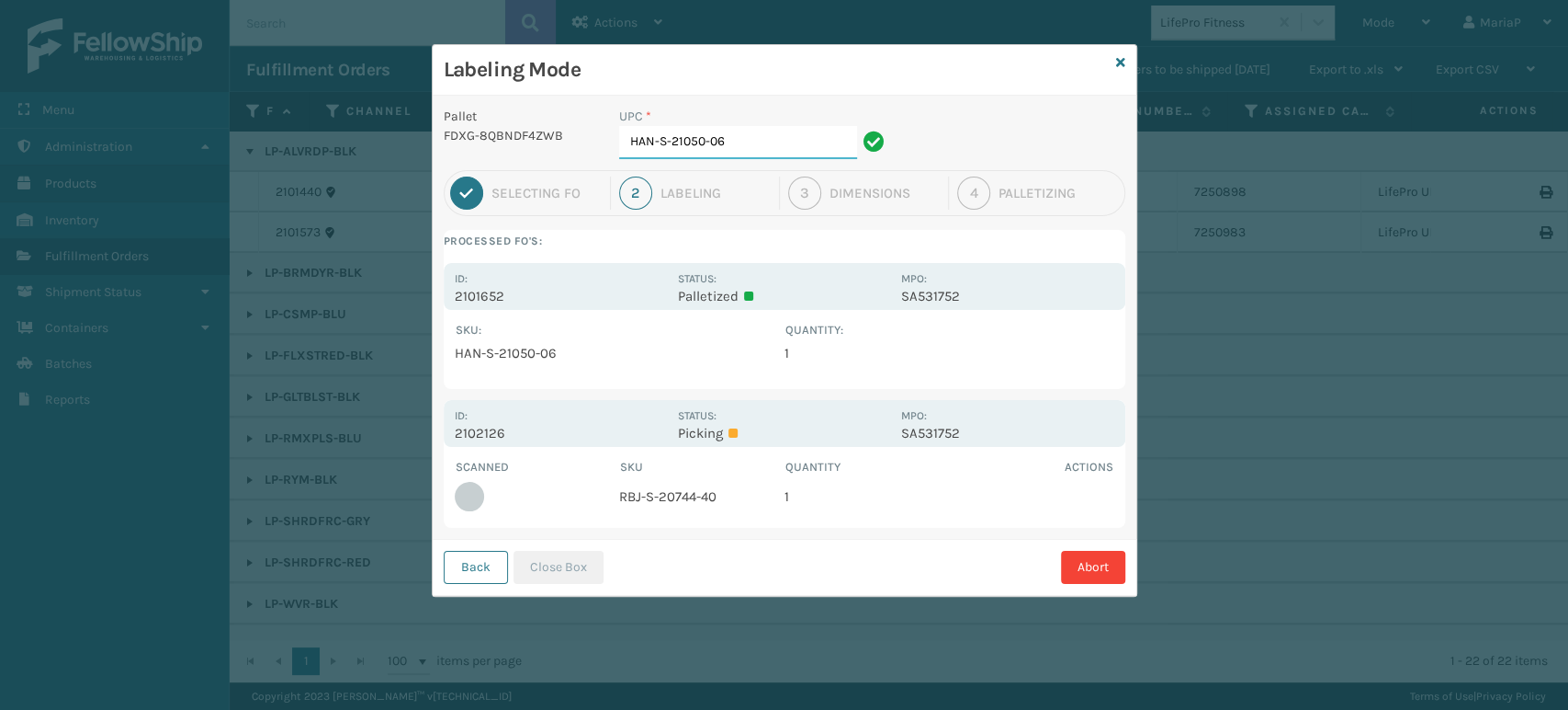
click at [745, 148] on input "HAN-S-21050-06" at bounding box center [738, 142] width 238 height 33
paste input "RBJ-S-20744-40"
type input "RBJ-S-20744-40"
click at [581, 554] on button "Close Box" at bounding box center [558, 567] width 90 height 33
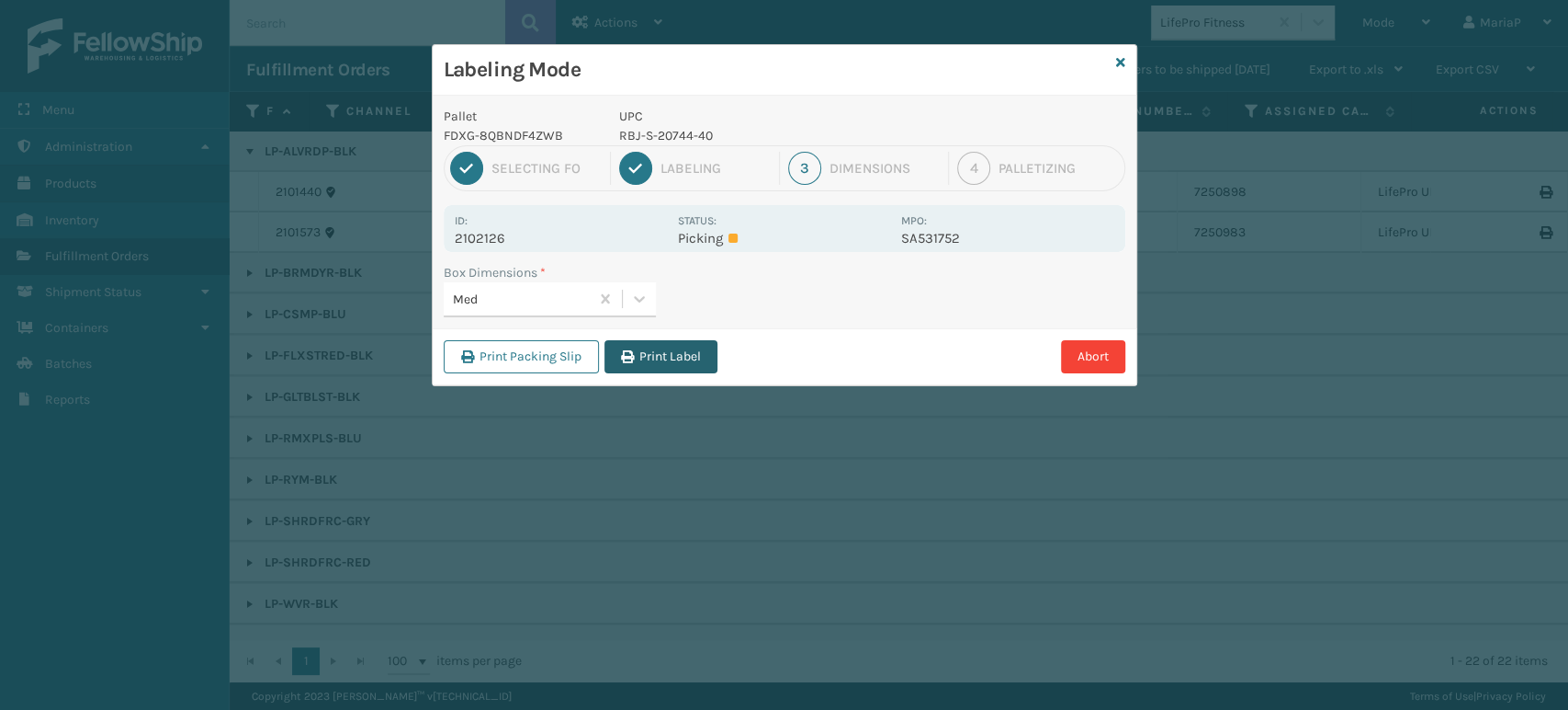
click at [696, 350] on button "Print Label" at bounding box center [660, 356] width 113 height 33
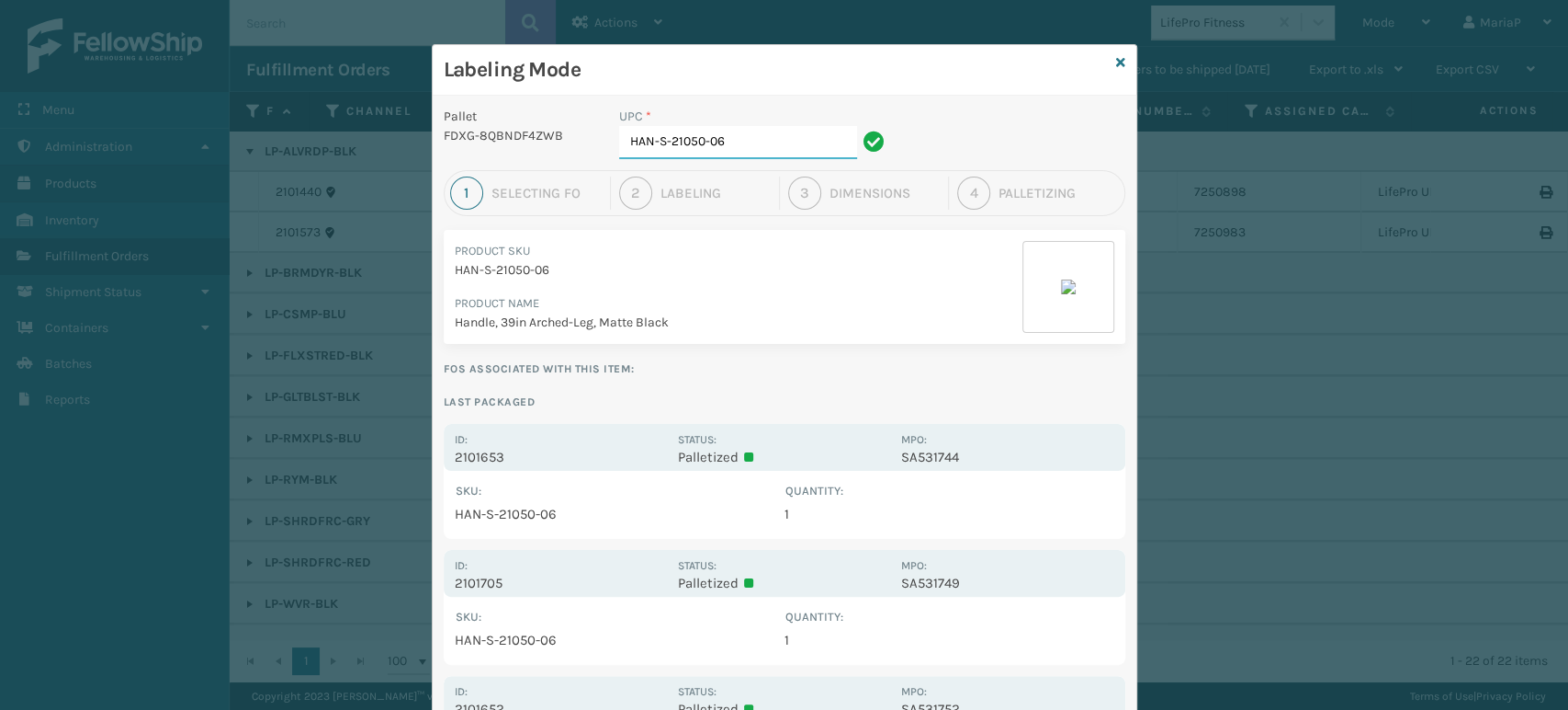
click at [757, 135] on input "HAN-S-21050-06" at bounding box center [738, 142] width 238 height 33
paste input "RBJ-S-20744-40"
type input "RBJ-S-20744-40"
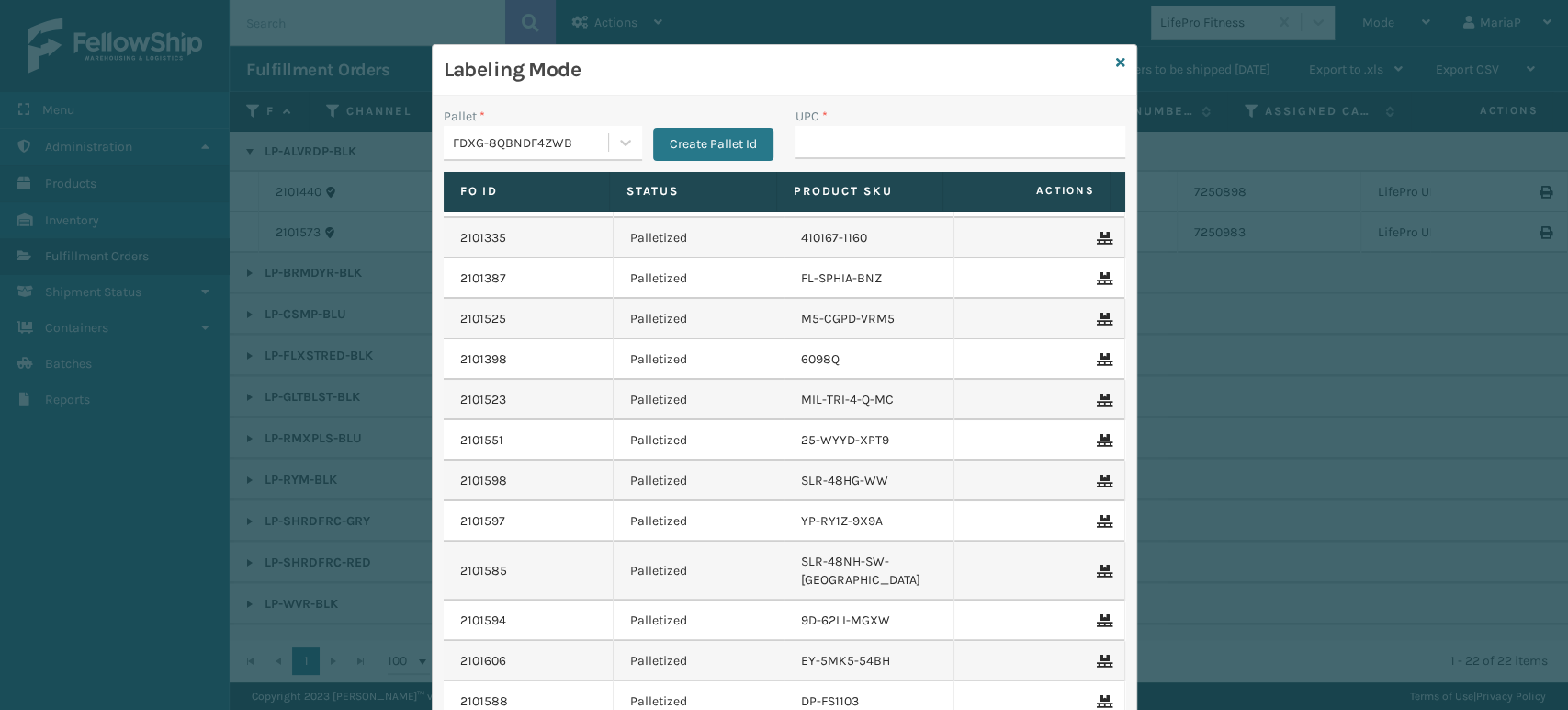
scroll to position [306, 0]
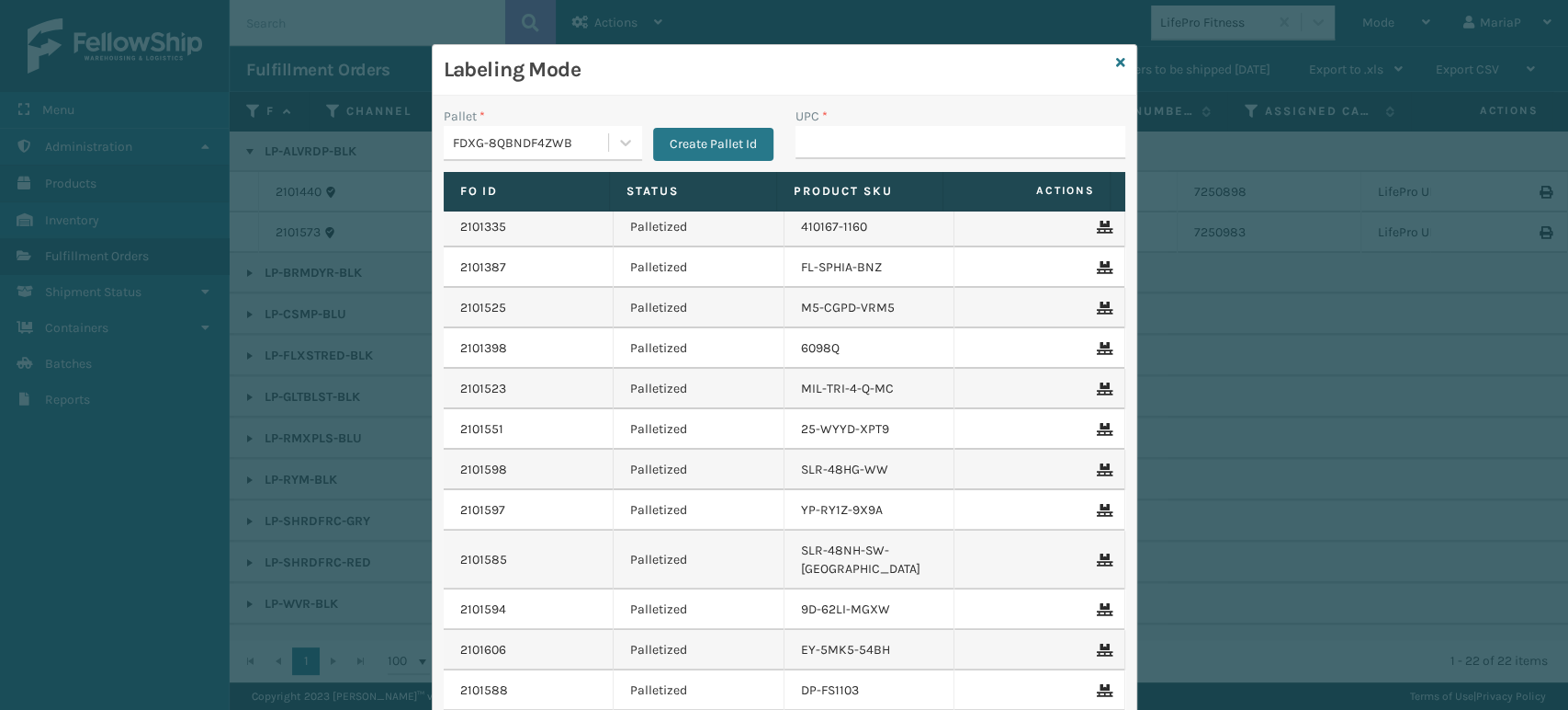
click at [844, 153] on input "UPC *" at bounding box center [961, 142] width 330 height 33
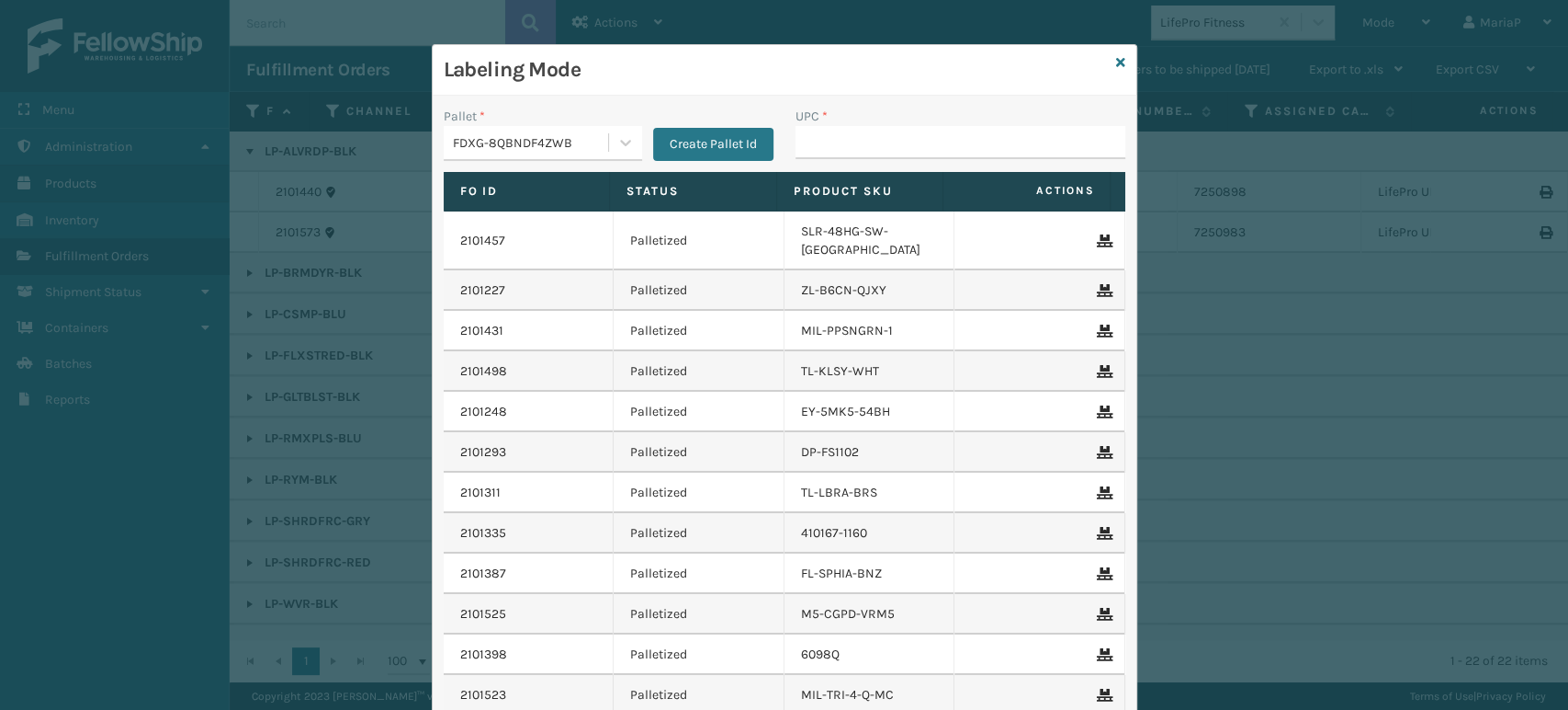
click at [1117, 57] on div "Labeling Mode" at bounding box center [784, 70] width 704 height 50
click at [1116, 57] on icon at bounding box center [1121, 63] width 9 height 13
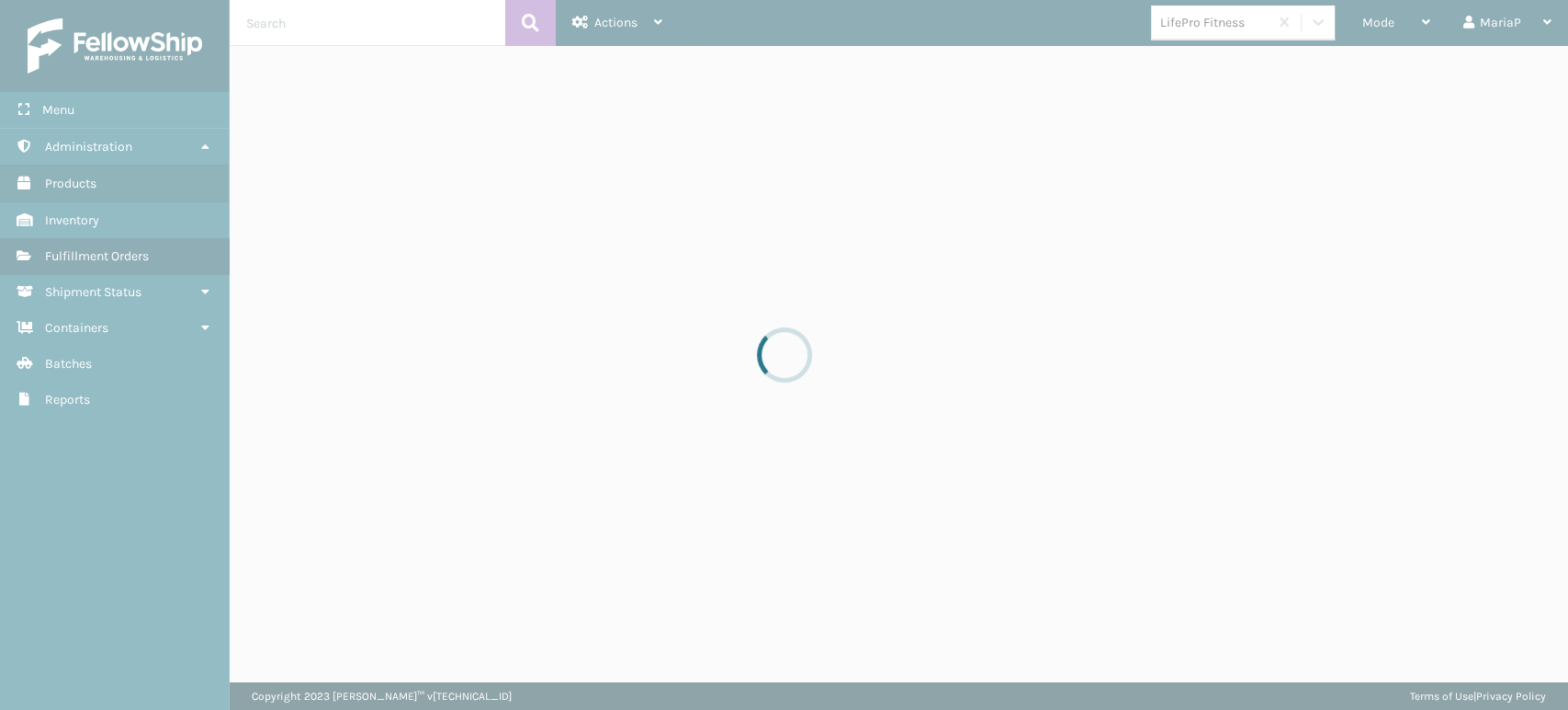
click at [389, 30] on div at bounding box center [784, 355] width 1568 height 710
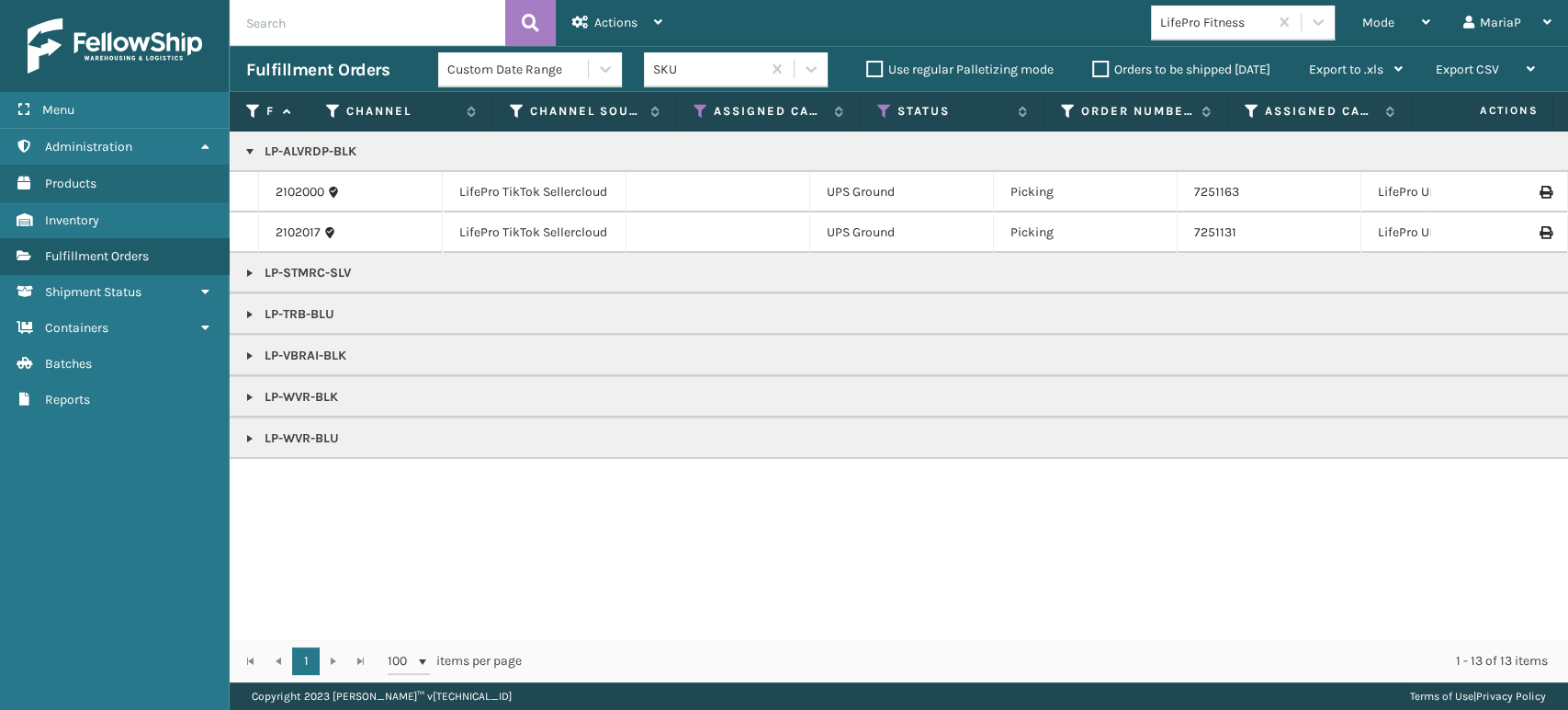
click at [389, 29] on input "text" at bounding box center [367, 23] width 276 height 46
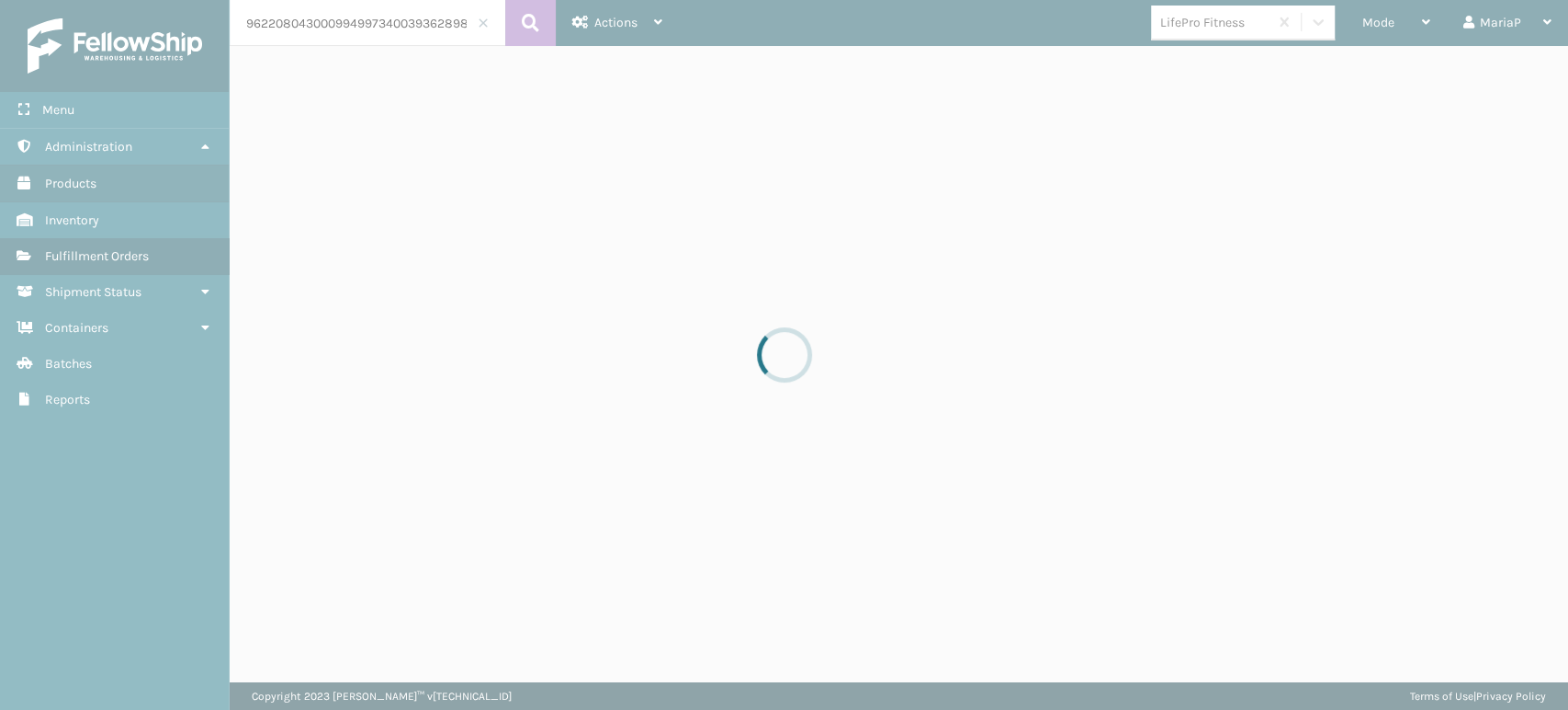
scroll to position [0, 29]
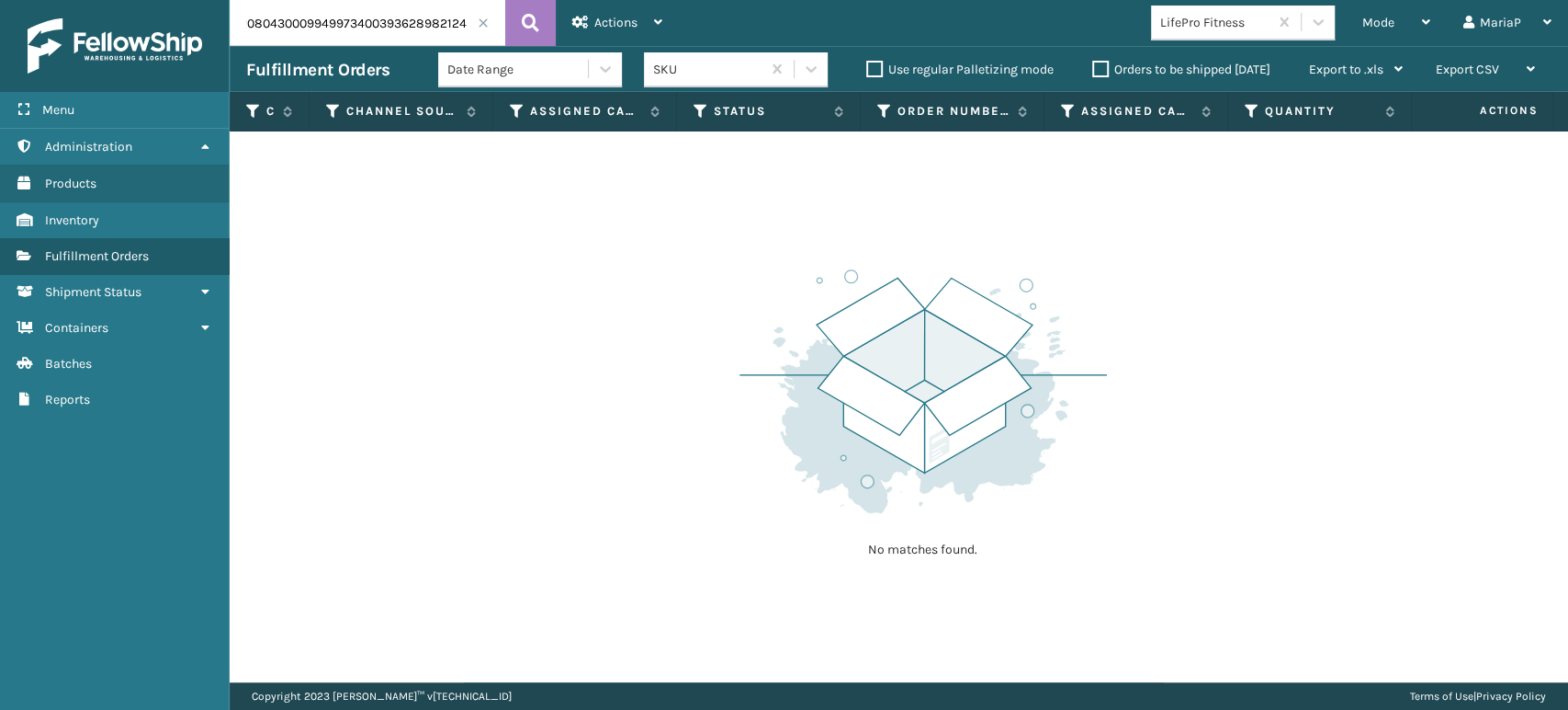
click at [389, 29] on input "9622080430009949973400393628982124" at bounding box center [367, 23] width 276 height 46
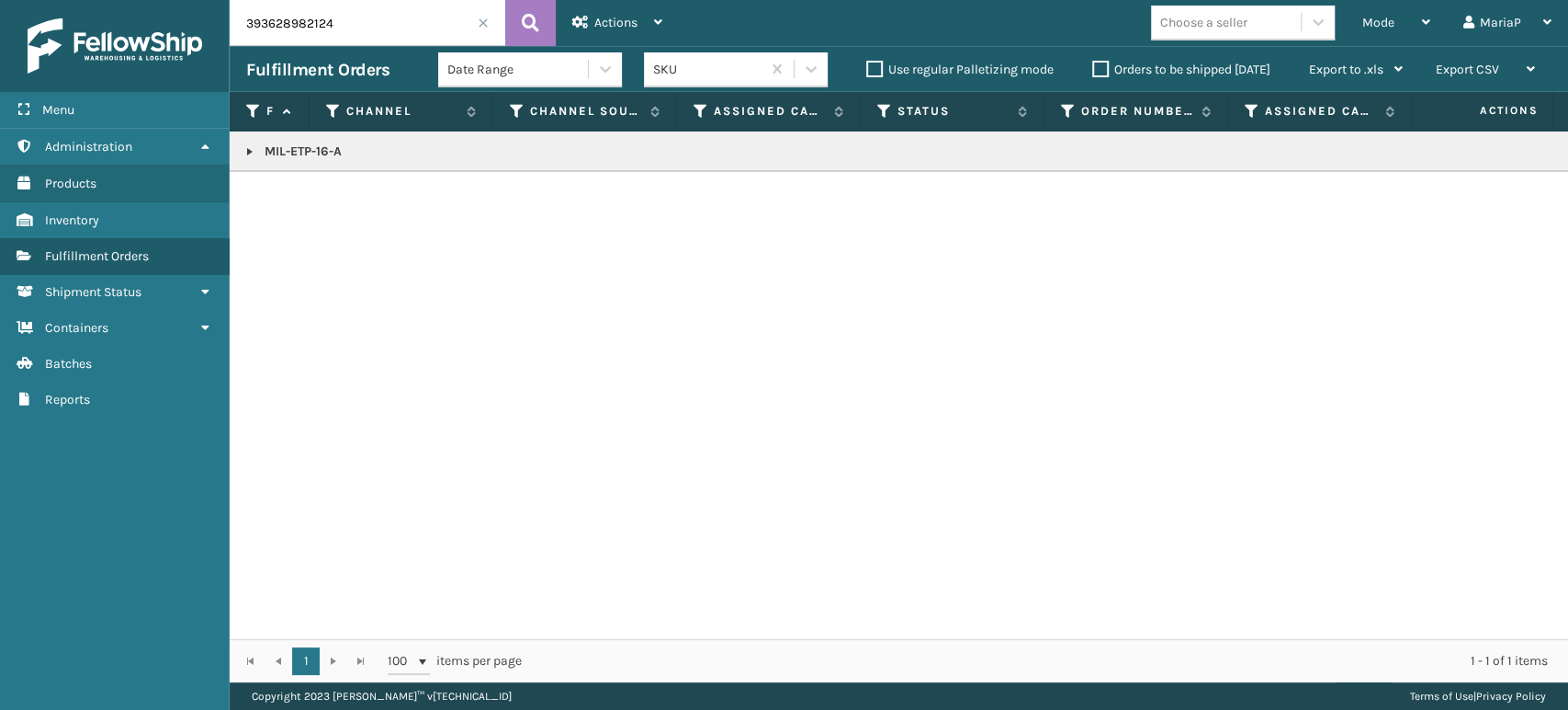
click at [243, 155] on link at bounding box center [250, 152] width 15 height 15
click at [1530, 198] on td at bounding box center [1499, 191] width 137 height 41
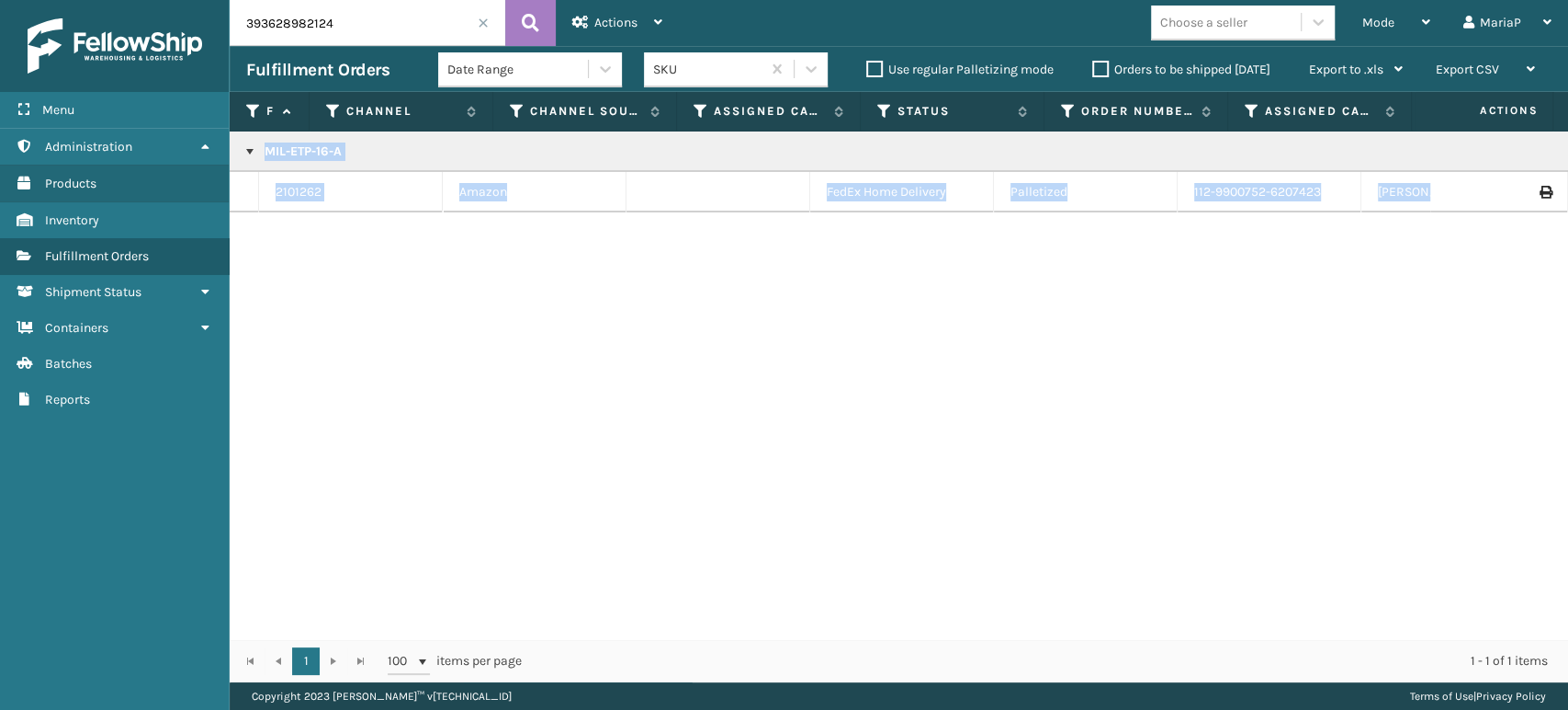
drag, startPoint x: 1530, startPoint y: 199, endPoint x: 1530, endPoint y: 226, distance: 27.0
click at [1530, 226] on div "MIL-ETP-16-A 2101262 Amazon FedEx Home Delivery Palletized 112-9900752-6207423 …" at bounding box center [898, 385] width 1339 height 507
click at [1528, 200] on td at bounding box center [1499, 191] width 137 height 41
click at [1540, 195] on icon at bounding box center [1545, 192] width 11 height 13
click at [478, 27] on span at bounding box center [483, 23] width 11 height 11
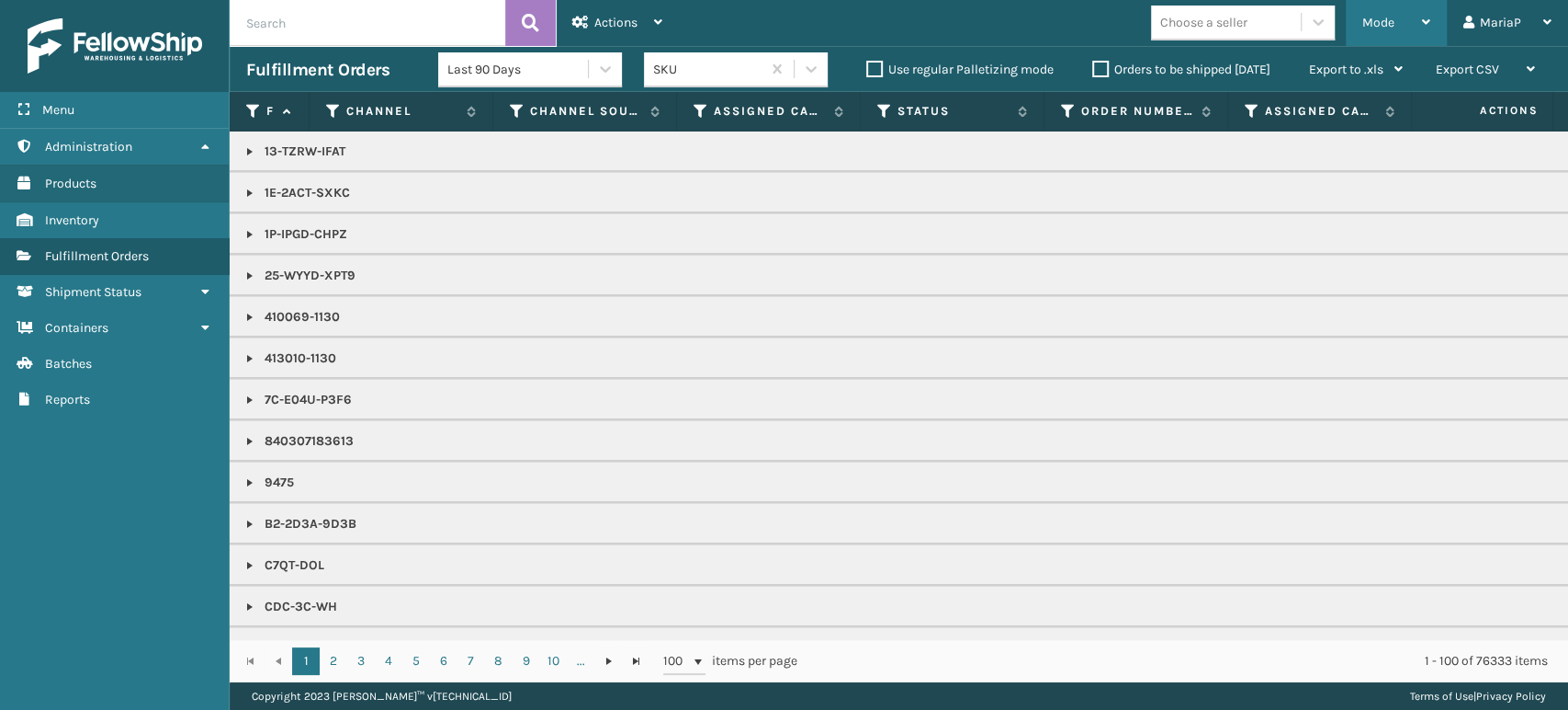
drag, startPoint x: 1385, startPoint y: 26, endPoint x: 1389, endPoint y: 79, distance: 53.2
click at [1385, 27] on span "Mode" at bounding box center [1379, 23] width 32 height 15
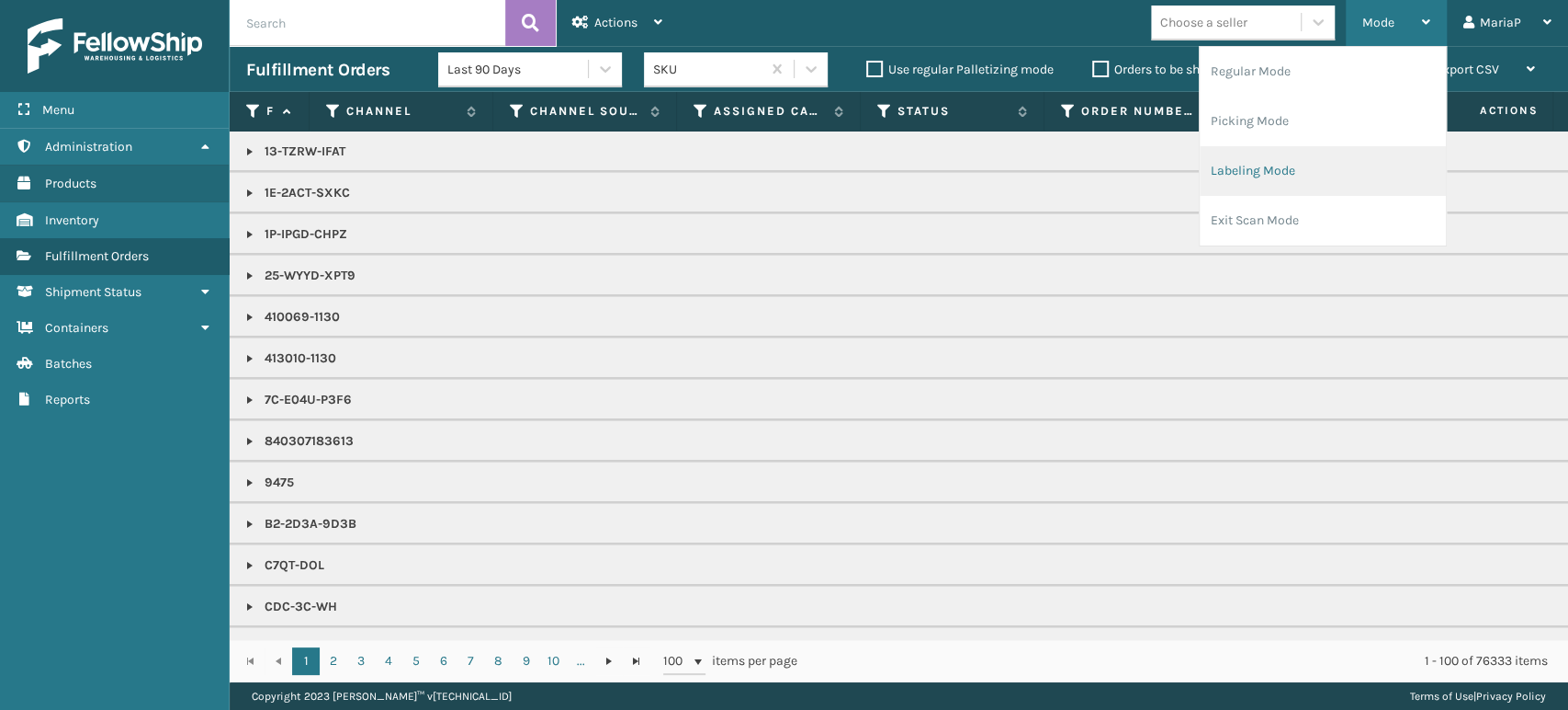
click at [1264, 179] on li "Labeling Mode" at bounding box center [1323, 171] width 246 height 49
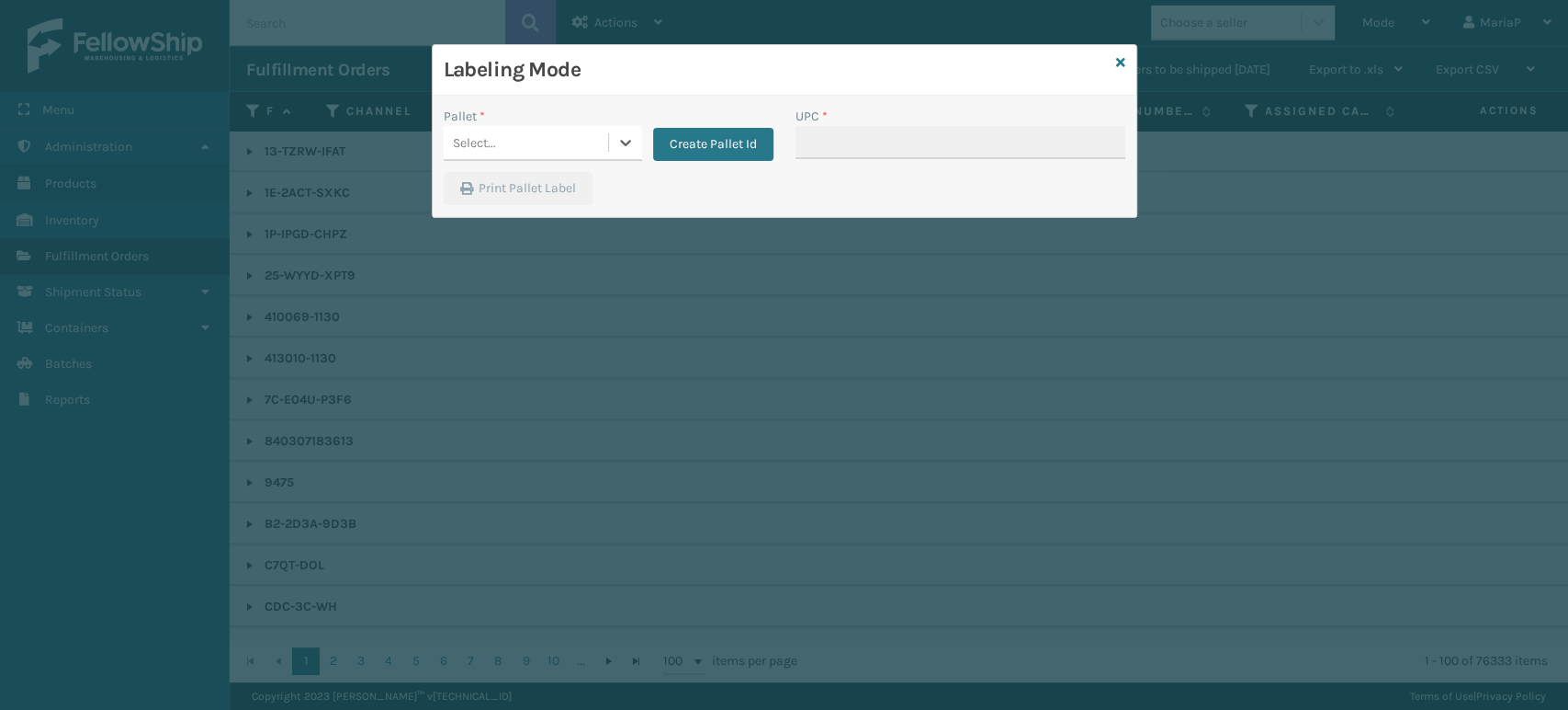
click at [574, 128] on div "Select..." at bounding box center [526, 143] width 165 height 30
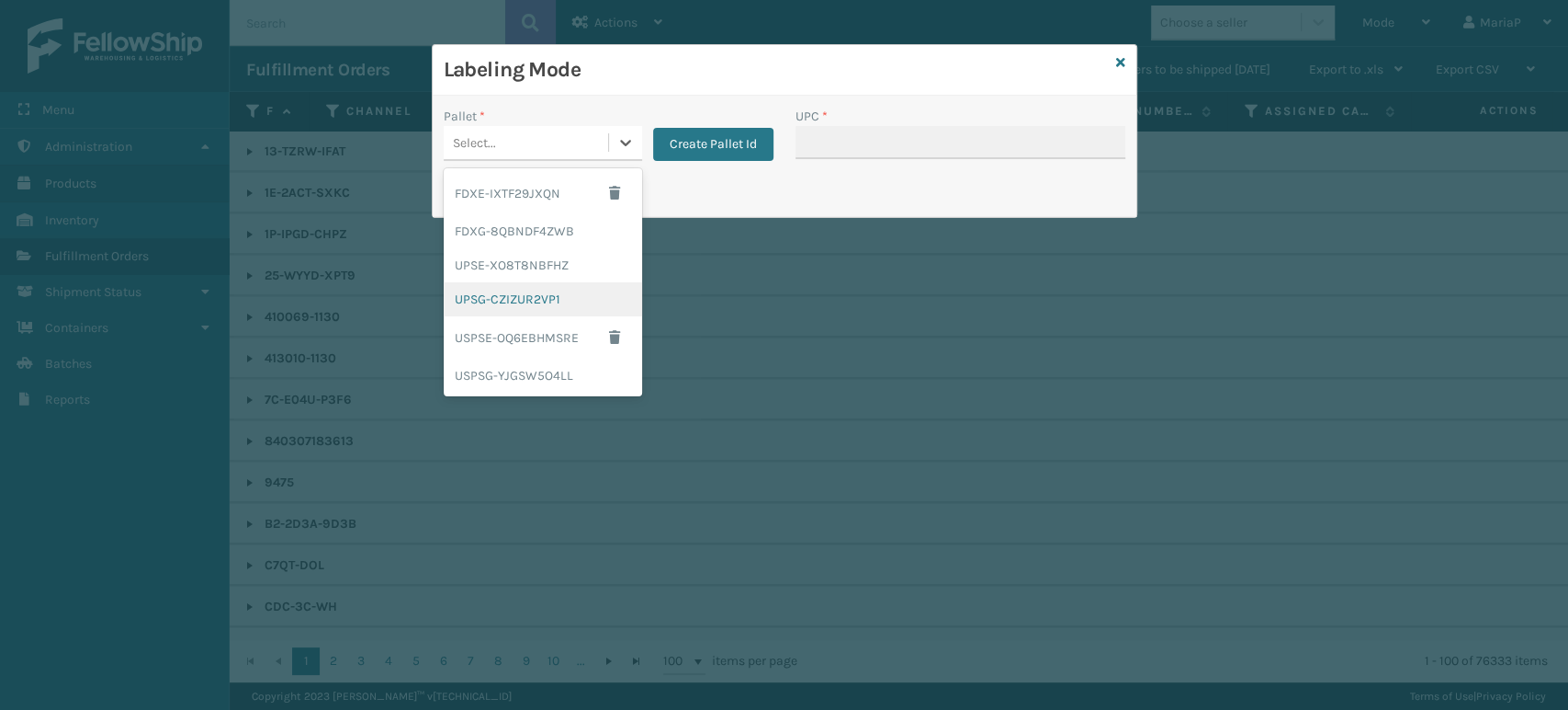
drag, startPoint x: 553, startPoint y: 296, endPoint x: 561, endPoint y: 291, distance: 9.4
click at [561, 291] on div "UPSG-CZIZUR2VP1" at bounding box center [542, 300] width 198 height 34
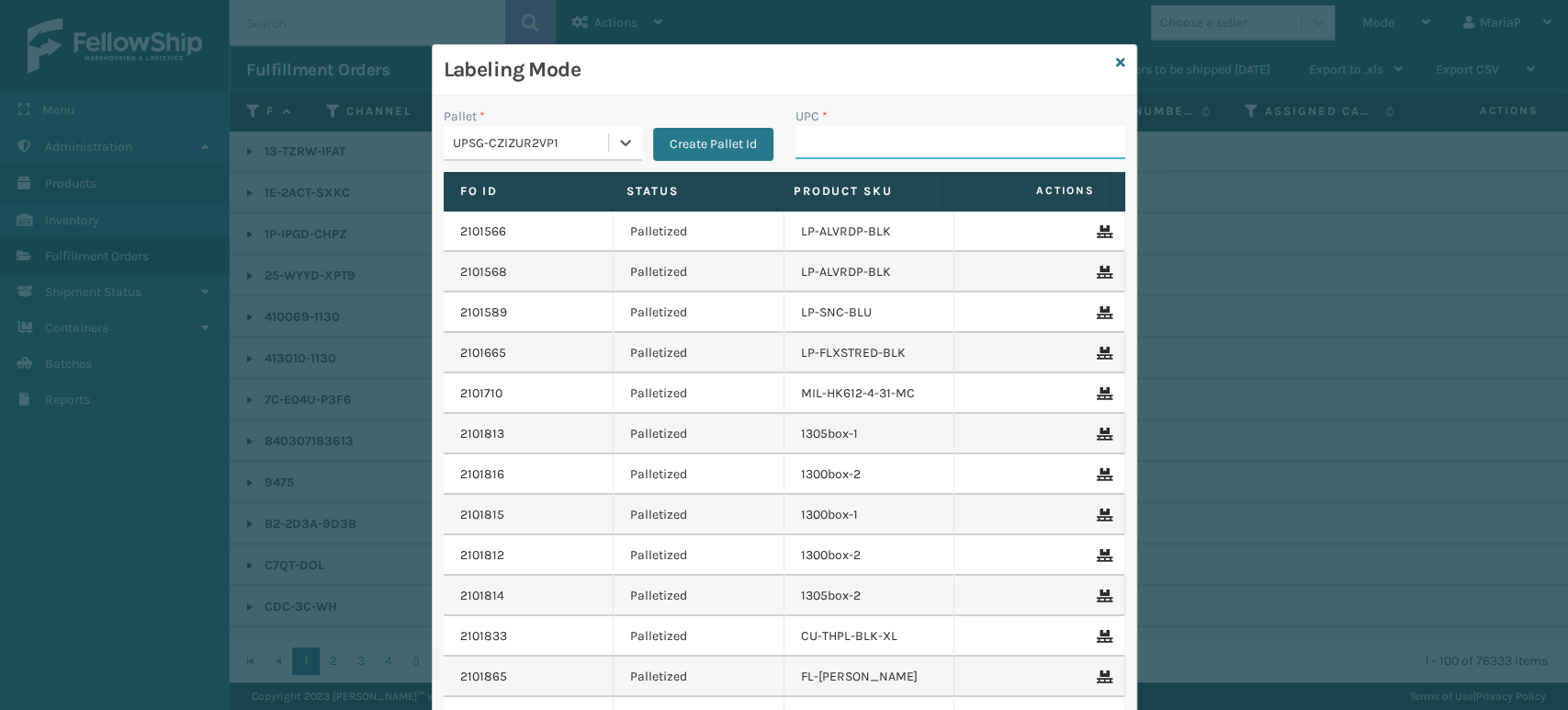
click at [826, 145] on input "UPC *" at bounding box center [961, 142] width 330 height 33
click at [852, 165] on div "UPC * KM-MD-1SS" at bounding box center [960, 138] width 351 height 65
click at [850, 163] on div "UPC * KM-MD-1SS" at bounding box center [960, 138] width 351 height 65
click at [849, 159] on div "UPC * KM-MD-1SS" at bounding box center [960, 138] width 351 height 65
click at [874, 137] on input "KM-MD-1SS" at bounding box center [944, 142] width 297 height 33
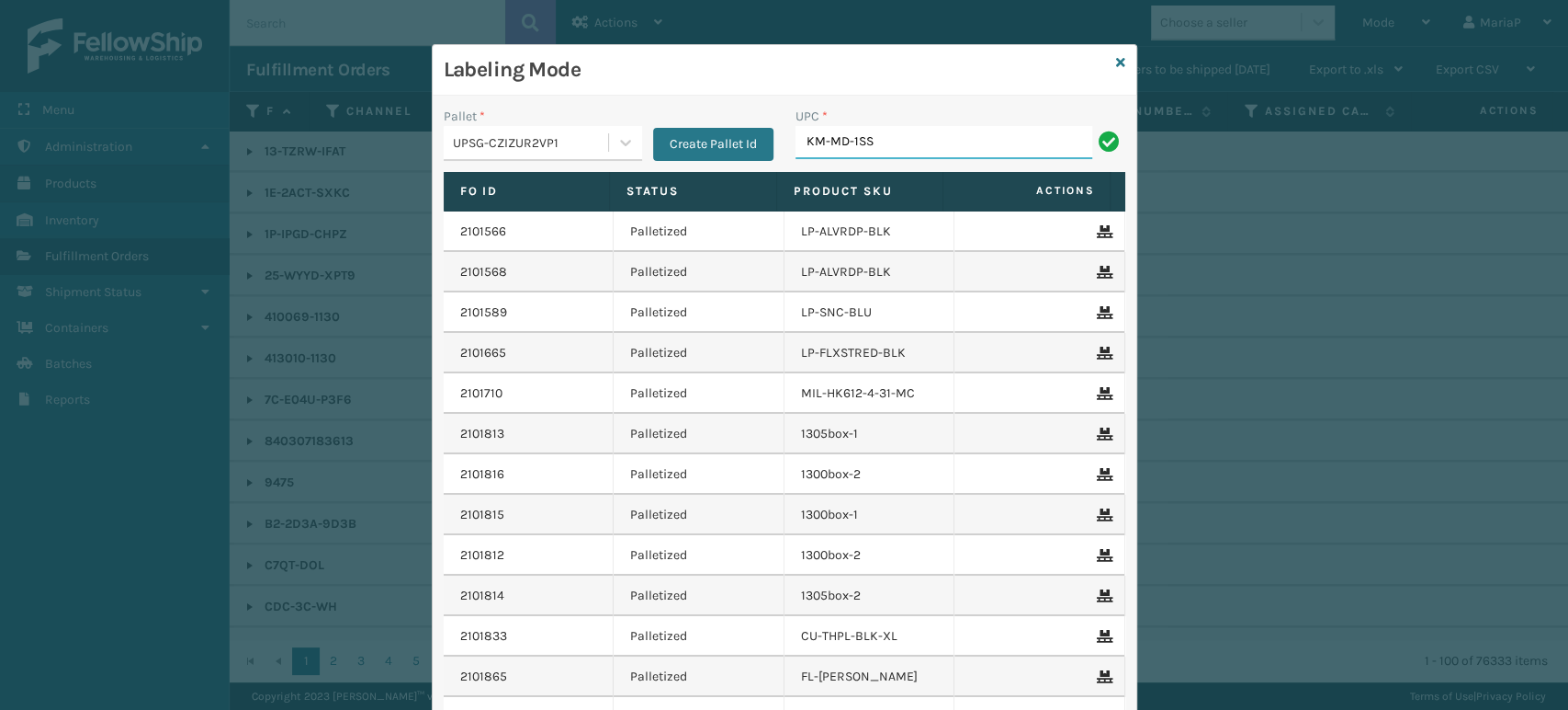
click at [900, 139] on input "KM-MD-1SS" at bounding box center [944, 142] width 297 height 33
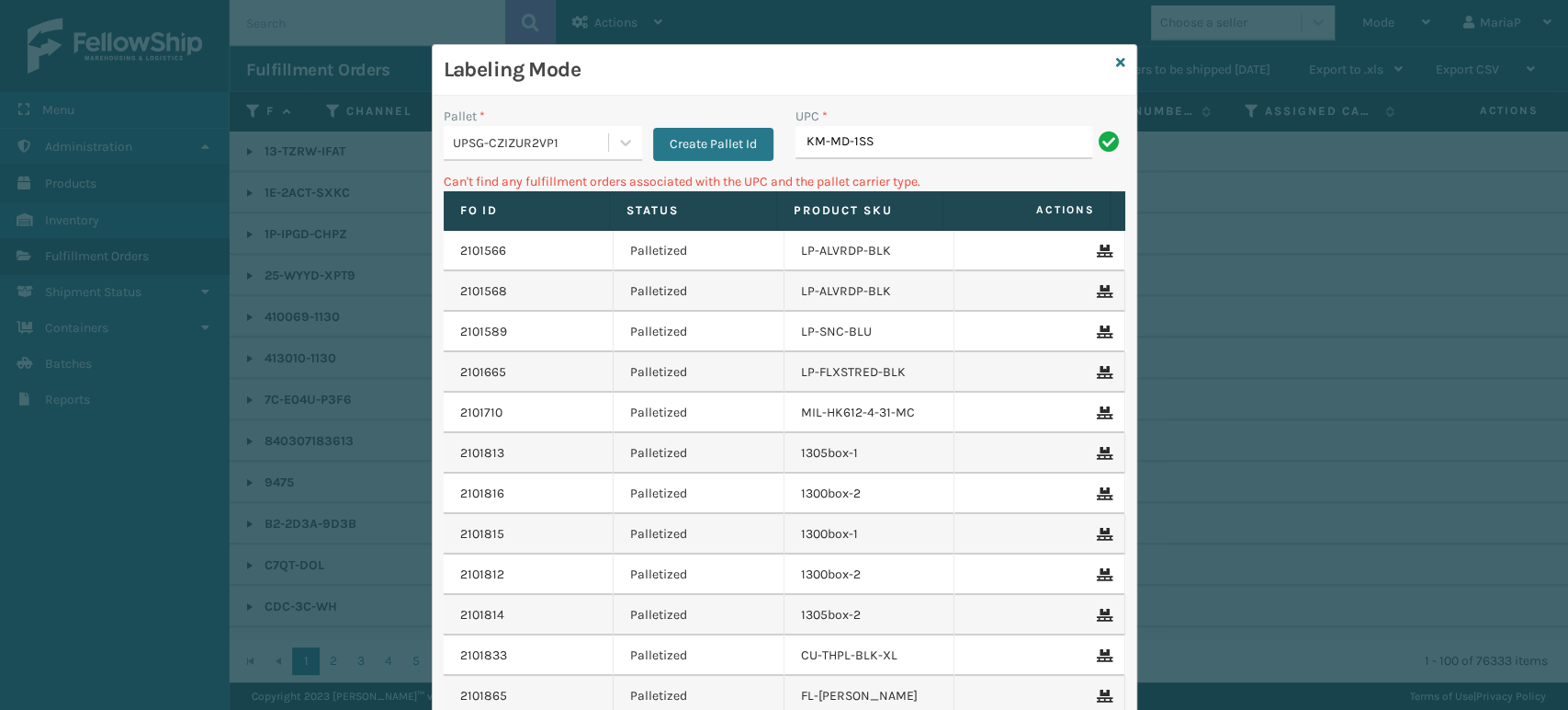
click at [890, 137] on input "KM-MD-1SS" at bounding box center [944, 142] width 297 height 33
click at [892, 143] on input "KM-MD-1SS" at bounding box center [944, 142] width 297 height 33
click at [892, 144] on input "KM-MD-1SS" at bounding box center [944, 142] width 297 height 33
click at [895, 141] on input "KM-MD-1SS" at bounding box center [944, 142] width 297 height 33
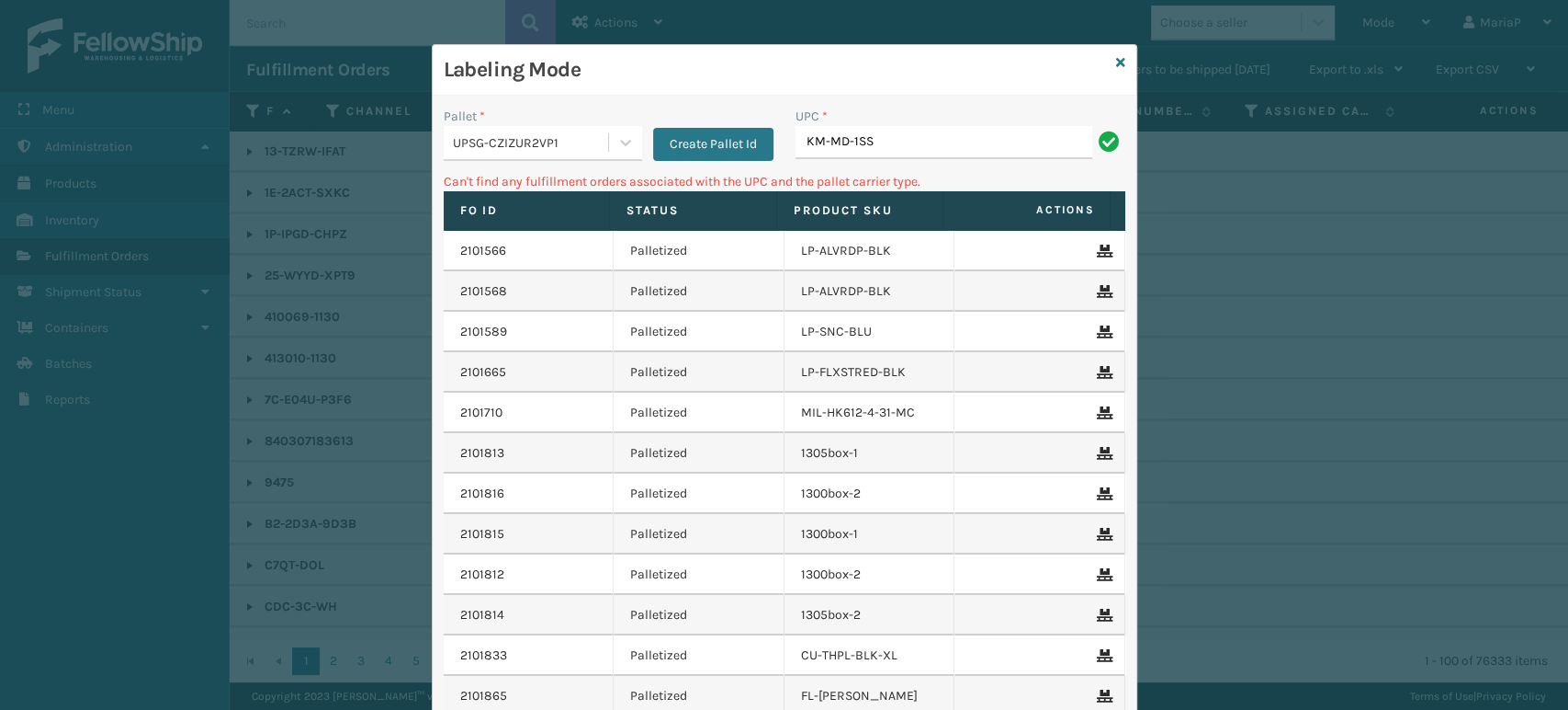
click at [959, 155] on input "KM-MD-1SS" at bounding box center [944, 142] width 297 height 33
click at [961, 151] on input "KM-MD-1SS" at bounding box center [944, 142] width 297 height 33
click at [963, 151] on input "KM-MD-1SS" at bounding box center [944, 142] width 297 height 33
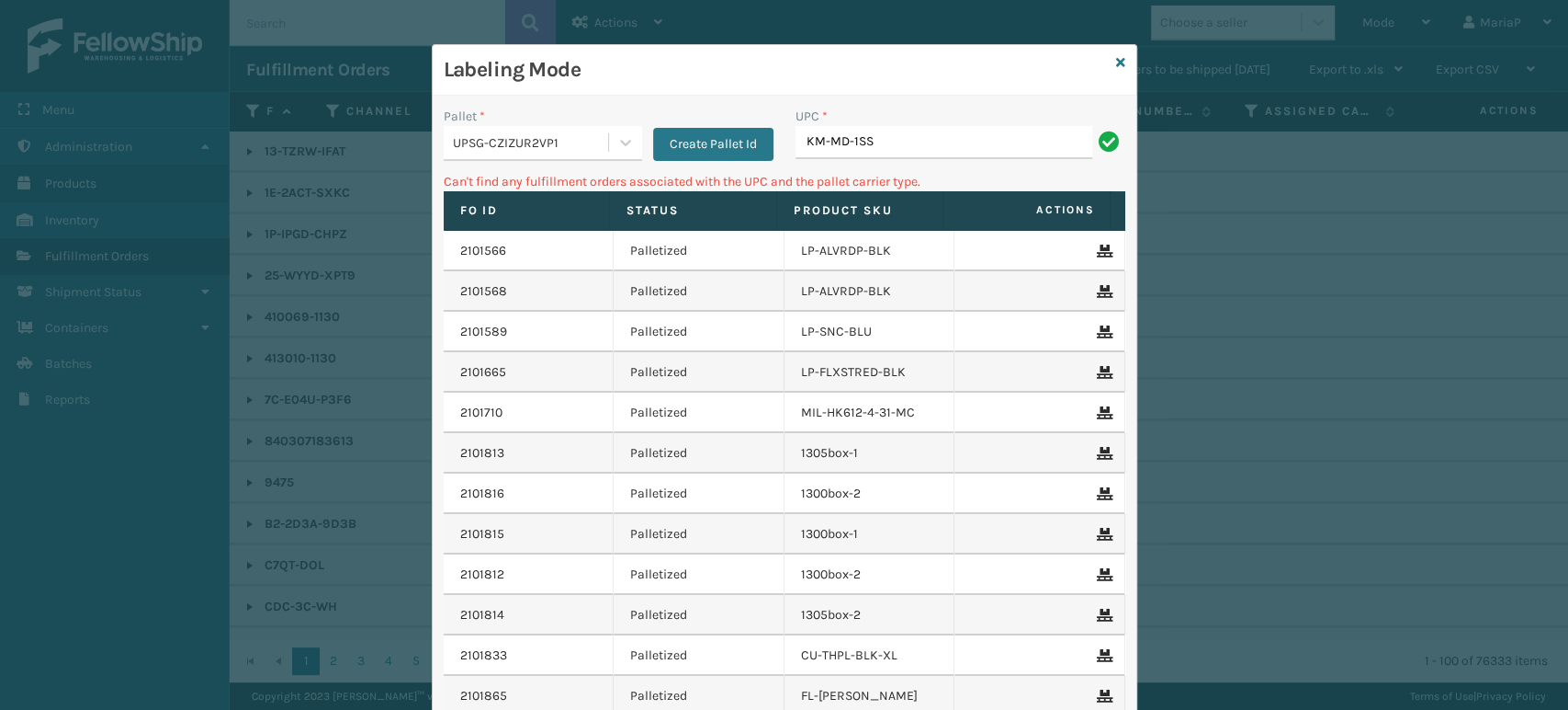
click at [962, 151] on input "KM-MD-1SS" at bounding box center [944, 142] width 297 height 33
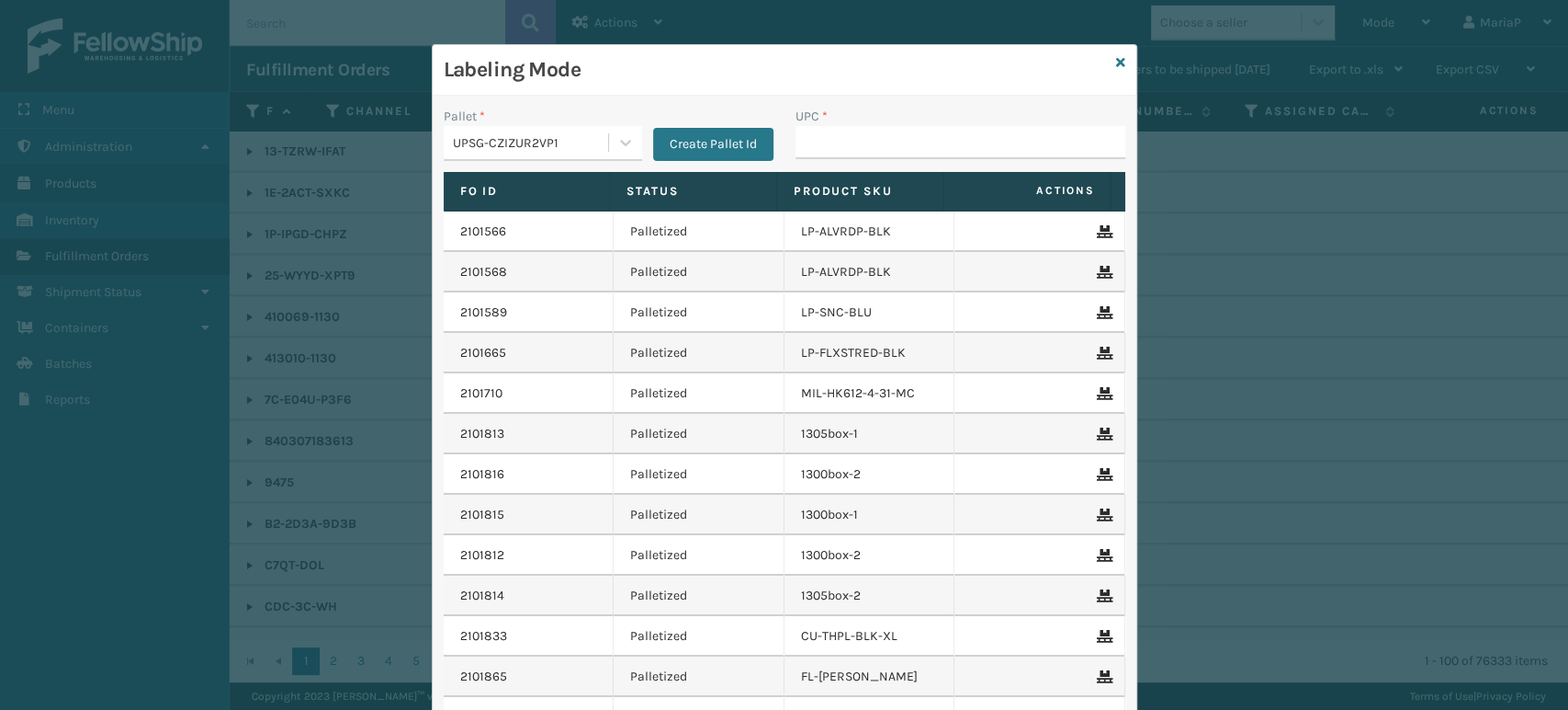
click at [540, 162] on div "Pallet * UPSG-CZIZUR2VP1 Create Pallet Id" at bounding box center [608, 138] width 351 height 65
click at [575, 129] on div "UPSG-CZIZUR2VP1" at bounding box center [526, 143] width 165 height 30
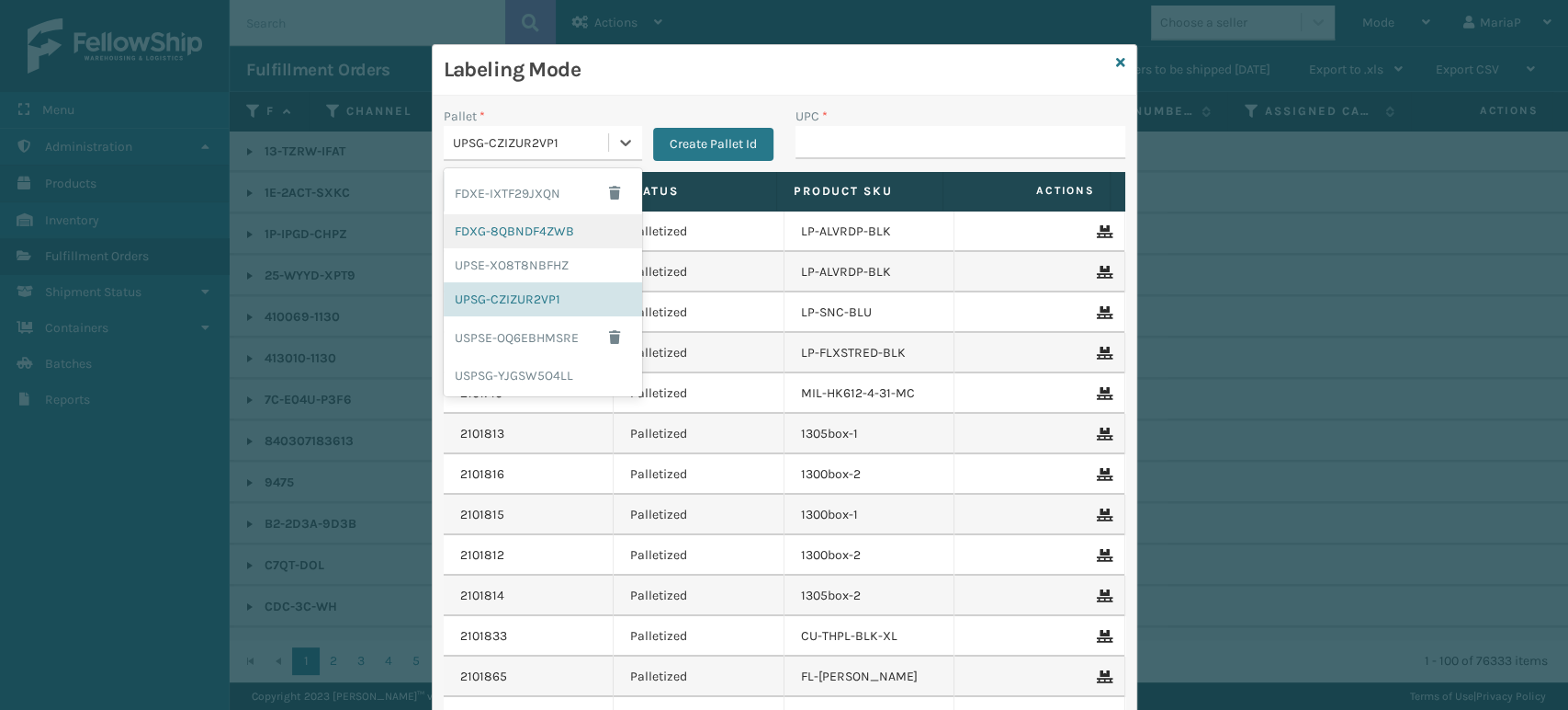
click at [528, 225] on div "FDXG-8QBNDF4ZWB" at bounding box center [542, 231] width 198 height 34
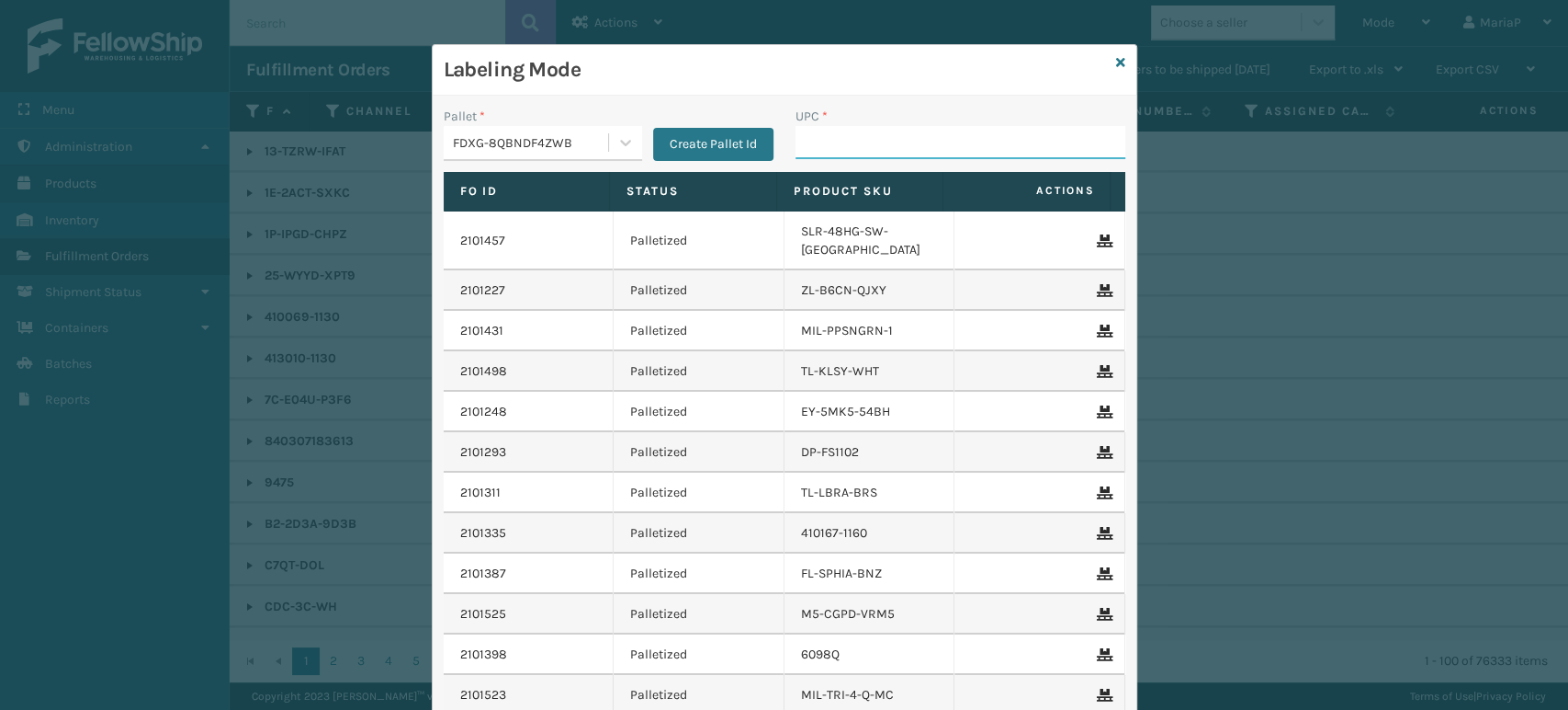
click at [845, 153] on input "UPC *" at bounding box center [961, 142] width 330 height 33
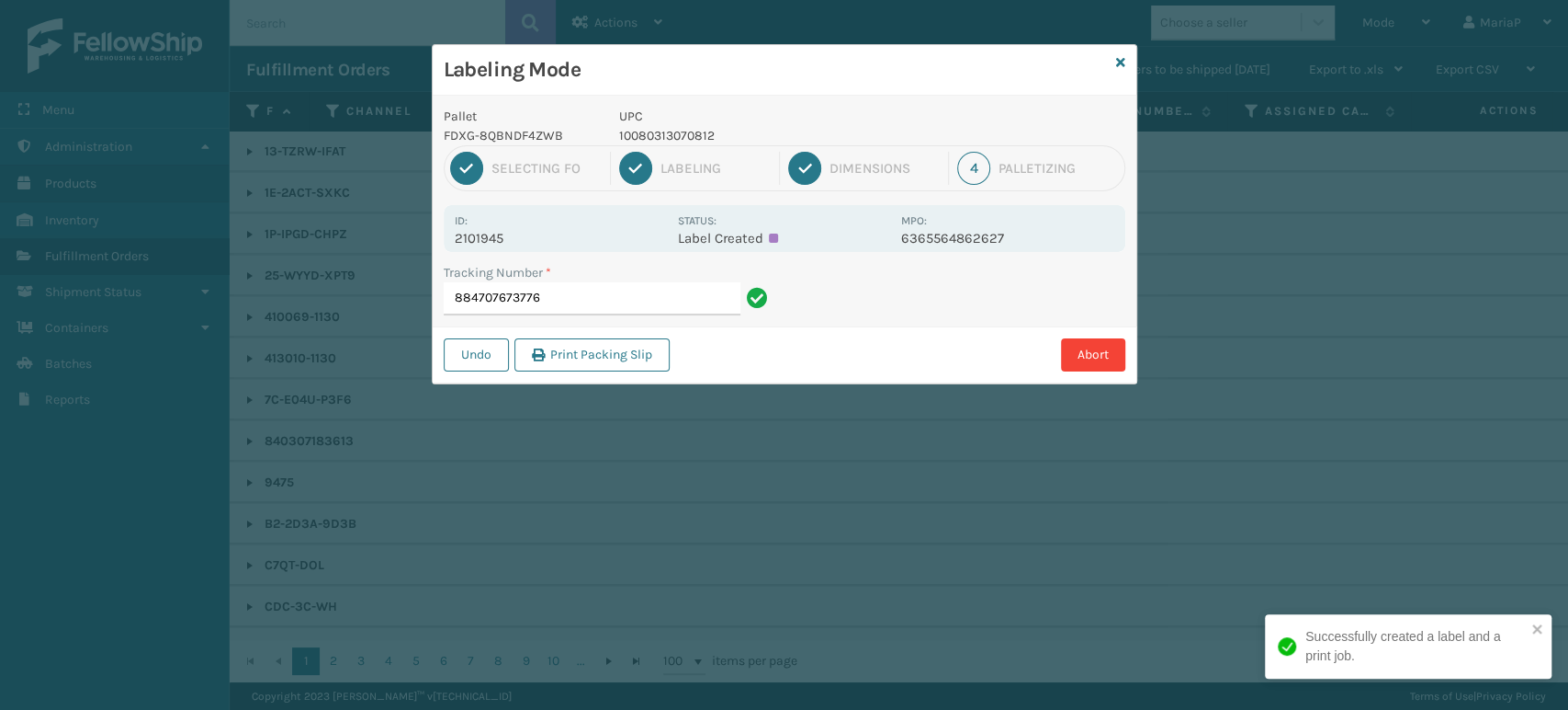
click at [639, 135] on p "10080313070812" at bounding box center [755, 136] width 271 height 19
click at [582, 316] on div "Tracking Number * 884707673776" at bounding box center [608, 294] width 351 height 64
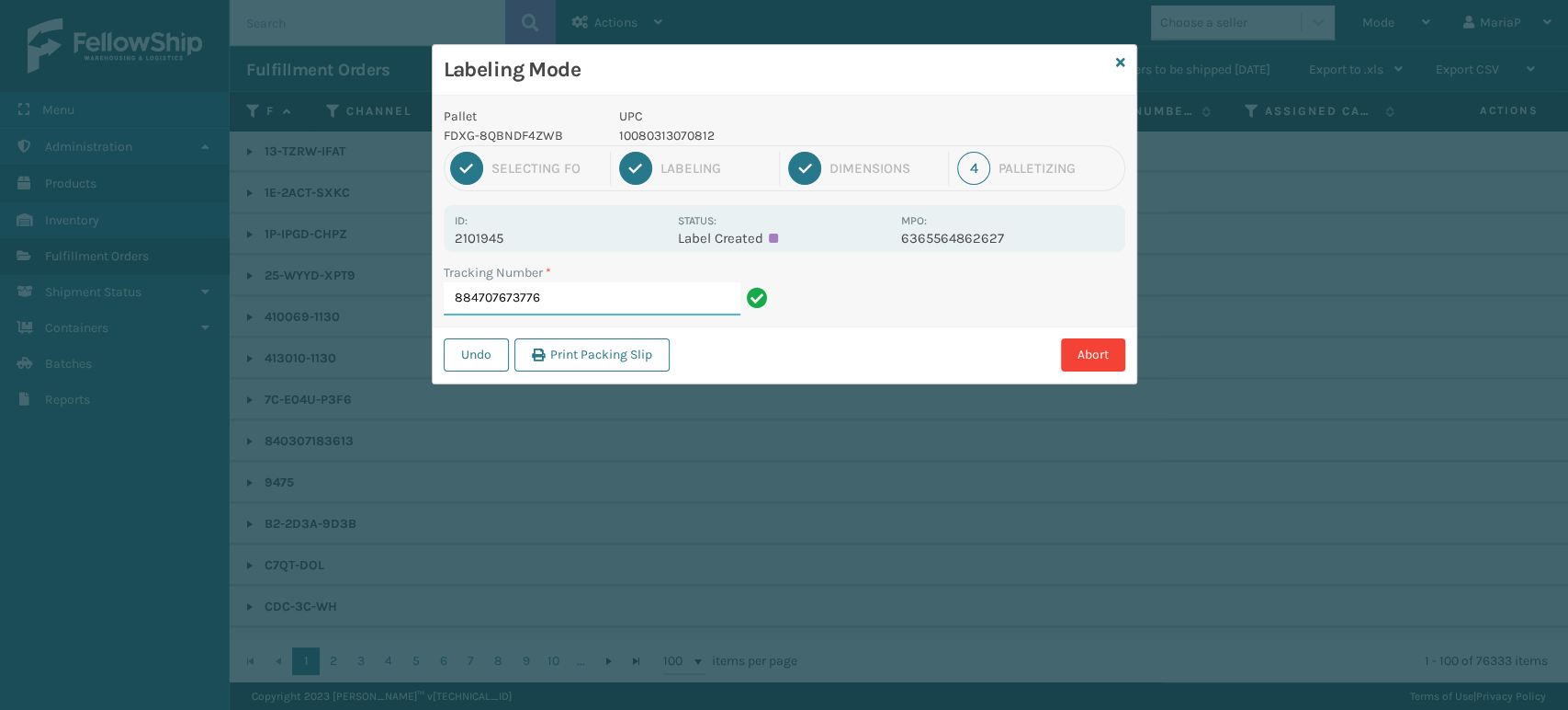
click at [654, 307] on input "884707673776" at bounding box center [591, 299] width 297 height 33
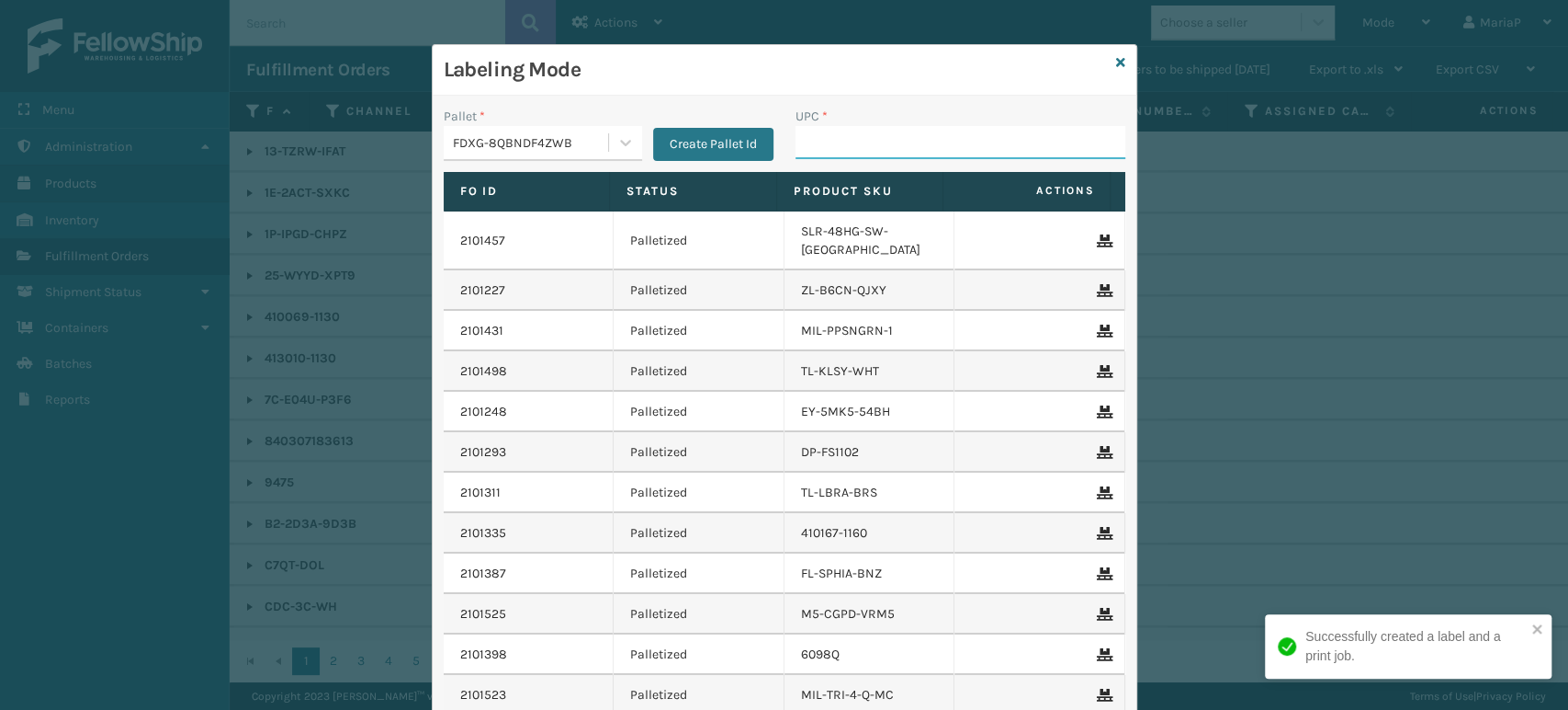
click at [802, 141] on input "UPC *" at bounding box center [961, 142] width 330 height 33
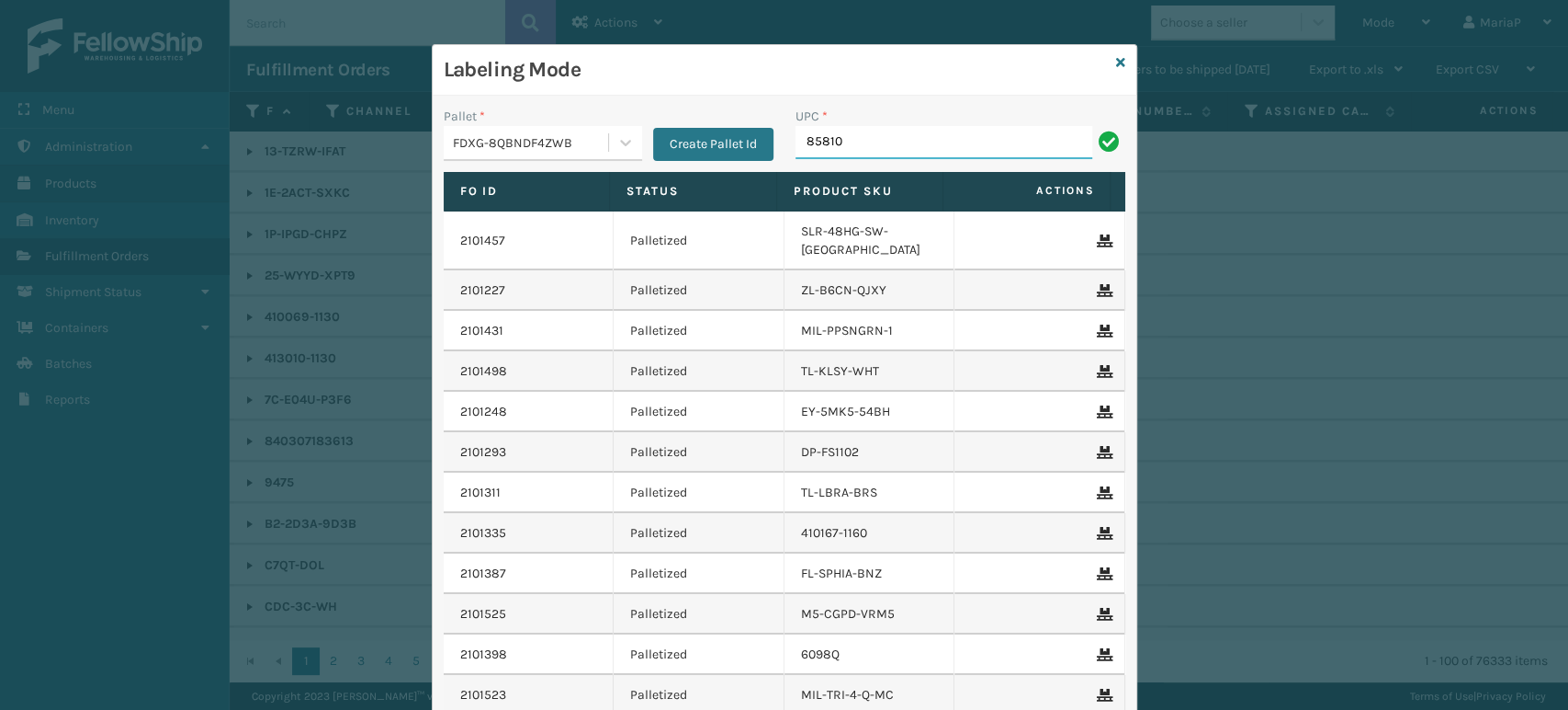
click at [836, 148] on input "85810" at bounding box center [944, 142] width 297 height 33
click at [512, 137] on div "FDXG-8QBNDF4ZWB" at bounding box center [532, 143] width 157 height 19
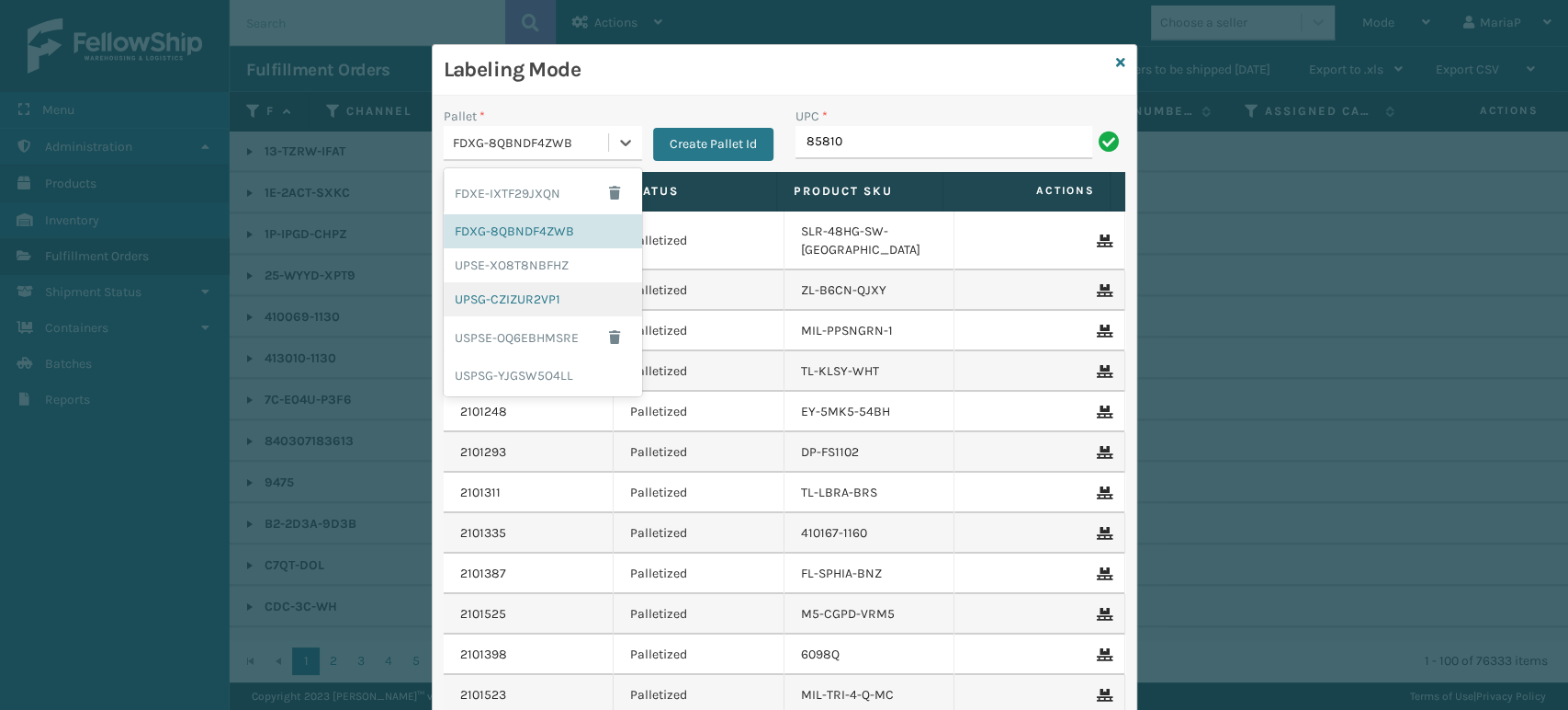
click at [560, 294] on div "UPSG-CZIZUR2VP1" at bounding box center [542, 300] width 198 height 34
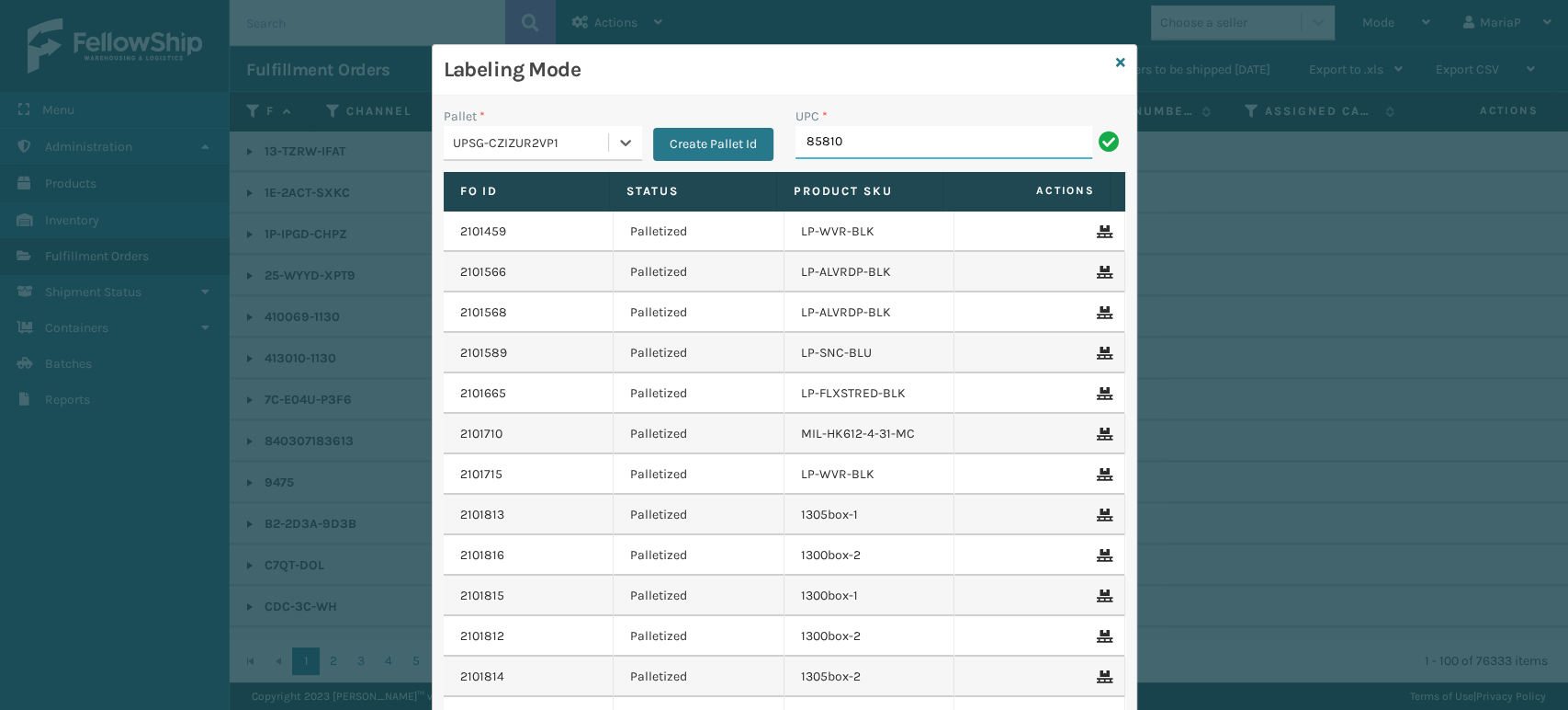
click at [860, 144] on input "85810" at bounding box center [944, 142] width 297 height 33
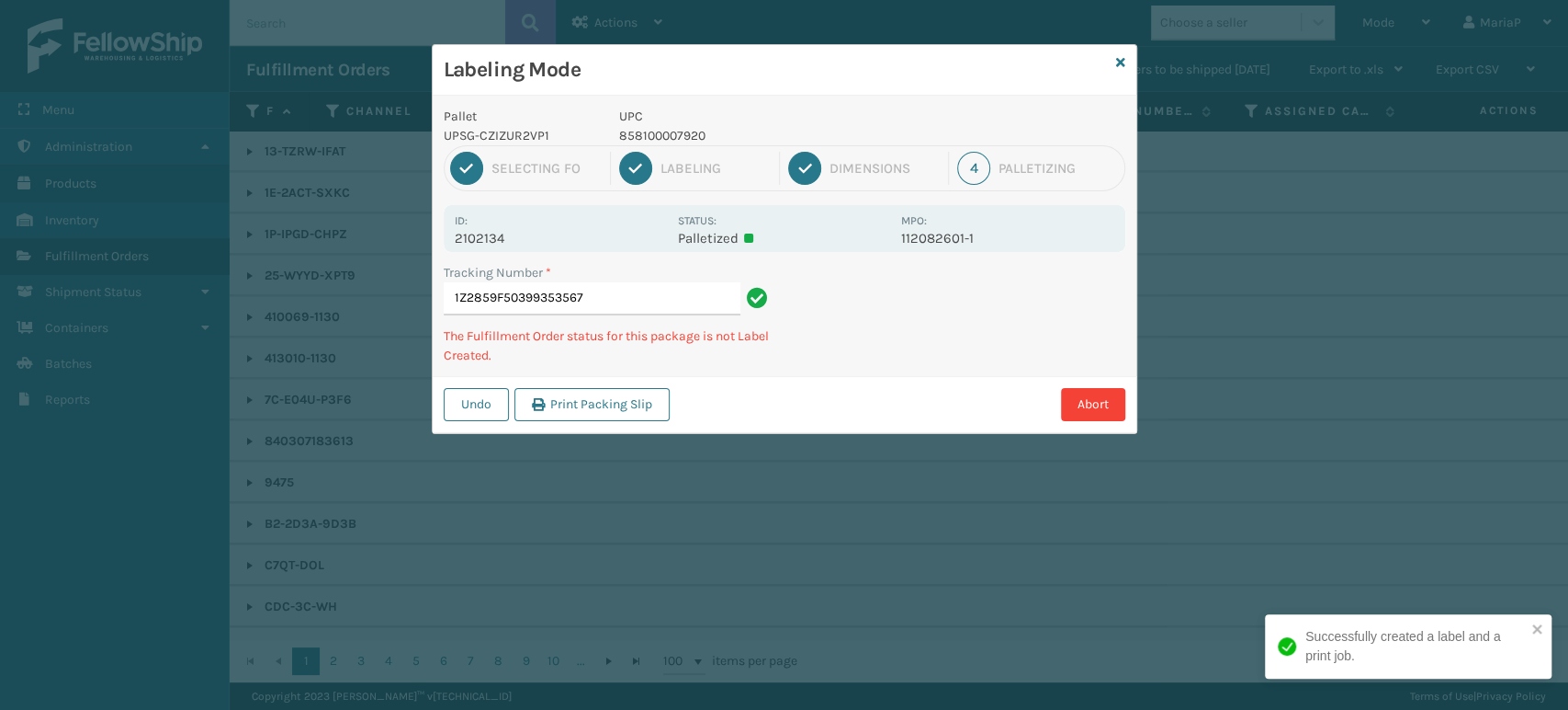
click at [675, 141] on p "858100007920" at bounding box center [755, 136] width 271 height 19
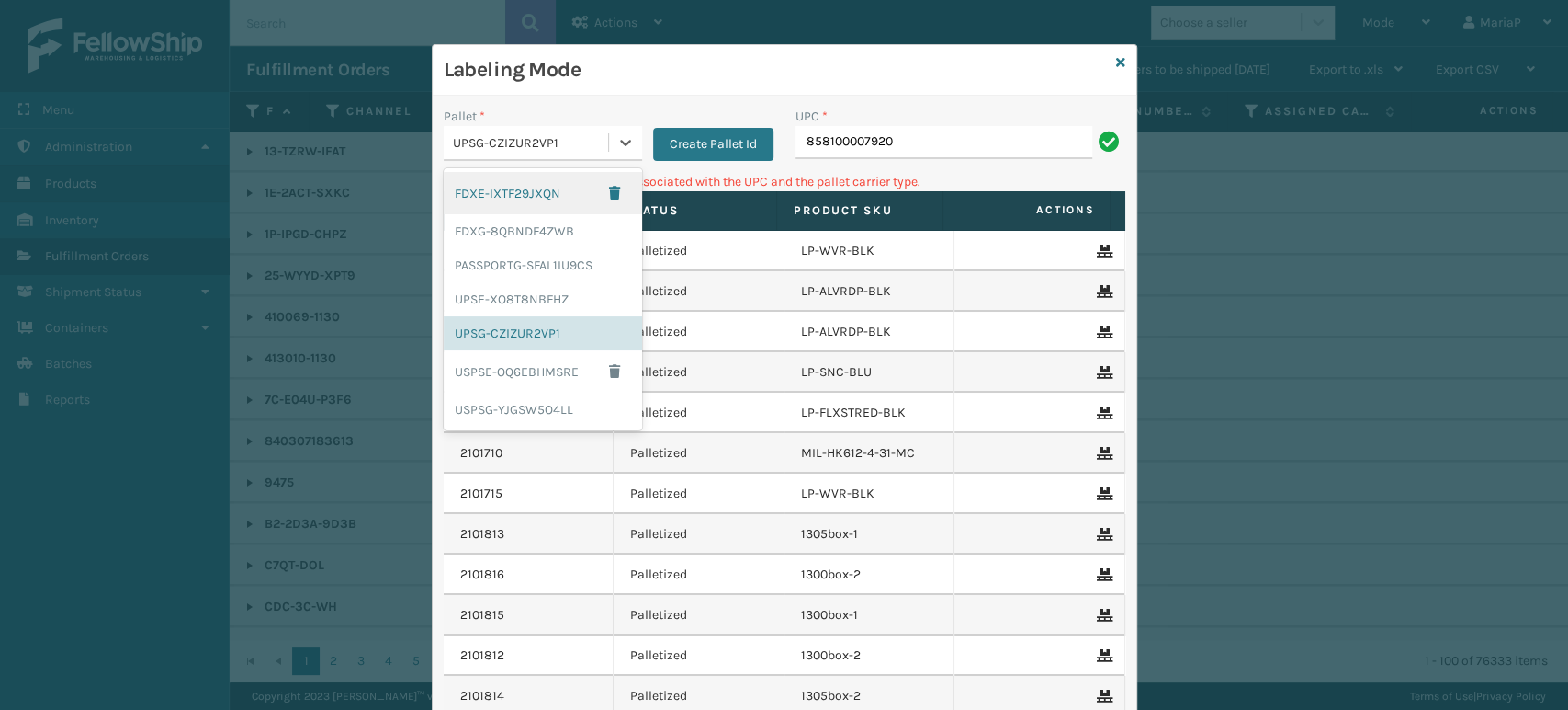
click at [490, 139] on div "UPSG-CZIZUR2VP1" at bounding box center [532, 143] width 157 height 19
click at [530, 228] on div "FDXG-8QBNDF4ZWB" at bounding box center [542, 231] width 198 height 34
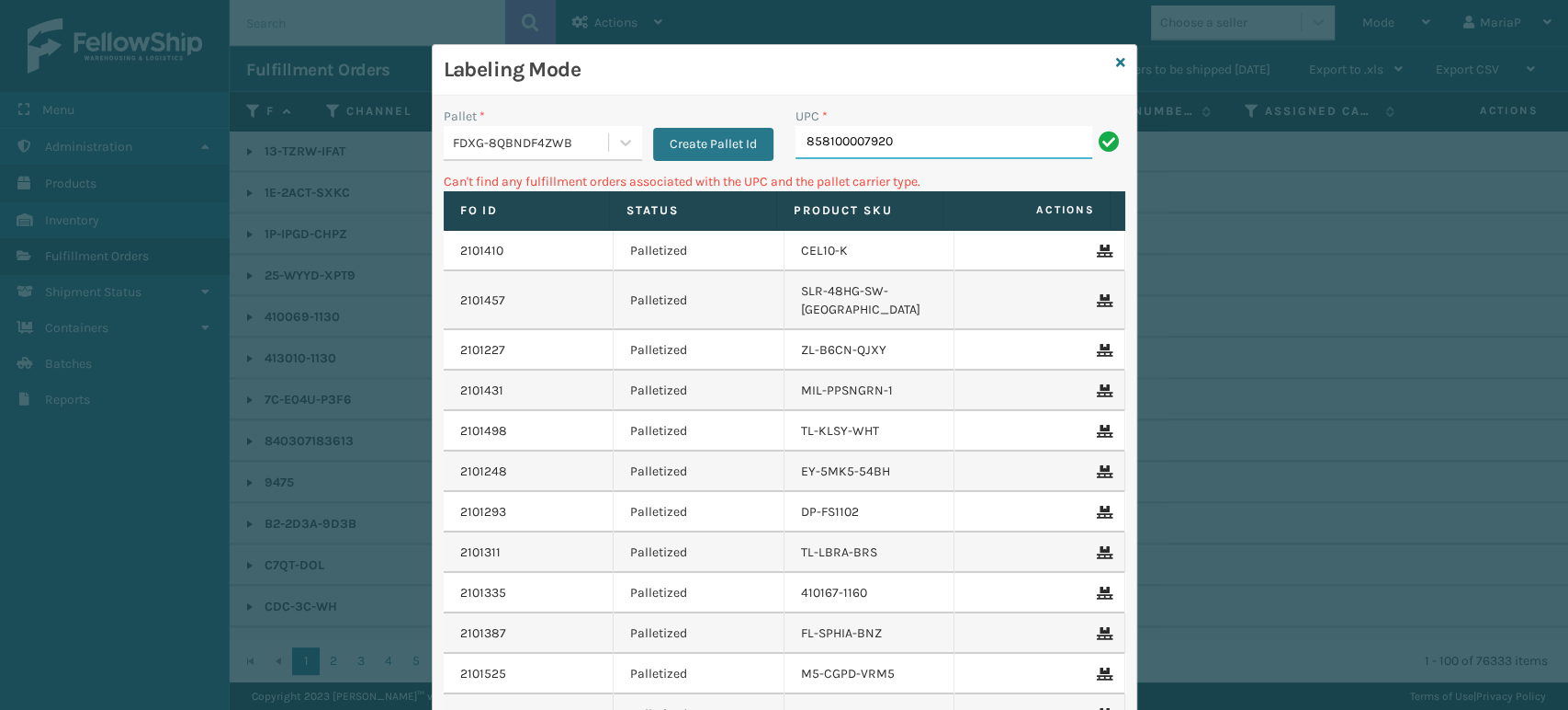
drag, startPoint x: 869, startPoint y: 135, endPoint x: 879, endPoint y: 135, distance: 10.0
click at [874, 135] on input "858100007920" at bounding box center [944, 142] width 297 height 33
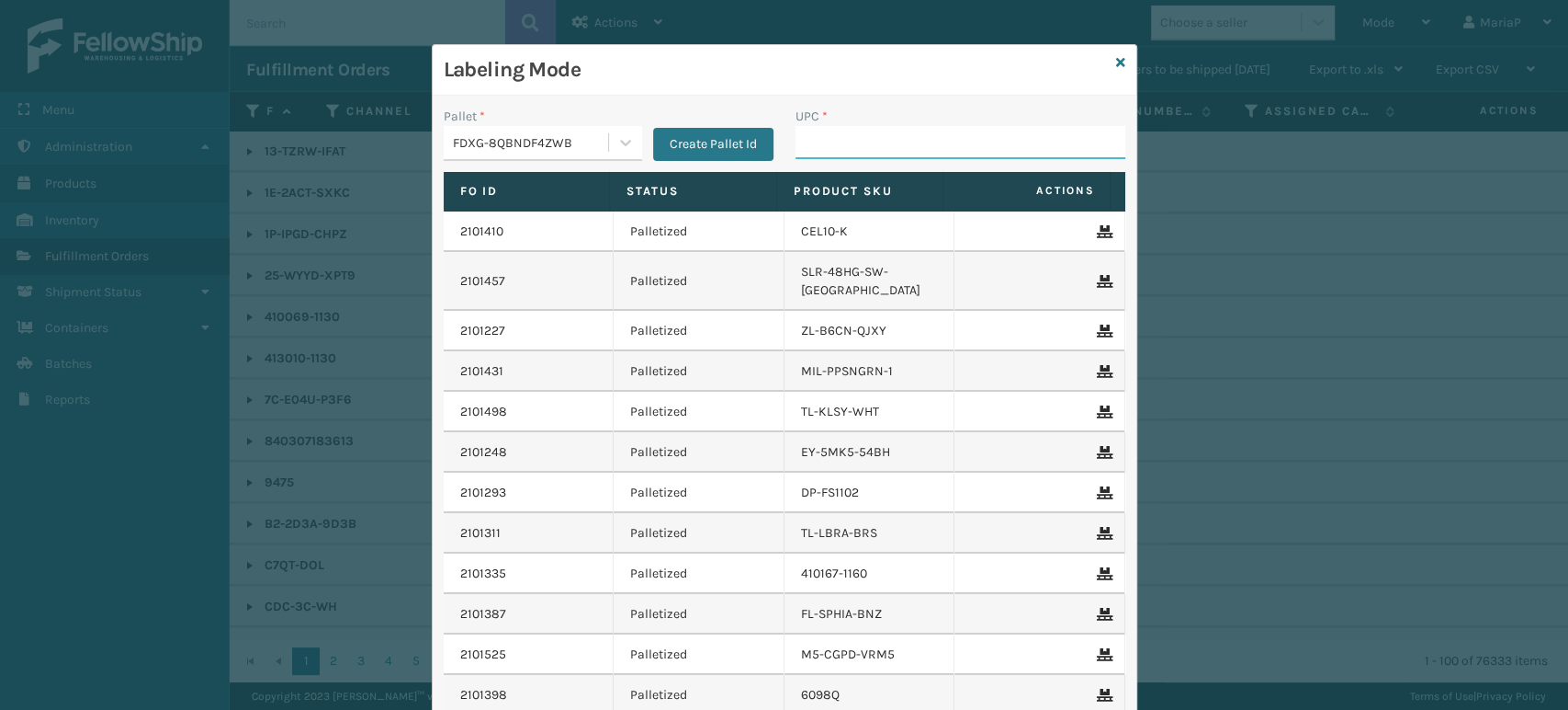
click at [846, 145] on input "UPC *" at bounding box center [961, 142] width 330 height 33
click at [804, 139] on input "UPC *" at bounding box center [961, 142] width 330 height 33
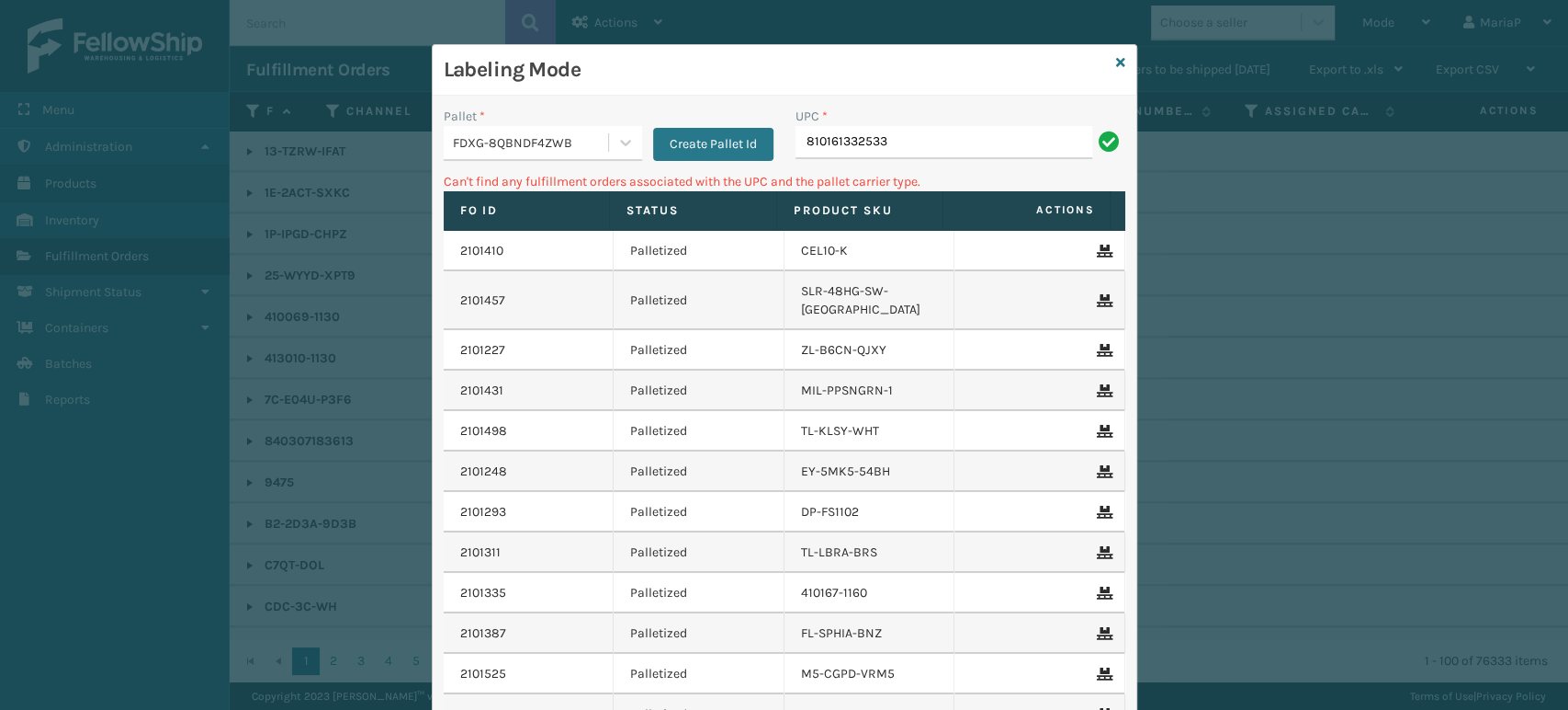
click at [594, 142] on div "FDXG-8QBNDF4ZWB" at bounding box center [532, 143] width 157 height 19
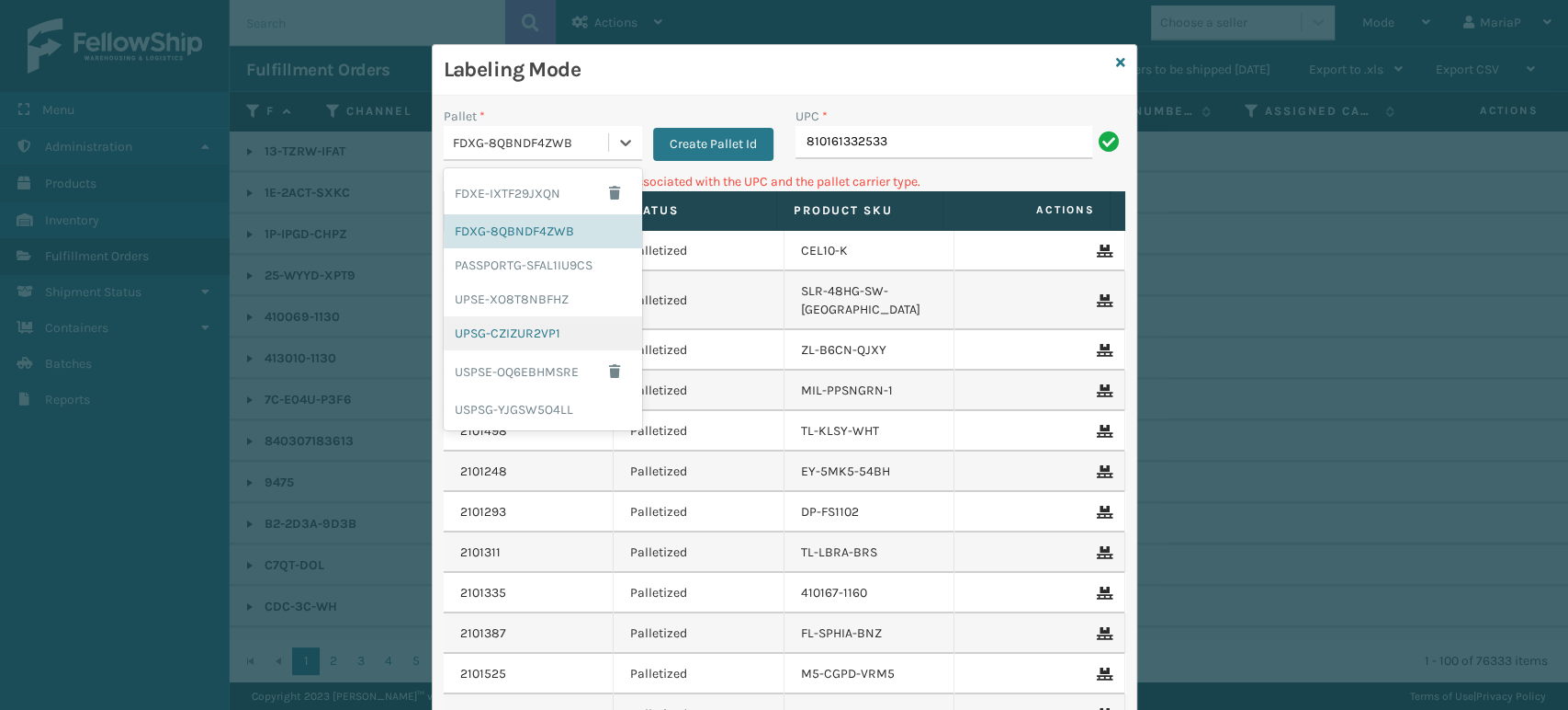
click at [536, 329] on div "UPSG-CZIZUR2VP1" at bounding box center [542, 334] width 198 height 34
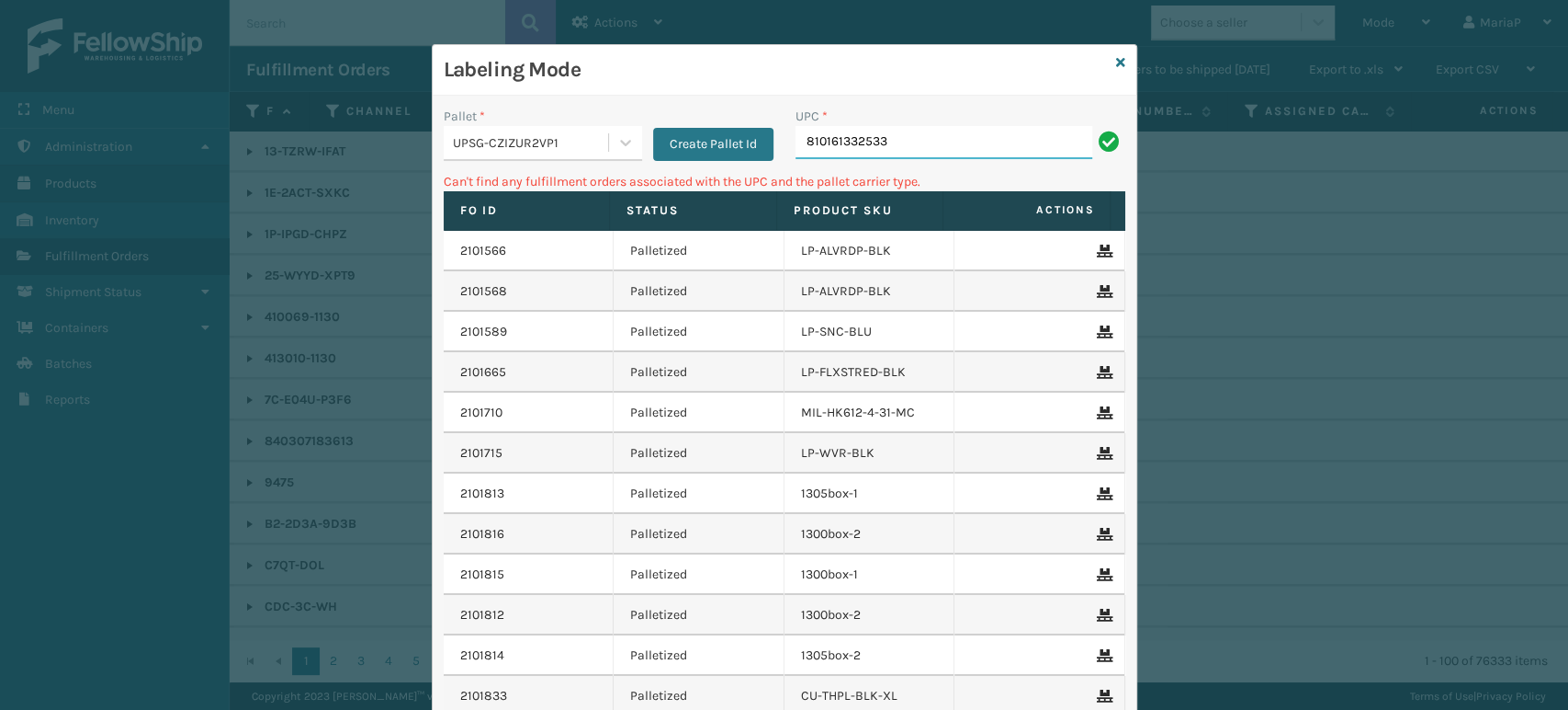
click at [919, 144] on input "810161332533" at bounding box center [944, 142] width 297 height 33
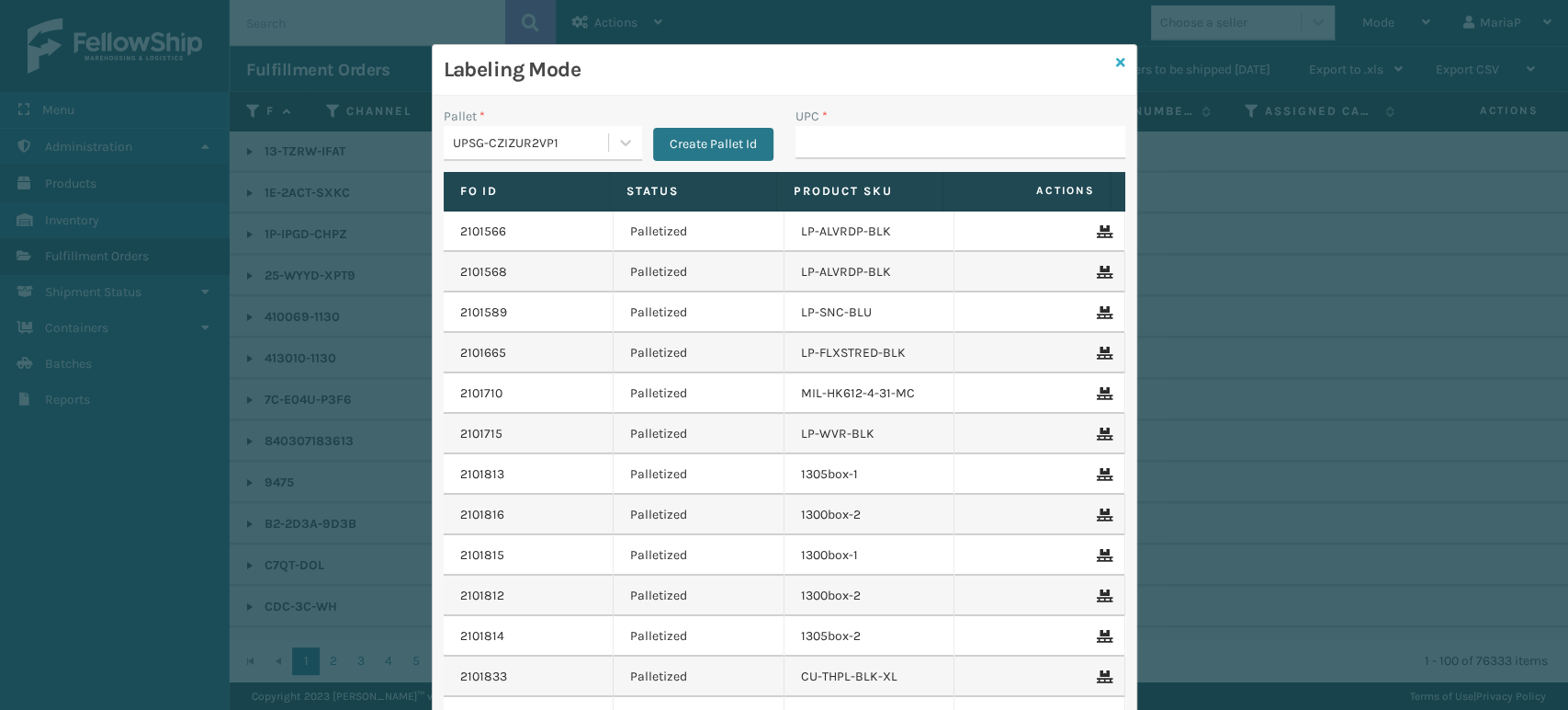
click at [1116, 64] on icon at bounding box center [1121, 63] width 9 height 13
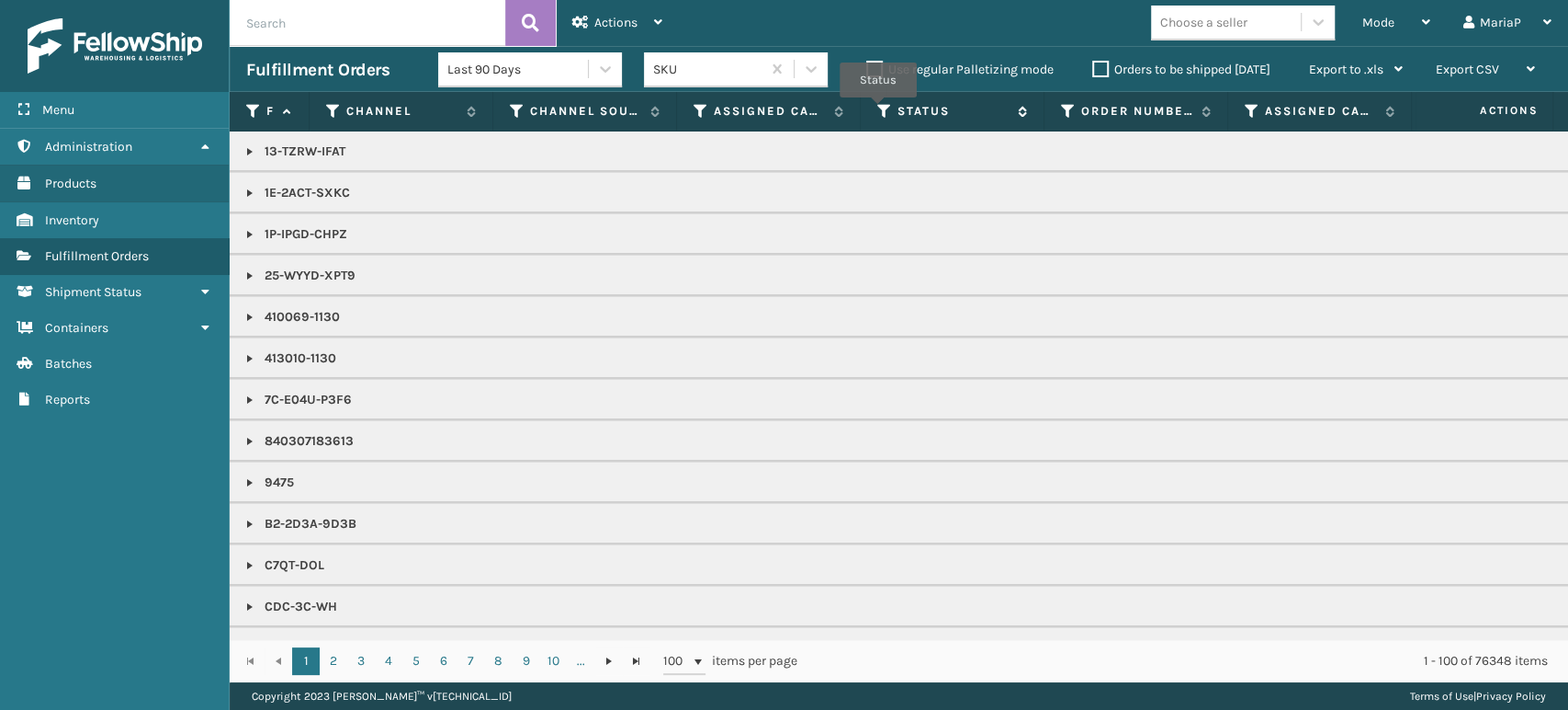
click at [877, 110] on icon at bounding box center [885, 111] width 15 height 16
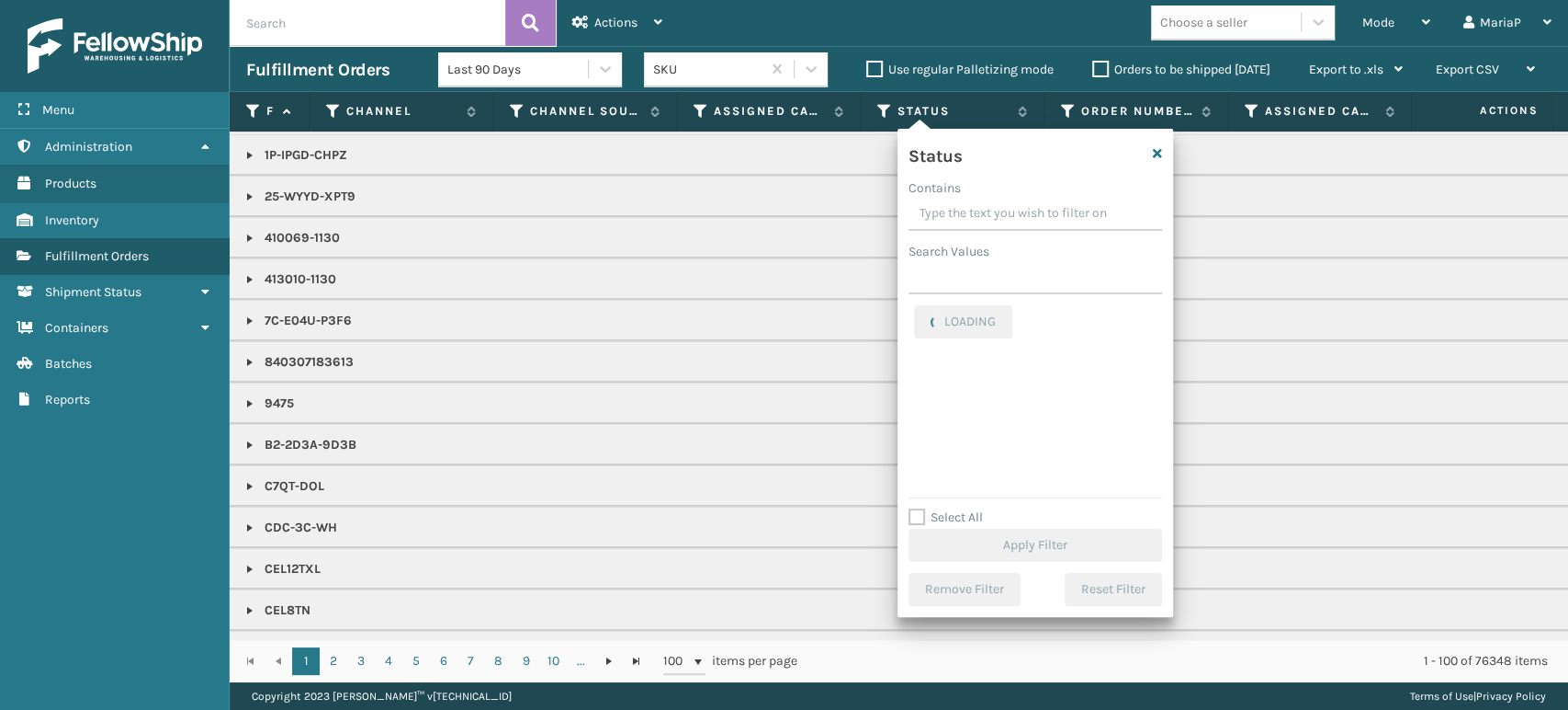
scroll to position [204, 0]
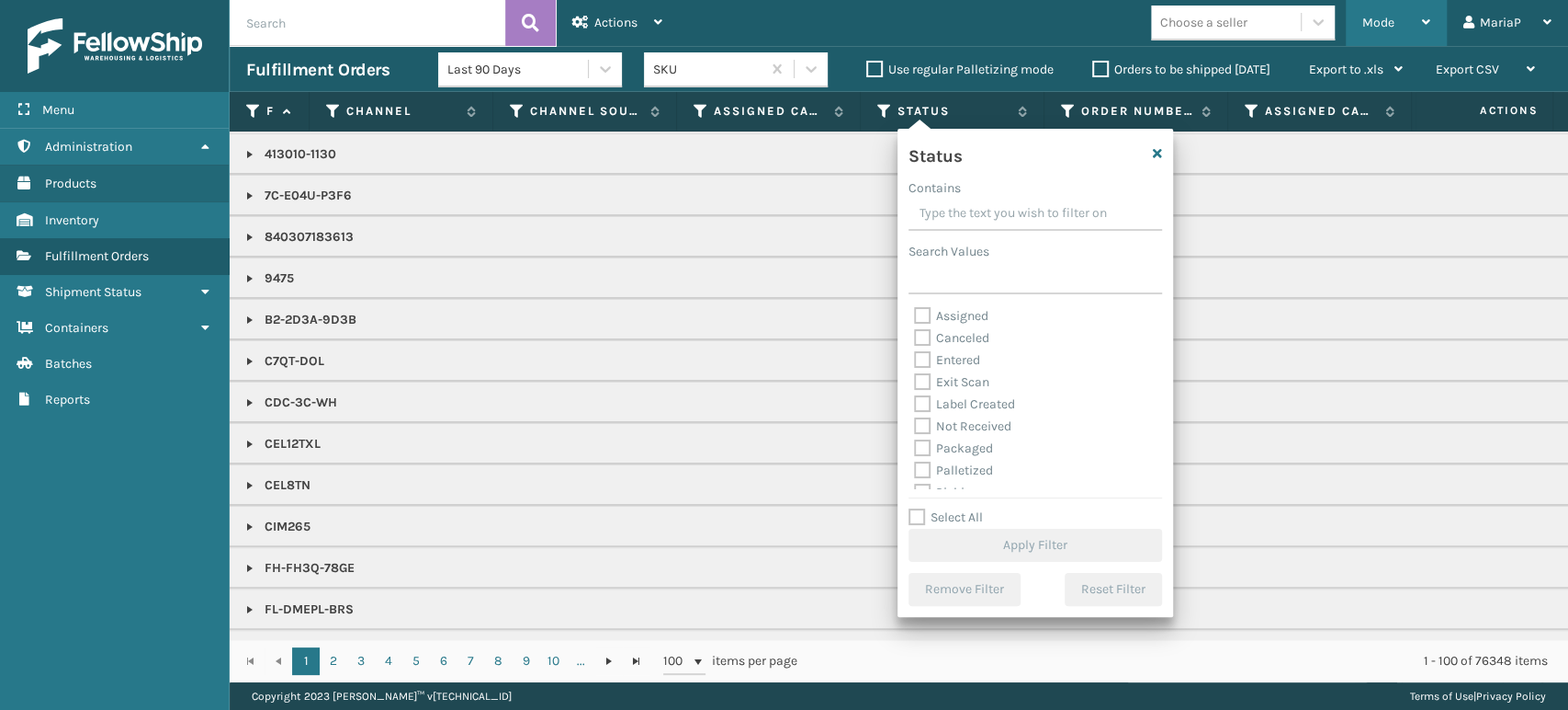
click at [1382, 15] on span "Mode" at bounding box center [1379, 23] width 32 height 15
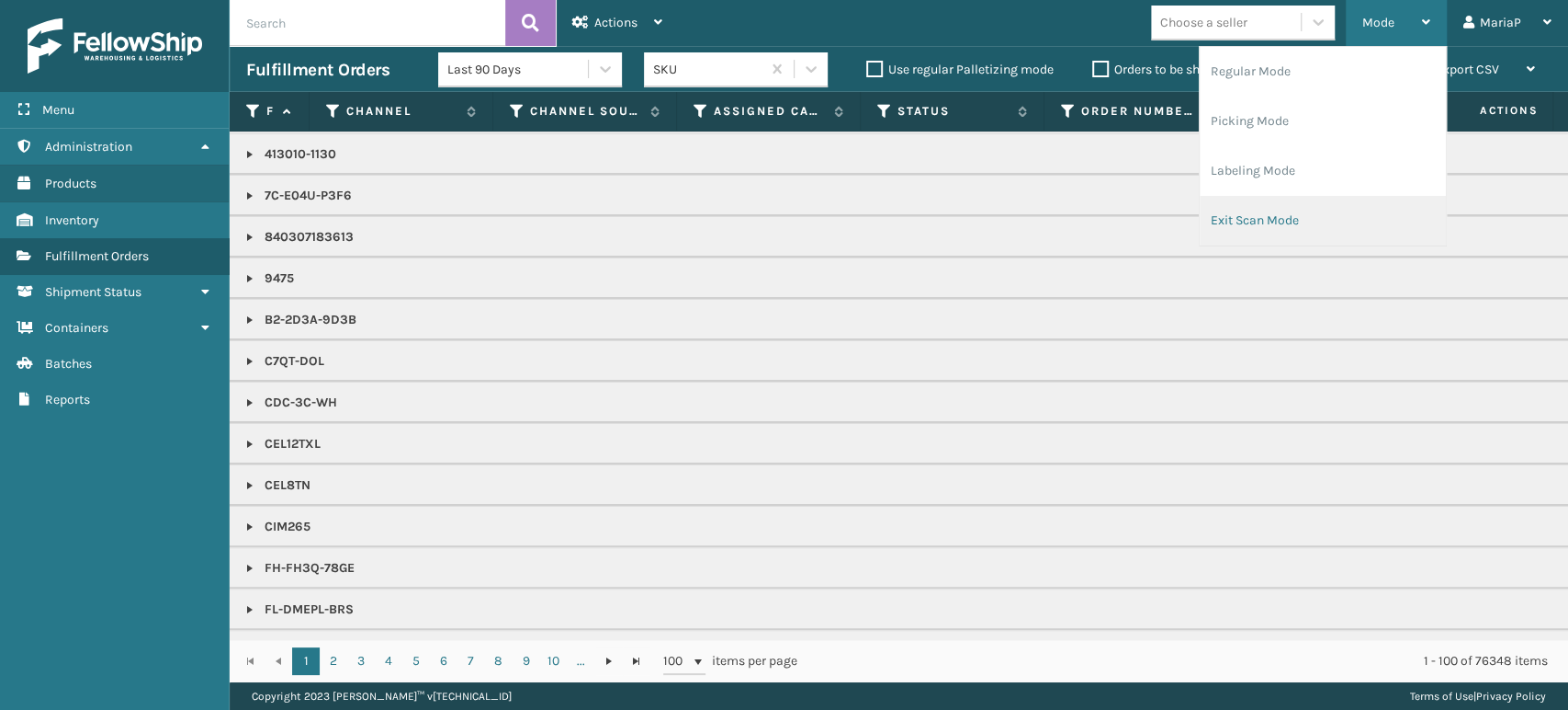
click at [1249, 220] on li "Exit Scan Mode" at bounding box center [1323, 221] width 246 height 49
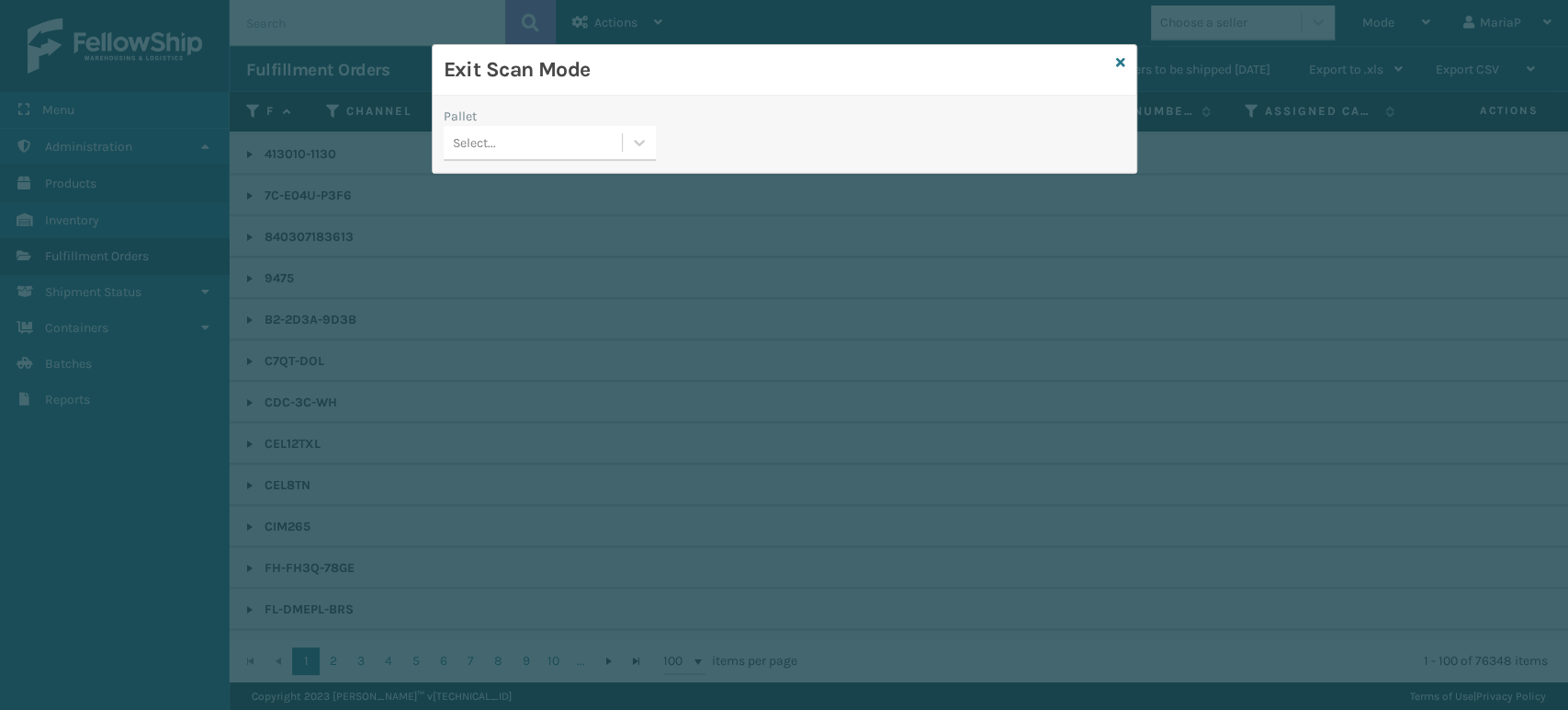
click at [587, 148] on div "Select..." at bounding box center [532, 143] width 178 height 30
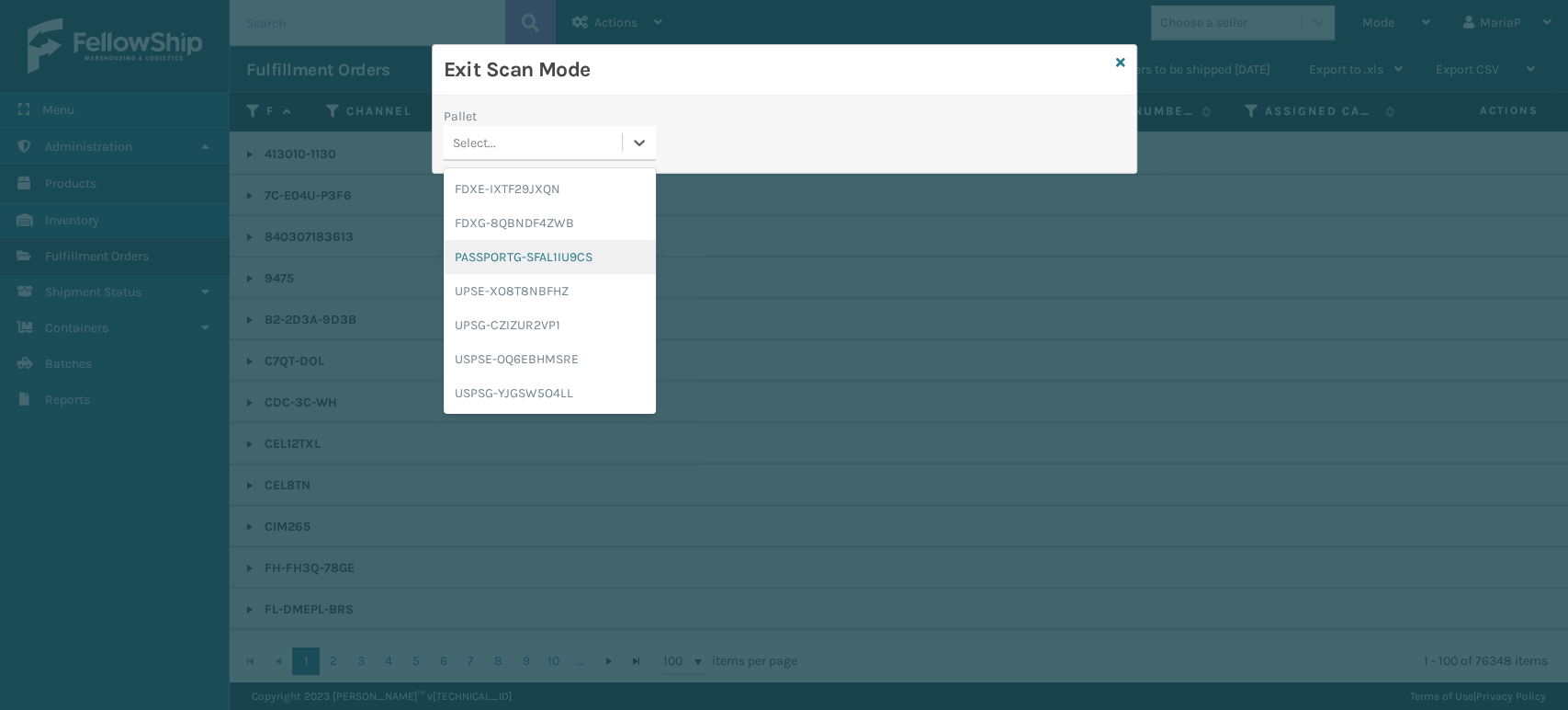
click at [541, 243] on div "PASSPORTG-SFAL1IU9CS" at bounding box center [550, 257] width 212 height 34
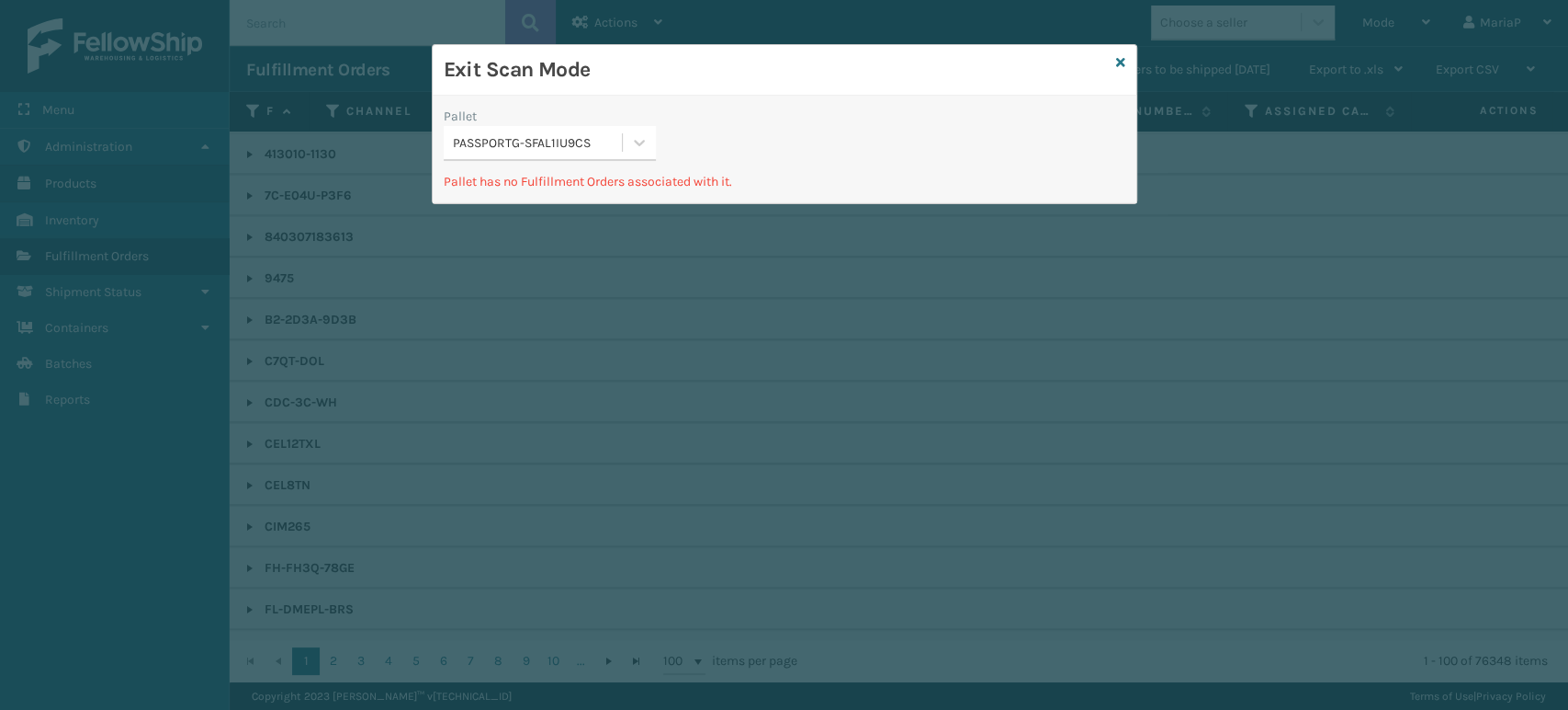
click at [578, 143] on div "PASSPORTG-SFAL1IU9CS" at bounding box center [538, 143] width 171 height 19
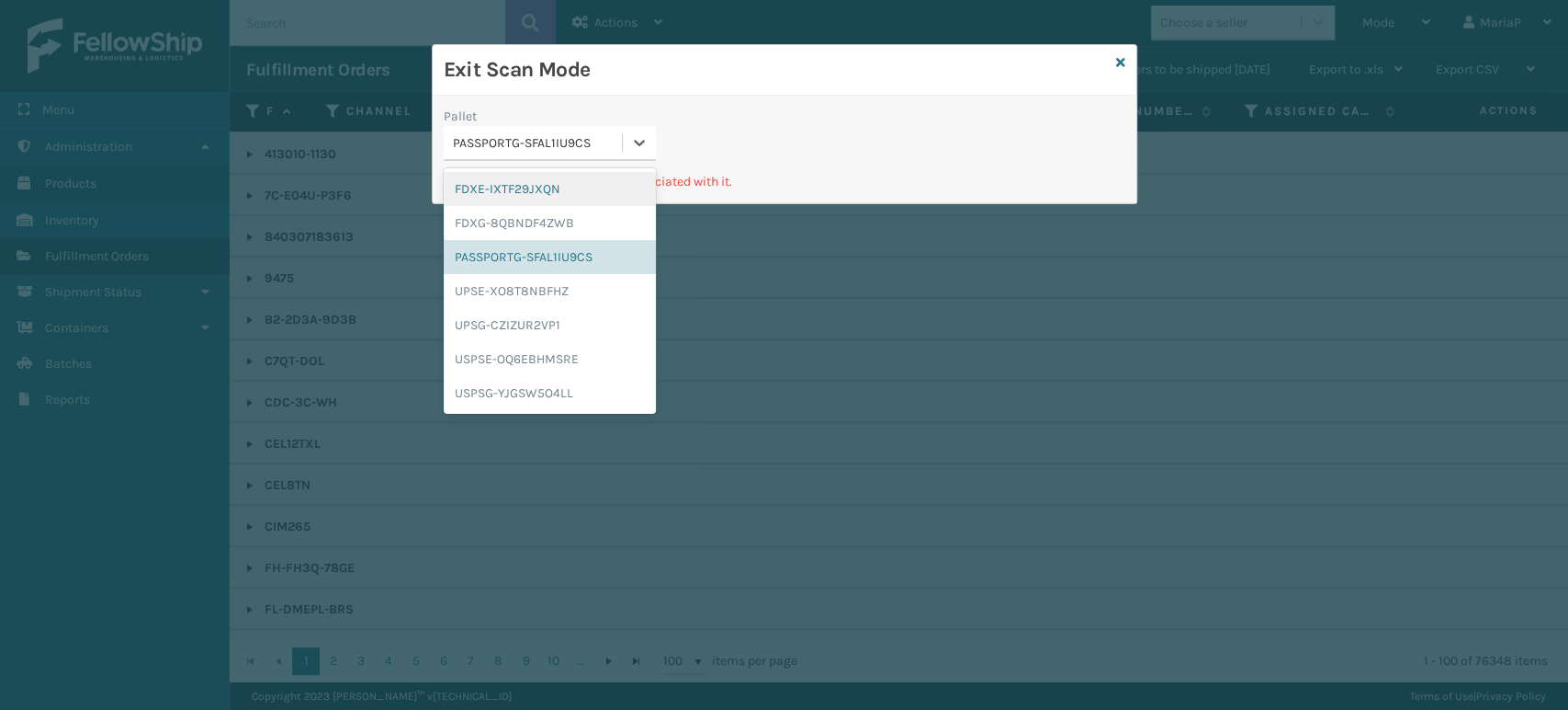
click at [567, 182] on div "FDXE-IXTF29JXQN" at bounding box center [550, 189] width 212 height 34
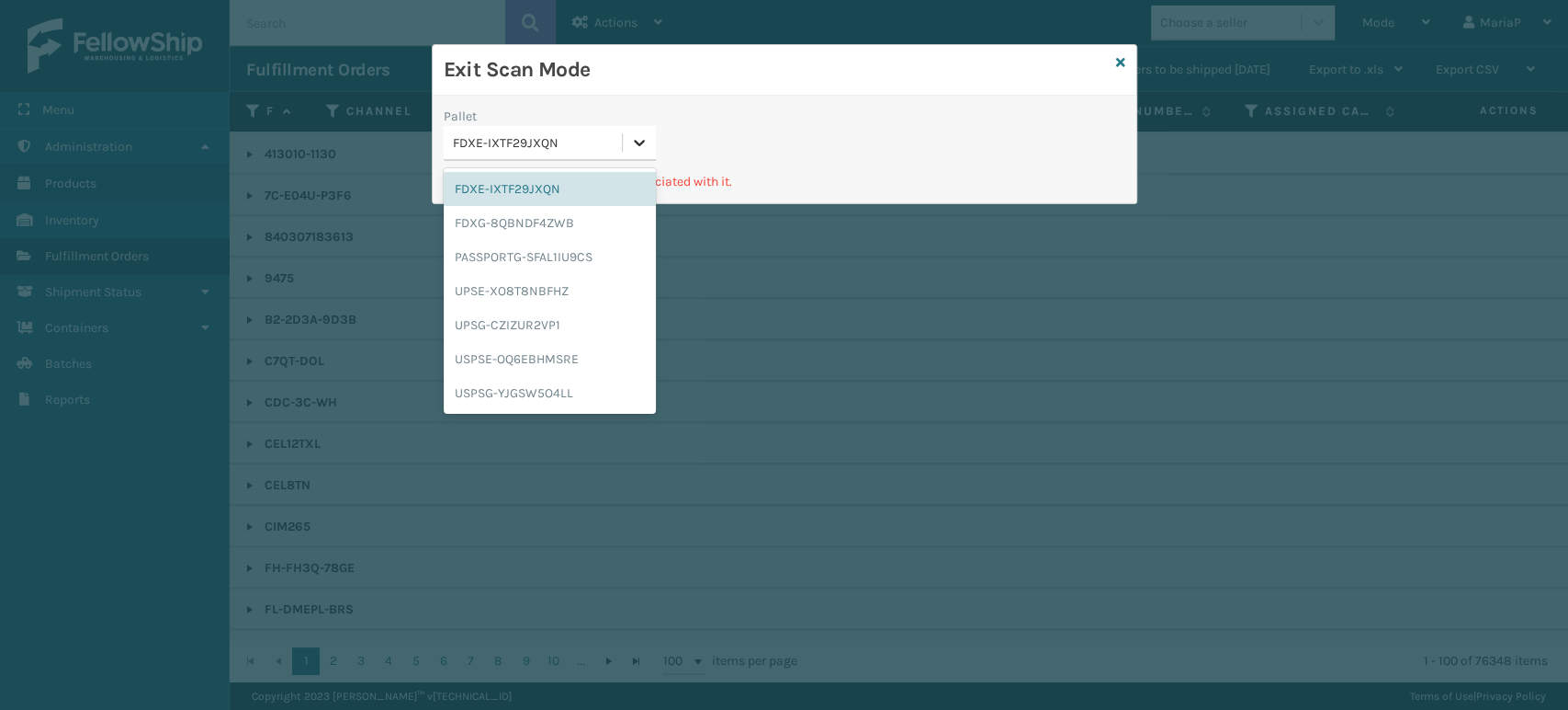
click at [634, 137] on div at bounding box center [639, 142] width 33 height 33
click at [531, 224] on div "FDXG-8QBNDF4ZWB" at bounding box center [550, 223] width 212 height 34
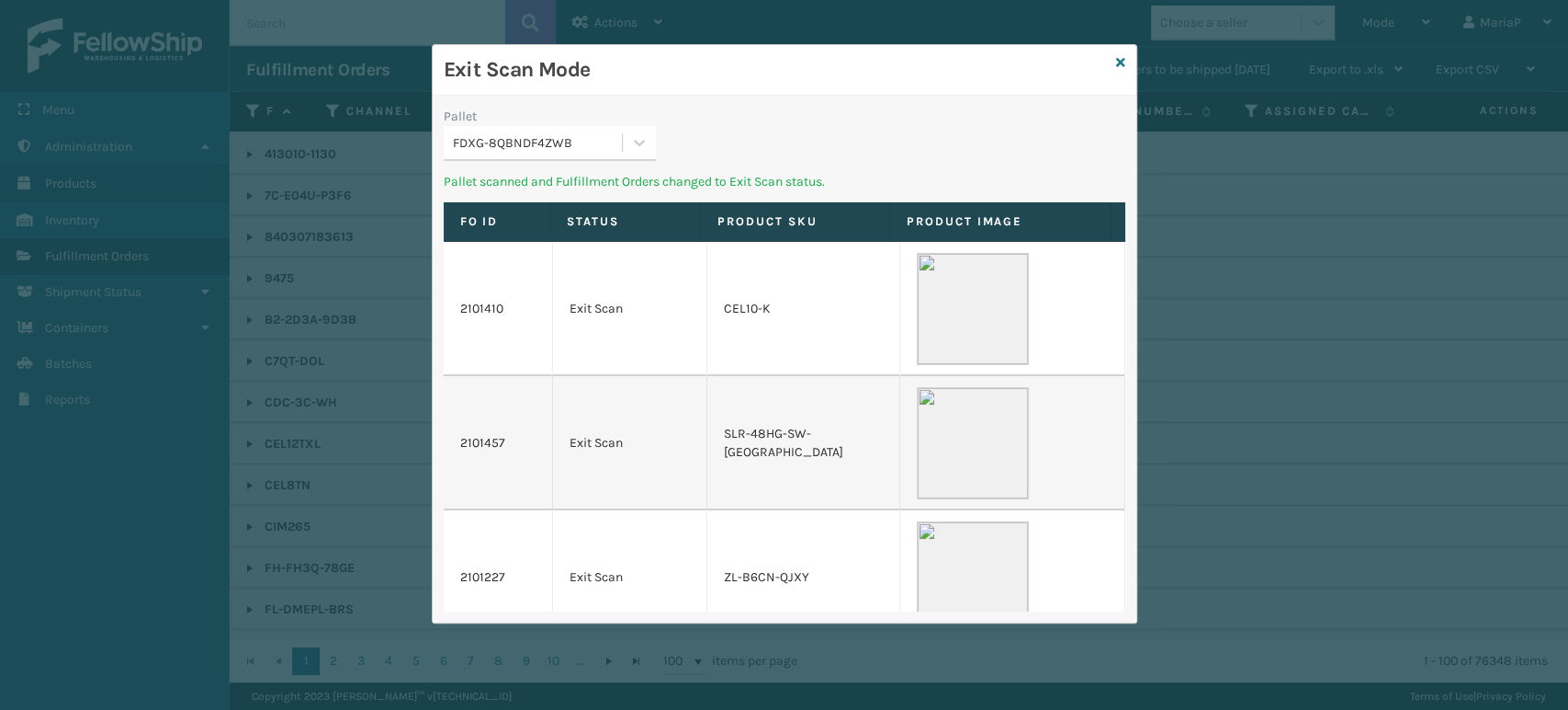
click at [610, 147] on div "FDXG-8QBNDF4ZWB" at bounding box center [538, 143] width 171 height 19
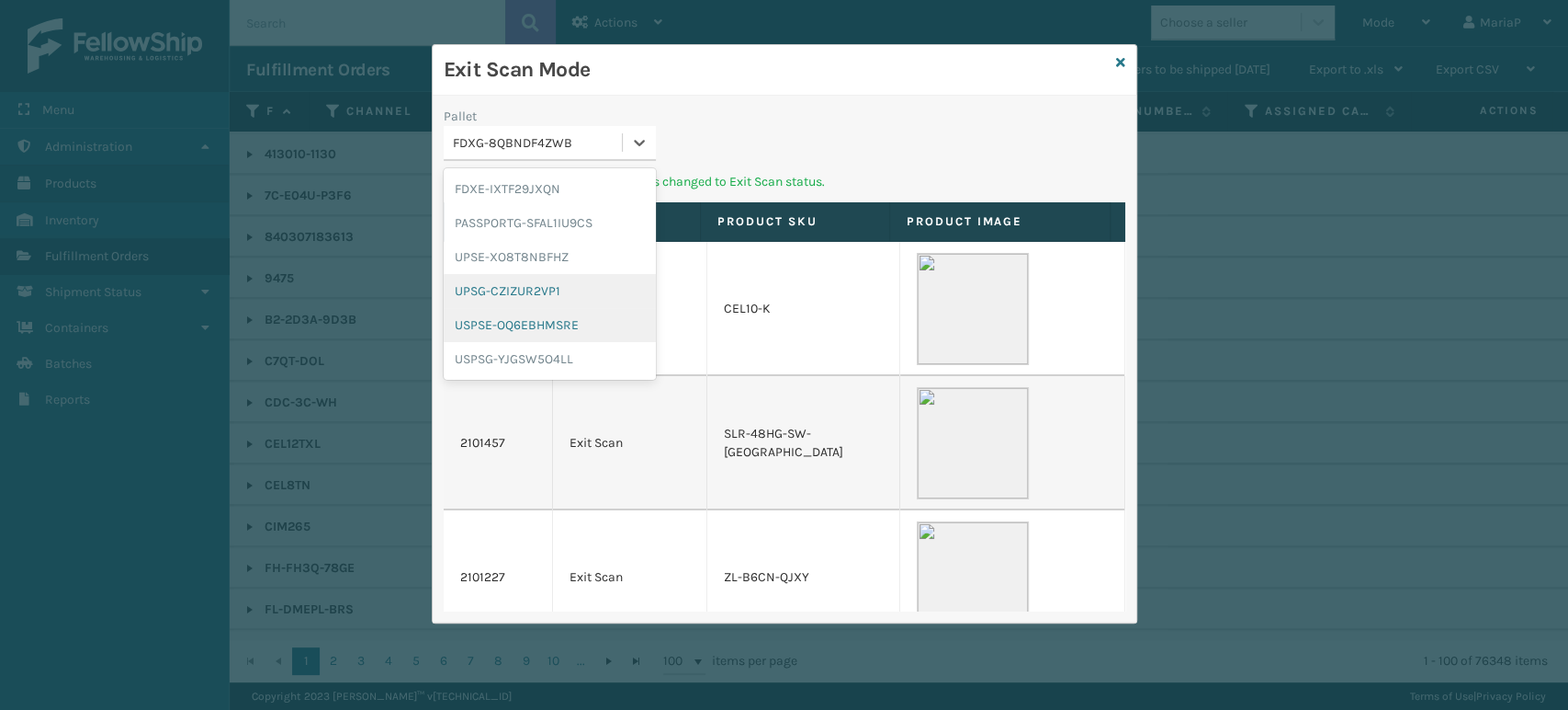
click at [544, 311] on div "USPSE-OQ6EBHMSRE" at bounding box center [550, 325] width 212 height 34
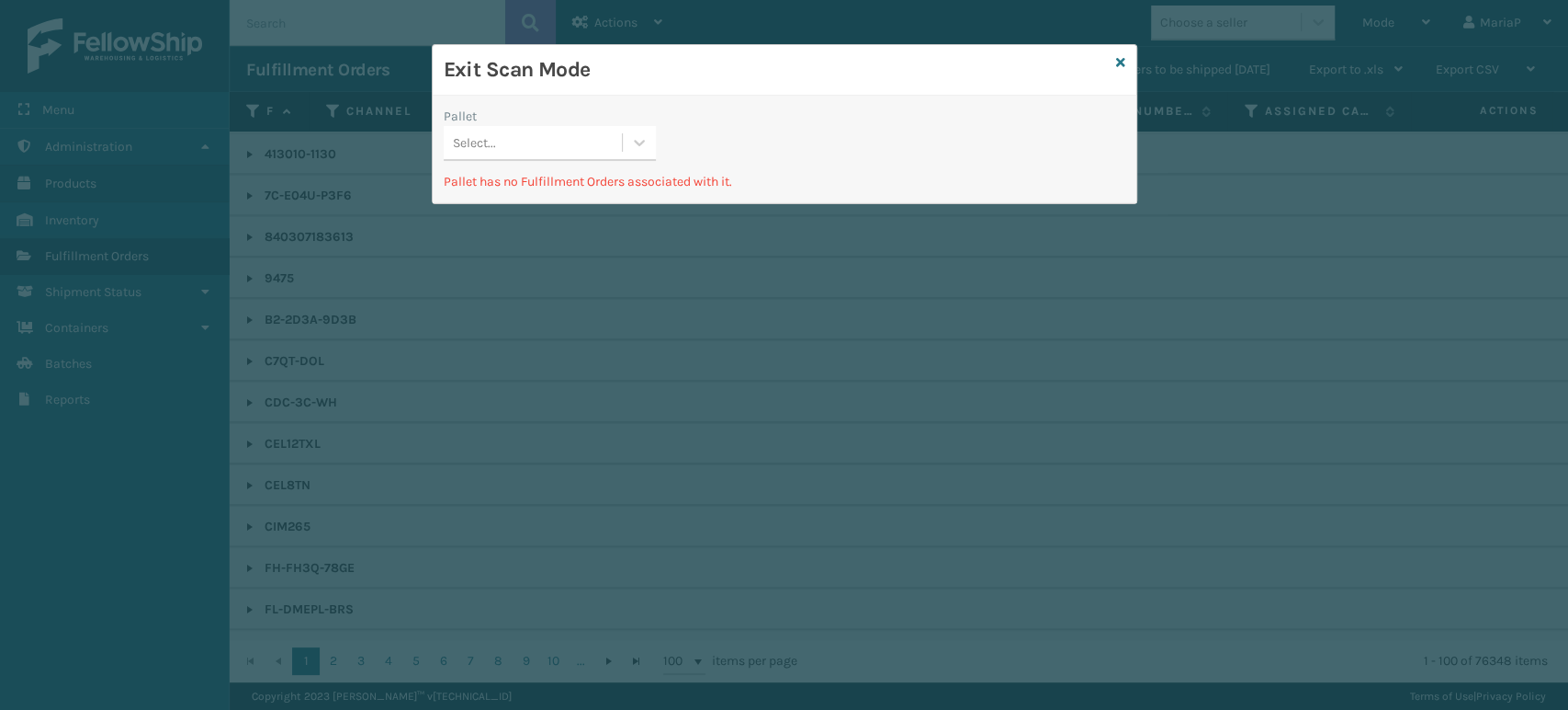
click at [597, 137] on div "Select..." at bounding box center [532, 143] width 178 height 30
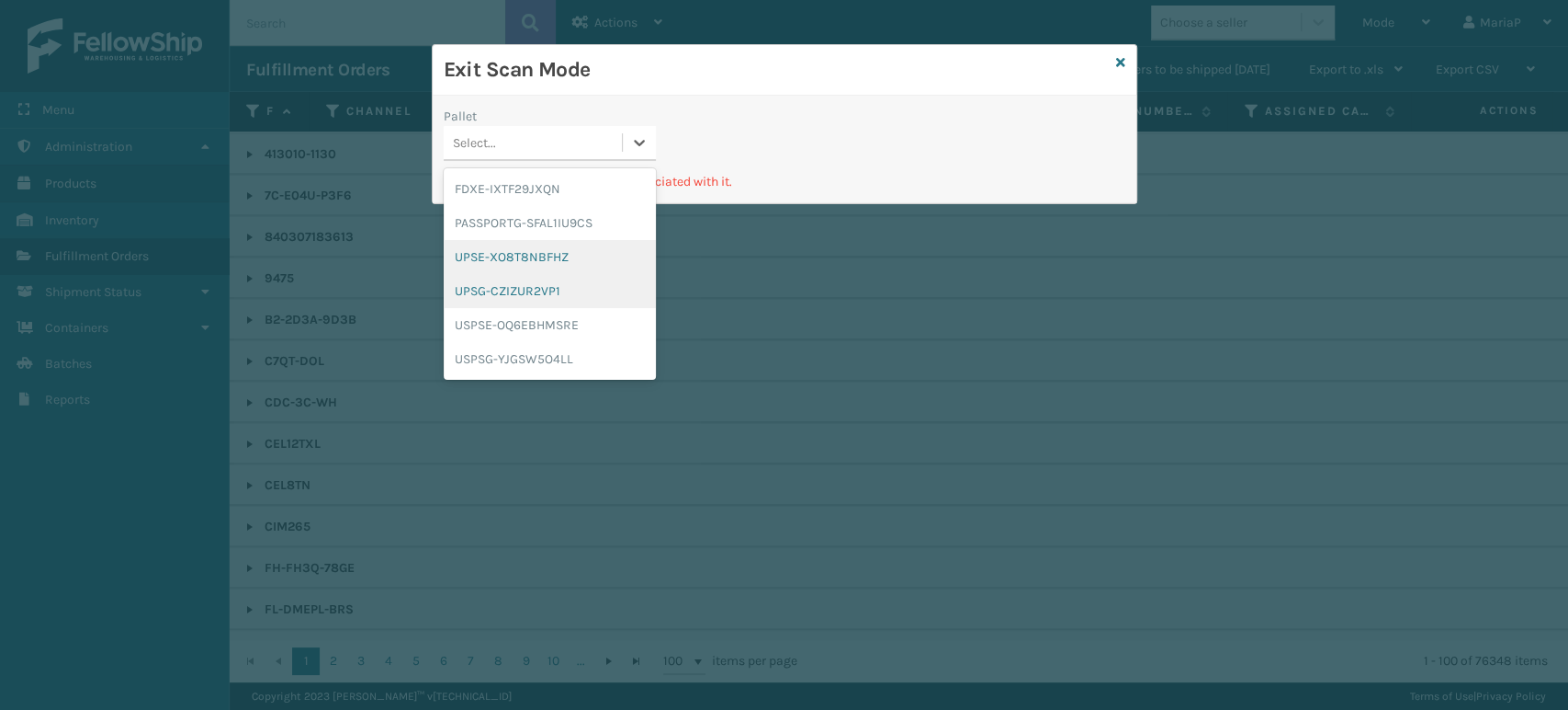
click at [579, 270] on div "UPSE-XO8T8NBFHZ" at bounding box center [550, 257] width 212 height 34
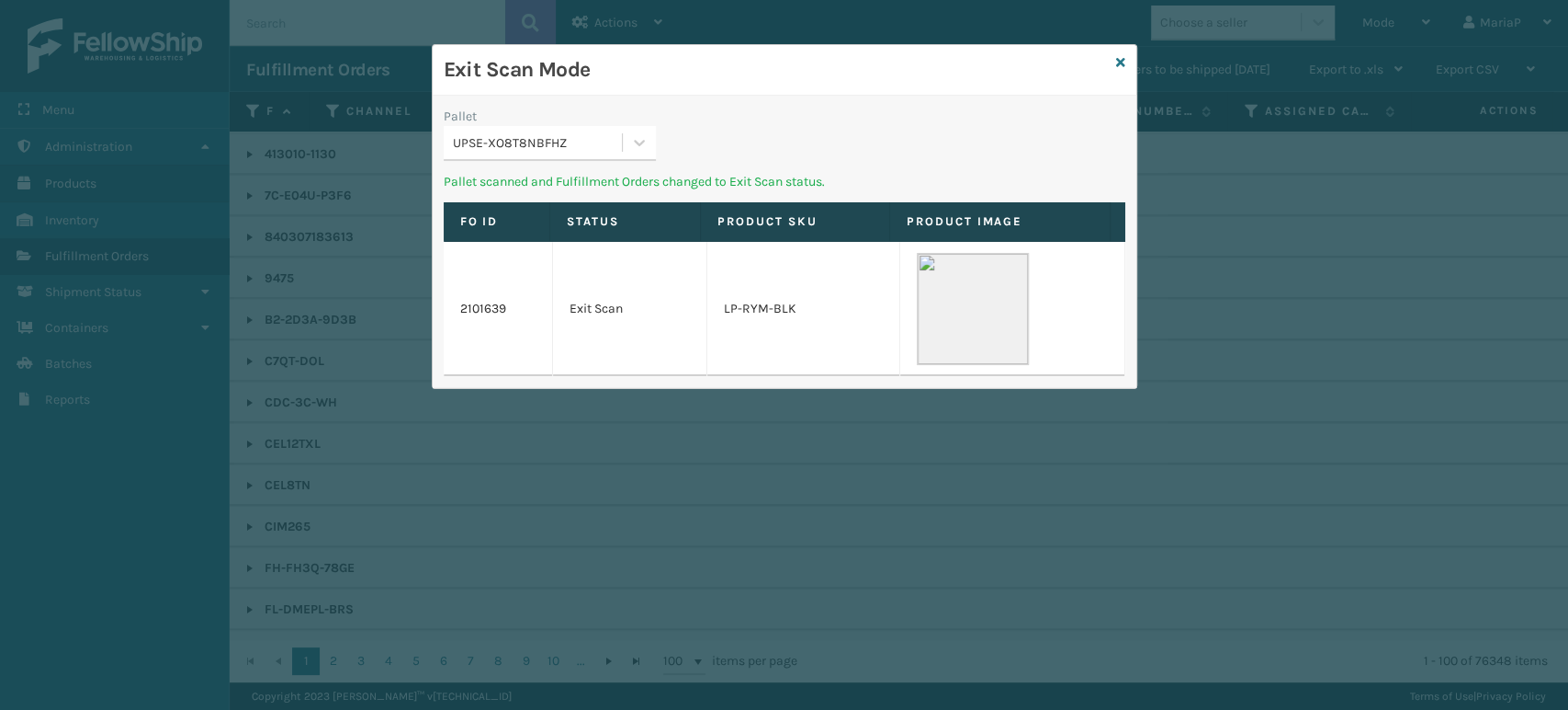
click at [621, 140] on div "UPSE-XO8T8NBFHZ" at bounding box center [538, 143] width 171 height 19
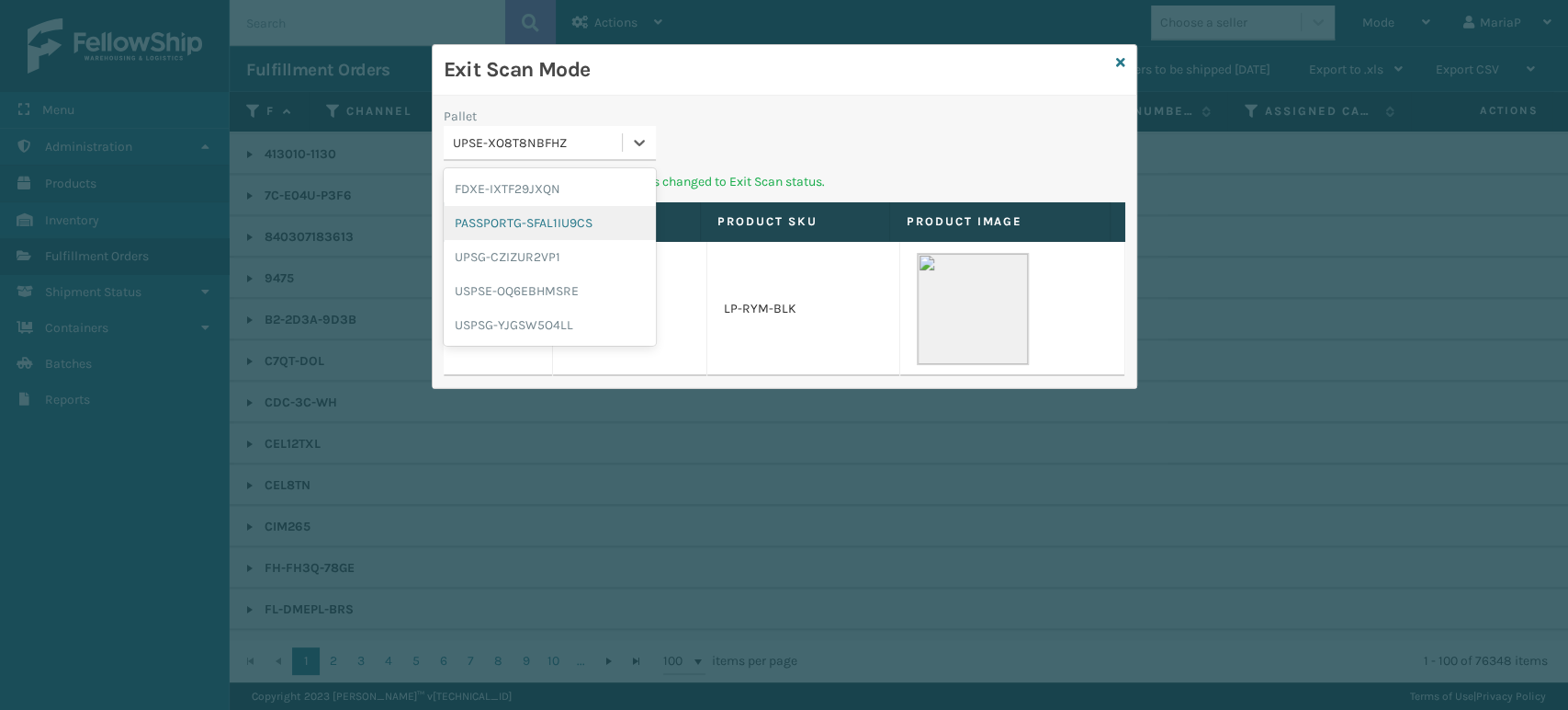
click at [590, 241] on div "UPSG-CZIZUR2VP1" at bounding box center [550, 257] width 212 height 34
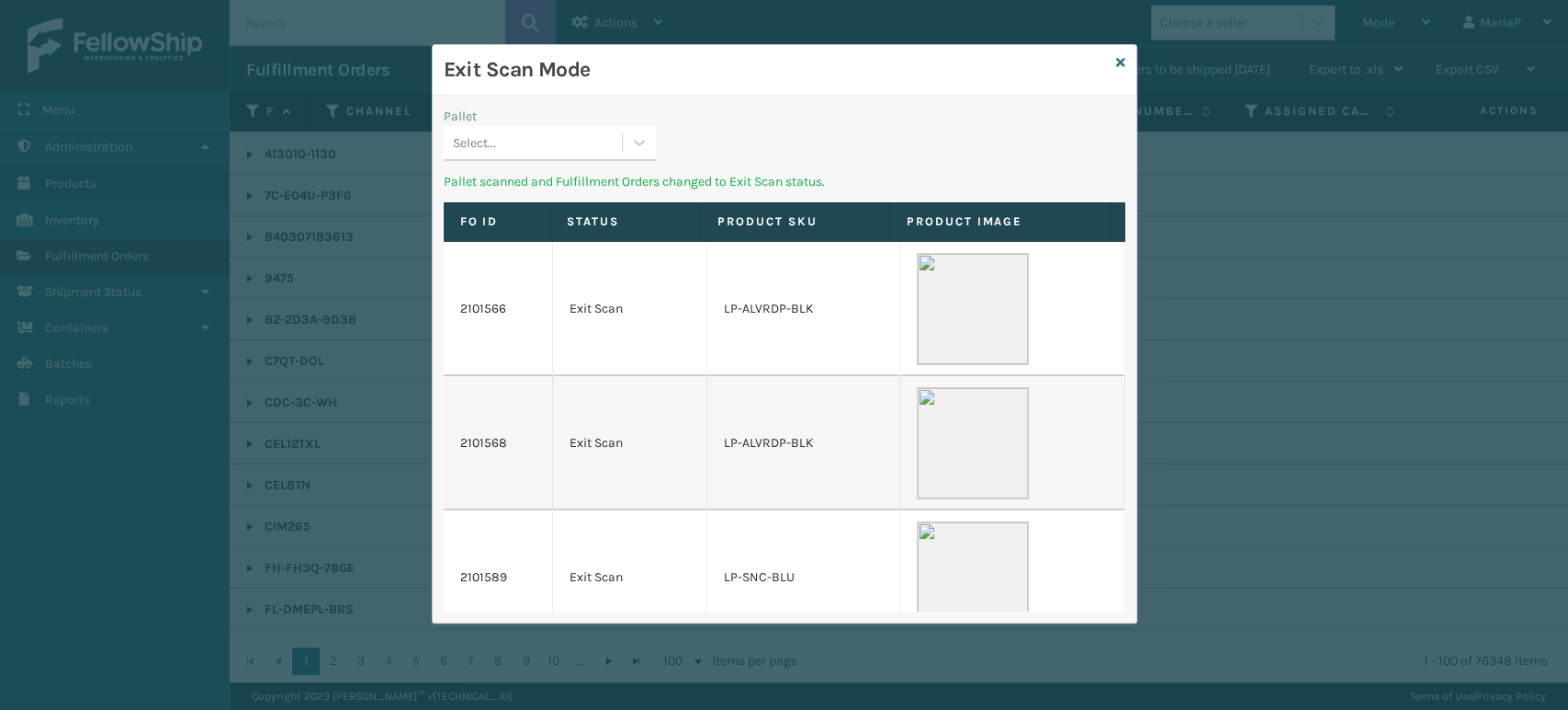
click at [618, 131] on div "Select..." at bounding box center [532, 143] width 178 height 30
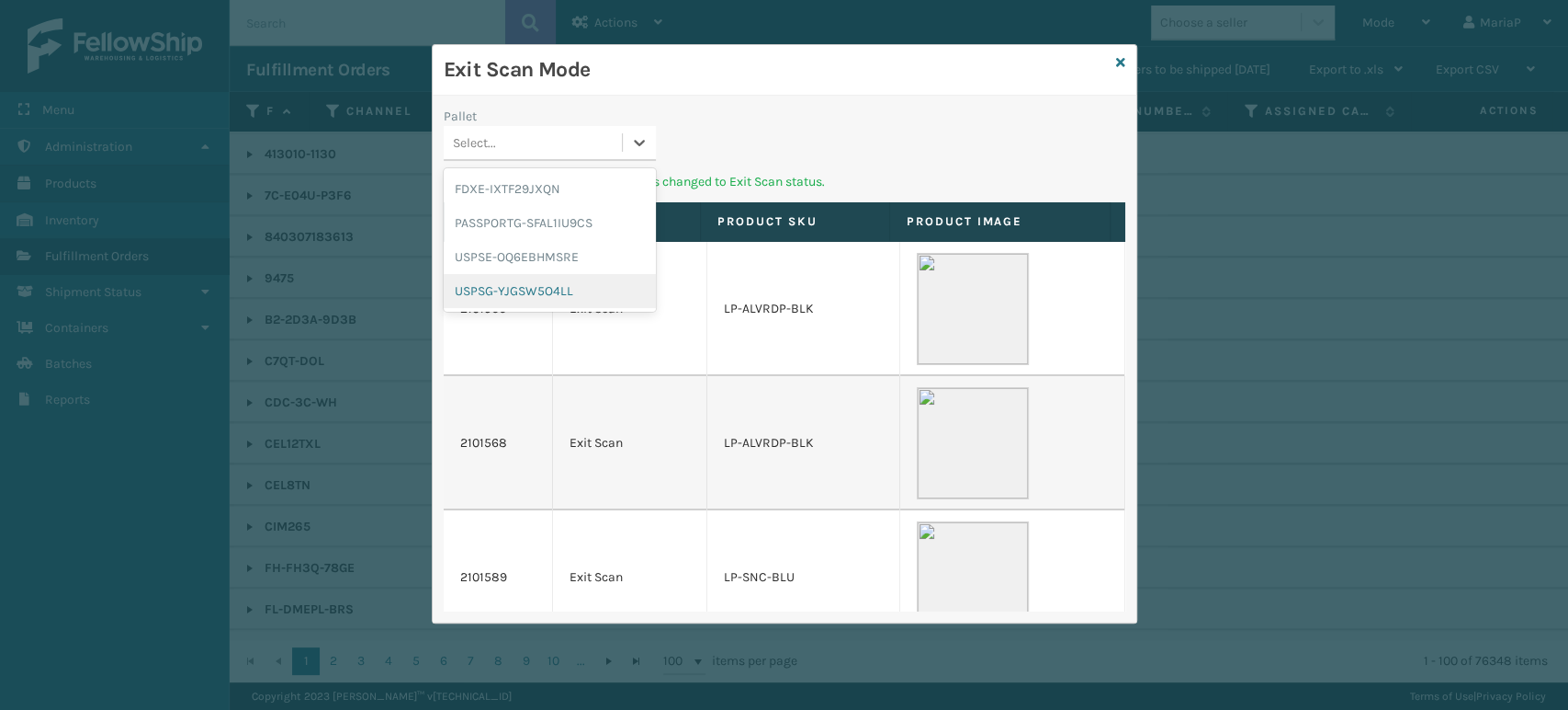
click at [590, 283] on div "USPSG-YJGSW5O4LL" at bounding box center [550, 291] width 212 height 34
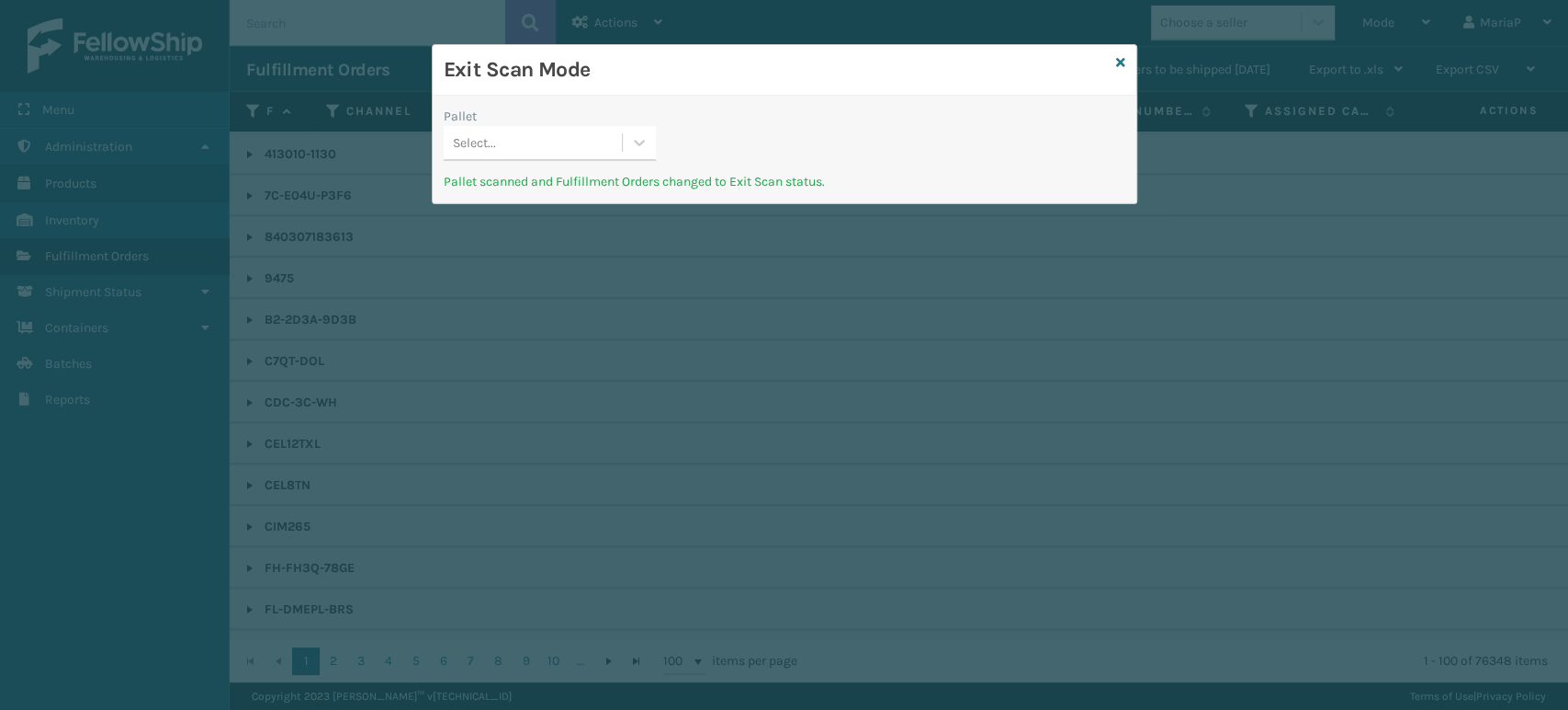
click at [618, 151] on div "Select..." at bounding box center [532, 143] width 178 height 30
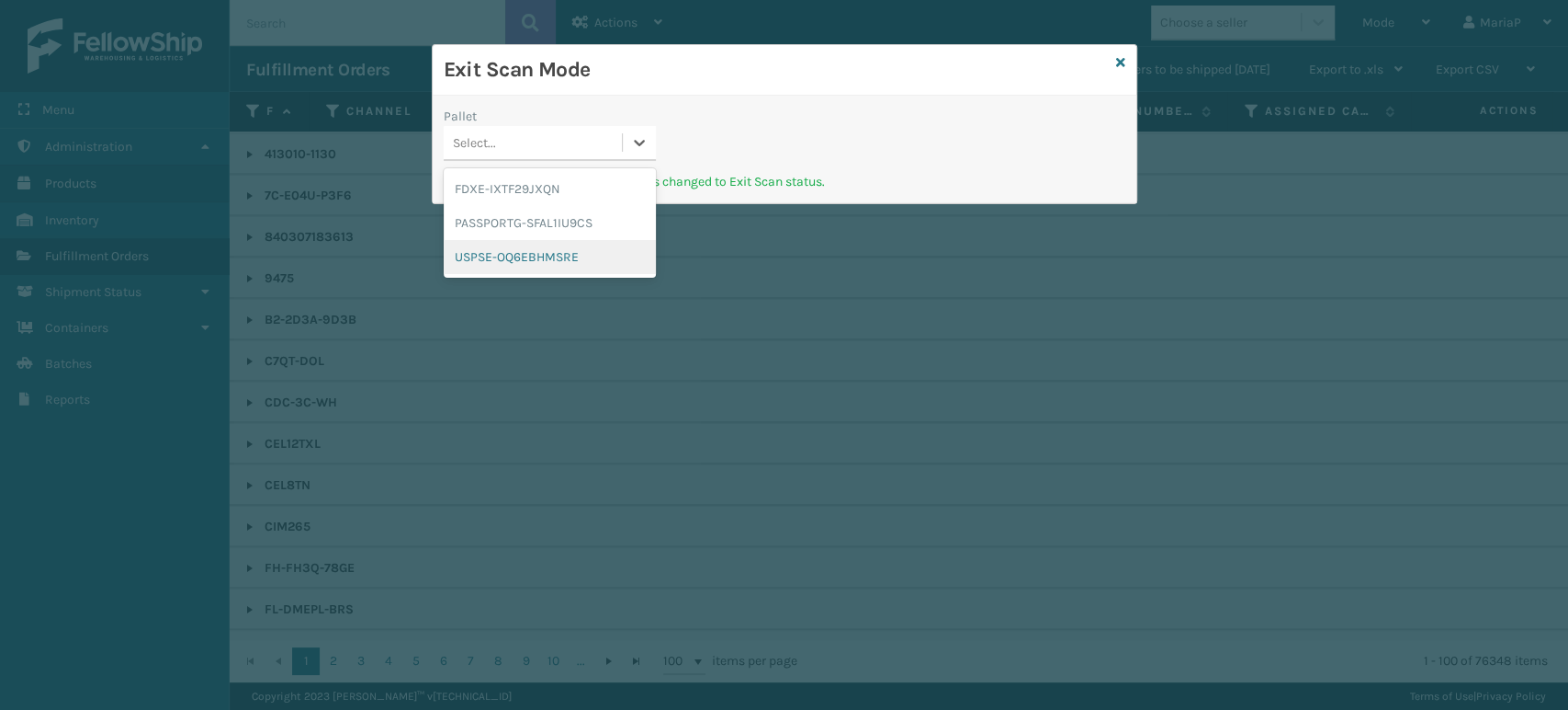
click at [606, 252] on div "USPSE-OQ6EBHMSRE" at bounding box center [550, 257] width 212 height 34
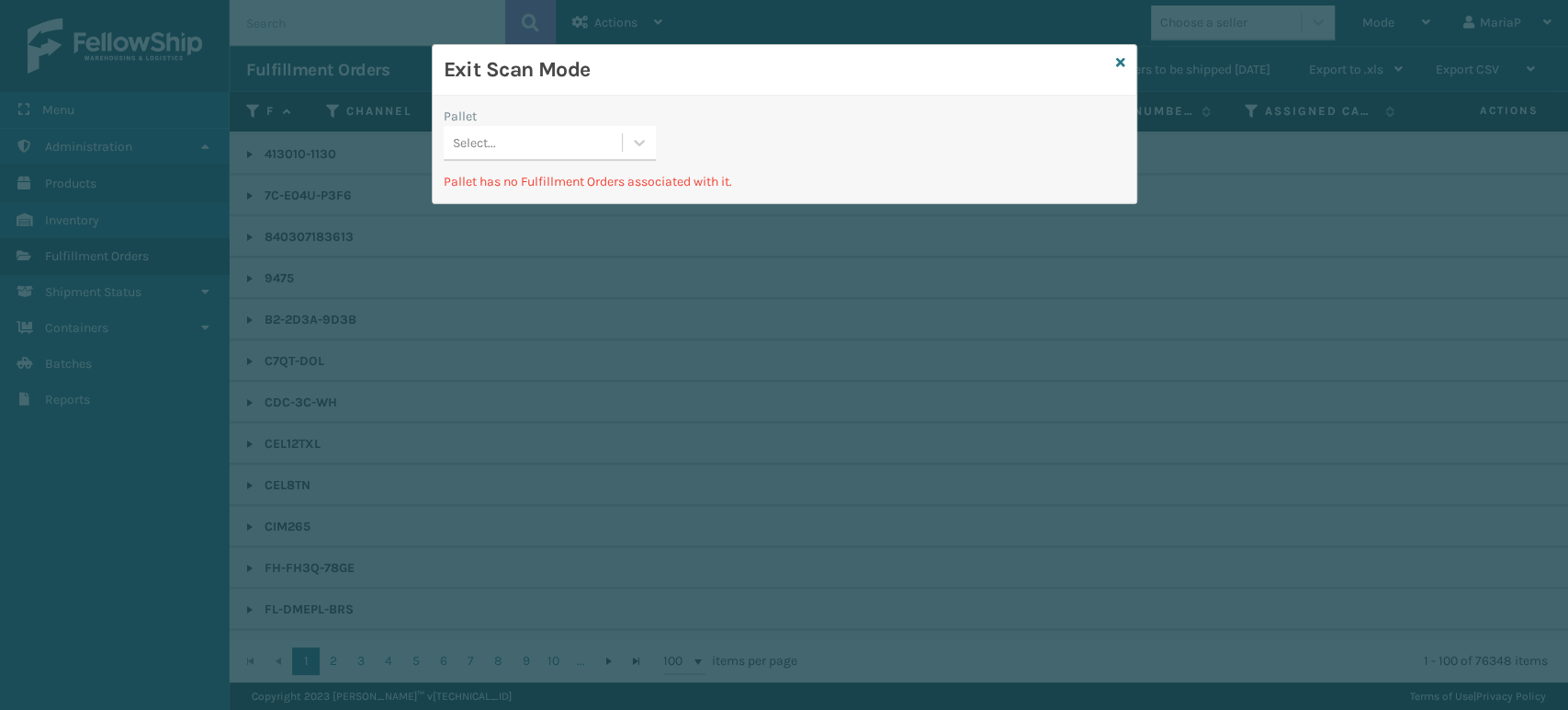
click at [603, 167] on div "Pallet Select..." at bounding box center [550, 138] width 234 height 65
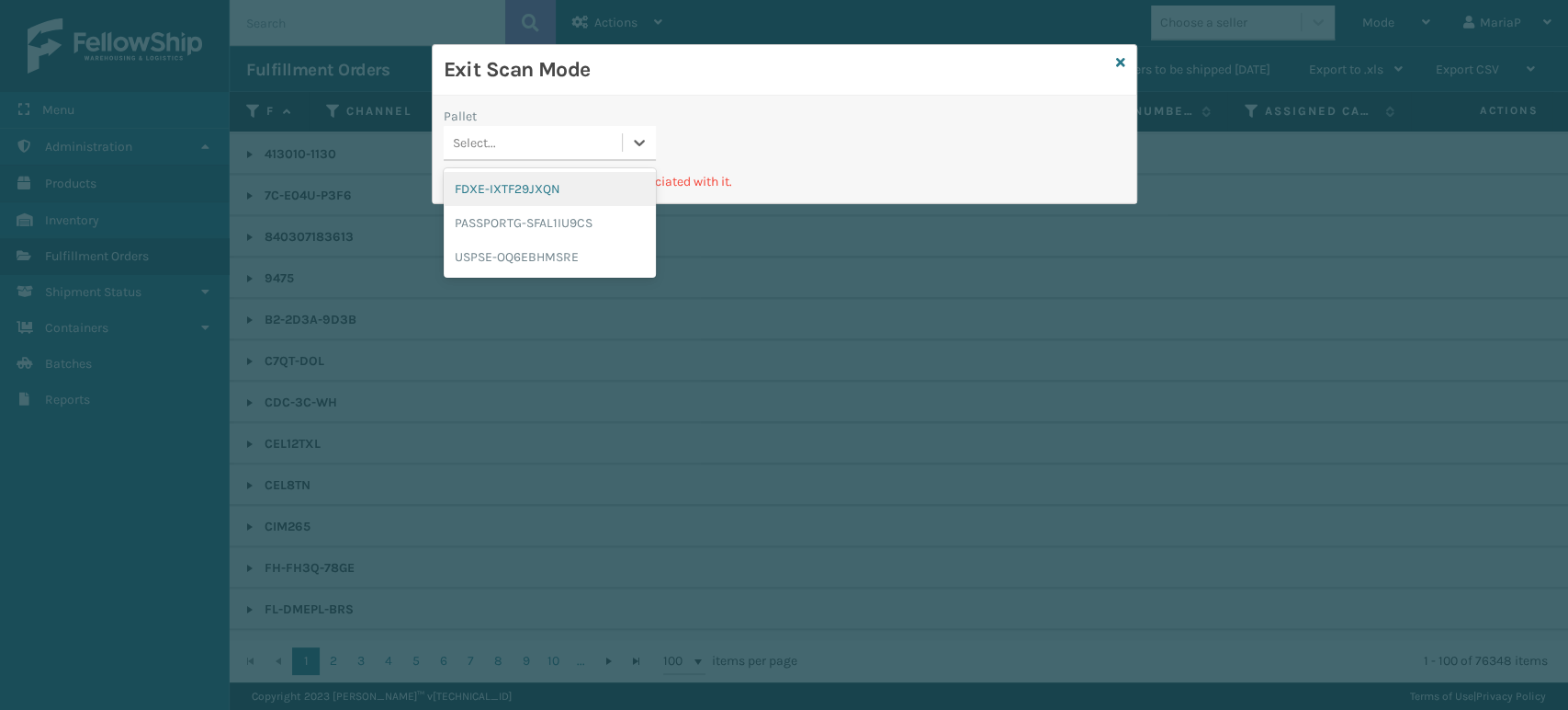
click at [592, 152] on div "Select..." at bounding box center [532, 143] width 178 height 30
click at [585, 228] on div "PASSPORTG-SFAL1IU9CS" at bounding box center [550, 223] width 212 height 34
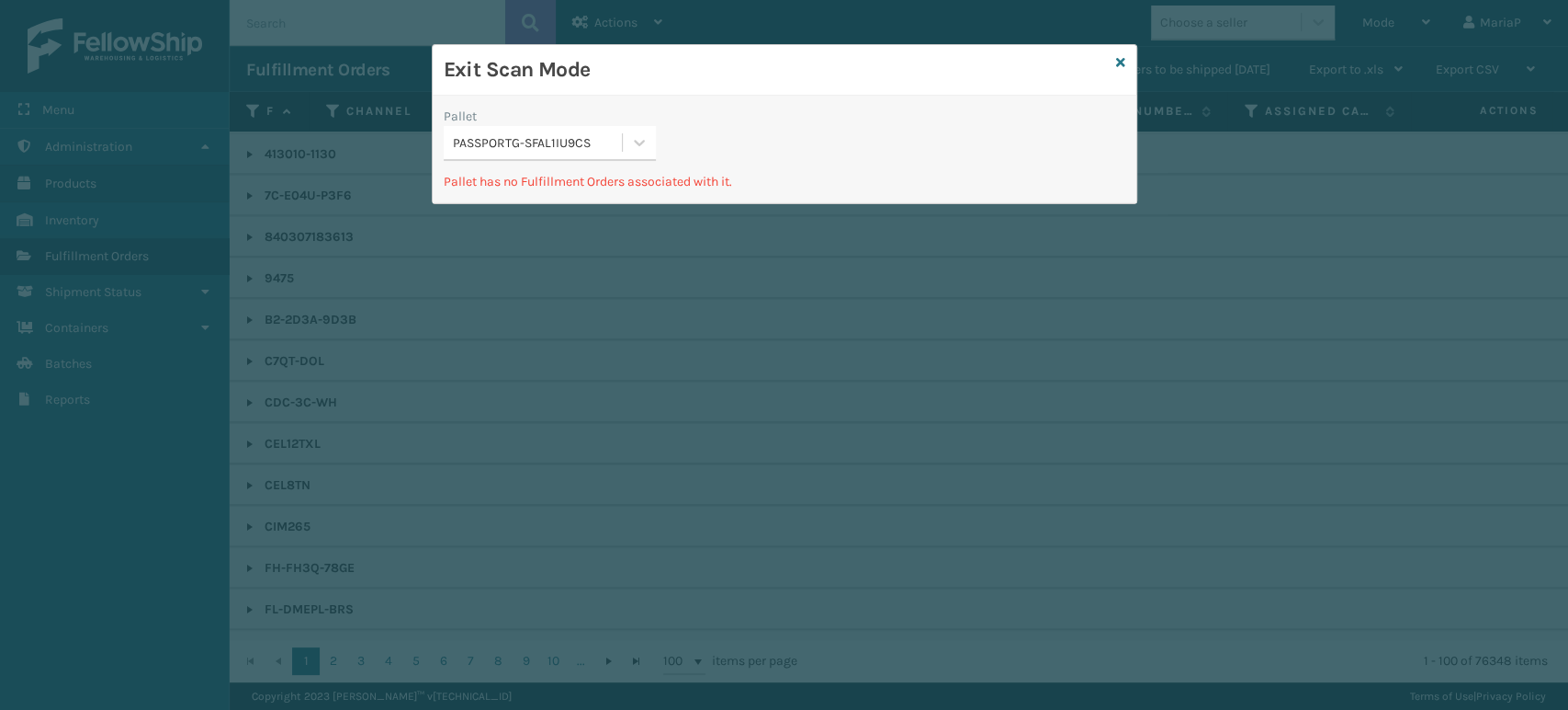
click at [580, 162] on div "Pallet PASSPORTG-SFAL1IU9CS" at bounding box center [550, 138] width 234 height 65
click at [588, 146] on div "PASSPORTG-SFAL1IU9CS" at bounding box center [538, 143] width 171 height 19
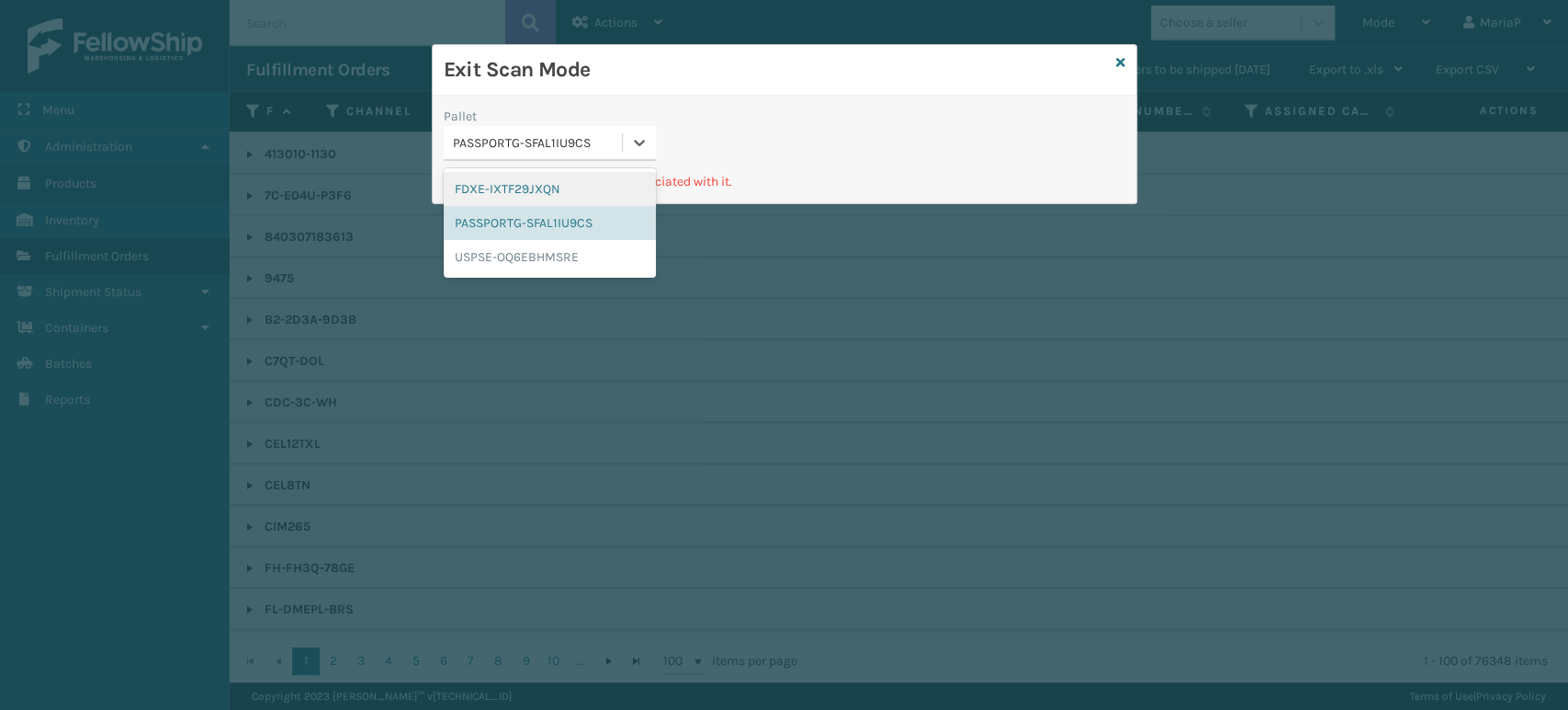
click at [603, 184] on div "FDXE-IXTF29JXQN" at bounding box center [550, 189] width 212 height 34
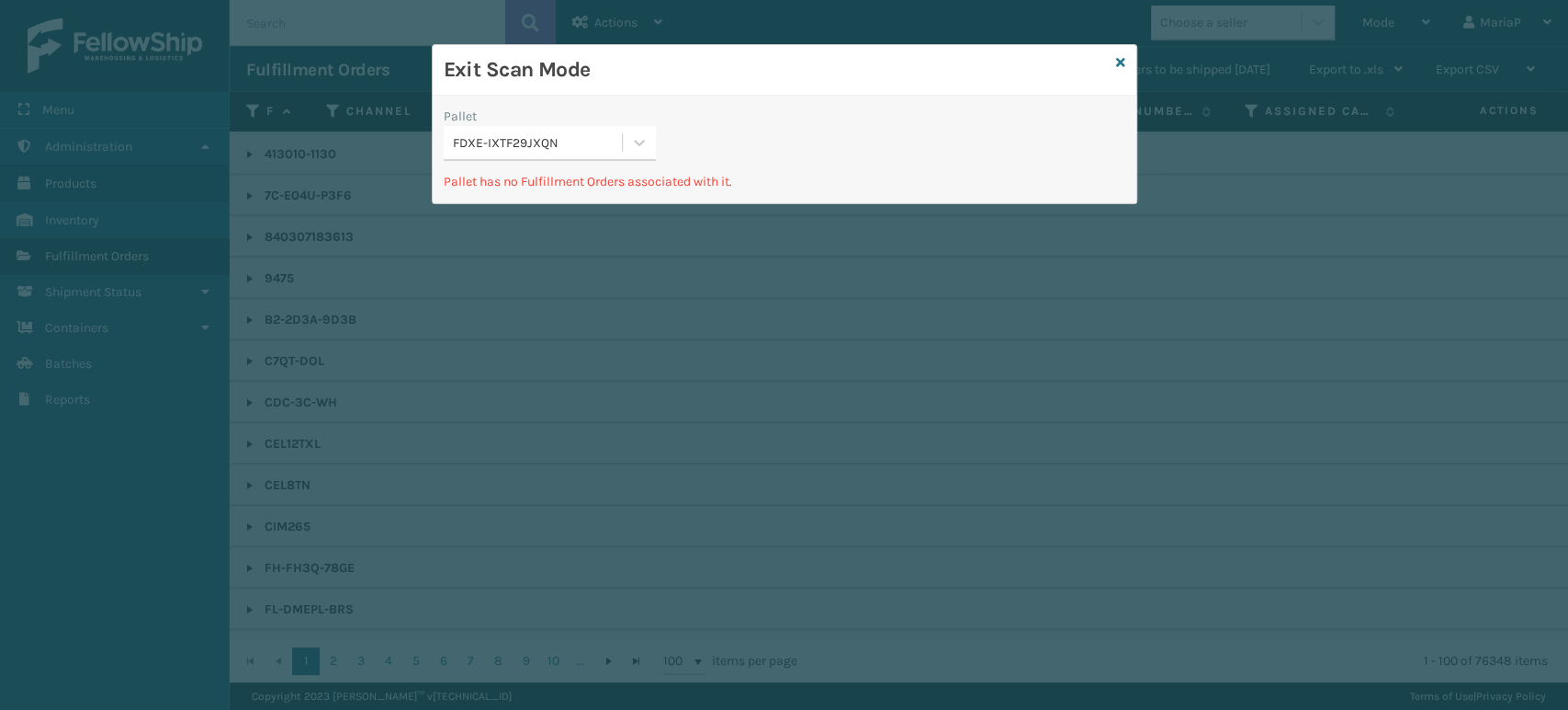
drag, startPoint x: 606, startPoint y: 146, endPoint x: 609, endPoint y: 160, distance: 14.3
click at [607, 146] on div "FDXE-IXTF29JXQN" at bounding box center [538, 143] width 171 height 19
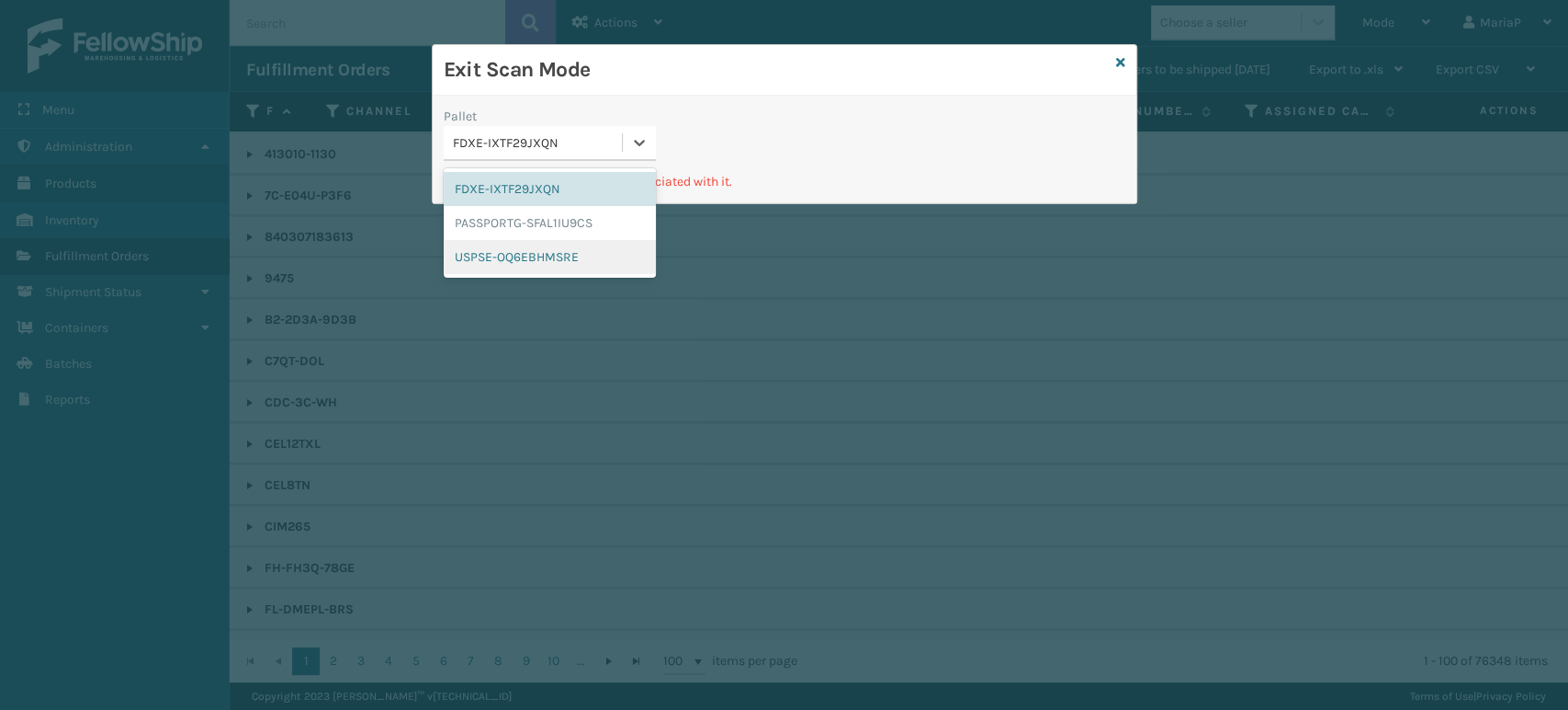
click at [600, 250] on div "USPSE-OQ6EBHMSRE" at bounding box center [550, 257] width 212 height 34
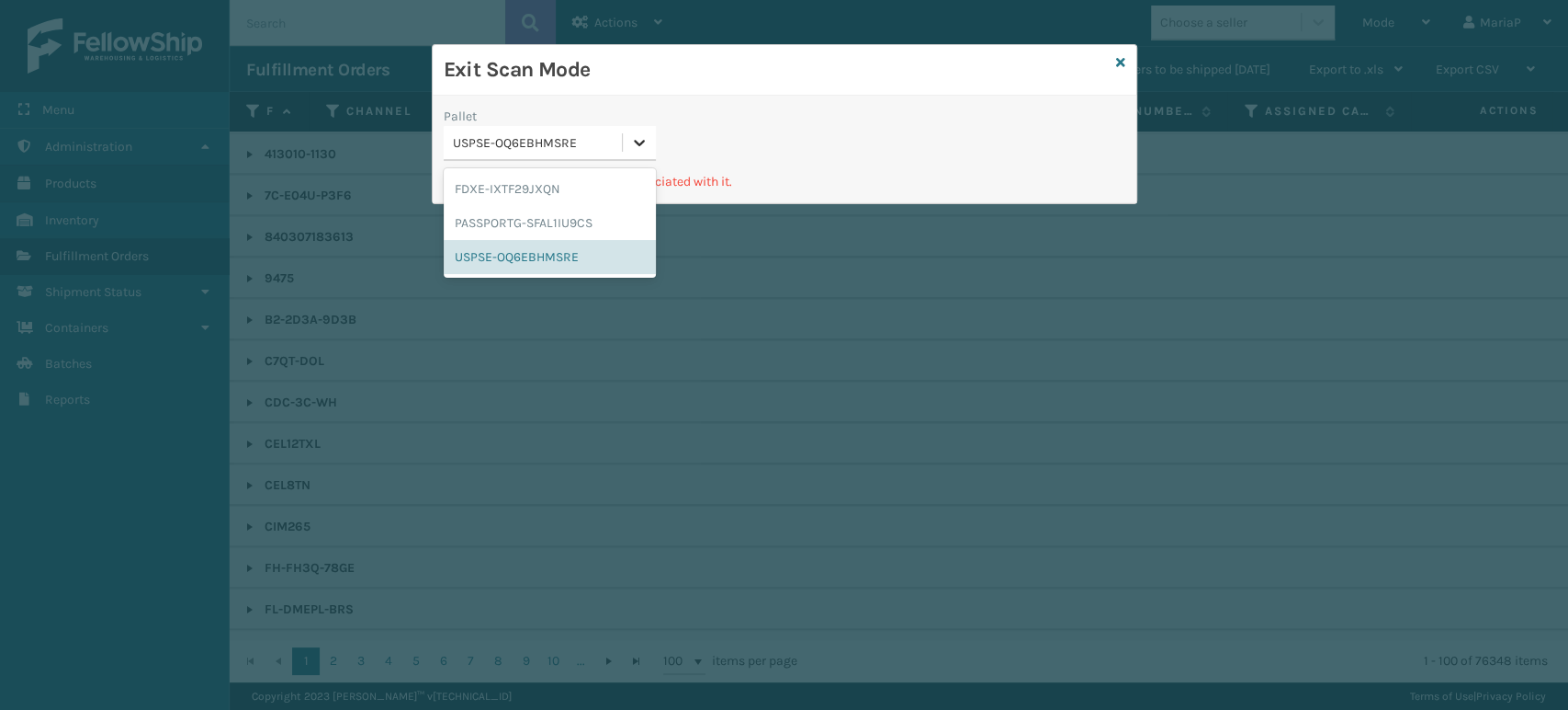
click at [625, 150] on div at bounding box center [639, 142] width 33 height 33
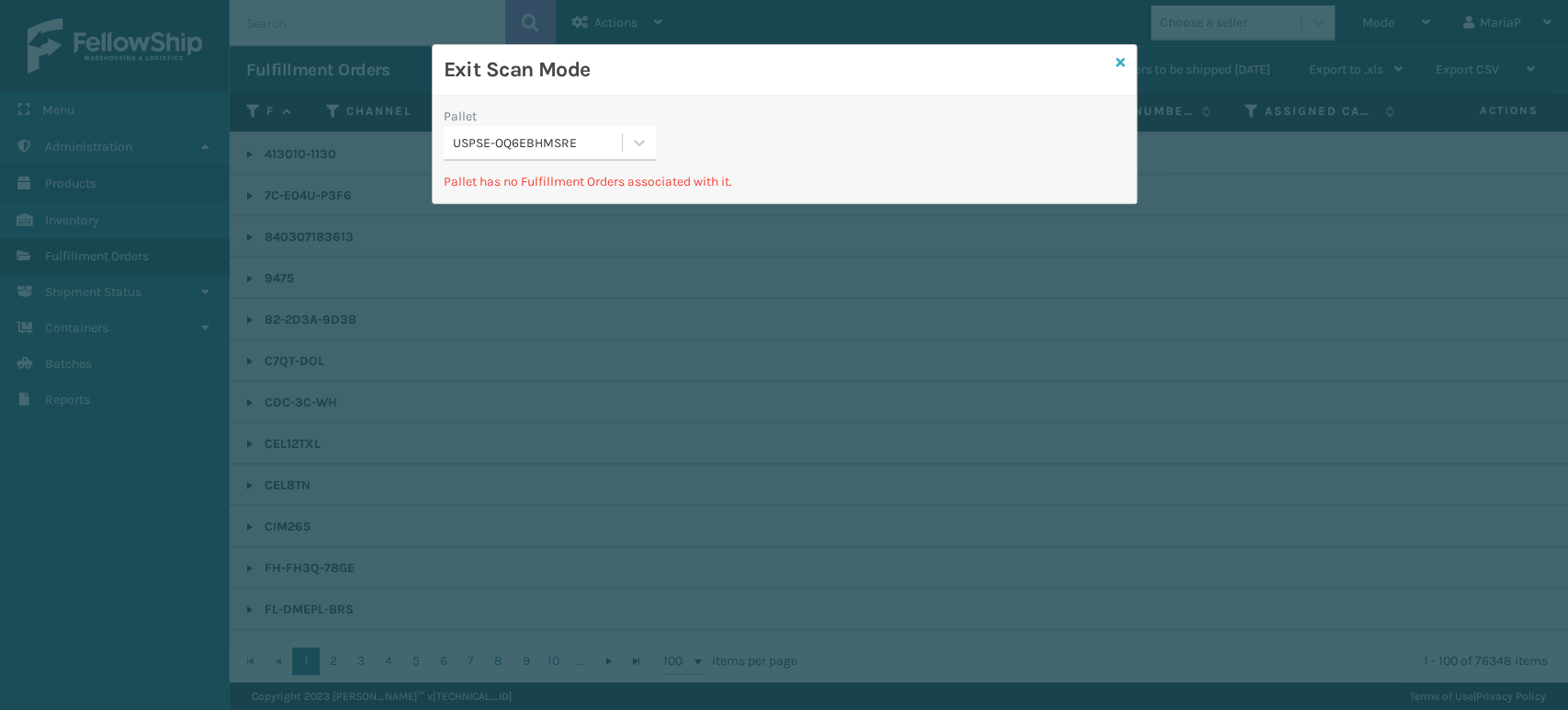
click at [1124, 61] on icon at bounding box center [1121, 63] width 9 height 13
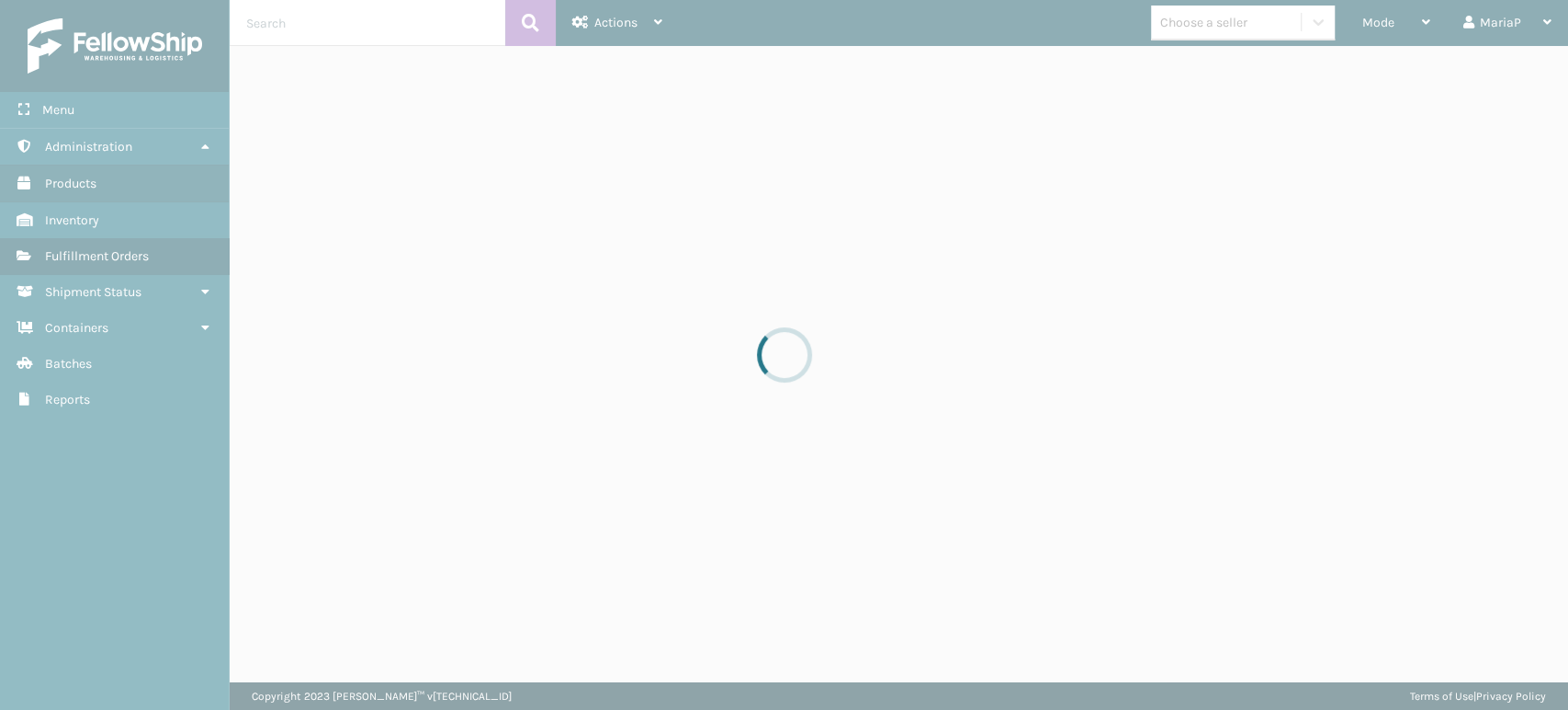
click at [1374, 25] on div at bounding box center [784, 355] width 1568 height 710
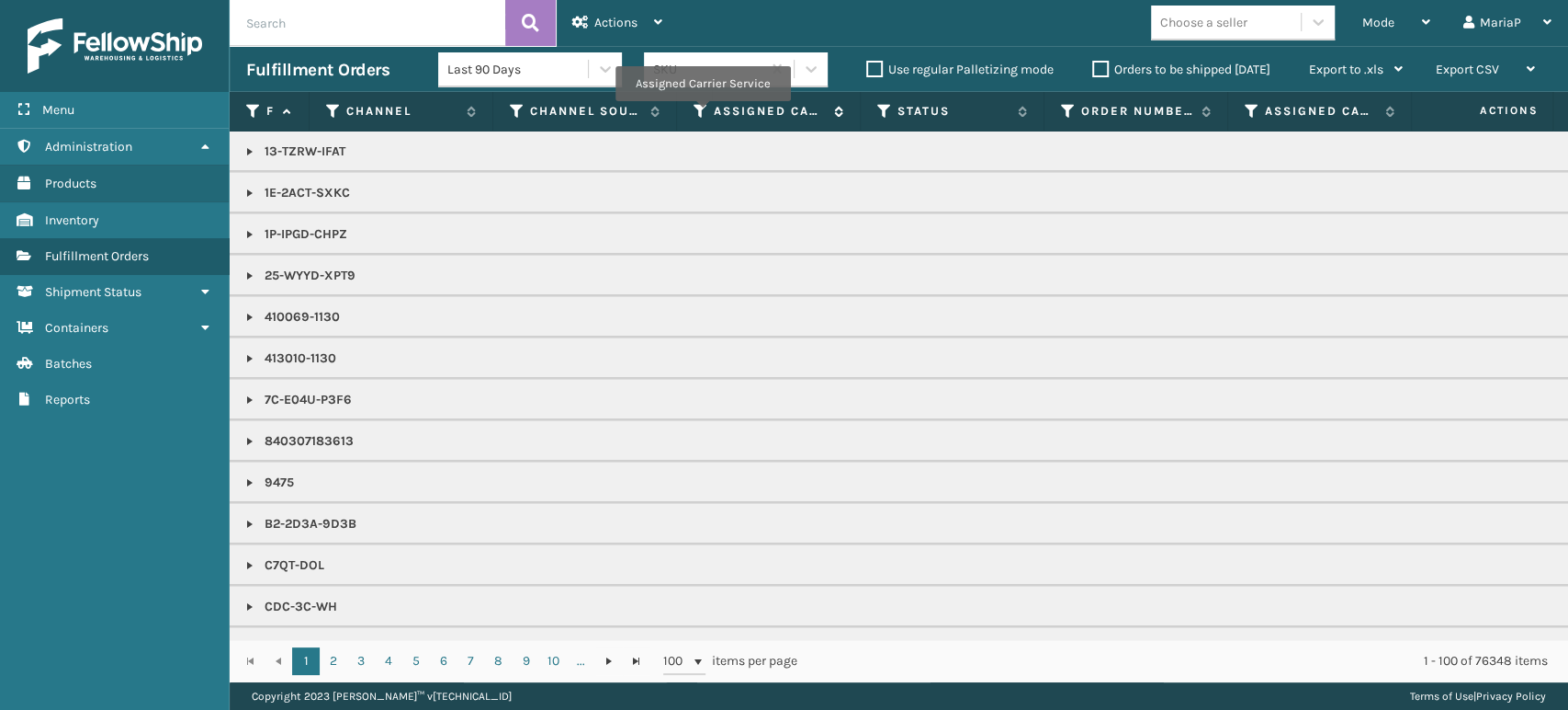
click at [702, 113] on icon at bounding box center [701, 111] width 15 height 16
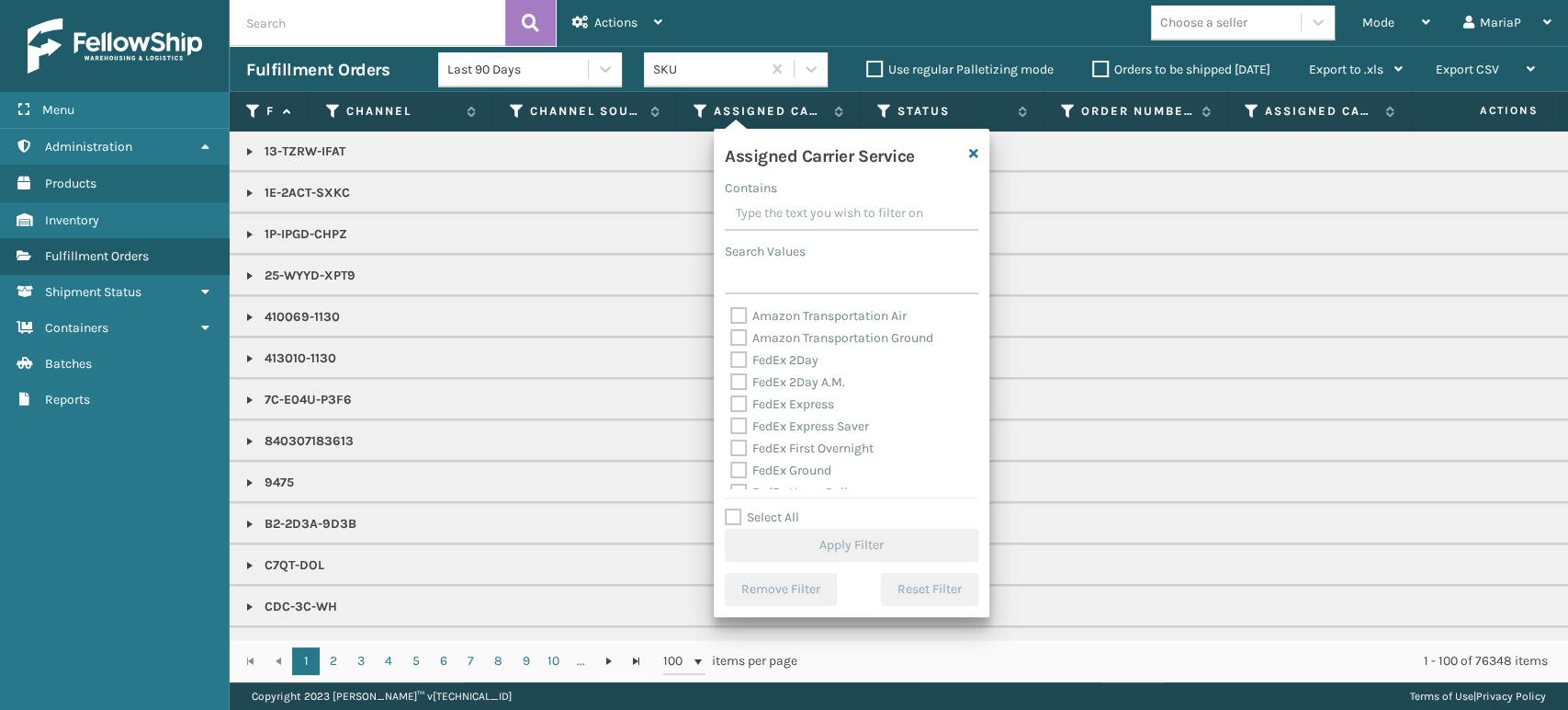
click at [735, 519] on label "Select All" at bounding box center [762, 517] width 75 height 15
click at [735, 508] on input "Select All" at bounding box center [862, 507] width 276 height 2
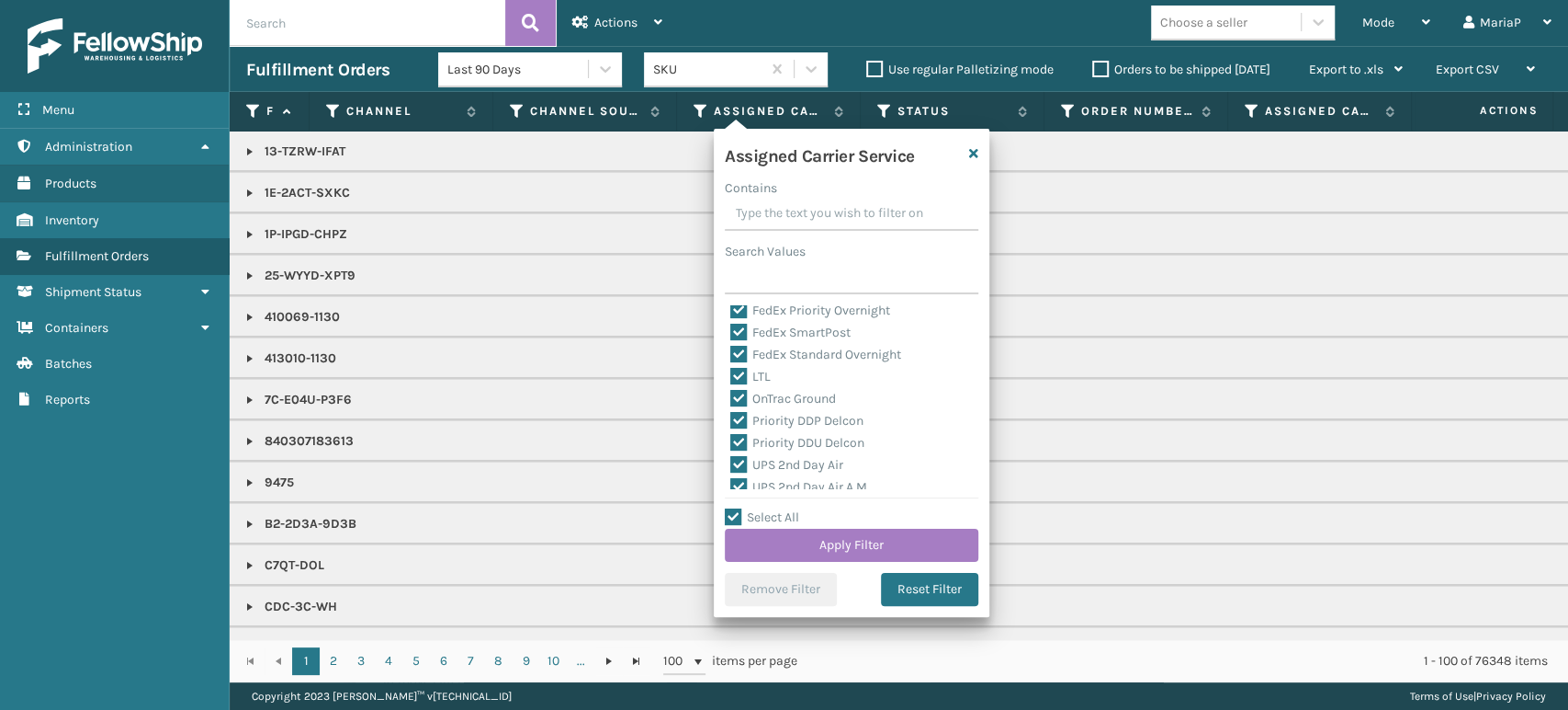
click at [742, 380] on label "LTL" at bounding box center [750, 376] width 41 height 15
click at [731, 378] on input "LTL" at bounding box center [730, 372] width 1 height 12
click at [901, 543] on button "Apply Filter" at bounding box center [852, 545] width 254 height 33
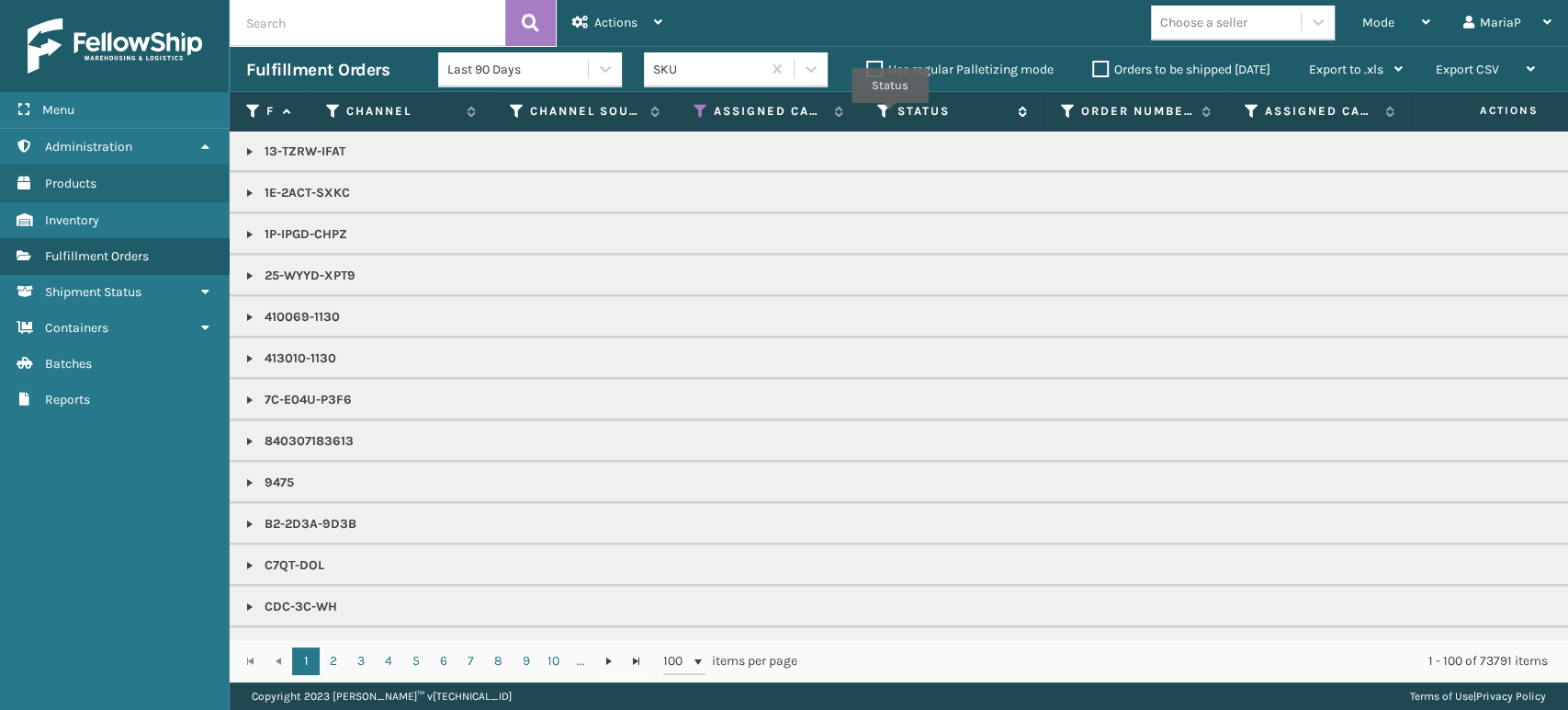
click at [890, 116] on icon at bounding box center [885, 111] width 15 height 16
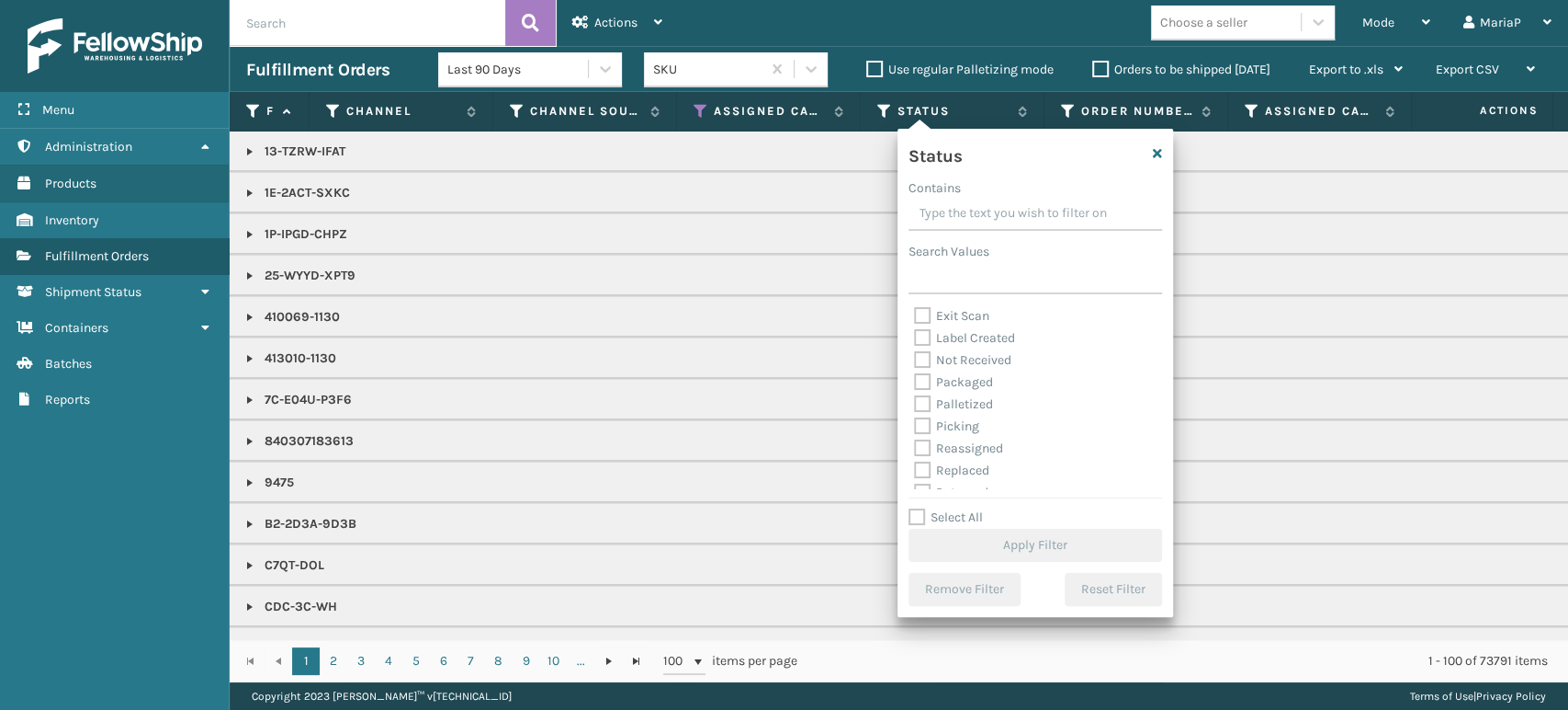
scroll to position [102, 0]
click at [926, 390] on label "Picking" at bounding box center [946, 390] width 65 height 15
click at [915, 390] on input "Picking" at bounding box center [914, 385] width 1 height 12
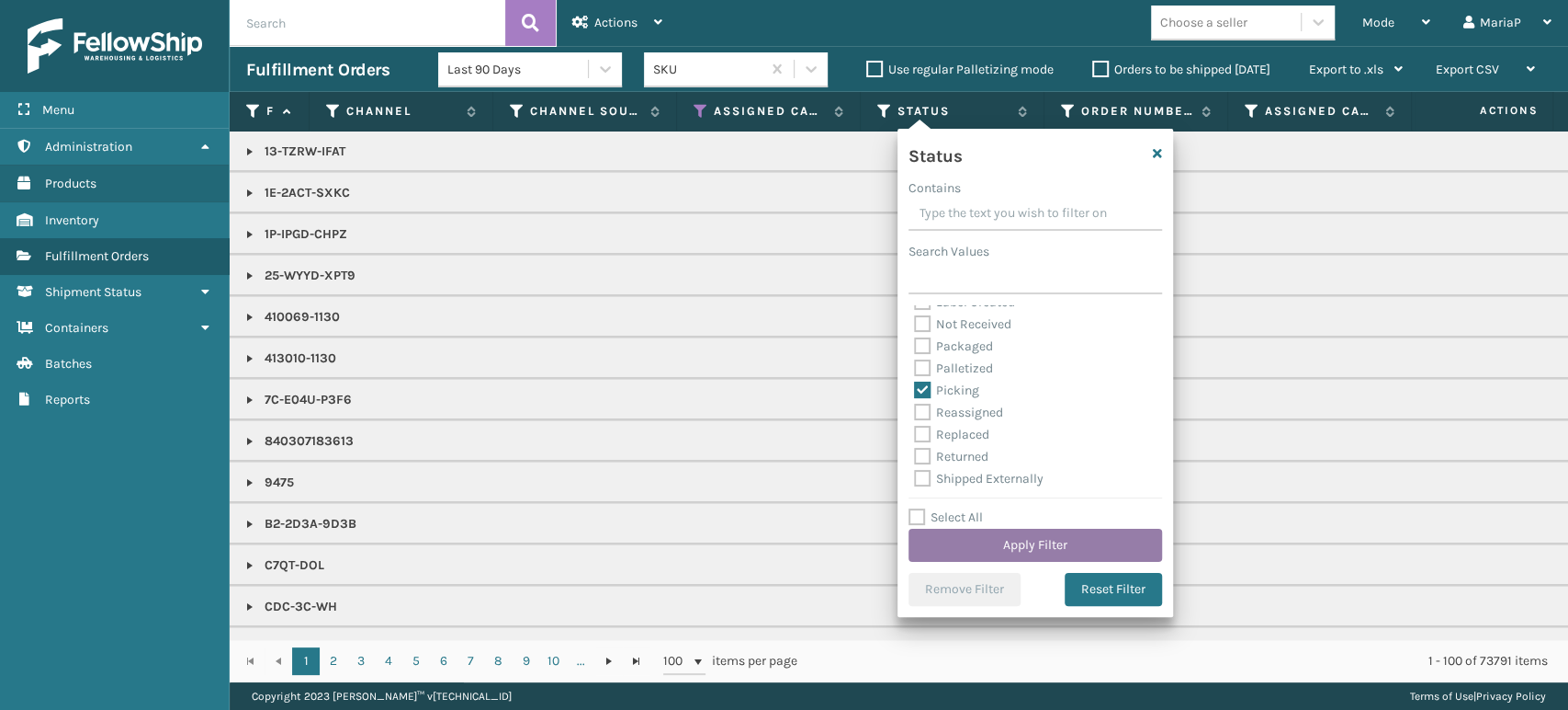
click at [1091, 548] on button "Apply Filter" at bounding box center [1036, 545] width 254 height 33
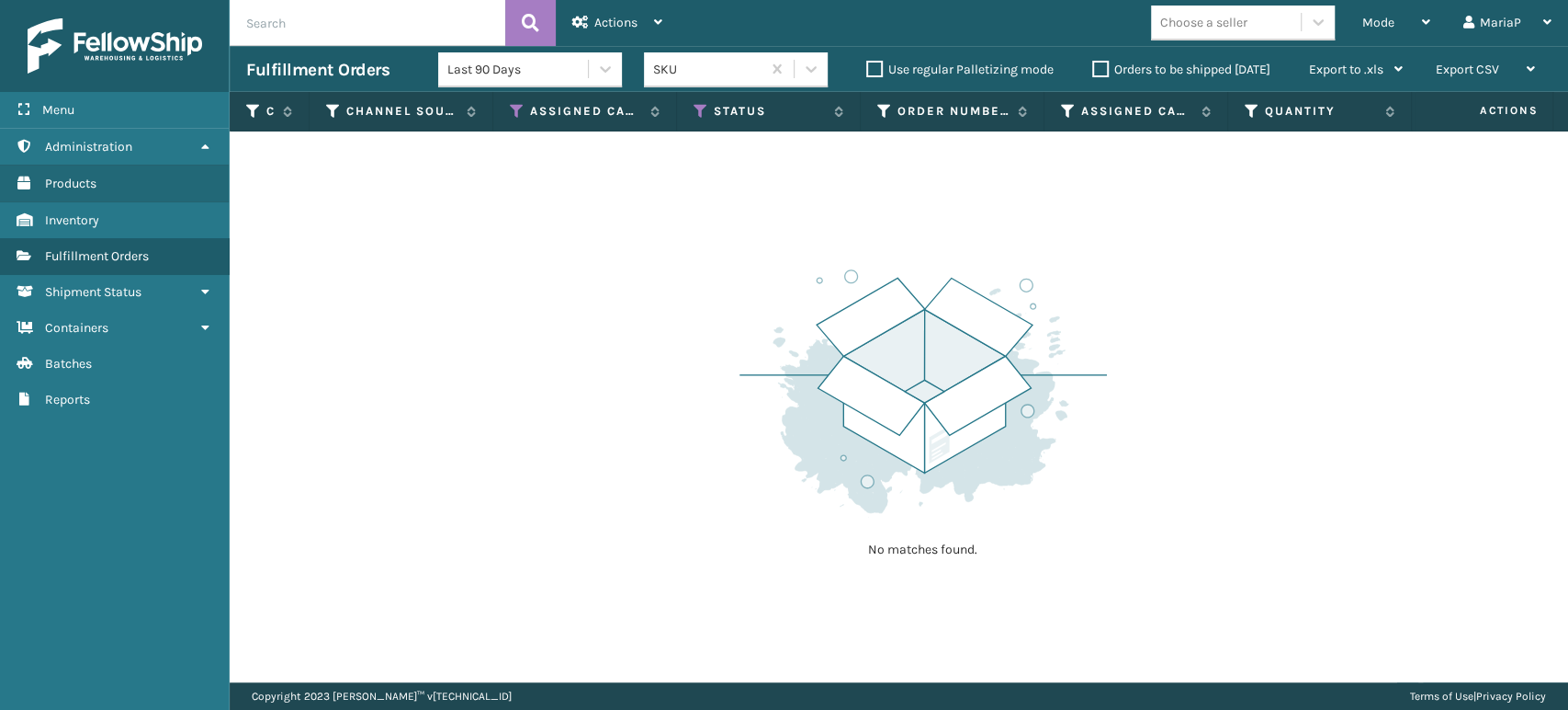
click at [1092, 66] on label "Orders to be shipped [DATE]" at bounding box center [1181, 69] width 178 height 15
click at [1092, 66] on input "Orders to be shipped [DATE]" at bounding box center [1092, 64] width 1 height 12
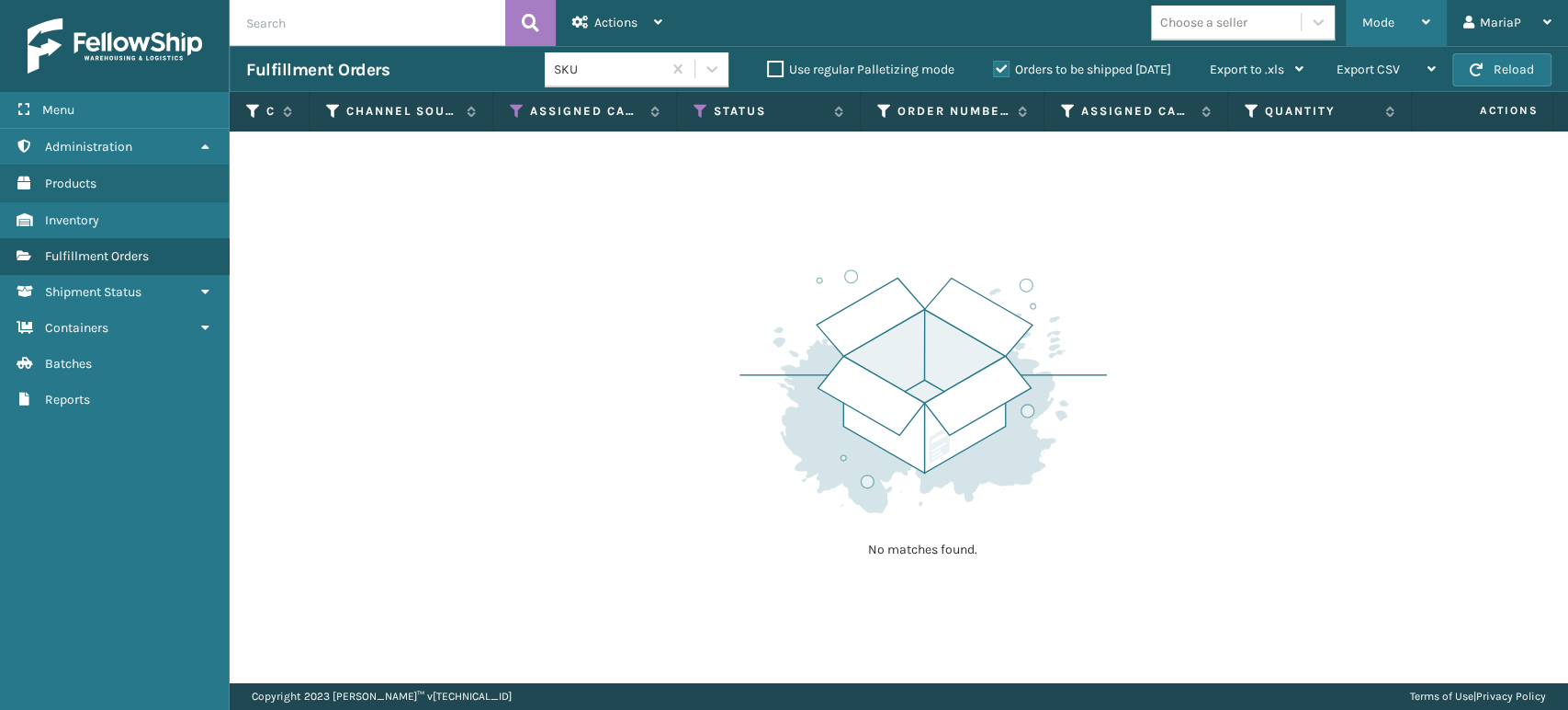
click at [1404, 13] on div "Mode" at bounding box center [1397, 23] width 68 height 46
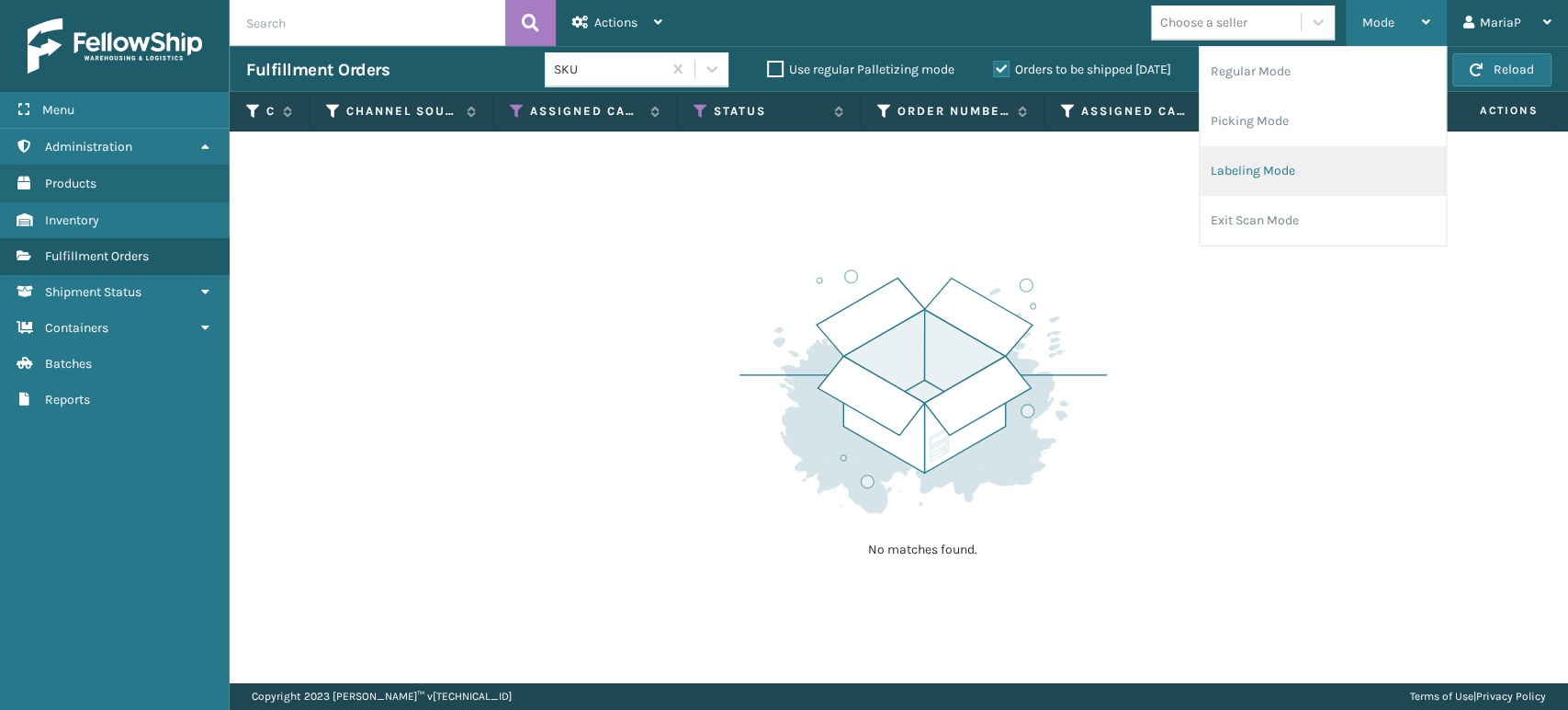
click at [1271, 173] on li "Labeling Mode" at bounding box center [1323, 171] width 246 height 49
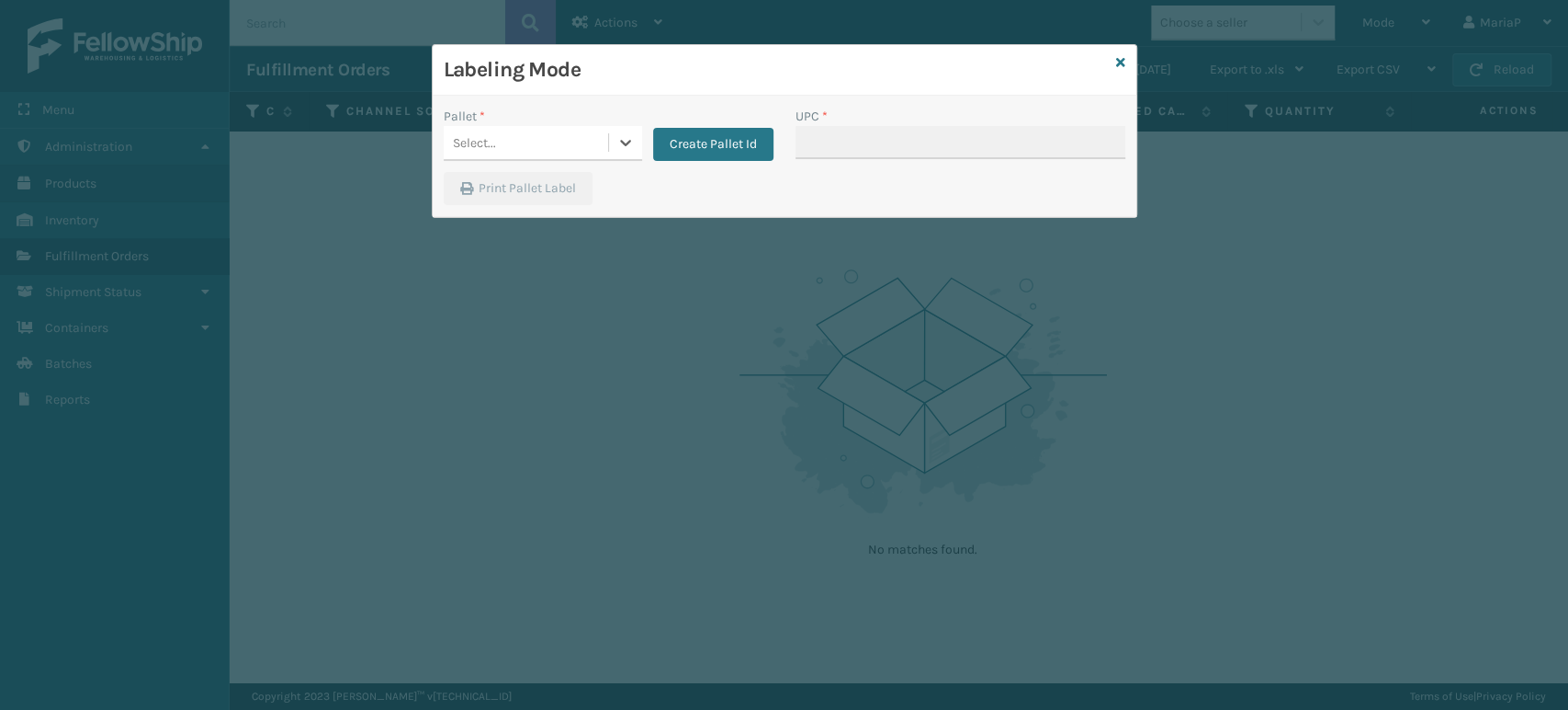
click at [513, 155] on div "Select..." at bounding box center [526, 143] width 165 height 30
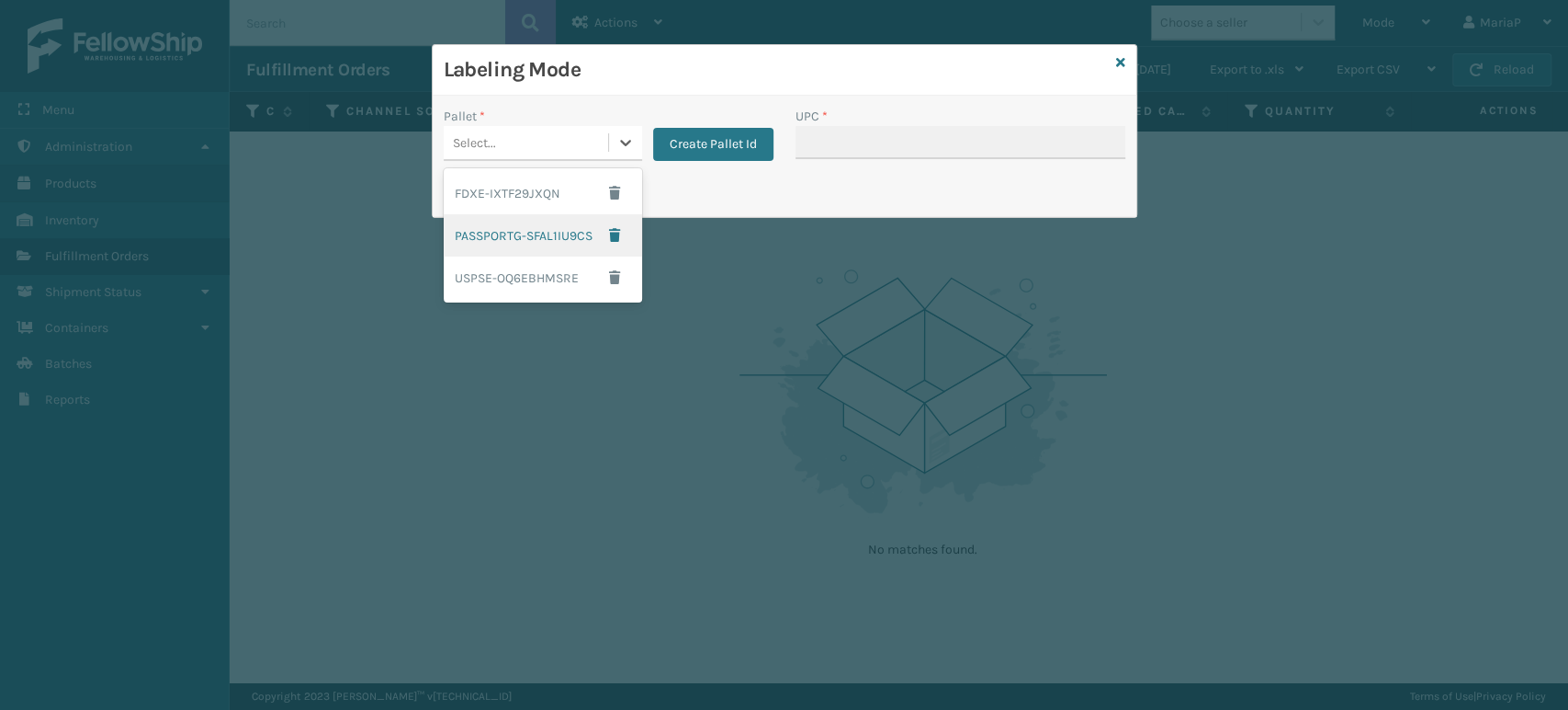
click at [509, 231] on div "PASSPORTG-SFAL1IU9CS" at bounding box center [542, 235] width 198 height 43
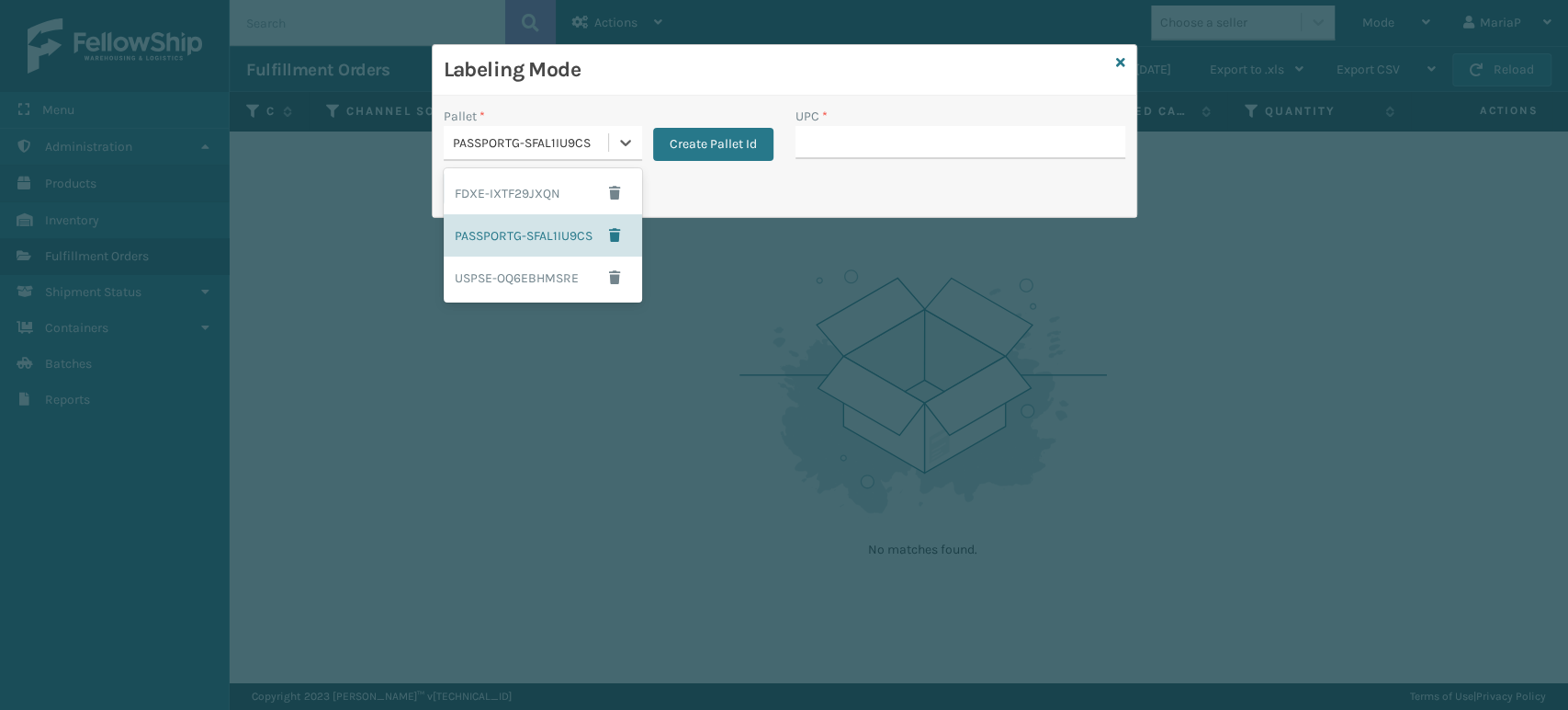
click at [559, 140] on div "PASSPORTG-SFAL1IU9CS" at bounding box center [532, 143] width 157 height 19
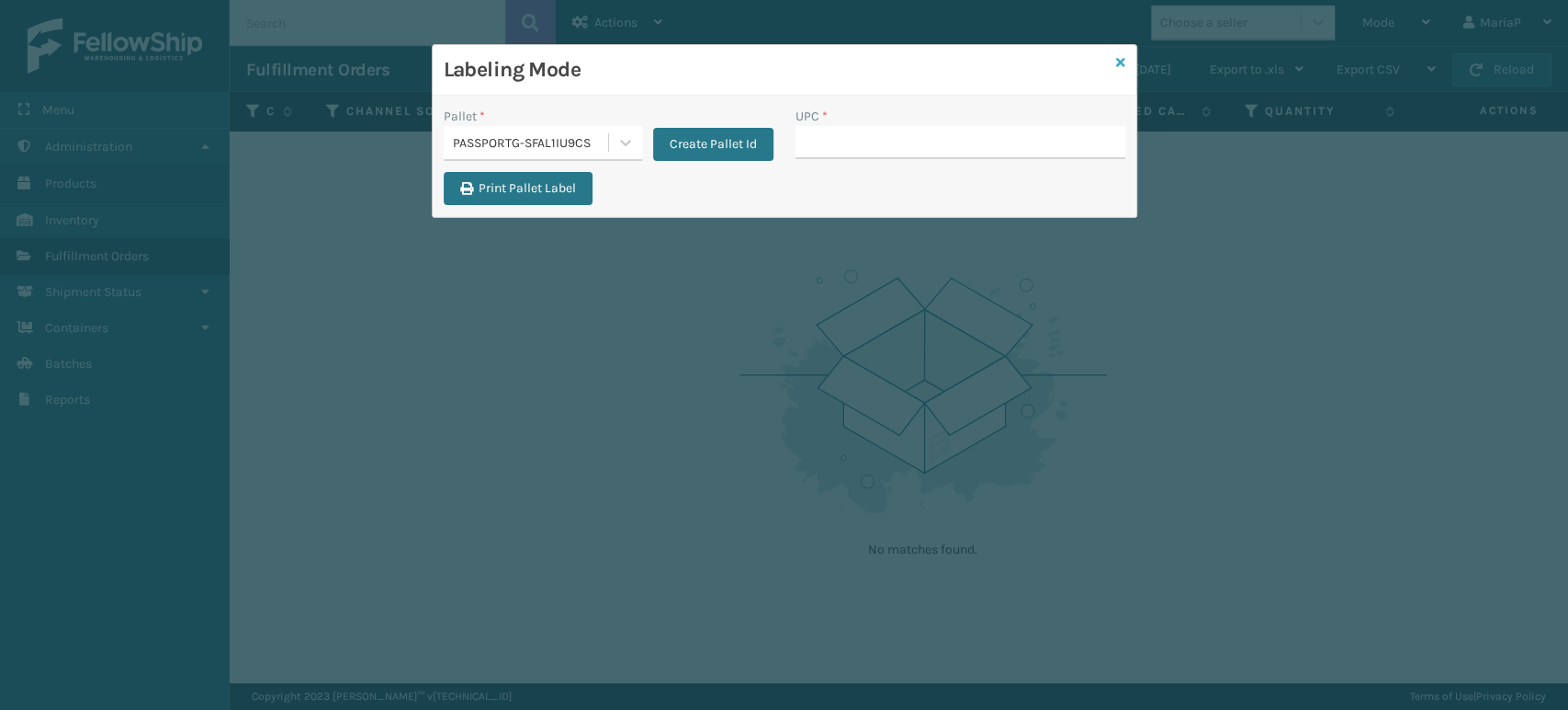
click at [1121, 57] on icon at bounding box center [1121, 63] width 9 height 13
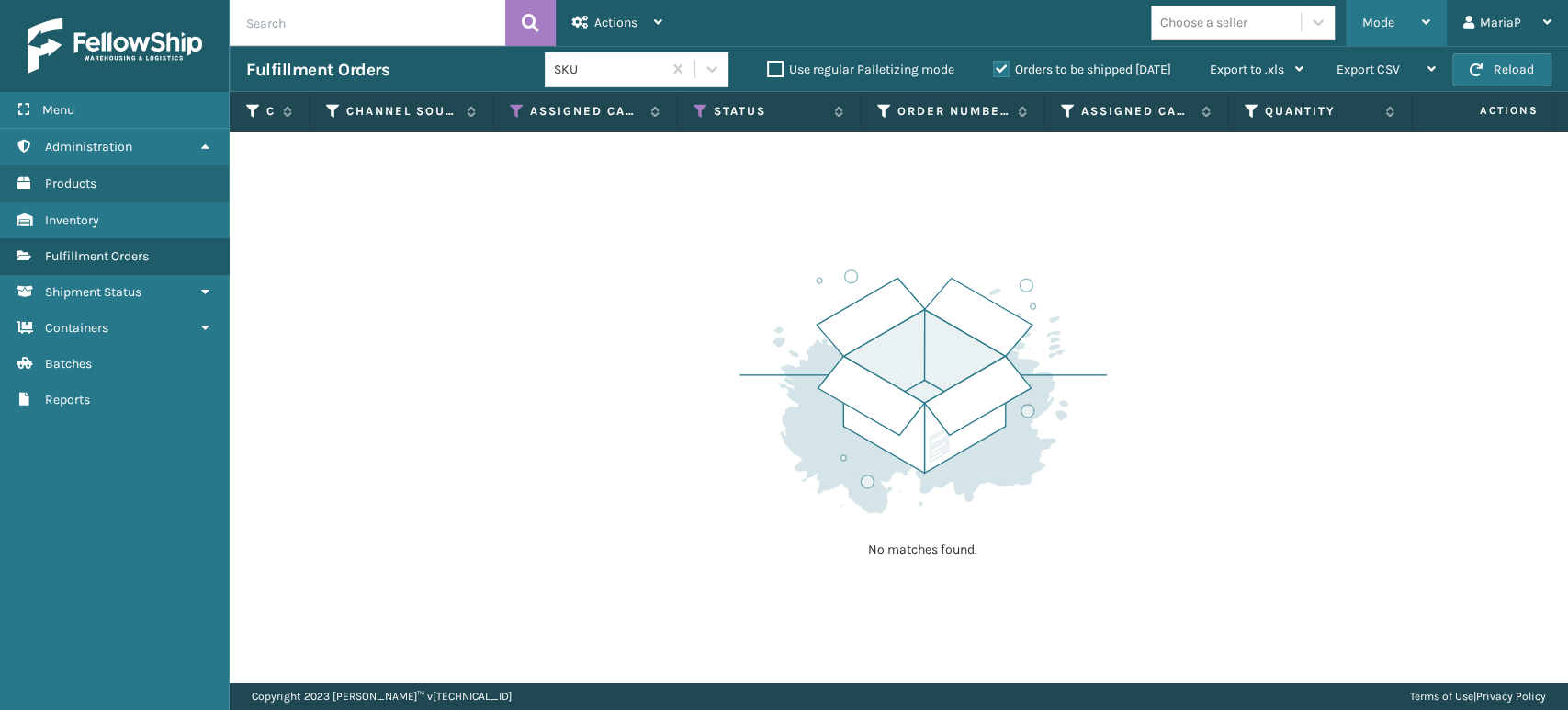
click at [1404, 24] on div "Mode" at bounding box center [1397, 23] width 68 height 46
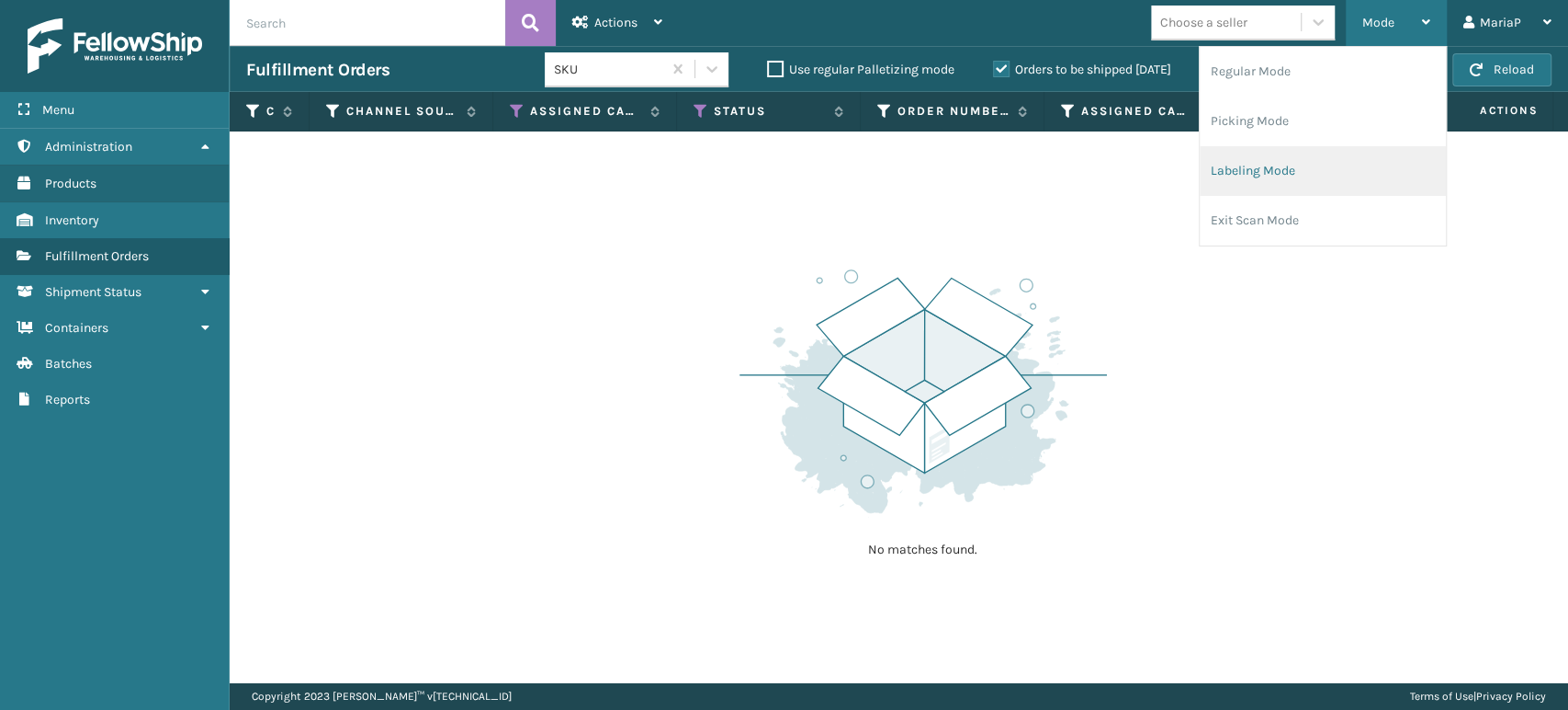
click at [1307, 173] on li "Labeling Mode" at bounding box center [1323, 171] width 246 height 49
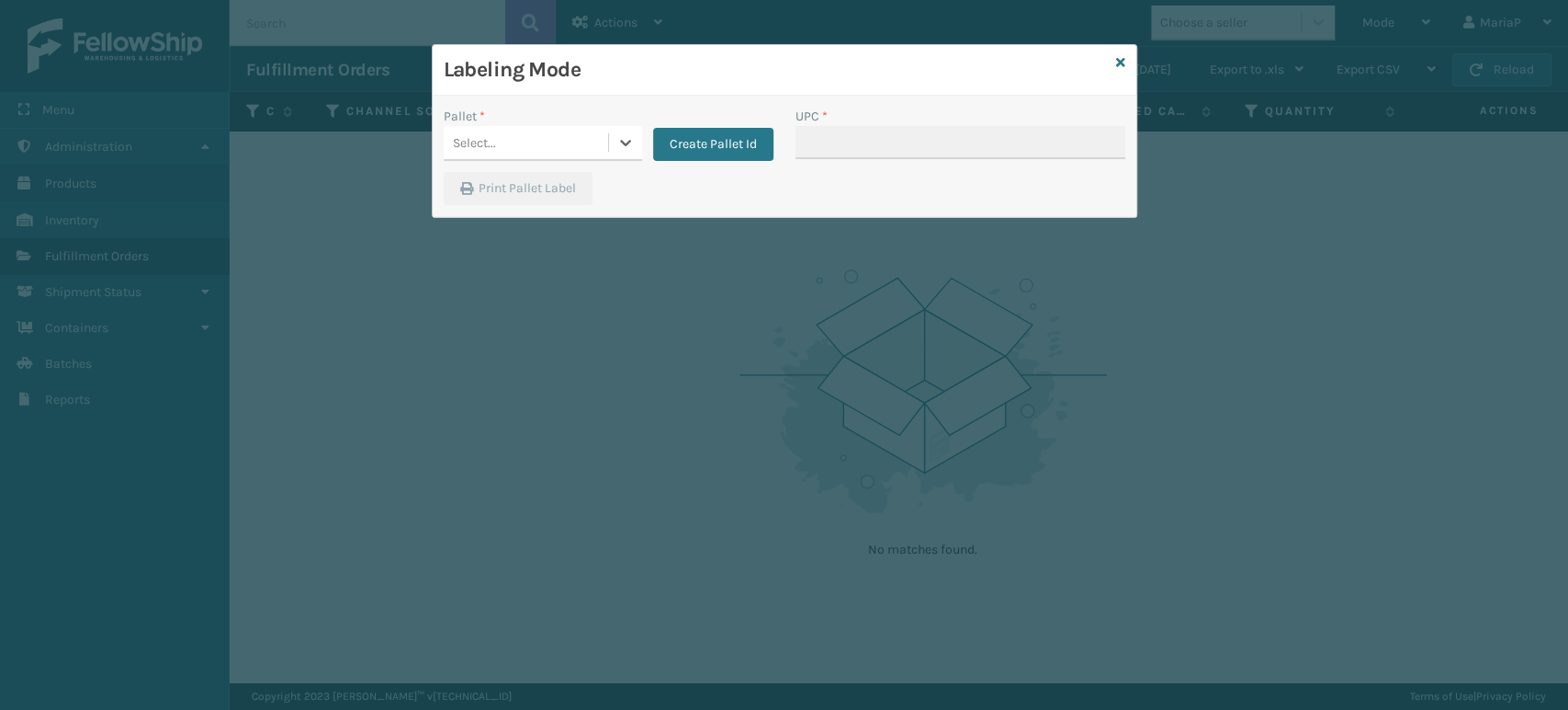
click at [539, 123] on div "Pallet *" at bounding box center [542, 116] width 198 height 19
click at [550, 137] on div "Select..." at bounding box center [526, 143] width 165 height 30
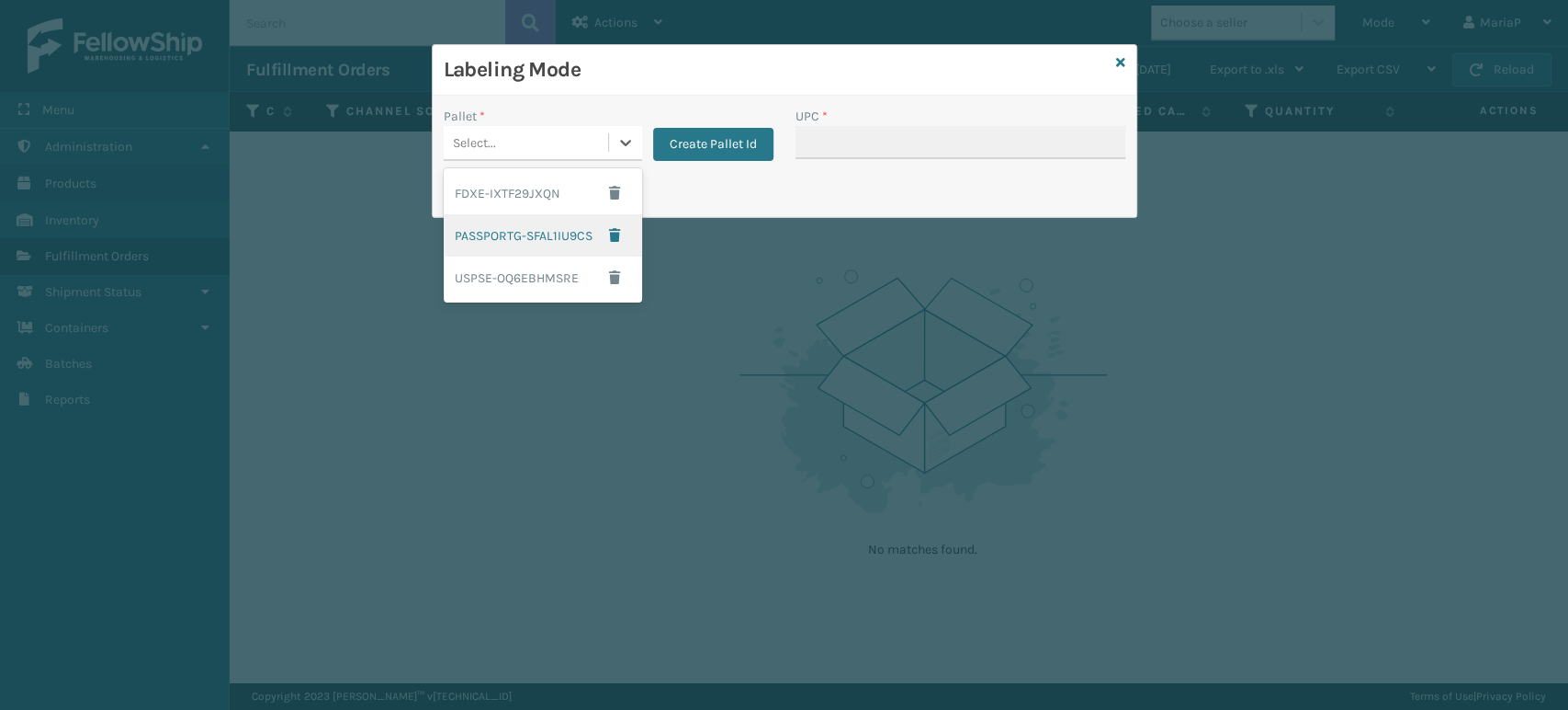
click at [507, 240] on div "PASSPORTG-SFAL1IU9CS" at bounding box center [542, 235] width 198 height 43
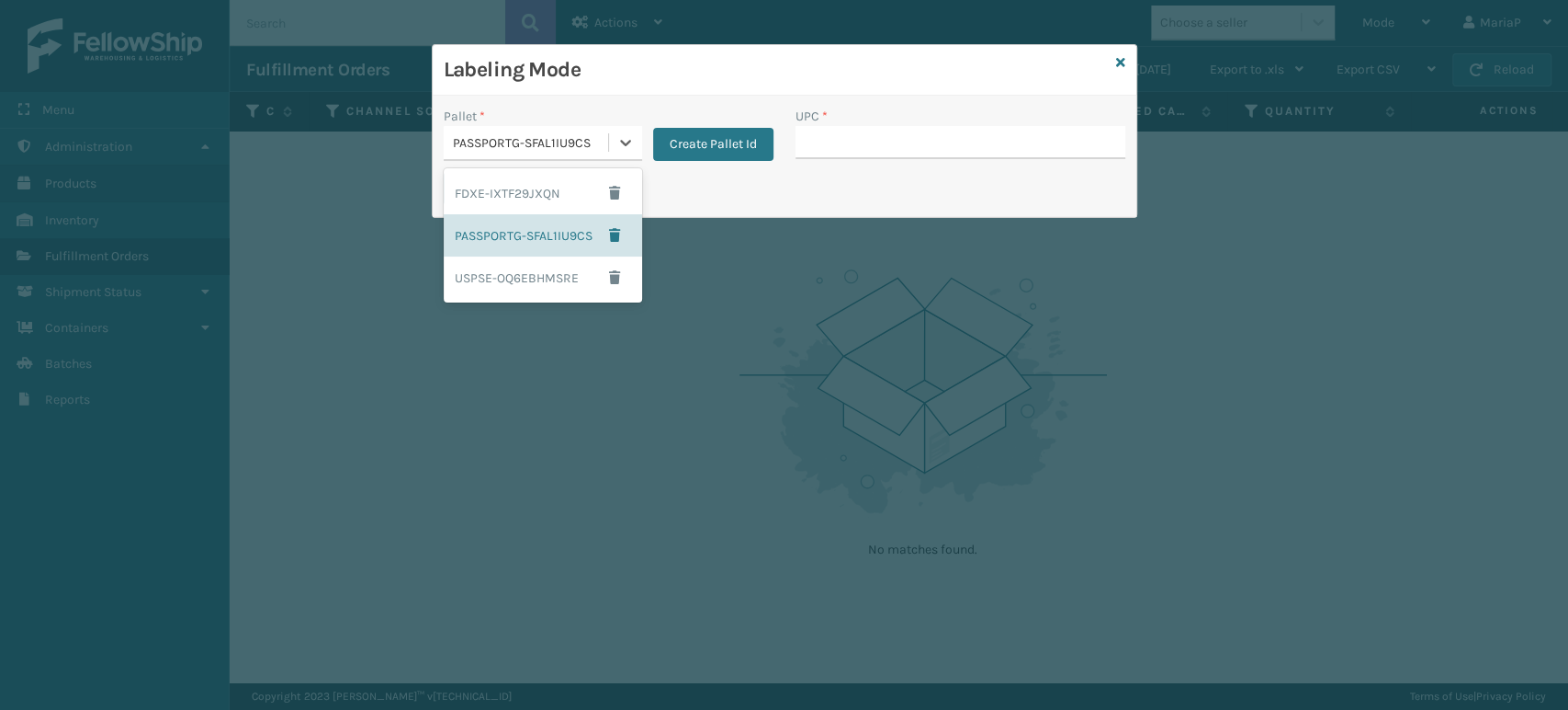
click at [586, 145] on div "PASSPORTG-SFAL1IU9CS" at bounding box center [532, 143] width 157 height 19
click at [569, 228] on div "PASSPORTG-SFAL1IU9CS" at bounding box center [542, 235] width 198 height 43
click at [560, 150] on div "PASSPORTG-SFAL1IU9CS" at bounding box center [532, 143] width 157 height 19
click at [514, 238] on div "PASSPORTG-SFAL1IU9CS" at bounding box center [542, 235] width 198 height 43
click at [586, 128] on div "PASSPORTG-SFAL1IU9CS" at bounding box center [526, 143] width 165 height 30
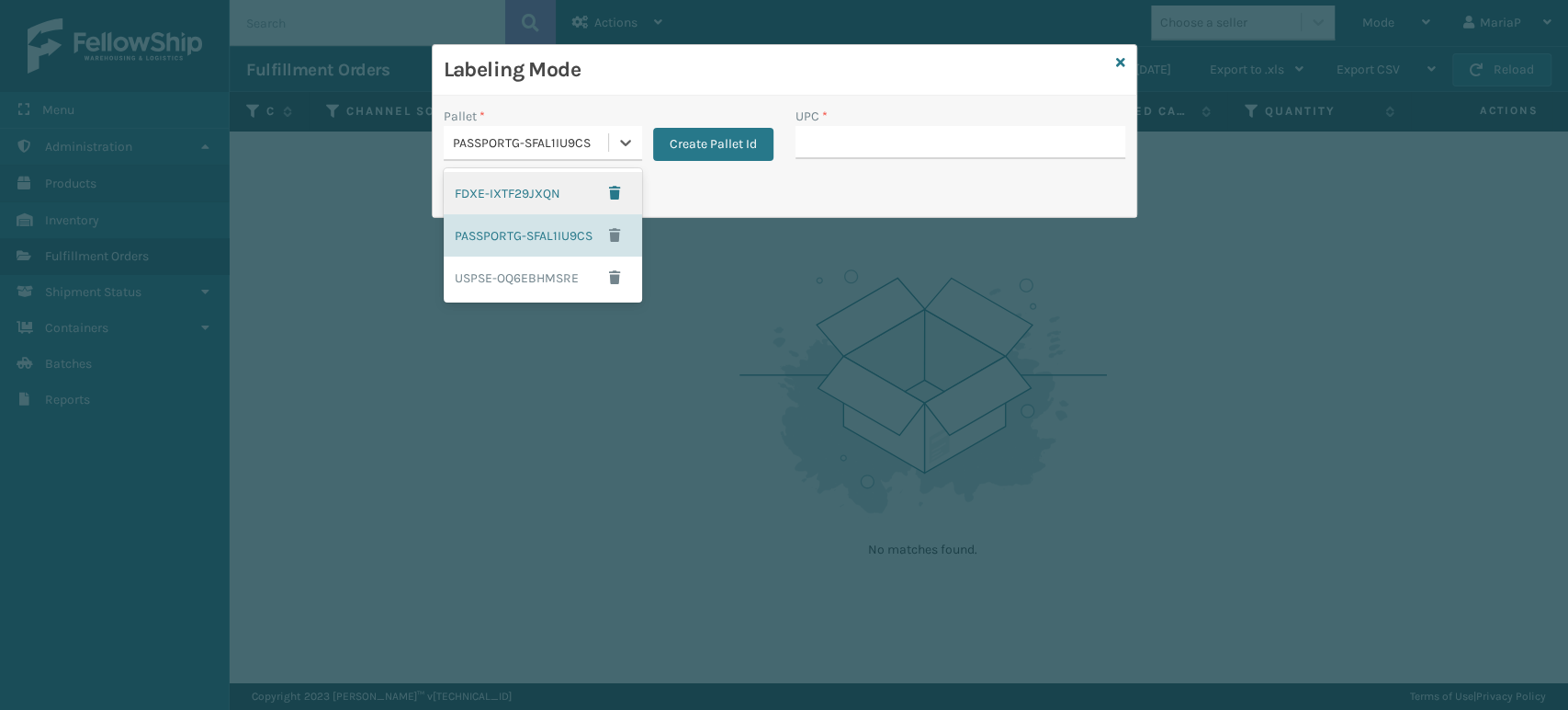
click at [1117, 47] on div "Labeling Mode" at bounding box center [784, 70] width 704 height 50
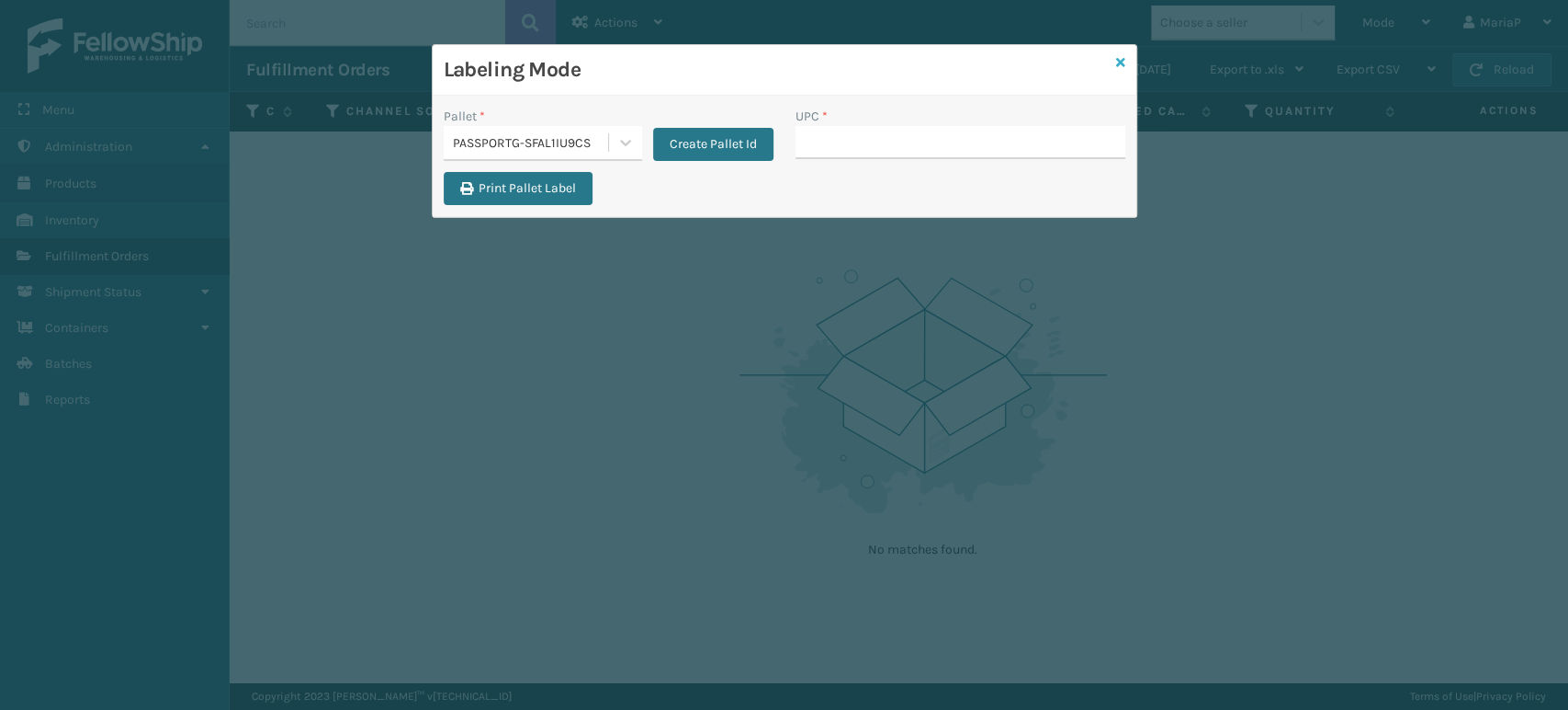
click at [1121, 57] on icon at bounding box center [1121, 63] width 9 height 13
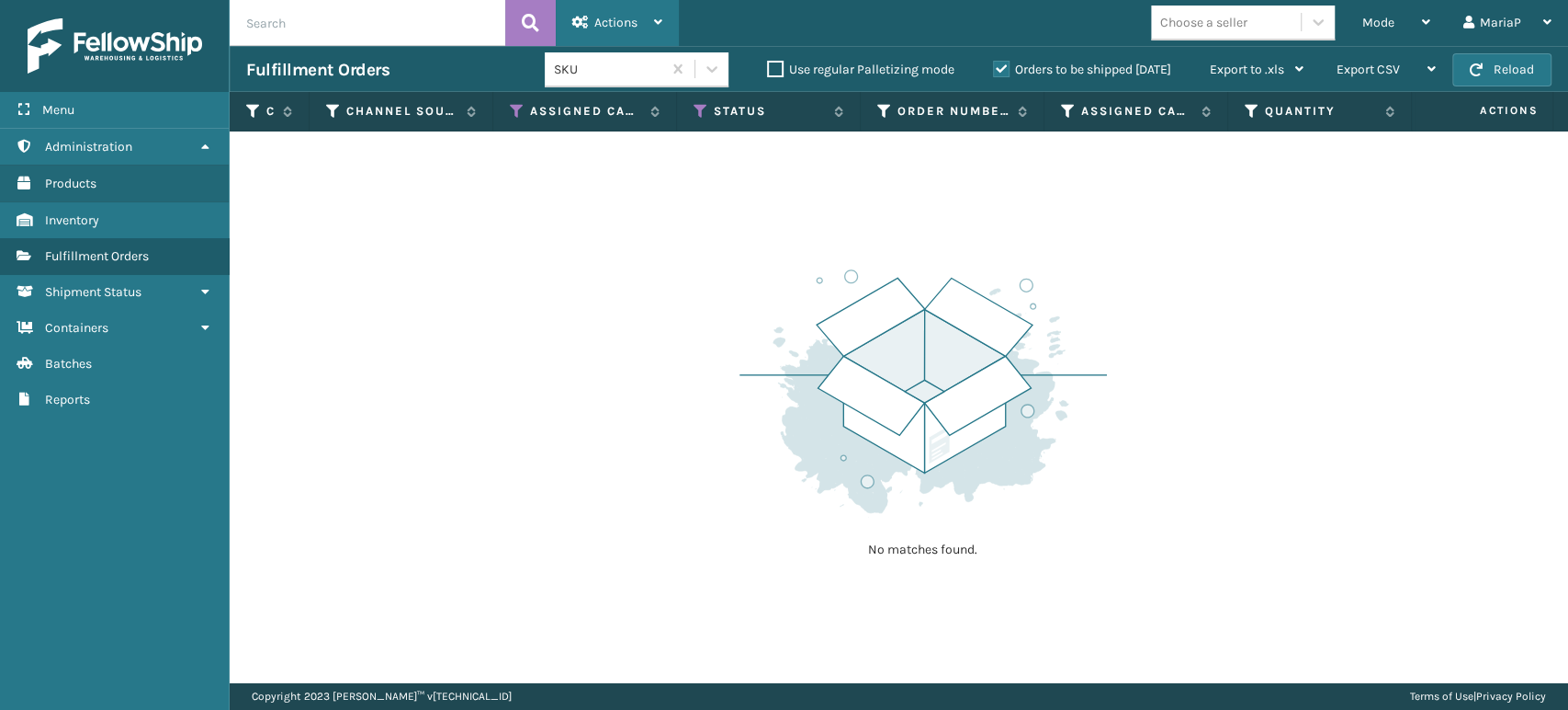
click at [624, 15] on span "Actions" at bounding box center [616, 23] width 44 height 15
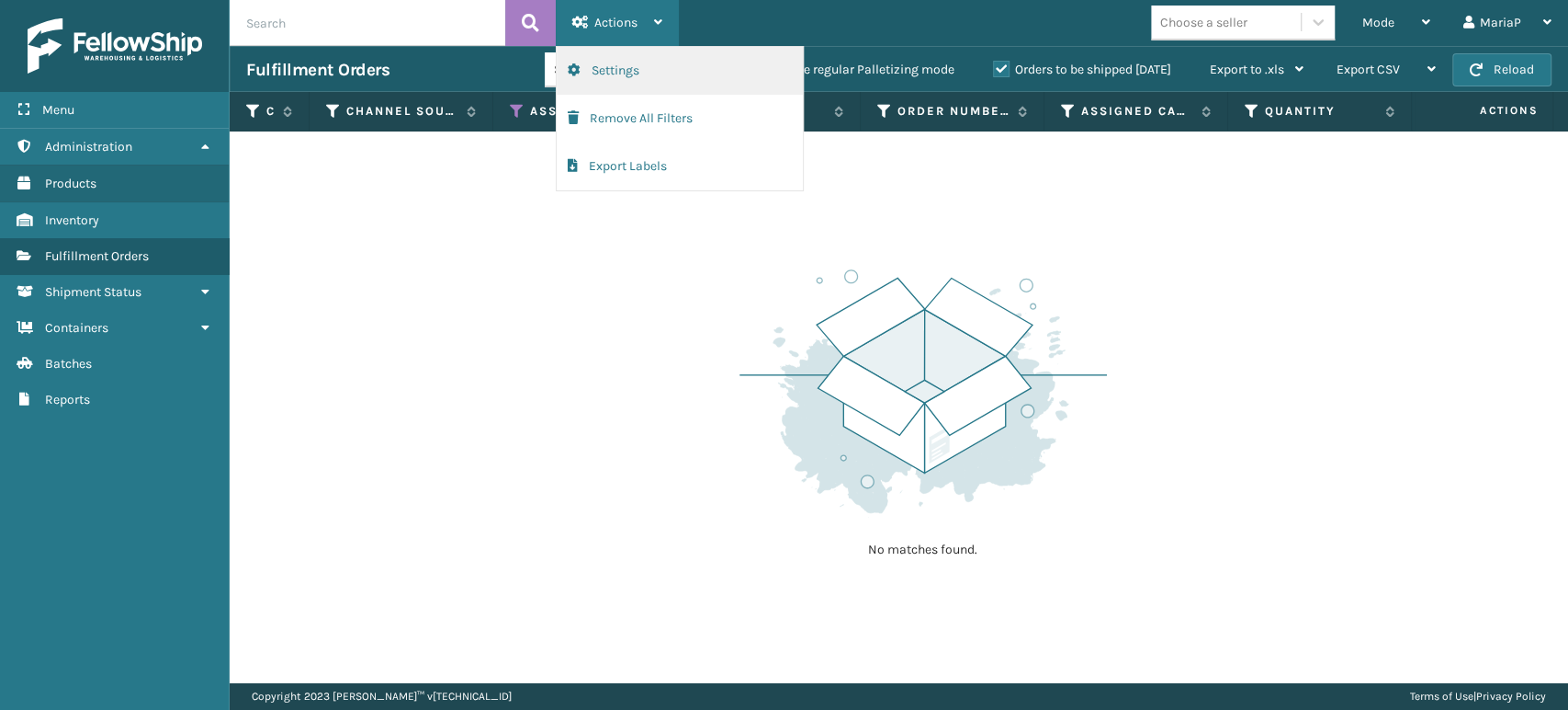
click at [648, 73] on button "Settings" at bounding box center [680, 70] width 246 height 47
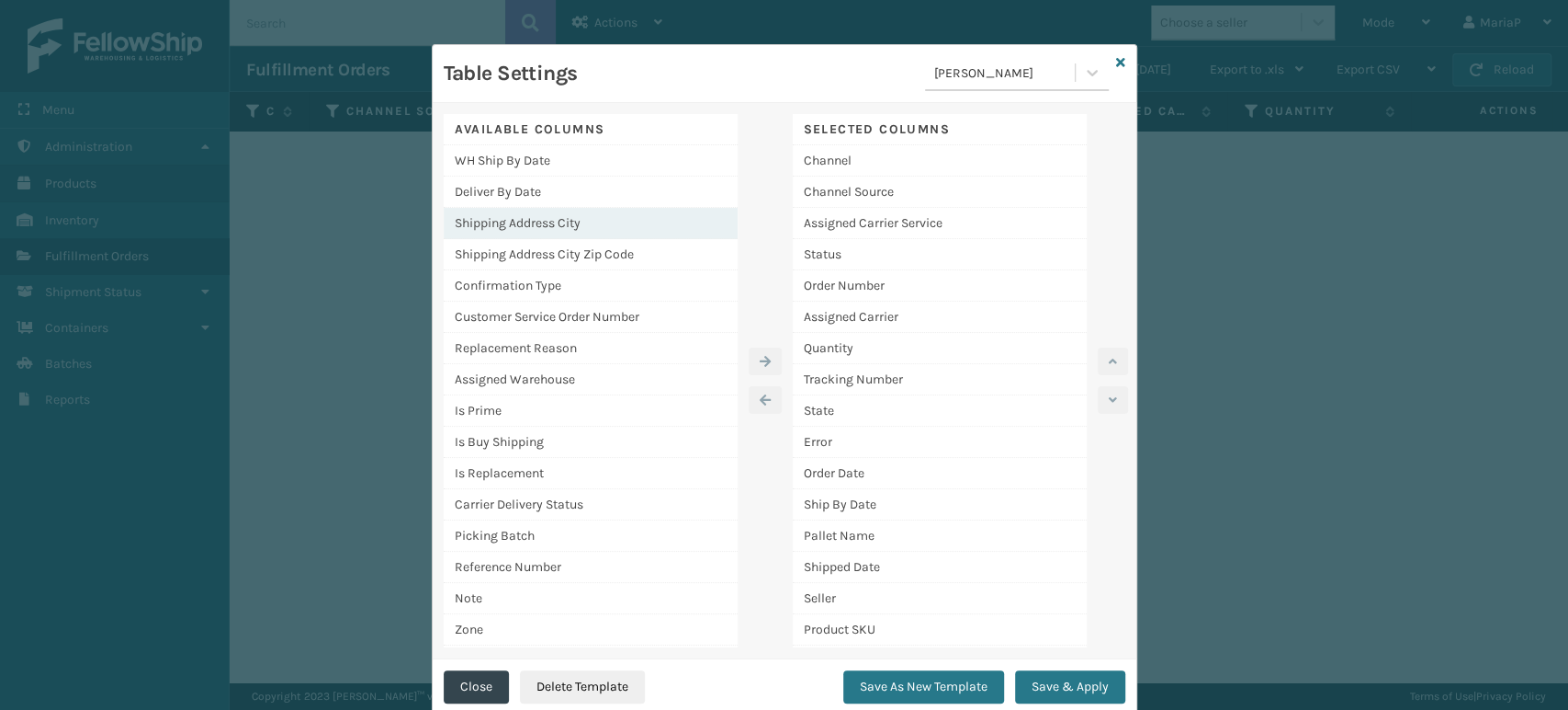
scroll to position [5, 0]
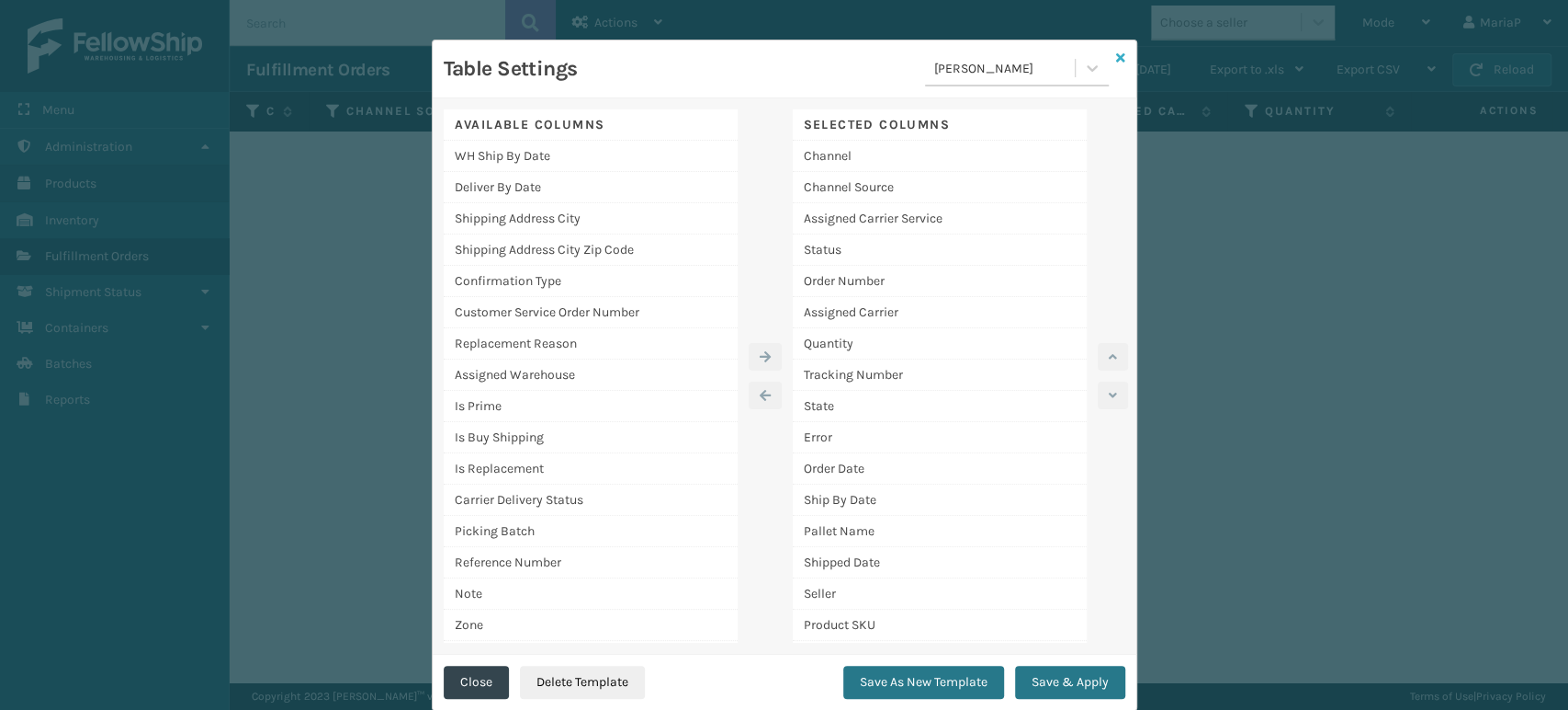
click at [1116, 53] on icon at bounding box center [1121, 58] width 9 height 13
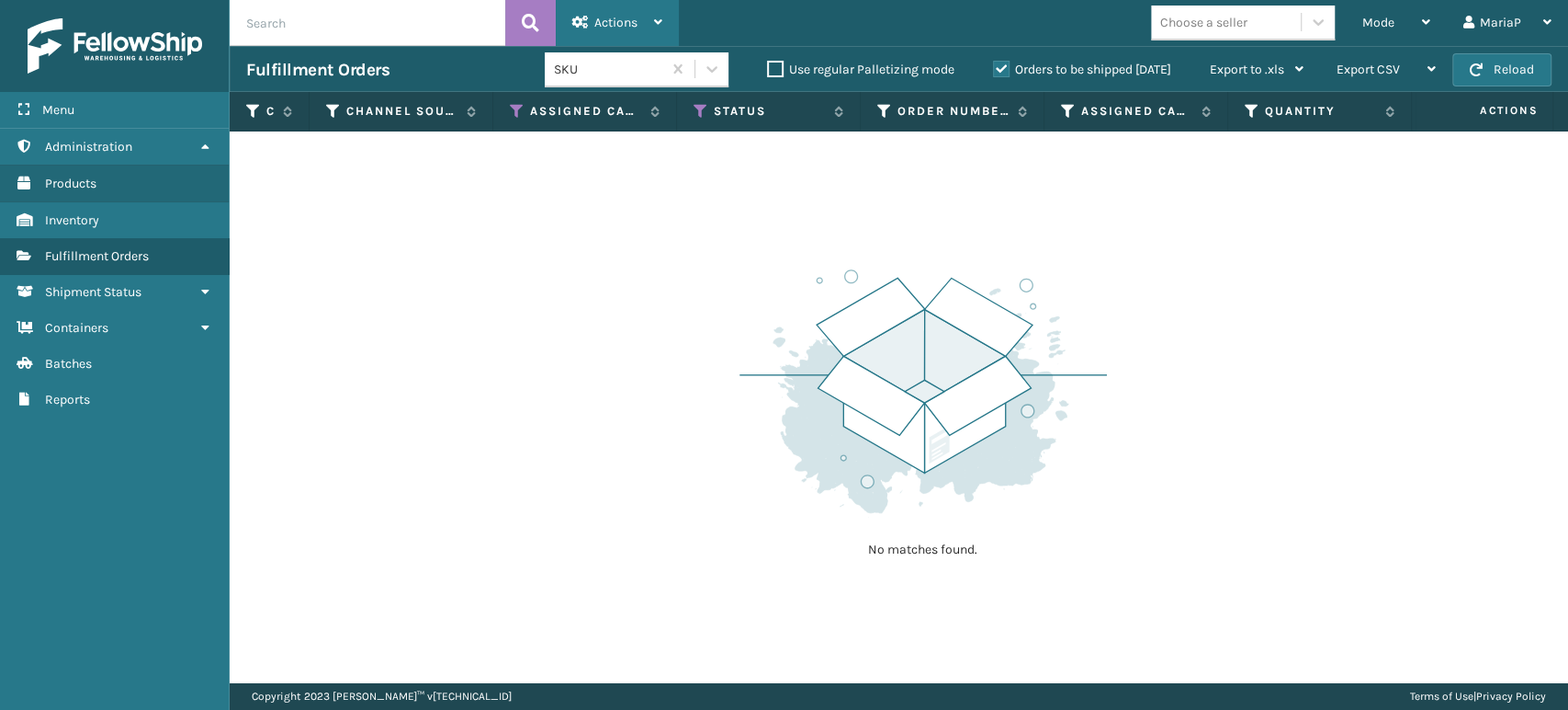
click at [570, 28] on div "Actions Settings Remove All Filters Export Labels" at bounding box center [618, 23] width 123 height 46
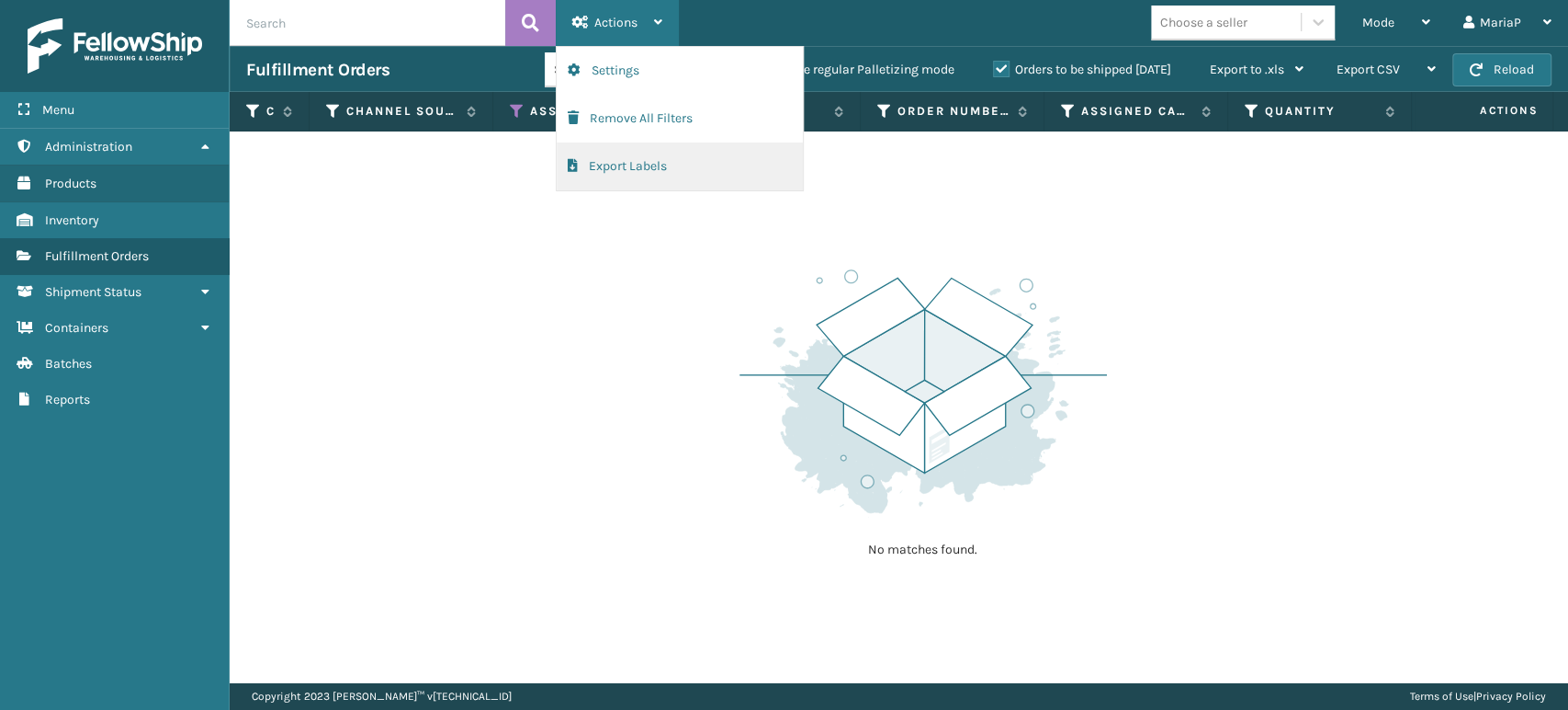
click at [591, 173] on button "Export Labels" at bounding box center [680, 166] width 246 height 47
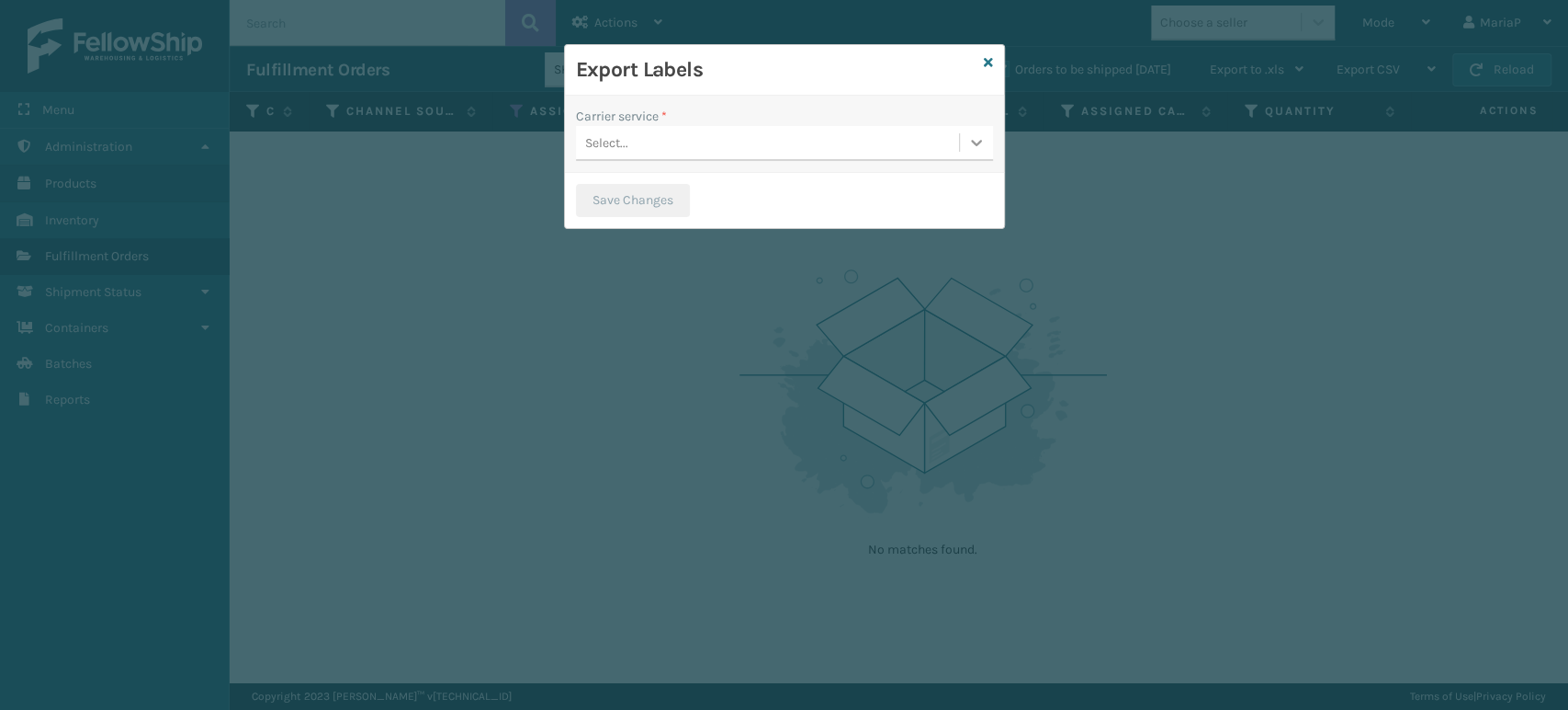
click at [975, 137] on icon at bounding box center [976, 142] width 18 height 18
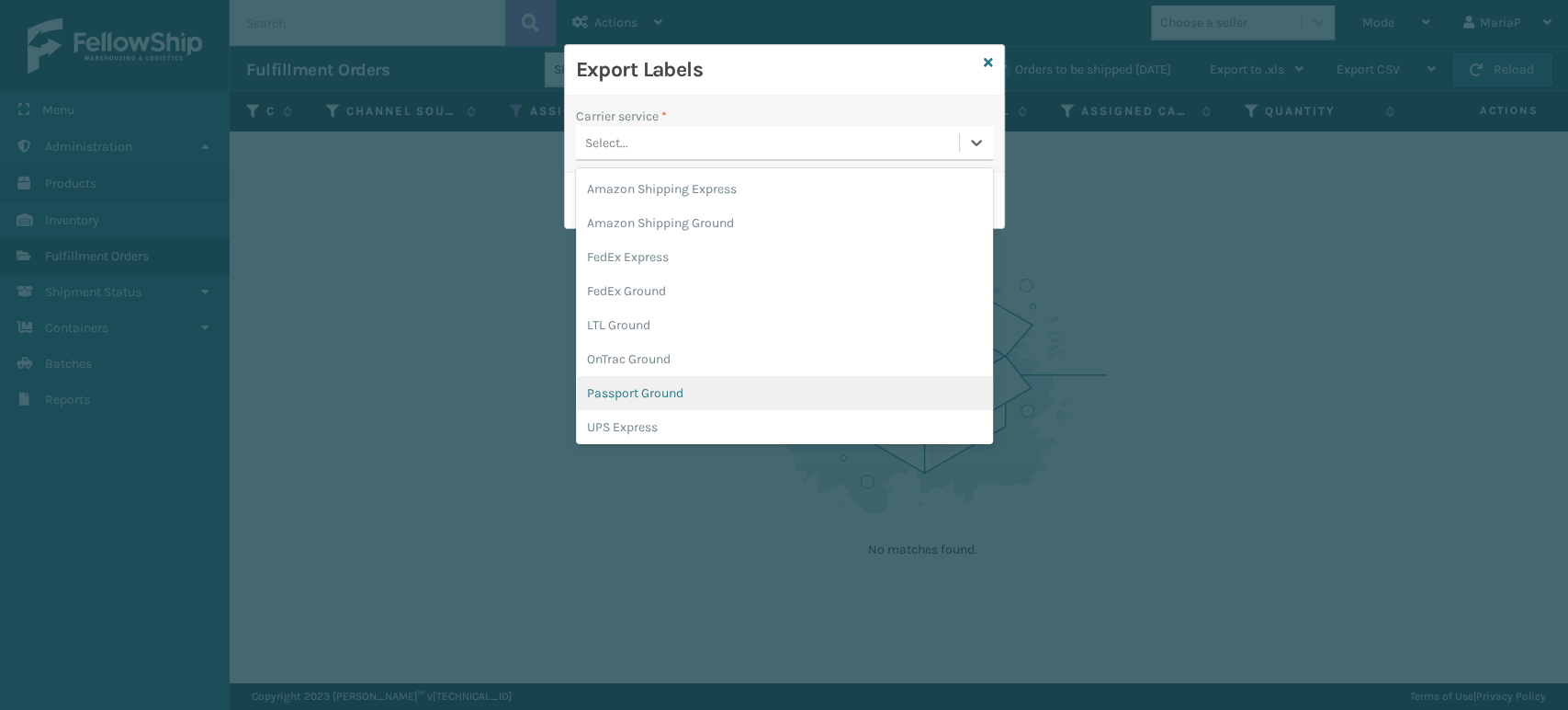
scroll to position [105, 0]
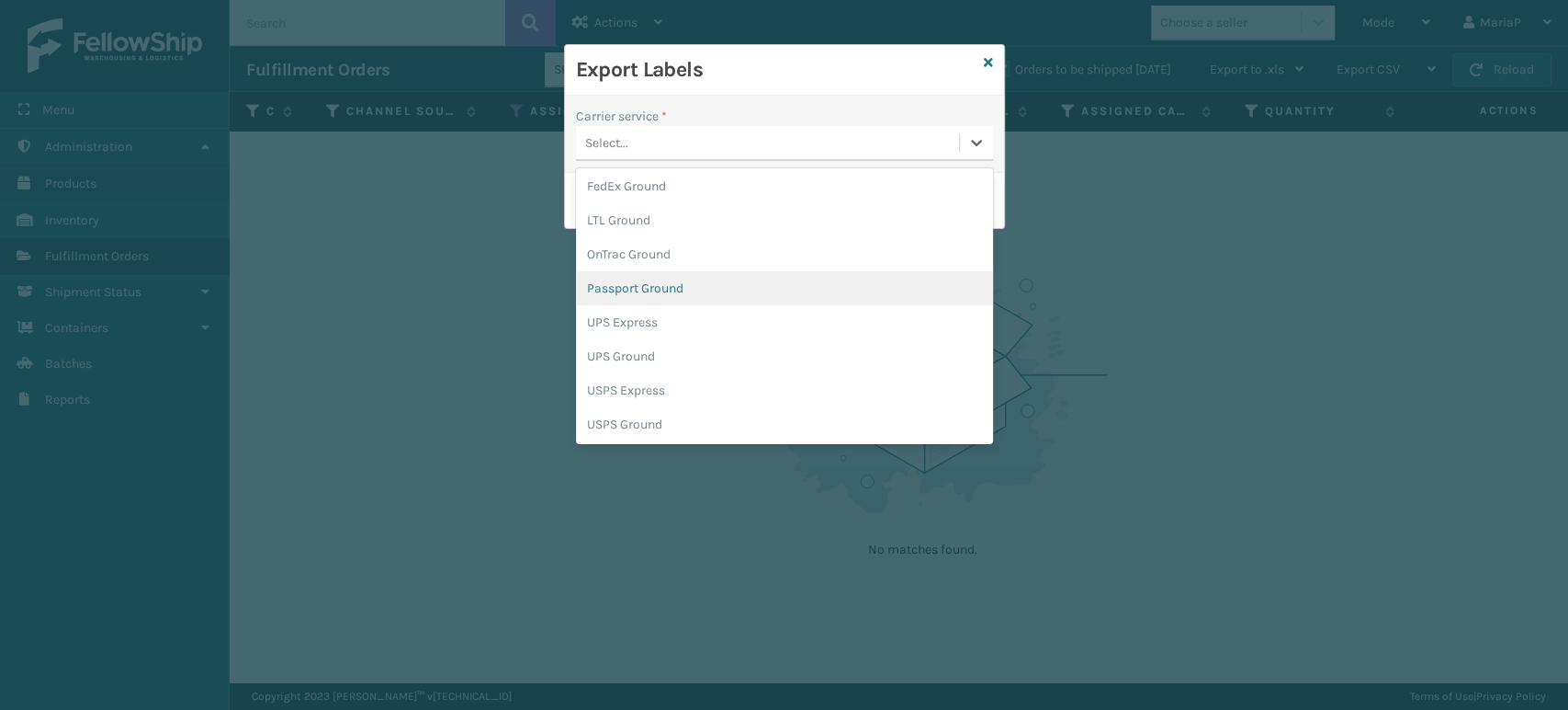
click at [655, 294] on div "Passport Ground" at bounding box center [784, 288] width 417 height 34
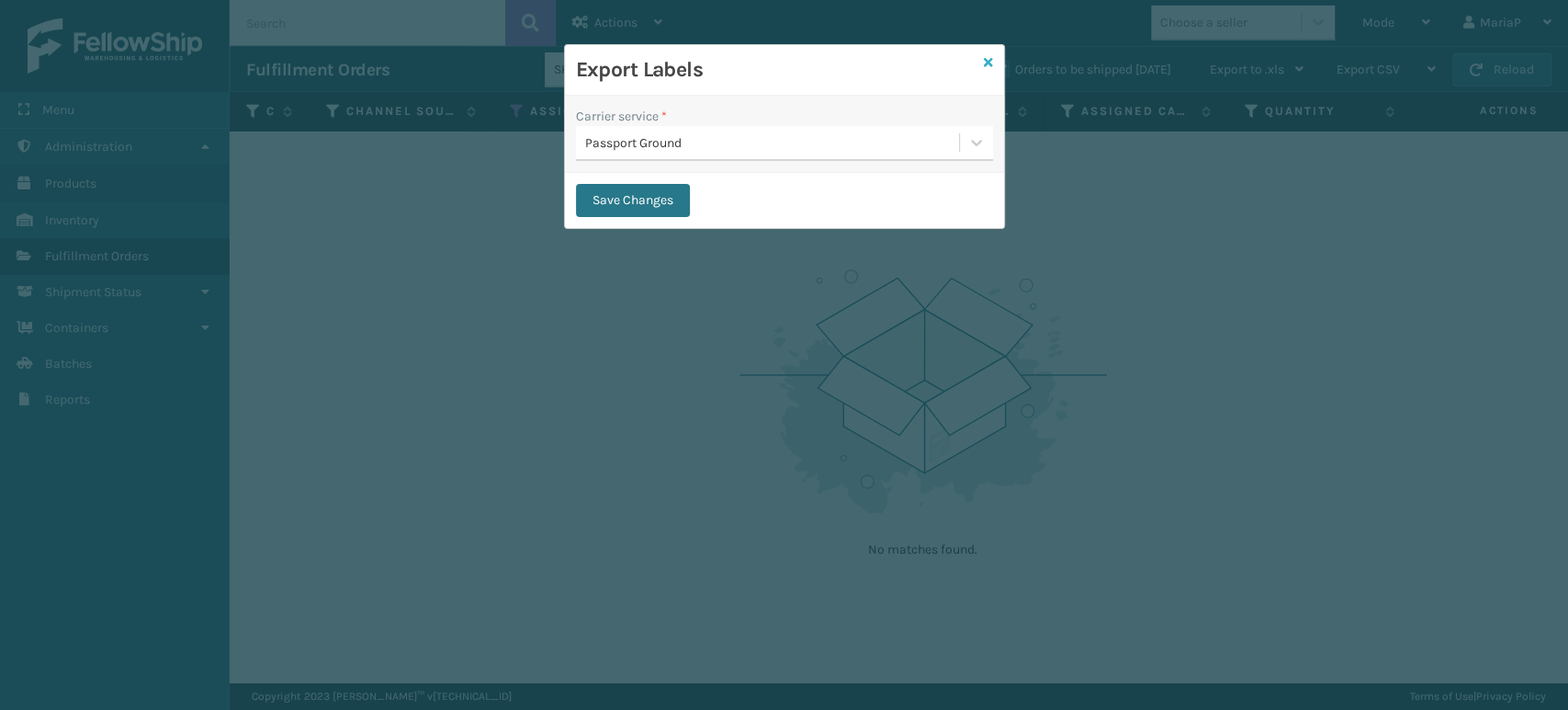
click at [991, 64] on icon at bounding box center [988, 63] width 9 height 13
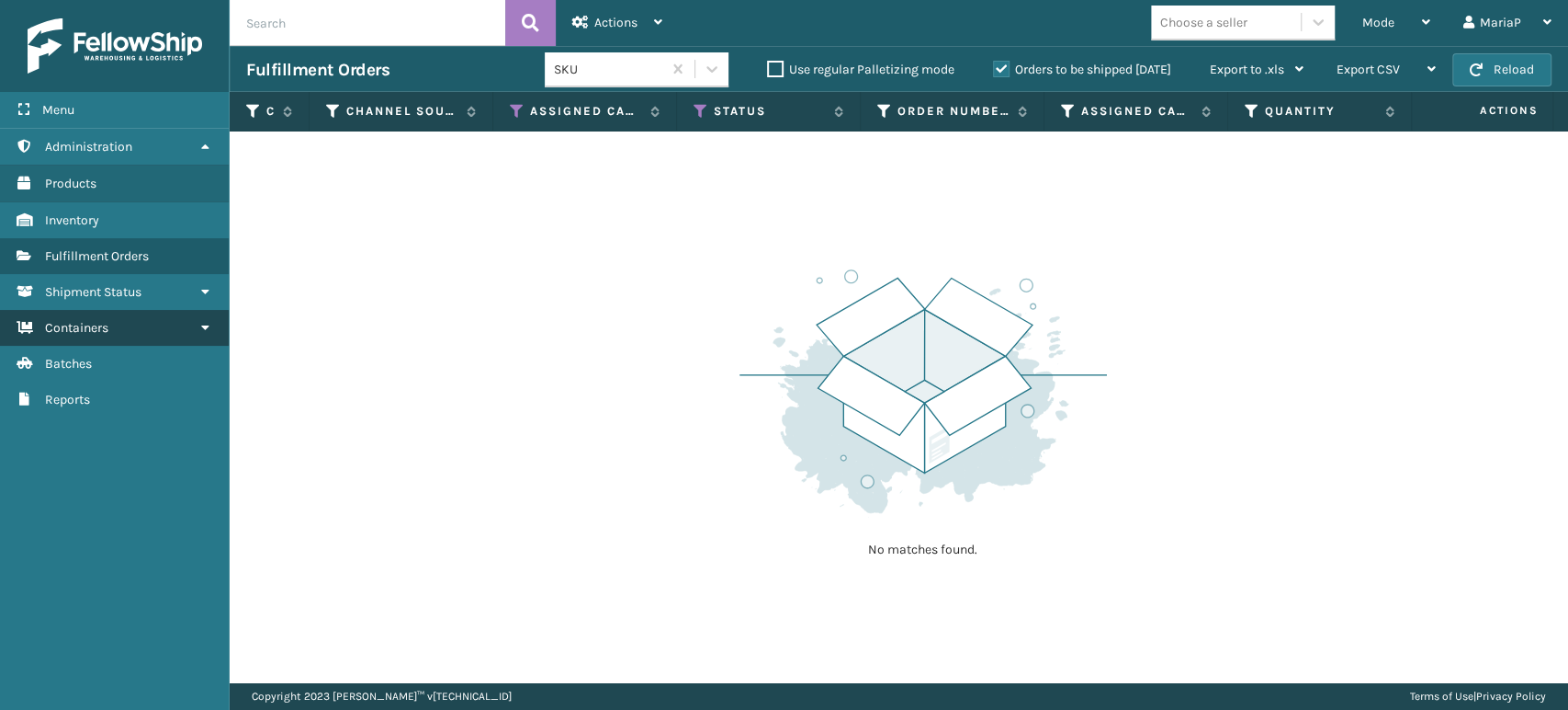
click at [117, 323] on link "Shipment Status Containers" at bounding box center [114, 328] width 228 height 36
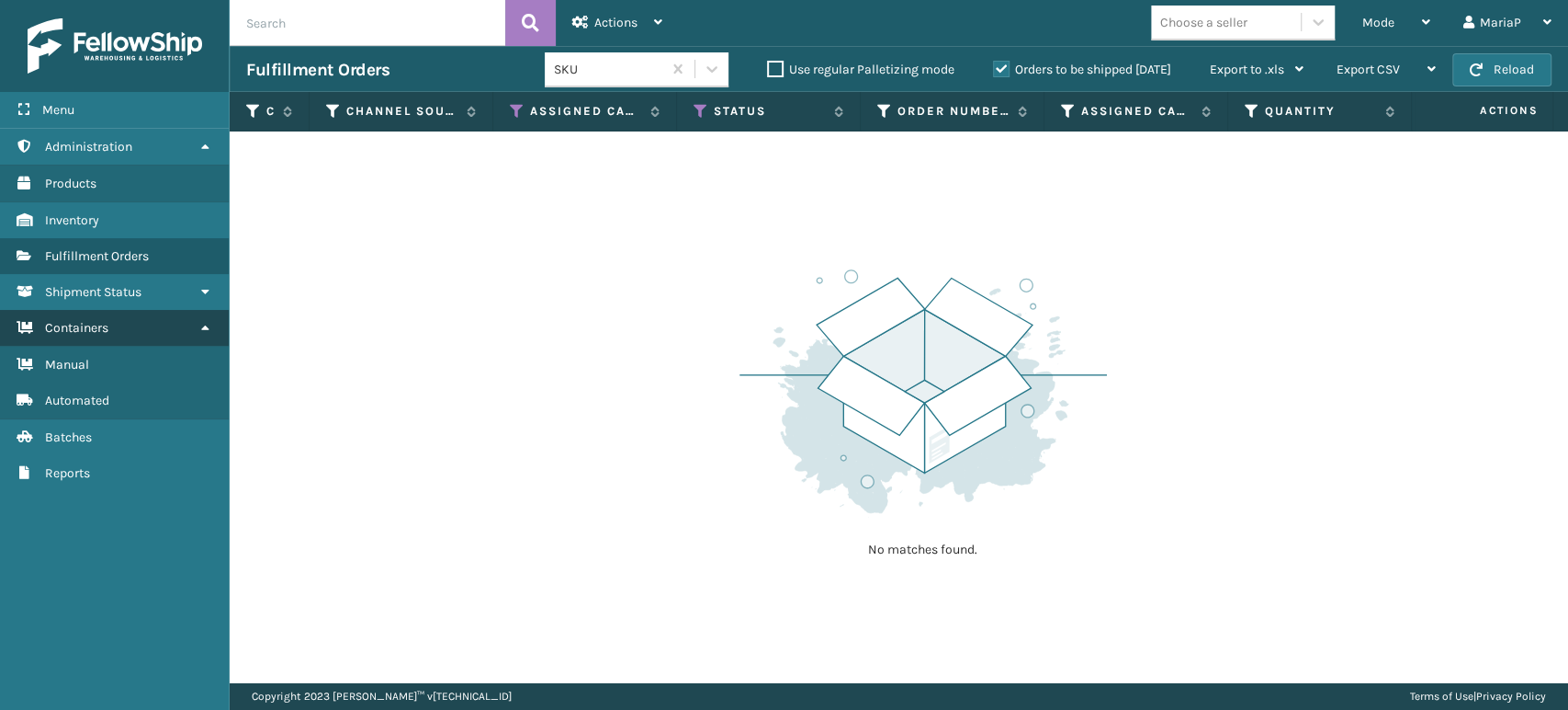
click at [124, 338] on link "Shipment Status Containers" at bounding box center [114, 328] width 228 height 36
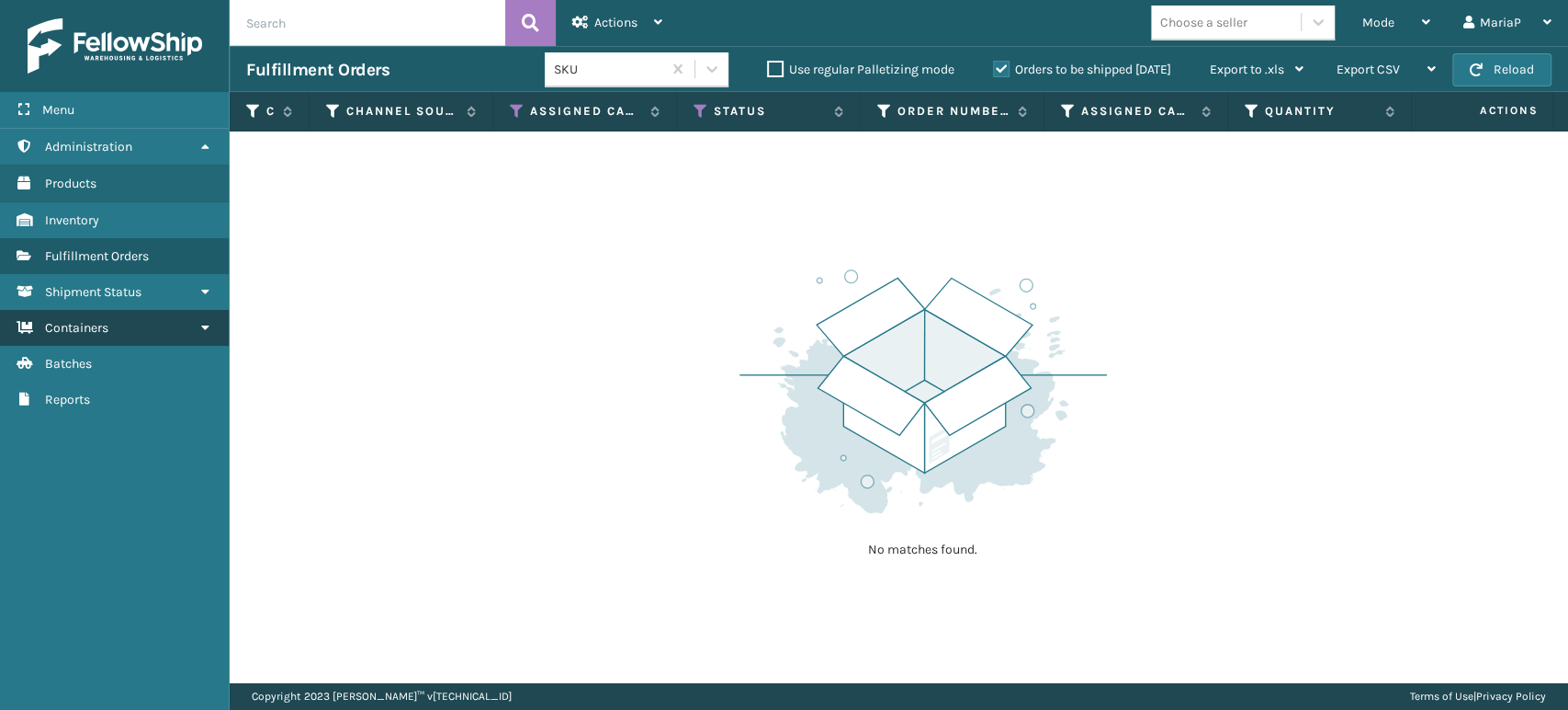
click at [124, 335] on link "Shipment Status Containers" at bounding box center [114, 328] width 228 height 36
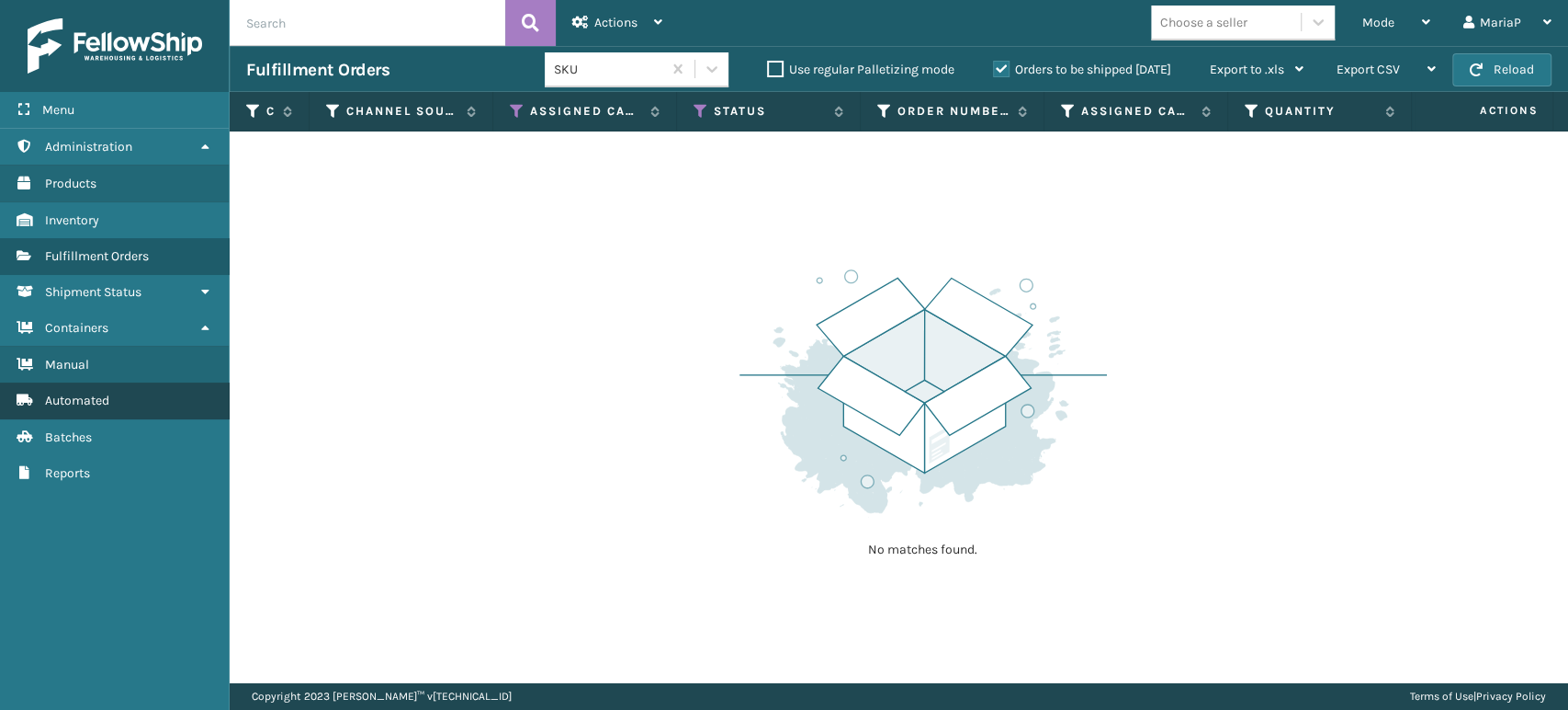
click at [61, 404] on span "Automated" at bounding box center [78, 400] width 64 height 15
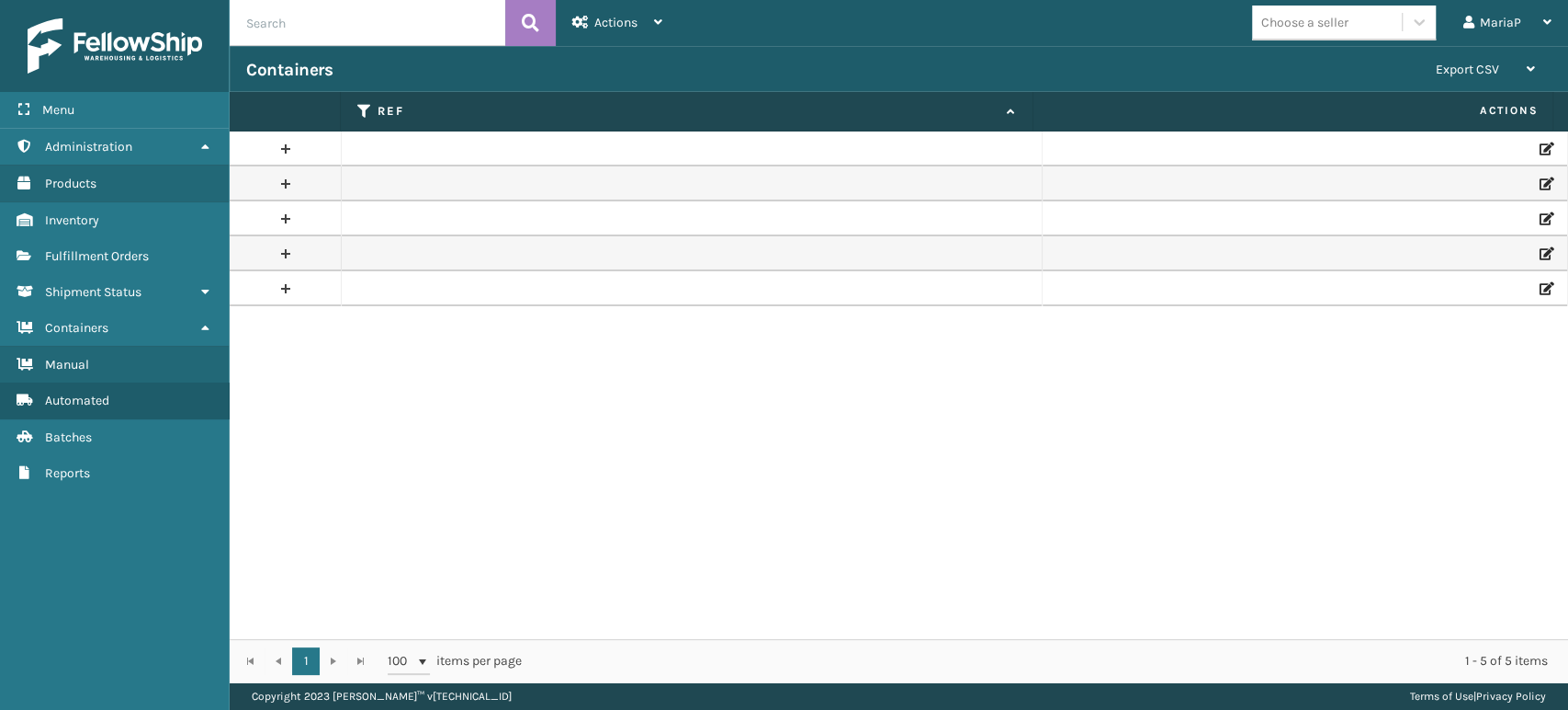
click at [279, 155] on link at bounding box center [284, 149] width 111 height 29
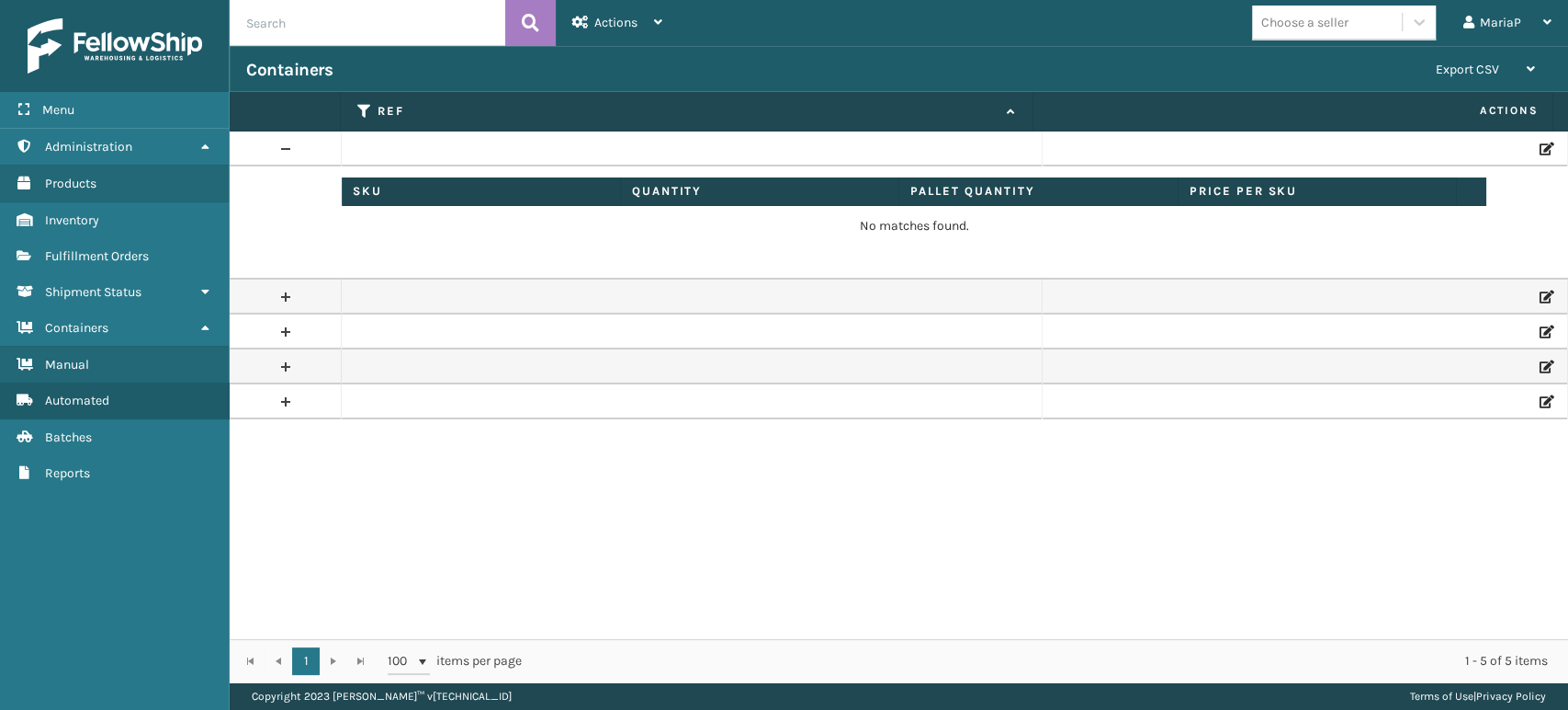
click at [283, 300] on link at bounding box center [284, 297] width 111 height 29
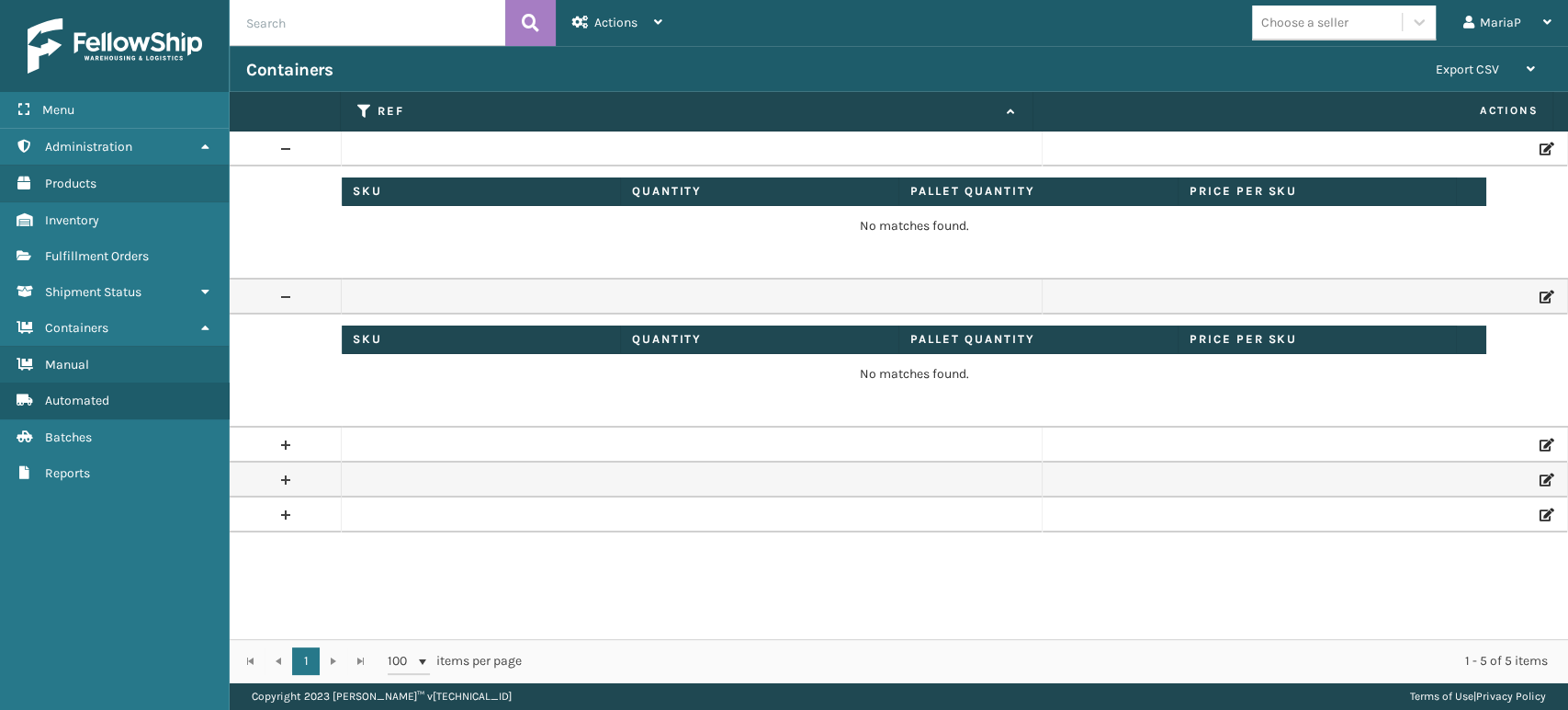
click at [287, 455] on link at bounding box center [284, 445] width 111 height 29
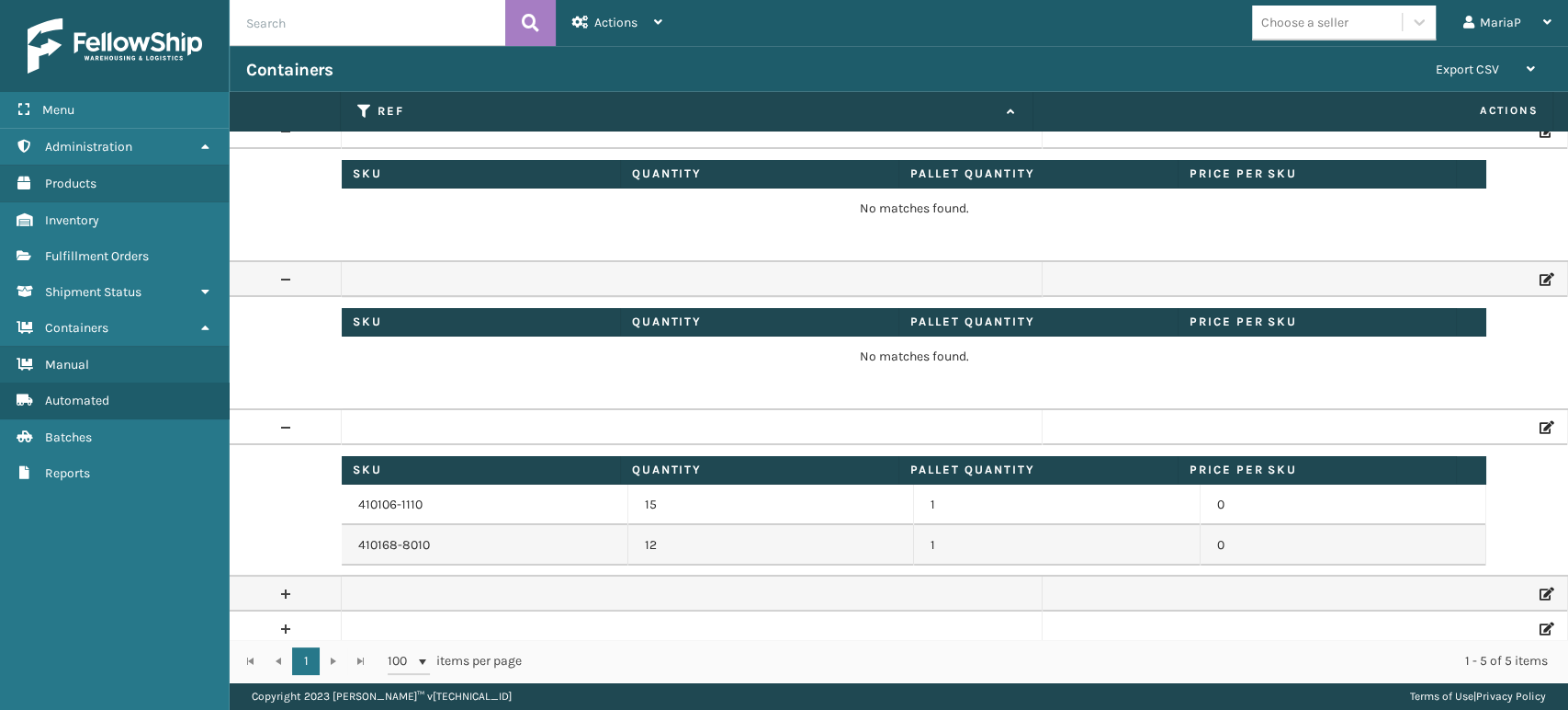
scroll to position [22, 0]
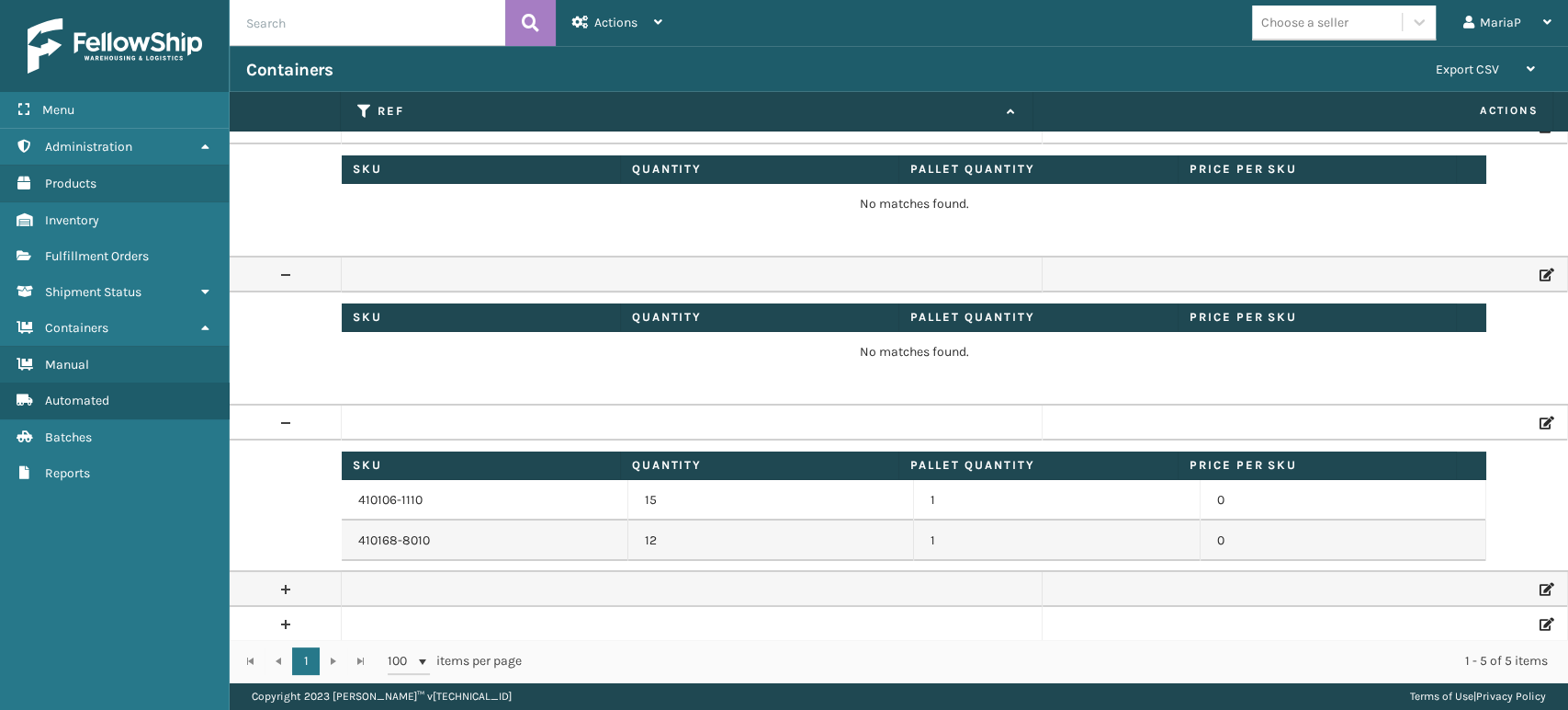
click at [287, 419] on link at bounding box center [284, 423] width 111 height 29
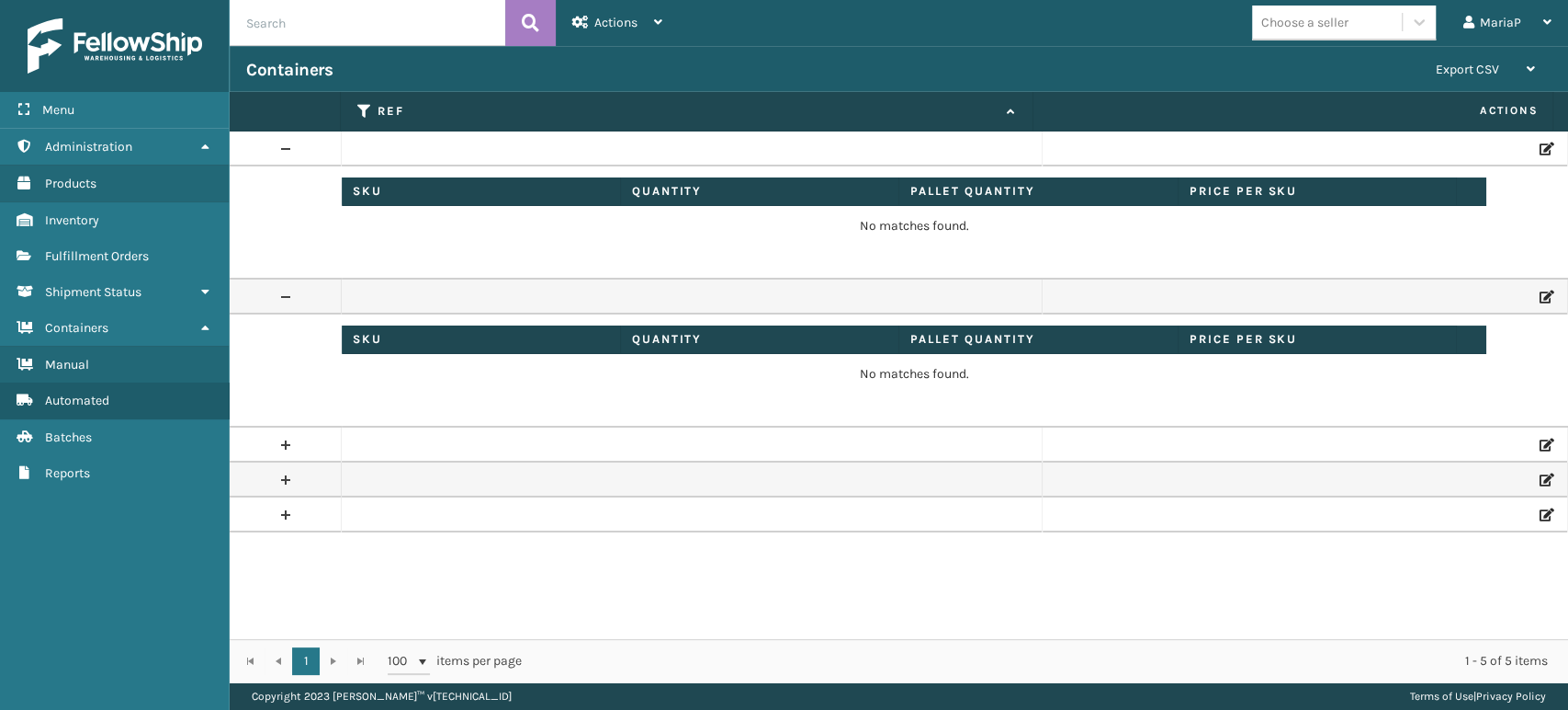
click at [283, 307] on link at bounding box center [284, 297] width 111 height 29
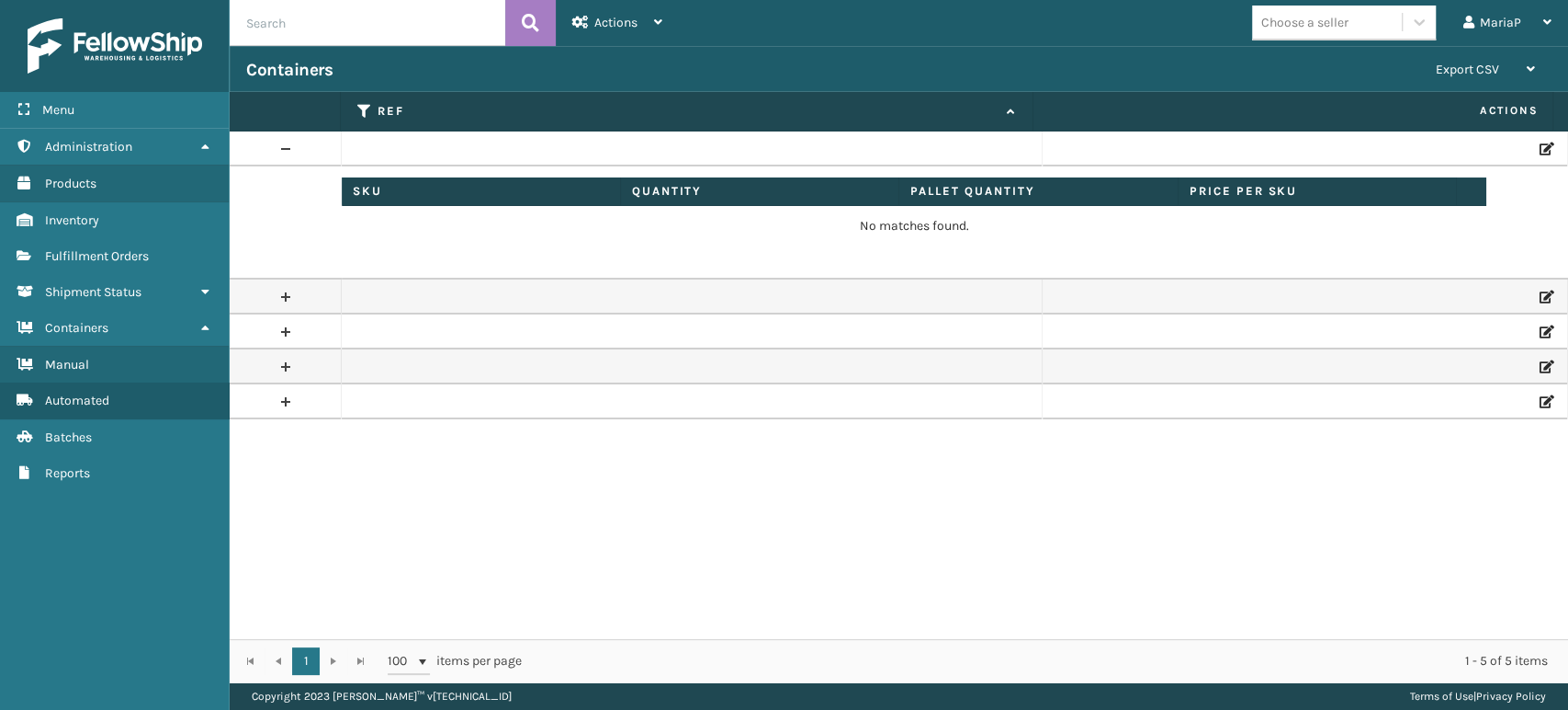
click at [285, 155] on link at bounding box center [284, 149] width 111 height 29
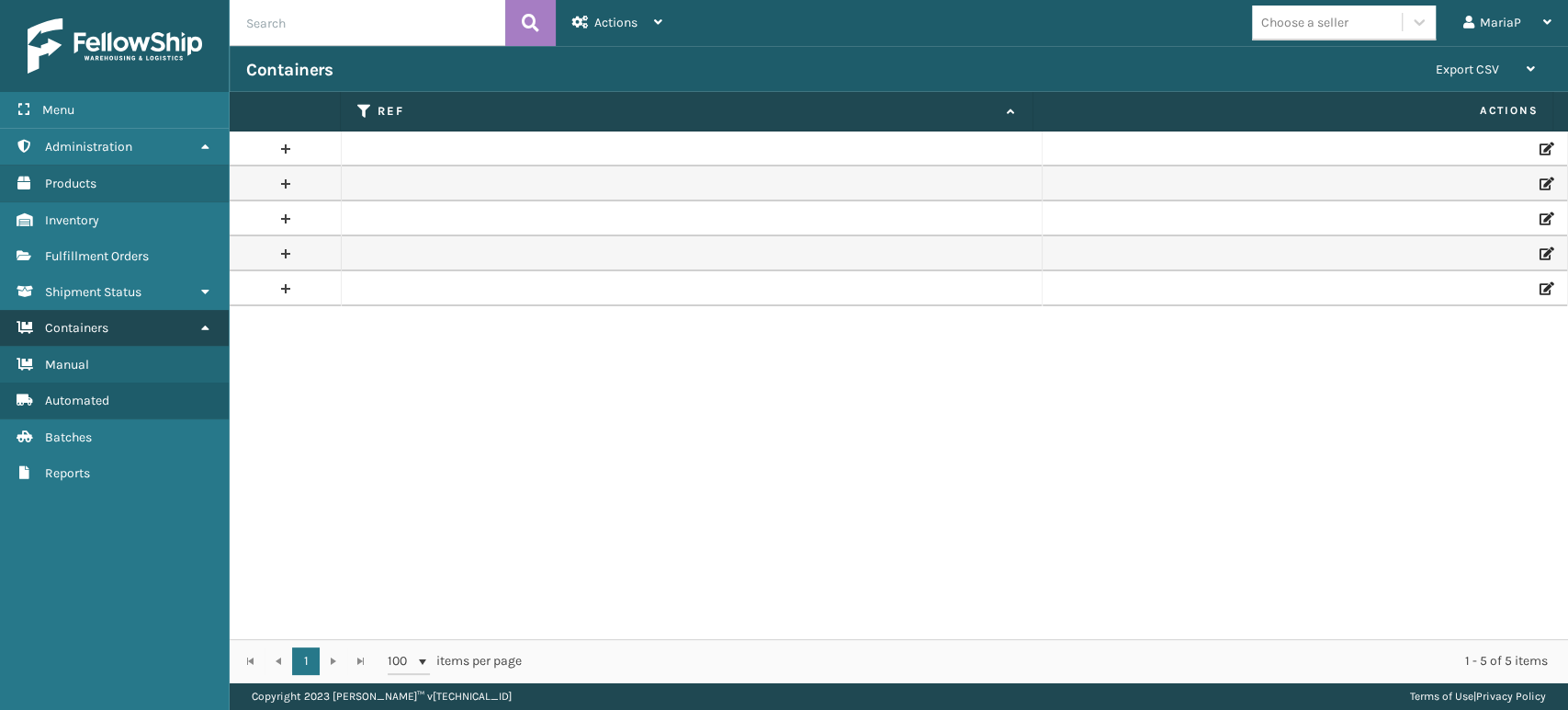
click at [168, 334] on link "Containers" at bounding box center [114, 328] width 228 height 36
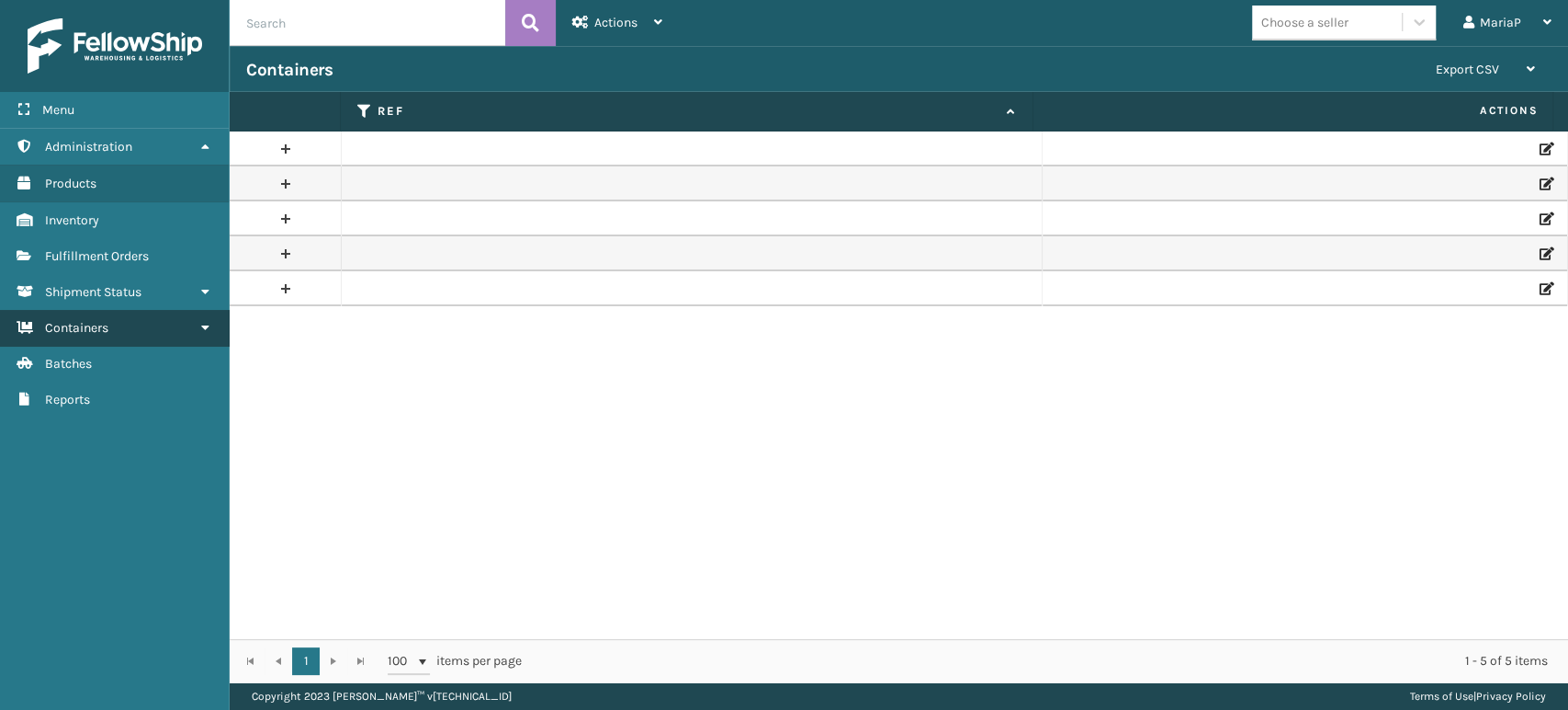
click at [168, 334] on link "Containers" at bounding box center [114, 328] width 228 height 36
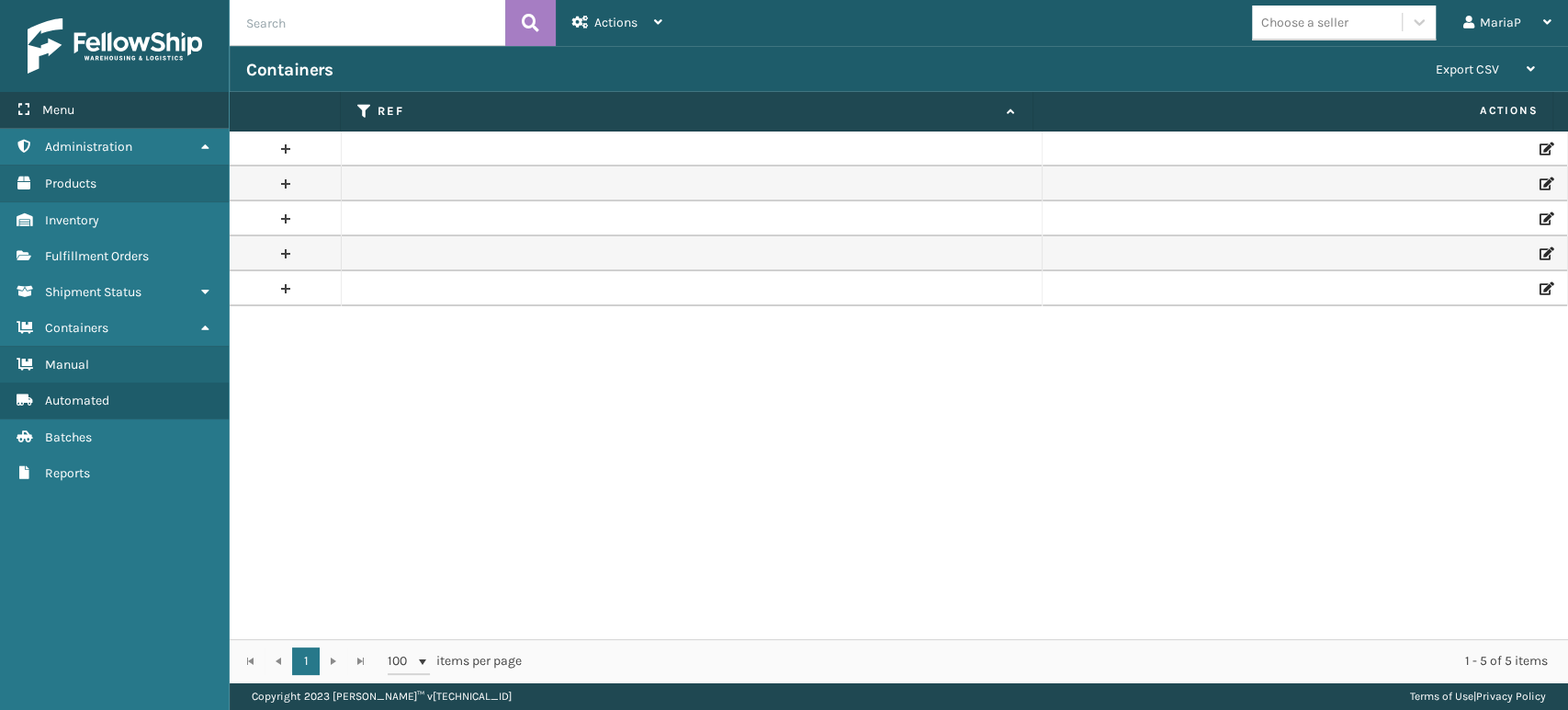
click at [101, 115] on div "Menu" at bounding box center [114, 110] width 228 height 37
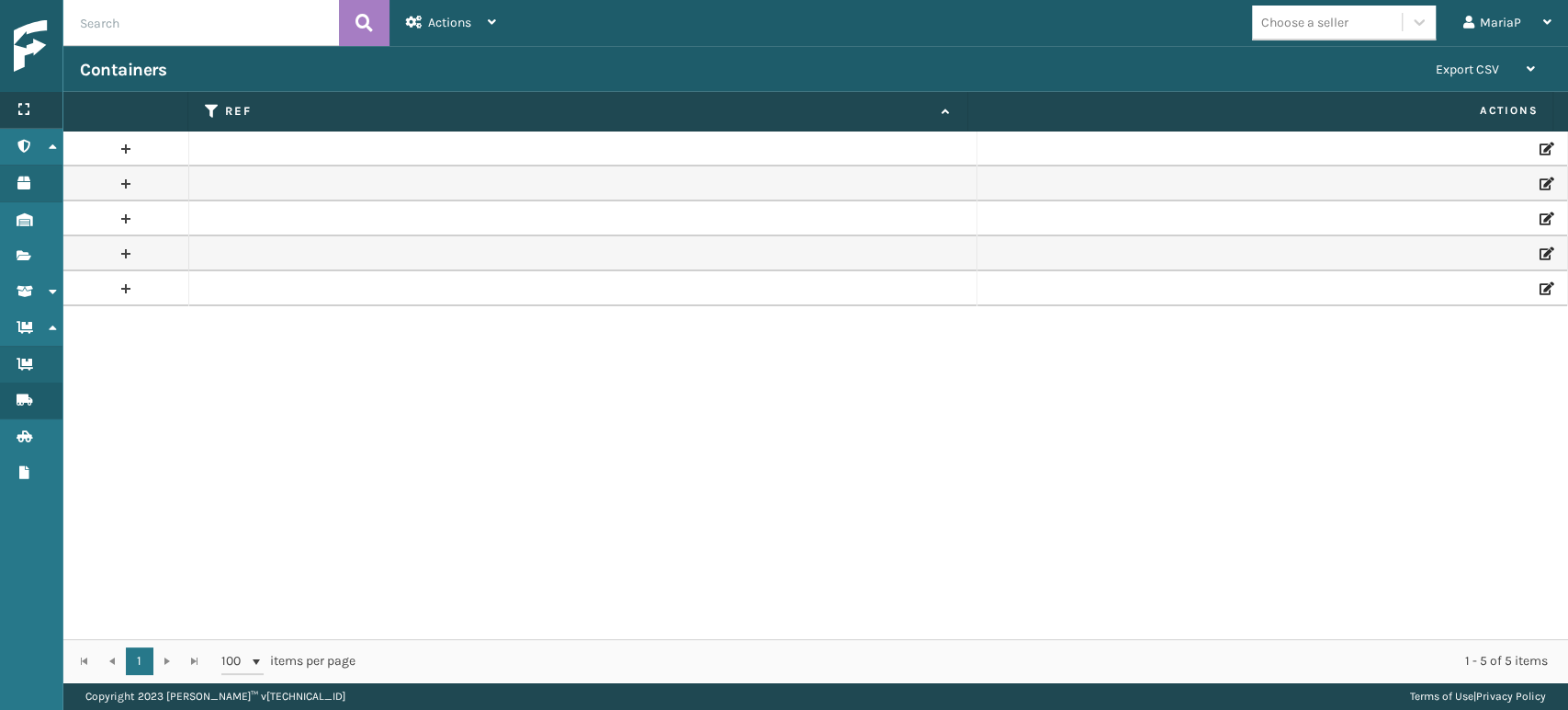
click at [42, 106] on div "Menu" at bounding box center [31, 110] width 63 height 37
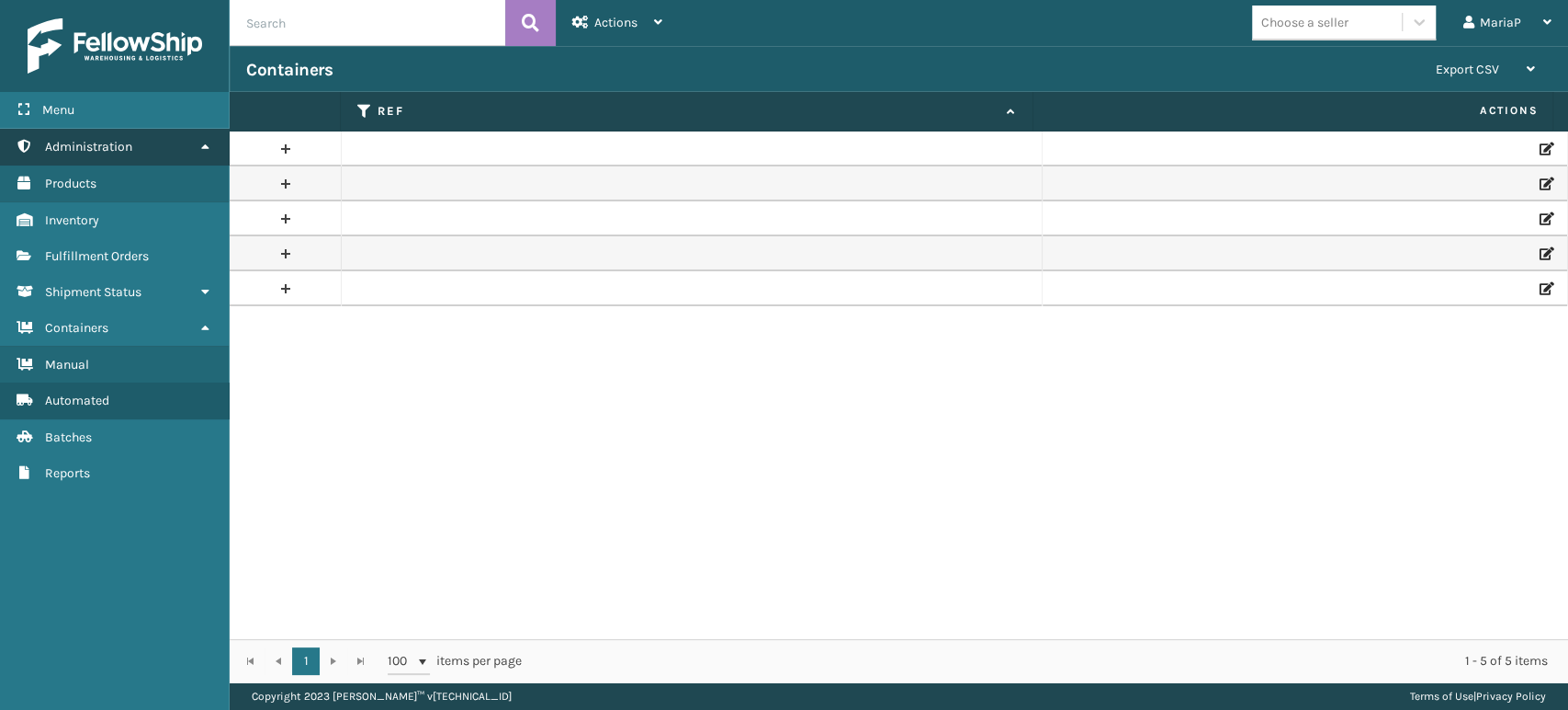
click at [75, 149] on span "Administration" at bounding box center [89, 146] width 87 height 15
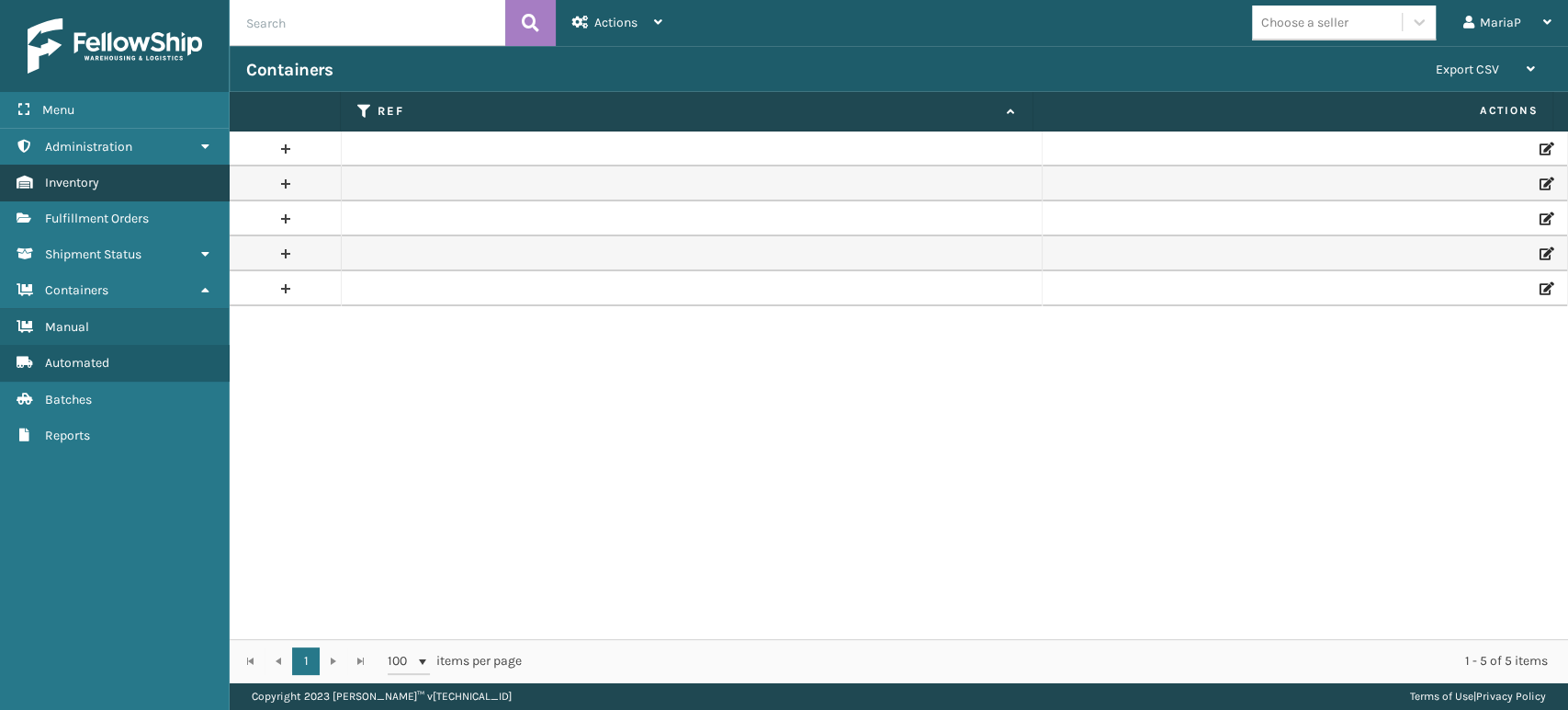
click at [82, 187] on span "Inventory" at bounding box center [72, 182] width 54 height 15
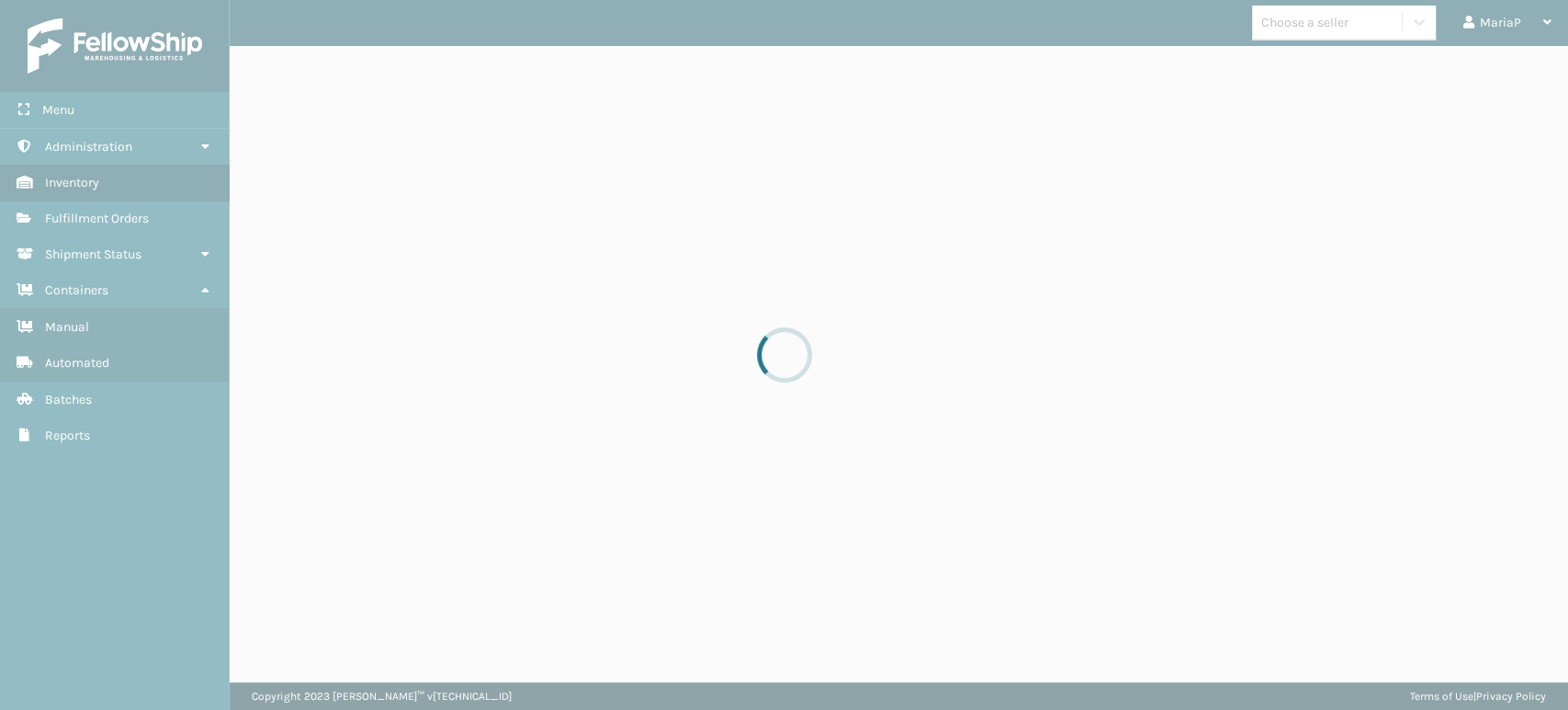
click at [110, 213] on div at bounding box center [784, 355] width 1568 height 710
click at [110, 212] on div at bounding box center [784, 355] width 1568 height 710
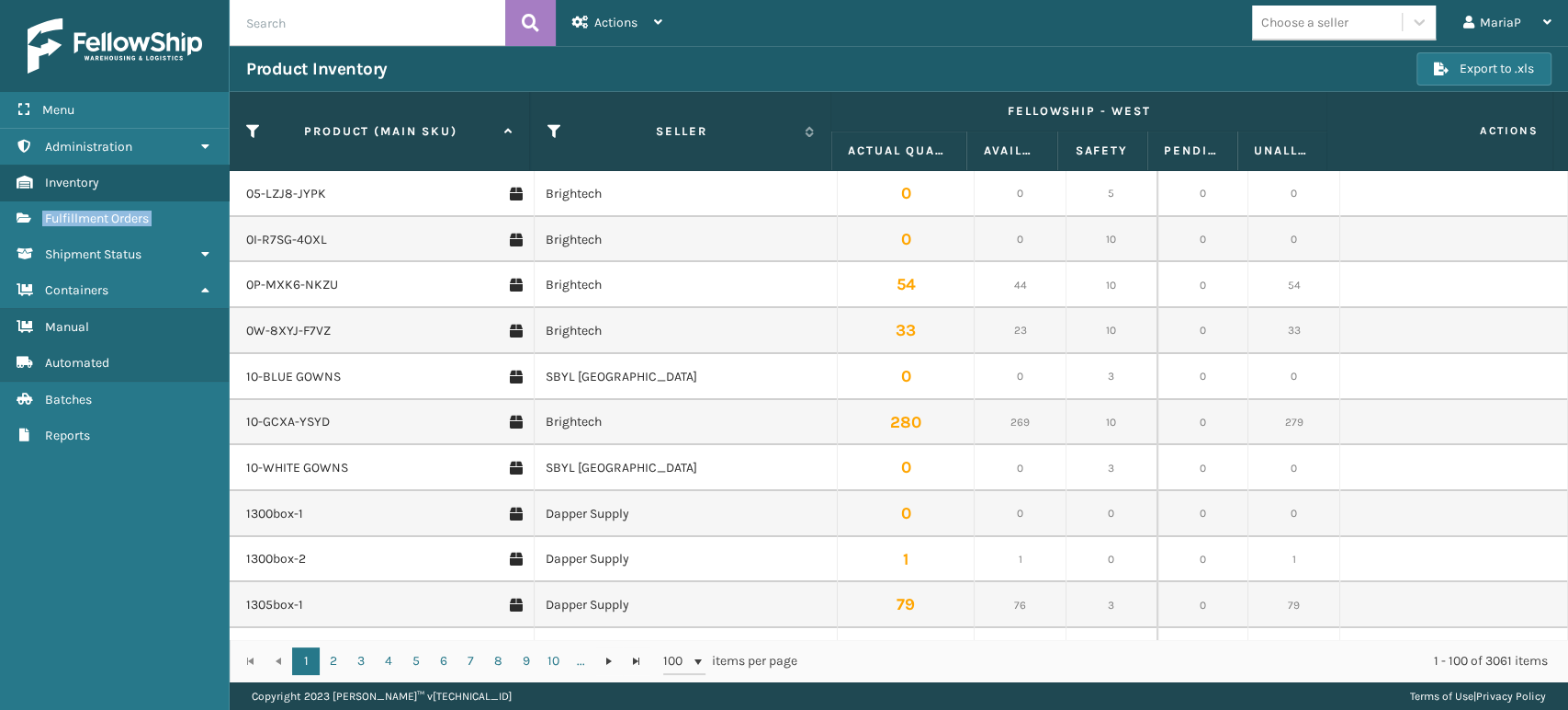
click at [110, 212] on span "Fulfillment Orders" at bounding box center [98, 218] width 104 height 15
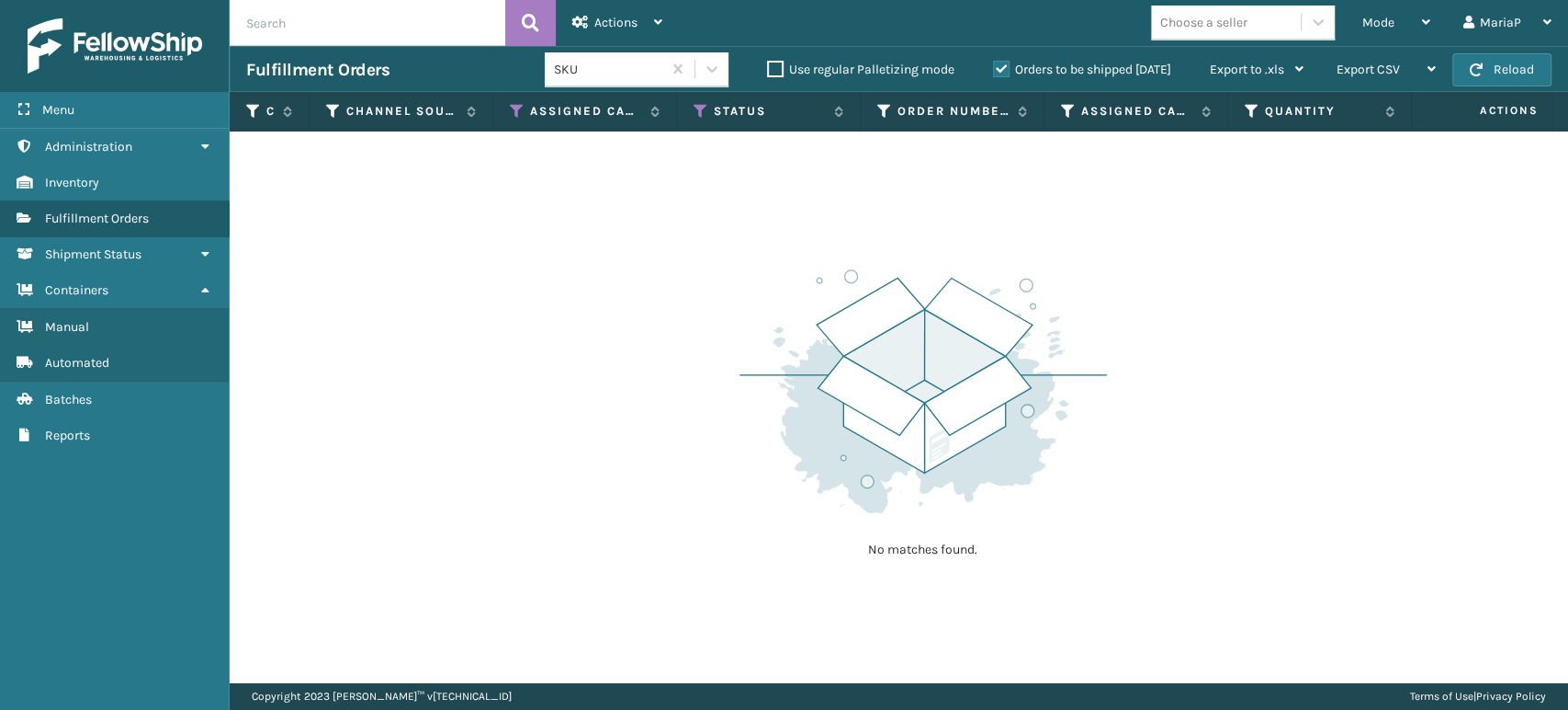
click at [110, 212] on span "Fulfillment Orders" at bounding box center [98, 218] width 104 height 15
